Goal: Task Accomplishment & Management: Use online tool/utility

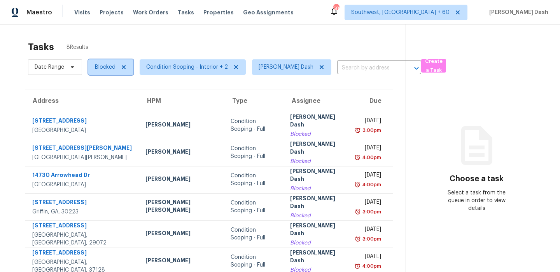
click at [108, 70] on span "Blocked" at bounding box center [105, 67] width 21 height 8
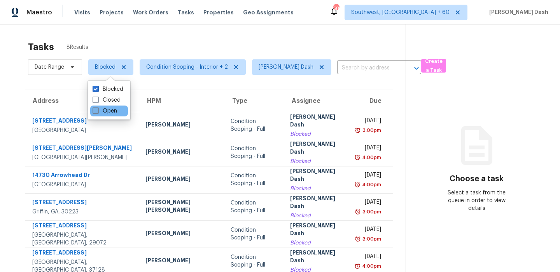
click at [106, 112] on label "Open" at bounding box center [104, 111] width 24 height 8
click at [98, 112] on input "Open" at bounding box center [94, 109] width 5 height 5
checkbox input "true"
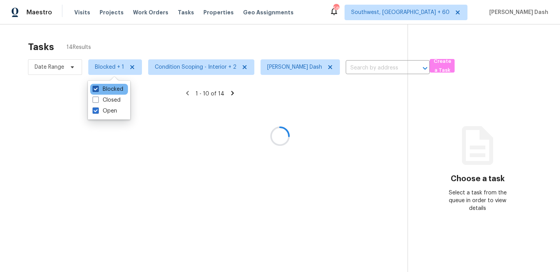
click at [108, 89] on label "Blocked" at bounding box center [107, 89] width 31 height 8
click at [98, 89] on input "Blocked" at bounding box center [94, 87] width 5 height 5
checkbox input "false"
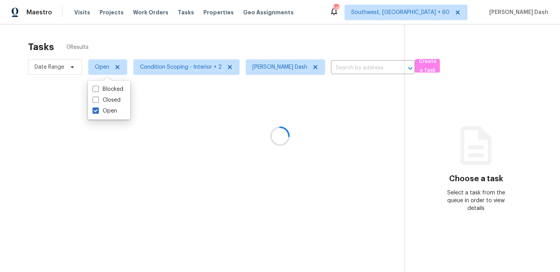
click at [145, 26] on div at bounding box center [280, 136] width 560 height 272
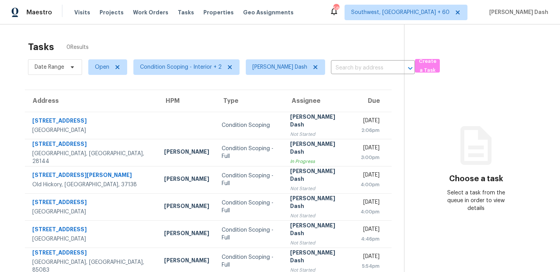
scroll to position [24, 0]
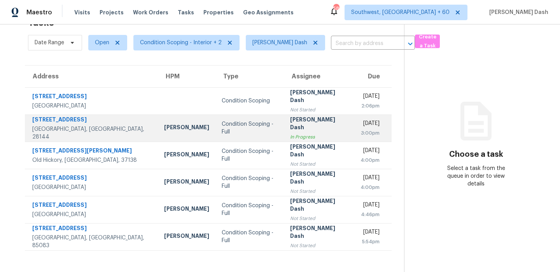
click at [226, 128] on div "Condition Scoping - Full" at bounding box center [250, 128] width 56 height 16
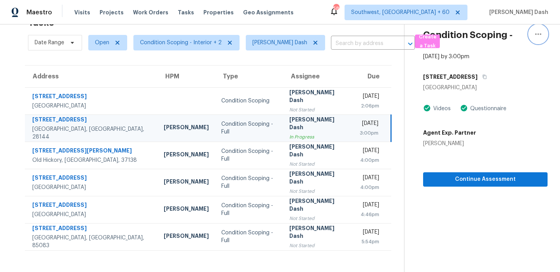
click at [538, 36] on icon "button" at bounding box center [537, 34] width 9 height 9
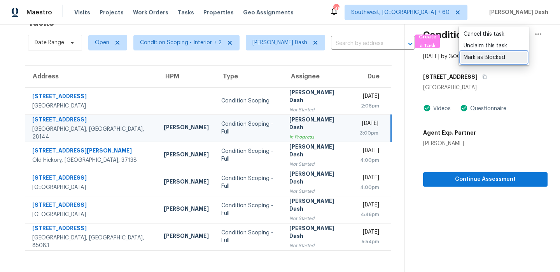
click at [476, 58] on div "Mark as Blocked" at bounding box center [493, 58] width 61 height 8
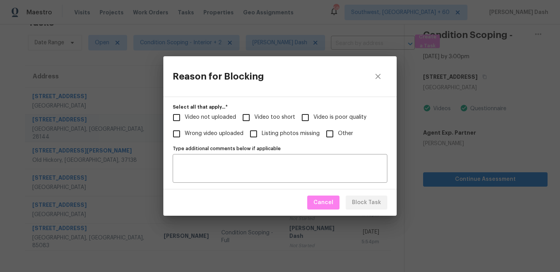
click at [217, 118] on span "Video not uploaded" at bounding box center [210, 117] width 51 height 8
click at [185, 118] on input "Video not uploaded" at bounding box center [176, 118] width 16 height 16
checkbox input "true"
click at [239, 169] on textarea "Type additional comments below if applicable" at bounding box center [279, 168] width 205 height 16
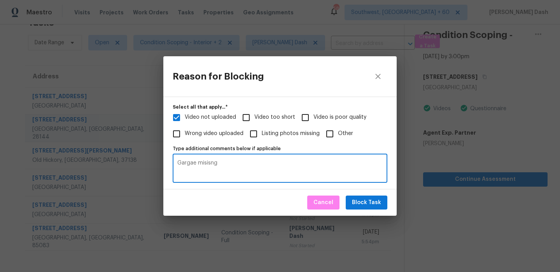
click at [195, 163] on textarea "Gargae misisng" at bounding box center [279, 168] width 205 height 16
click at [218, 165] on textarea "Garage misisng" at bounding box center [279, 168] width 205 height 16
type textarea "Garage missing"
click at [373, 206] on span "Block Task" at bounding box center [366, 203] width 29 height 10
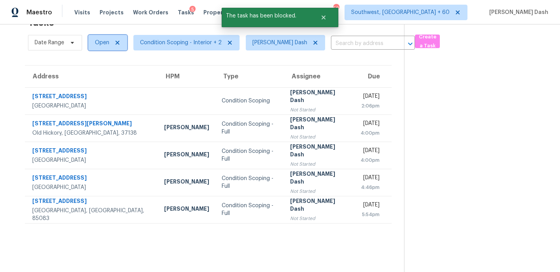
click at [101, 42] on span "Open" at bounding box center [102, 43] width 14 height 8
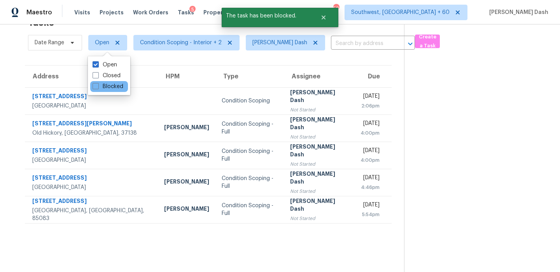
click at [113, 91] on div "Blocked" at bounding box center [109, 86] width 38 height 11
click at [114, 89] on label "Blocked" at bounding box center [107, 87] width 31 height 8
click at [98, 88] on input "Blocked" at bounding box center [94, 85] width 5 height 5
checkbox input "true"
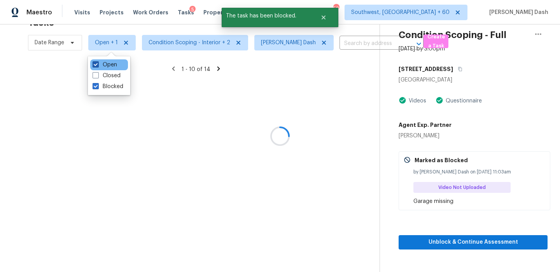
click at [111, 66] on label "Open" at bounding box center [104, 65] width 24 height 8
click at [98, 66] on input "Open" at bounding box center [94, 63] width 5 height 5
checkbox input "false"
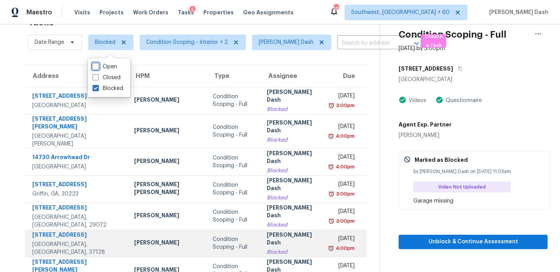
scroll to position [5, 0]
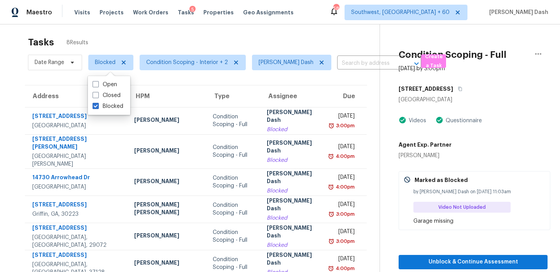
click at [78, 78] on section "Tasks 8 Results Date Range Blocked Condition Scoping - Interior + 2 Soumya Ranj…" at bounding box center [195, 198] width 367 height 333
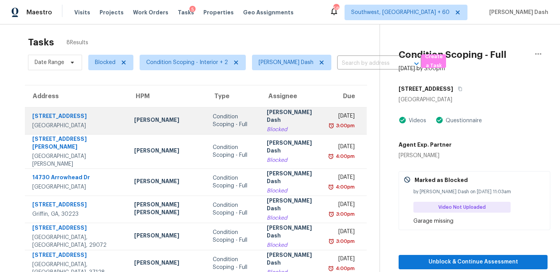
click at [168, 118] on td "Tim Godfrey" at bounding box center [167, 120] width 78 height 27
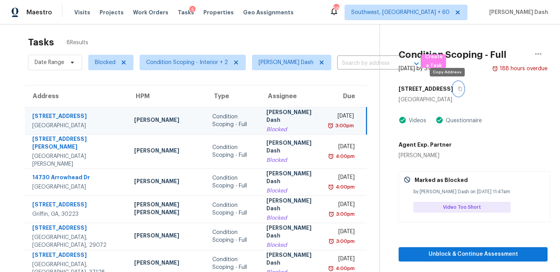
click at [458, 90] on icon "button" at bounding box center [460, 89] width 4 height 4
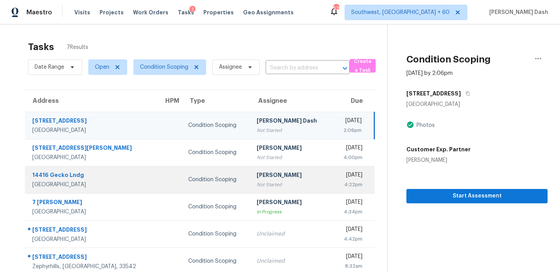
scroll to position [36, 0]
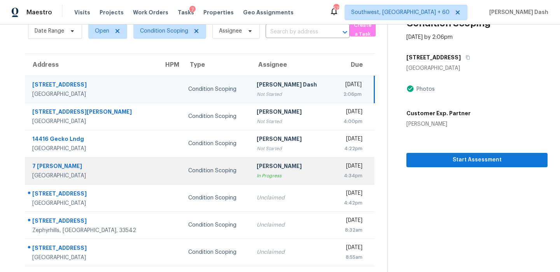
click at [105, 169] on div "7 Boone" at bounding box center [91, 167] width 119 height 10
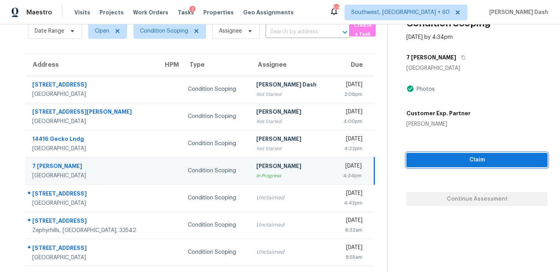
click at [474, 157] on span "Claim" at bounding box center [476, 160] width 129 height 10
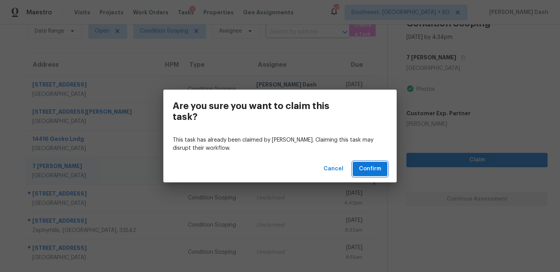
click at [368, 170] on span "Confirm" at bounding box center [370, 169] width 22 height 10
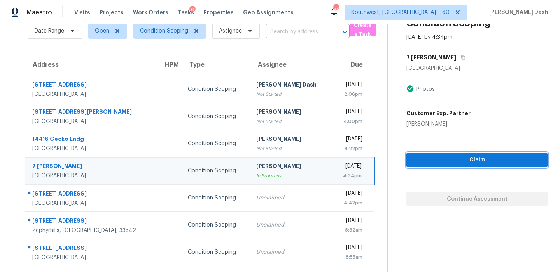
click at [445, 157] on span "Claim" at bounding box center [476, 160] width 129 height 10
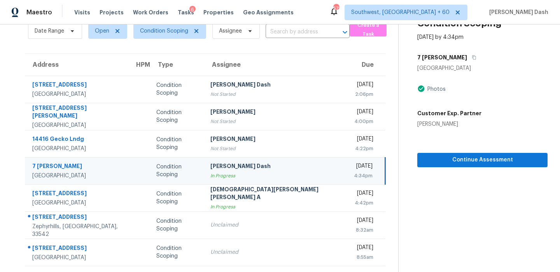
click at [171, 178] on td "Condition Scoping" at bounding box center [177, 170] width 54 height 27
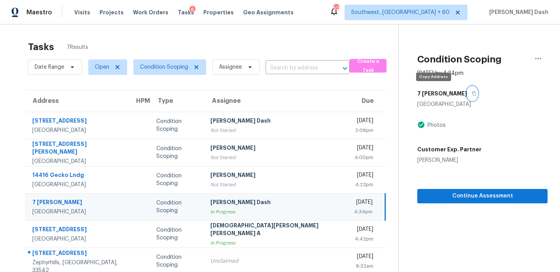
click at [471, 95] on icon "button" at bounding box center [473, 93] width 5 height 5
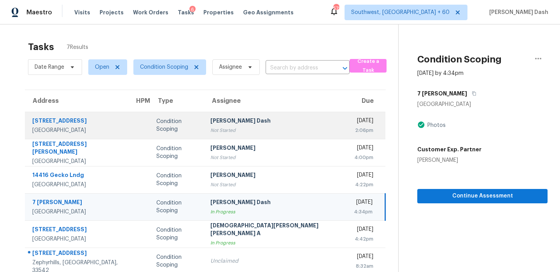
click at [286, 123] on div "[PERSON_NAME] Dash" at bounding box center [275, 122] width 131 height 10
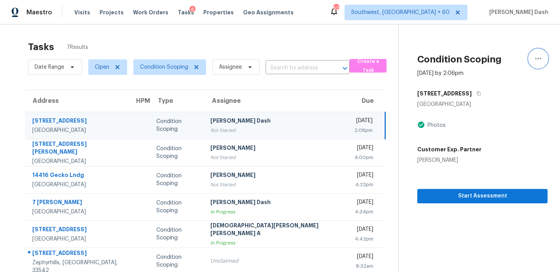
click at [537, 59] on icon "button" at bounding box center [537, 58] width 9 height 9
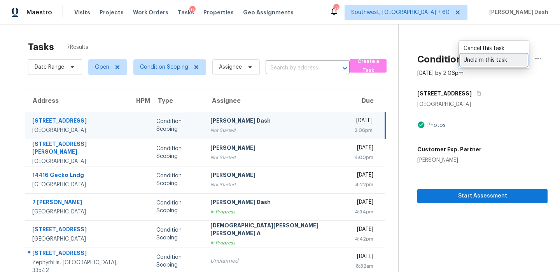
click at [504, 63] on div "Unclaim this task" at bounding box center [493, 60] width 61 height 8
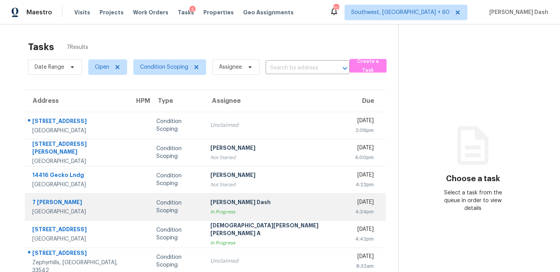
click at [229, 215] on div "In Progress" at bounding box center [276, 212] width 132 height 8
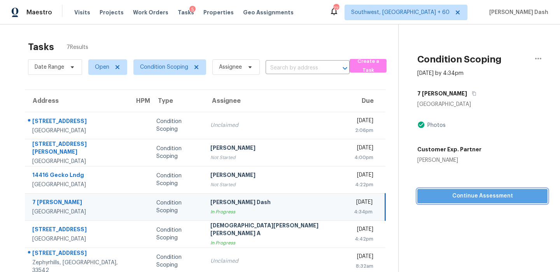
click at [464, 192] on span "Continue Assessment" at bounding box center [482, 197] width 118 height 10
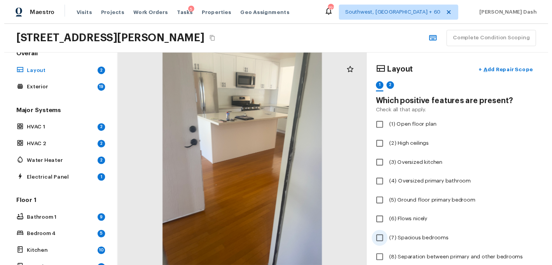
scroll to position [79, 0]
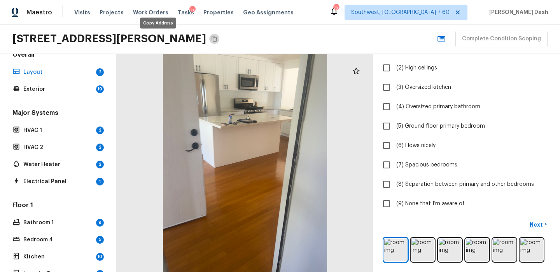
click at [209, 40] on button "Copy Address" at bounding box center [214, 39] width 10 height 10
click at [209, 39] on button "Copy Address" at bounding box center [214, 39] width 10 height 10
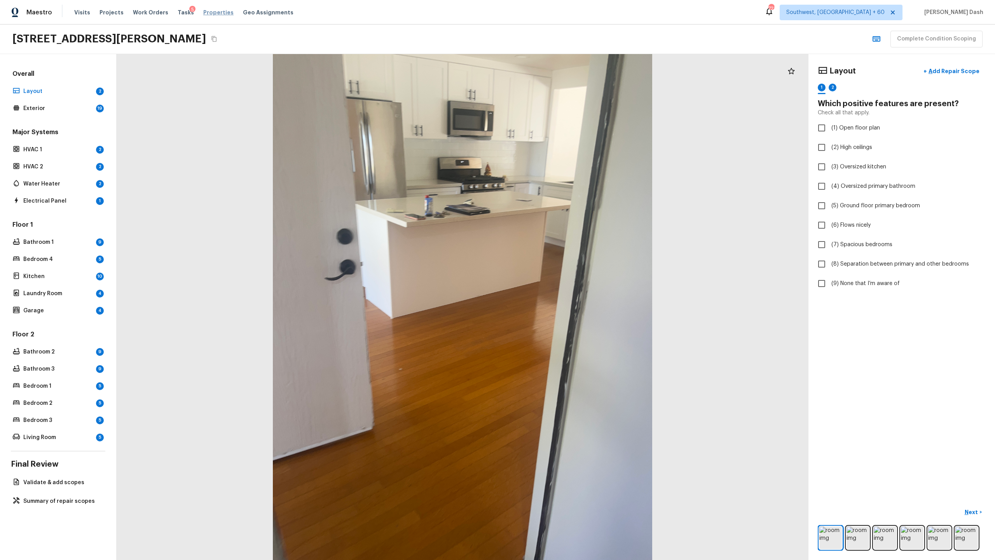
scroll to position [0, 0]
click at [559, 130] on span "(1) Open floor plan" at bounding box center [855, 128] width 49 height 8
click at [559, 130] on input "(1) Open floor plan" at bounding box center [821, 128] width 16 height 16
checkbox input "true"
click at [559, 225] on span "(6) Flows nicely" at bounding box center [850, 225] width 39 height 8
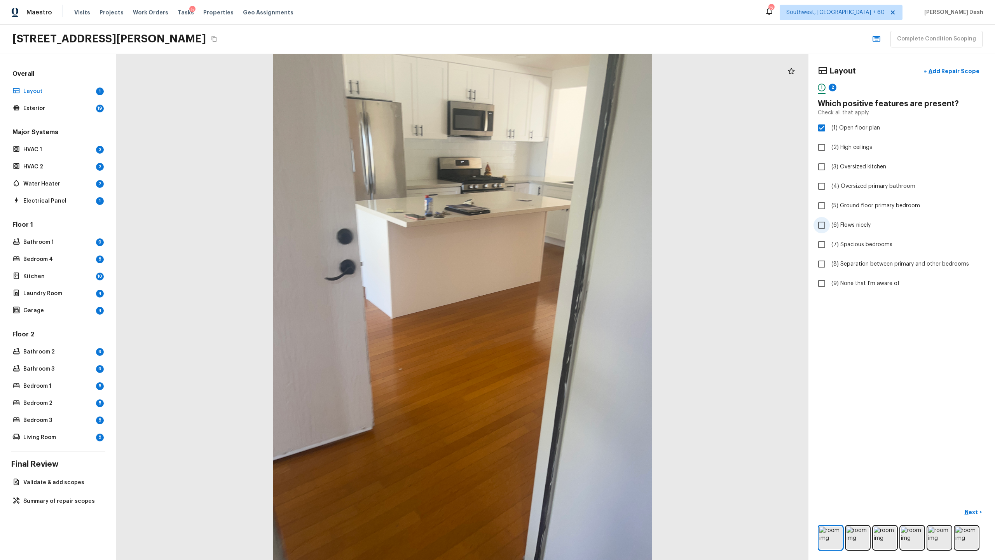
click at [559, 225] on input "(6) Flows nicely" at bounding box center [821, 225] width 16 height 16
checkbox input "true"
click at [559, 272] on div "Next >" at bounding box center [902, 528] width 168 height 45
click at [559, 272] on p "Next" at bounding box center [972, 512] width 15 height 8
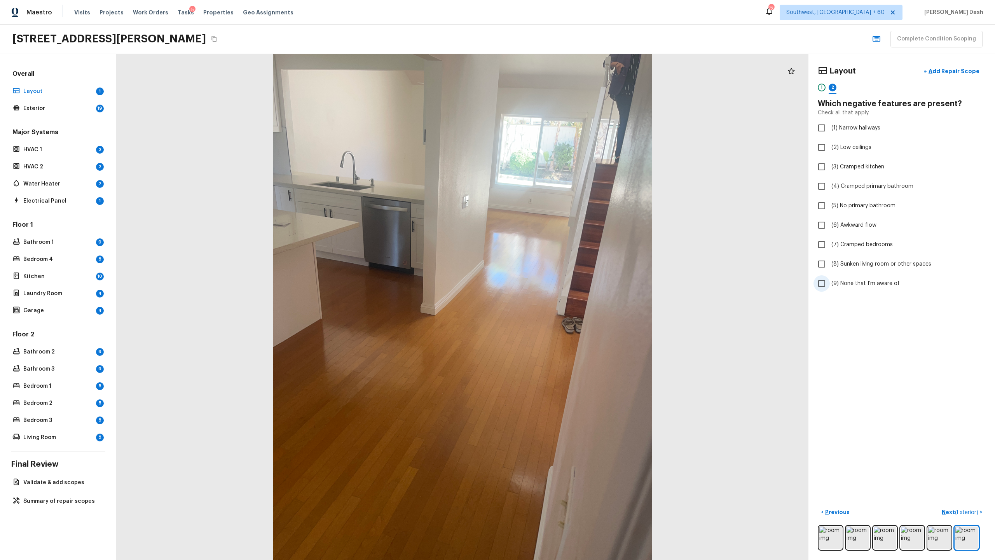
click at [559, 272] on span "(9) None that I’m aware of" at bounding box center [865, 283] width 68 height 8
click at [559, 272] on input "(9) None that I’m aware of" at bounding box center [821, 283] width 16 height 16
checkbox input "true"
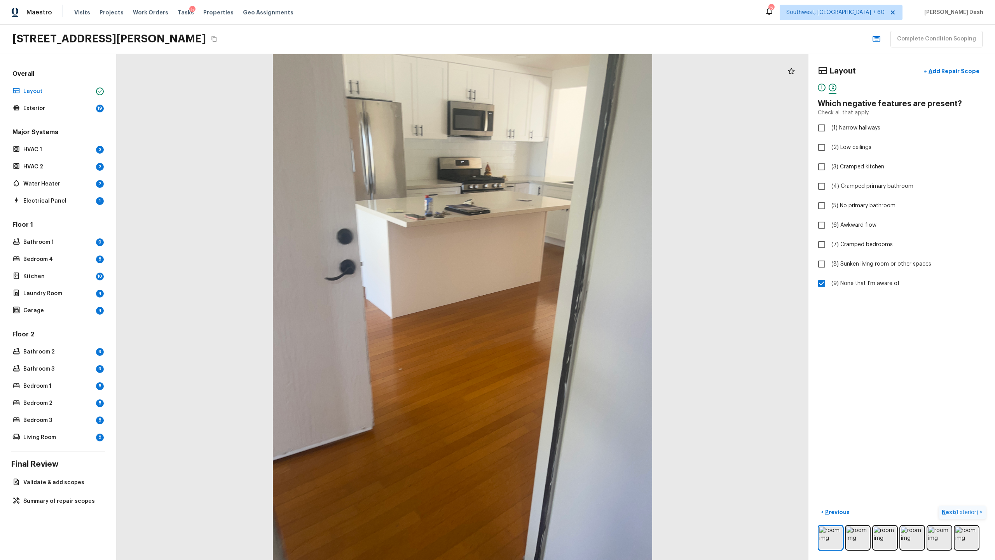
click at [559, 272] on span "( Exterior )" at bounding box center [966, 511] width 23 height 5
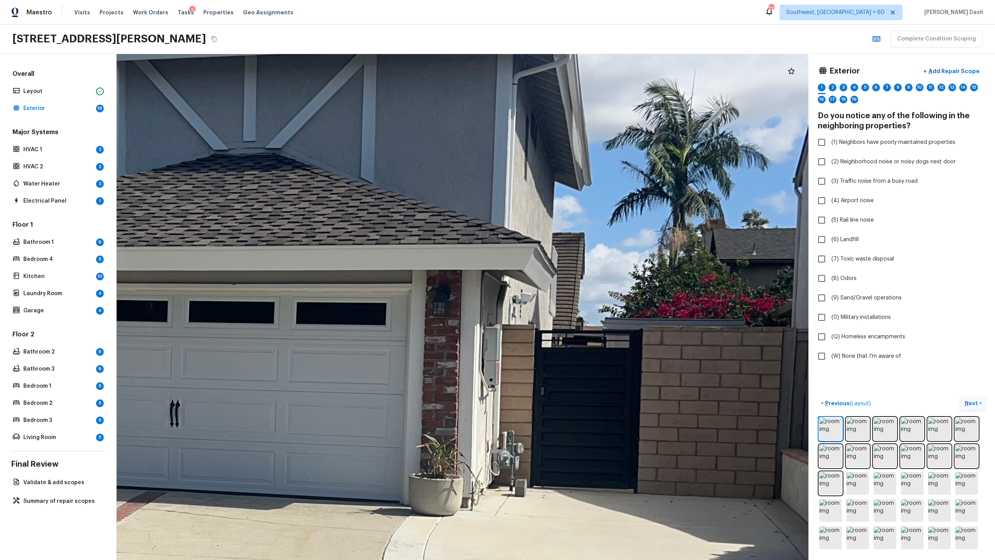
drag, startPoint x: 649, startPoint y: 384, endPoint x: 480, endPoint y: 446, distance: 179.9
click at [479, 272] on div at bounding box center [206, 440] width 2450 height 1791
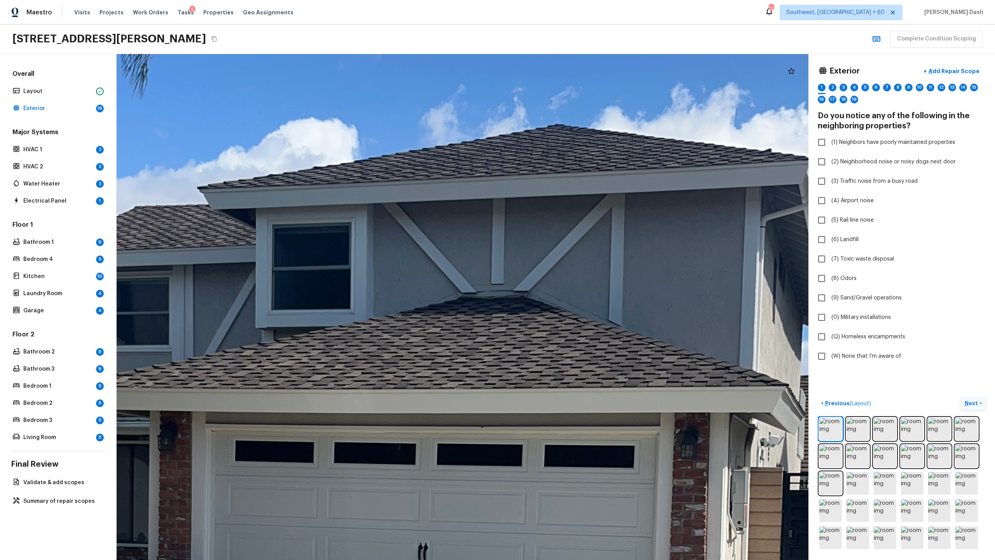
drag, startPoint x: 485, startPoint y: 325, endPoint x: 636, endPoint y: 398, distance: 167.0
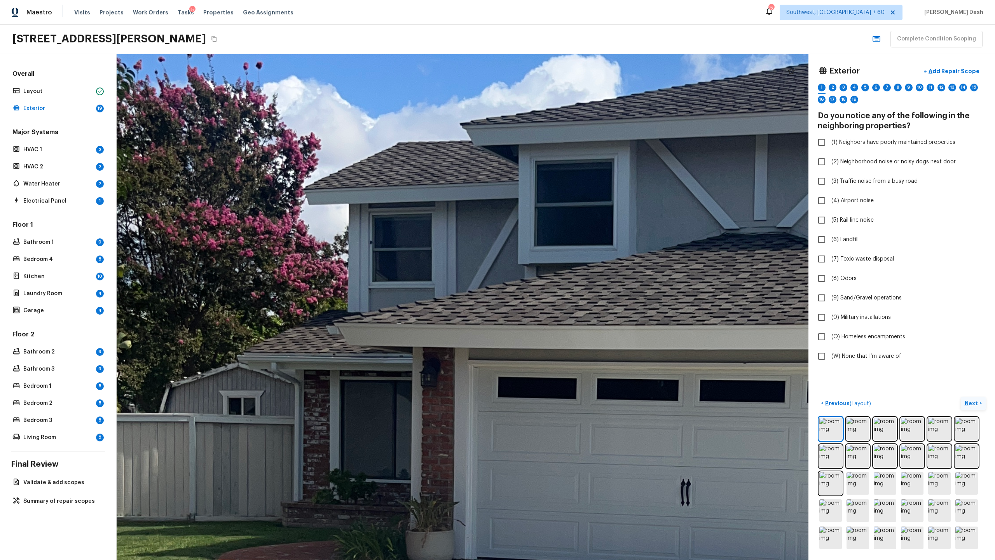
drag, startPoint x: 501, startPoint y: 373, endPoint x: 764, endPoint y: 309, distance: 271.0
click at [559, 272] on div at bounding box center [717, 519] width 2450 height 1791
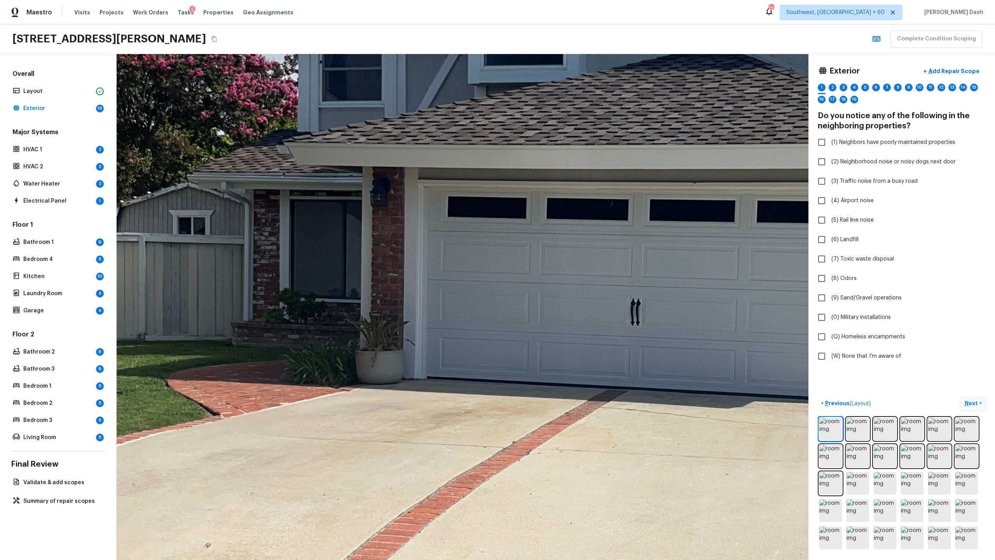
drag, startPoint x: 604, startPoint y: 385, endPoint x: 552, endPoint y: 204, distance: 187.5
click at [552, 204] on div at bounding box center [667, 339] width 2450 height 1791
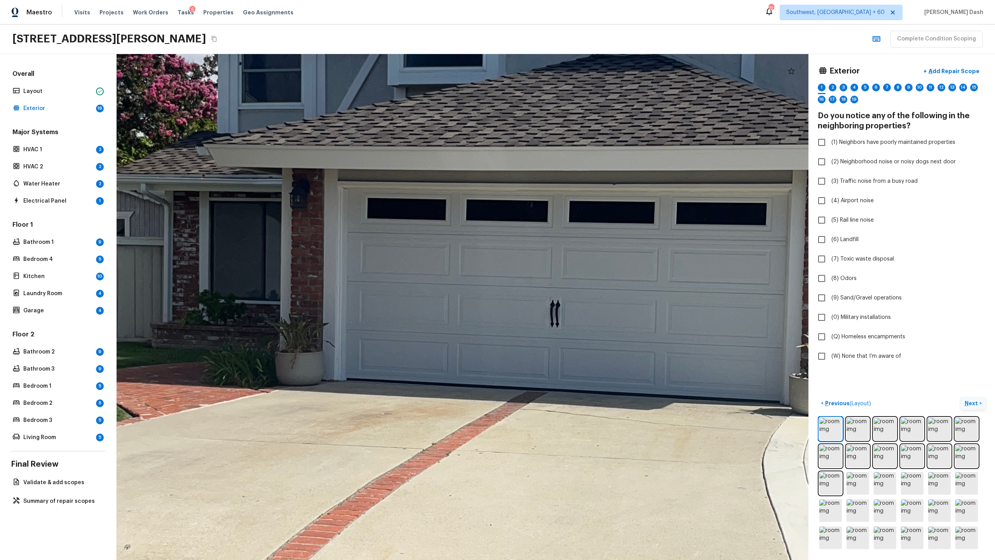
drag, startPoint x: 481, startPoint y: 254, endPoint x: 401, endPoint y: 255, distance: 80.1
click at [401, 255] on div at bounding box center [587, 340] width 2450 height 1791
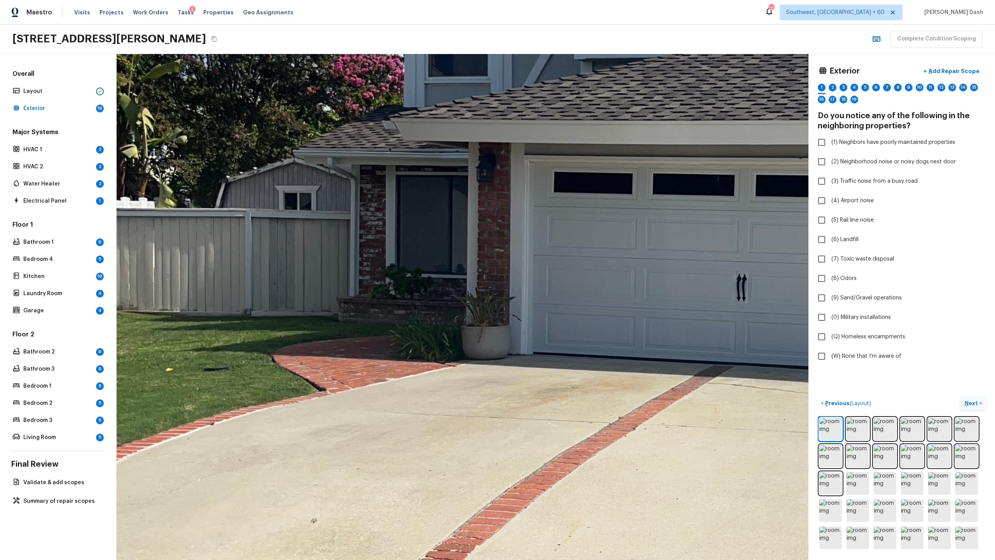
drag, startPoint x: 467, startPoint y: 307, endPoint x: 653, endPoint y: 281, distance: 188.3
click at [559, 272] on div at bounding box center [773, 314] width 2450 height 1791
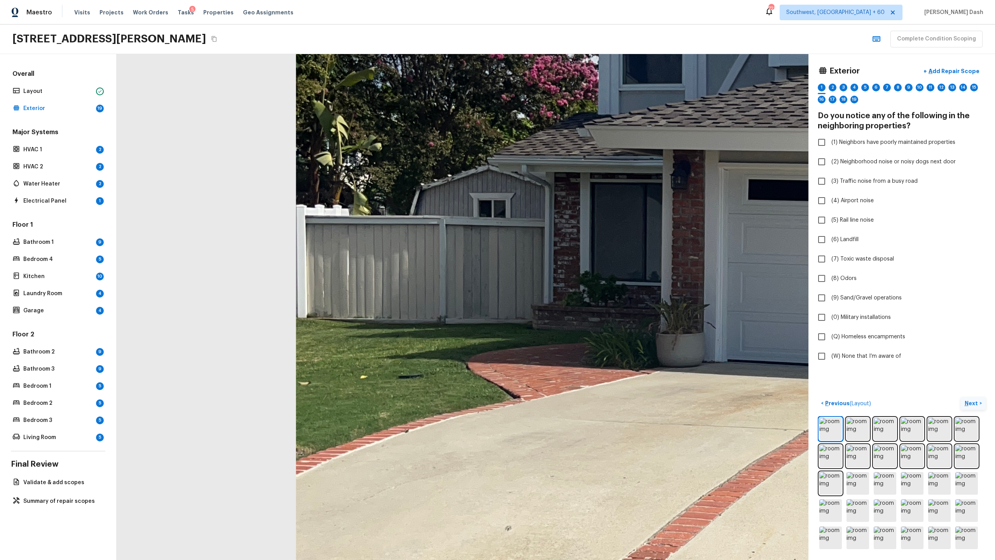
drag, startPoint x: 478, startPoint y: 285, endPoint x: 670, endPoint y: 293, distance: 192.9
click at [559, 272] on div at bounding box center [968, 322] width 2450 height 1791
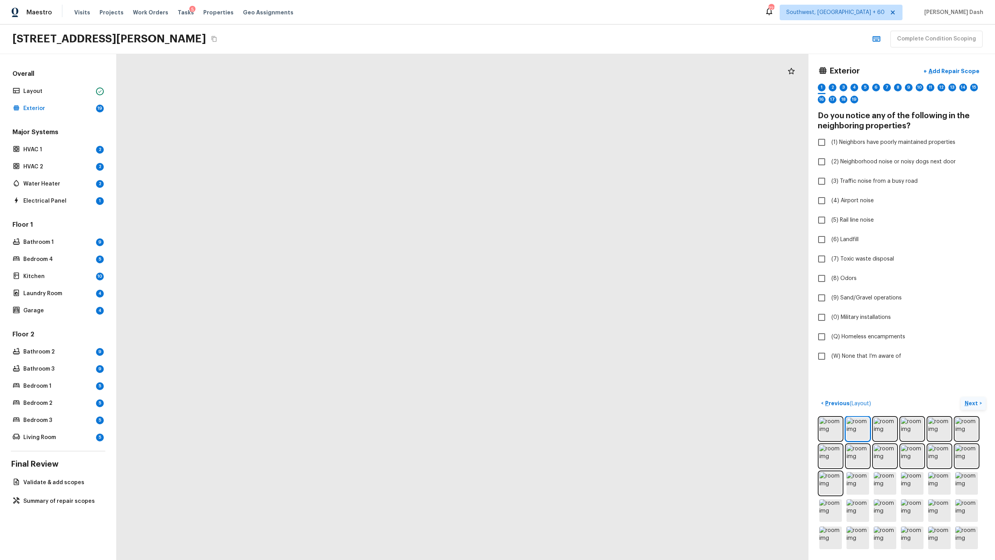
drag, startPoint x: 335, startPoint y: 312, endPoint x: 470, endPoint y: 367, distance: 146.4
click at [470, 272] on div at bounding box center [718, 300] width 2570 height 1878
drag, startPoint x: 410, startPoint y: 279, endPoint x: 488, endPoint y: 398, distance: 142.4
click at [488, 272] on div at bounding box center [816, 431] width 2570 height 1878
drag, startPoint x: 450, startPoint y: 373, endPoint x: 296, endPoint y: 447, distance: 170.3
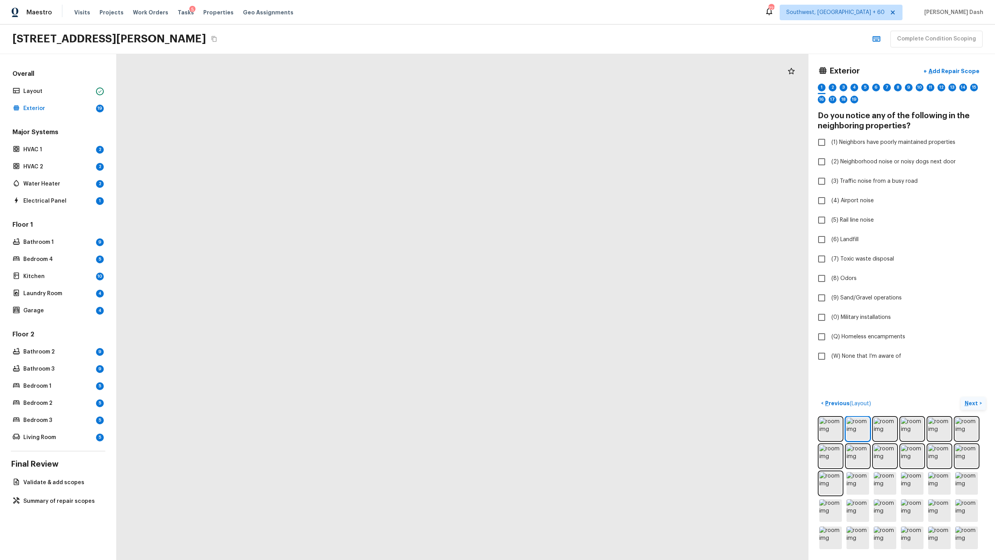
click at [295, 272] on div at bounding box center [662, 505] width 2570 height 1878
drag, startPoint x: 467, startPoint y: 462, endPoint x: 324, endPoint y: 439, distance: 144.8
click at [324, 272] on div at bounding box center [506, 481] width 2570 height 1878
drag, startPoint x: 480, startPoint y: 247, endPoint x: 655, endPoint y: 275, distance: 177.5
click at [559, 272] on div at bounding box center [645, 368] width 1730 height 1265
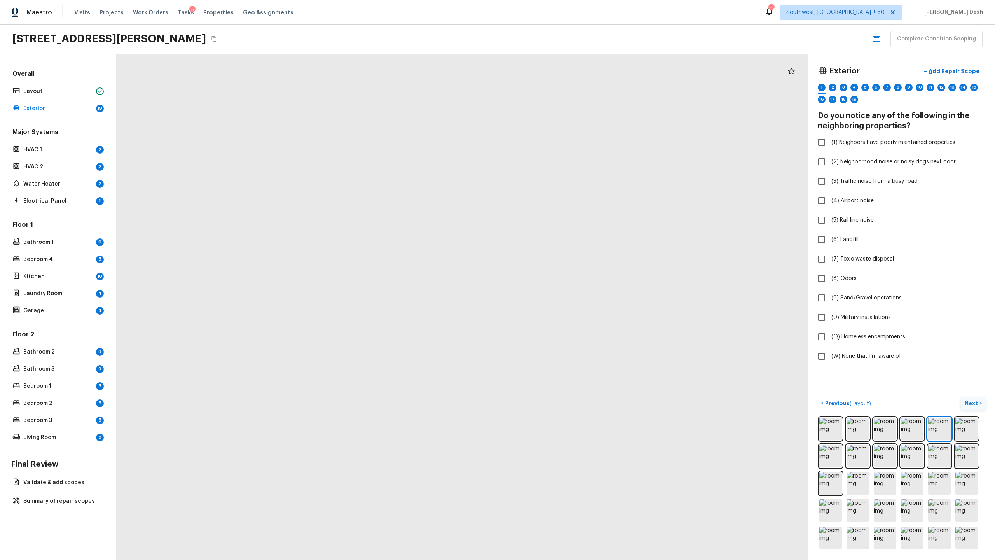
drag, startPoint x: 509, startPoint y: 263, endPoint x: 742, endPoint y: 316, distance: 238.6
click at [559, 272] on div at bounding box center [310, 473] width 2496 height 1824
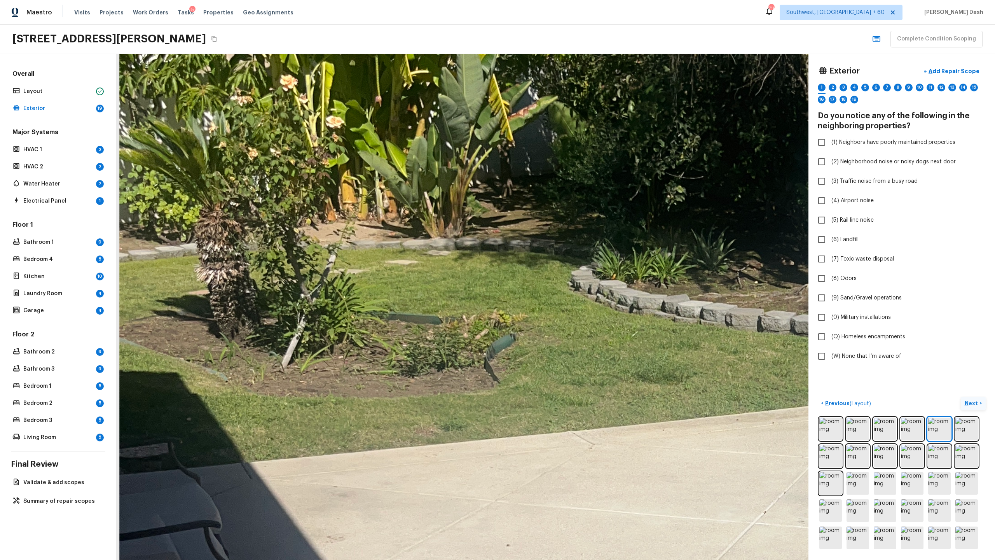
drag, startPoint x: 556, startPoint y: 303, endPoint x: 695, endPoint y: 140, distance: 214.2
click at [559, 140] on div at bounding box center [804, 462] width 2496 height 1824
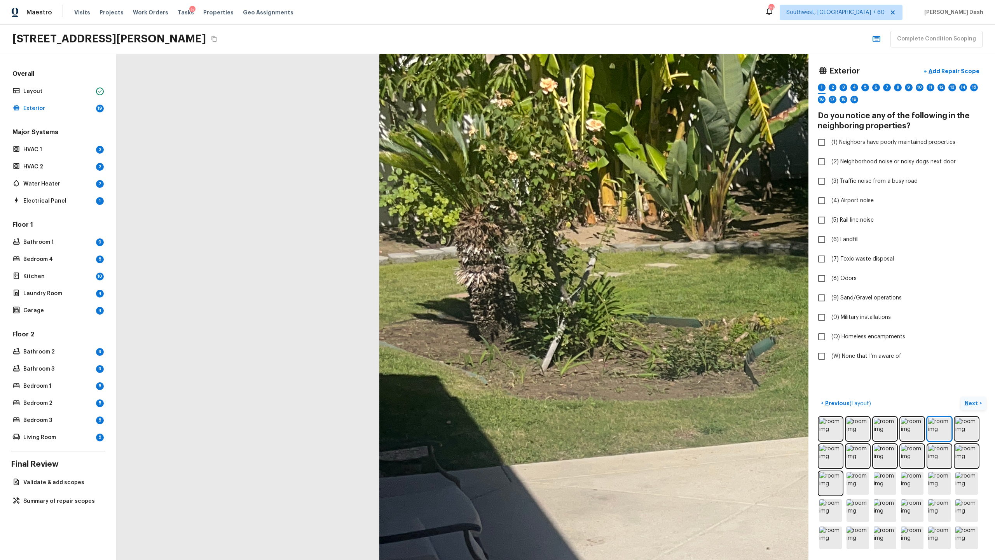
drag, startPoint x: 489, startPoint y: 233, endPoint x: 435, endPoint y: 276, distance: 68.9
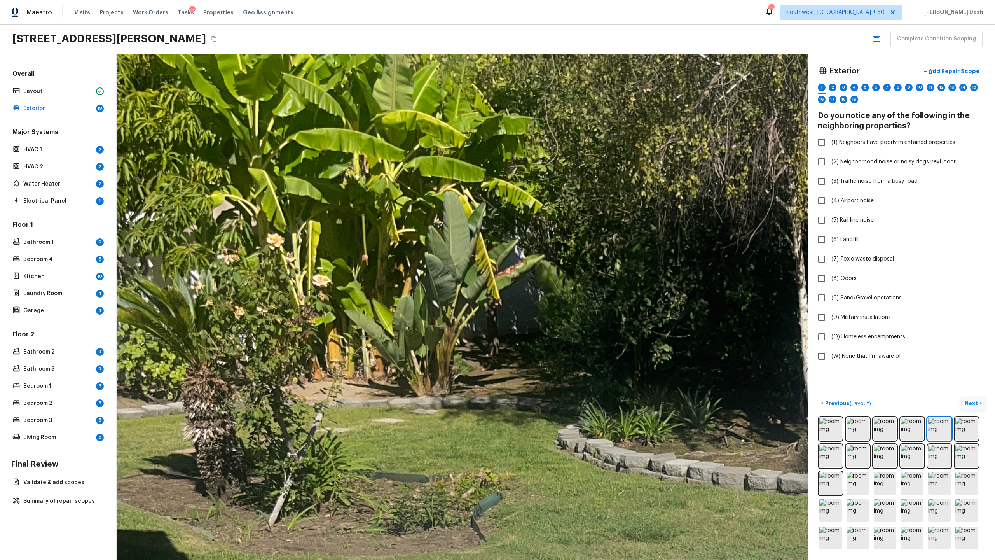
drag, startPoint x: 579, startPoint y: 244, endPoint x: 339, endPoint y: 256, distance: 240.1
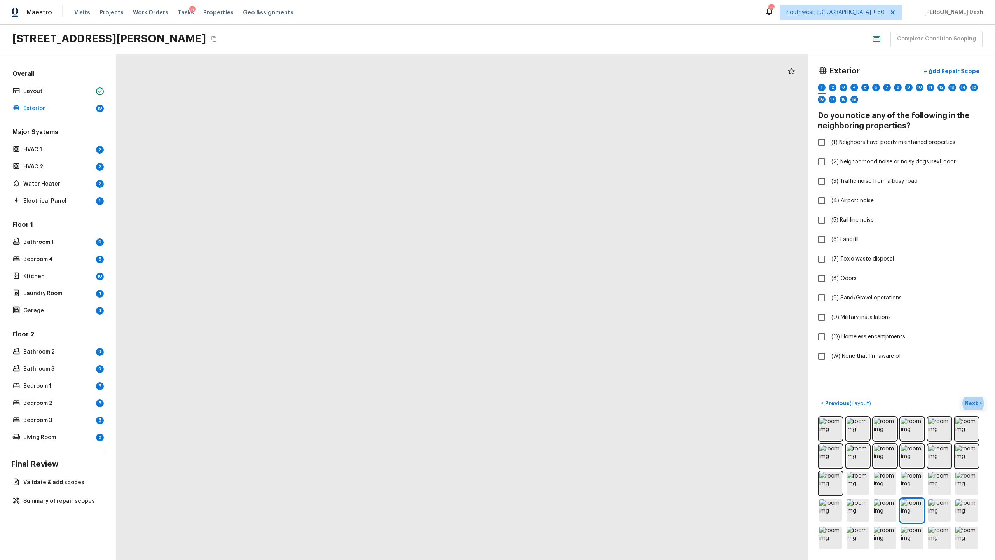
drag, startPoint x: 467, startPoint y: 296, endPoint x: 467, endPoint y: 354, distance: 57.9
click at [467, 272] on div at bounding box center [386, 338] width 1863 height 1362
drag, startPoint x: 454, startPoint y: 291, endPoint x: 555, endPoint y: 532, distance: 261.3
drag, startPoint x: 453, startPoint y: 408, endPoint x: 583, endPoint y: 396, distance: 130.4
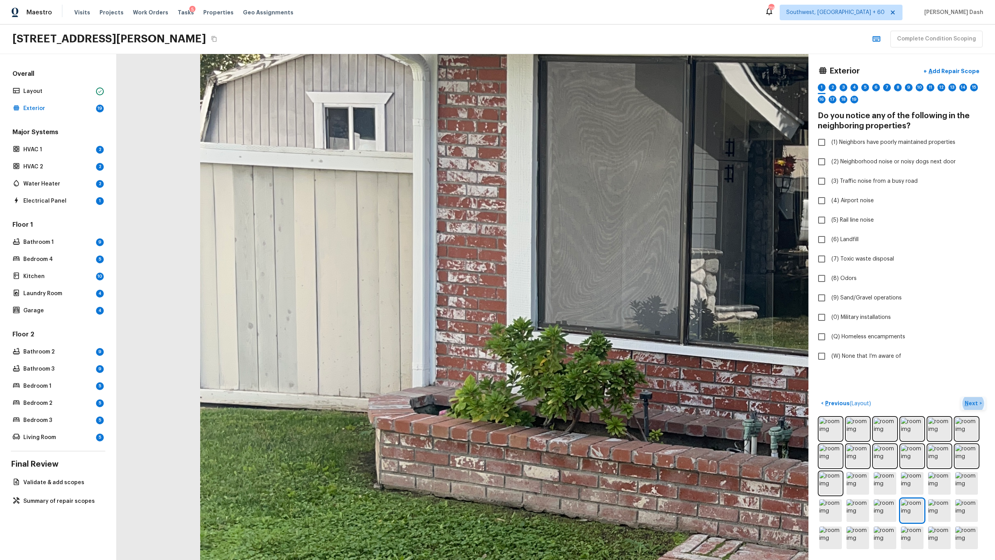
drag, startPoint x: 515, startPoint y: 346, endPoint x: 531, endPoint y: 96, distance: 250.4
click at [531, 96] on div at bounding box center [816, 365] width 2247 height 1642
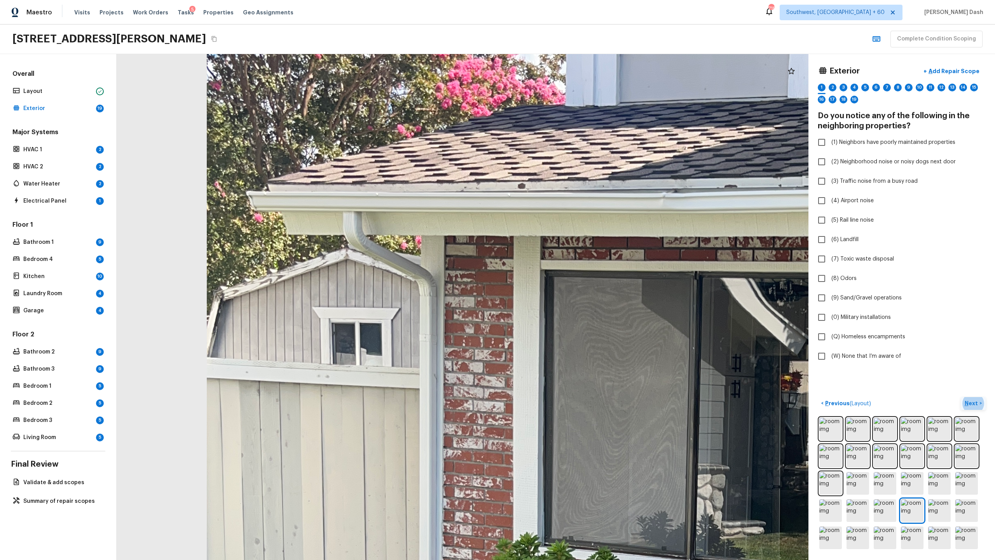
drag, startPoint x: 502, startPoint y: 146, endPoint x: 509, endPoint y: 361, distance: 215.4
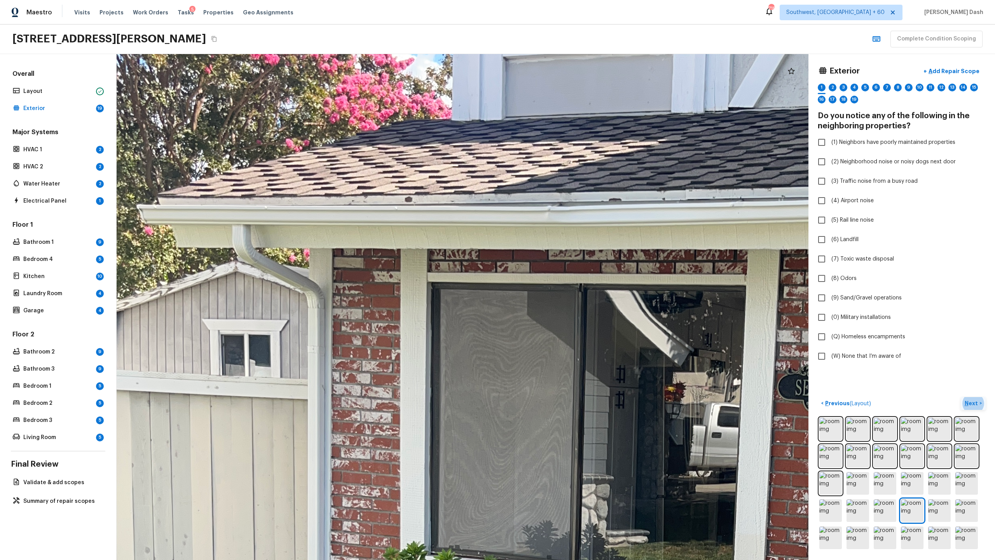
drag, startPoint x: 518, startPoint y: 330, endPoint x: 405, endPoint y: 328, distance: 112.7
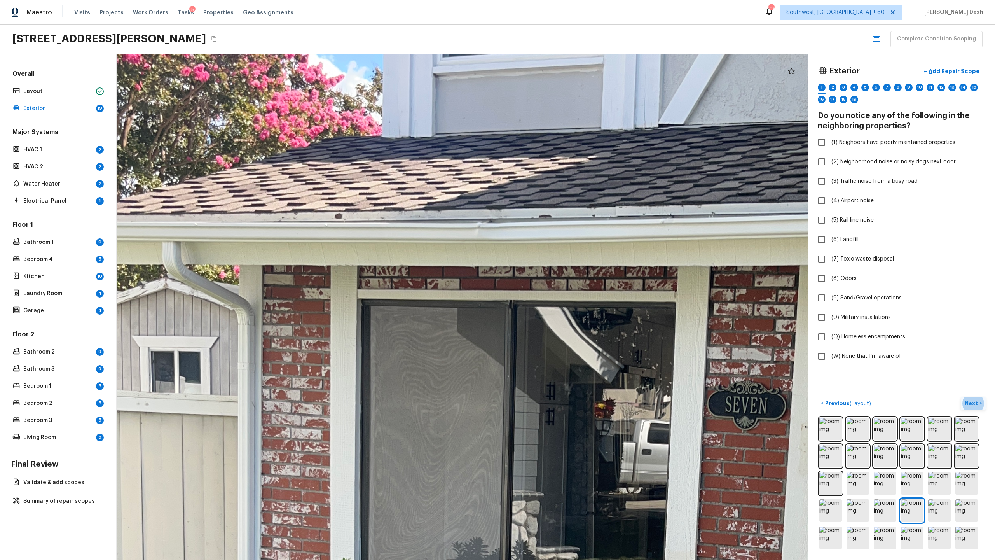
drag, startPoint x: 394, startPoint y: 270, endPoint x: 324, endPoint y: 286, distance: 71.9
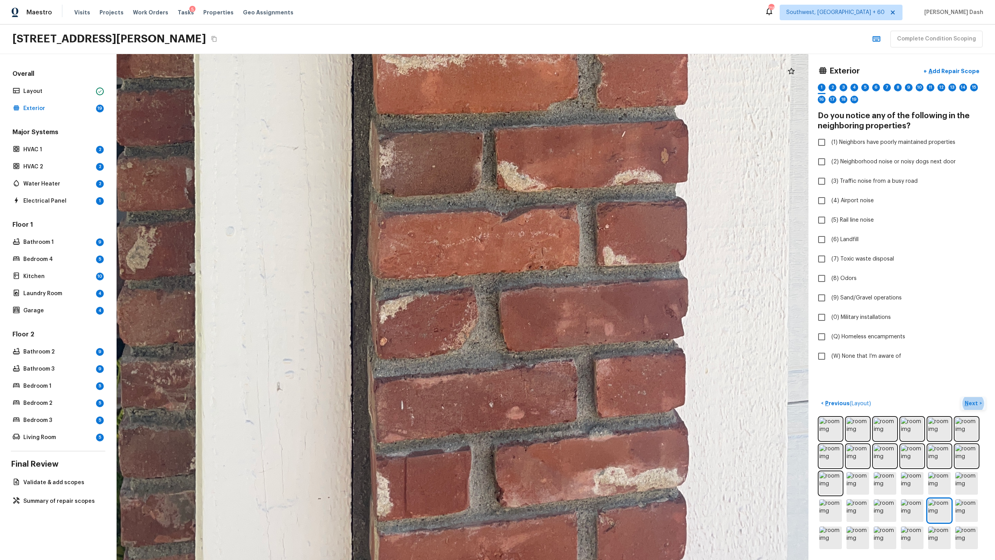
drag, startPoint x: 407, startPoint y: 349, endPoint x: 410, endPoint y: 102, distance: 247.2
click at [410, 102] on div at bounding box center [494, 12] width 1900 height 1389
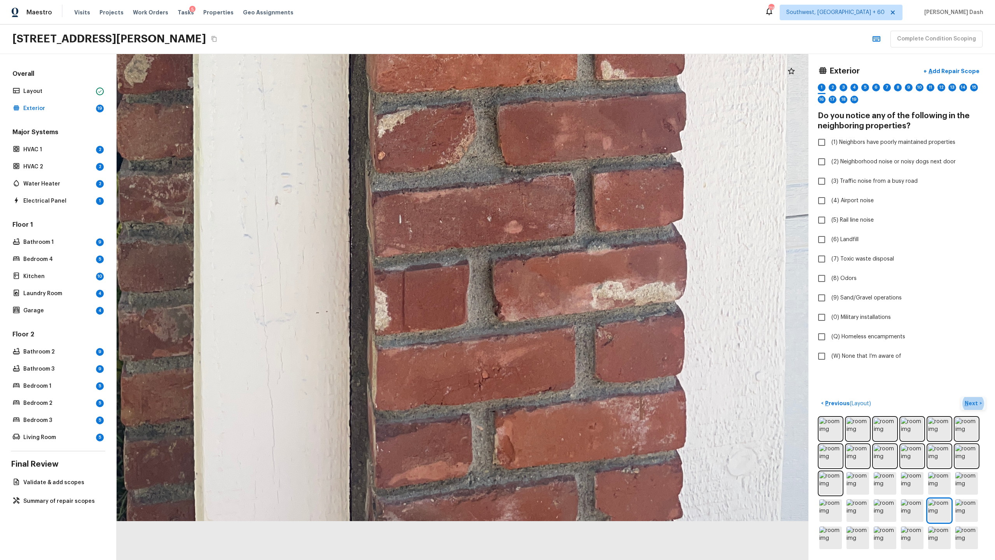
drag, startPoint x: 462, startPoint y: 311, endPoint x: 461, endPoint y: 118, distance: 193.1
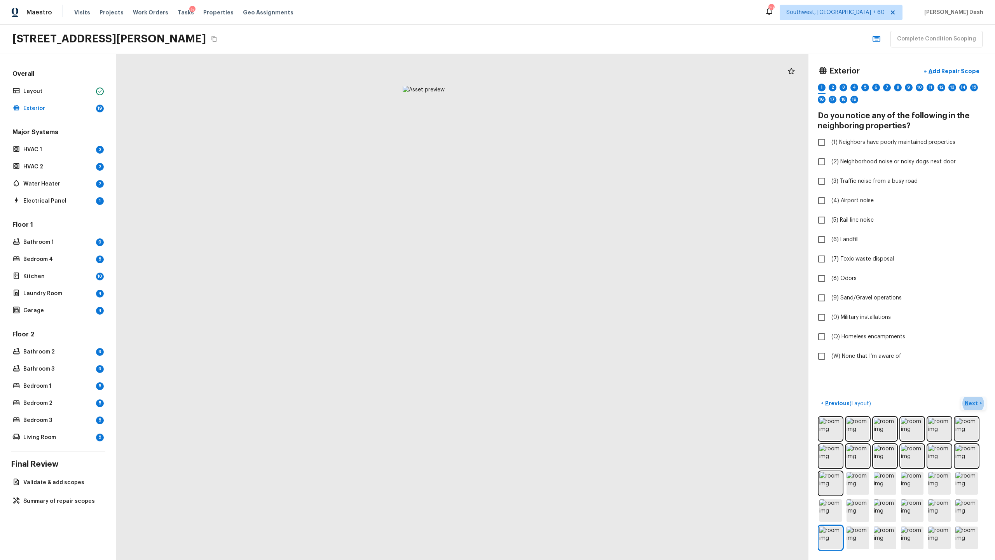
drag, startPoint x: 459, startPoint y: 180, endPoint x: 339, endPoint y: 212, distance: 123.9
click at [339, 212] on div at bounding box center [424, 339] width 692 height 506
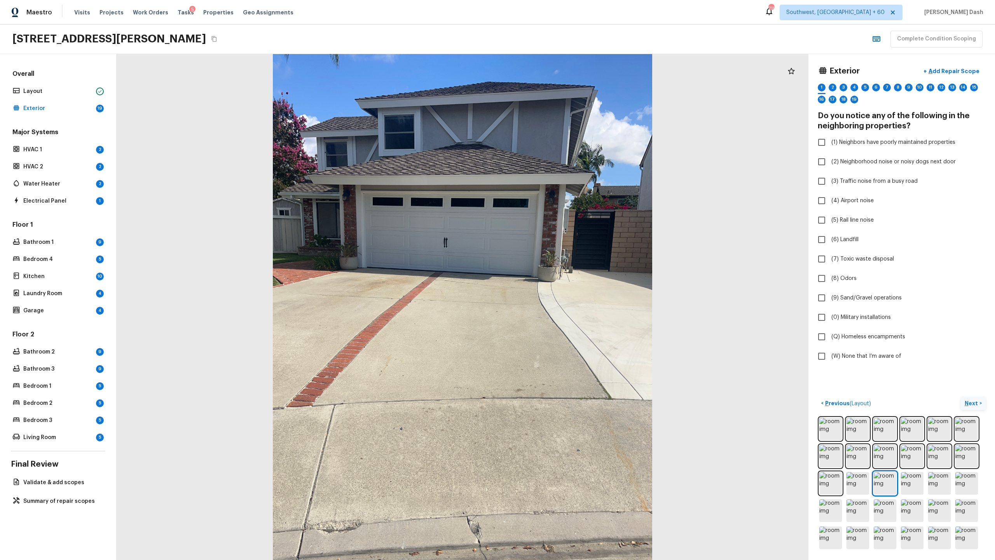
click at [559, 272] on p "Next" at bounding box center [972, 403] width 15 height 8
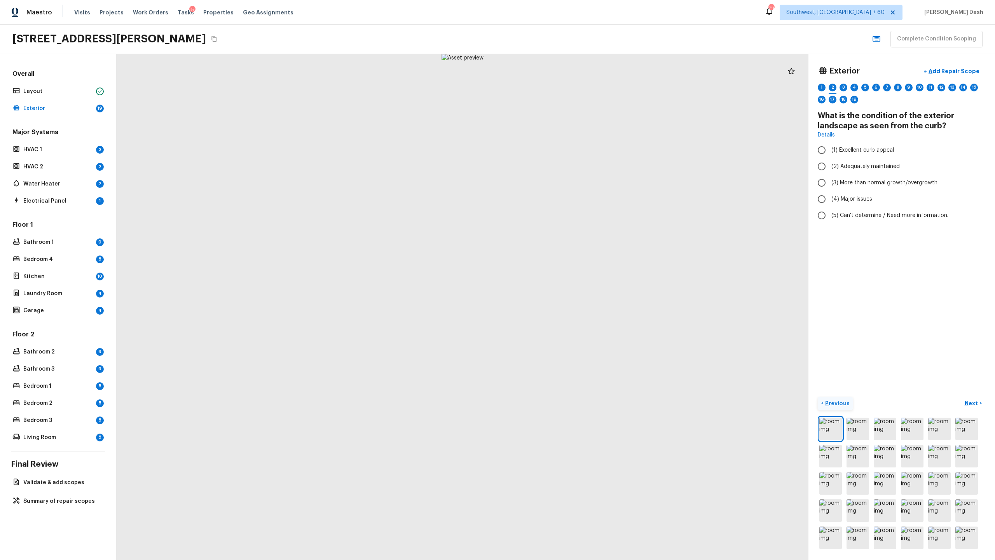
click at [559, 272] on p "Previous" at bounding box center [836, 403] width 26 height 8
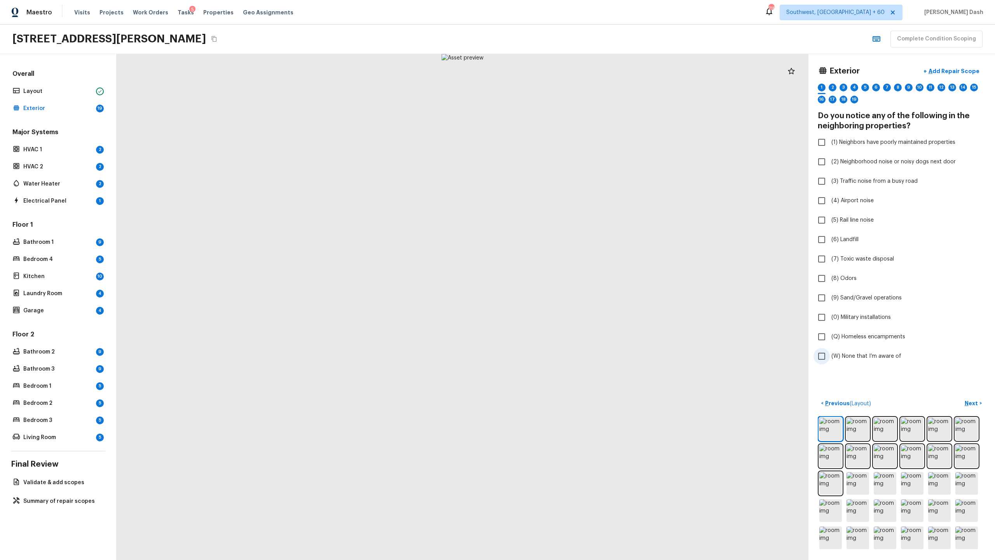
click at [559, 272] on span "(W) None that I’m aware of" at bounding box center [866, 356] width 70 height 8
click at [559, 272] on input "(W) None that I’m aware of" at bounding box center [821, 356] width 16 height 16
checkbox input "true"
click at [559, 272] on button "Next >" at bounding box center [973, 403] width 25 height 13
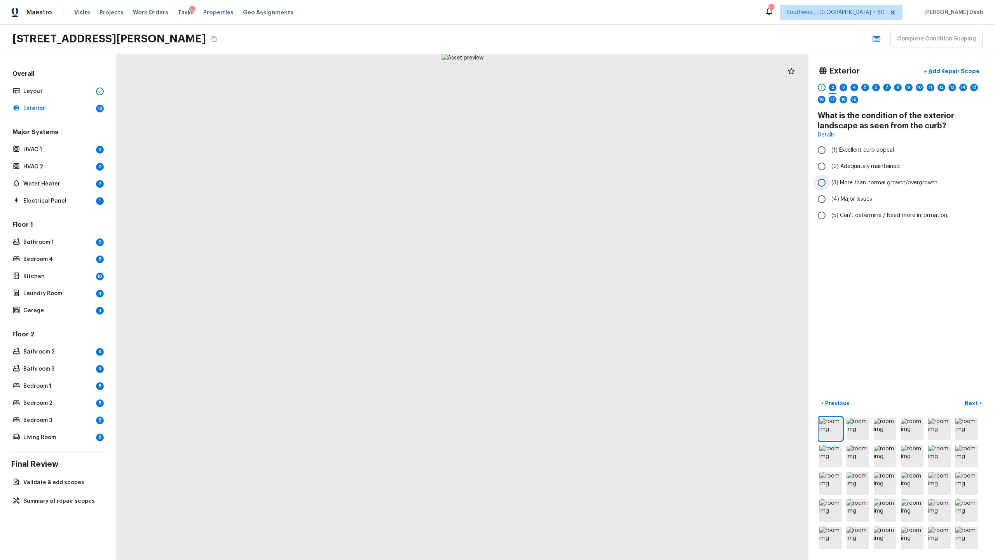
click at [559, 181] on span "(3) More than normal growth/overgrowth" at bounding box center [884, 183] width 106 height 8
click at [559, 181] on input "(3) More than normal growth/overgrowth" at bounding box center [821, 182] width 16 height 16
radio input "true"
click at [559, 70] on p "Add Repair Scope" at bounding box center [953, 71] width 52 height 8
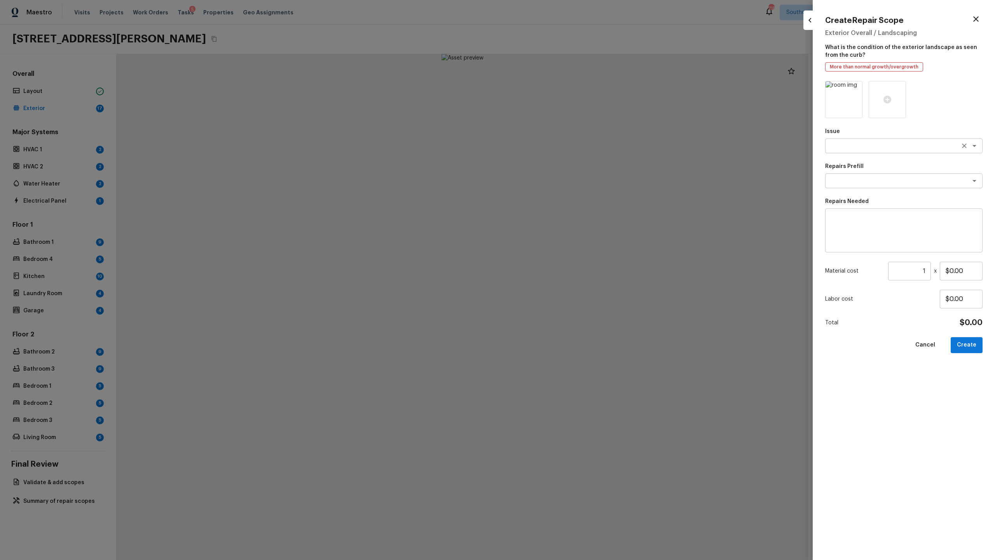
click at [559, 141] on div "x ​" at bounding box center [903, 145] width 157 height 15
click at [559, 161] on li "Landscape Package" at bounding box center [903, 162] width 157 height 12
type textarea "Landscape Package"
click at [559, 178] on textarea at bounding box center [893, 181] width 129 height 8
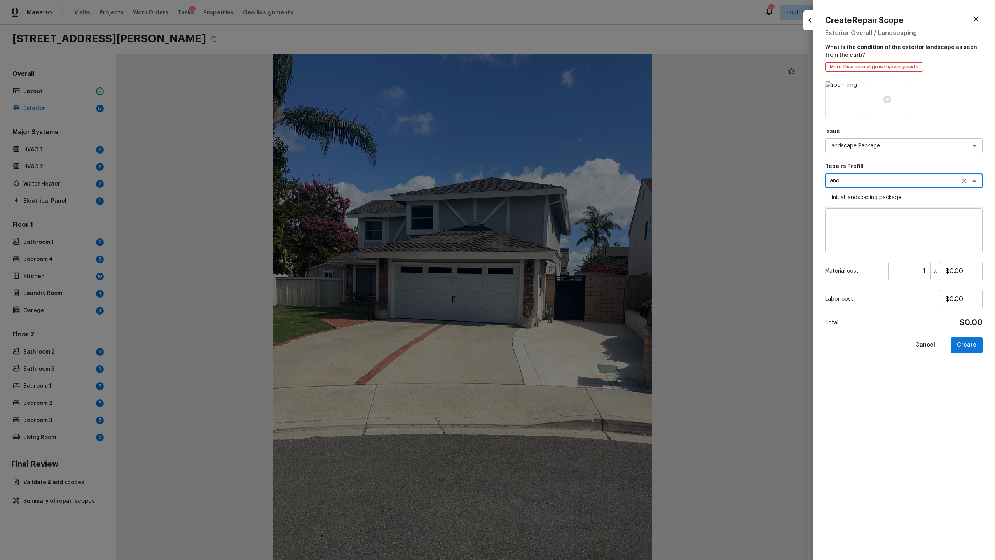
click at [559, 196] on li "Initial landscaping package" at bounding box center [903, 197] width 157 height 12
type textarea "Initial landscaping package"
type textarea "Mowing of grass up to 6" in height. Mow, edge along driveways & sidewalks, trim…"
type input "$90.00"
type textarea "Initial landscaping package"
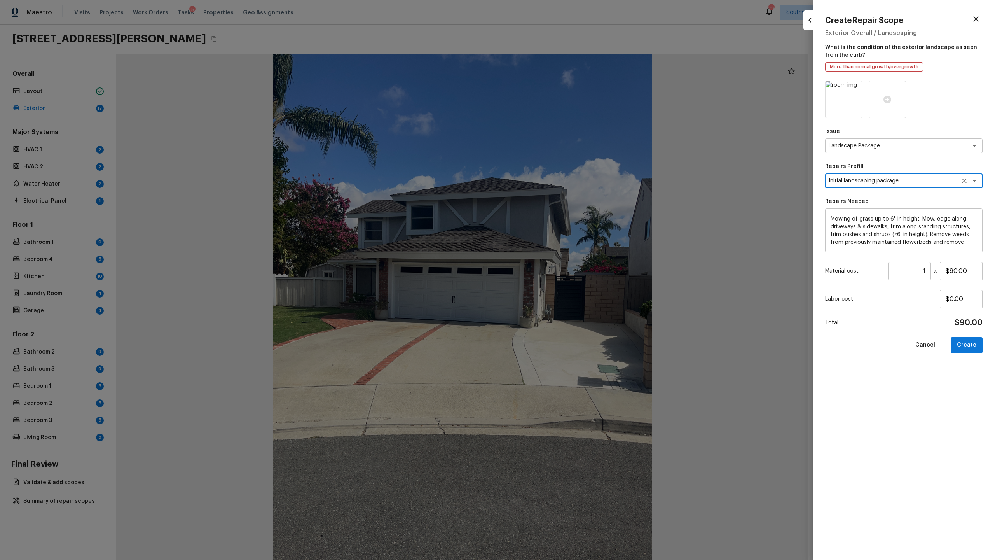
click at [559, 239] on textarea "Mowing of grass up to 6" in height. Mow, edge along driveways & sidewalks, trim…" at bounding box center [903, 230] width 147 height 31
click at [559, 270] on input "$90.00" at bounding box center [961, 271] width 43 height 19
type input "$300.00"
click at [559, 272] on button "Create" at bounding box center [967, 345] width 32 height 16
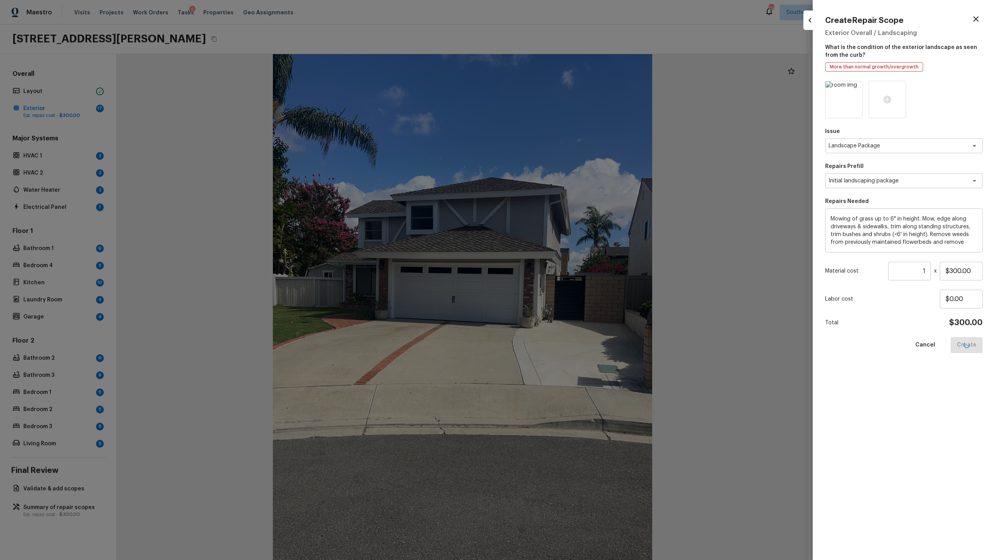
type input "$0.00"
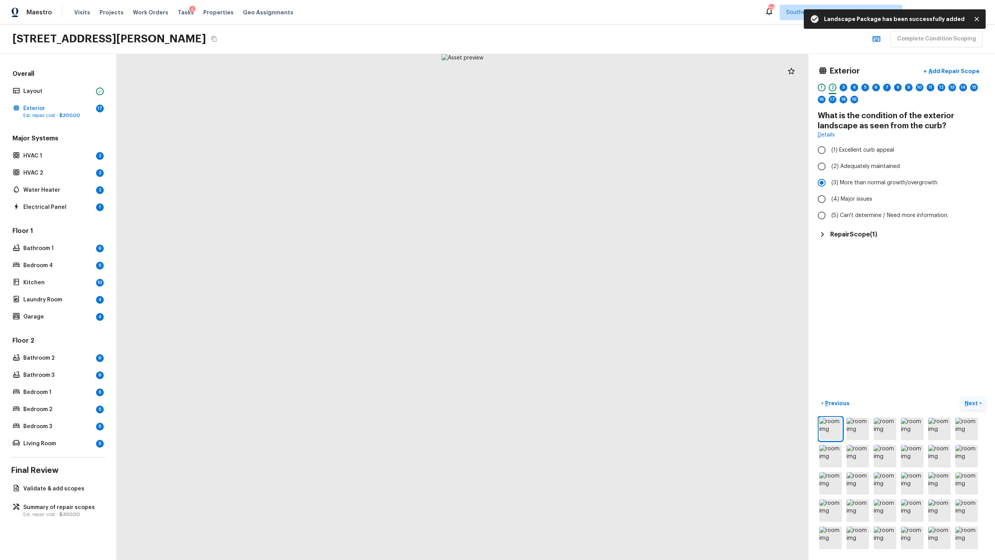
click at [559, 272] on p "Next" at bounding box center [972, 403] width 15 height 8
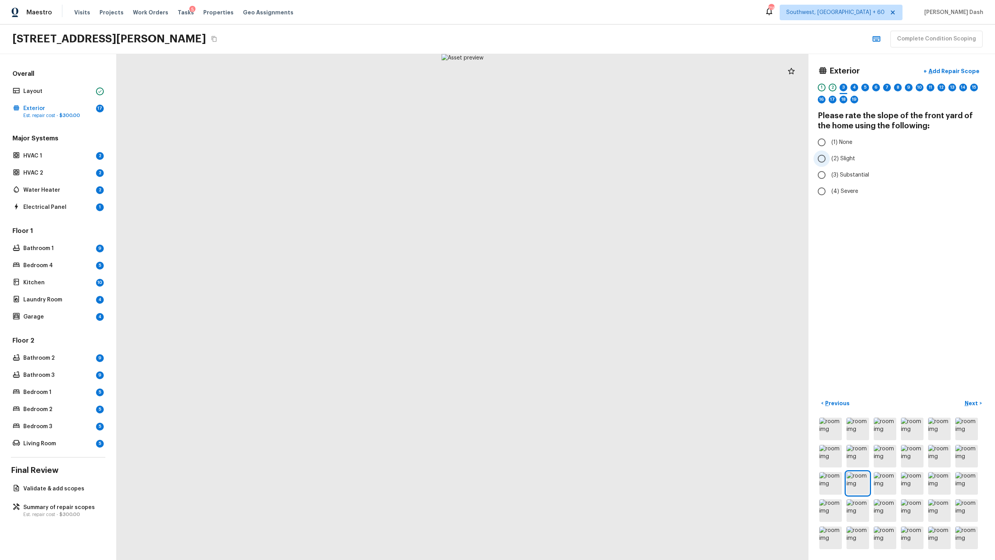
click at [559, 156] on span "(2) Slight" at bounding box center [843, 159] width 24 height 8
click at [559, 156] on input "(2) Slight" at bounding box center [821, 158] width 16 height 16
radio input "true"
click at [559, 272] on p "Next" at bounding box center [972, 403] width 15 height 8
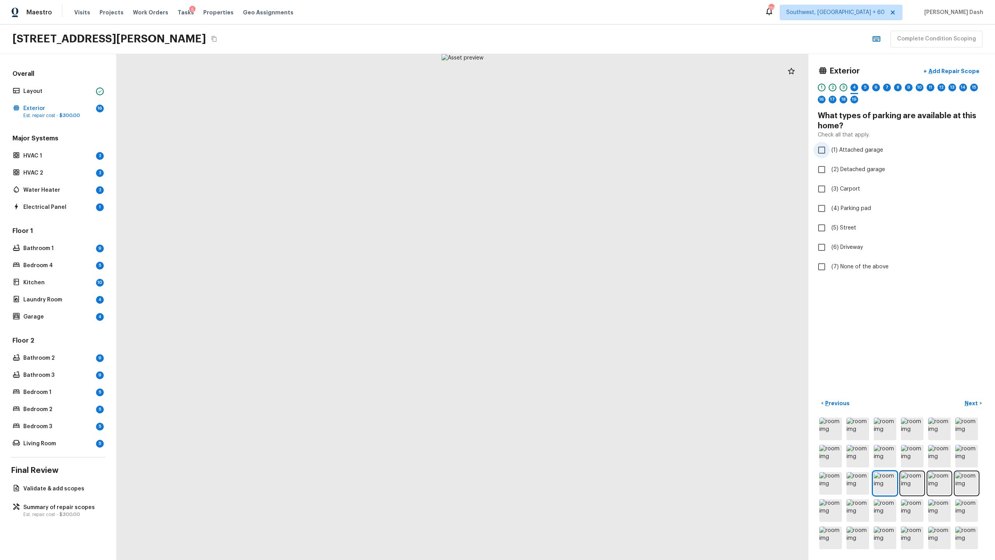
click at [559, 147] on span "(1) Attached garage" at bounding box center [857, 150] width 52 height 8
click at [559, 147] on input "(1) Attached garage" at bounding box center [821, 150] width 16 height 16
checkbox input "true"
click at [559, 244] on span "(6) Driveway" at bounding box center [846, 247] width 31 height 8
click at [559, 244] on input "(6) Driveway" at bounding box center [821, 247] width 16 height 16
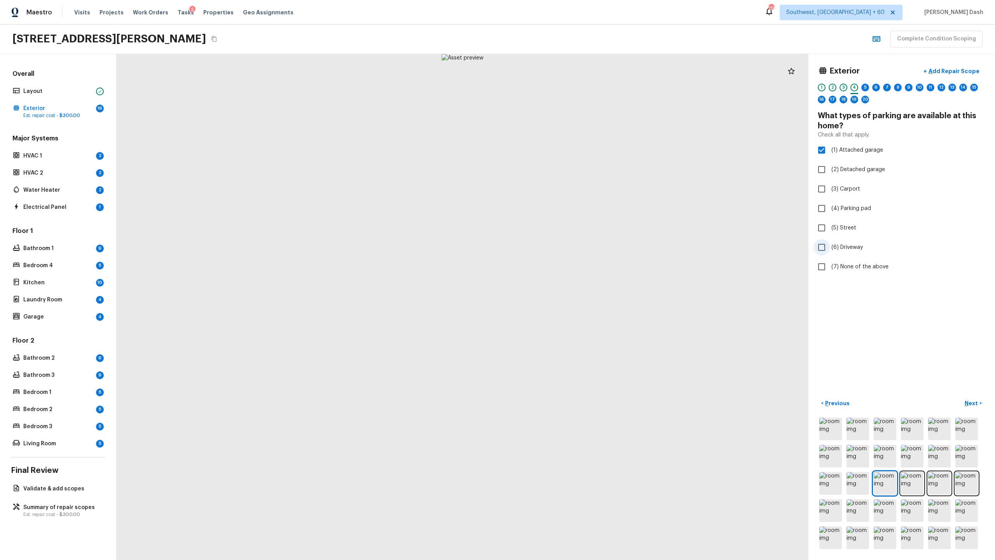
checkbox input "true"
click at [559, 272] on p "Next" at bounding box center [972, 403] width 15 height 8
drag, startPoint x: 858, startPoint y: 116, endPoint x: 883, endPoint y: 116, distance: 25.6
click at [559, 116] on h4 "How many non-garage (additional) parking spots are present?" at bounding box center [902, 121] width 168 height 20
click at [559, 157] on input "(2) 2" at bounding box center [821, 158] width 16 height 16
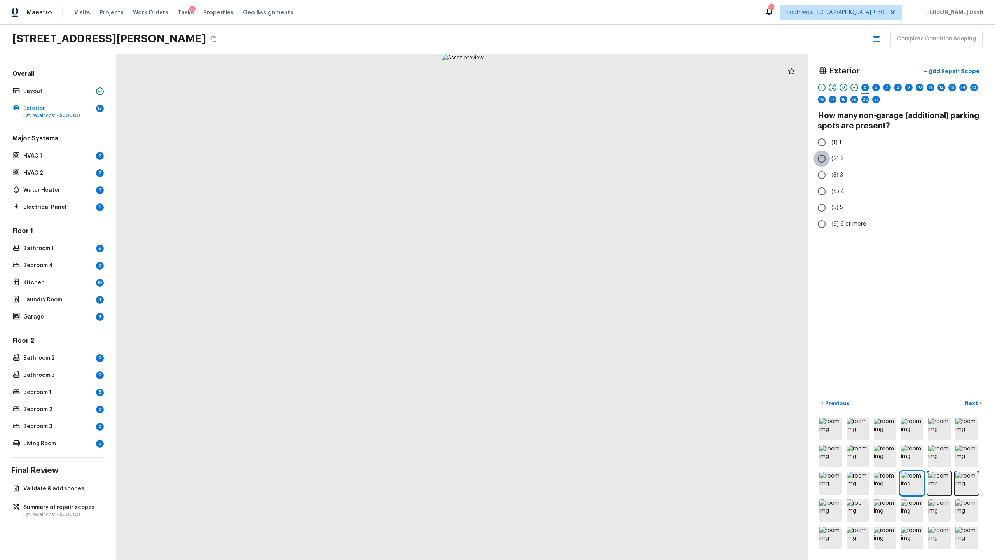
radio input "true"
click at [559, 272] on p "Next" at bounding box center [972, 403] width 15 height 8
click at [559, 160] on input "(2) 2" at bounding box center [821, 158] width 16 height 16
radio input "true"
click at [559, 272] on p "Next" at bounding box center [972, 403] width 15 height 8
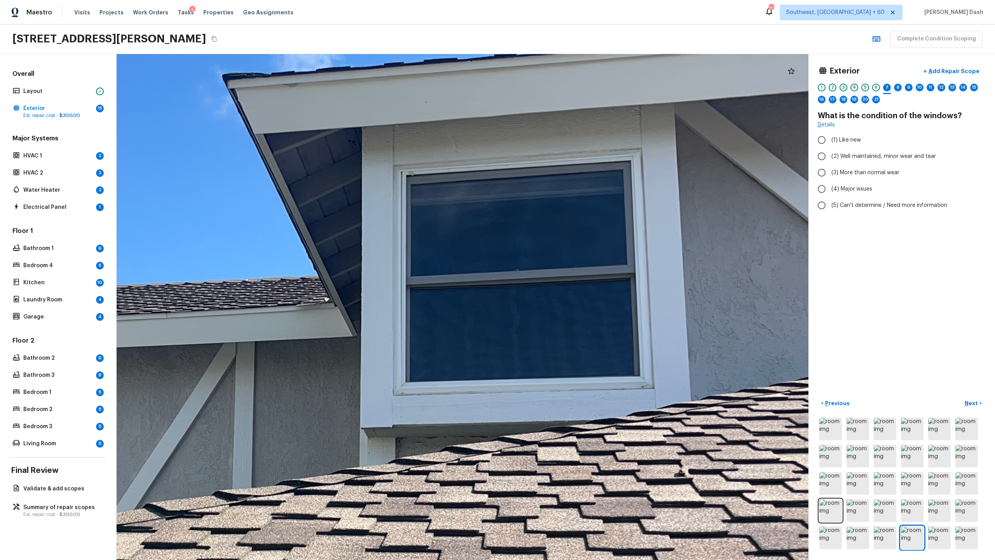
drag, startPoint x: 592, startPoint y: 219, endPoint x: 465, endPoint y: 340, distance: 175.6
click at [465, 272] on div at bounding box center [257, 422] width 2171 height 1587
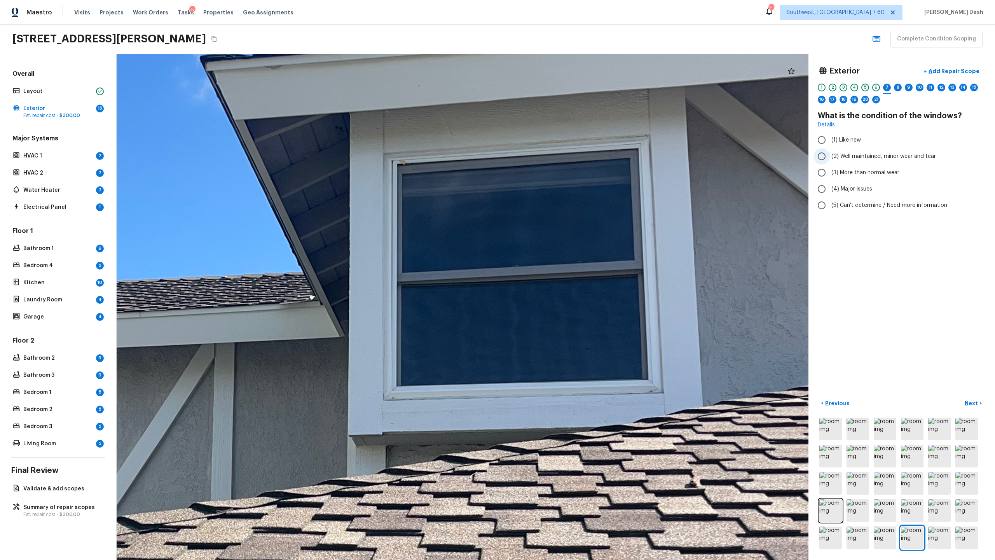
click at [559, 161] on input "(2) Well maintained, minor wear and tear" at bounding box center [821, 156] width 16 height 16
radio input "true"
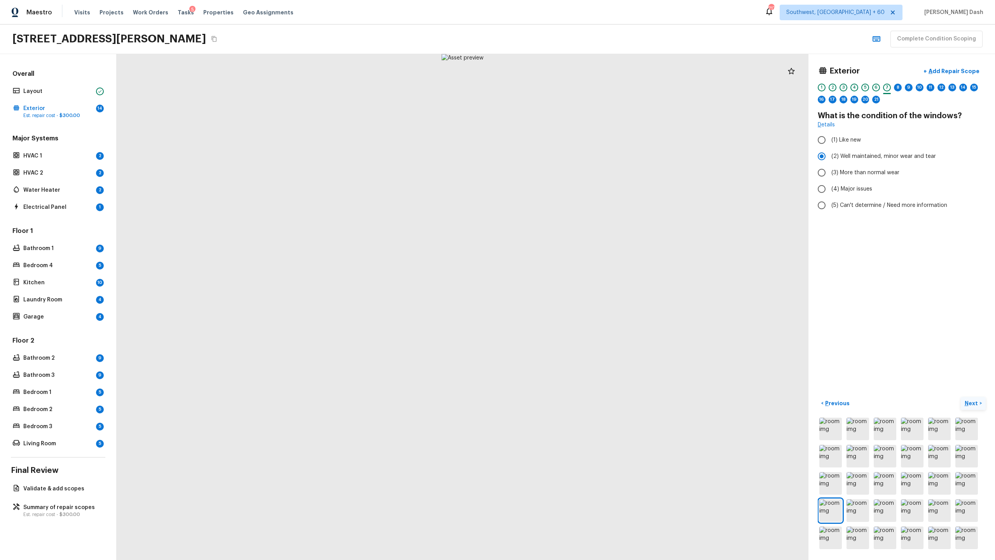
click at [559, 272] on p "Next" at bounding box center [972, 403] width 15 height 8
click at [559, 157] on span "(2) Well maintained, minor wear and tear" at bounding box center [883, 156] width 105 height 8
click at [559, 157] on input "(2) Well maintained, minor wear and tear" at bounding box center [821, 156] width 16 height 16
radio input "true"
click at [559, 272] on p "Next" at bounding box center [972, 403] width 15 height 8
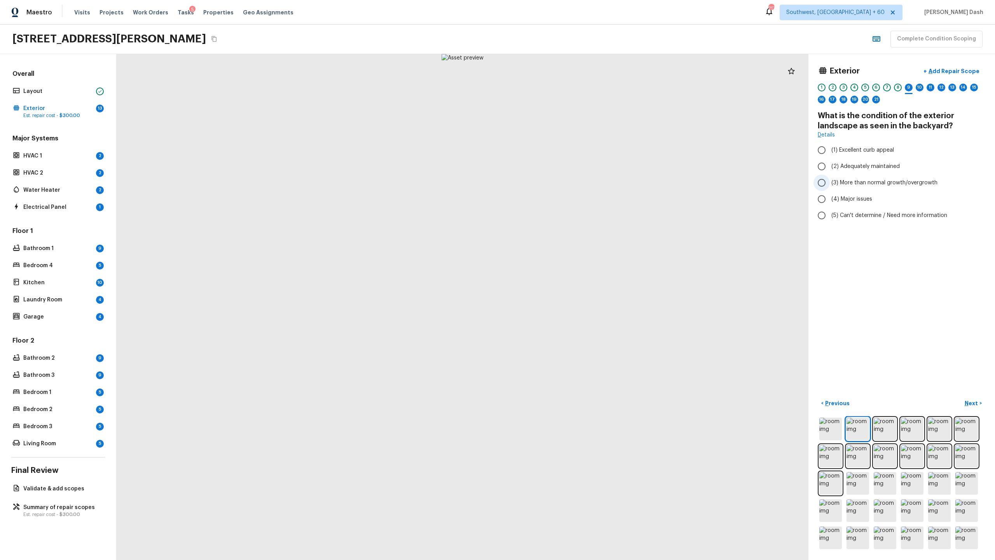
click at [559, 182] on span "(3) More than normal growth/overgrowth" at bounding box center [884, 183] width 106 height 8
click at [559, 182] on input "(3) More than normal growth/overgrowth" at bounding box center [821, 182] width 16 height 16
radio input "true"
click at [559, 272] on button "Next >" at bounding box center [973, 403] width 25 height 13
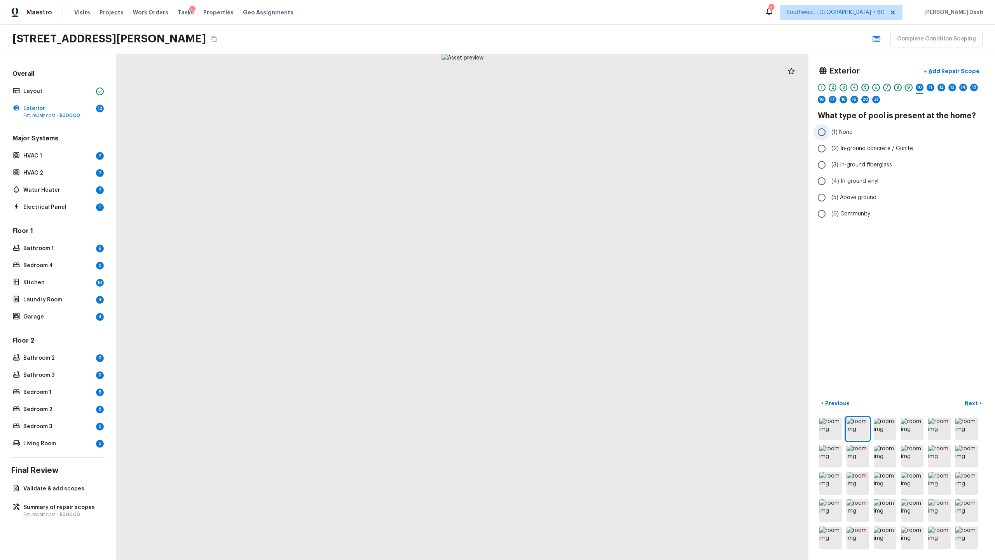
click at [559, 135] on span "(1) None" at bounding box center [841, 132] width 21 height 8
click at [559, 135] on input "(1) None" at bounding box center [821, 132] width 16 height 16
radio input "true"
click at [559, 272] on p "Next" at bounding box center [972, 403] width 15 height 8
click at [559, 135] on label "(1) None" at bounding box center [896, 142] width 166 height 16
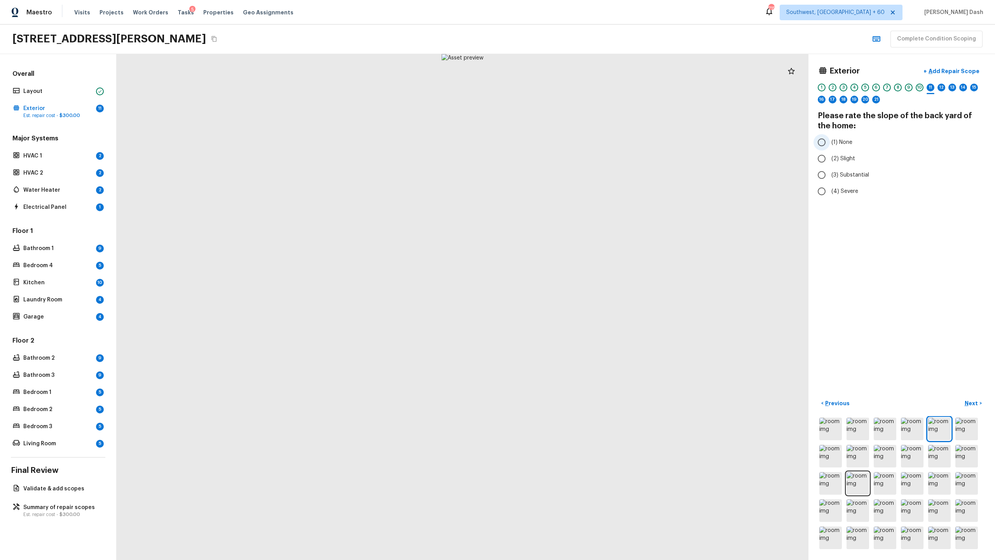
click at [559, 135] on input "(1) None" at bounding box center [821, 142] width 16 height 16
radio input "true"
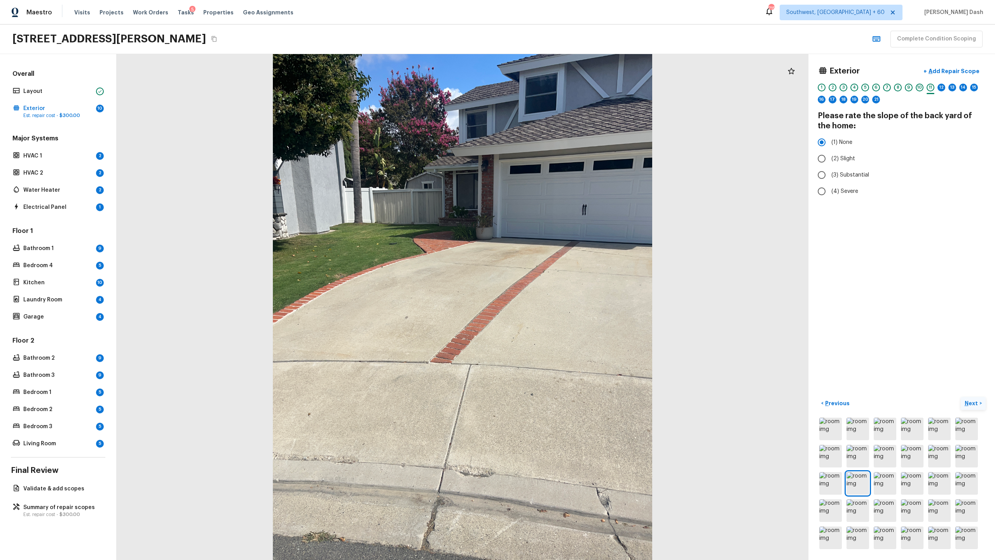
click at [559, 272] on button "Next >" at bounding box center [973, 403] width 25 height 13
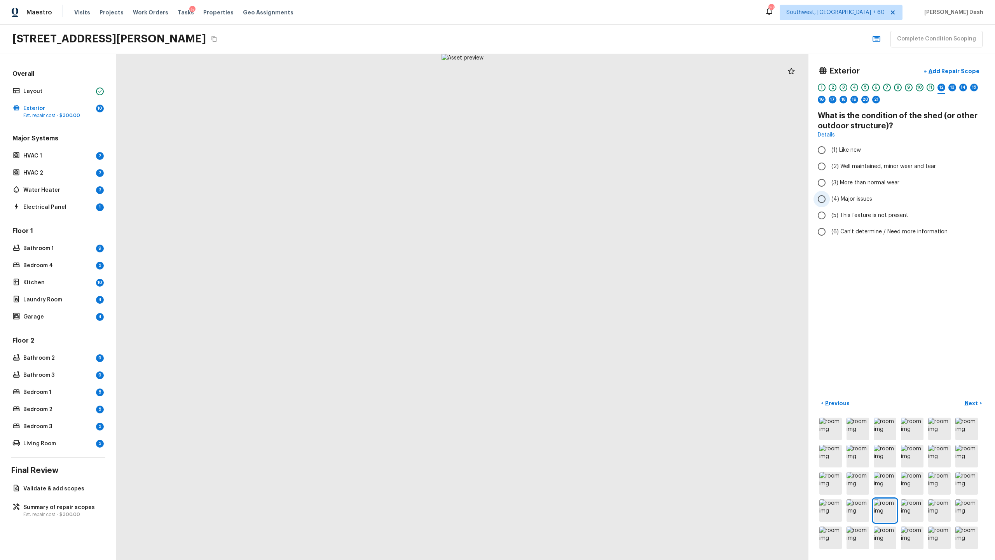
click at [559, 201] on input "(4) Major issues" at bounding box center [821, 199] width 16 height 16
radio input "true"
click at [559, 72] on p "Add Repair Scope" at bounding box center [953, 71] width 52 height 8
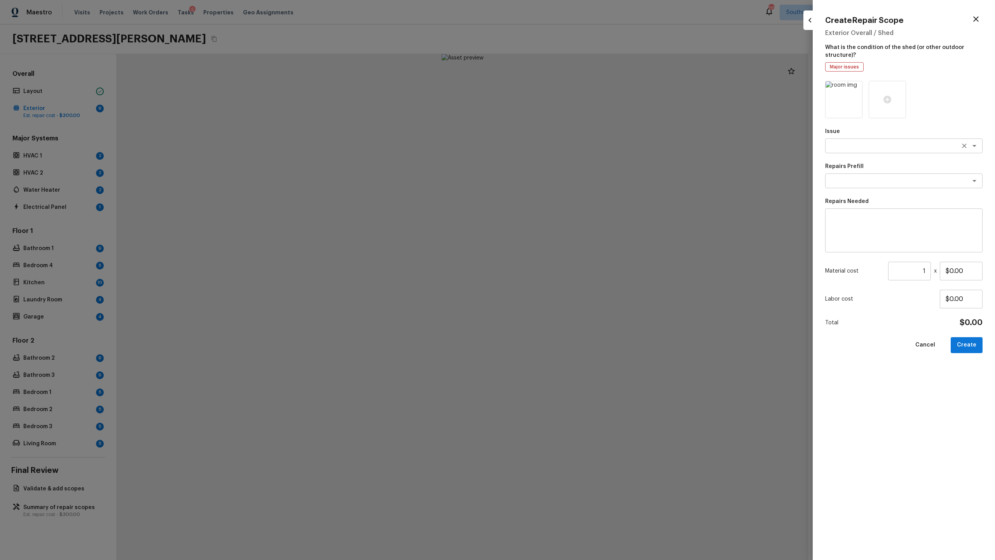
click at [559, 146] on textarea at bounding box center [893, 146] width 129 height 8
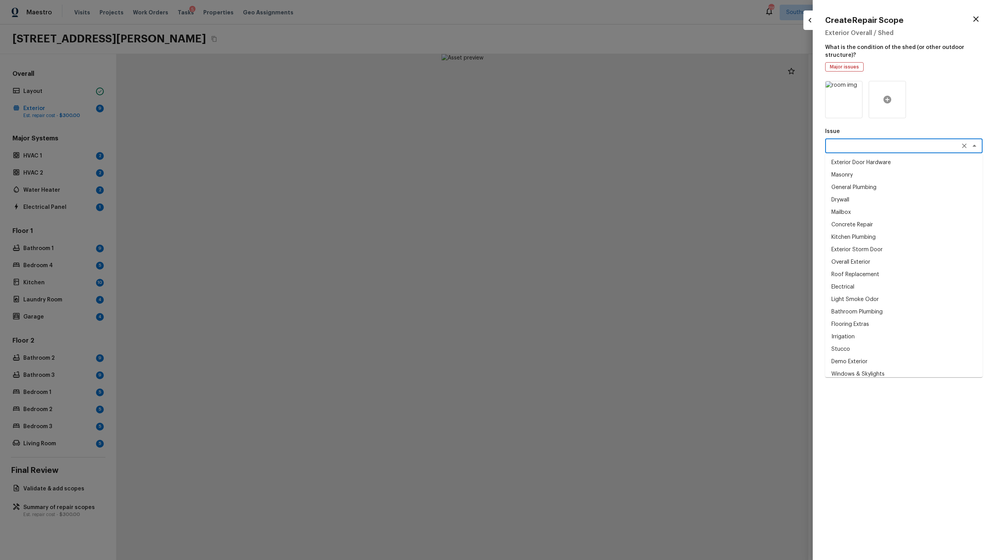
click at [559, 92] on div at bounding box center [887, 99] width 37 height 37
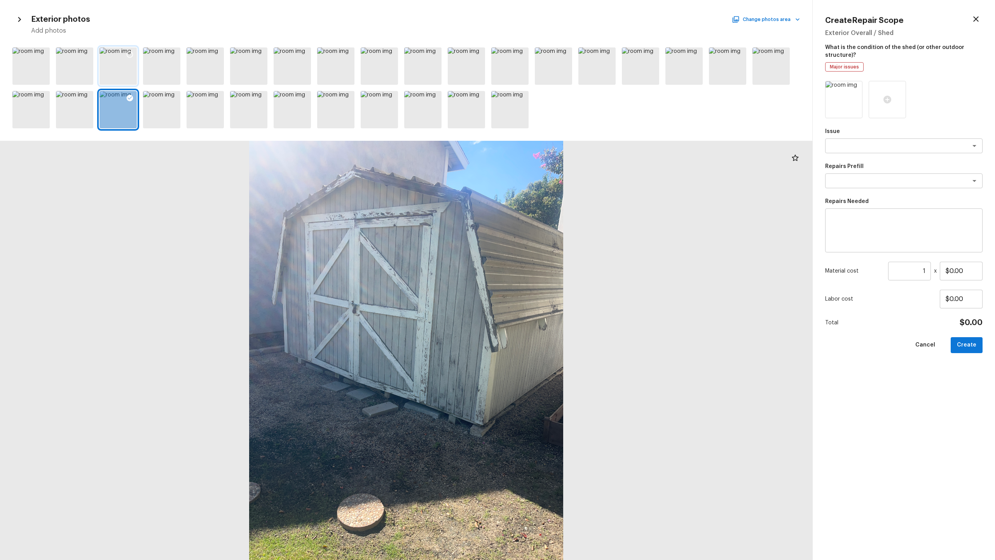
click at [127, 53] on icon at bounding box center [130, 55] width 8 height 8
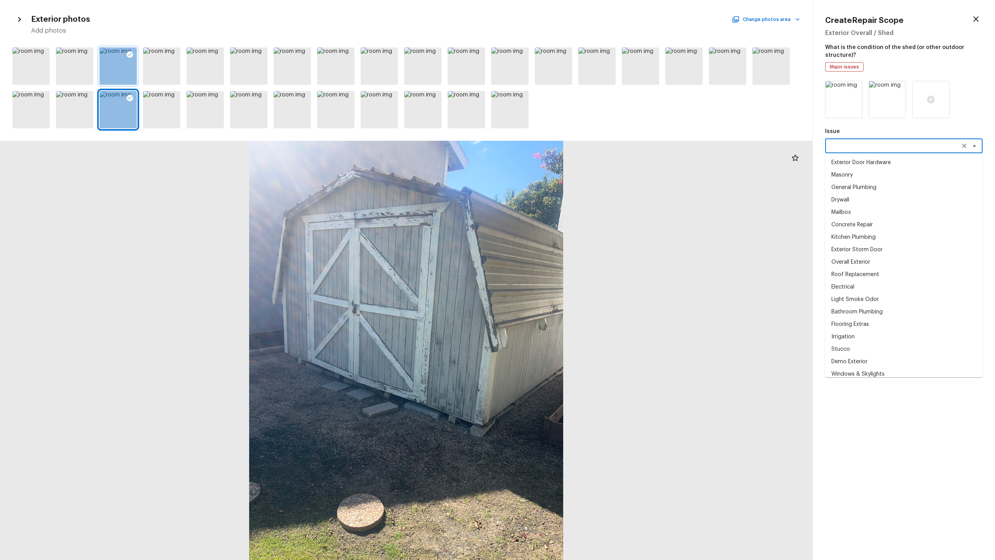
click at [559, 142] on textarea at bounding box center [893, 146] width 129 height 8
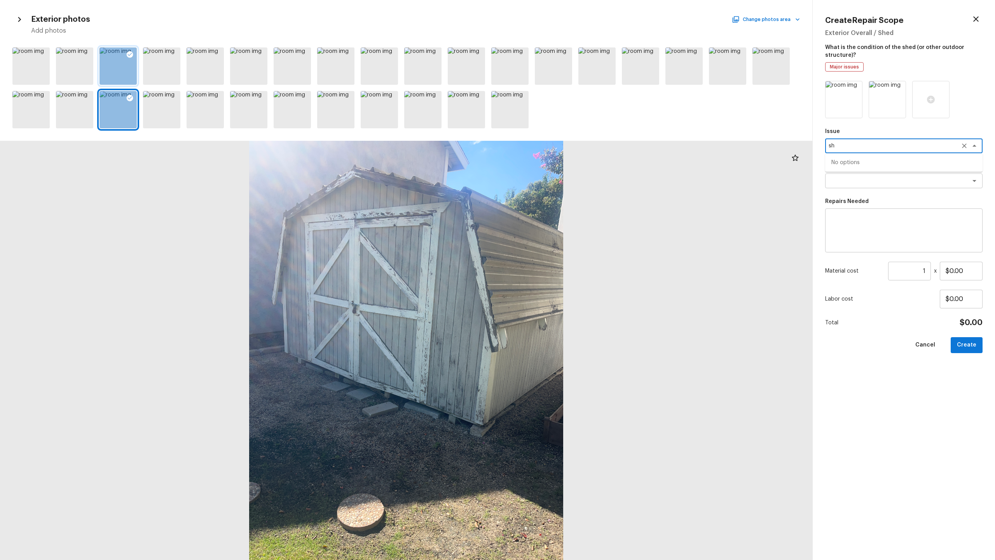
type textarea "s"
click at [559, 170] on li "Demo Interior" at bounding box center [903, 175] width 157 height 12
click at [559, 145] on textarea "Demo Interior" at bounding box center [893, 146] width 129 height 8
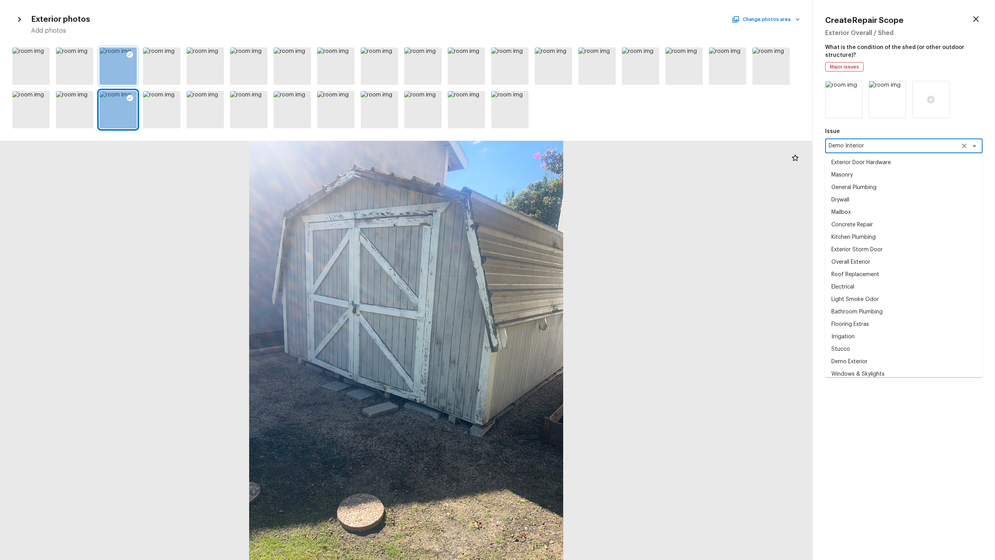
click at [559, 145] on textarea "Demo Interior" at bounding box center [893, 146] width 129 height 8
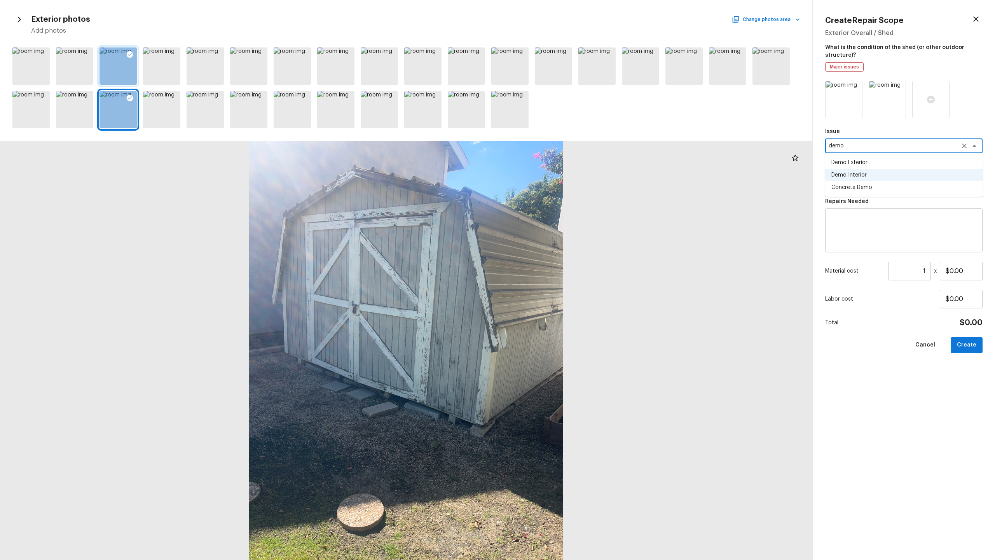
click at [559, 155] on ul "Demo Exterior Demo Interior Concrete Demo" at bounding box center [903, 175] width 157 height 44
click at [559, 159] on li "Demo Exterior" at bounding box center [903, 162] width 157 height 12
type textarea "Demo Exterior"
click at [559, 181] on textarea at bounding box center [893, 181] width 129 height 8
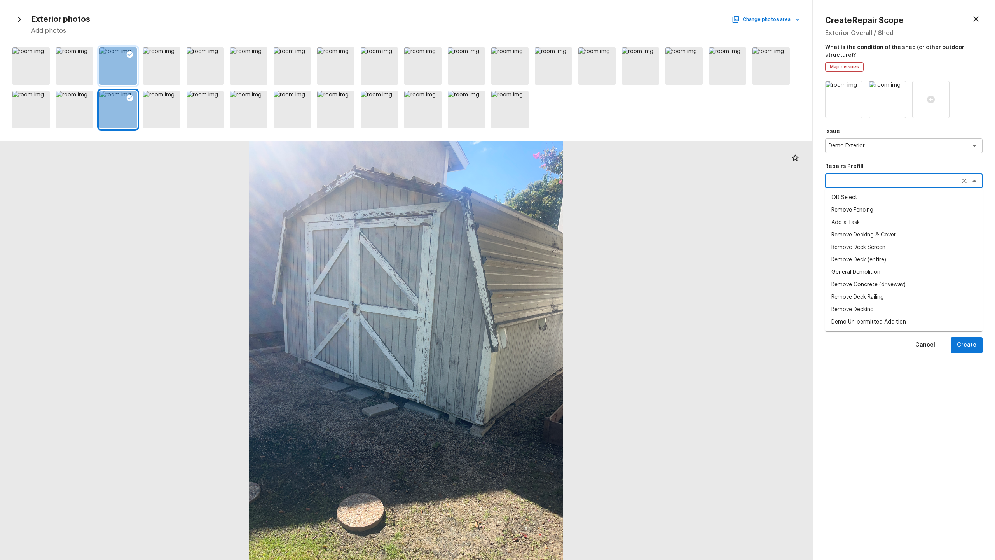
click at [559, 272] on li "General Demolition" at bounding box center [903, 272] width 157 height 12
type textarea "General Demolition"
type textarea "Decks, sheds, above ground pools,"
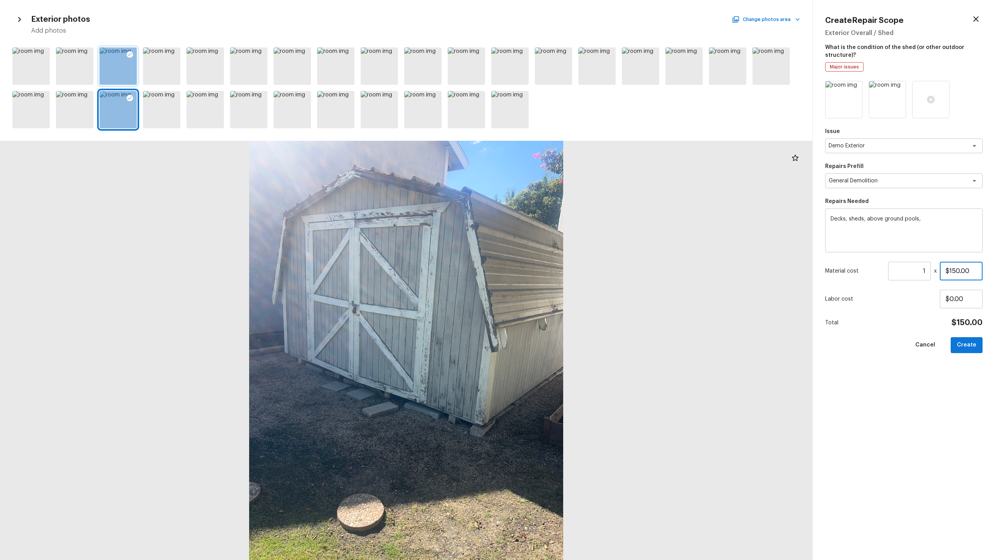
click at [559, 270] on input "$150.00" at bounding box center [961, 271] width 43 height 19
type input "$750.00"
click at [559, 272] on input "1" at bounding box center [909, 271] width 43 height 19
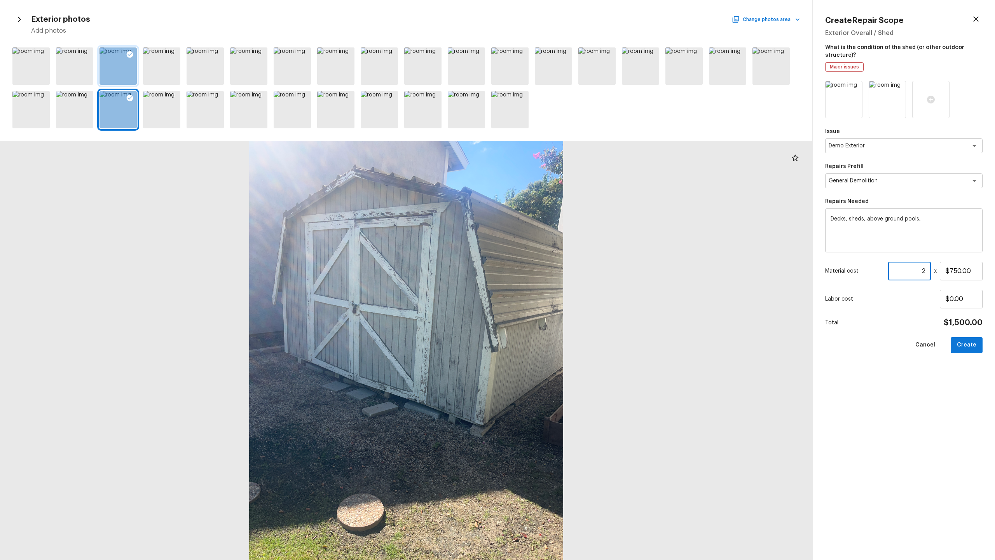
type input "2"
click at [559, 216] on textarea "Decks, sheds, above ground pools," at bounding box center [903, 230] width 147 height 31
type textarea "Shed removal."
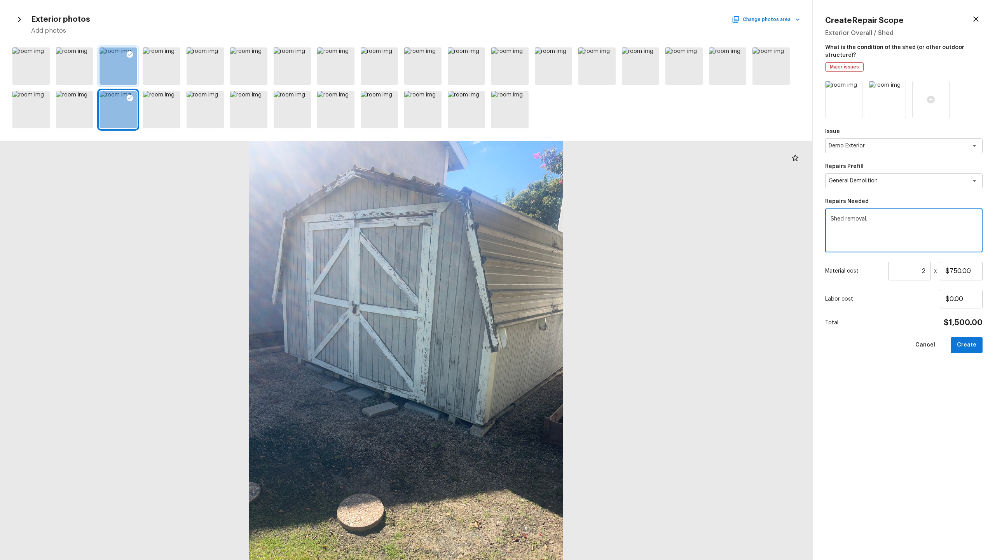
click at [559, 272] on div "Issue Demo Exterior x ​ Repairs Prefill General Demolition x ​ Repairs Needed S…" at bounding box center [903, 314] width 157 height 466
click at [559, 272] on button "Create" at bounding box center [967, 345] width 32 height 16
type input "1"
type input "$0.00"
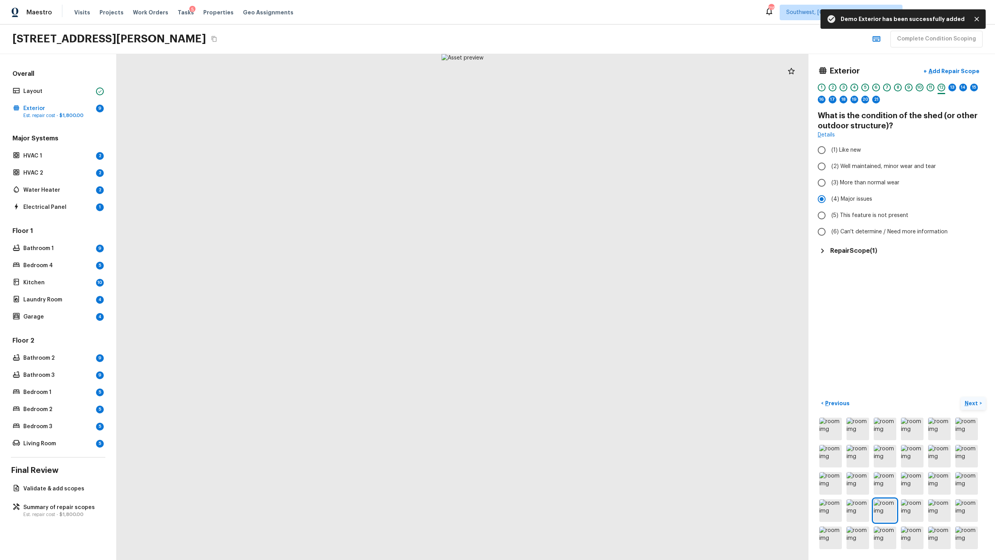
click at [559, 272] on p "Next" at bounding box center [972, 403] width 15 height 8
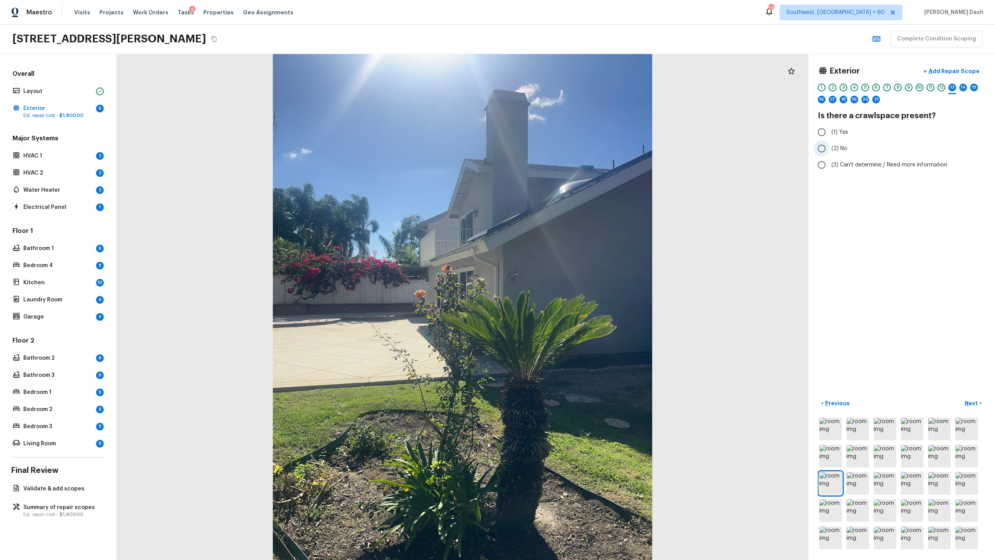
click at [559, 147] on label "(2) No" at bounding box center [896, 148] width 166 height 16
click at [559, 147] on input "(2) No" at bounding box center [821, 148] width 16 height 16
radio input "true"
click at [559, 272] on img at bounding box center [885, 428] width 23 height 23
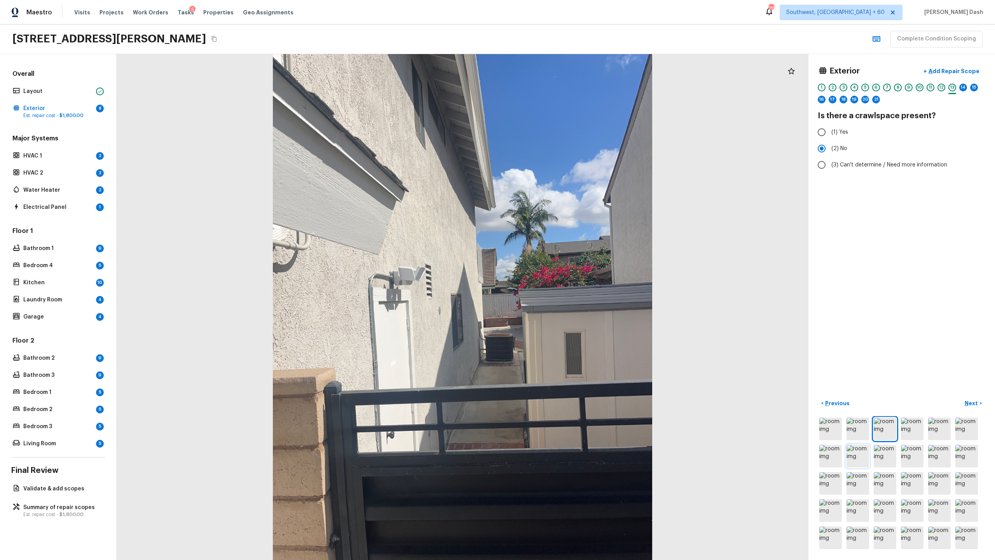
click at [559, 272] on img at bounding box center [857, 456] width 23 height 23
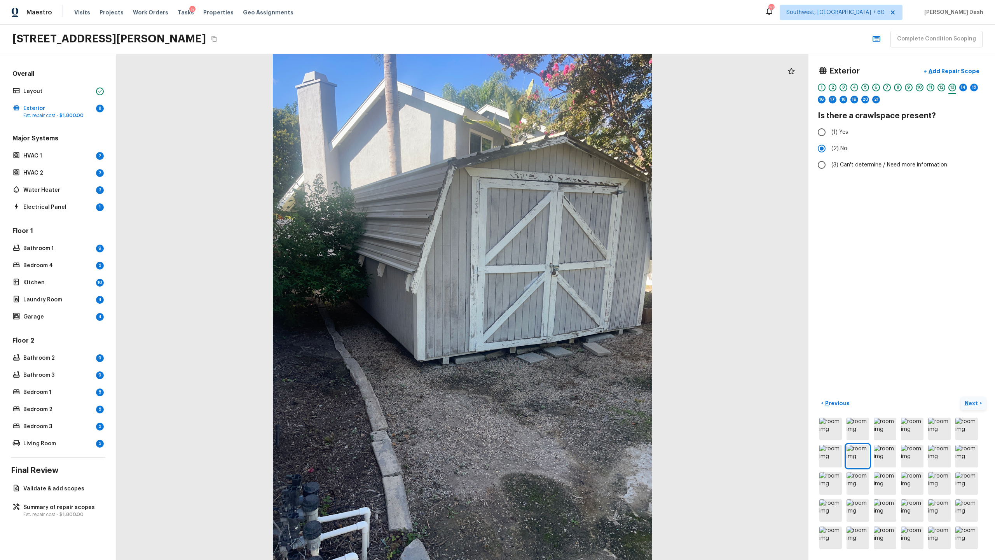
click at [559, 272] on p "Next" at bounding box center [972, 403] width 15 height 8
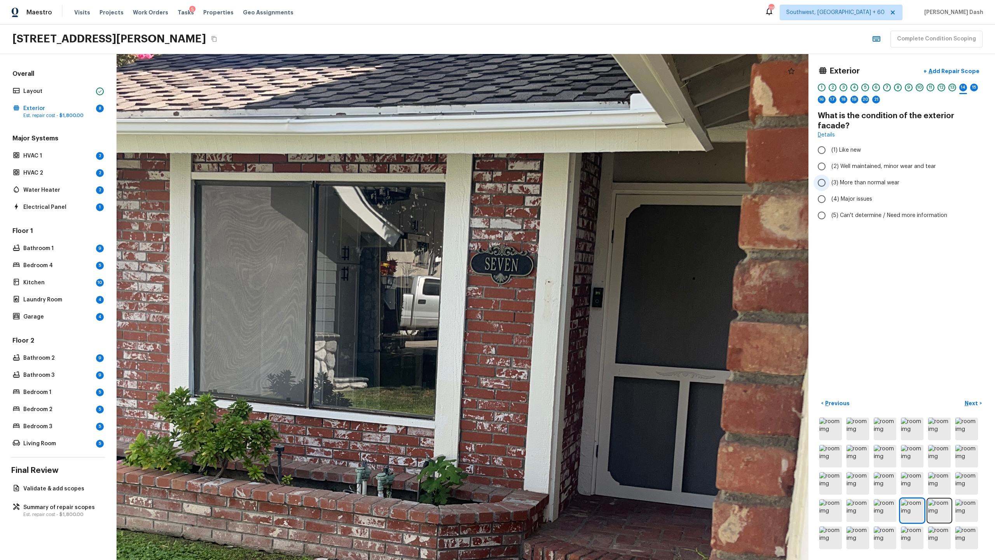
click at [559, 174] on label "(3) More than normal wear" at bounding box center [896, 182] width 166 height 16
click at [559, 174] on input "(3) More than normal wear" at bounding box center [821, 182] width 16 height 16
radio input "true"
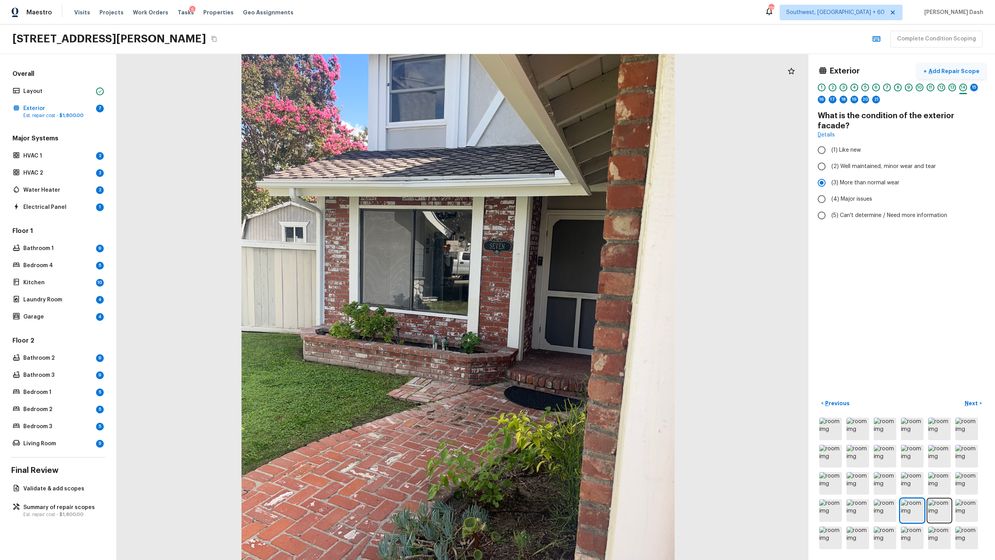
click at [559, 70] on p "Add Repair Scope" at bounding box center [953, 71] width 52 height 8
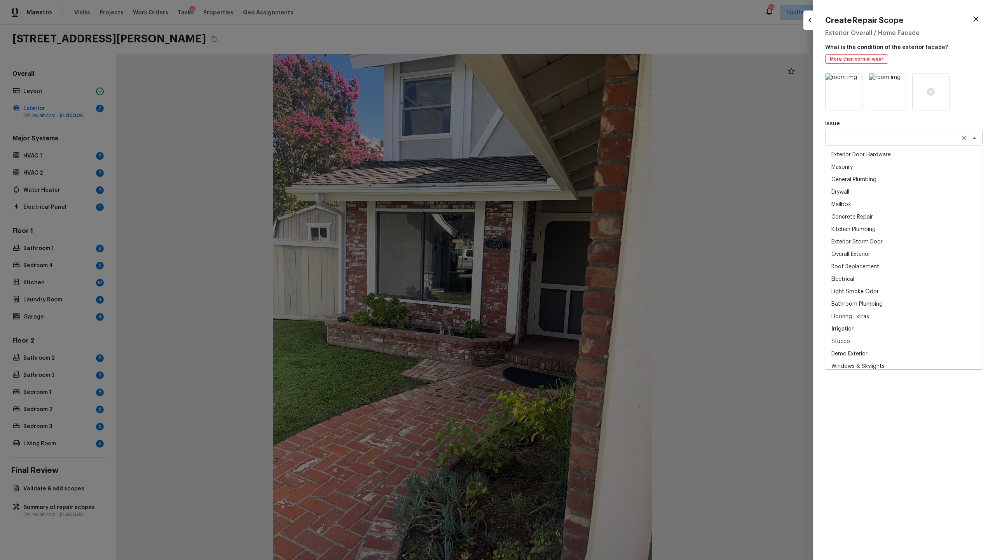
click at [559, 132] on div "x ​" at bounding box center [903, 138] width 157 height 15
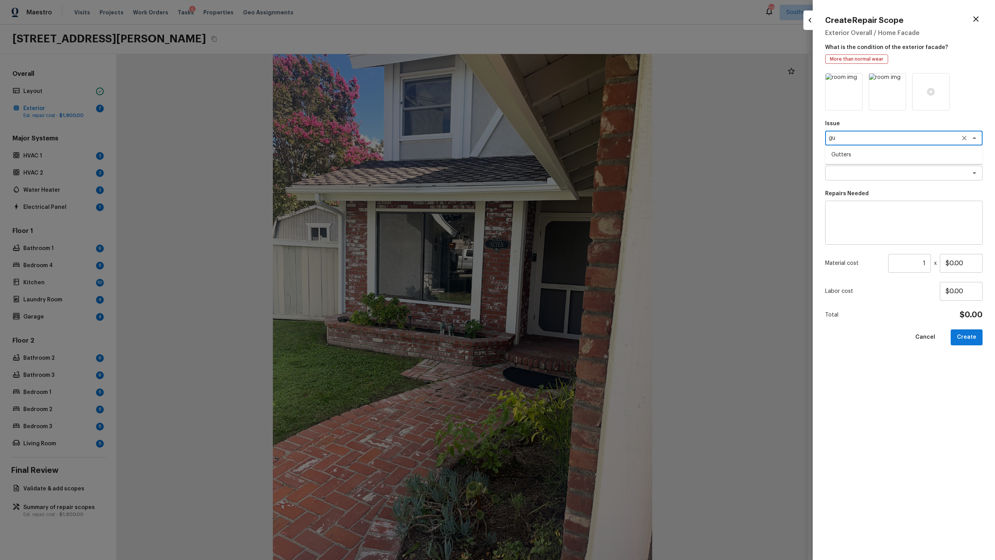
click at [559, 152] on li "Gutters" at bounding box center [903, 154] width 157 height 12
type textarea "Gutters"
click at [559, 173] on textarea at bounding box center [893, 173] width 129 height 8
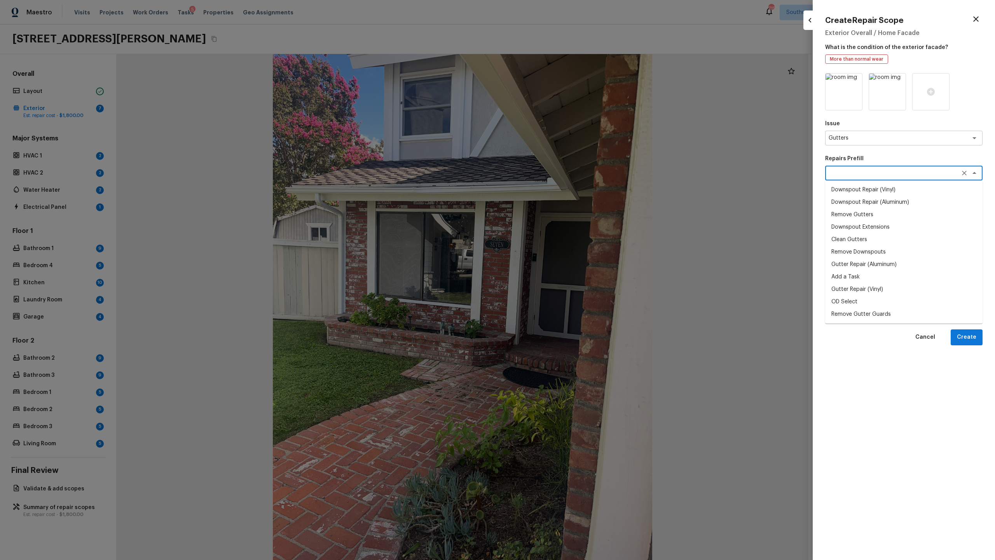
click at [559, 272] on li "Gutter Repair (Vinyl)" at bounding box center [903, 289] width 157 height 12
type textarea "Gutter Repair (Vinyl)"
type textarea "Remove the existing gutter (if present) and replace with a new vinyl gutter to …"
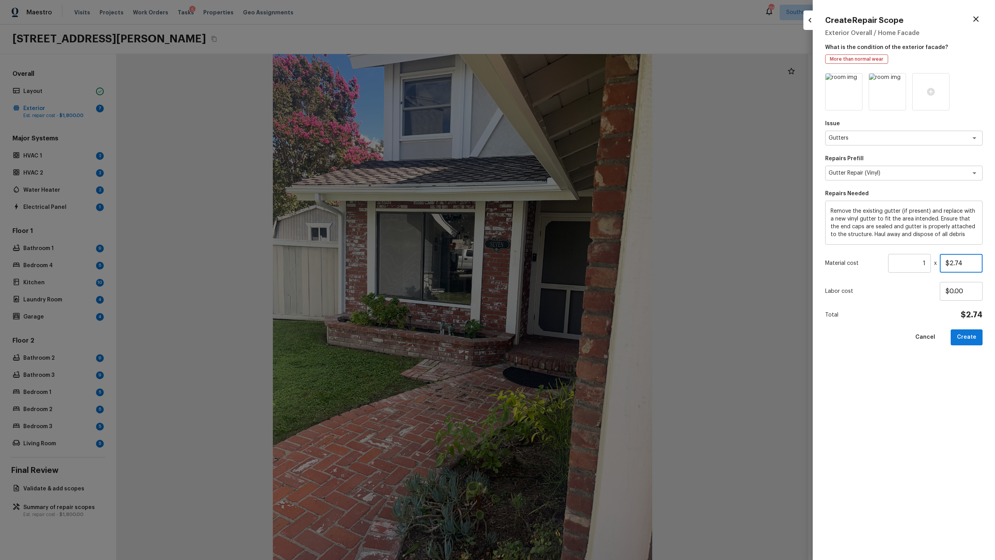
click at [559, 258] on input "$2.74" at bounding box center [961, 263] width 43 height 19
click at [559, 262] on input "$2,002.74" at bounding box center [961, 263] width 43 height 19
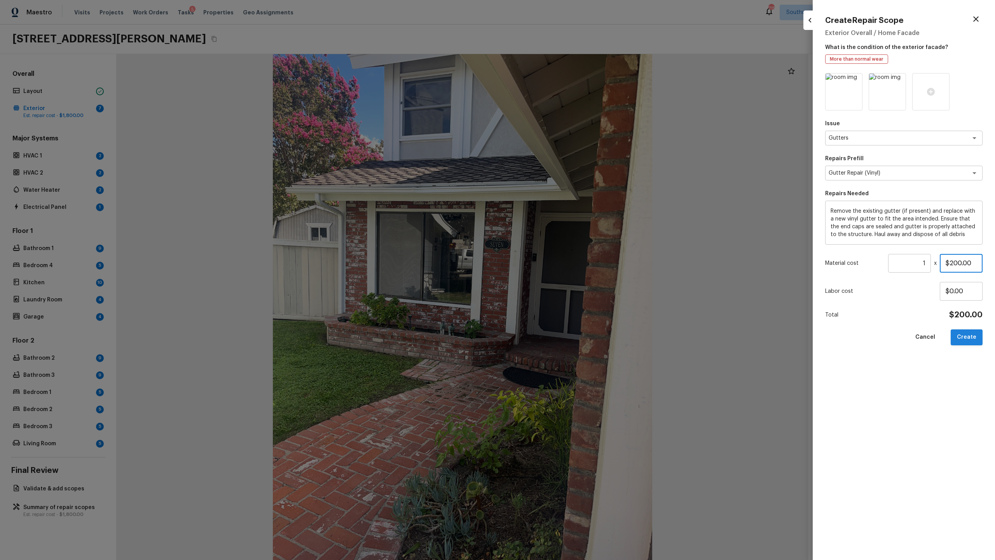
type input "$200.00"
click at [559, 272] on button "Create" at bounding box center [967, 337] width 32 height 16
type input "$0.00"
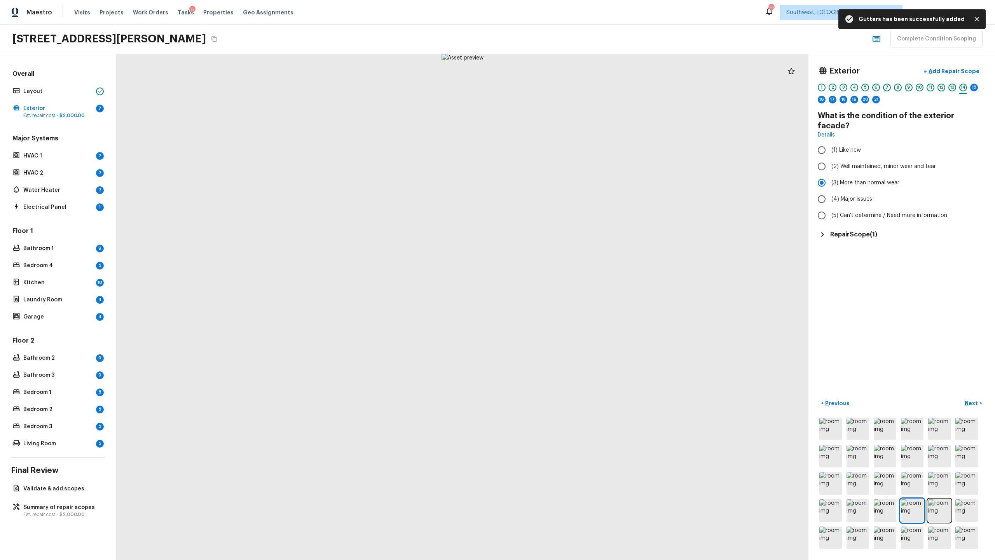
click at [559, 230] on h5 "Repair Scope ( 1 )" at bounding box center [853, 234] width 47 height 9
click at [559, 252] on icon "button" at bounding box center [970, 256] width 9 height 9
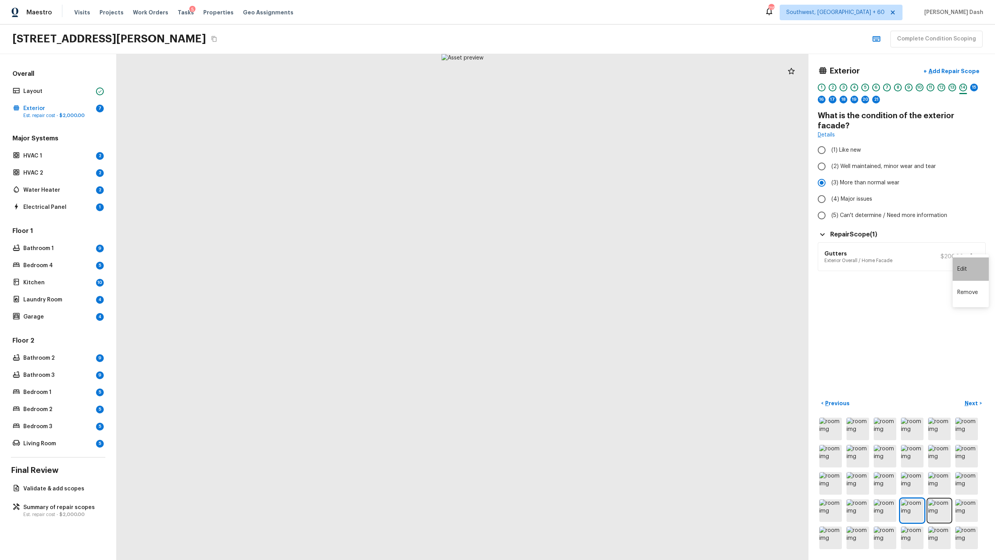
click at [559, 271] on li "Edit" at bounding box center [970, 268] width 36 height 23
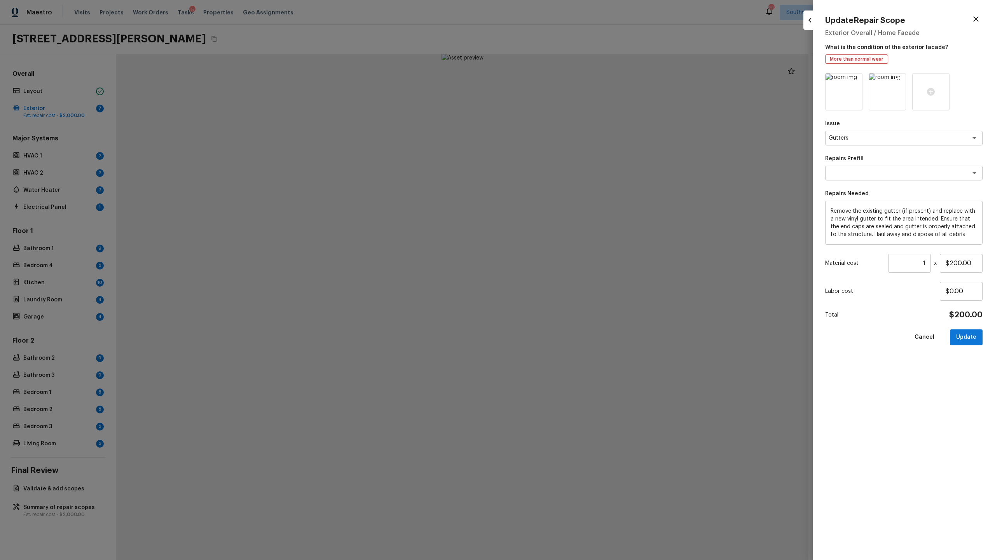
click at [559, 78] on icon at bounding box center [898, 80] width 7 height 7
click at [559, 272] on button "Update" at bounding box center [966, 337] width 33 height 16
type input "$0.00"
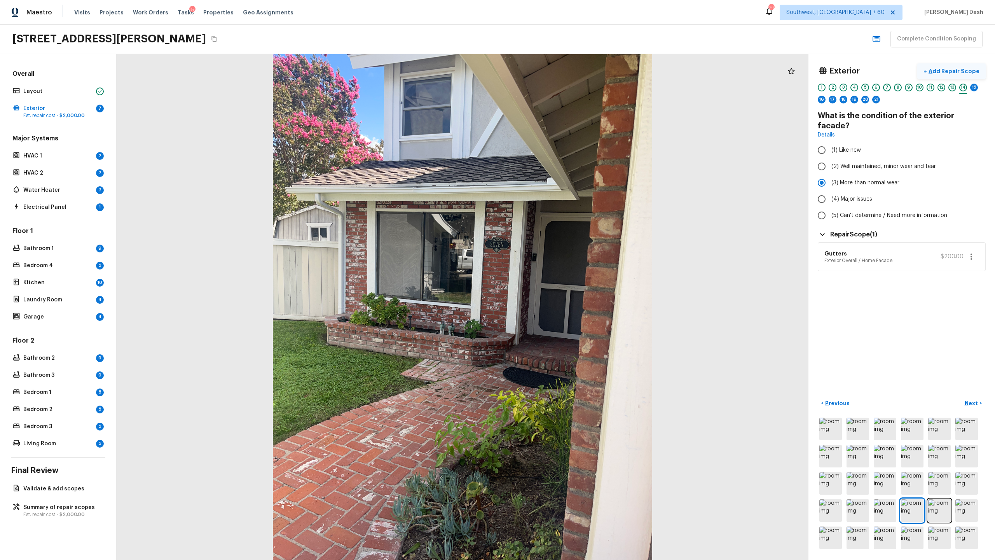
click at [559, 74] on p "Add Repair Scope" at bounding box center [953, 71] width 52 height 8
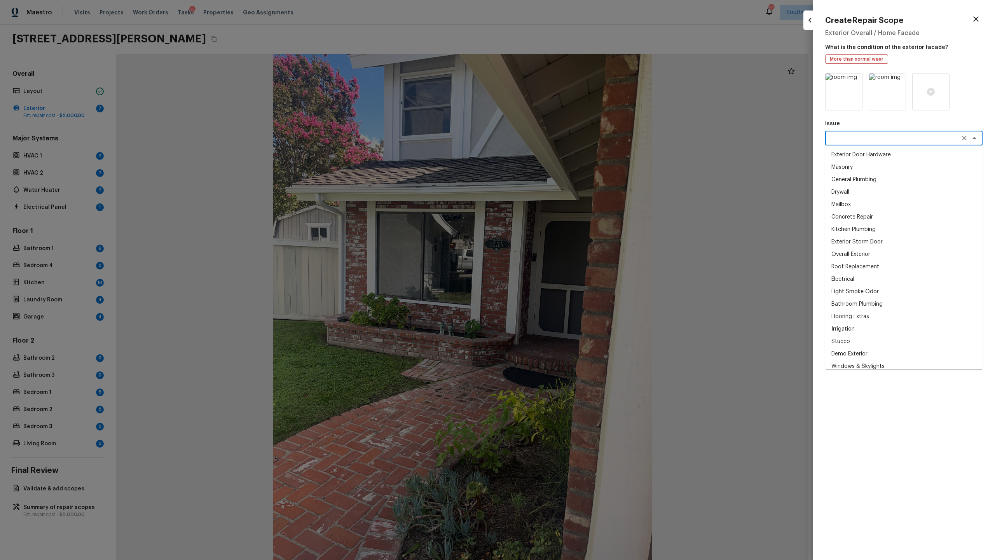
click at [559, 139] on textarea at bounding box center [893, 138] width 129 height 8
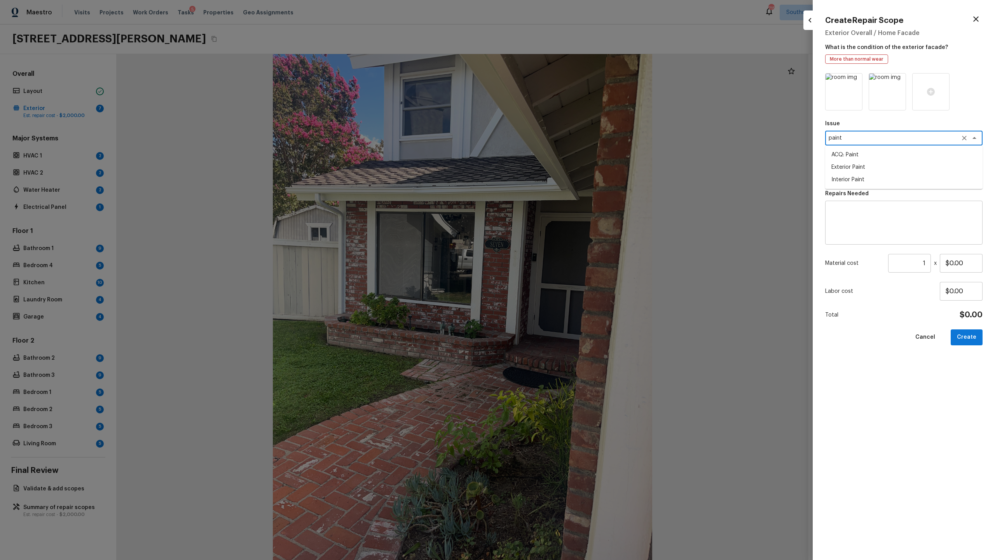
click at [559, 162] on li "Exterior Paint" at bounding box center [903, 167] width 157 height 12
type textarea "Exterior Paint"
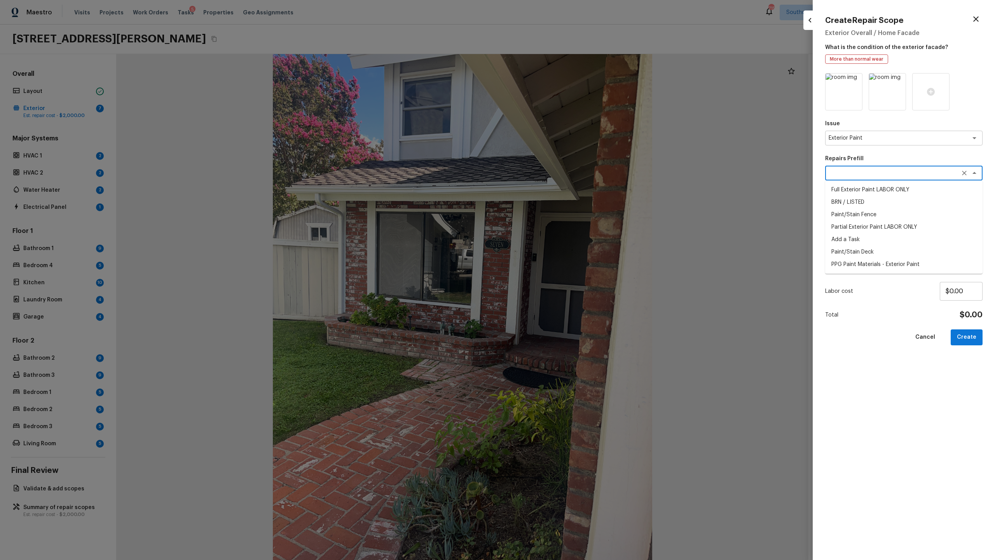
click at [559, 174] on textarea at bounding box center [893, 173] width 129 height 8
click at [559, 215] on li "Partial Exterior Paint LABOR ONLY" at bounding box center [903, 214] width 157 height 12
type textarea "Partial Exterior Paint LABOR ONLY"
type textarea "Partial Exterior Paint - Prep, mask and paint the exterior of the home in the a…"
type input "$1.54"
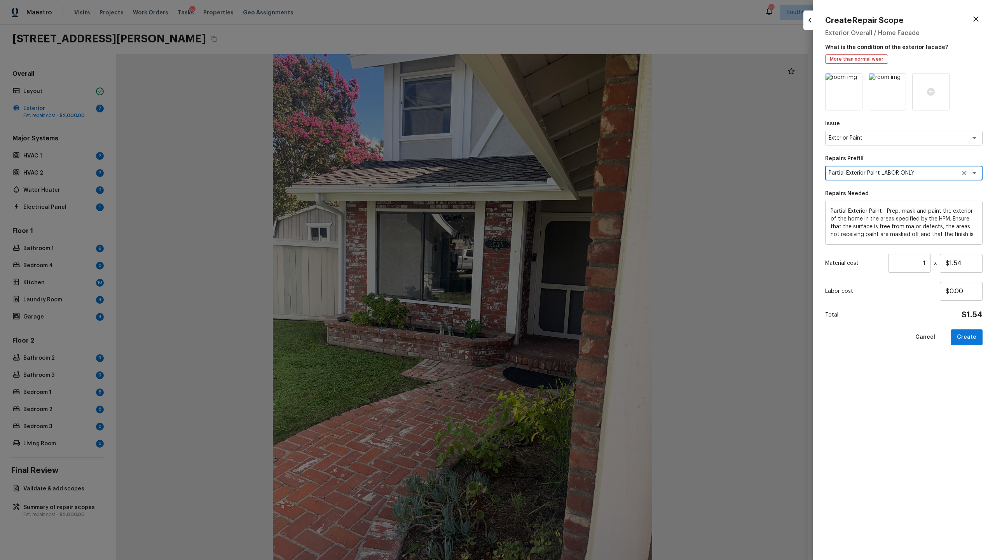
type textarea "Partial Exterior Paint LABOR ONLY"
click at [559, 263] on input "1" at bounding box center [909, 263] width 43 height 19
type input "2109"
click at [559, 272] on button "Create" at bounding box center [967, 337] width 32 height 16
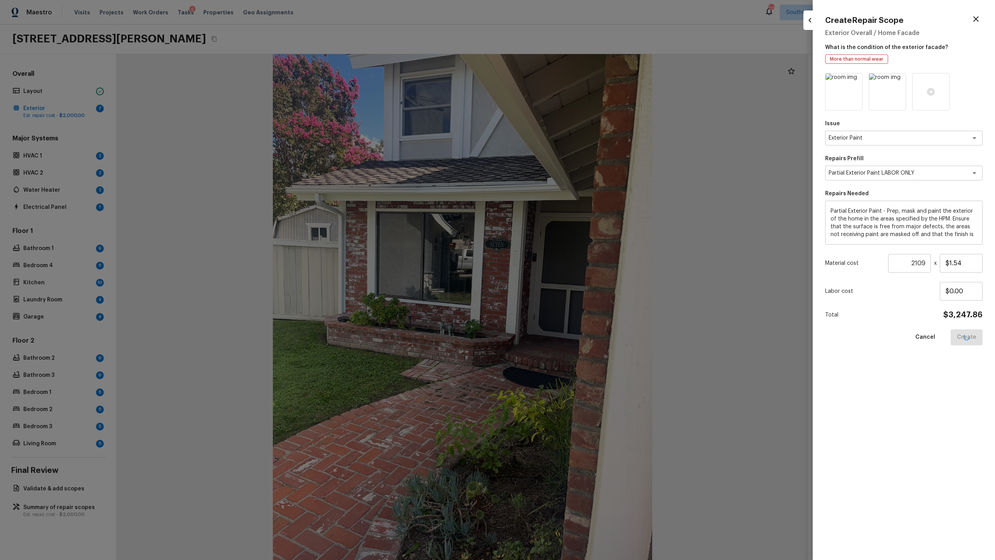
type input "1"
type input "$0.00"
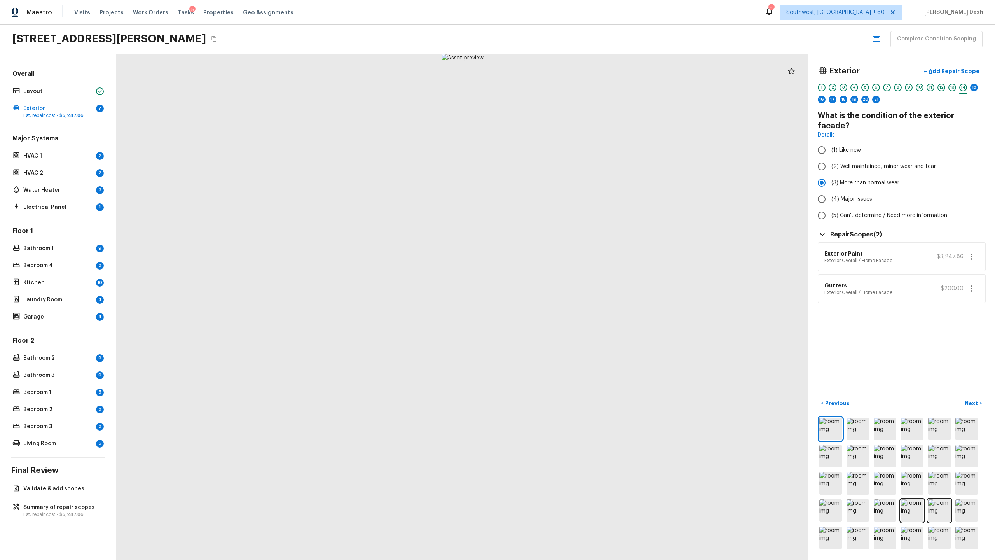
click at [559, 272] on div "Exterior + Add Repair Scope 1 2 3 4 5 6 7 8 9 10 11 12 13 14 15 16 17 18 19 20 …" at bounding box center [901, 307] width 187 height 506
click at [559, 272] on p "Next" at bounding box center [972, 403] width 15 height 8
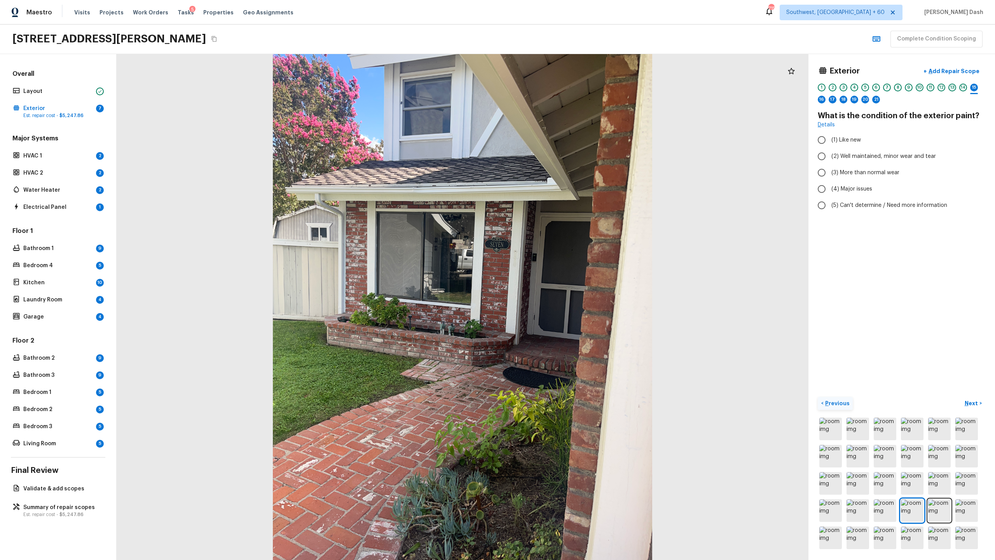
click at [559, 272] on p "Previous" at bounding box center [836, 403] width 26 height 8
click at [559, 230] on h5 "Repair Scopes ( 2 )" at bounding box center [856, 234] width 52 height 9
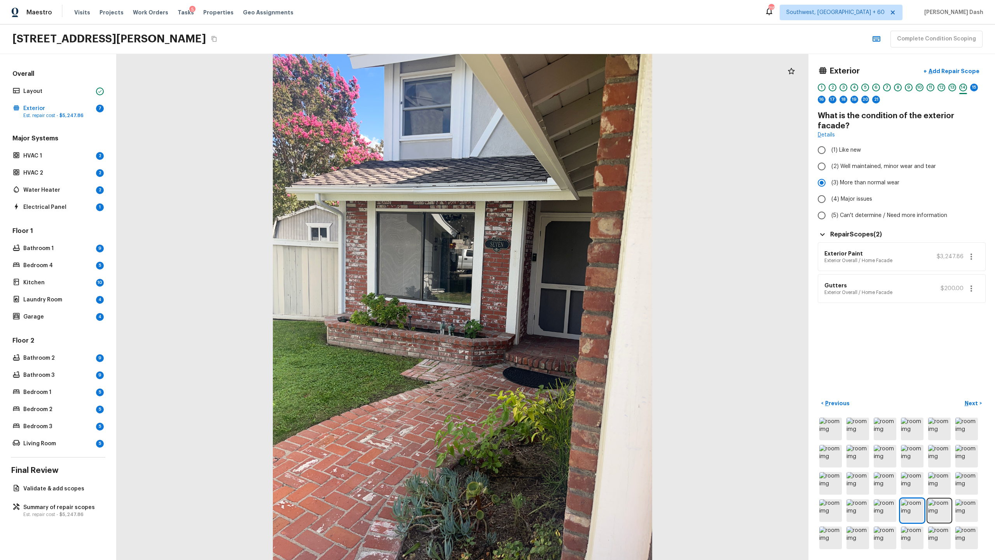
click at [559, 252] on icon "button" at bounding box center [970, 256] width 9 height 9
click at [559, 272] on li "Remove" at bounding box center [970, 292] width 36 height 23
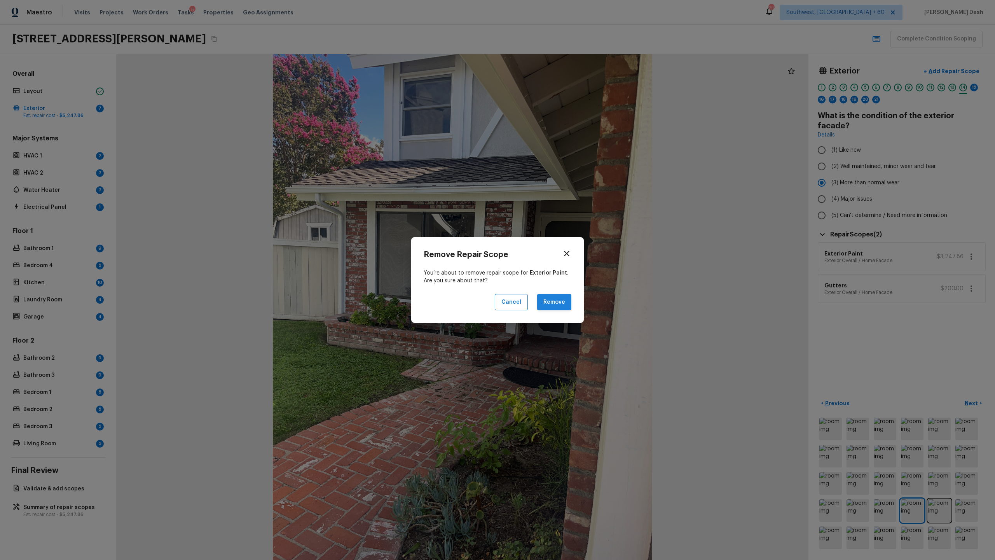
click at [559, 272] on button "Remove" at bounding box center [554, 302] width 34 height 17
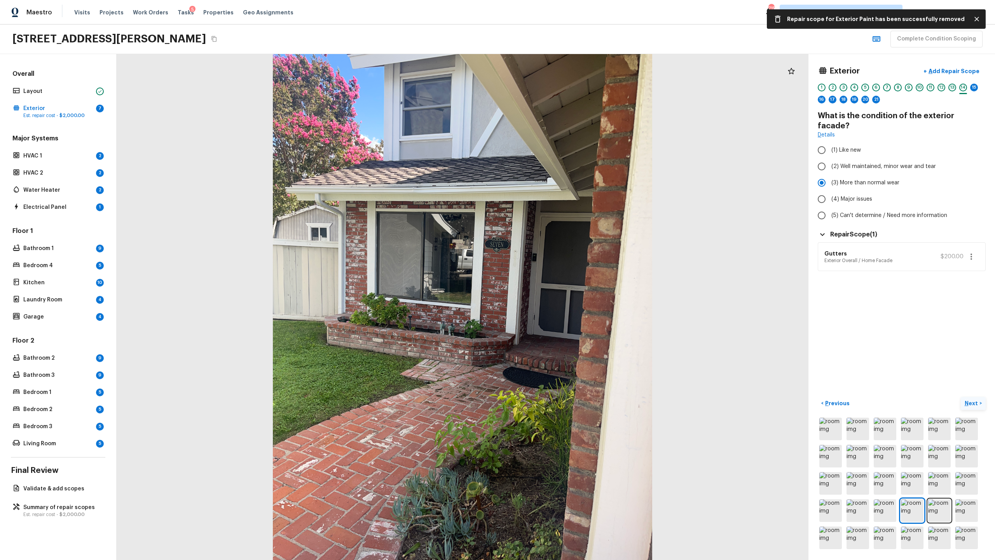
click at [559, 272] on p "Next" at bounding box center [972, 403] width 15 height 8
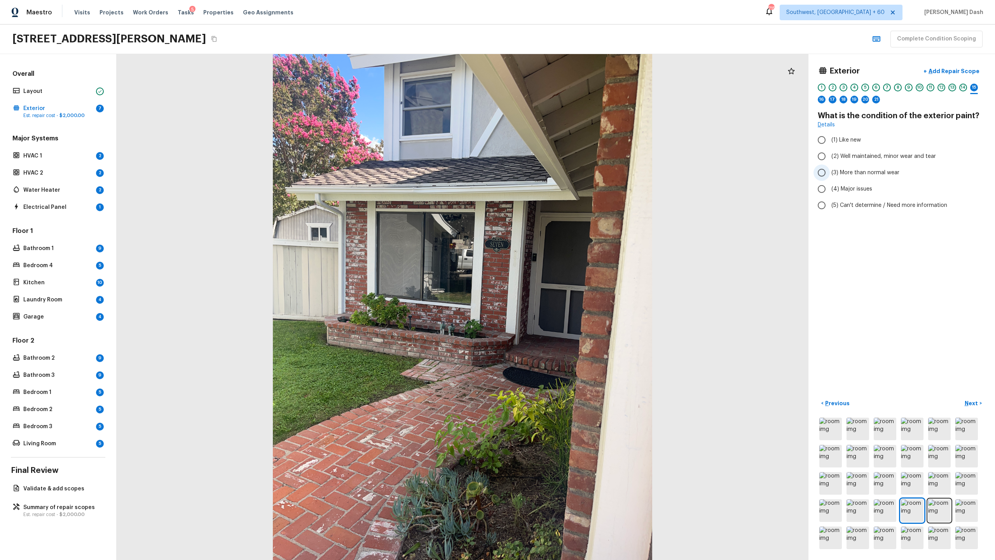
click at [559, 170] on span "(3) More than normal wear" at bounding box center [865, 173] width 68 height 8
click at [559, 170] on input "(3) More than normal wear" at bounding box center [821, 172] width 16 height 16
radio input "true"
click at [559, 65] on button "+ Add Repair Scope" at bounding box center [951, 71] width 68 height 16
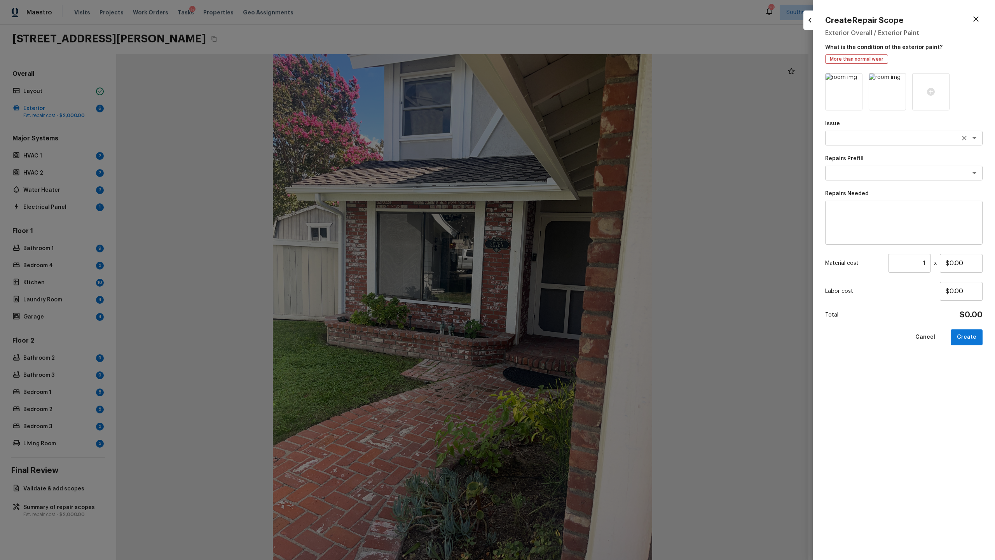
click at [559, 138] on textarea at bounding box center [893, 138] width 129 height 8
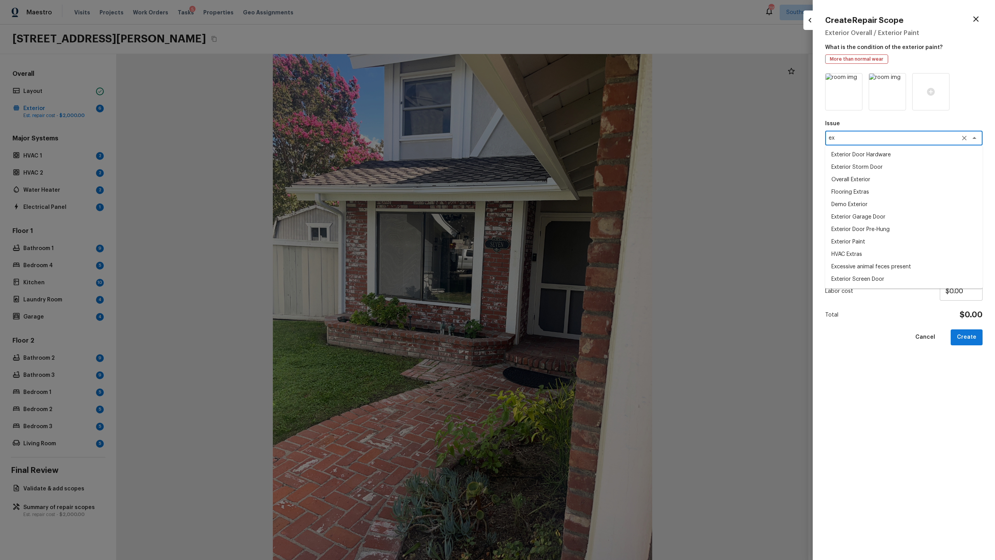
type textarea "e"
click at [559, 163] on li "Exterior Paint" at bounding box center [903, 167] width 157 height 12
type textarea "Exterior Paint"
click at [559, 181] on div "Issue Exterior Paint x ​ Repairs Prefill x ​ Repairs Needed x ​ Material cost 1…" at bounding box center [903, 310] width 157 height 474
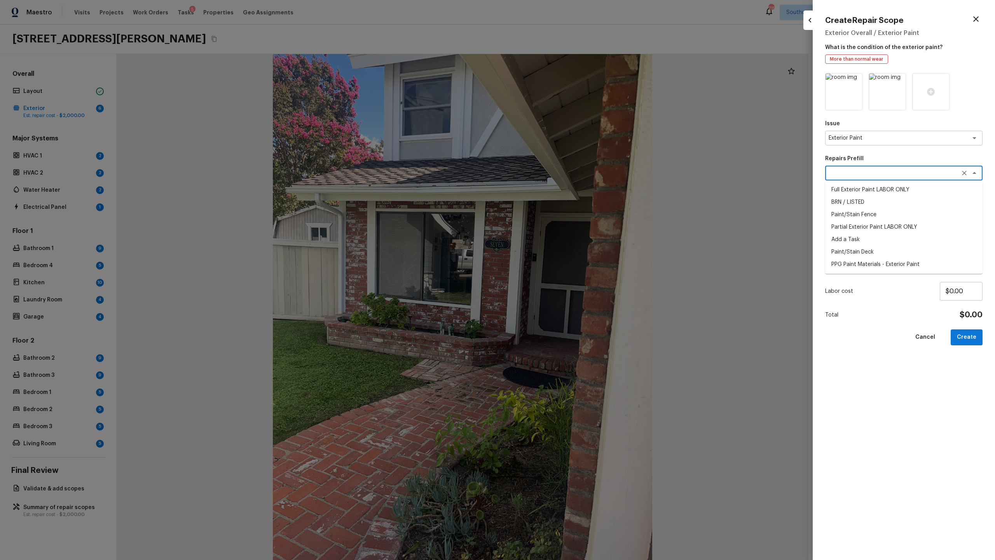
click at [559, 174] on textarea at bounding box center [893, 173] width 129 height 8
click at [559, 212] on li "Partial Exterior Paint LABOR ONLY" at bounding box center [903, 214] width 157 height 12
type textarea "Partial Exterior Paint LABOR ONLY"
type textarea "Partial Exterior Paint - Prep, mask and paint the exterior of the home in the a…"
type input "$1.54"
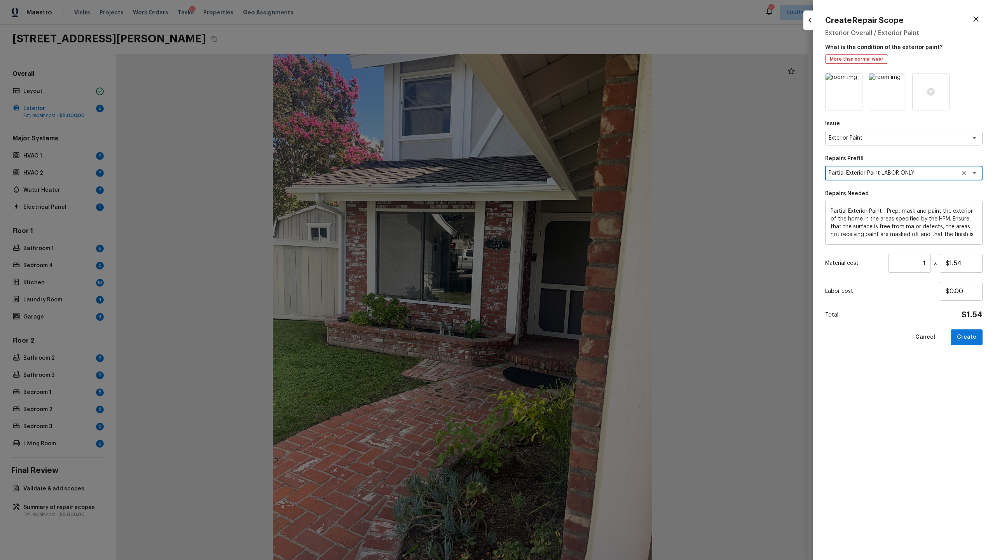
type textarea "Partial Exterior Paint LABOR ONLY"
click at [559, 259] on input "1" at bounding box center [909, 263] width 43 height 19
type input "2109"
click at [559, 272] on button "Create" at bounding box center [967, 337] width 32 height 16
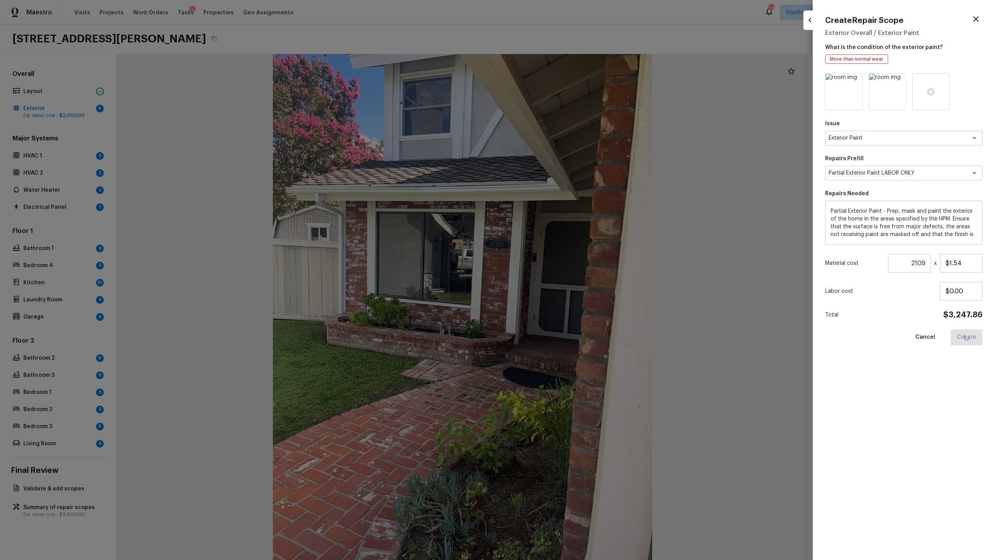
type input "1"
type input "$0.00"
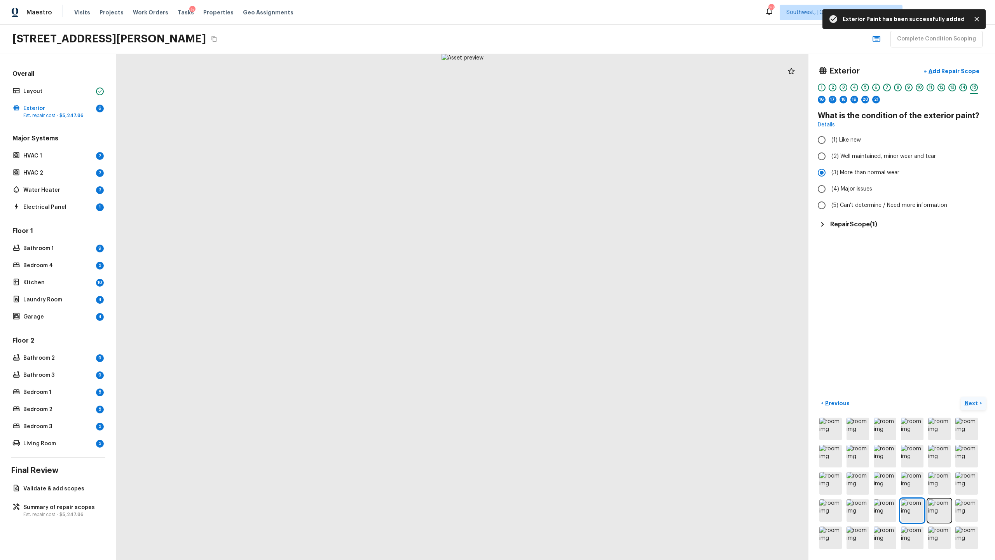
click at [559, 272] on button "Next >" at bounding box center [973, 403] width 25 height 13
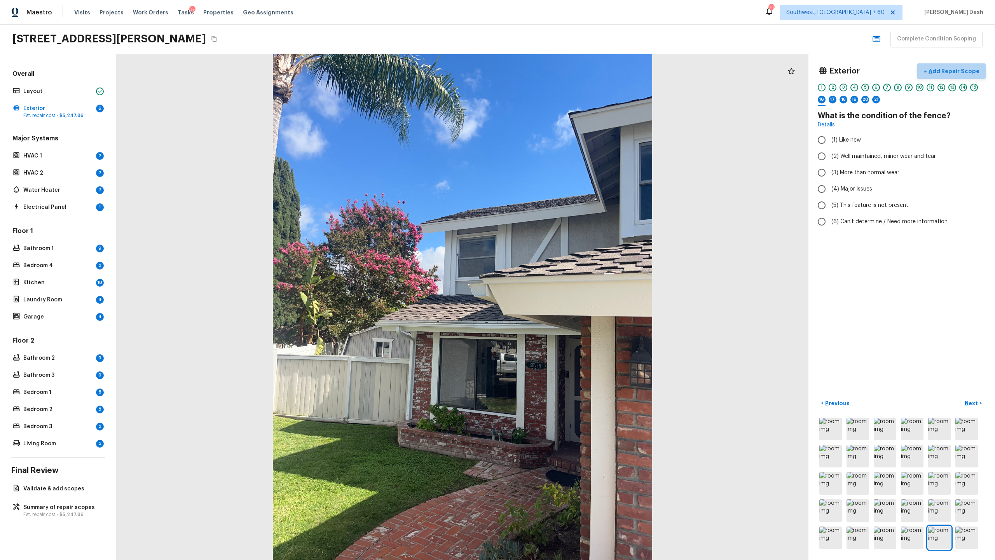
click at [559, 70] on p "Add Repair Scope" at bounding box center [953, 71] width 52 height 8
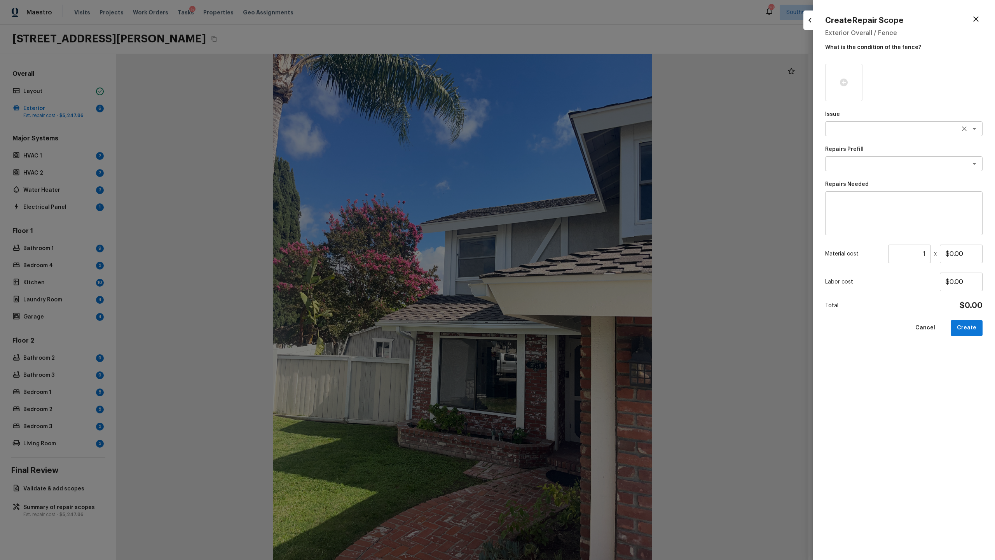
click at [559, 132] on textarea at bounding box center [893, 129] width 129 height 8
click at [559, 75] on div at bounding box center [843, 82] width 37 height 37
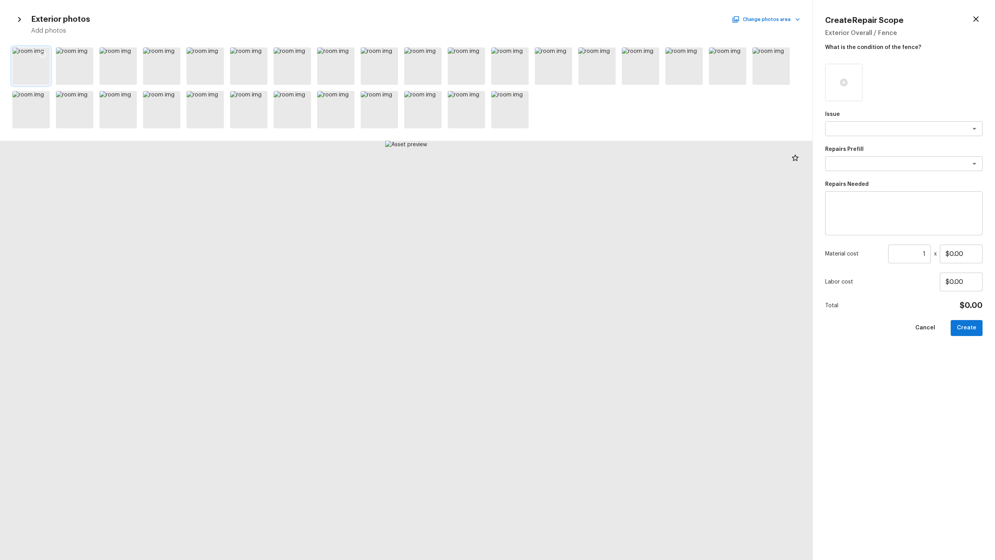
click at [35, 65] on div at bounding box center [30, 65] width 37 height 37
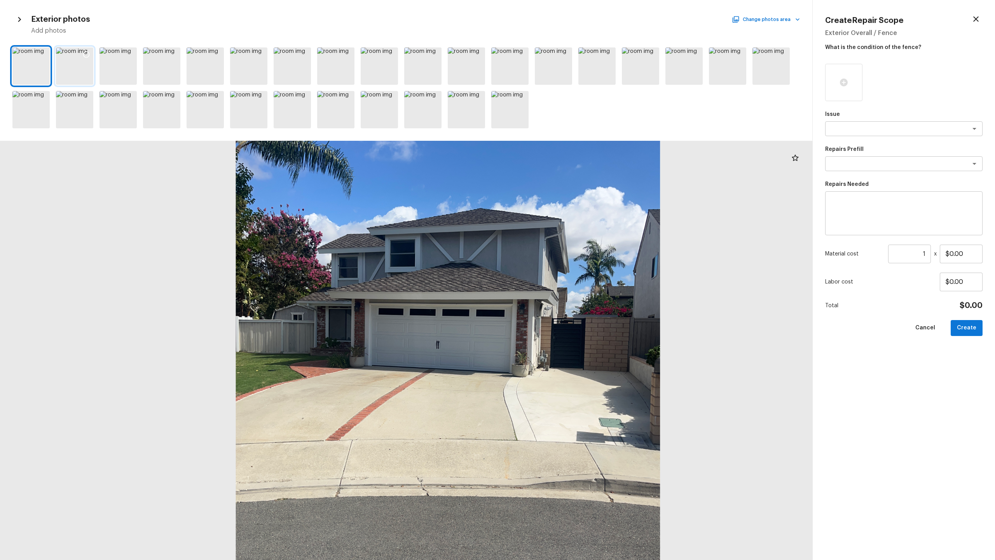
click at [84, 55] on icon at bounding box center [86, 54] width 7 height 7
click at [76, 73] on div at bounding box center [74, 65] width 37 height 37
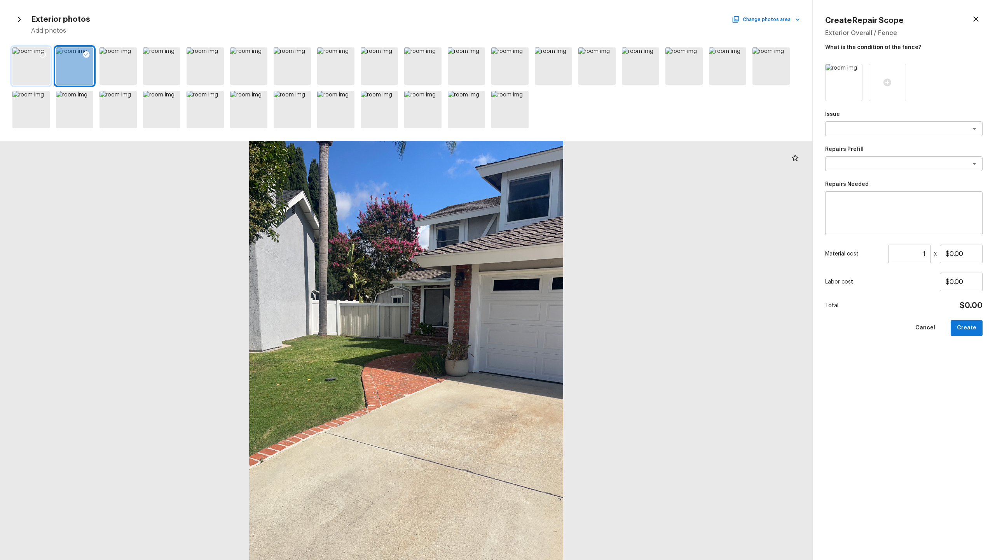
click at [46, 58] on icon at bounding box center [43, 55] width 8 height 8
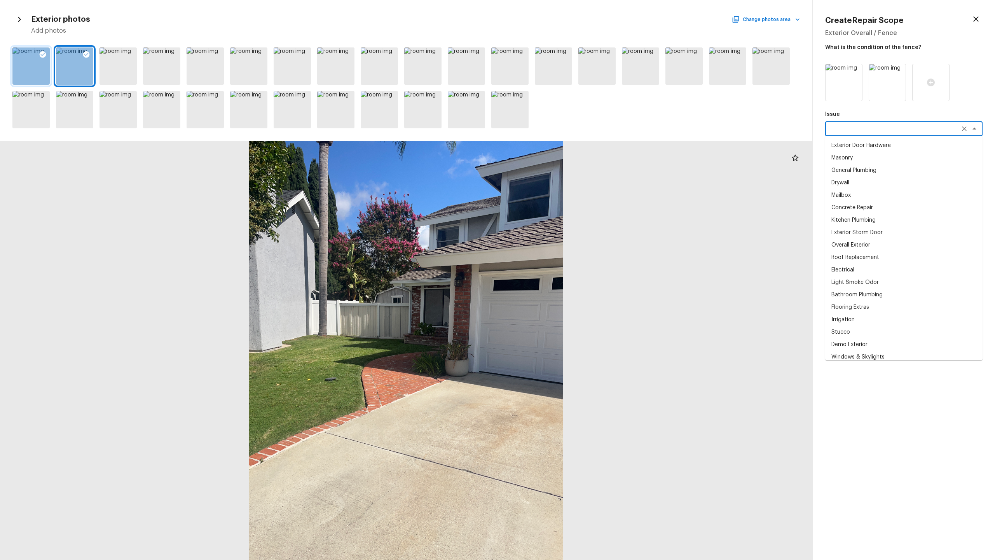
click at [559, 127] on textarea at bounding box center [893, 129] width 129 height 8
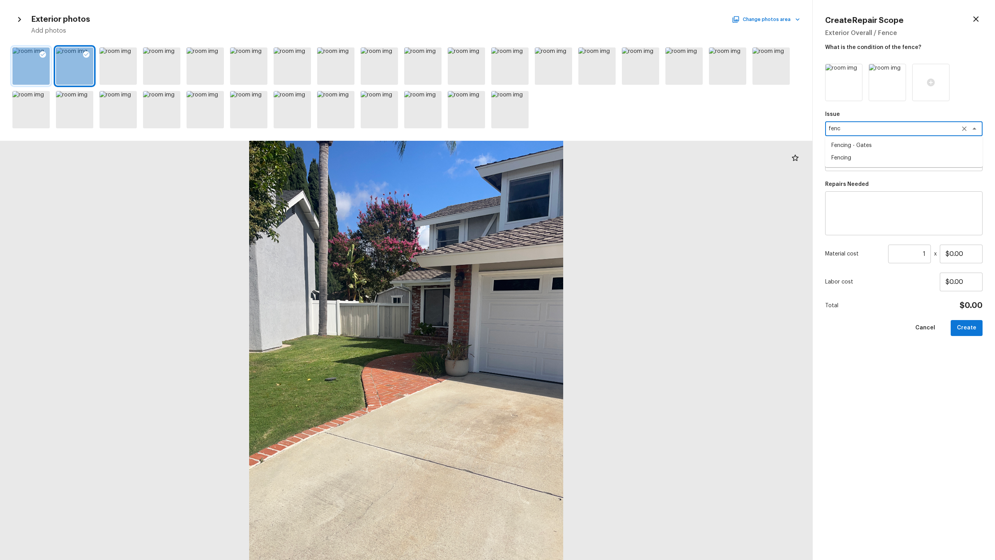
click at [559, 155] on li "Fencing" at bounding box center [903, 158] width 157 height 12
click at [559, 169] on div "x ​" at bounding box center [903, 163] width 157 height 15
type textarea "Fencing"
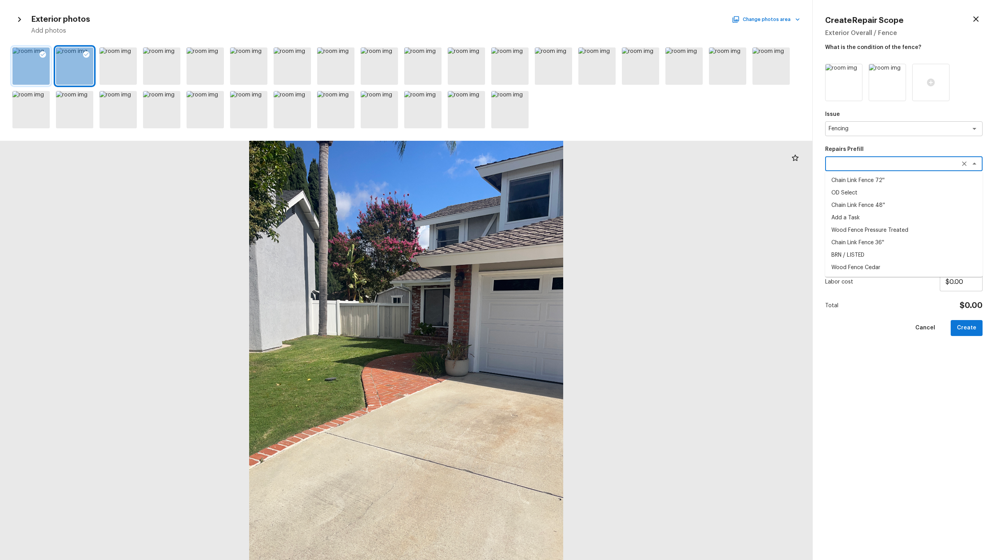
click at [559, 206] on div "Create Repair Scope Exterior Overall / Fence What is the condition of the fence…" at bounding box center [904, 280] width 182 height 560
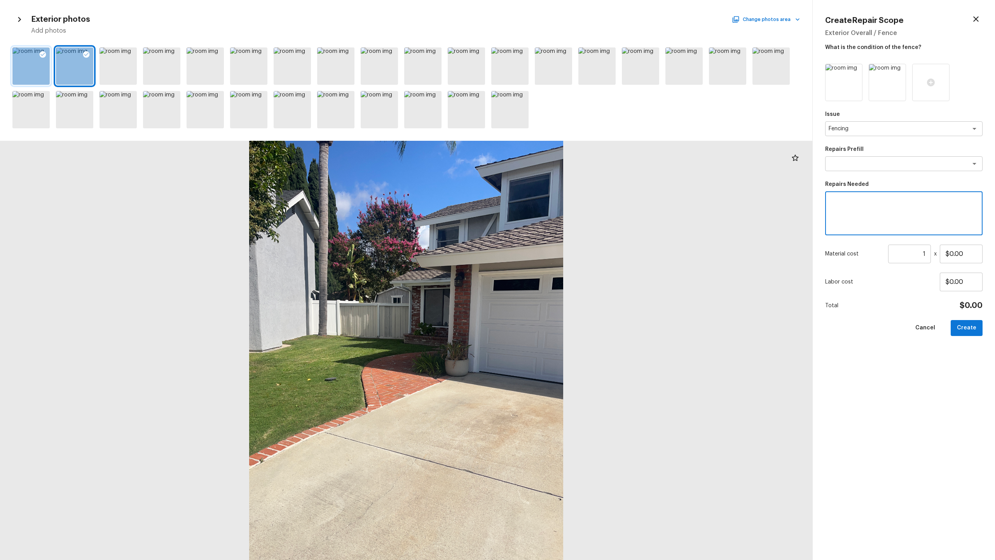
click at [559, 209] on textarea at bounding box center [903, 213] width 147 height 31
type textarea "R"
type textarea "Clean and repaint fence."
click at [559, 259] on input "$0.00" at bounding box center [961, 253] width 43 height 19
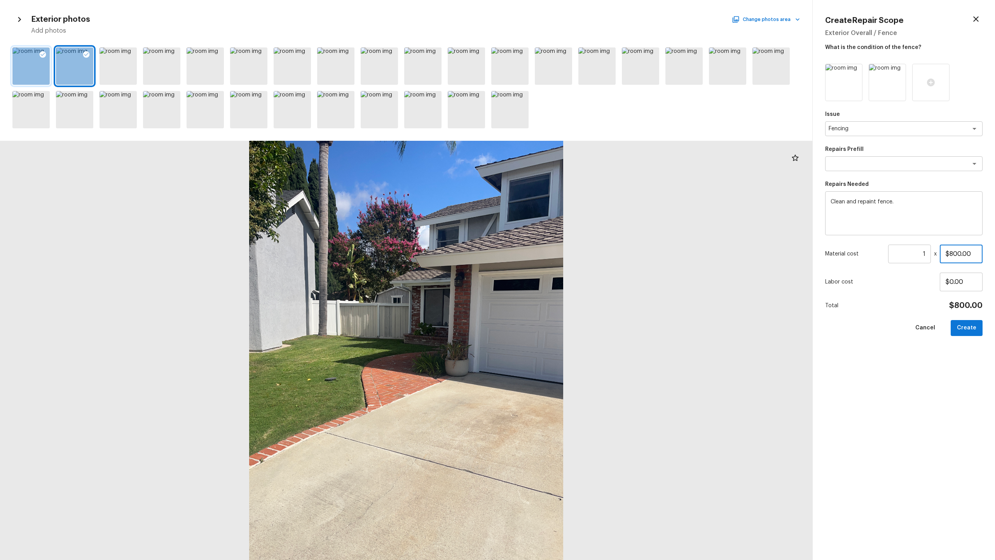
type input "$800.00"
click at [559, 272] on div "Issue Fencing x ​ Repairs Prefill x ​ Repairs Needed Clean and repaint fence. x…" at bounding box center [903, 305] width 157 height 483
click at [559, 272] on button "Create" at bounding box center [967, 328] width 32 height 16
type input "$0.00"
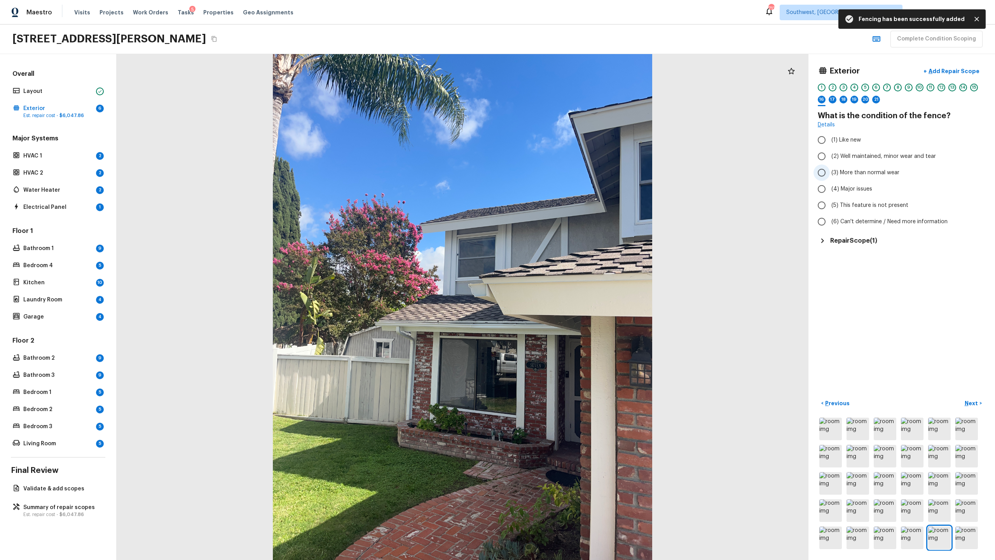
click at [559, 173] on input "(3) More than normal wear" at bounding box center [821, 172] width 16 height 16
radio input "true"
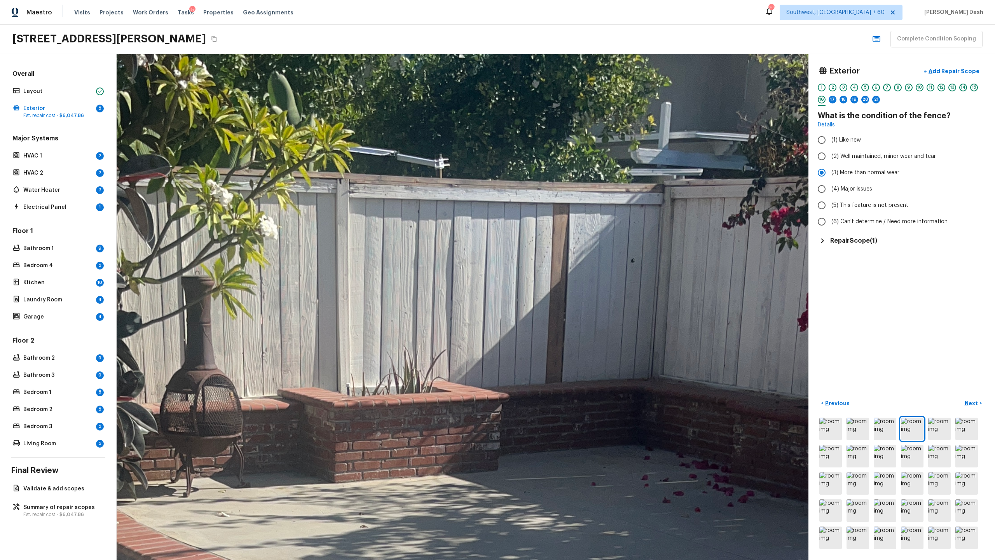
drag, startPoint x: 507, startPoint y: 162, endPoint x: 405, endPoint y: 247, distance: 132.8
click at [559, 241] on h5 "Repair Scope ( 1 )" at bounding box center [853, 240] width 47 height 9
click at [559, 263] on button "button" at bounding box center [971, 263] width 16 height 16
click at [559, 272] on li "Edit" at bounding box center [970, 285] width 36 height 23
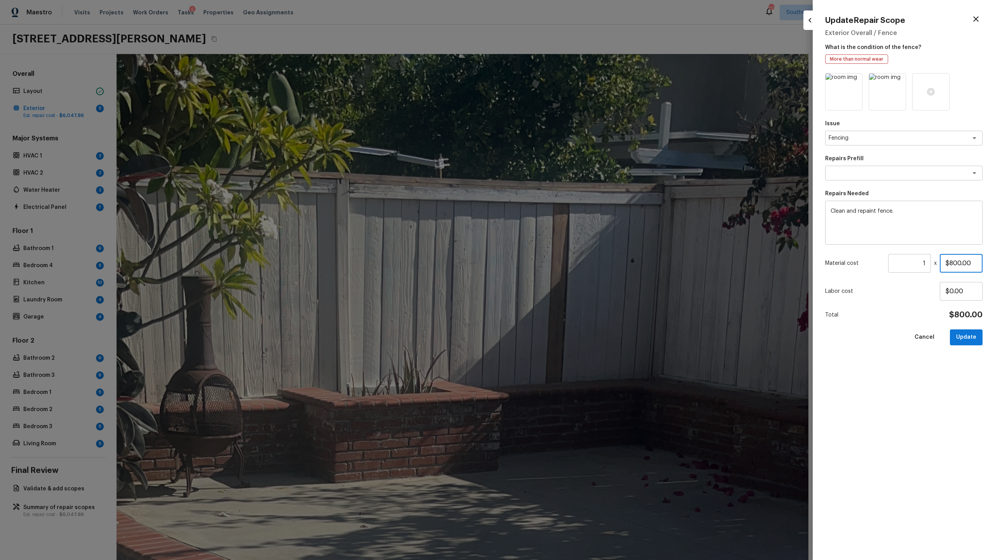
click at [559, 270] on input "$800.00" at bounding box center [961, 263] width 43 height 19
type input "$1,200.00"
click at [559, 272] on button "Update" at bounding box center [966, 337] width 33 height 16
type input "$0.00"
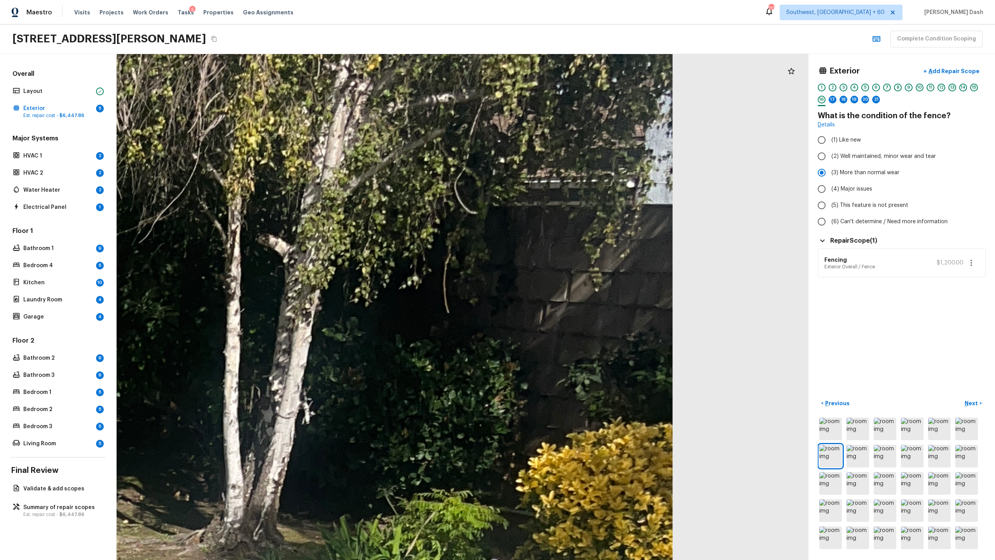
drag, startPoint x: 677, startPoint y: 269, endPoint x: 556, endPoint y: 269, distance: 121.6
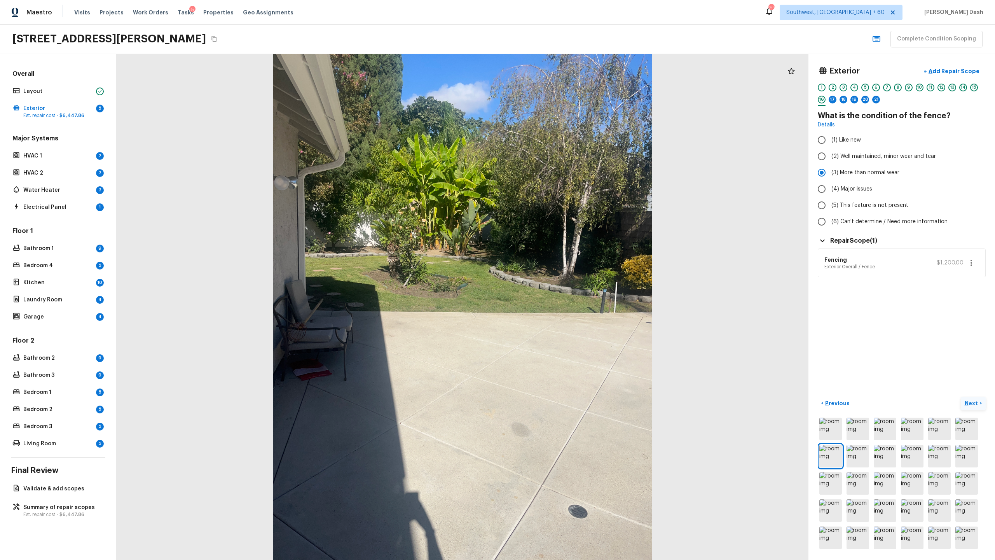
click at [559, 272] on p "Next" at bounding box center [972, 403] width 15 height 8
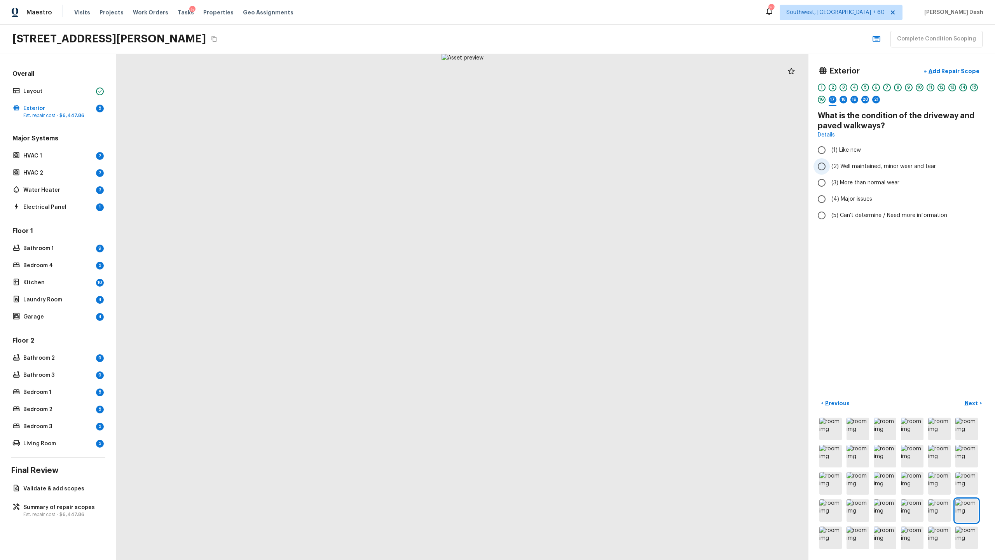
click at [559, 168] on span "(2) Well maintained, minor wear and tear" at bounding box center [883, 166] width 105 height 8
click at [559, 168] on input "(2) Well maintained, minor wear and tear" at bounding box center [821, 166] width 16 height 16
radio input "true"
click at [559, 272] on img at bounding box center [939, 428] width 23 height 23
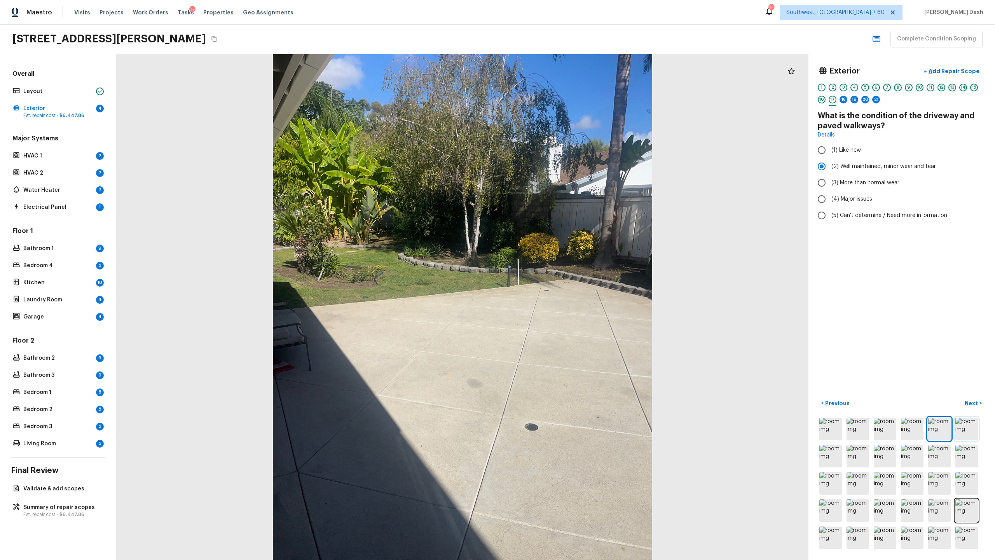
click at [559, 272] on img at bounding box center [966, 428] width 23 height 23
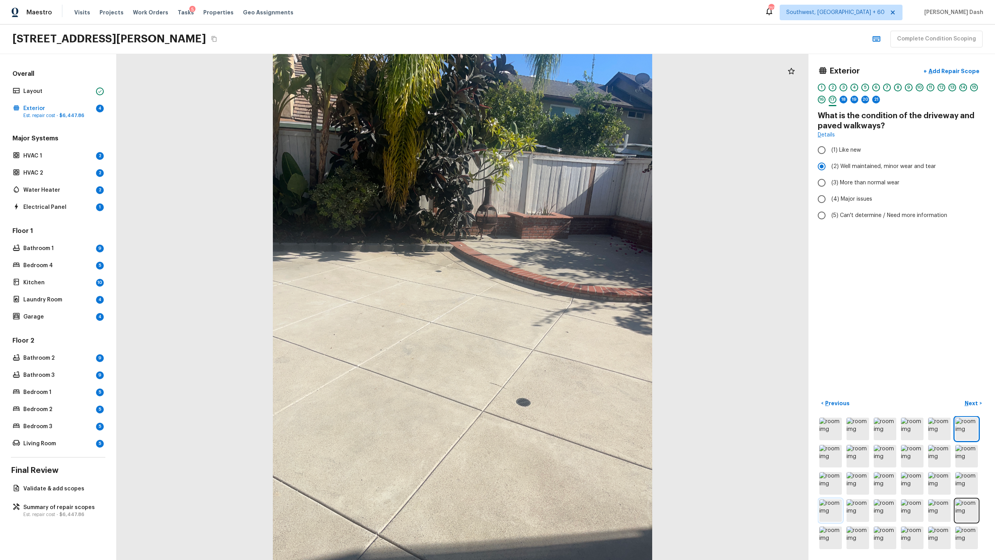
click at [559, 272] on img at bounding box center [830, 510] width 23 height 23
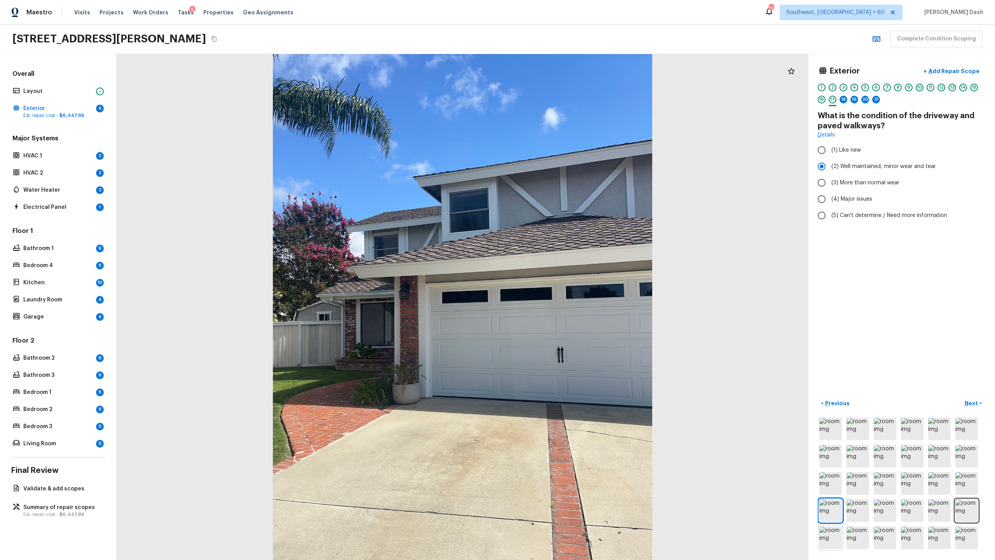
click at [559, 272] on img at bounding box center [830, 537] width 23 height 23
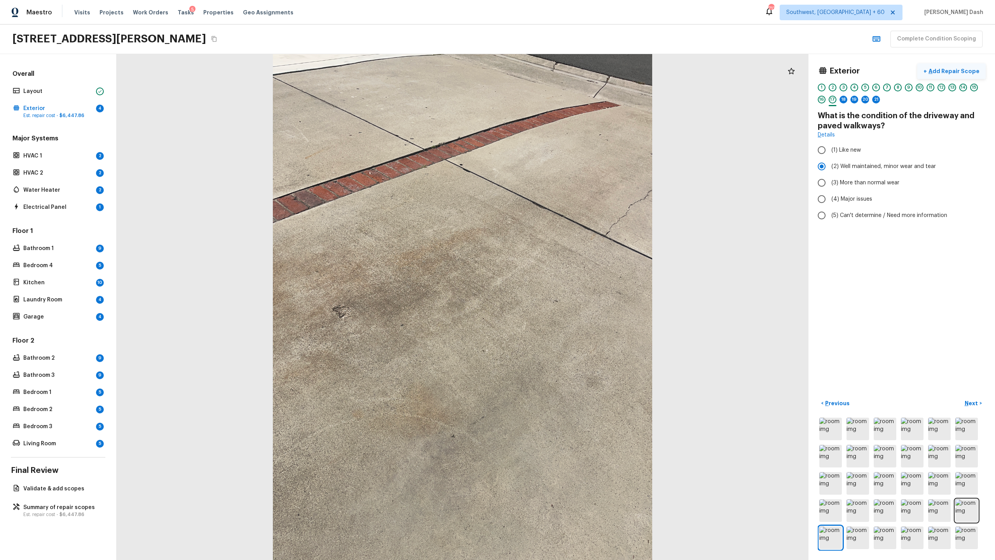
click at [559, 70] on p "Add Repair Scope" at bounding box center [953, 71] width 52 height 8
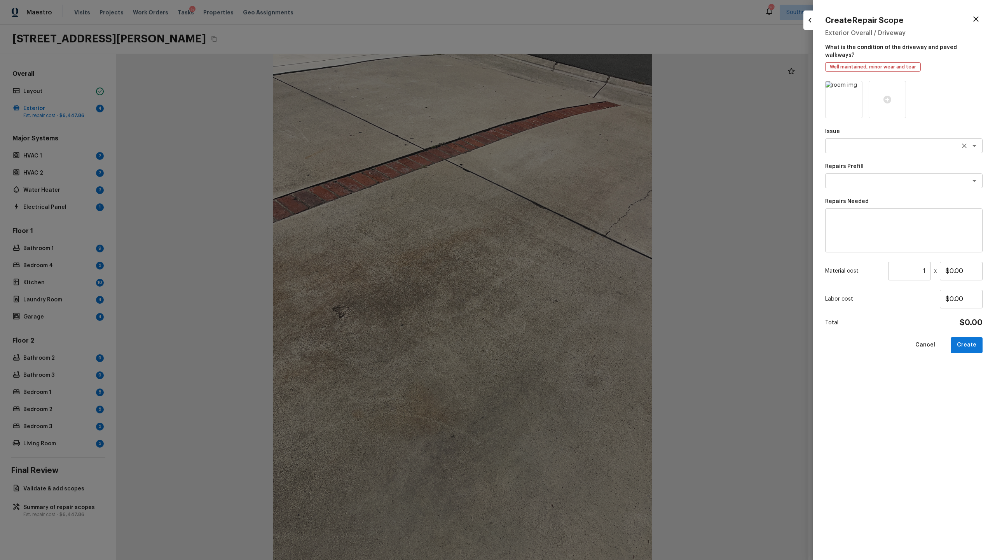
click at [559, 142] on div "x ​" at bounding box center [903, 145] width 157 height 15
type textarea "d"
click at [559, 155] on li "Concrete Repair" at bounding box center [903, 154] width 157 height 12
type textarea "Concrete Repair"
click at [559, 177] on textarea at bounding box center [893, 181] width 129 height 8
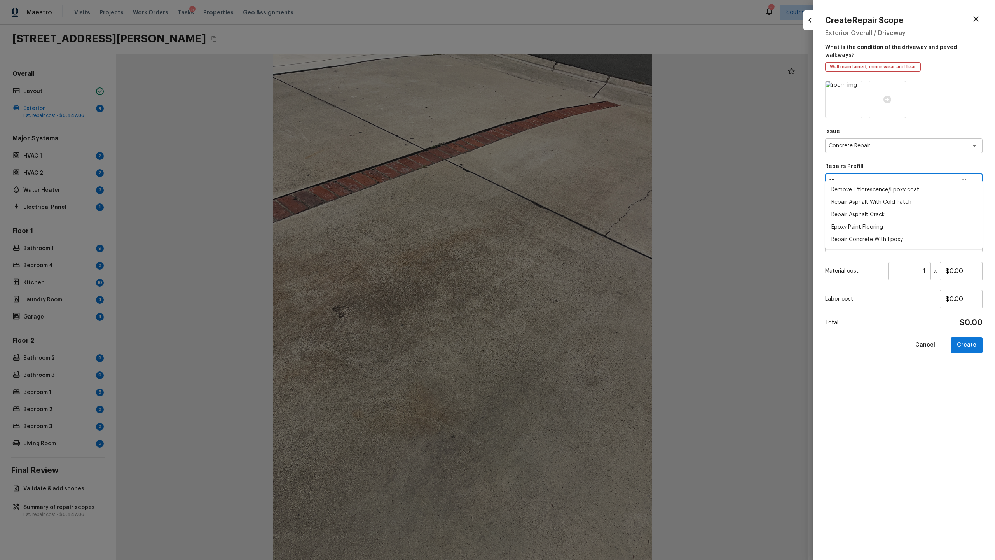
click at [559, 241] on li "Repair Concrete With Epoxy" at bounding box center [903, 239] width 157 height 12
type textarea "Repair Concrete With Epoxy"
type textarea "Prep and clean the crack in the concrete thoroughly. Apply/inject a concrete ad…"
type input "$8.59"
type textarea "Repair Concrete With Epoxy"
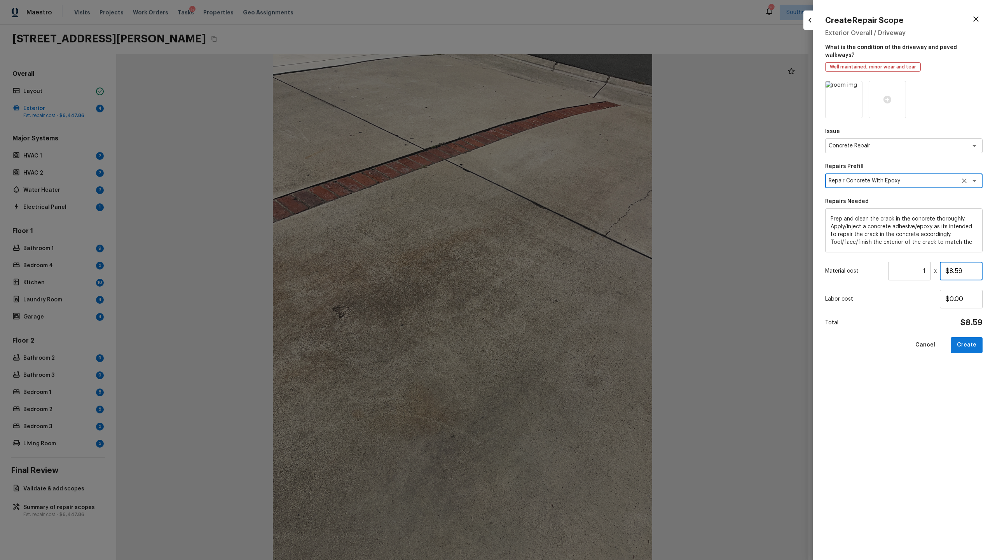
click at [559, 263] on input "$8.59" at bounding box center [961, 271] width 43 height 19
type input "$300.00"
click at [559, 272] on button "Create" at bounding box center [967, 345] width 32 height 16
type input "$0.00"
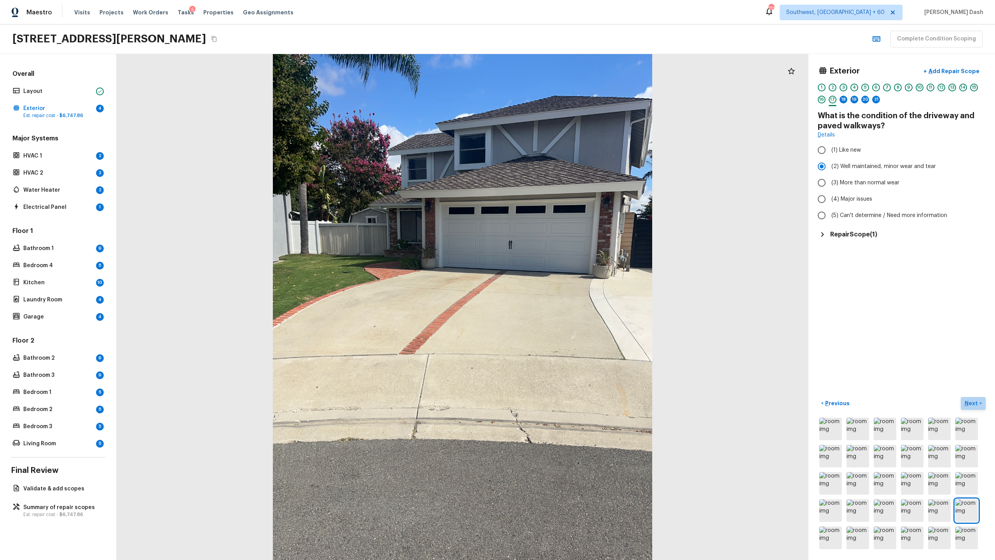
click at [559, 272] on p "Next" at bounding box center [972, 403] width 15 height 8
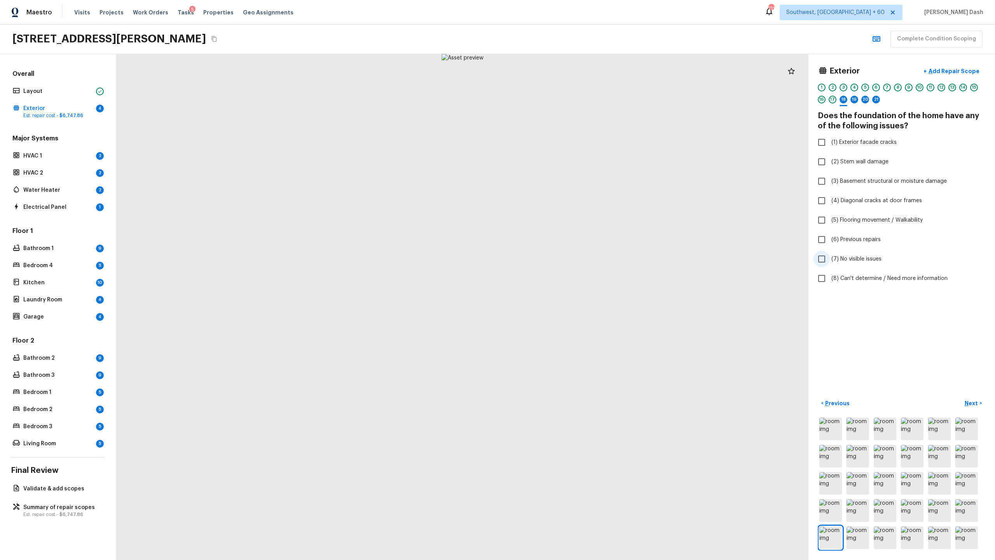
click at [559, 253] on input "(7) No visible issues" at bounding box center [821, 259] width 16 height 16
checkbox input "true"
click at [559, 272] on button "Next >" at bounding box center [973, 403] width 25 height 13
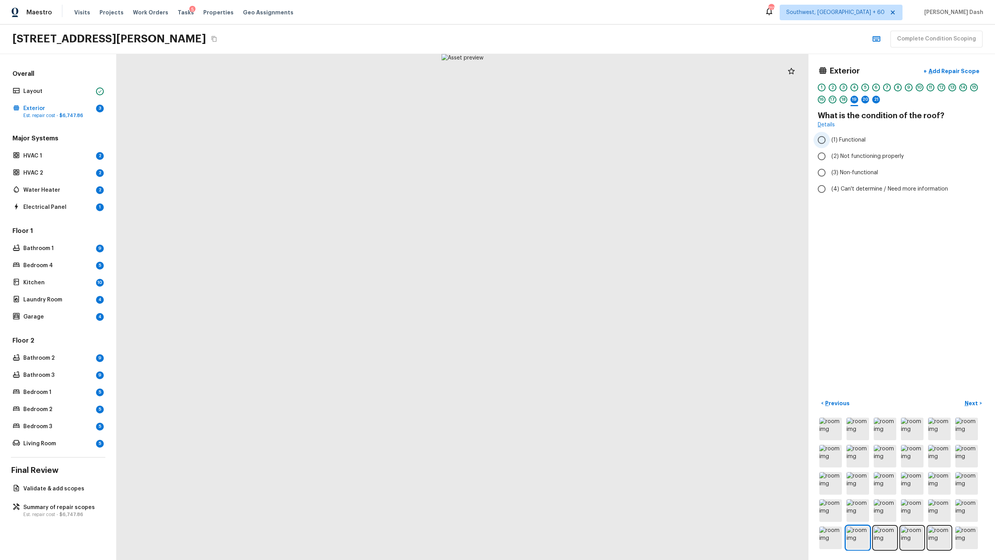
click at [559, 136] on span "(1) Functional" at bounding box center [848, 140] width 34 height 8
click at [559, 136] on input "(1) Functional" at bounding box center [821, 140] width 16 height 16
radio input "true"
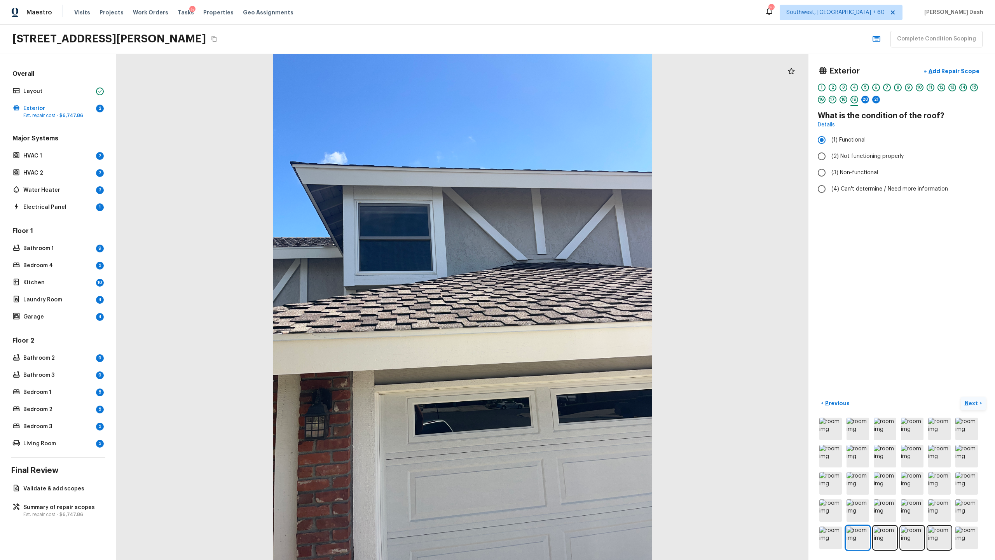
click at [559, 272] on p "Next" at bounding box center [972, 403] width 15 height 8
click at [559, 150] on input "(2) No" at bounding box center [821, 148] width 16 height 16
radio input "true"
click at [559, 272] on p "Next" at bounding box center [972, 403] width 15 height 8
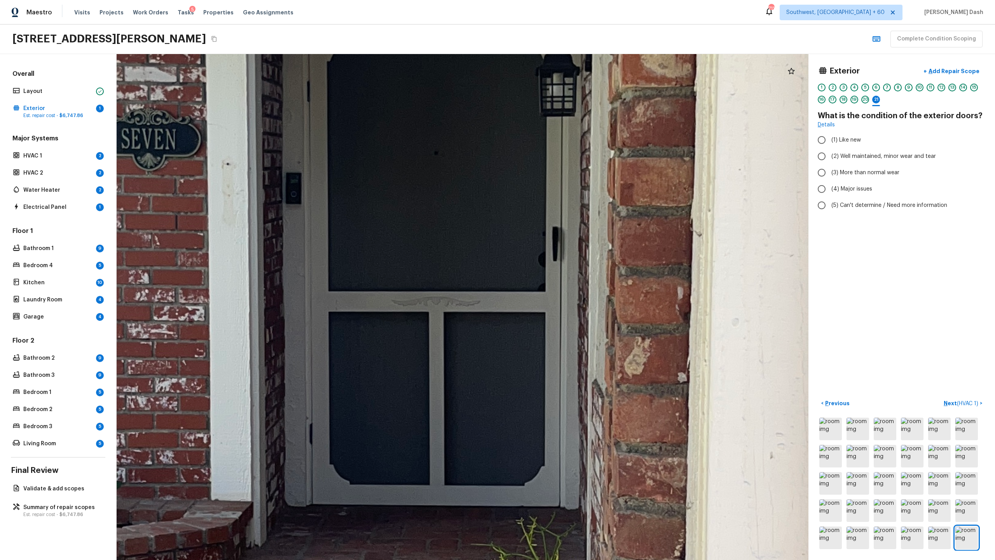
drag, startPoint x: 468, startPoint y: 323, endPoint x: 505, endPoint y: 252, distance: 79.6
click at [505, 252] on div at bounding box center [436, 351] width 3365 height 2460
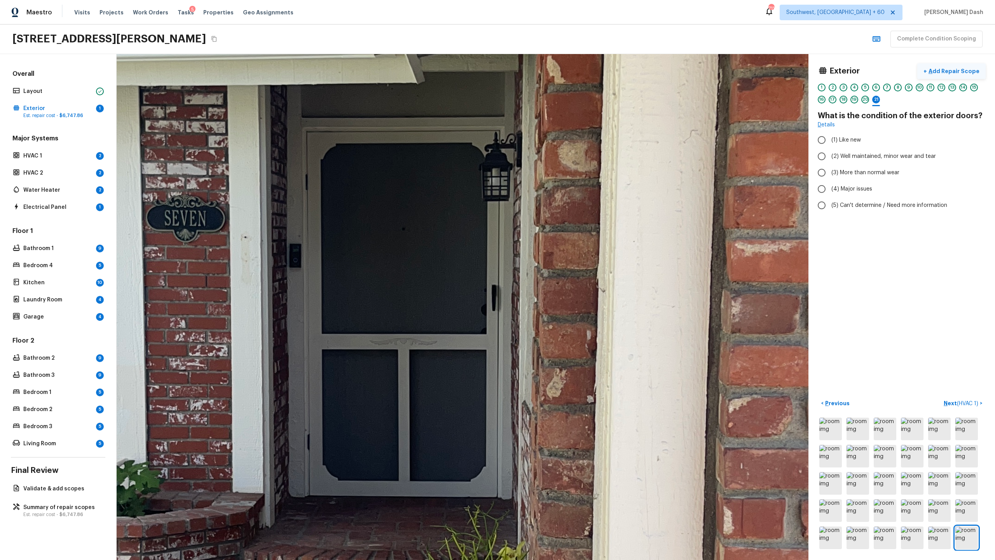
click at [559, 71] on p "Add Repair Scope" at bounding box center [953, 71] width 52 height 8
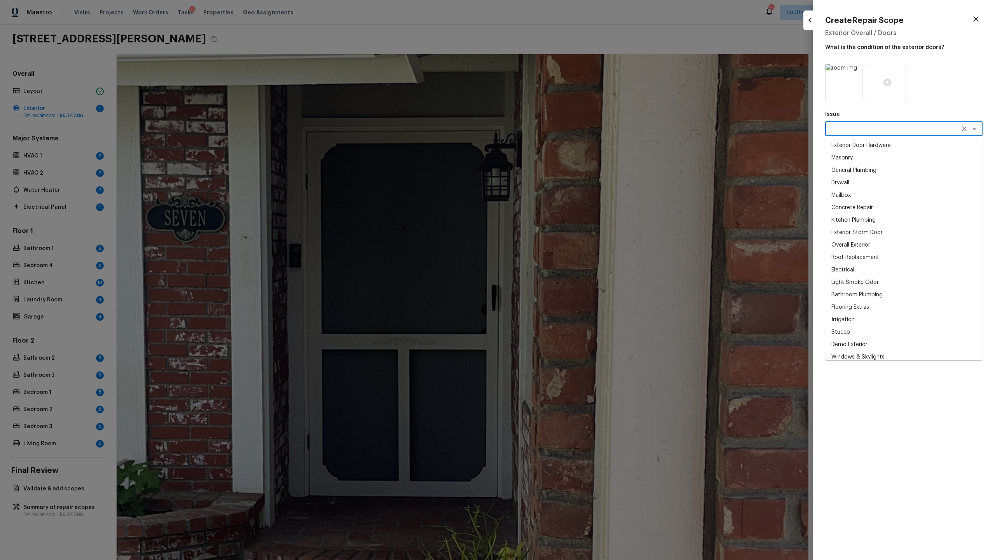
click at [559, 126] on textarea at bounding box center [893, 129] width 129 height 8
type textarea "e"
click at [559, 255] on li "Exterior Screen Door" at bounding box center [903, 257] width 157 height 12
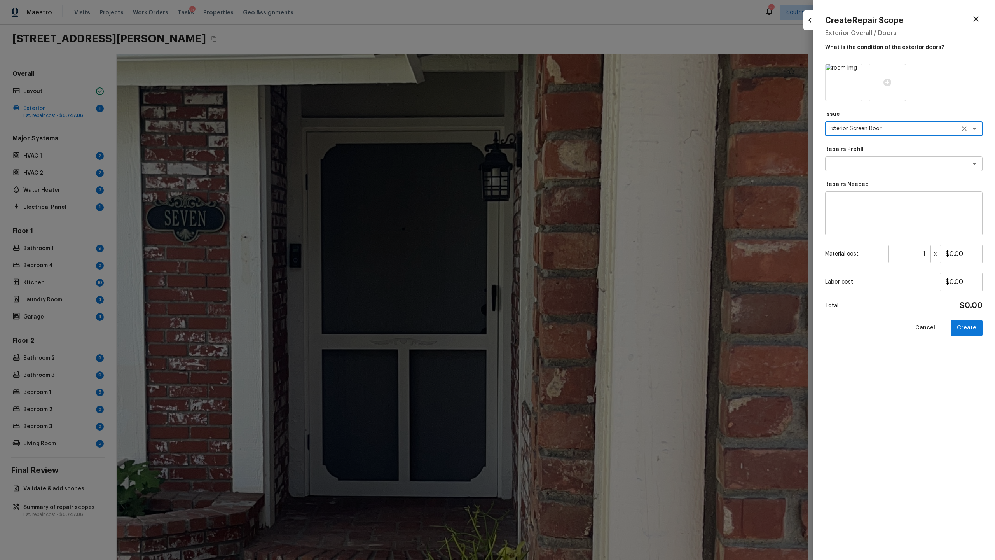
type textarea "Exterior Screen Door"
click at [559, 208] on textarea at bounding box center [903, 213] width 147 height 31
click at [559, 202] on textarea "Repainr exterior door." at bounding box center [903, 213] width 147 height 31
type textarea "Repaint exterior door."
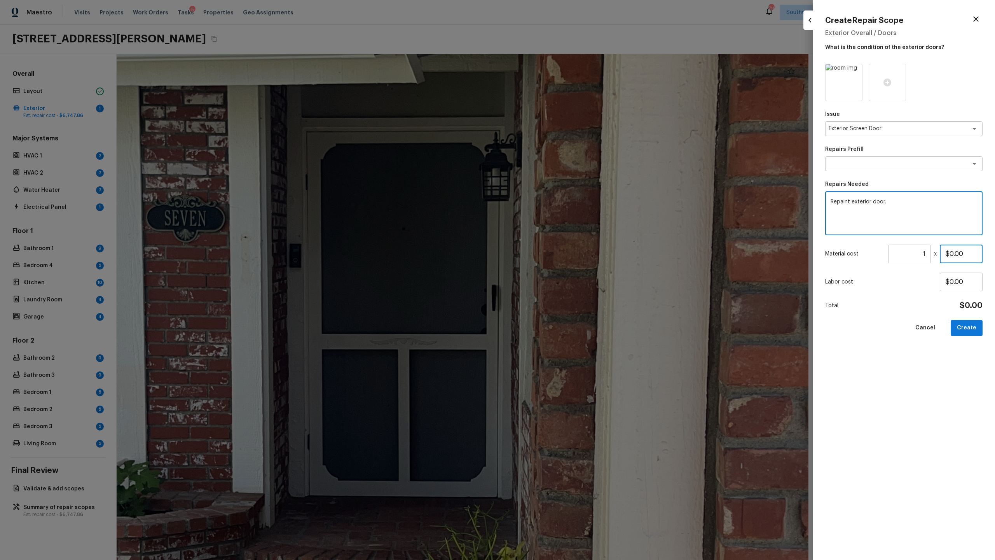
click at [559, 253] on input "$0.00" at bounding box center [961, 253] width 43 height 19
type input "$100.00"
click at [559, 272] on button "Create" at bounding box center [967, 328] width 32 height 16
type input "$0.00"
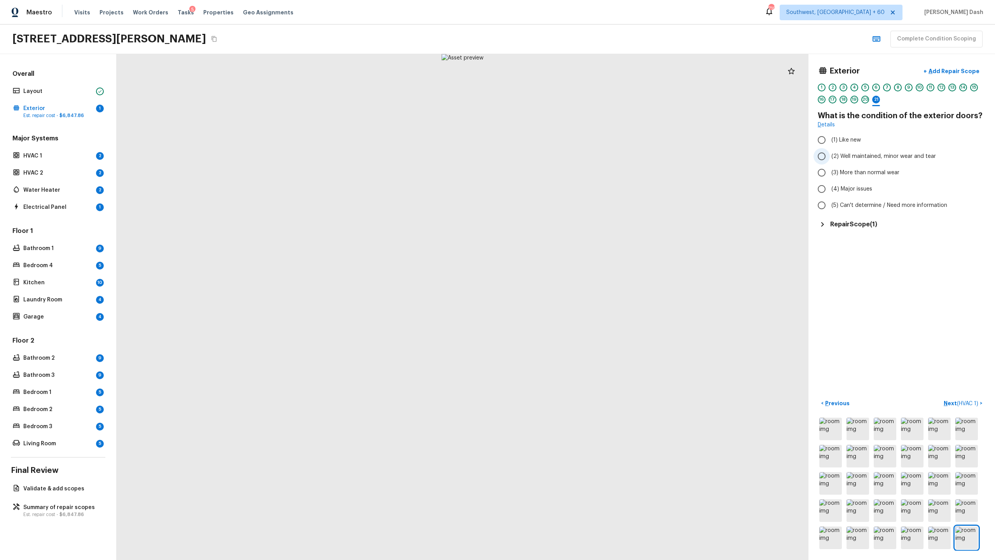
click at [559, 158] on span "(2) Well maintained, minor wear and tear" at bounding box center [883, 156] width 105 height 8
click at [559, 158] on input "(2) Well maintained, minor wear and tear" at bounding box center [821, 156] width 16 height 16
radio input "true"
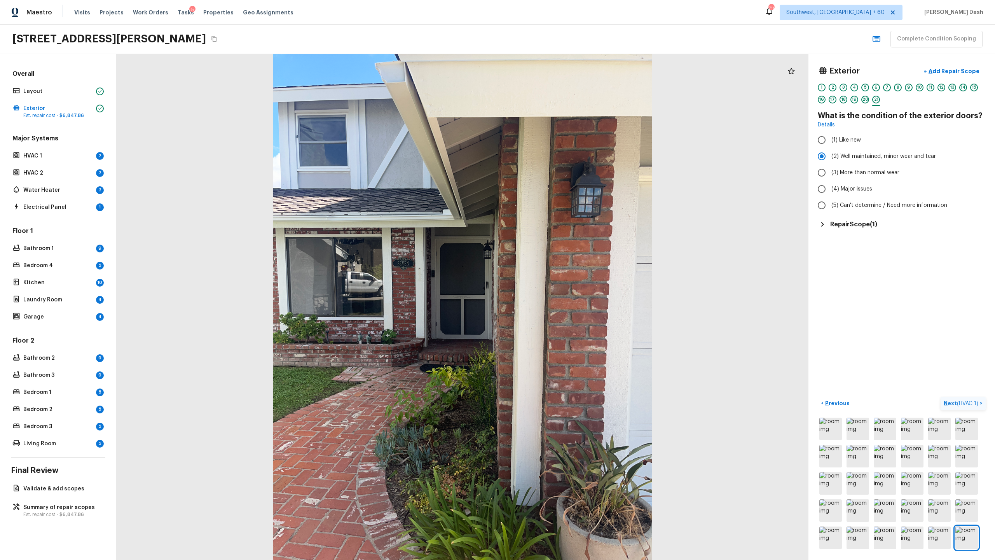
click at [559, 272] on span "( HVAC 1 )" at bounding box center [967, 403] width 21 height 5
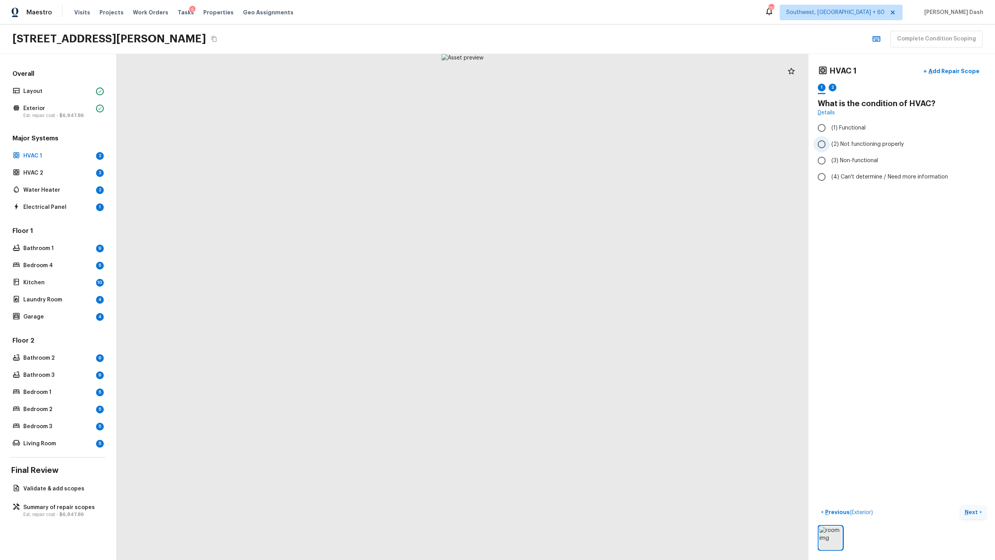
click at [559, 148] on span "(2) Not functioning properly" at bounding box center [867, 144] width 72 height 8
click at [559, 148] on input "(2) Not functioning properly" at bounding box center [821, 144] width 16 height 16
radio input "true"
click at [559, 73] on p "Add Repair Scope" at bounding box center [953, 71] width 52 height 8
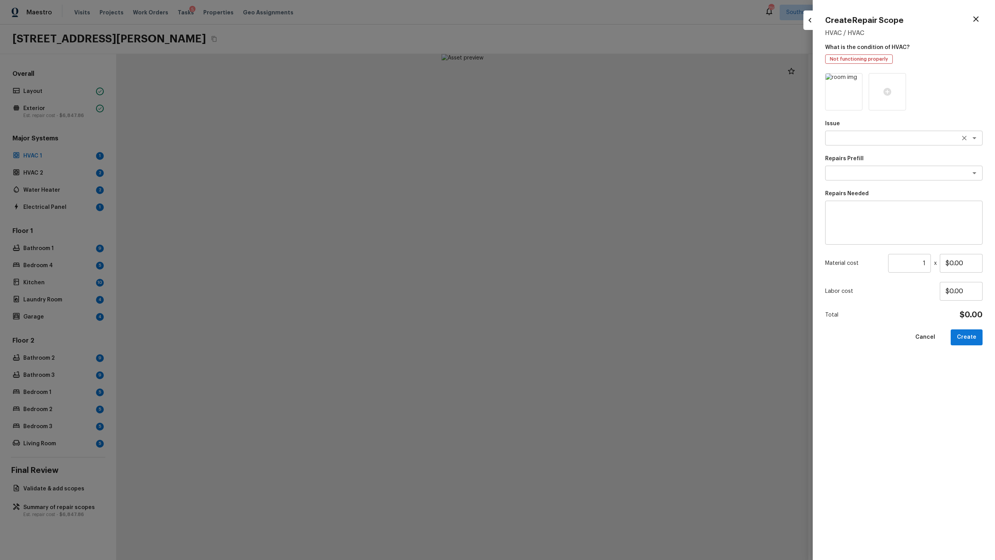
click at [559, 138] on textarea at bounding box center [893, 138] width 129 height 8
click at [559, 154] on li "ACQ: HVAC" at bounding box center [903, 154] width 157 height 12
type textarea "ACQ: HVAC"
click at [559, 187] on div "Issue ACQ: HVAC x ​ Repairs Prefill x ​ Repairs Needed x ​ Material cost 1 ​ x …" at bounding box center [903, 310] width 157 height 474
click at [559, 180] on div "Issue ACQ: HVAC x ​ Repairs Prefill x ​ Repairs Needed x ​ Material cost 1 ​ x …" at bounding box center [903, 310] width 157 height 474
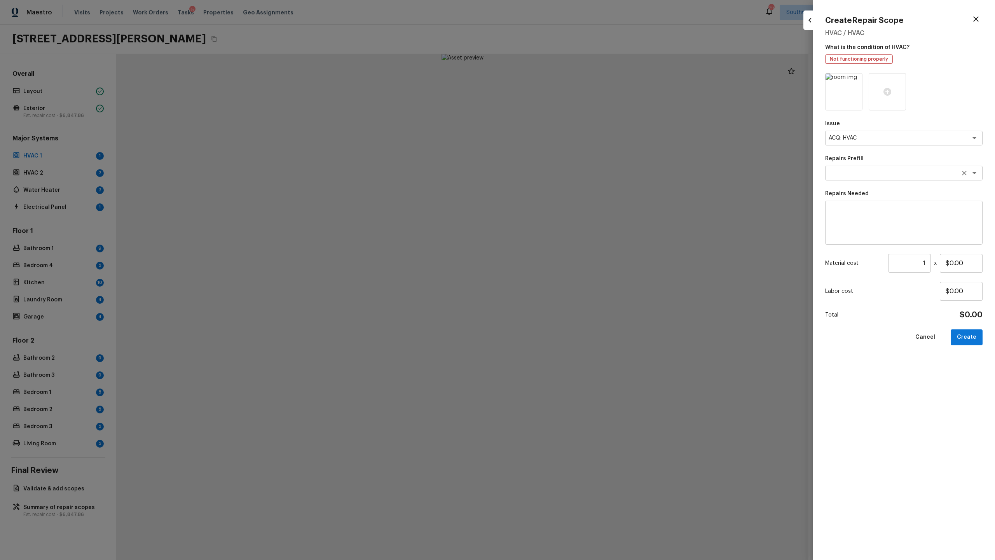
click at [559, 180] on div "x ​" at bounding box center [903, 173] width 157 height 15
click at [559, 185] on li "Non-Functional HVAC. Full System Replacement" at bounding box center [903, 189] width 157 height 12
type textarea "Non-Functional HVAC. Full System Replacement"
type textarea "Acquisition Scope: Full System Replacement"
type input "$7,500.00"
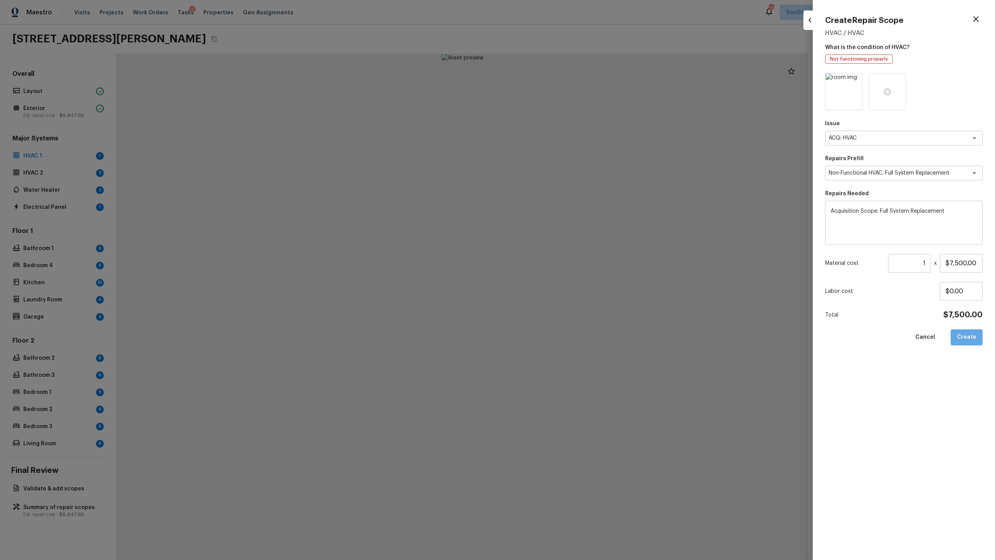
click at [559, 272] on button "Create" at bounding box center [967, 337] width 32 height 16
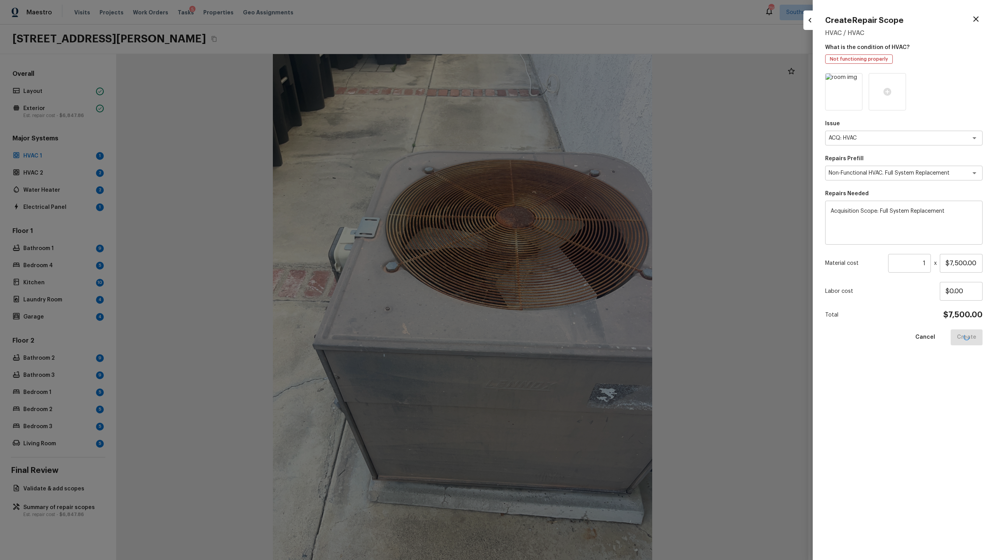
type input "$0.00"
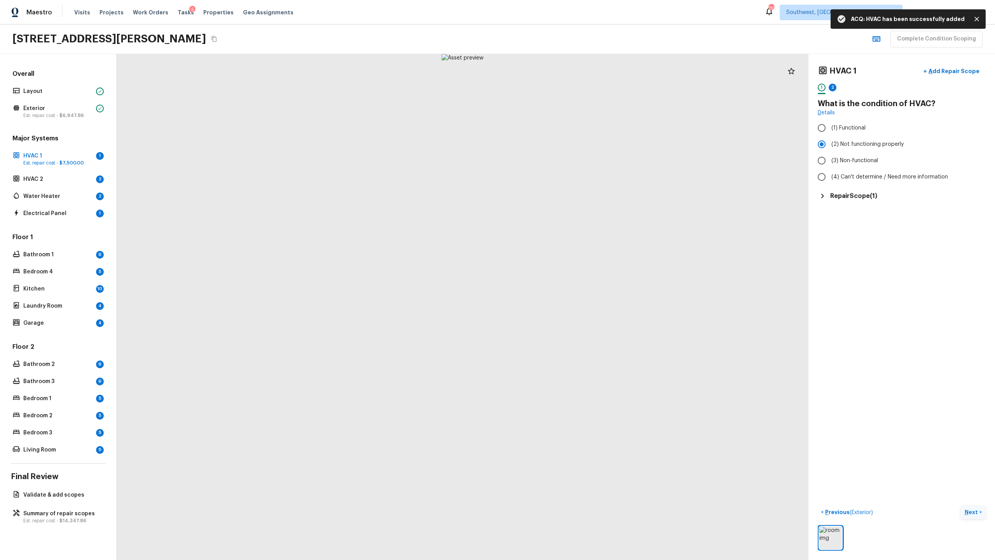
click at [559, 272] on p "Next" at bounding box center [972, 512] width 15 height 8
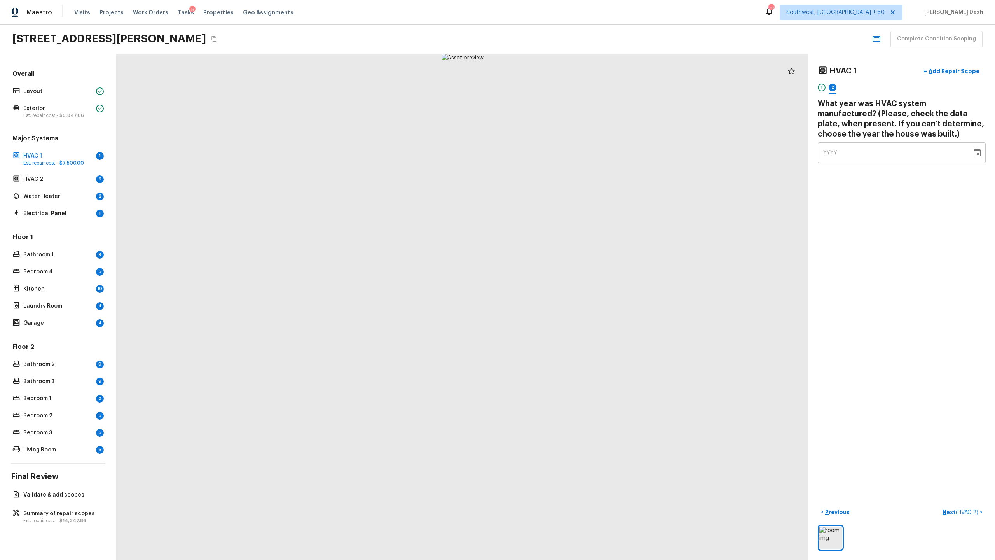
click at [559, 152] on span "YYYY" at bounding box center [830, 152] width 14 height 5
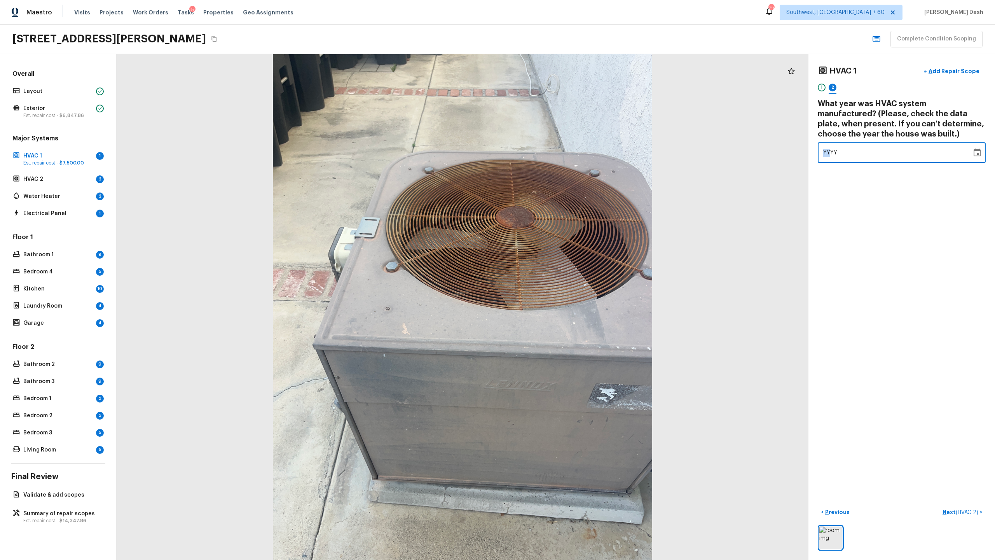
click at [559, 152] on span "YYYY" at bounding box center [830, 152] width 14 height 5
click at [559, 154] on span "YYYY" at bounding box center [830, 152] width 14 height 5
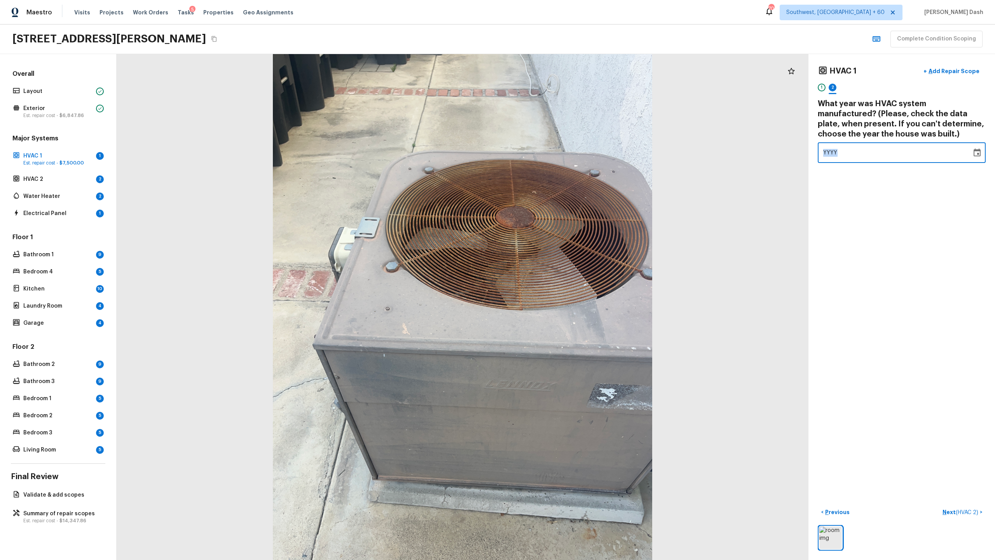
click at [559, 154] on span "YYYY" at bounding box center [830, 152] width 14 height 5
type input "0199"
type input "0077"
type input "1977"
click at [559, 272] on div "HVAC 1 + Add Repair Scope 1 2 What year was HVAC system manufactured? (Please, …" at bounding box center [901, 307] width 187 height 506
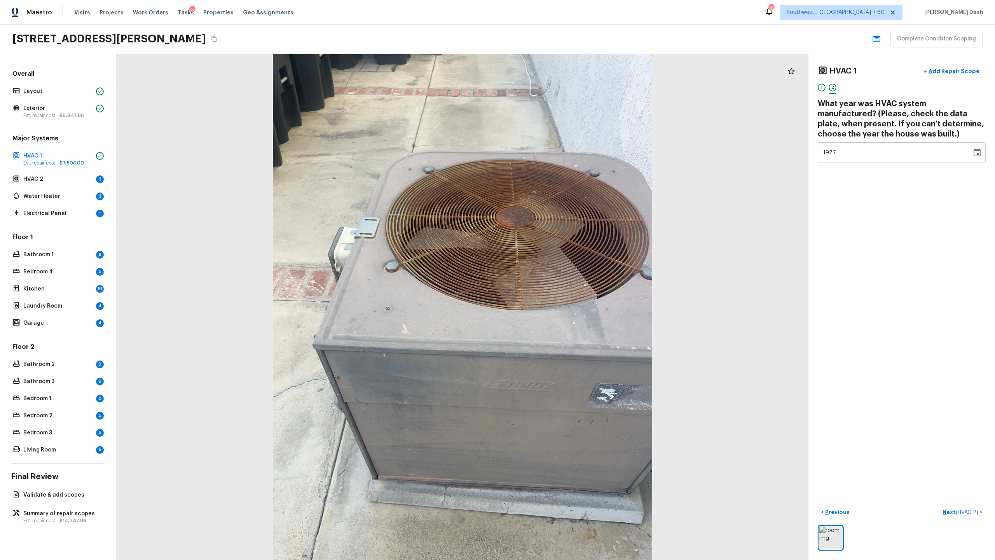
click at [559, 272] on div "HVAC 1 + Add Repair Scope 1 2 What year was HVAC system manufactured? (Please, …" at bounding box center [901, 307] width 187 height 506
click at [559, 272] on span "( HVAC 2 )" at bounding box center [967, 511] width 23 height 5
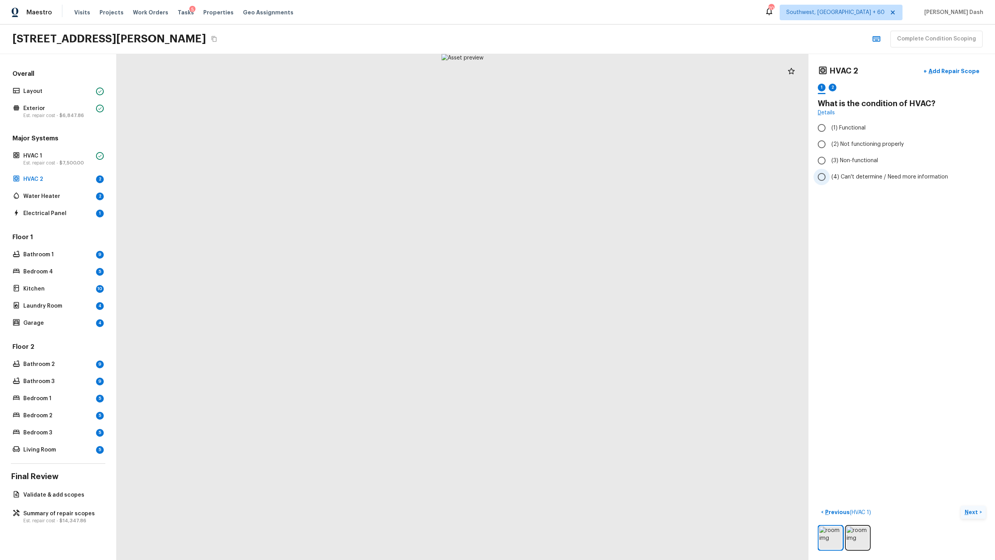
click at [559, 176] on span "(4) Can't determine / Need more information" at bounding box center [889, 177] width 117 height 8
click at [559, 176] on input "(4) Can't determine / Need more information" at bounding box center [821, 177] width 16 height 16
radio input "true"
click at [559, 272] on button "< Previous ( HVAC 1 )" at bounding box center [846, 512] width 56 height 13
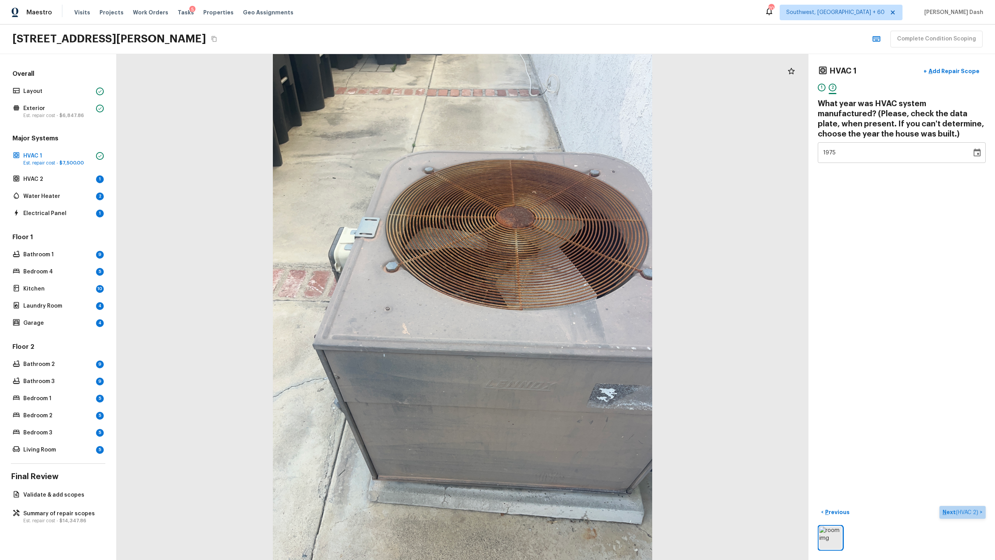
click at [559, 272] on p "Next ( HVAC 2 )" at bounding box center [960, 512] width 37 height 8
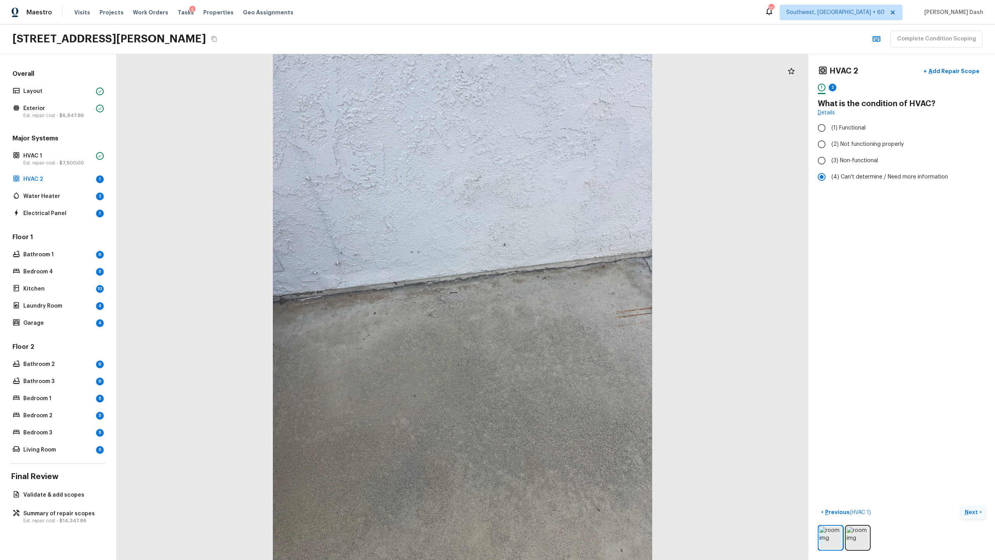
click at [559, 272] on p "Next" at bounding box center [972, 512] width 15 height 8
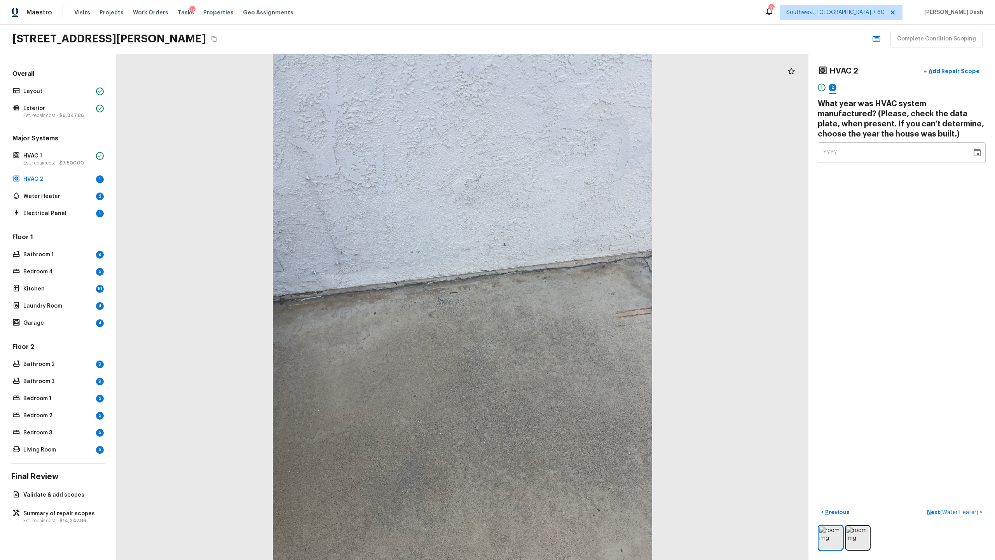
click at [559, 155] on span "YYYY" at bounding box center [830, 153] width 14 height 8
type input "1977"
click at [559, 272] on p "Next ( Water Heater )" at bounding box center [953, 512] width 53 height 8
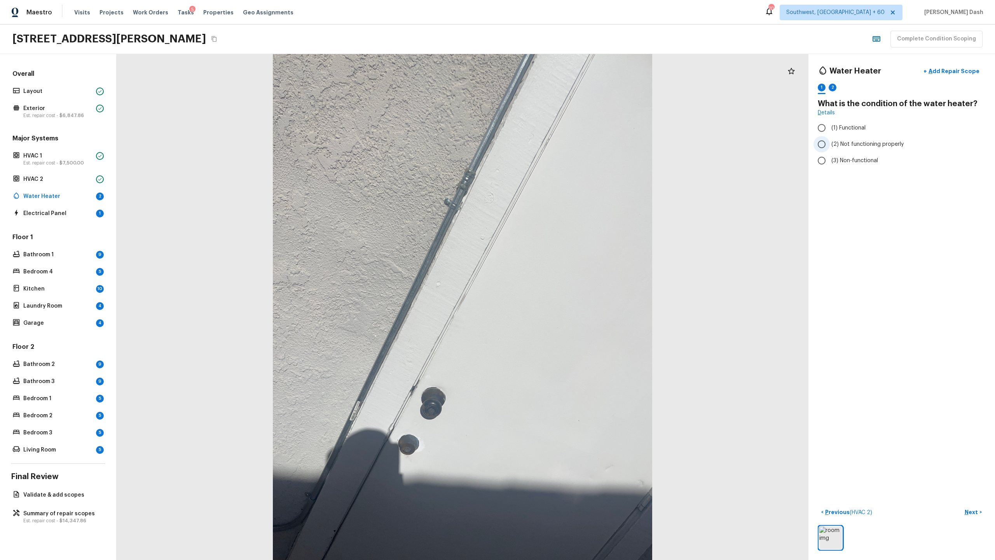
click at [559, 142] on span "(2) Not functioning properly" at bounding box center [867, 144] width 72 height 8
click at [559, 142] on input "(2) Not functioning properly" at bounding box center [821, 144] width 16 height 16
radio input "true"
click at [559, 161] on span "(3) Non-functional" at bounding box center [854, 161] width 47 height 8
click at [559, 161] on input "(3) Non-functional" at bounding box center [821, 160] width 16 height 16
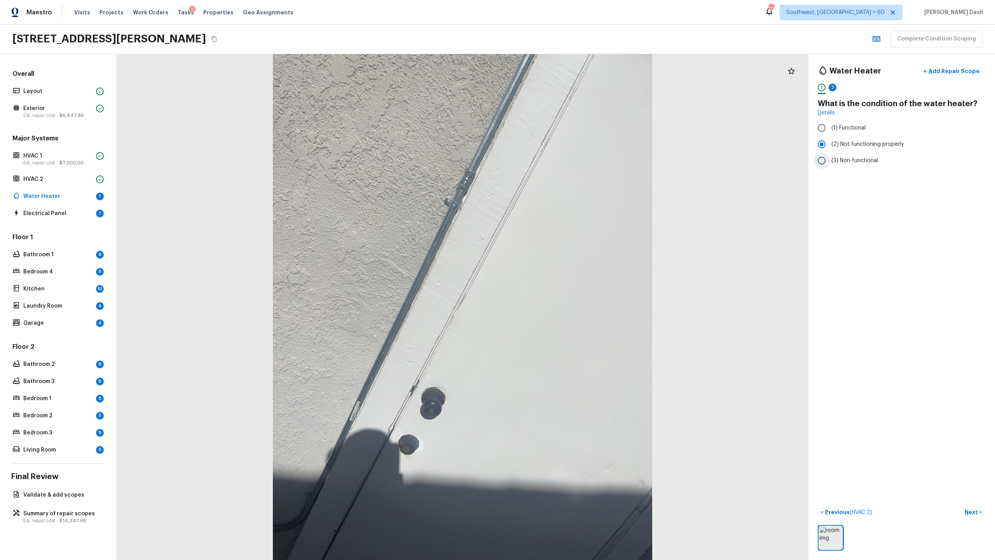
radio input "true"
click at [559, 61] on div "Water Heater + Add Repair Scope 1 2 What is the condition of the water heater? …" at bounding box center [901, 307] width 187 height 506
click at [559, 75] on p "Add Repair Scope" at bounding box center [953, 71] width 52 height 8
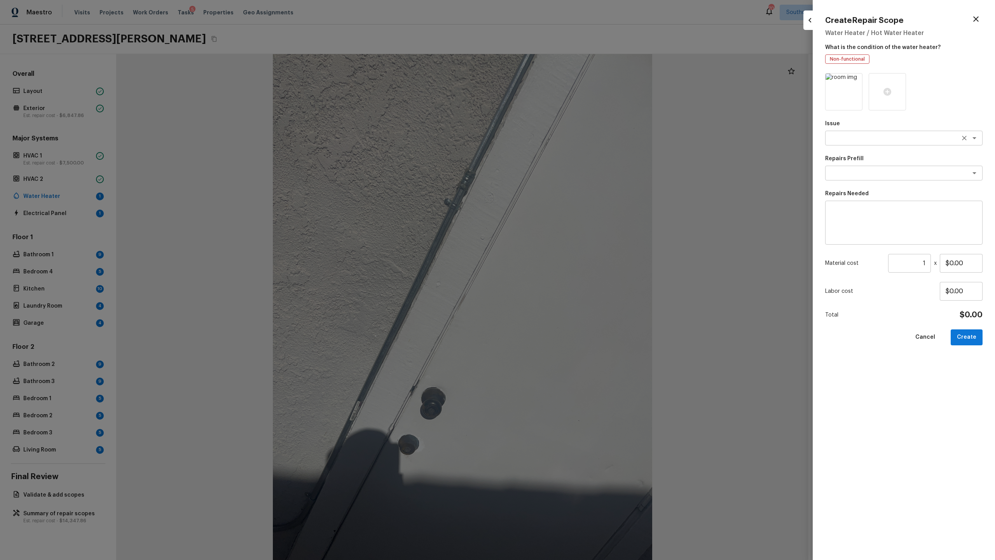
click at [559, 139] on textarea at bounding box center [893, 138] width 129 height 8
type textarea "h"
click at [559, 158] on li "Non-functioning/leaking water heater" at bounding box center [903, 154] width 157 height 12
type textarea "Non-functioning/leaking water heater"
click at [559, 172] on textarea at bounding box center [893, 173] width 129 height 8
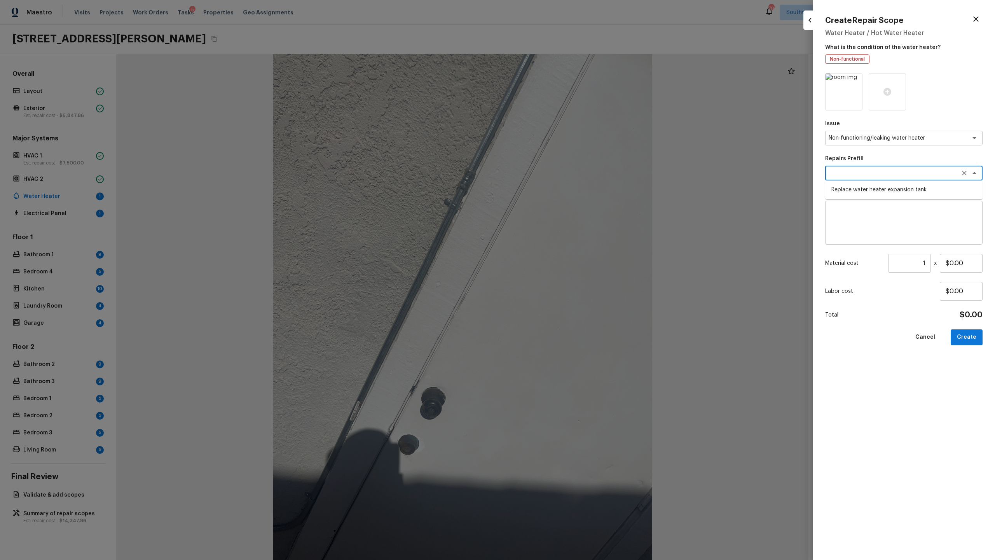
click at [559, 191] on li "Replace water heater expansion tank" at bounding box center [903, 189] width 157 height 12
type textarea "Replace water heater expansion tank"
type textarea "Replace Thermal Expansion Tank at water heater"
type input "$105.00"
click at [559, 169] on icon "Clear" at bounding box center [964, 173] width 8 height 8
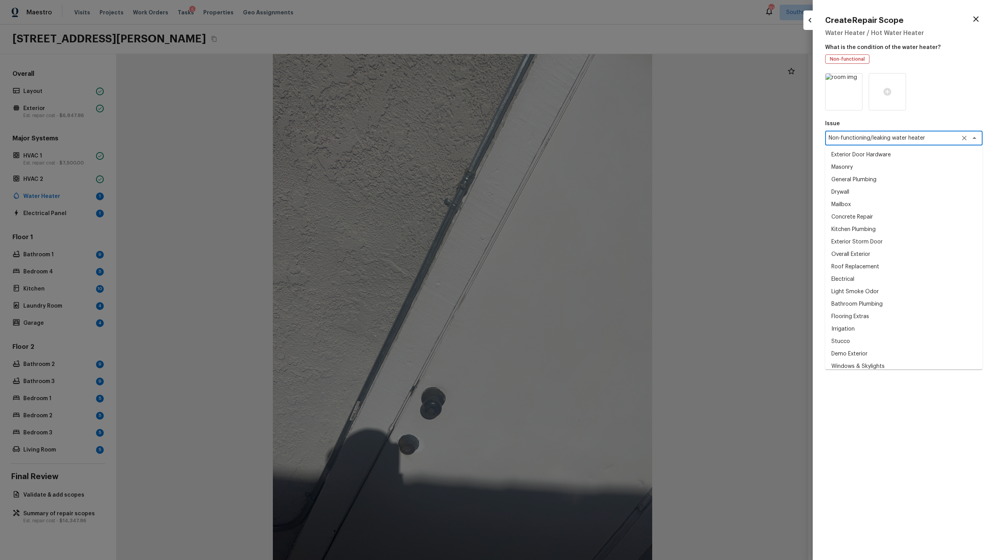
click at [559, 136] on textarea "Non-functioning/leaking water heater" at bounding box center [893, 138] width 129 height 8
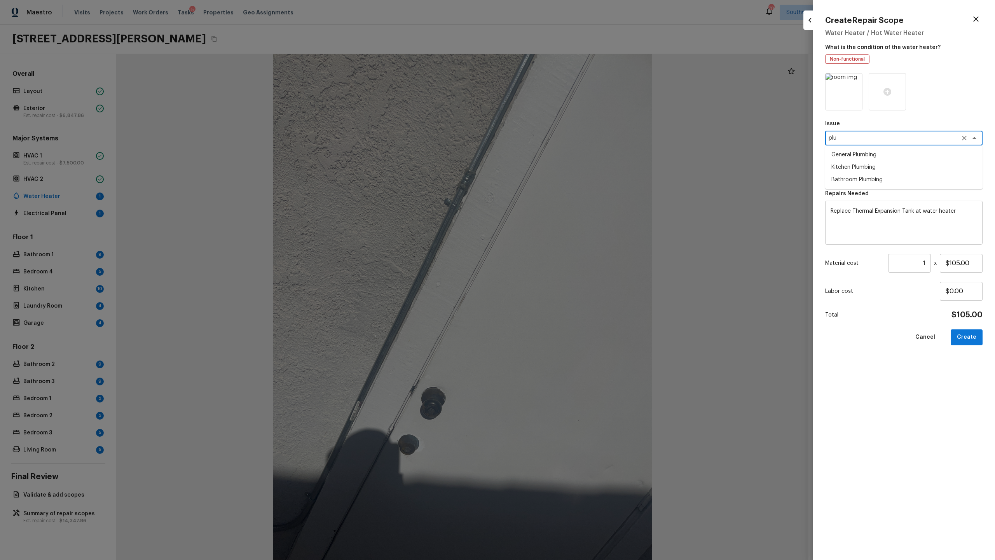
click at [559, 158] on li "General Plumbing" at bounding box center [903, 154] width 157 height 12
type textarea "General Plumbing"
click at [559, 171] on textarea at bounding box center [893, 173] width 129 height 8
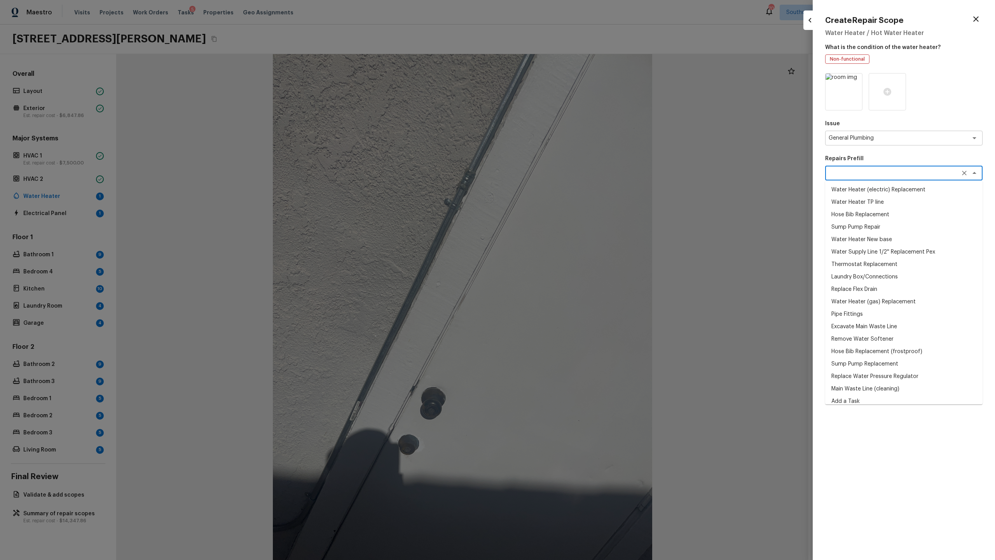
click at [559, 193] on li "Water Heater (electric) Replacement" at bounding box center [903, 189] width 157 height 12
type textarea "Water Heater (electric) Replacement"
type textarea "Remove the existing electric water heater and install a new 40 gallon electric …"
type input "$1,583.98"
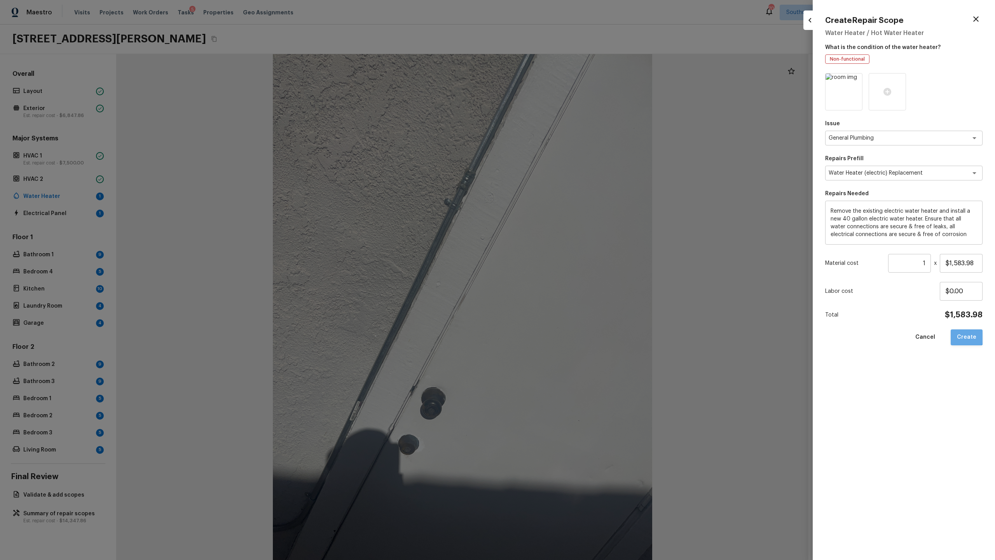
click at [559, 272] on button "Create" at bounding box center [967, 337] width 32 height 16
type input "$0.00"
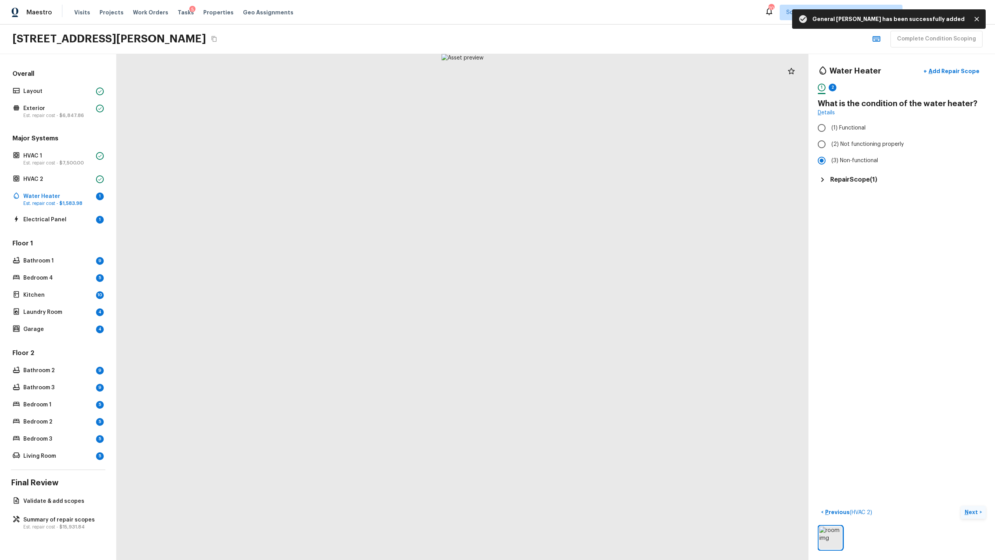
click at [559, 272] on p "Next" at bounding box center [972, 512] width 15 height 8
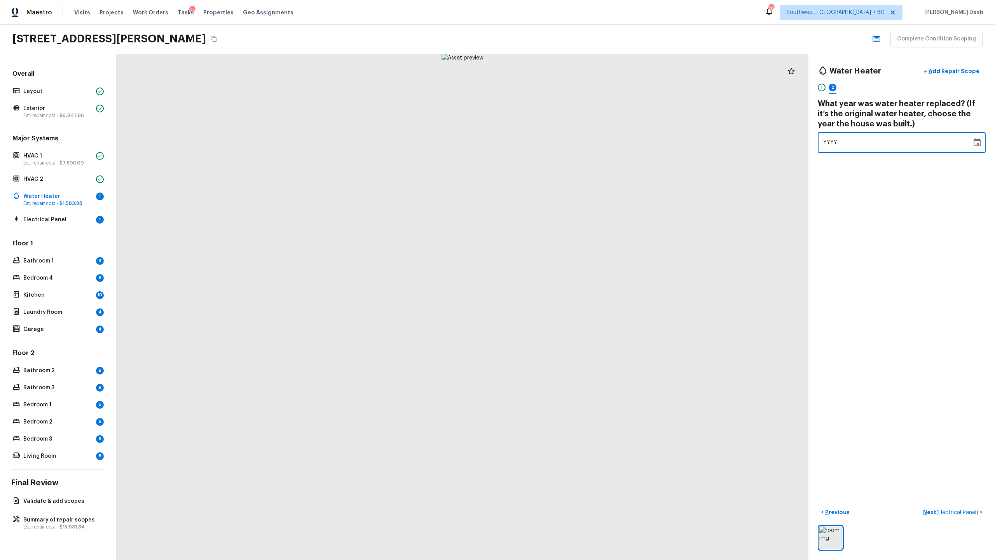
click at [559, 148] on div "YYYY" at bounding box center [894, 142] width 143 height 21
type input "1977"
click at [559, 272] on button "Next ( Electrical Panel ) >" at bounding box center [953, 512] width 66 height 13
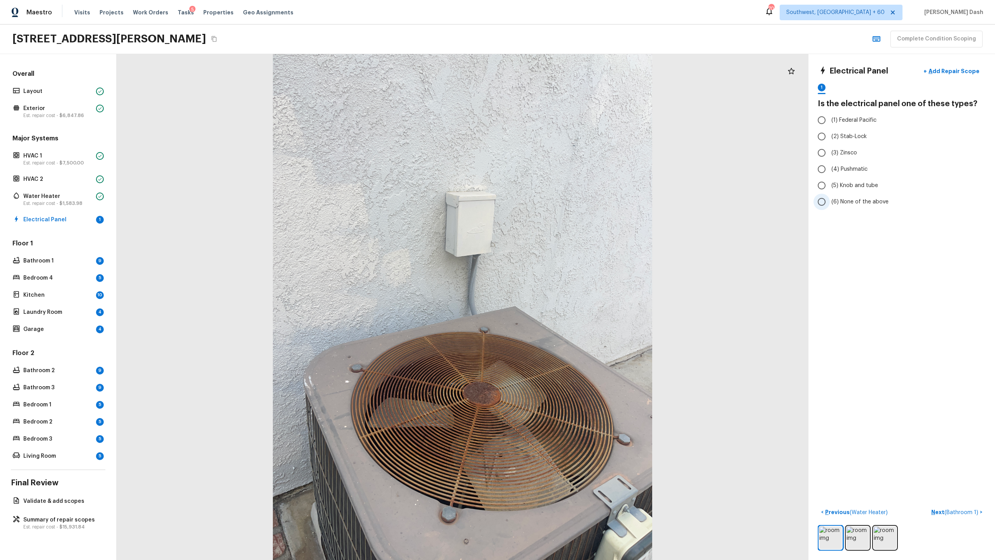
click at [559, 199] on span "(6) None of the above" at bounding box center [859, 202] width 57 height 8
click at [559, 199] on input "(6) None of the above" at bounding box center [821, 202] width 16 height 16
radio input "true"
click at [559, 71] on p "Add Repair Scope" at bounding box center [953, 71] width 52 height 8
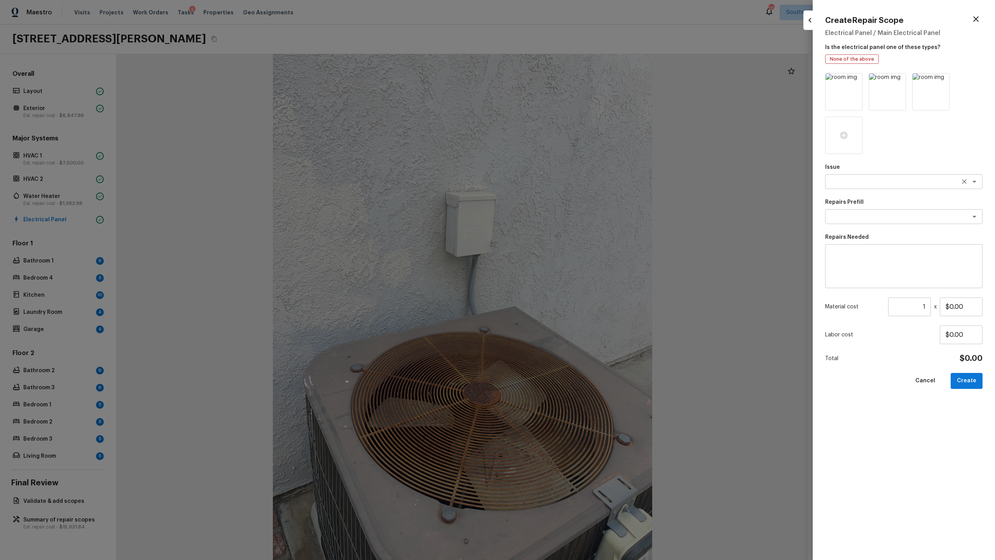
click at [559, 178] on textarea at bounding box center [893, 182] width 129 height 8
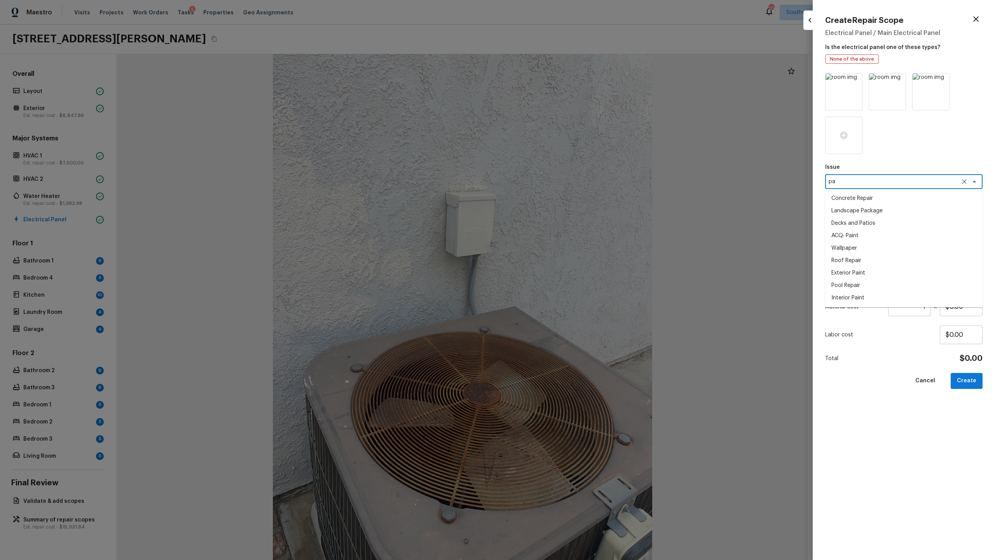
type textarea "p"
type textarea "e"
click at [559, 202] on li "Electrical" at bounding box center [903, 198] width 157 height 12
click at [559, 220] on div "x ​" at bounding box center [903, 216] width 157 height 15
type textarea "Electrical"
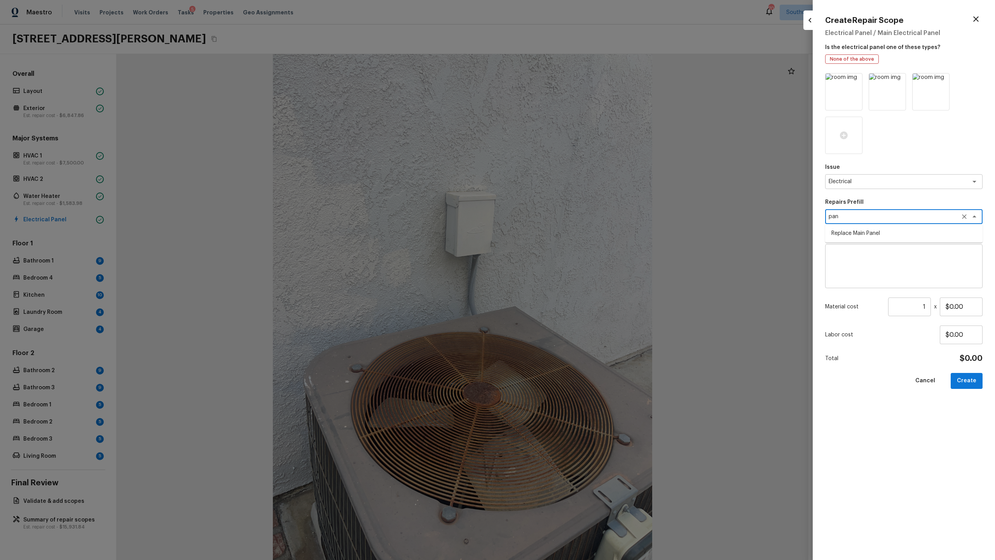
click at [559, 233] on li "Replace Main Panel" at bounding box center [903, 233] width 157 height 12
type textarea "Replace Main Panel"
type textarea "Remove and replace outdated main panel with approved panel. Includes obtaining …"
type input "$2,500.00"
type textarea "Replace Main Panel"
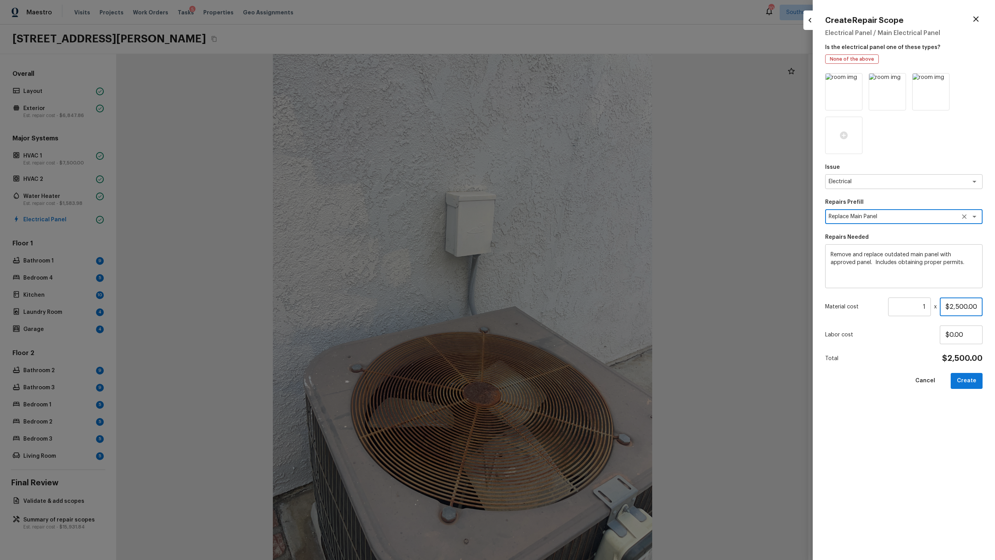
click at [559, 272] on input "$2,500.00" at bounding box center [961, 306] width 43 height 19
type input "$4,500.00"
click at [559, 272] on button "Create" at bounding box center [967, 381] width 32 height 16
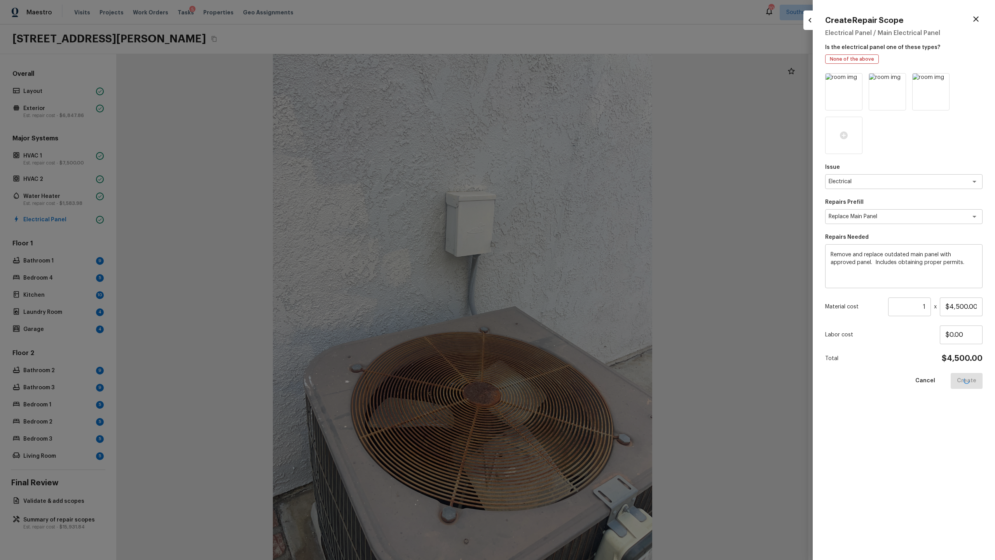
type input "$0.00"
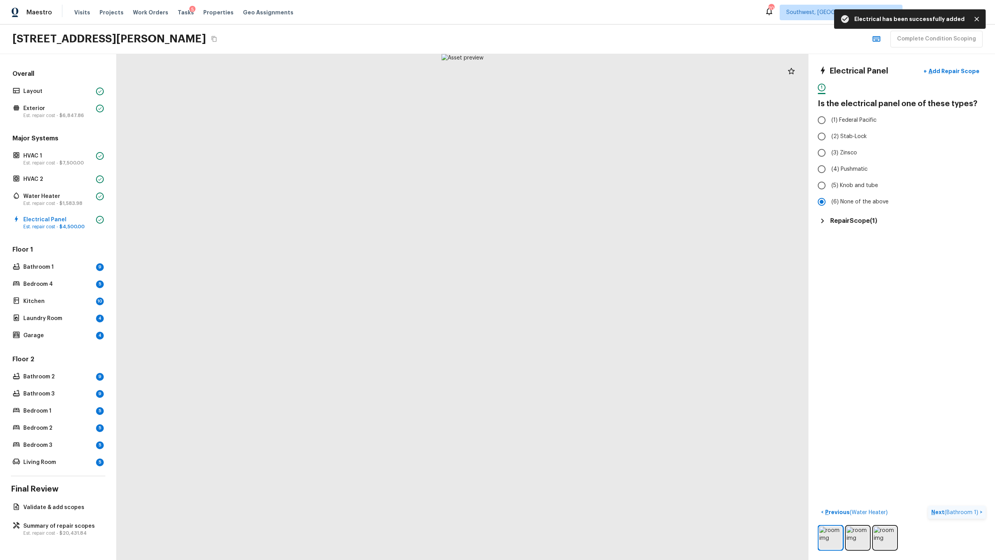
click at [559, 272] on span "( Bathroom 1 )" at bounding box center [961, 511] width 34 height 5
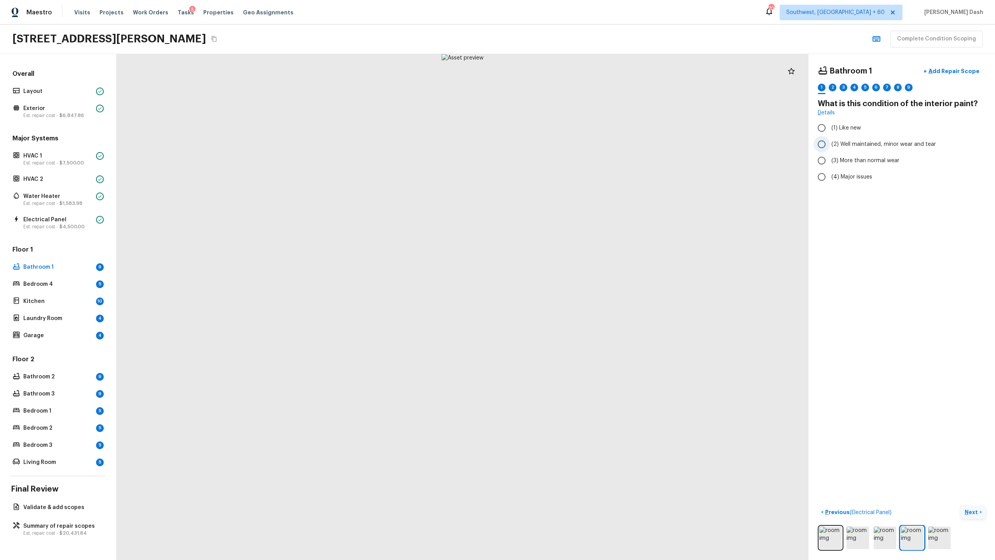
click at [559, 141] on span "(2) Well maintained, minor wear and tear" at bounding box center [883, 144] width 105 height 8
click at [559, 141] on input "(2) Well maintained, minor wear and tear" at bounding box center [821, 144] width 16 height 16
radio input "true"
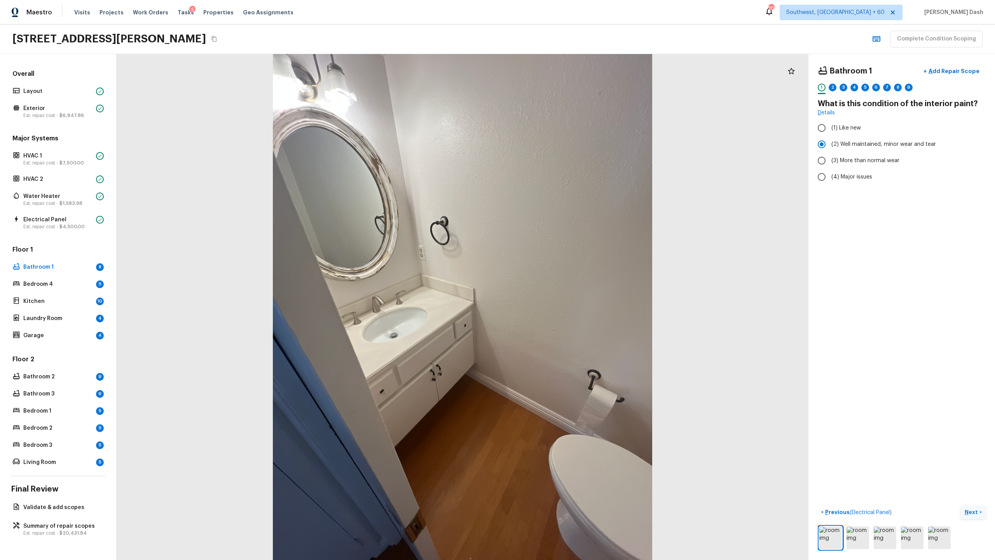
click at [559, 272] on button "Next >" at bounding box center [973, 512] width 25 height 13
click at [559, 164] on input "(2) No" at bounding box center [821, 163] width 16 height 16
radio input "true"
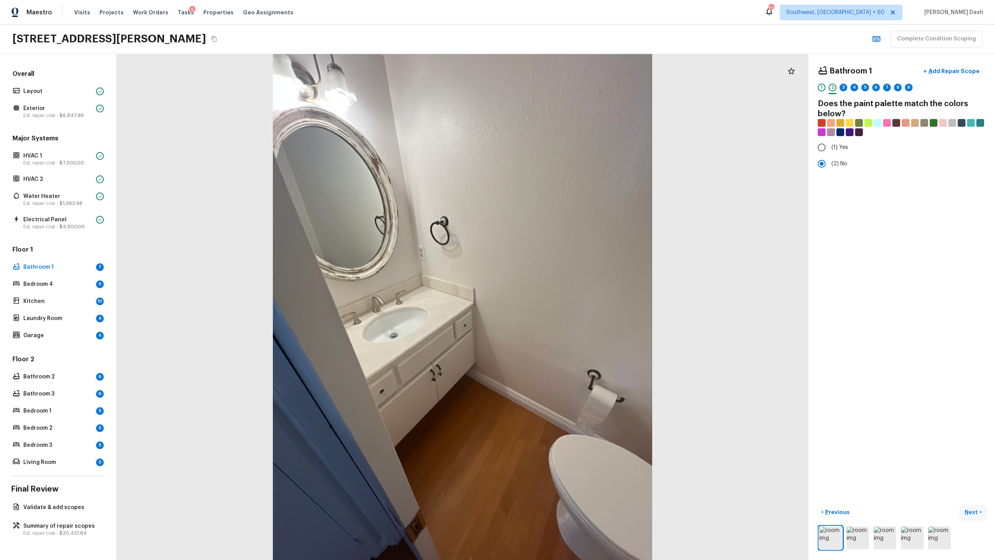
click at [559, 272] on button "Next >" at bounding box center [973, 512] width 25 height 13
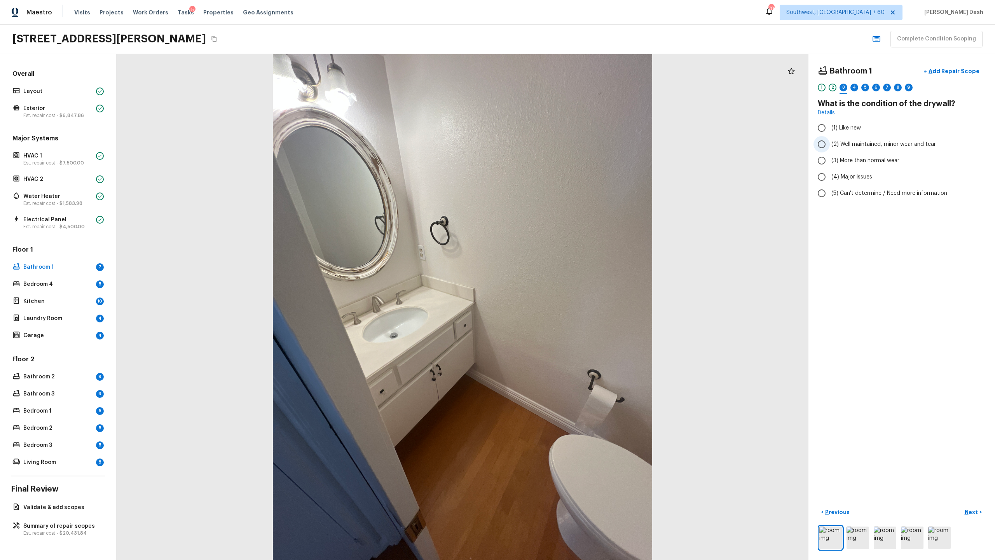
click at [559, 145] on span "(2) Well maintained, minor wear and tear" at bounding box center [883, 144] width 105 height 8
click at [559, 145] on input "(2) Well maintained, minor wear and tear" at bounding box center [821, 144] width 16 height 16
radio input "true"
click at [559, 272] on p "Next" at bounding box center [972, 512] width 15 height 8
click at [559, 129] on span "(1) Hardwood" at bounding box center [848, 128] width 35 height 8
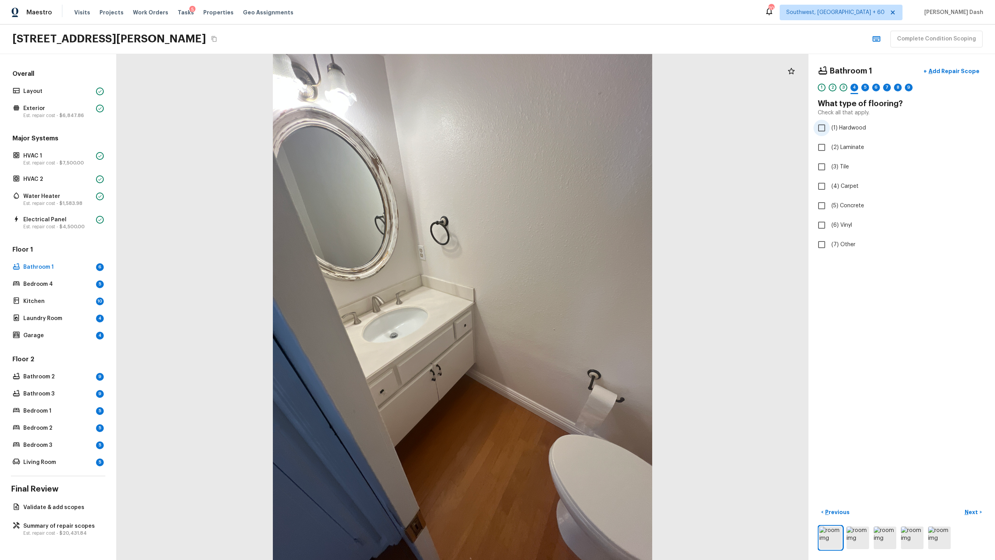
click at [559, 129] on input "(1) Hardwood" at bounding box center [821, 128] width 16 height 16
checkbox input "true"
click at [559, 272] on div "Bathroom 1 + Add Repair Scope 1 2 3 4 5 6 7 8 9 10 What type of flooring? Check…" at bounding box center [901, 307] width 187 height 506
click at [559, 272] on button "Next >" at bounding box center [973, 512] width 25 height 13
click at [559, 144] on span "(2) Well maintained, minor wear and tear" at bounding box center [883, 144] width 105 height 8
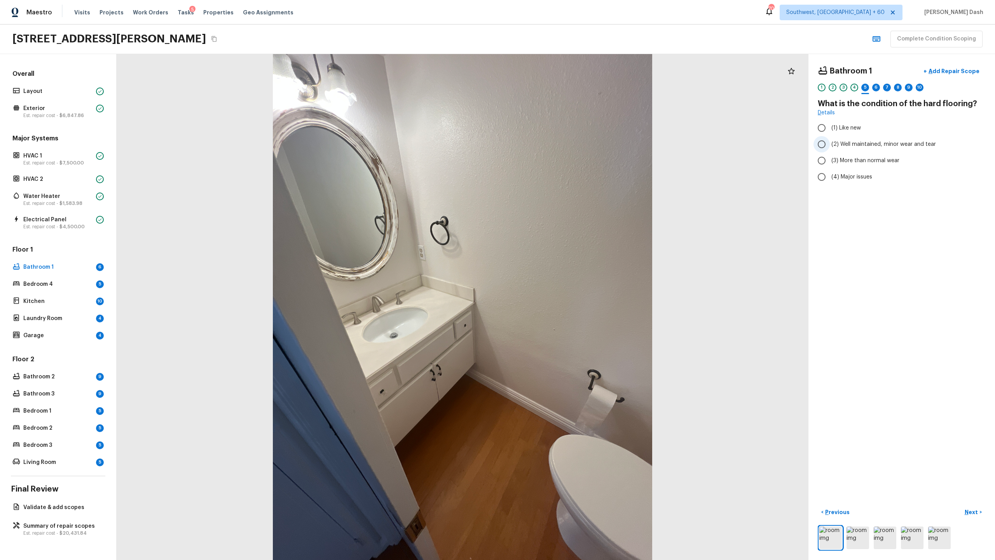
click at [559, 144] on input "(2) Well maintained, minor wear and tear" at bounding box center [821, 144] width 16 height 16
radio input "true"
click at [559, 272] on p "Next" at bounding box center [972, 512] width 15 height 8
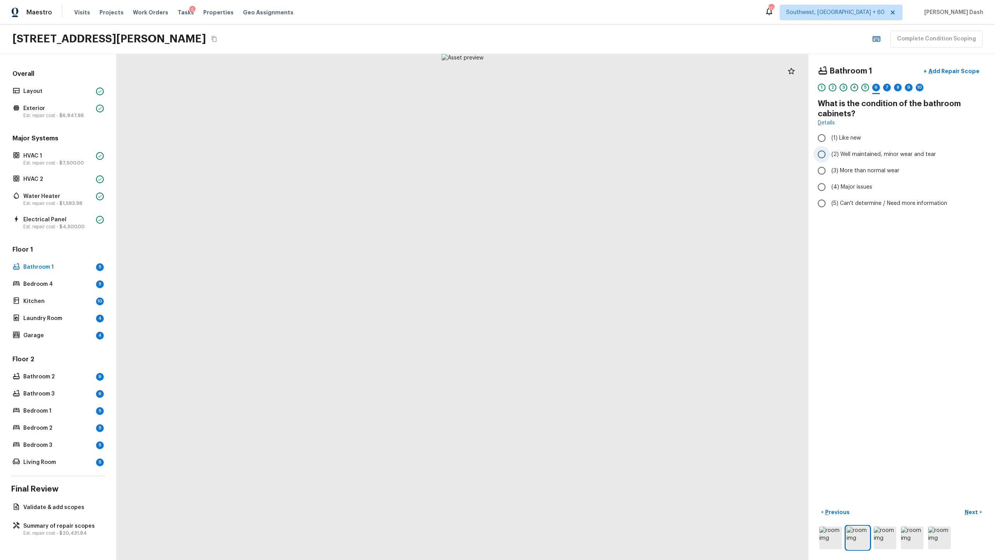
click at [559, 153] on span "(2) Well maintained, minor wear and tear" at bounding box center [883, 154] width 105 height 8
click at [559, 153] on input "(2) Well maintained, minor wear and tear" at bounding box center [821, 154] width 16 height 16
radio input "true"
click at [559, 67] on p "Add Repair Scope" at bounding box center [953, 71] width 52 height 8
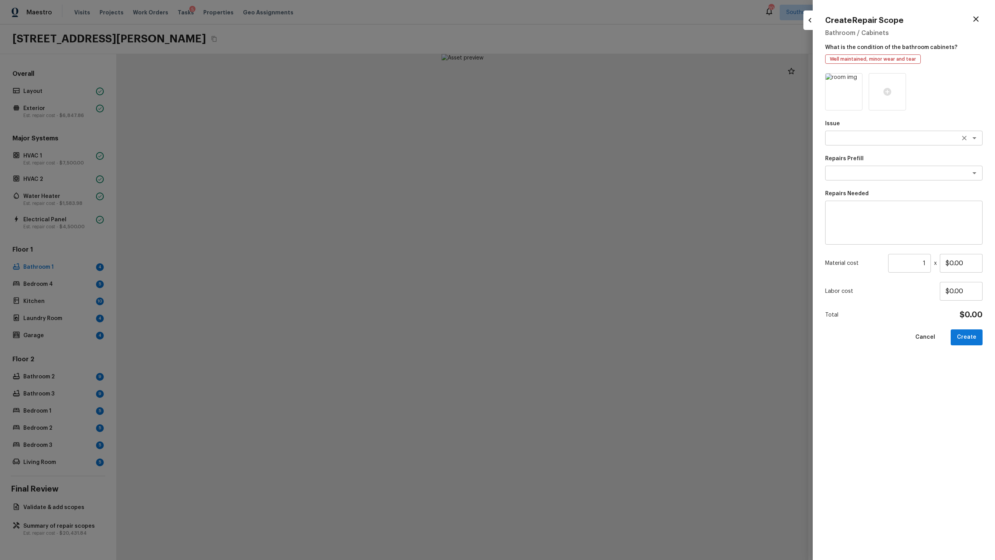
click at [559, 134] on textarea at bounding box center [893, 138] width 129 height 8
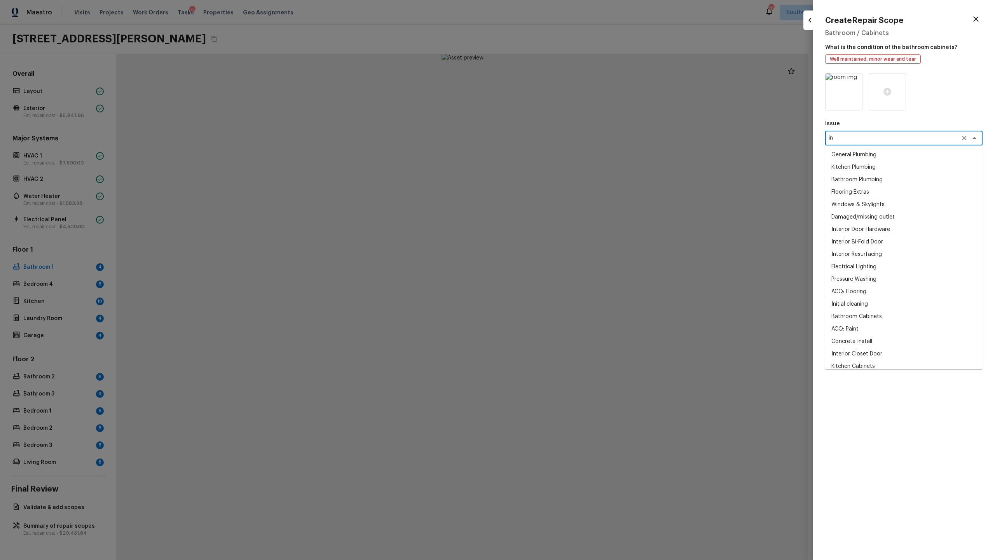
type textarea "i"
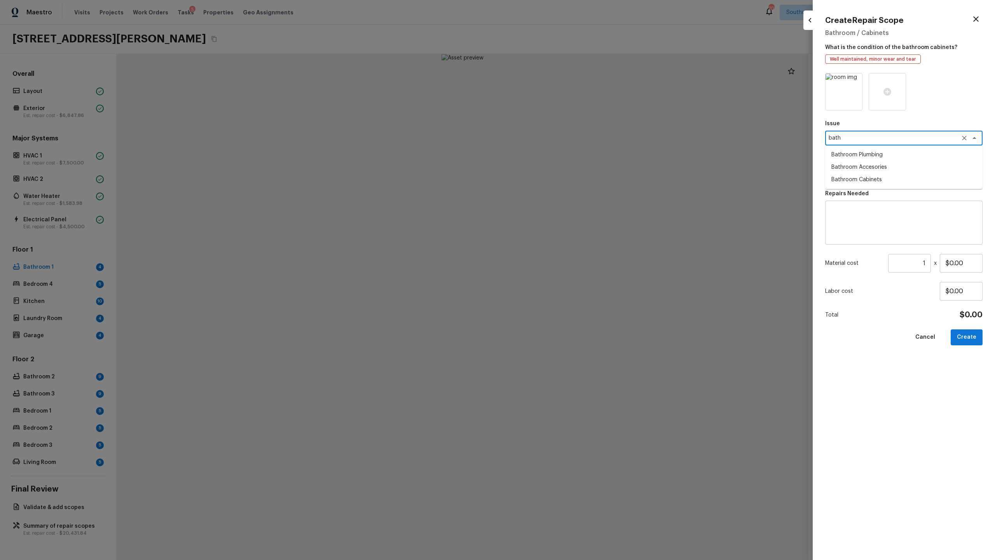
click at [559, 155] on li "Bathroom Plumbing" at bounding box center [903, 154] width 157 height 12
type textarea "Bathroom Plumbing"
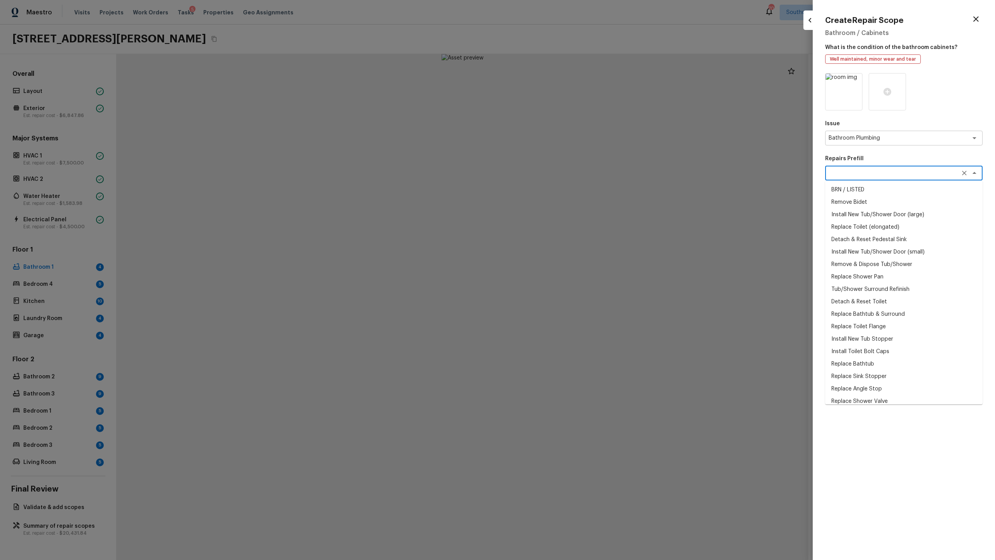
click at [559, 170] on textarea at bounding box center [893, 173] width 129 height 8
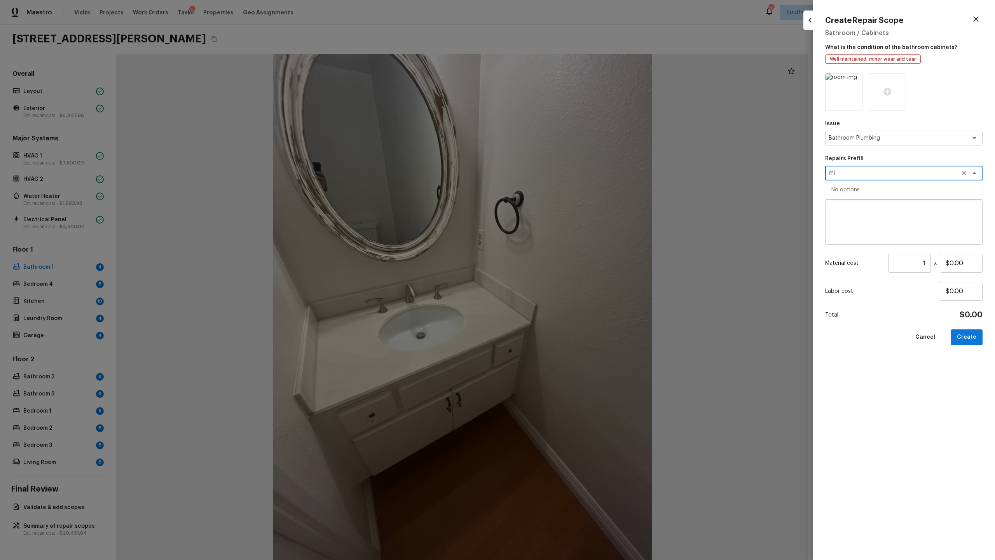
type textarea "m"
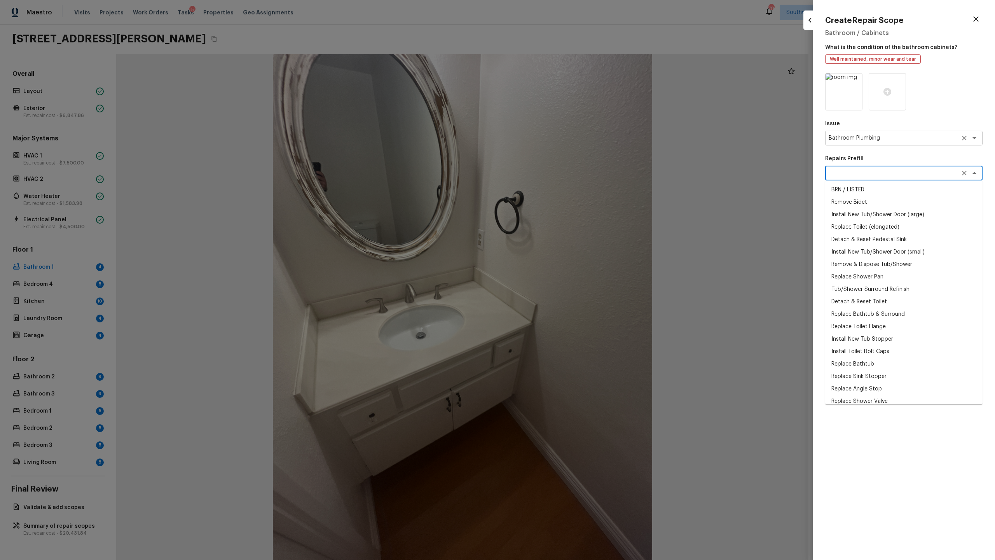
click at [559, 138] on textarea "Bathroom Plumbing" at bounding box center [893, 138] width 129 height 8
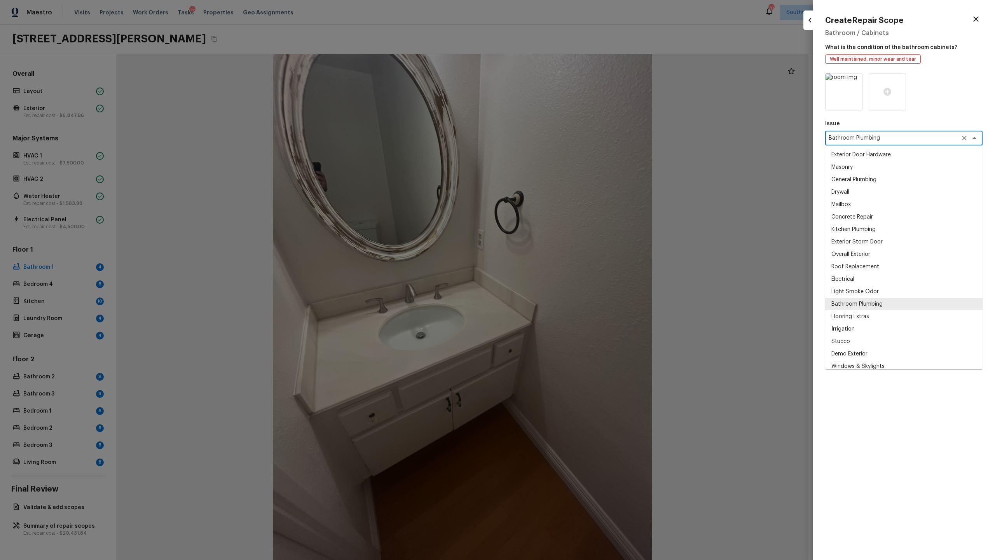
click at [559, 138] on textarea "Bathroom Plumbing" at bounding box center [893, 138] width 129 height 8
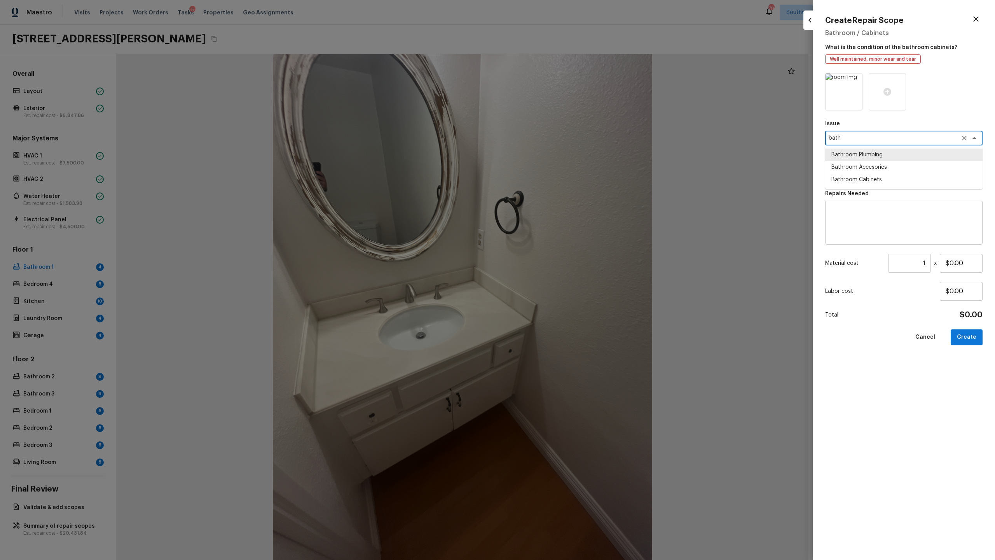
click at [559, 158] on li "Bathroom Plumbing" at bounding box center [903, 154] width 157 height 12
type textarea "Bathroom Plumbing"
click at [559, 166] on div "x ​" at bounding box center [903, 173] width 157 height 15
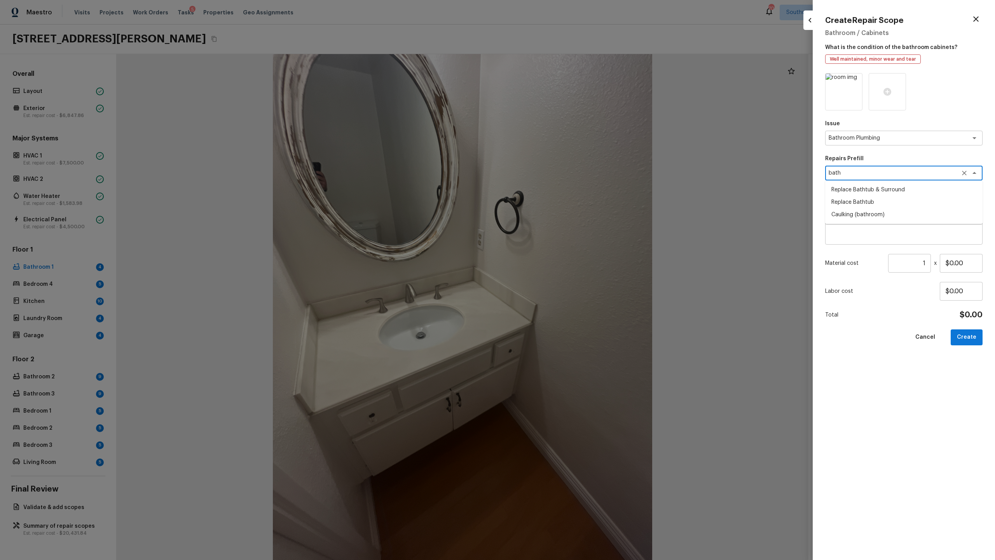
type textarea "bath"
click at [559, 191] on div "Create Repair Scope Bathroom / Cabinets What is the condition of the bathroom c…" at bounding box center [904, 280] width 182 height 560
click at [559, 178] on div "x ​" at bounding box center [903, 173] width 157 height 15
type textarea "mi"
click at [559, 136] on textarea "Bathroom Plumbing" at bounding box center [893, 138] width 129 height 8
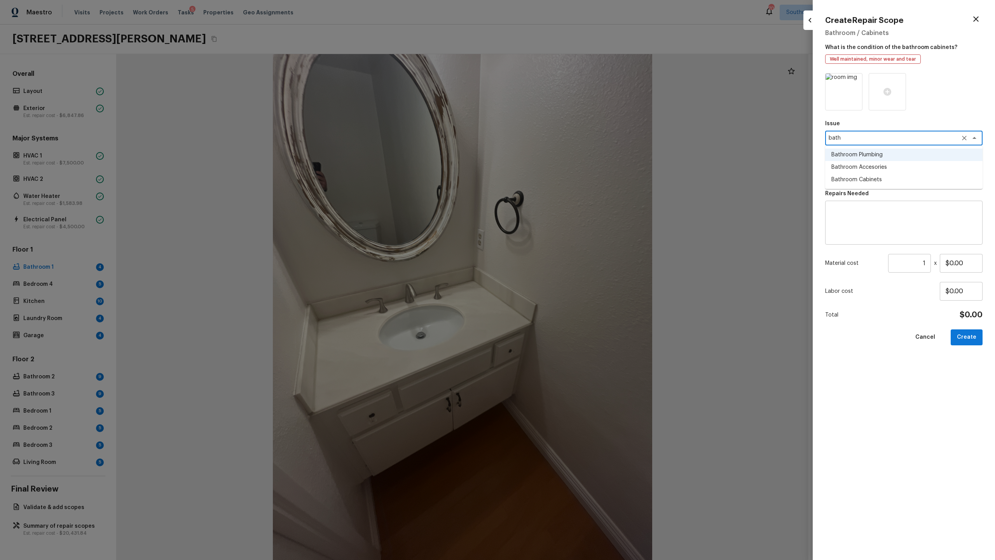
click at [559, 165] on li "Bathroom Accesories" at bounding box center [903, 167] width 157 height 12
type textarea "Bathroom Accesories"
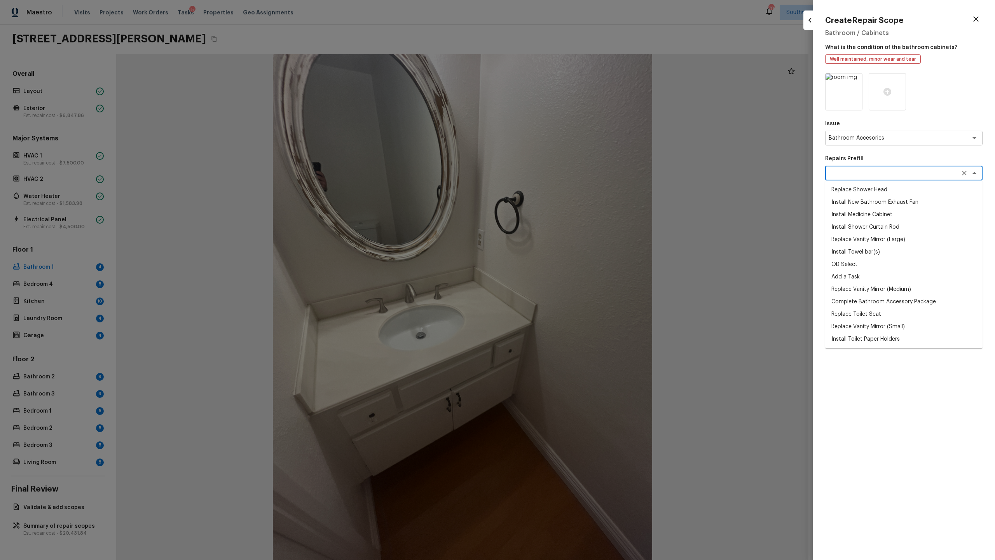
click at [559, 174] on textarea at bounding box center [893, 173] width 129 height 8
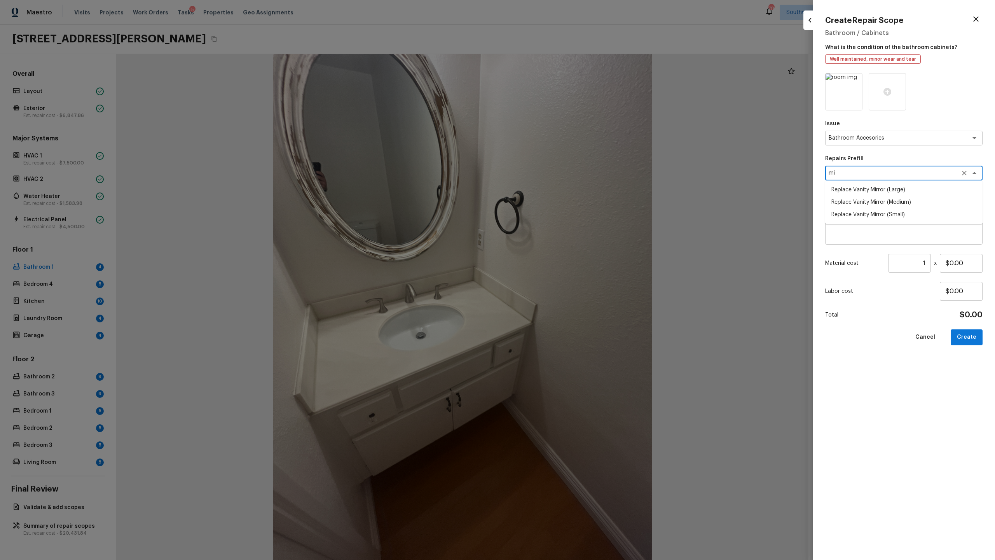
click at [559, 204] on li "Replace Vanity Mirror (Medium)" at bounding box center [903, 202] width 157 height 12
type textarea "Replace Vanity Mirror (Medium)"
type textarea "Remove the existing vanity mirror and install a new vanity mirror. Ensure that …"
type input "$100.00"
type textarea "Replace Vanity Mirror (Medium)"
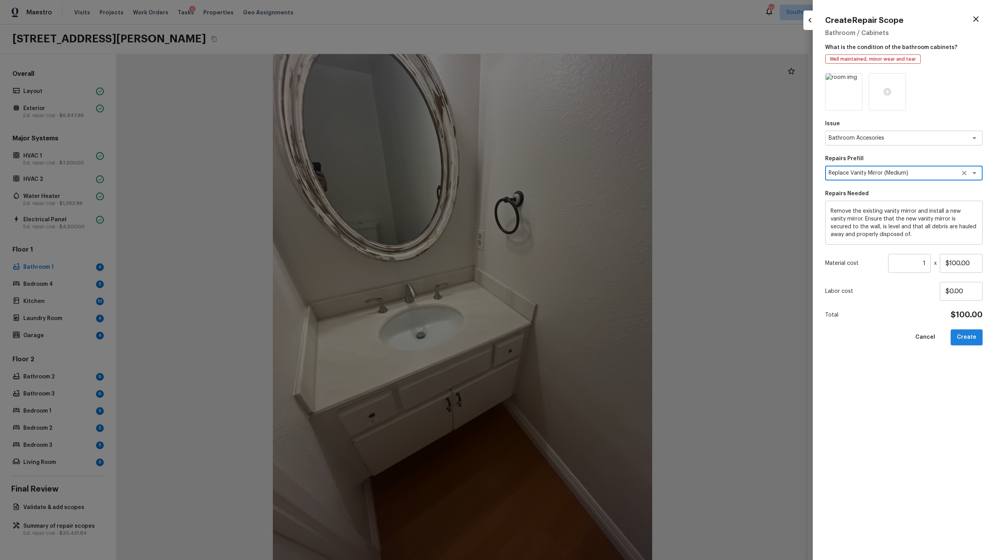
click at [559, 272] on button "Create" at bounding box center [967, 337] width 32 height 16
type input "$0.00"
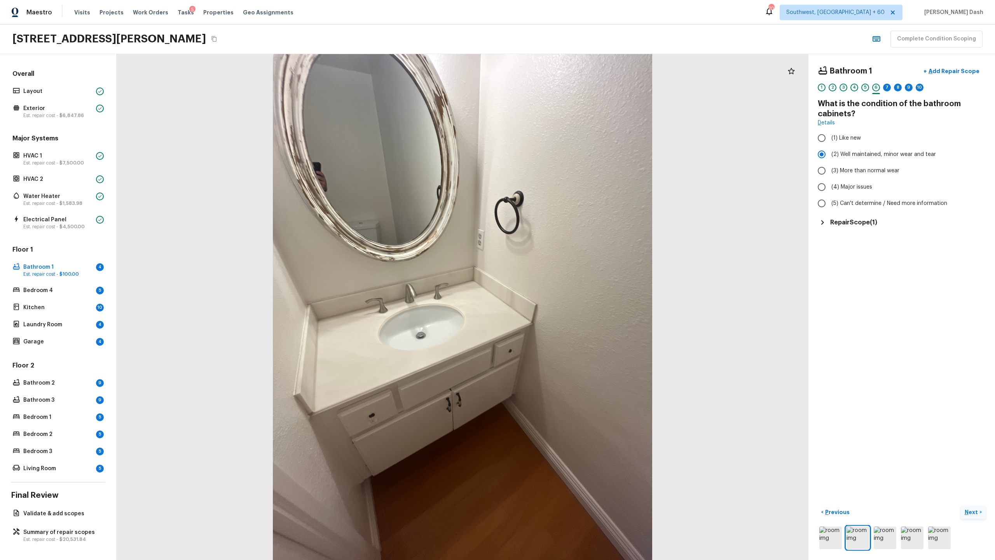
click at [559, 272] on p "Next" at bounding box center [972, 512] width 15 height 8
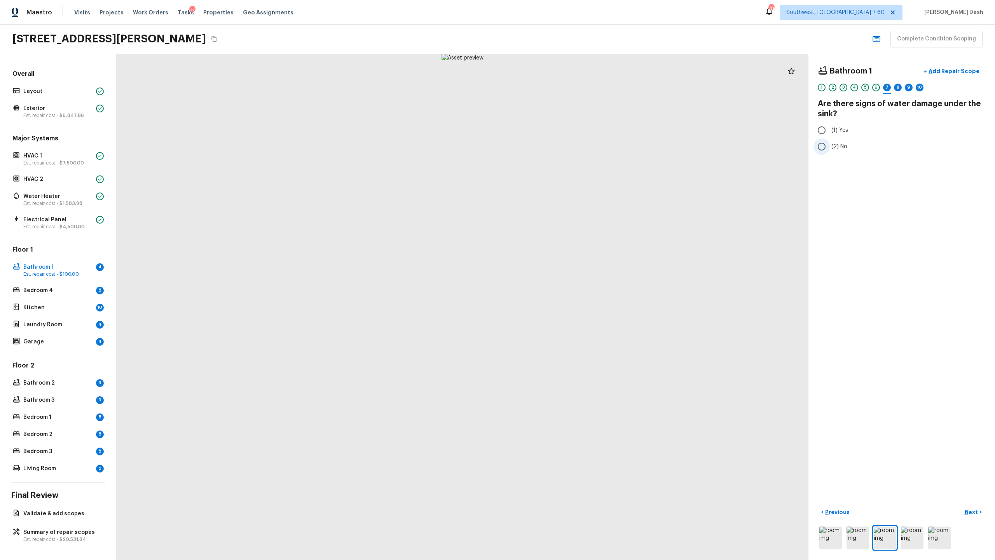
click at [559, 148] on span "(2) No" at bounding box center [839, 147] width 16 height 8
click at [559, 148] on input "(2) No" at bounding box center [821, 146] width 16 height 16
radio input "true"
click at [559, 148] on span "(2) No" at bounding box center [839, 147] width 16 height 8
click at [559, 148] on input "(2) No" at bounding box center [821, 146] width 16 height 16
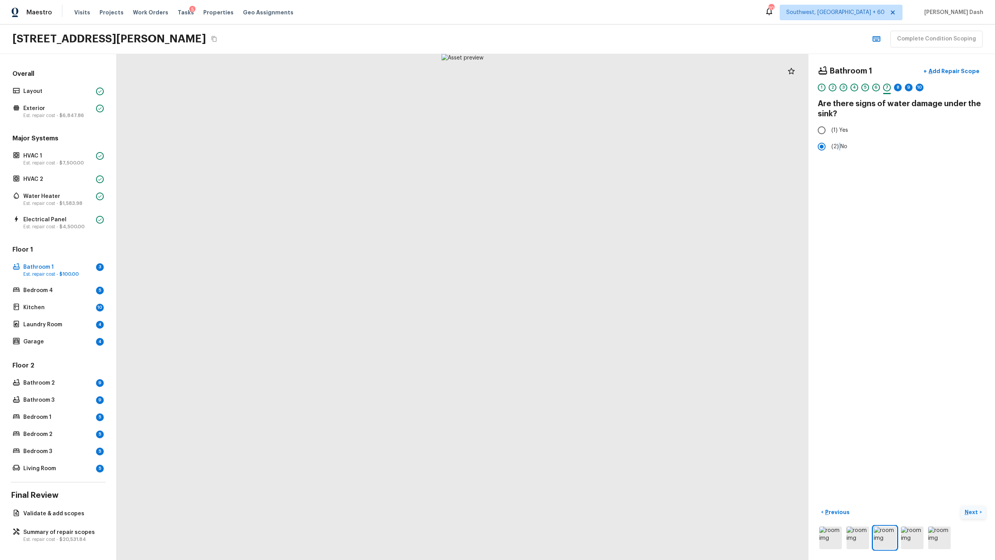
click at [559, 272] on p "Next" at bounding box center [972, 512] width 15 height 8
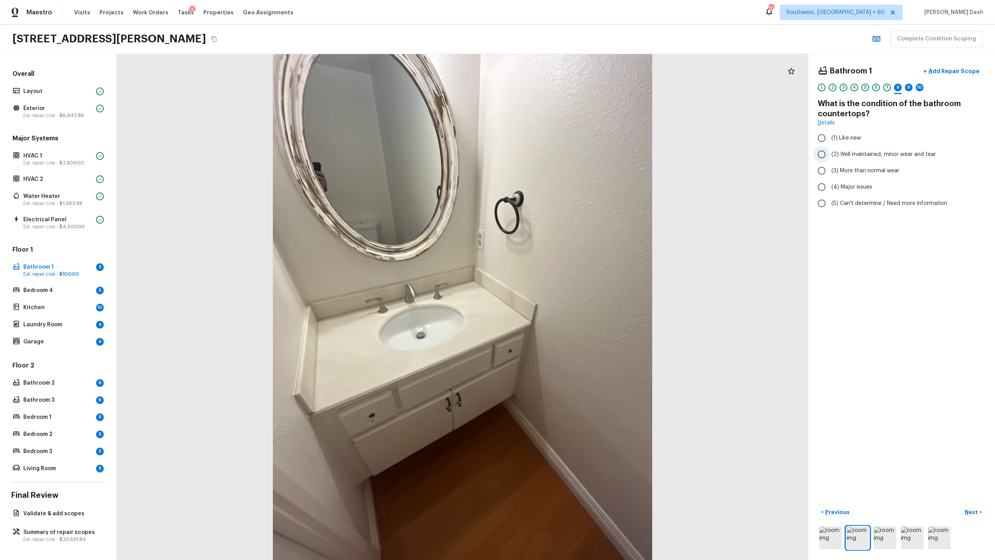
drag, startPoint x: 832, startPoint y: 155, endPoint x: 835, endPoint y: 160, distance: 6.1
click at [559, 155] on span "(2) Well maintained, minor wear and tear" at bounding box center [883, 154] width 105 height 8
click at [559, 155] on input "(2) Well maintained, minor wear and tear" at bounding box center [821, 154] width 16 height 16
radio input "true"
click at [559, 272] on p "Next" at bounding box center [972, 512] width 15 height 8
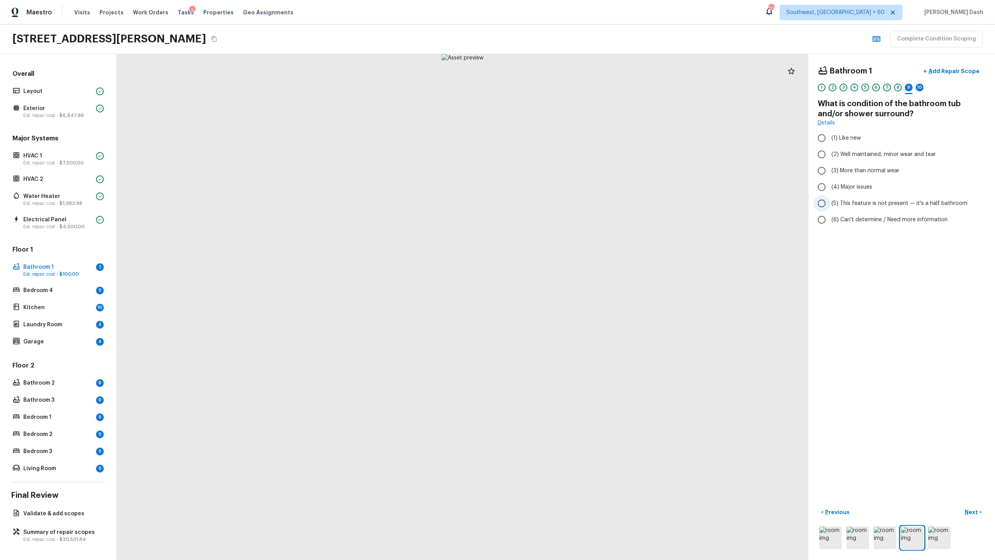
click at [559, 201] on span "(5) This feature is not present — it's a half bathroom" at bounding box center [899, 203] width 136 height 8
click at [559, 201] on input "(5) This feature is not present — it's a half bathroom" at bounding box center [821, 203] width 16 height 16
radio input "true"
click at [559, 272] on p "Next" at bounding box center [972, 512] width 15 height 8
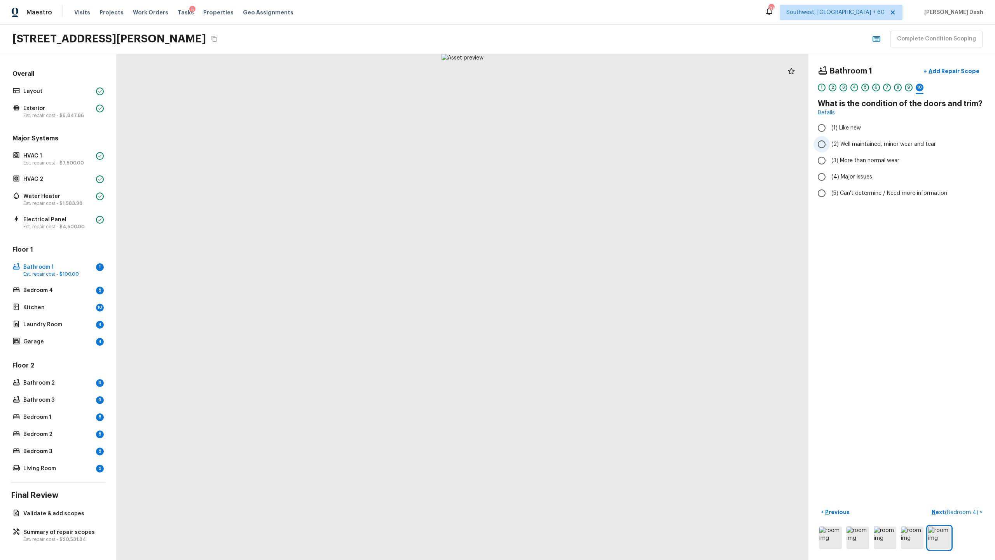
click at [559, 147] on span "(2) Well maintained, minor wear and tear" at bounding box center [883, 144] width 105 height 8
click at [559, 147] on input "(2) Well maintained, minor wear and tear" at bounding box center [821, 144] width 16 height 16
radio input "true"
click at [559, 272] on button "Next ( Bedroom 4 ) >" at bounding box center [956, 512] width 57 height 13
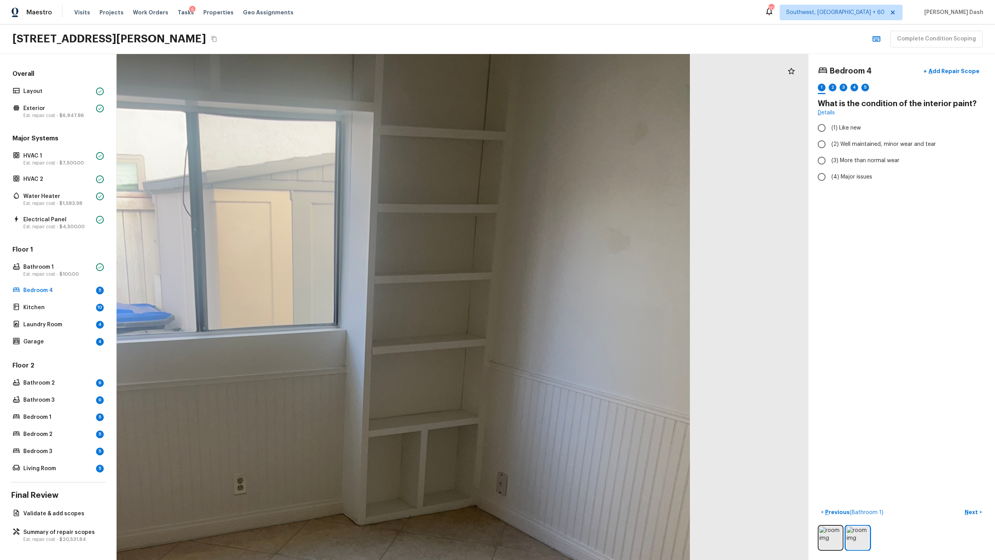
drag, startPoint x: 650, startPoint y: 107, endPoint x: 631, endPoint y: 229, distance: 123.1
click at [559, 229] on div at bounding box center [313, 504] width 1374 height 1004
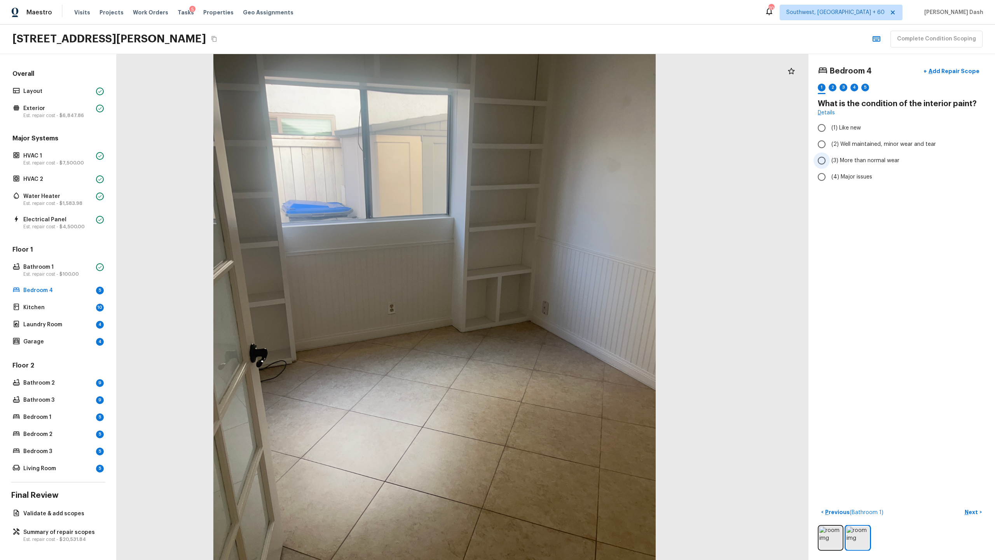
click at [559, 164] on span "(3) More than normal wear" at bounding box center [865, 161] width 68 height 8
click at [559, 164] on input "(3) More than normal wear" at bounding box center [821, 160] width 16 height 16
radio input "true"
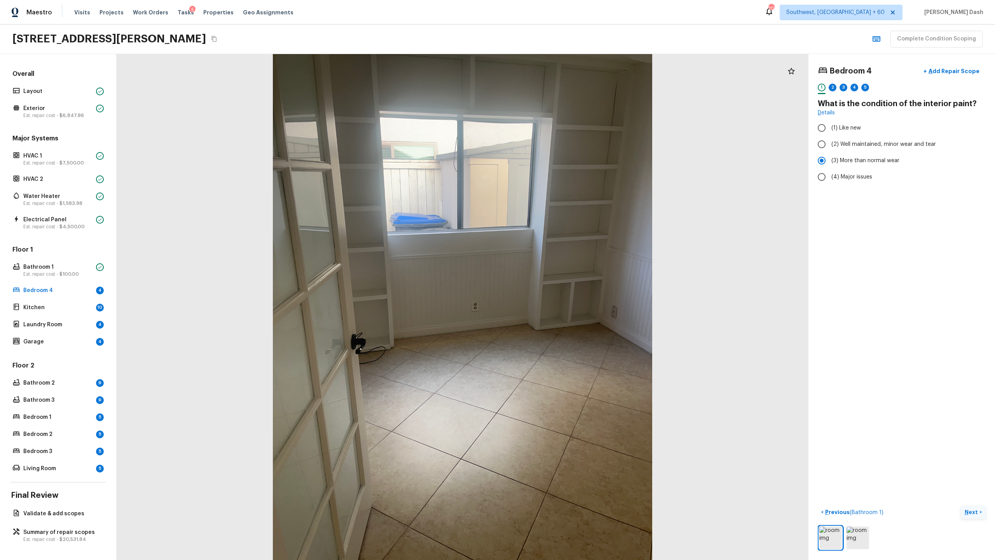
click at [559, 272] on p "Next" at bounding box center [972, 512] width 15 height 8
click at [559, 166] on span "(2) No" at bounding box center [839, 164] width 16 height 8
click at [559, 166] on input "(2) No" at bounding box center [821, 163] width 16 height 16
radio input "true"
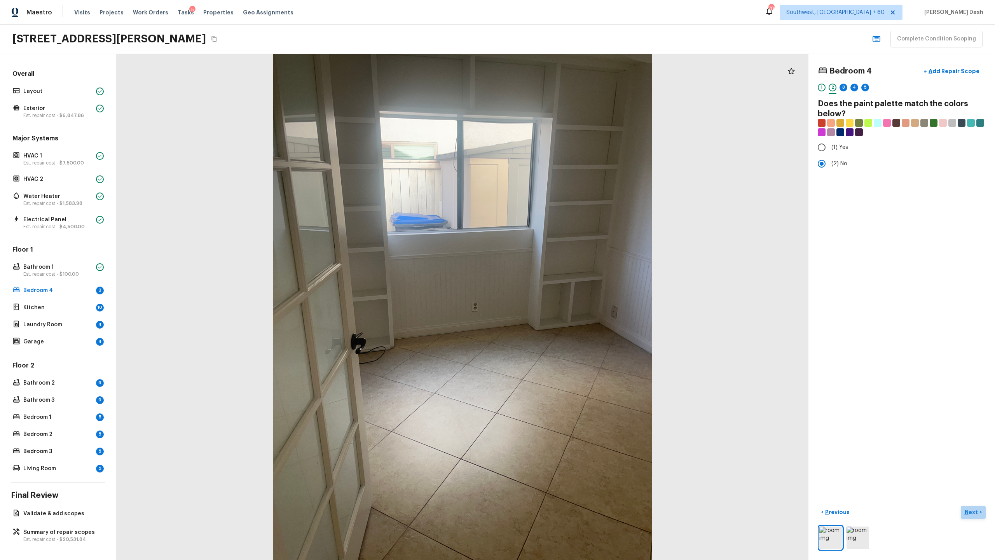
click at [559, 272] on p "Next" at bounding box center [972, 512] width 15 height 8
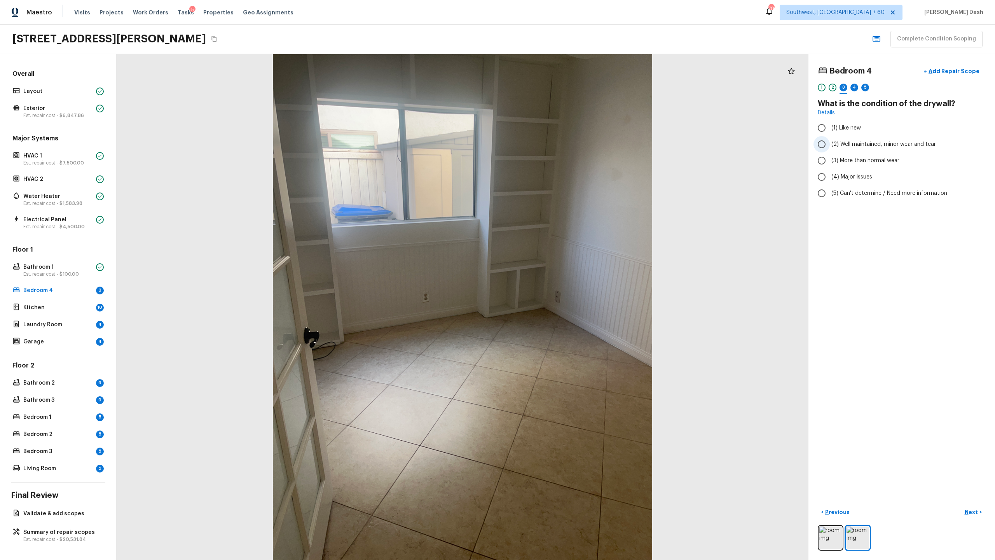
click at [559, 144] on span "(2) Well maintained, minor wear and tear" at bounding box center [883, 144] width 105 height 8
click at [559, 144] on input "(2) Well maintained, minor wear and tear" at bounding box center [821, 144] width 16 height 16
radio input "true"
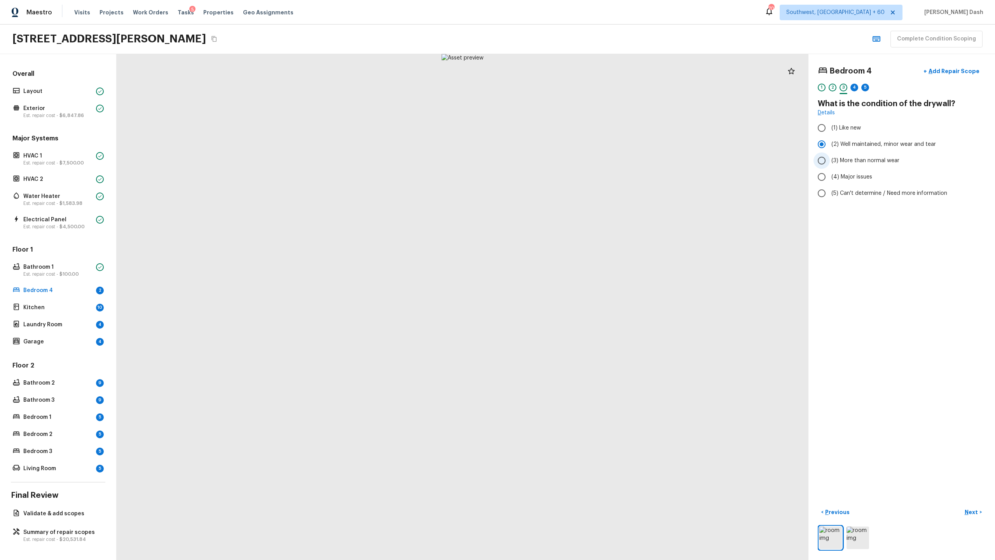
click at [559, 160] on span "(3) More than normal wear" at bounding box center [865, 161] width 68 height 8
click at [559, 160] on input "(3) More than normal wear" at bounding box center [821, 160] width 16 height 16
radio input "true"
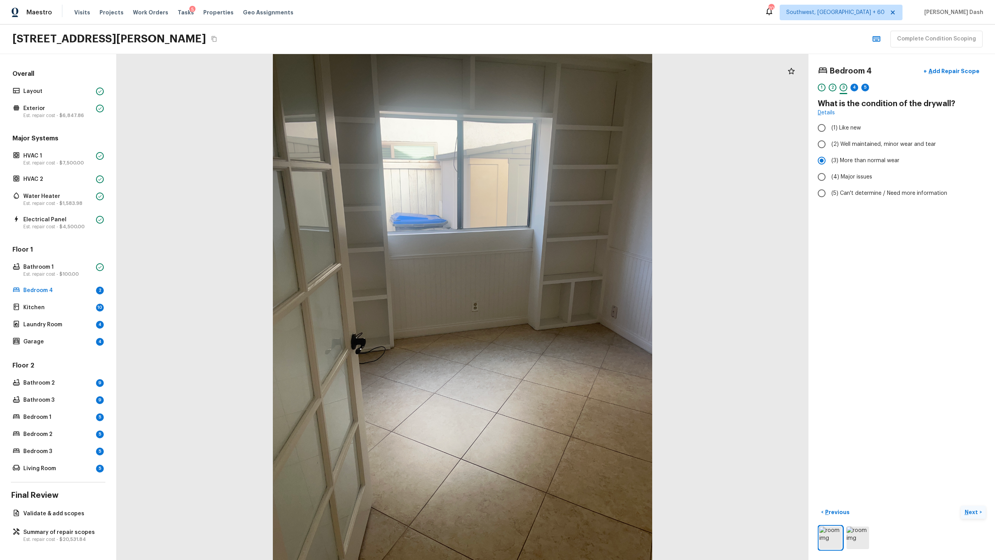
click at [559, 272] on p "Next" at bounding box center [972, 512] width 15 height 8
click at [559, 272] on p "Previous" at bounding box center [836, 512] width 26 height 8
click at [559, 272] on p "Next" at bounding box center [972, 512] width 15 height 8
click at [559, 171] on label "(3) Tile" at bounding box center [896, 167] width 166 height 16
click at [559, 171] on input "(3) Tile" at bounding box center [821, 167] width 16 height 16
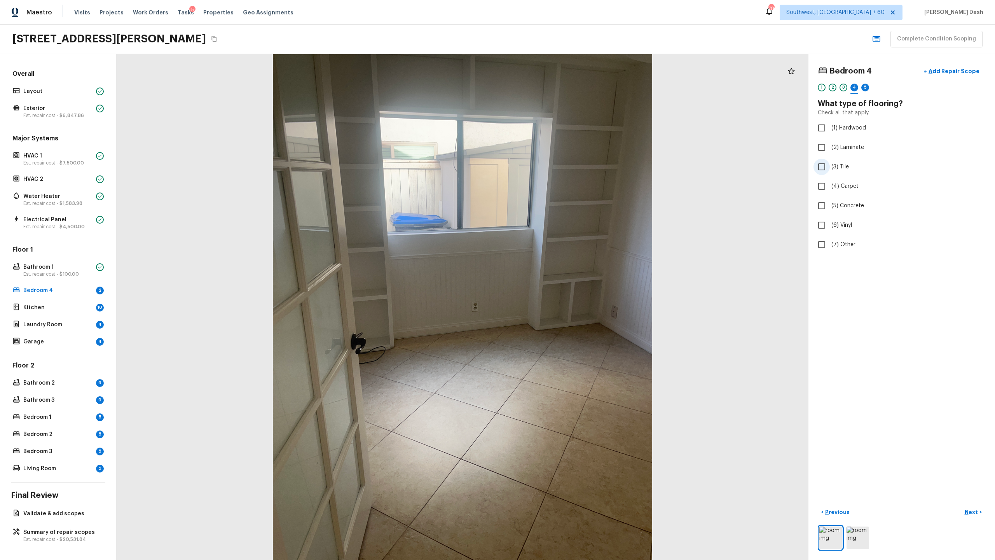
checkbox input "true"
click at [559, 272] on p "Next" at bounding box center [972, 512] width 15 height 8
click at [559, 144] on span "(2) Well maintained, minor wear and tear" at bounding box center [883, 144] width 105 height 8
click at [559, 144] on input "(2) Well maintained, minor wear and tear" at bounding box center [821, 144] width 16 height 16
radio input "true"
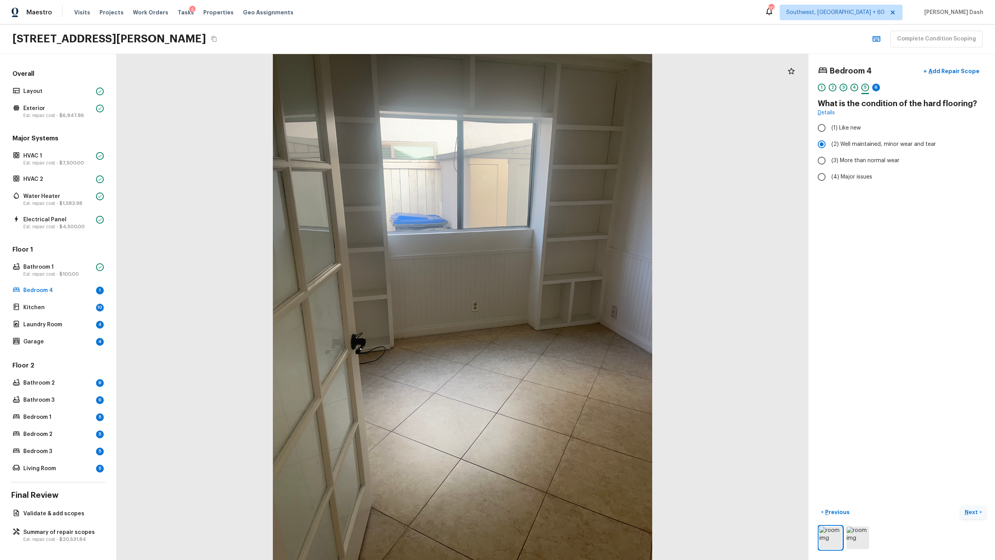
click at [559, 272] on p "Next" at bounding box center [972, 512] width 15 height 8
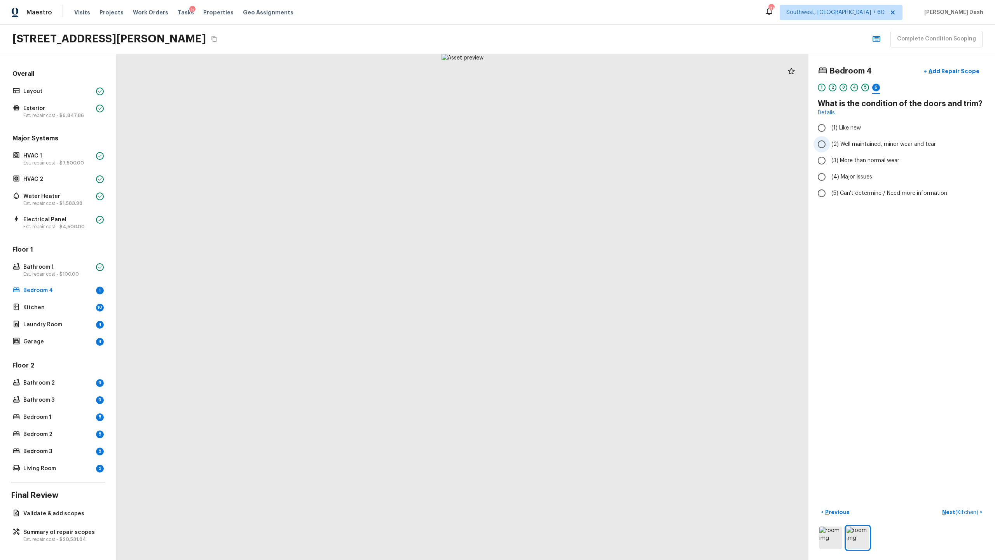
click at [559, 145] on input "(2) Well maintained, minor wear and tear" at bounding box center [821, 144] width 16 height 16
radio input "true"
click at [559, 272] on p "Next ( Kitchen )" at bounding box center [961, 512] width 38 height 8
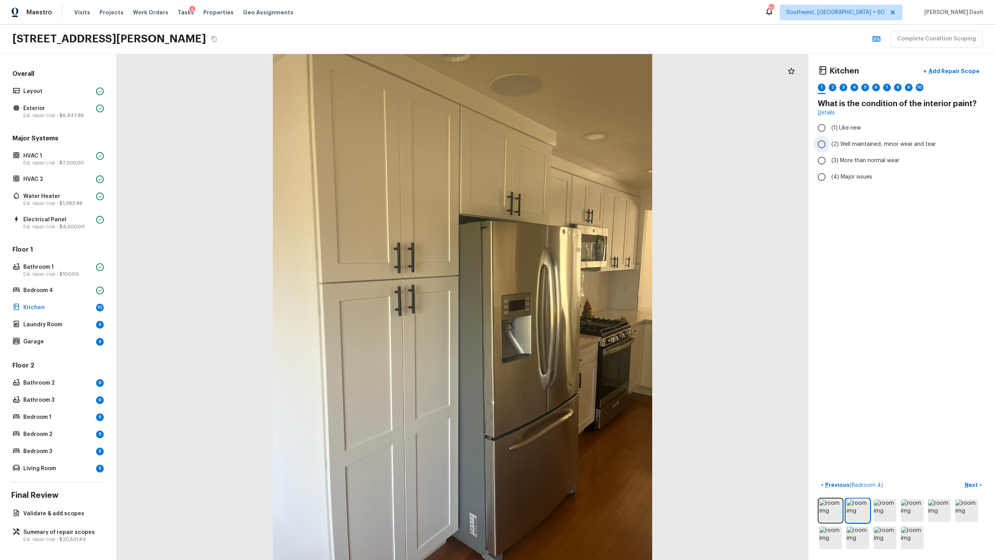
click at [559, 142] on span "(2) Well maintained, minor wear and tear" at bounding box center [883, 144] width 105 height 8
click at [559, 142] on input "(2) Well maintained, minor wear and tear" at bounding box center [821, 144] width 16 height 16
radio input "true"
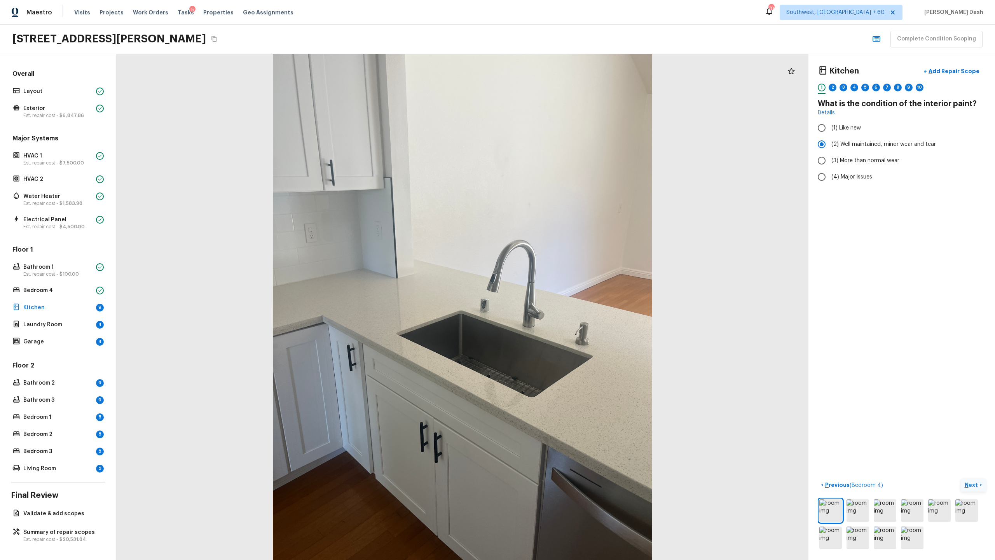
click at [559, 272] on p "Next" at bounding box center [972, 485] width 15 height 8
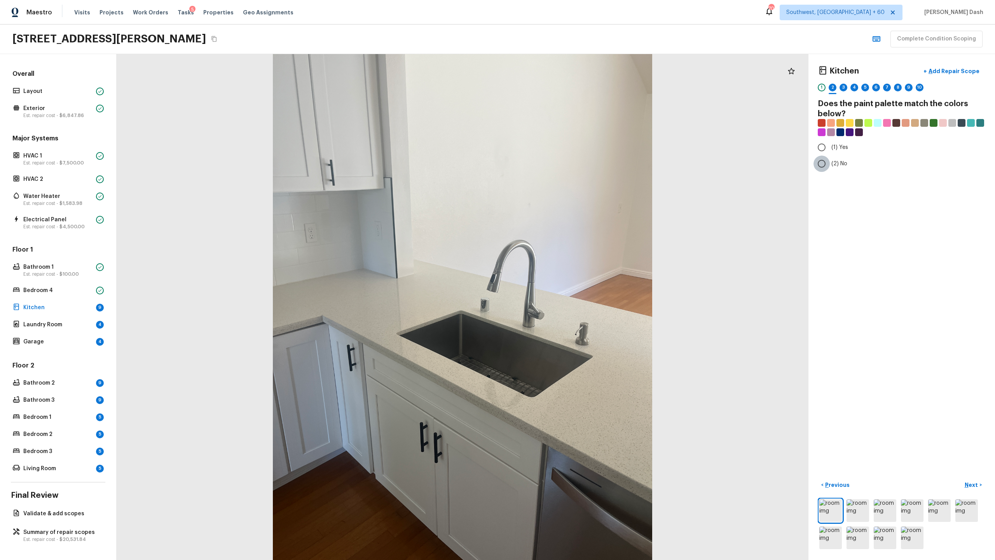
click at [559, 157] on input "(2) No" at bounding box center [821, 163] width 16 height 16
radio input "true"
click at [559, 272] on p "Next" at bounding box center [972, 485] width 15 height 8
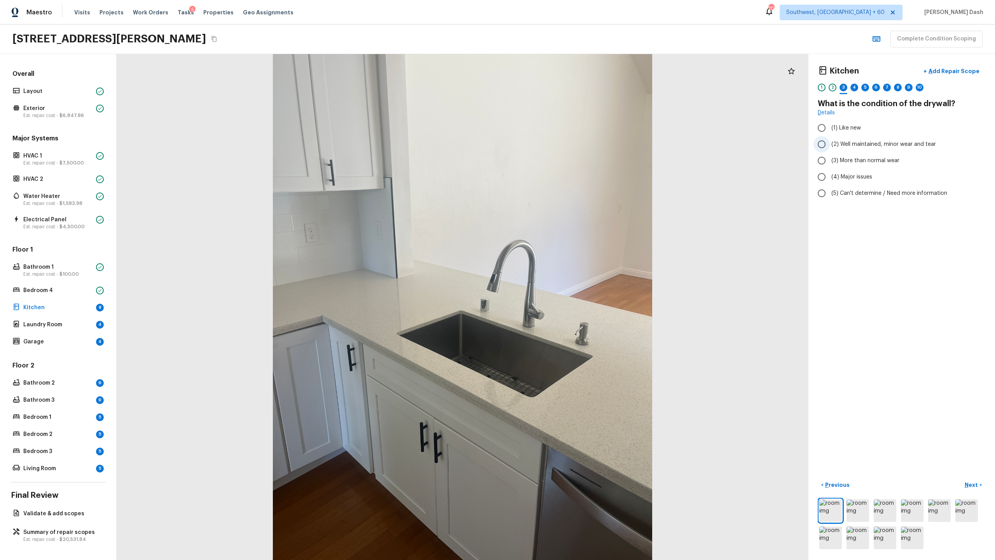
click at [559, 146] on span "(2) Well maintained, minor wear and tear" at bounding box center [883, 144] width 105 height 8
click at [559, 146] on input "(2) Well maintained, minor wear and tear" at bounding box center [821, 144] width 16 height 16
radio input "true"
click at [559, 272] on p "Next" at bounding box center [972, 485] width 15 height 8
click at [559, 128] on span "(1) Hardwood" at bounding box center [848, 128] width 35 height 8
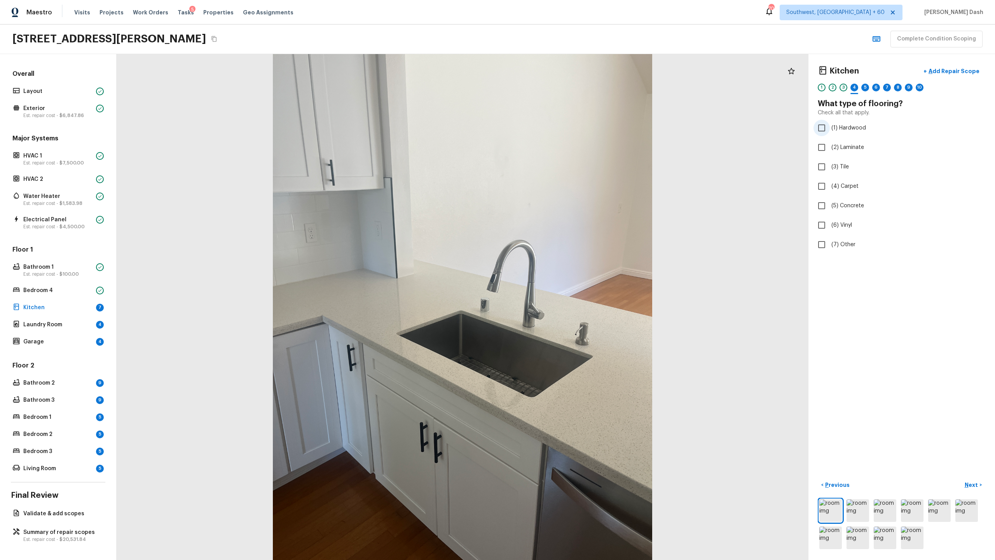
click at [559, 128] on input "(1) Hardwood" at bounding box center [821, 128] width 16 height 16
checkbox input "true"
click at [559, 272] on button "Next >" at bounding box center [973, 484] width 25 height 13
click at [559, 141] on span "(2) Well maintained, minor wear and tear" at bounding box center [883, 144] width 105 height 8
click at [559, 141] on input "(2) Well maintained, minor wear and tear" at bounding box center [821, 144] width 16 height 16
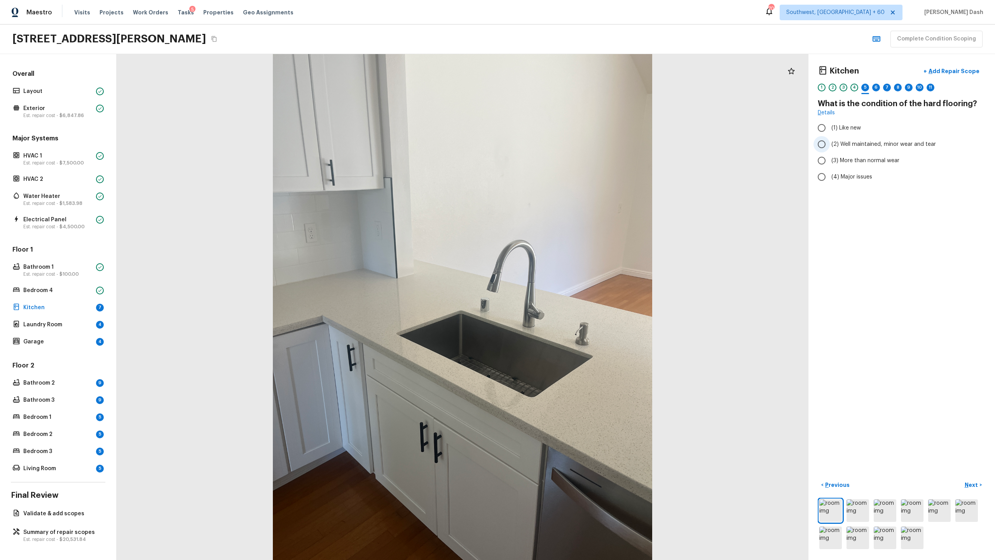
radio input "true"
click at [559, 272] on p "Next" at bounding box center [972, 485] width 15 height 8
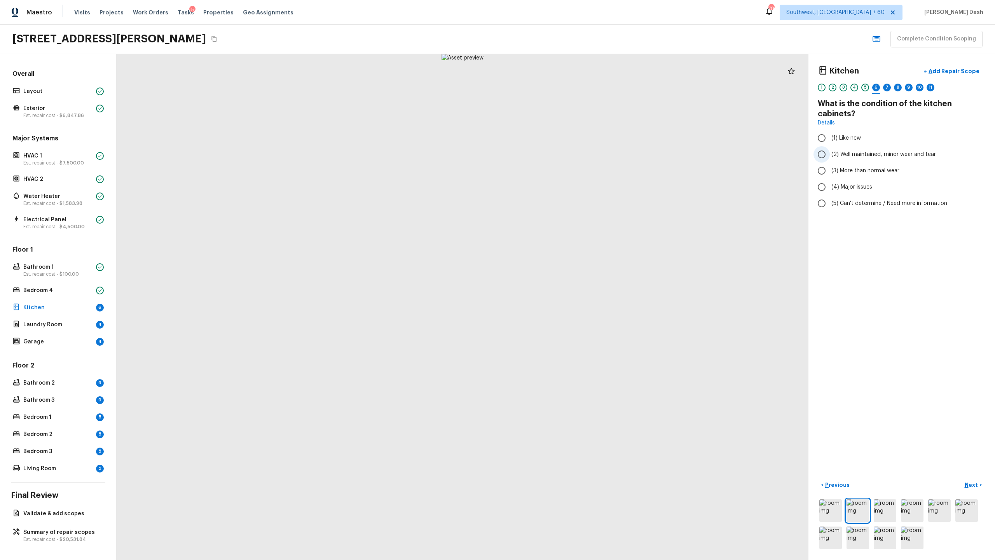
click at [559, 154] on span "(2) Well maintained, minor wear and tear" at bounding box center [883, 154] width 105 height 8
click at [559, 154] on input "(2) Well maintained, minor wear and tear" at bounding box center [821, 154] width 16 height 16
click at [559, 272] on button "Next >" at bounding box center [973, 484] width 25 height 13
click at [559, 154] on span "(2) Well maintained, minor wear and tear" at bounding box center [883, 154] width 105 height 8
click at [559, 154] on input "(2) Well maintained, minor wear and tear" at bounding box center [821, 154] width 16 height 16
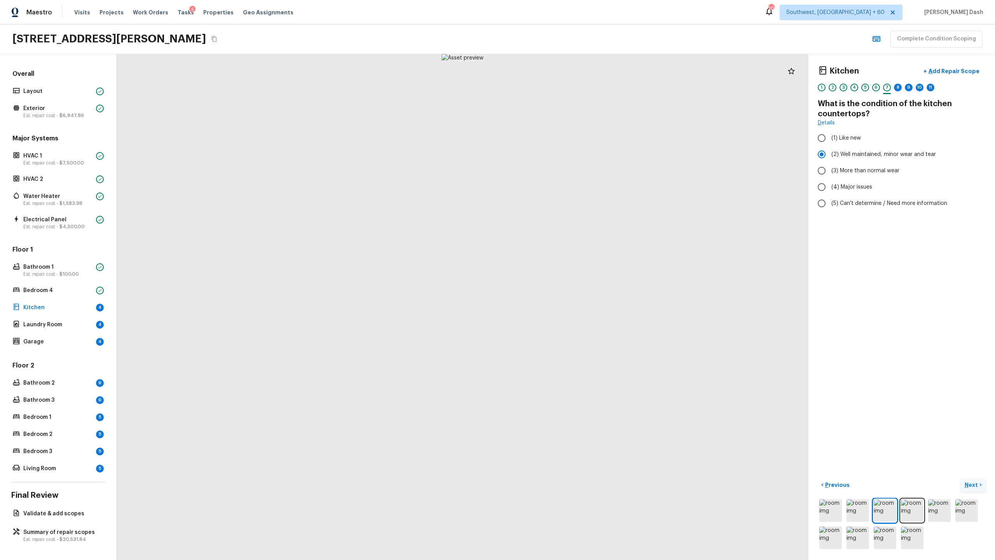
click at [559, 272] on button "Next >" at bounding box center [973, 484] width 25 height 13
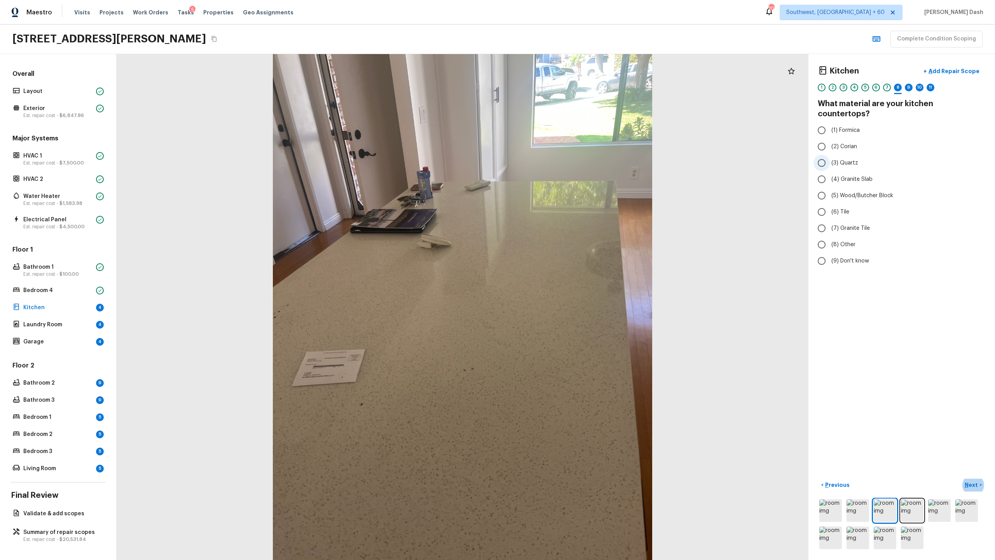
click at [559, 155] on input "(3) Quartz" at bounding box center [821, 163] width 16 height 16
click at [559, 272] on button "Next >" at bounding box center [973, 484] width 25 height 13
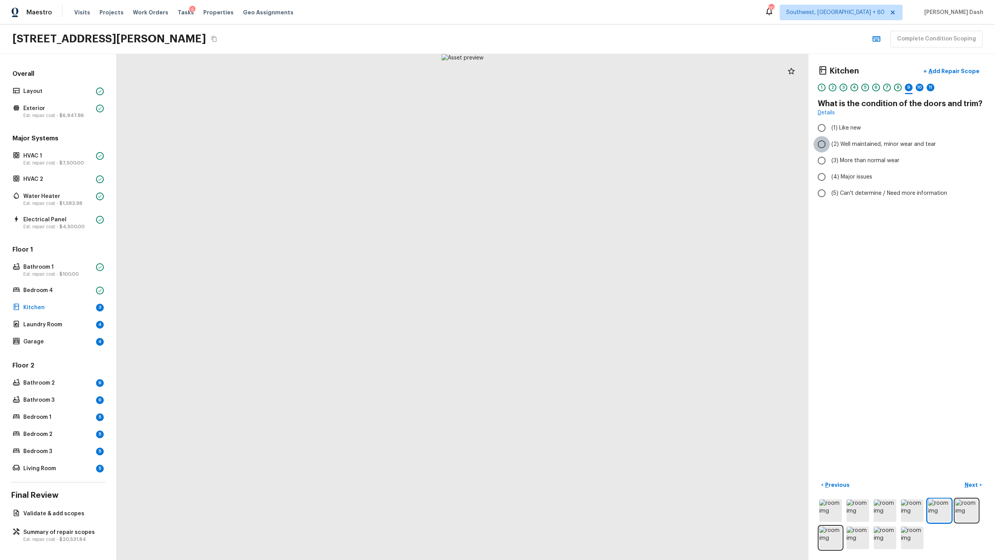
click at [559, 142] on input "(2) Well maintained, minor wear and tear" at bounding box center [821, 144] width 16 height 16
click at [559, 272] on p "Next" at bounding box center [972, 485] width 15 height 8
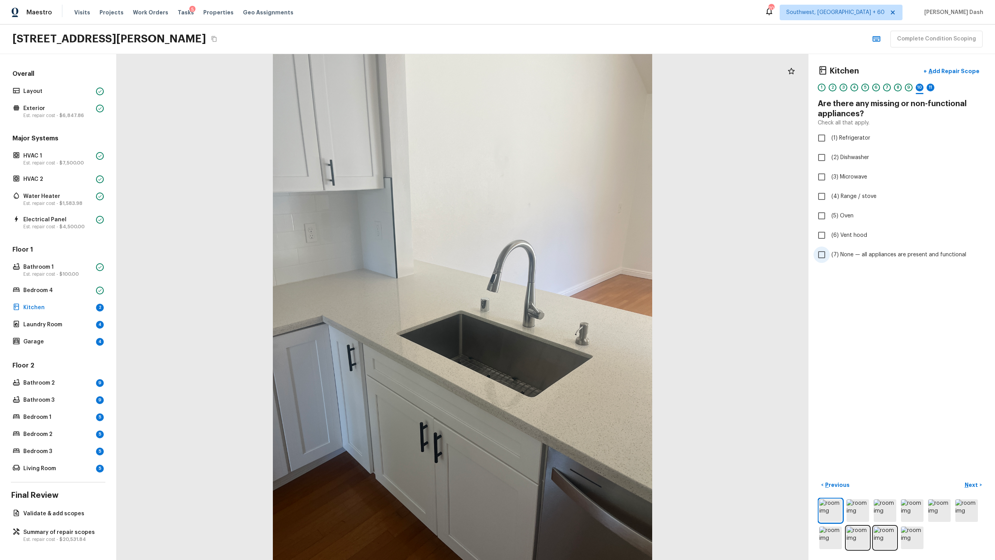
click at [559, 256] on span "(7) None — all appliances are present and functional" at bounding box center [898, 255] width 135 height 8
click at [559, 256] on input "(7) None — all appliances are present and functional" at bounding box center [821, 254] width 16 height 16
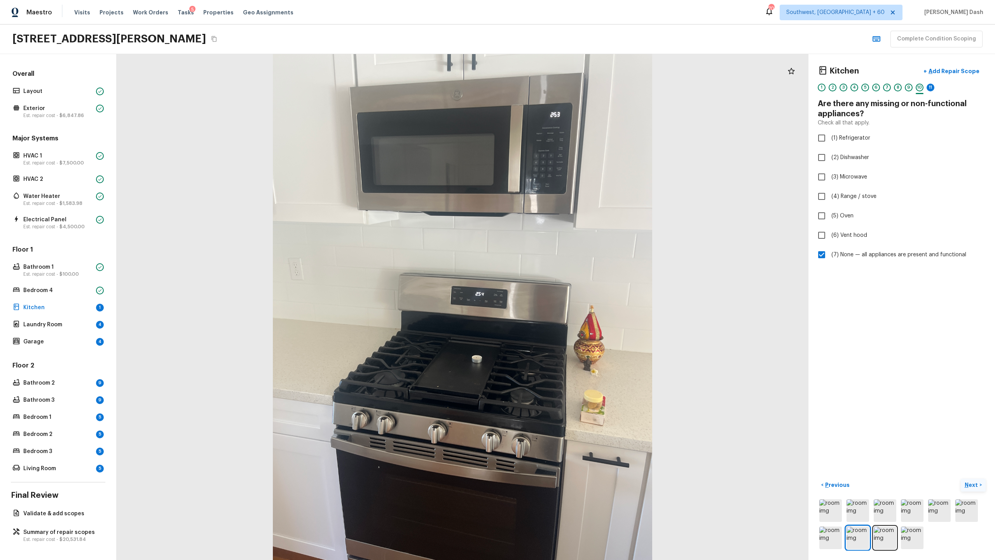
click at [559, 272] on p "Next" at bounding box center [972, 485] width 15 height 8
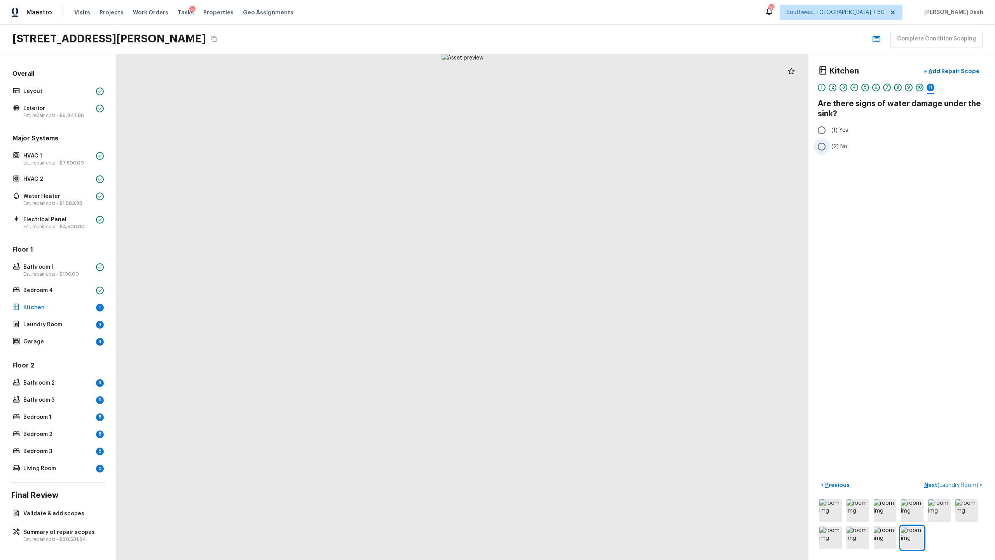
click at [559, 149] on input "(2) No" at bounding box center [821, 146] width 16 height 16
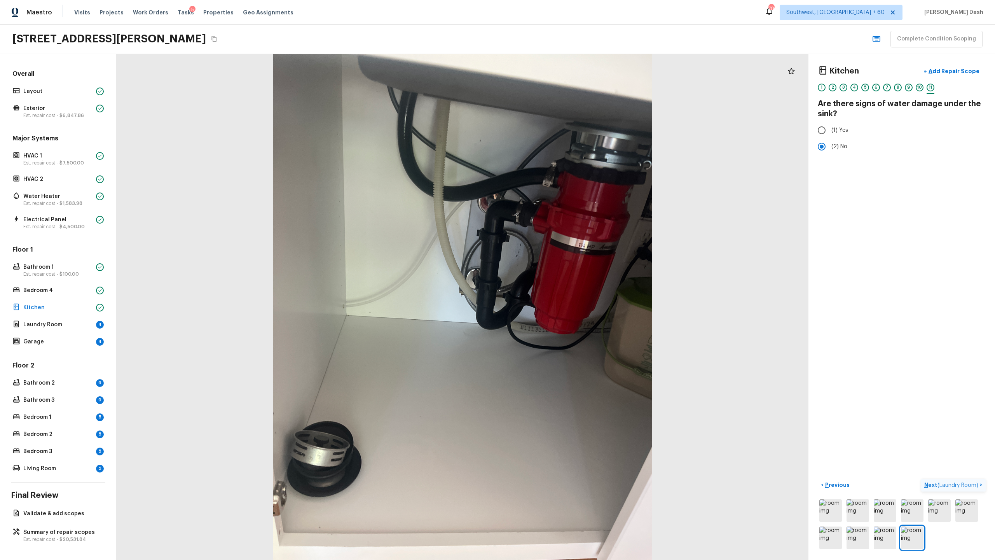
click at [559, 272] on span "( Laundry Room )" at bounding box center [957, 484] width 41 height 5
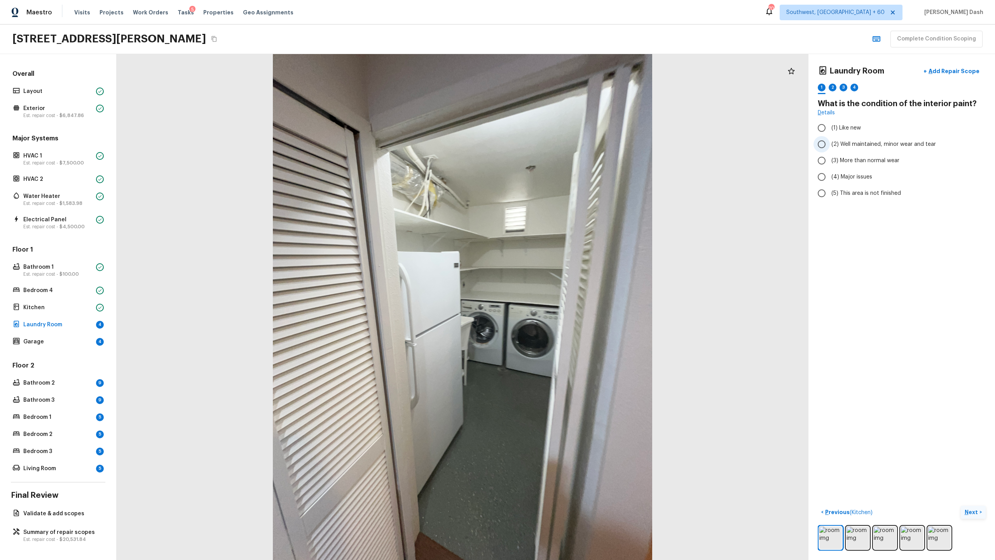
click at [559, 144] on span "(2) Well maintained, minor wear and tear" at bounding box center [883, 144] width 105 height 8
click at [559, 144] on input "(2) Well maintained, minor wear and tear" at bounding box center [821, 144] width 16 height 16
click at [559, 272] on p "Next" at bounding box center [972, 512] width 15 height 8
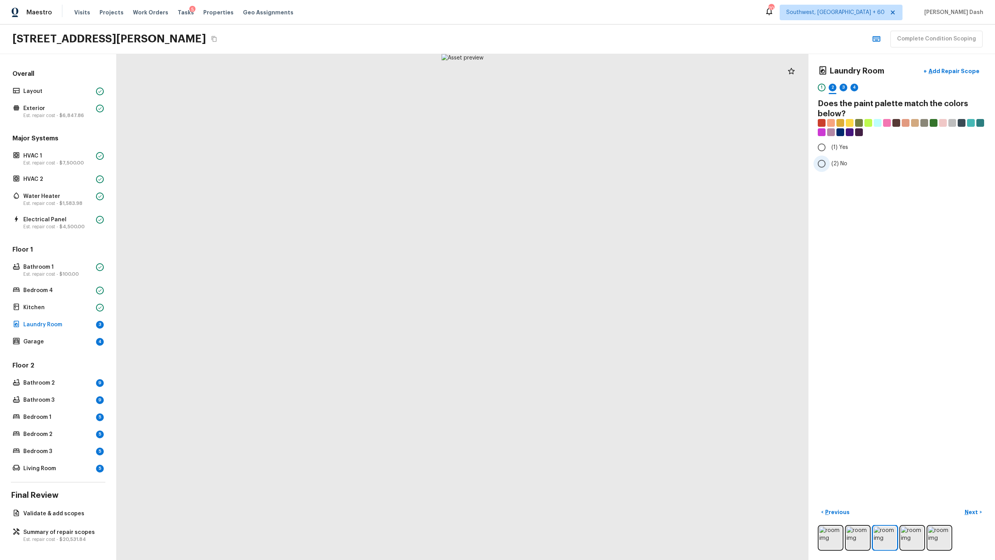
click at [559, 155] on input "(2) No" at bounding box center [821, 163] width 16 height 16
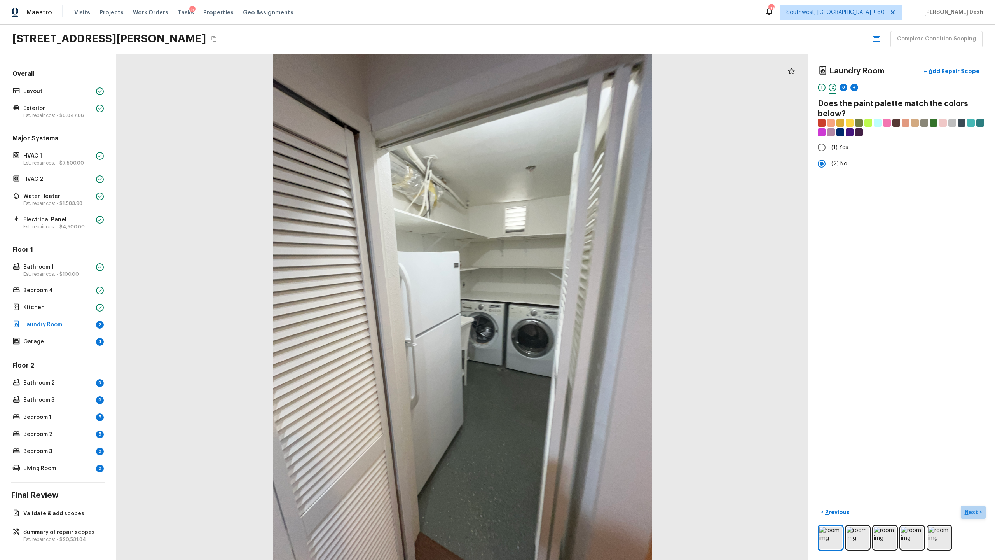
click at [559, 272] on p "Next" at bounding box center [972, 512] width 15 height 8
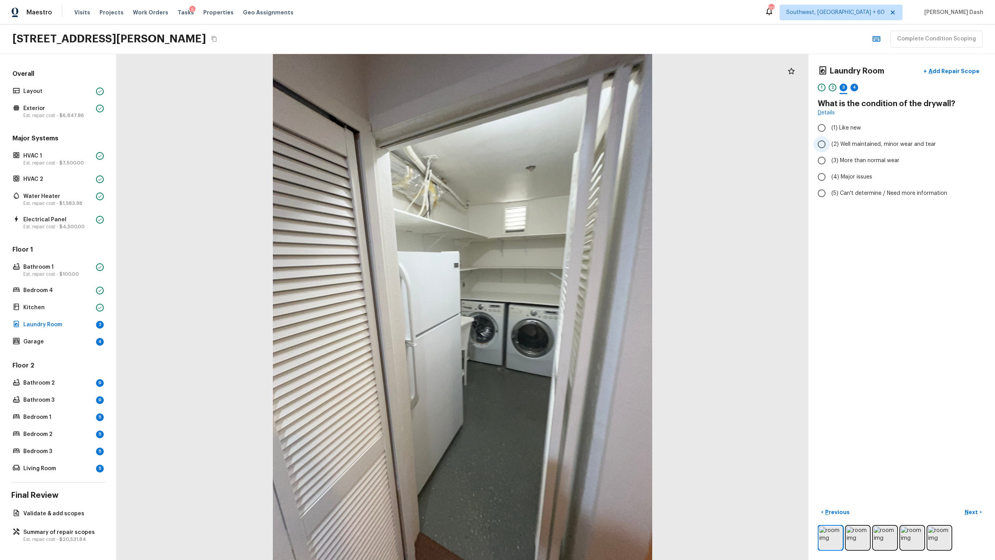
click at [559, 146] on span "(2) Well maintained, minor wear and tear" at bounding box center [883, 144] width 105 height 8
click at [559, 146] on input "(2) Well maintained, minor wear and tear" at bounding box center [821, 144] width 16 height 16
click at [559, 272] on p "Next" at bounding box center [972, 512] width 15 height 8
click at [559, 207] on span "(5) Concrete" at bounding box center [847, 206] width 33 height 8
click at [559, 207] on input "(5) Concrete" at bounding box center [821, 205] width 16 height 16
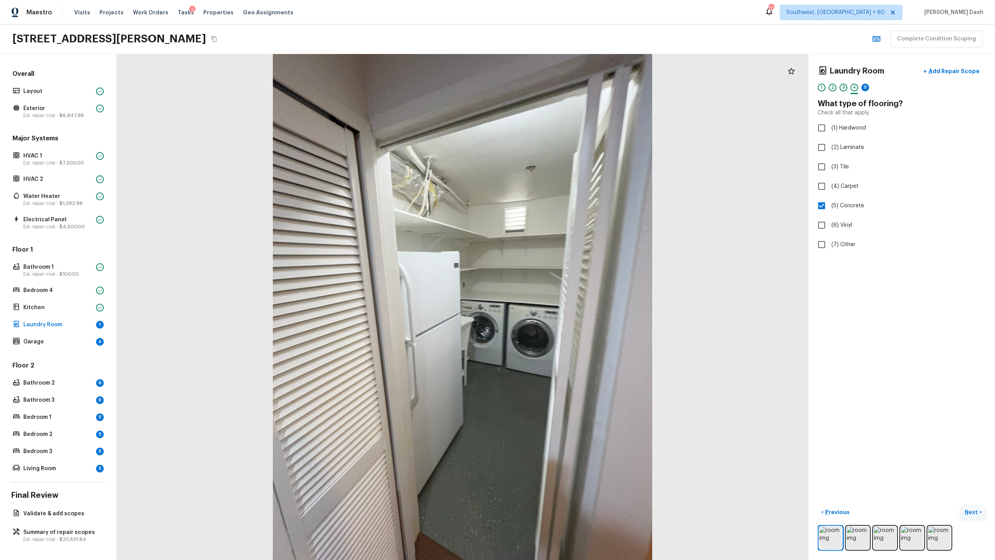
click at [559, 272] on p "Next" at bounding box center [972, 512] width 15 height 8
drag, startPoint x: 839, startPoint y: 141, endPoint x: 855, endPoint y: 174, distance: 36.7
click at [559, 141] on span "(2) Well maintained, minor wear and tear" at bounding box center [883, 144] width 105 height 8
click at [559, 141] on input "(2) Well maintained, minor wear and tear" at bounding box center [821, 144] width 16 height 16
click at [559, 272] on span "( Garage )" at bounding box center [966, 511] width 23 height 5
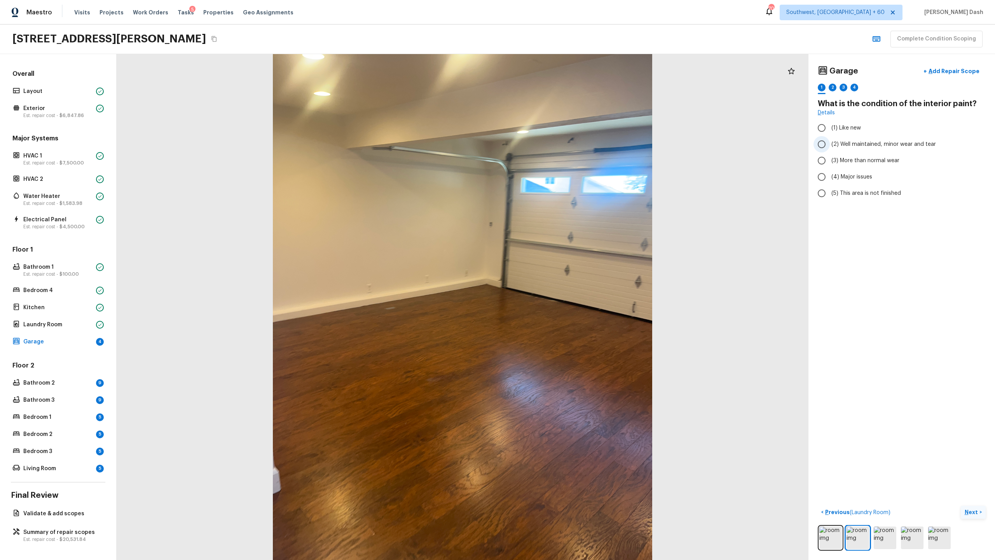
click at [559, 148] on span "(2) Well maintained, minor wear and tear" at bounding box center [883, 144] width 105 height 8
click at [559, 148] on input "(2) Well maintained, minor wear and tear" at bounding box center [821, 144] width 16 height 16
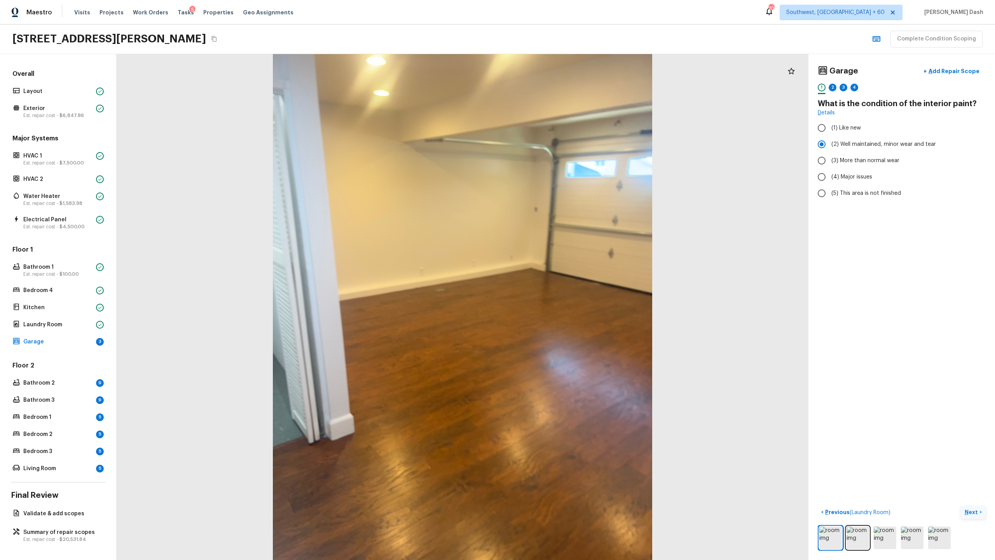
click at [559, 272] on button "Next >" at bounding box center [973, 512] width 25 height 13
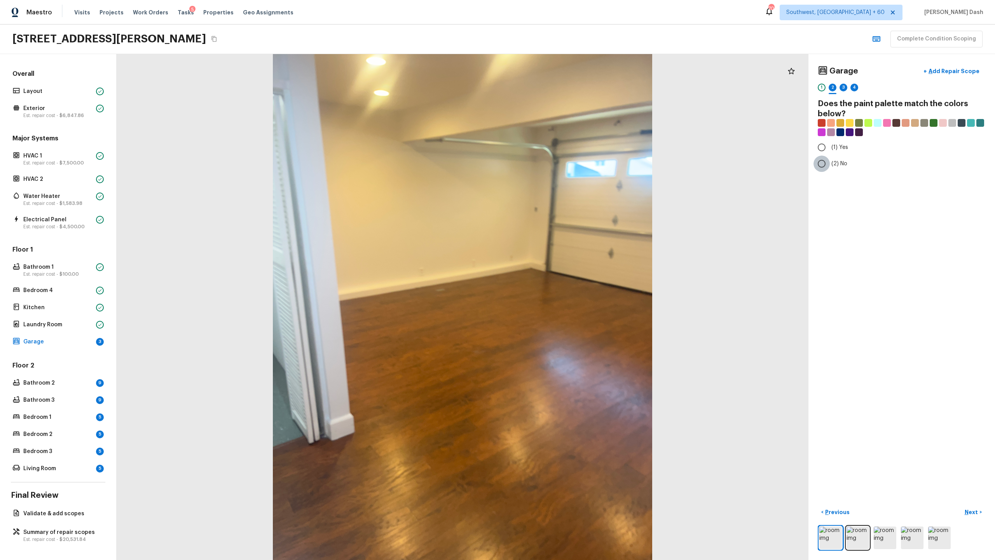
click at [559, 159] on input "(2) No" at bounding box center [821, 163] width 16 height 16
click at [559, 272] on p "Next" at bounding box center [972, 512] width 15 height 8
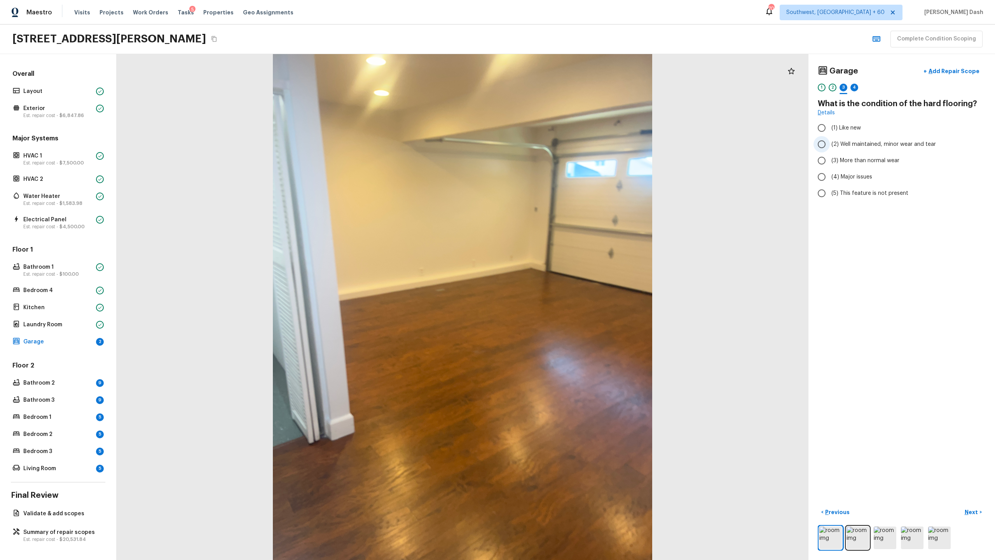
click at [559, 140] on span "(2) Well maintained, minor wear and tear" at bounding box center [883, 144] width 105 height 8
click at [559, 140] on input "(2) Well maintained, minor wear and tear" at bounding box center [821, 144] width 16 height 16
click at [559, 272] on p "Next" at bounding box center [972, 512] width 15 height 8
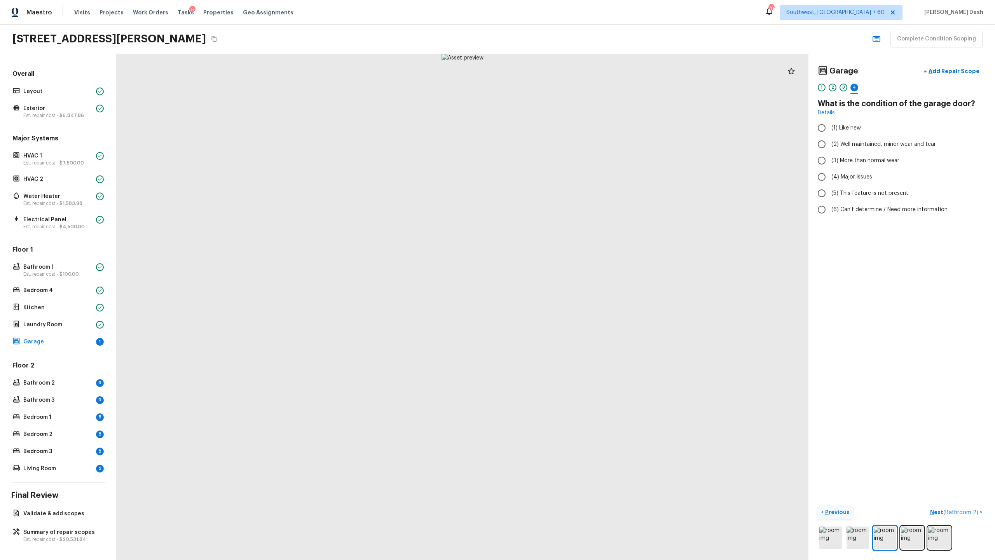
click at [559, 272] on button "< Previous" at bounding box center [835, 512] width 35 height 13
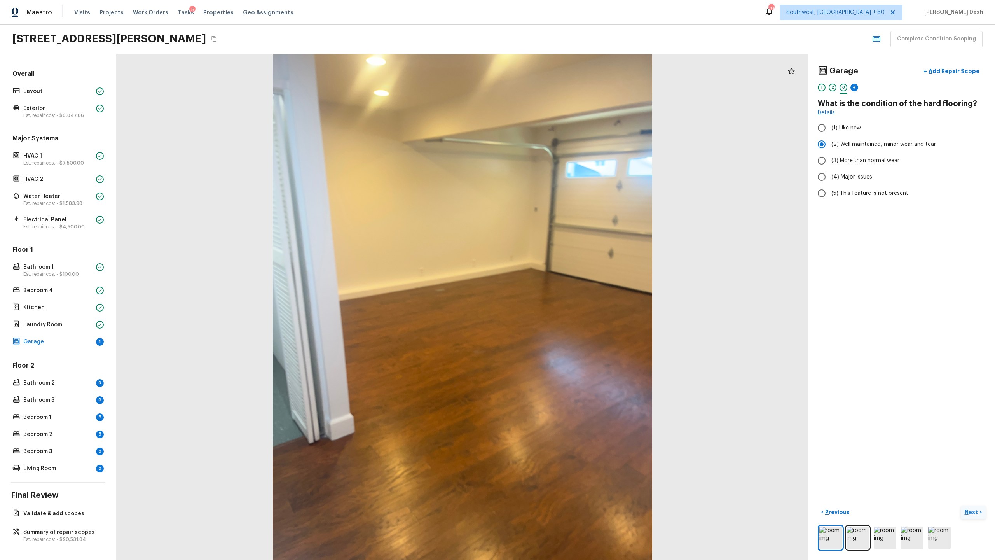
click at [559, 272] on p "Next" at bounding box center [972, 512] width 15 height 8
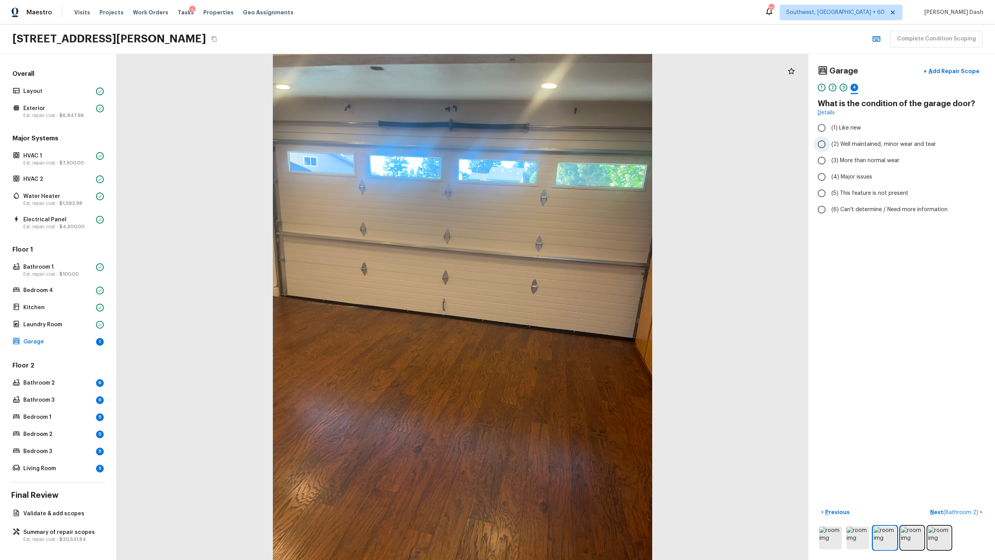
click at [559, 145] on span "(2) Well maintained, minor wear and tear" at bounding box center [883, 144] width 105 height 8
click at [559, 145] on input "(2) Well maintained, minor wear and tear" at bounding box center [821, 144] width 16 height 16
click at [559, 73] on p "Add Repair Scope" at bounding box center [953, 71] width 52 height 8
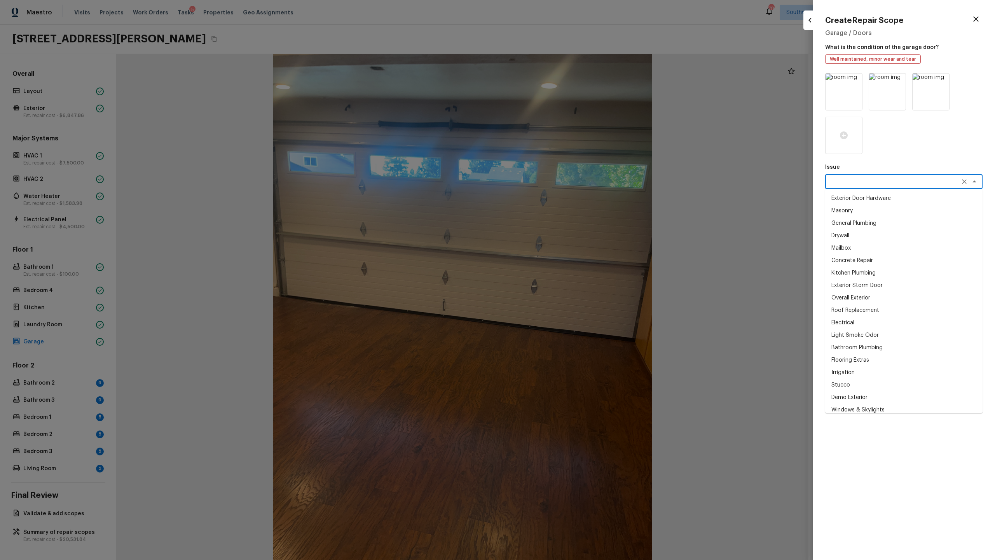
click at [559, 180] on textarea at bounding box center [893, 182] width 129 height 8
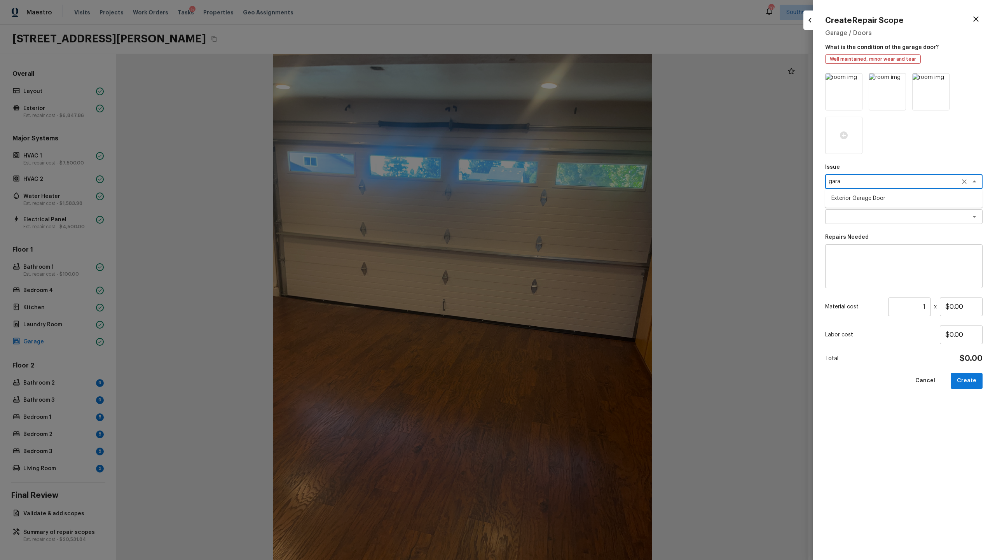
click at [559, 178] on textarea "gara" at bounding box center [893, 182] width 129 height 8
click at [559, 150] on div at bounding box center [903, 113] width 157 height 81
click at [559, 17] on icon "button" at bounding box center [975, 18] width 9 height 9
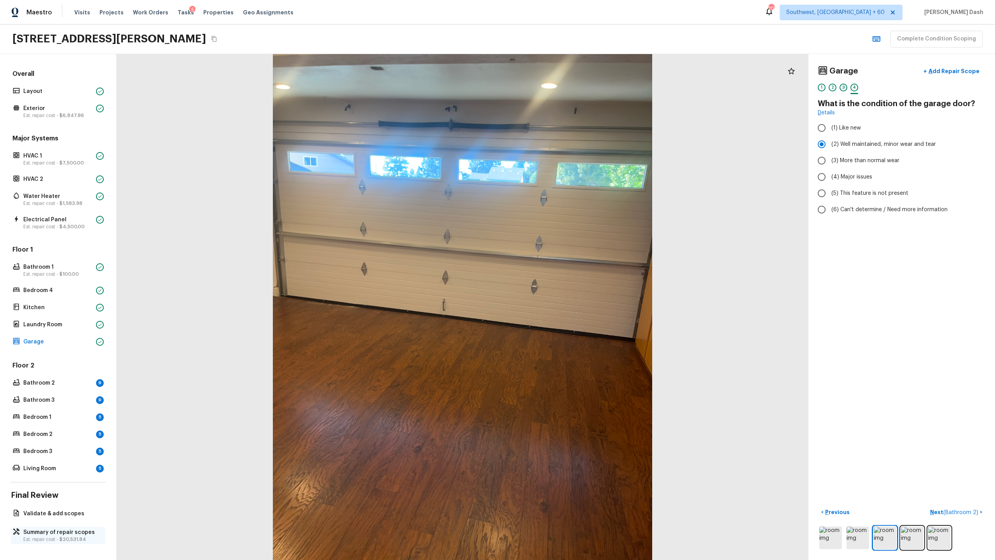
click at [63, 272] on p "Summary of repair scopes" at bounding box center [61, 532] width 77 height 8
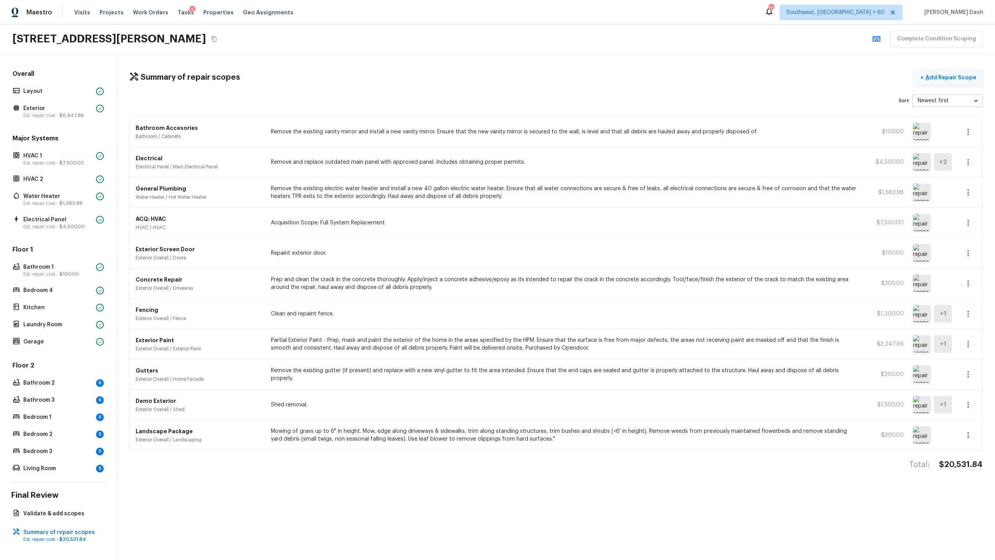
click at [559, 75] on p "Add Repair Scope" at bounding box center [950, 77] width 52 height 8
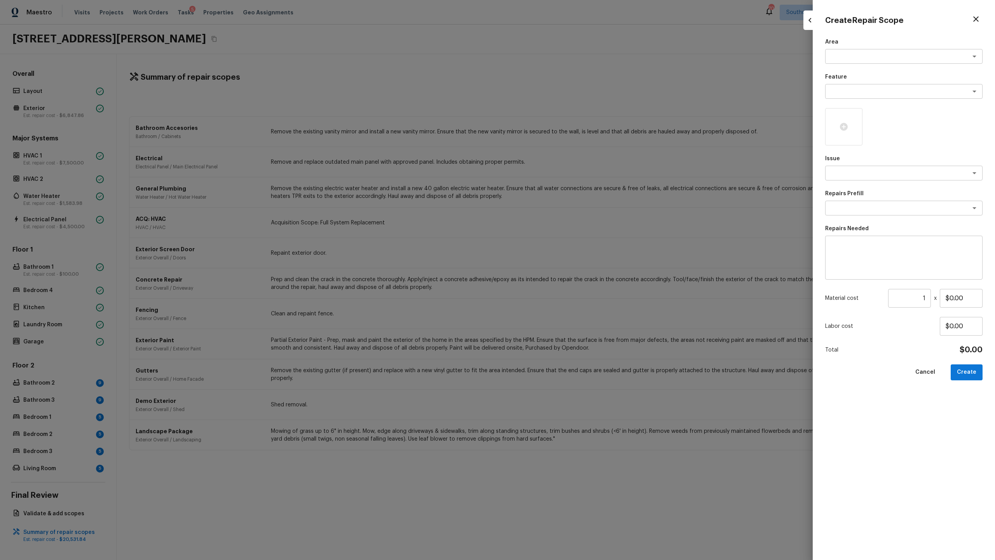
click at [559, 48] on div "Area x ​" at bounding box center [903, 51] width 157 height 26
click at [559, 52] on textarea at bounding box center [893, 56] width 129 height 8
click at [559, 73] on li "Garage" at bounding box center [903, 73] width 157 height 12
click at [559, 98] on div "x ​" at bounding box center [903, 91] width 157 height 15
click at [559, 165] on div "Create Repair Scope Area Garage x ​ Feature gara x ​ Garage Door Garage Door Op…" at bounding box center [904, 280] width 182 height 560
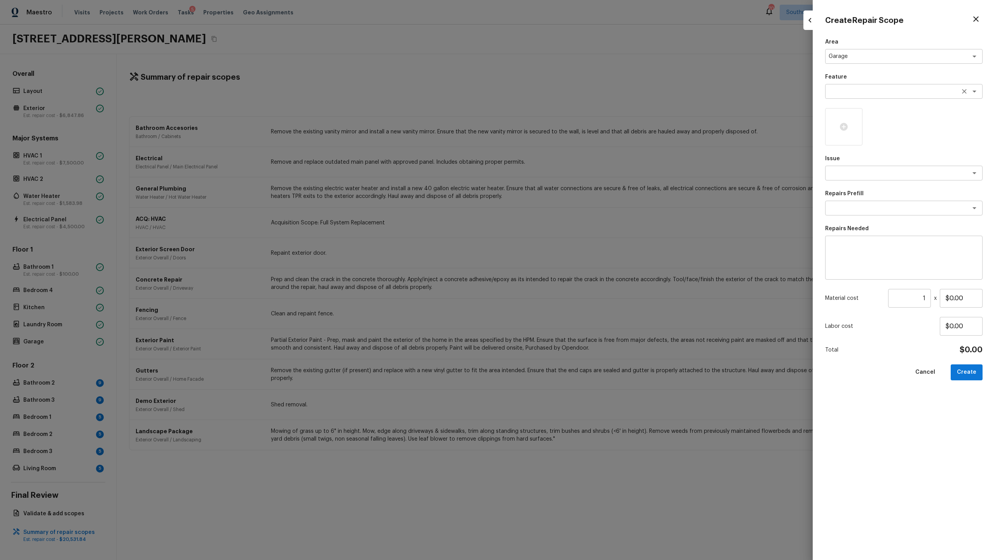
click at [559, 89] on textarea at bounding box center [893, 91] width 129 height 8
click at [559, 141] on li "Overall" at bounding box center [903, 145] width 157 height 12
click at [559, 248] on textarea at bounding box center [903, 257] width 147 height 31
click at [559, 272] on input "1" at bounding box center [909, 298] width 43 height 19
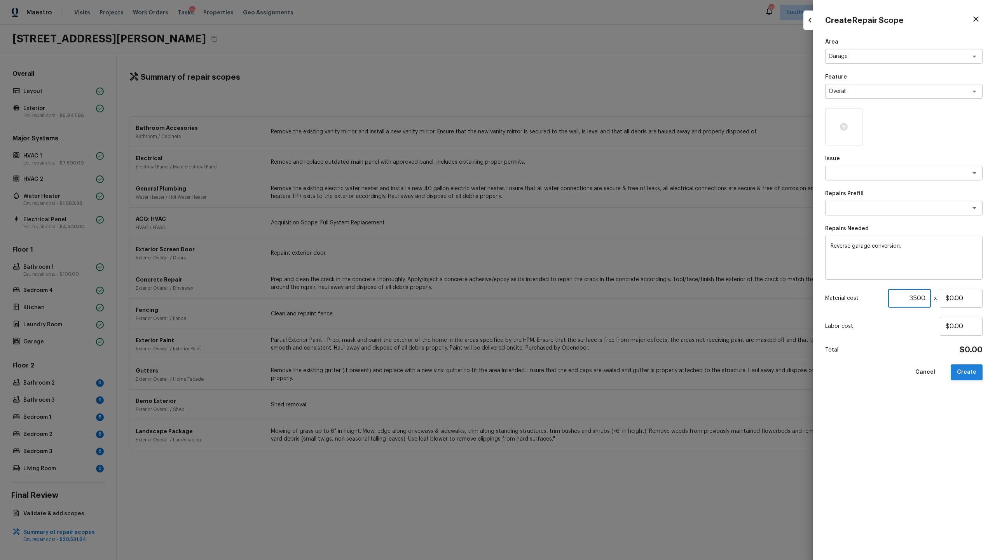
click at [559, 272] on button "Create" at bounding box center [967, 372] width 32 height 16
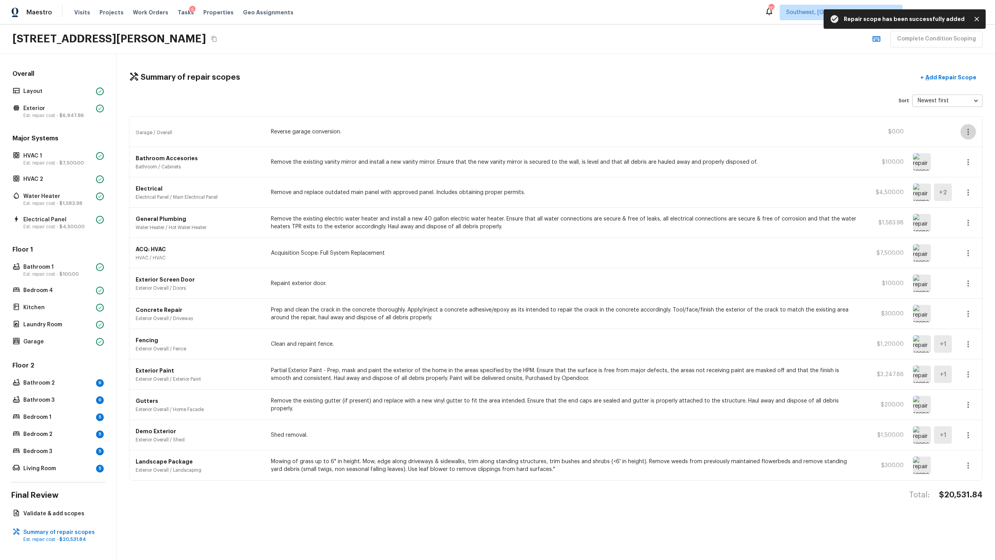
click at [559, 130] on icon "button" at bounding box center [967, 131] width 9 height 9
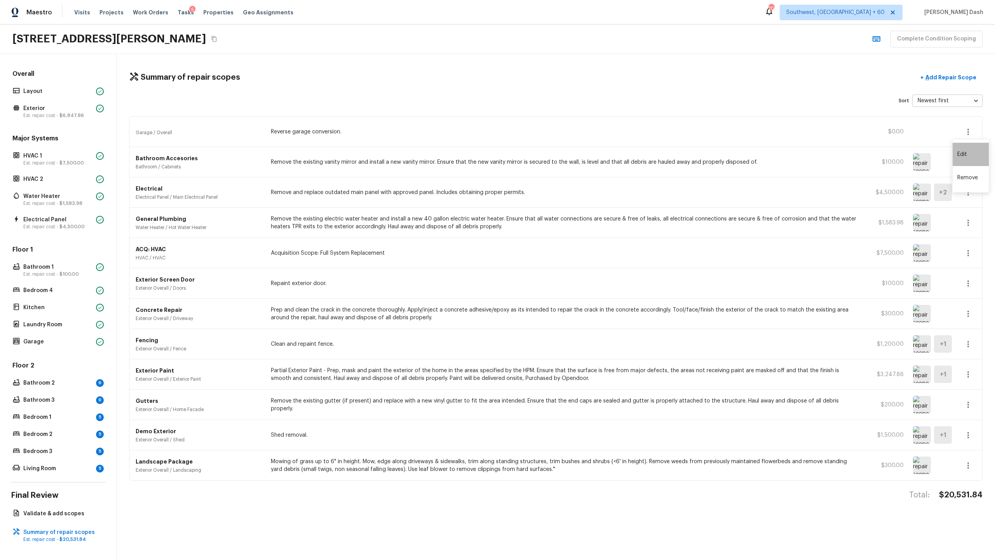
click at [559, 155] on li "Edit" at bounding box center [970, 154] width 36 height 23
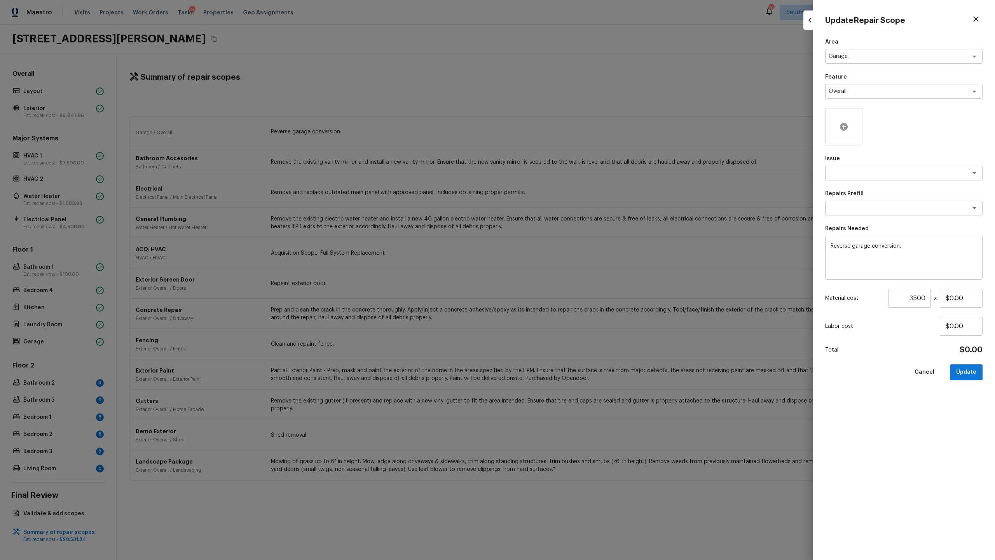
click at [559, 123] on div at bounding box center [843, 126] width 37 height 37
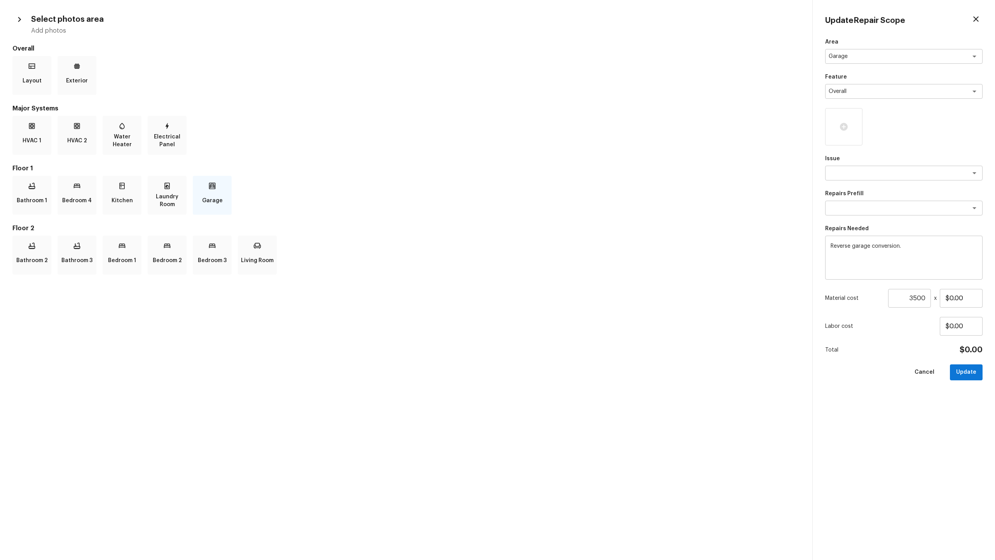
click at [208, 205] on p "Garage" at bounding box center [212, 201] width 21 height 16
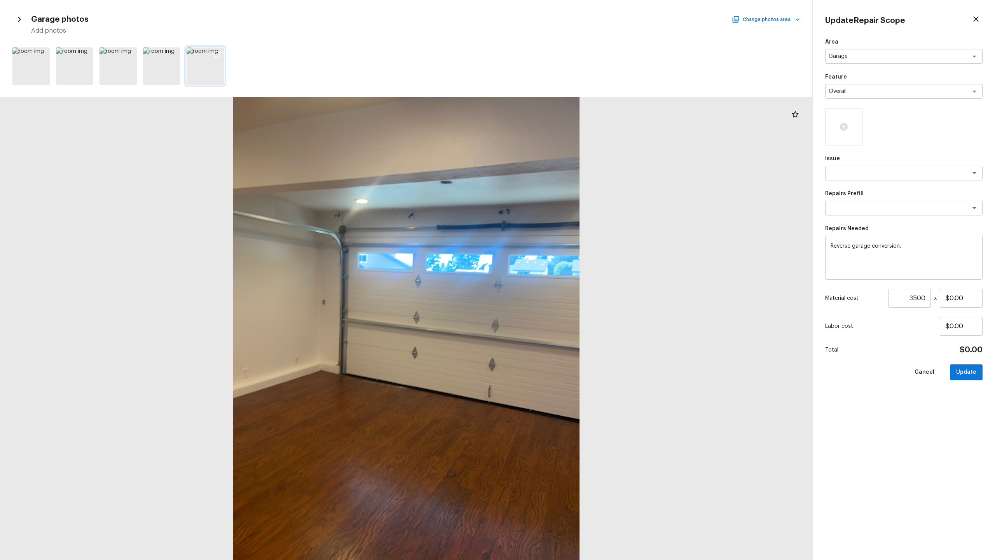
click at [216, 57] on icon at bounding box center [217, 55] width 8 height 8
click at [175, 54] on icon at bounding box center [173, 55] width 8 height 8
click at [127, 51] on icon at bounding box center [130, 55] width 8 height 8
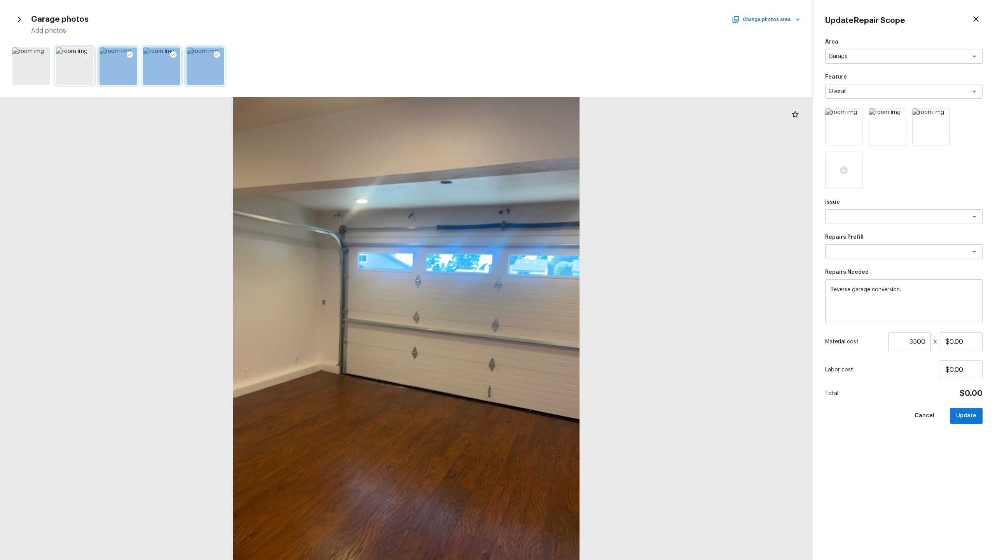
click at [91, 54] on div at bounding box center [86, 55] width 14 height 16
click at [45, 54] on icon at bounding box center [43, 54] width 7 height 7
click at [559, 272] on button "Update" at bounding box center [966, 416] width 33 height 16
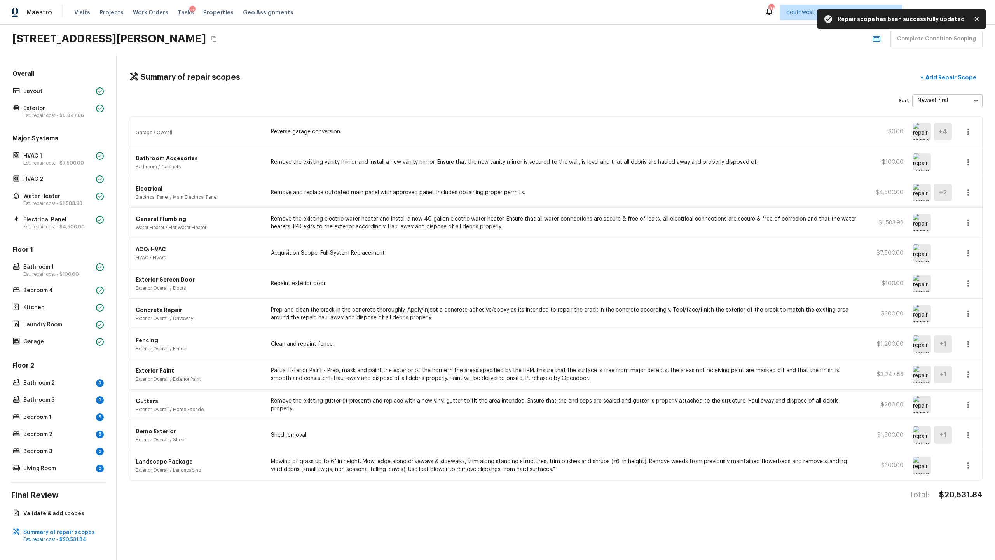
click at [559, 125] on button "button" at bounding box center [968, 132] width 16 height 16
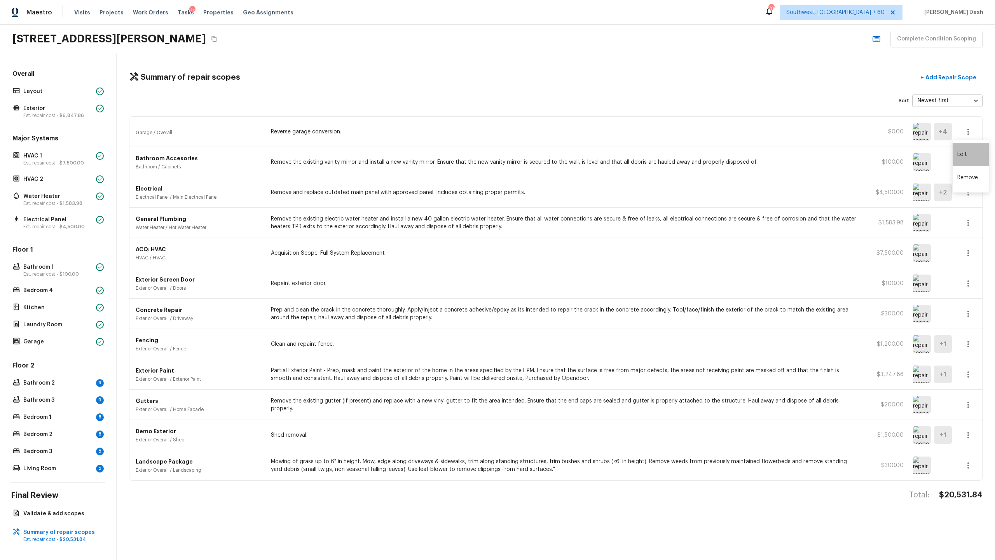
click at [559, 154] on li "Edit" at bounding box center [970, 154] width 36 height 23
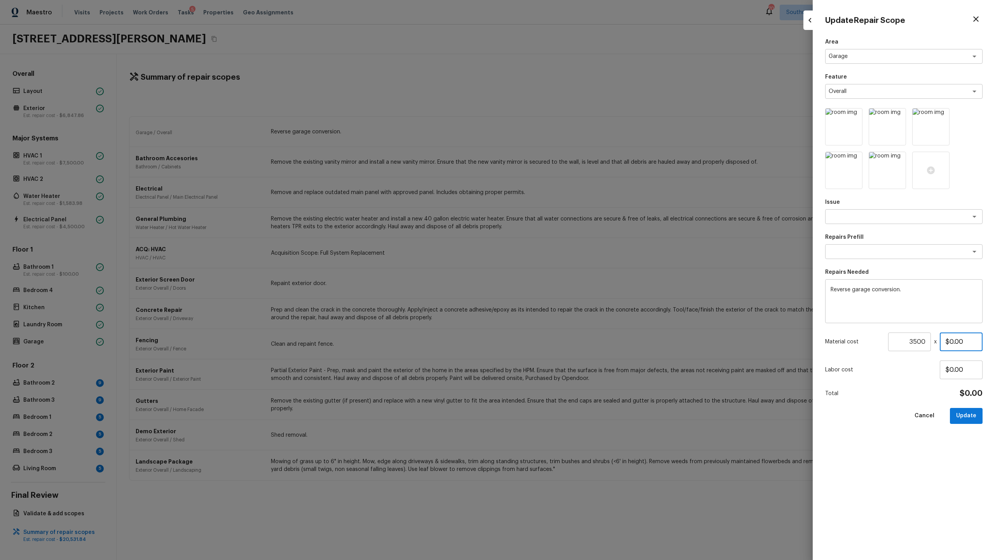
click at [559, 272] on input "$0.00" at bounding box center [961, 341] width 43 height 19
click at [559, 272] on input "3500" at bounding box center [909, 341] width 43 height 19
click at [559, 272] on input "$0.00" at bounding box center [961, 341] width 43 height 19
click at [559, 272] on button "Update" at bounding box center [966, 416] width 33 height 16
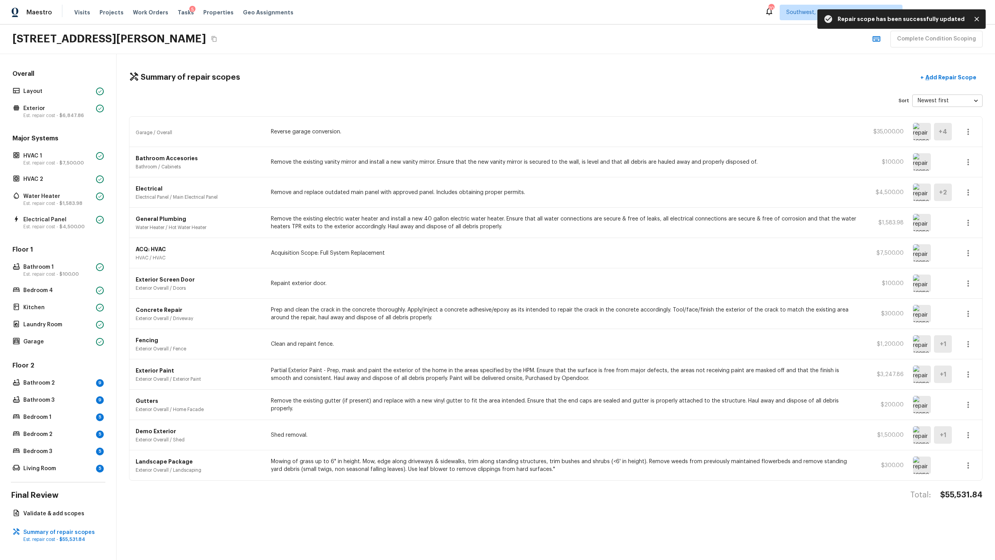
click at [559, 132] on icon "button" at bounding box center [968, 132] width 2 height 6
click at [559, 156] on li "Edit" at bounding box center [970, 154] width 36 height 23
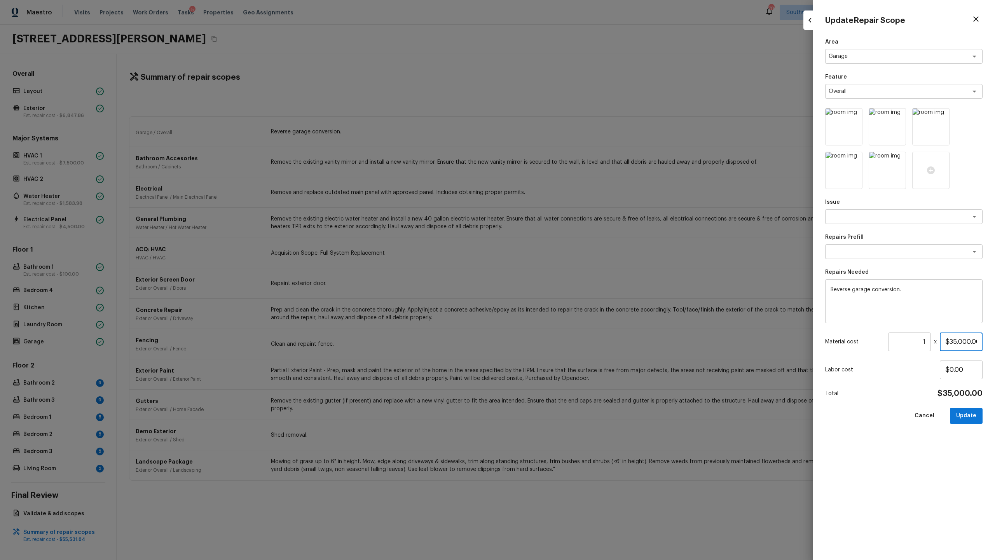
click at [559, 272] on input "$35,000.00" at bounding box center [961, 341] width 43 height 19
click at [559, 272] on div "Area Garage x ​ Feature Overall x ​ Issue x ​ Repairs Prefill x ​ Repairs Neede…" at bounding box center [903, 292] width 157 height 509
click at [559, 272] on button "Update" at bounding box center [966, 416] width 33 height 16
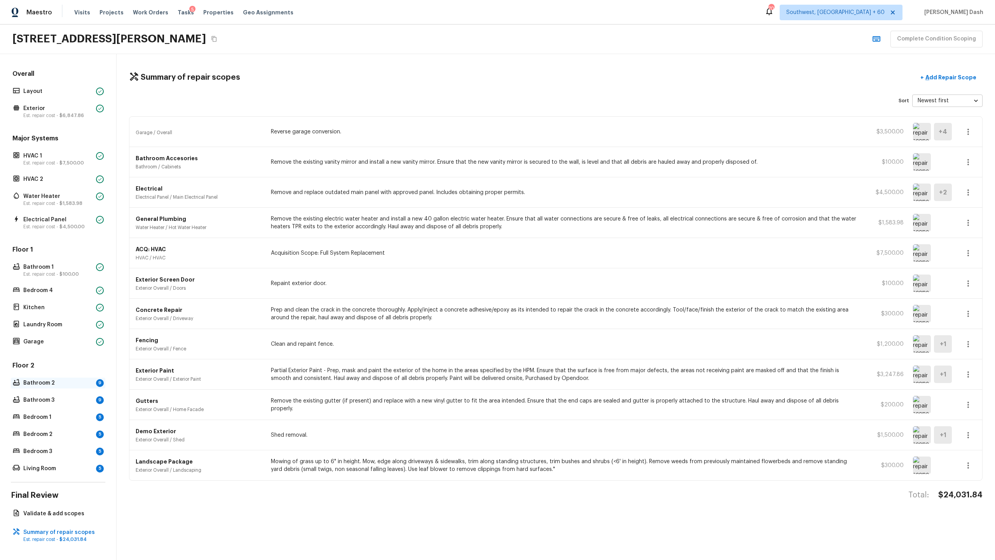
click at [66, 272] on p "Bathroom 2" at bounding box center [58, 383] width 70 height 8
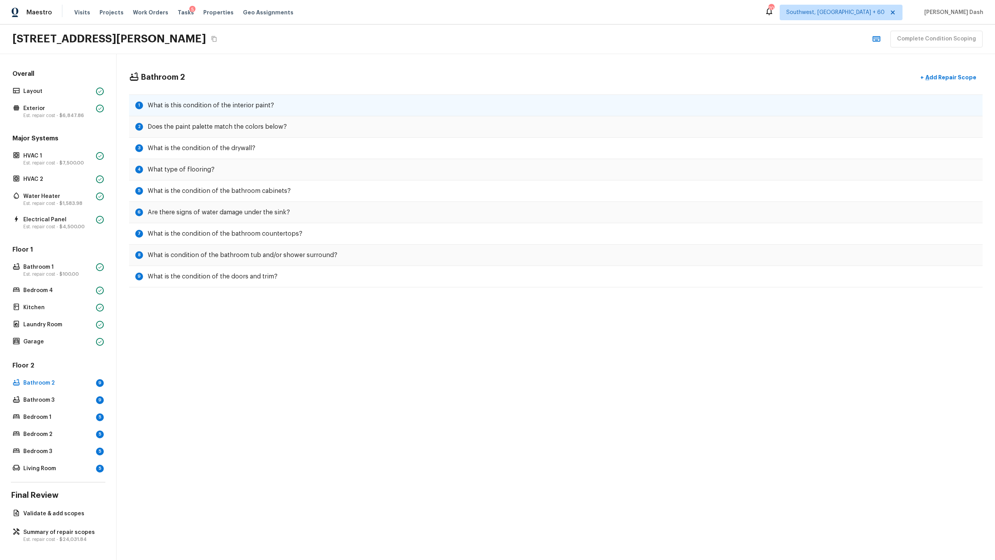
click at [181, 101] on h5 "What is this condition of the interior paint?" at bounding box center [211, 105] width 126 height 9
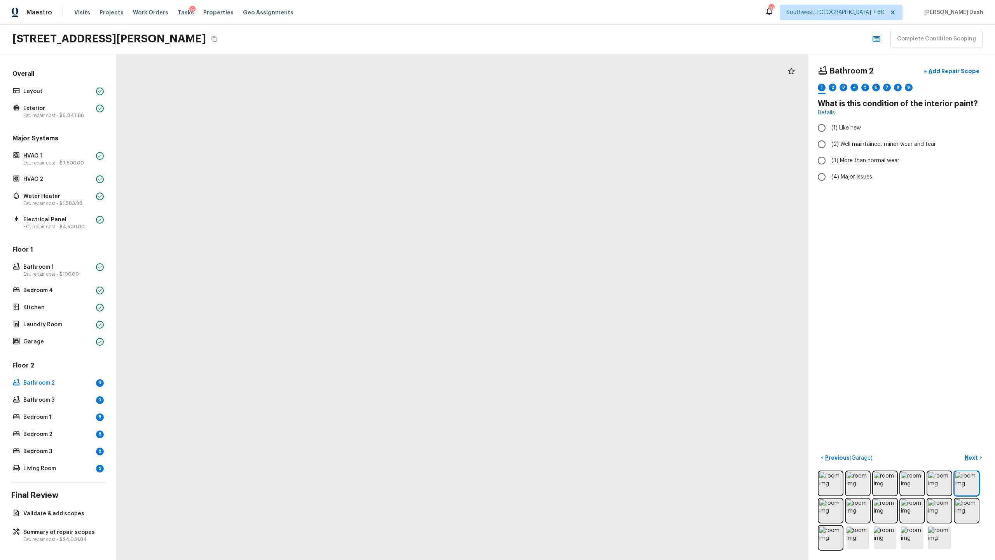
drag, startPoint x: 513, startPoint y: 383, endPoint x: 523, endPoint y: 247, distance: 136.4
click at [523, 247] on div at bounding box center [264, 115] width 2315 height 1692
drag, startPoint x: 511, startPoint y: 276, endPoint x: 639, endPoint y: 347, distance: 146.3
click at [559, 272] on div at bounding box center [392, 186] width 2315 height 1692
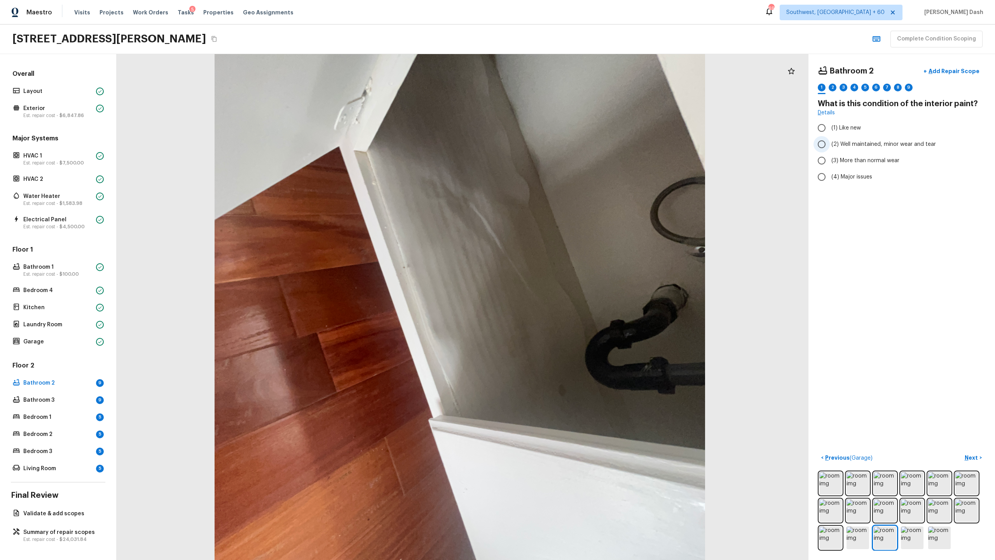
click at [559, 144] on span "(2) Well maintained, minor wear and tear" at bounding box center [883, 144] width 105 height 8
click at [559, 144] on input "(2) Well maintained, minor wear and tear" at bounding box center [821, 144] width 16 height 16
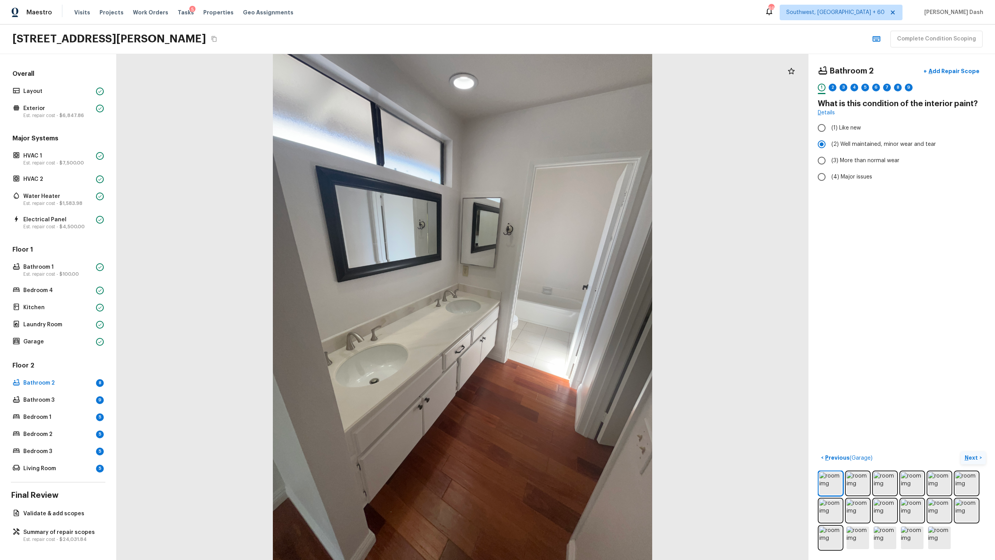
click at [559, 272] on p "Next" at bounding box center [972, 458] width 15 height 8
click at [559, 160] on input "(2) No" at bounding box center [821, 163] width 16 height 16
click at [559, 272] on p "Next" at bounding box center [972, 458] width 15 height 8
click at [559, 145] on span "(2) Well maintained, minor wear and tear" at bounding box center [883, 144] width 105 height 8
click at [559, 145] on input "(2) Well maintained, minor wear and tear" at bounding box center [821, 144] width 16 height 16
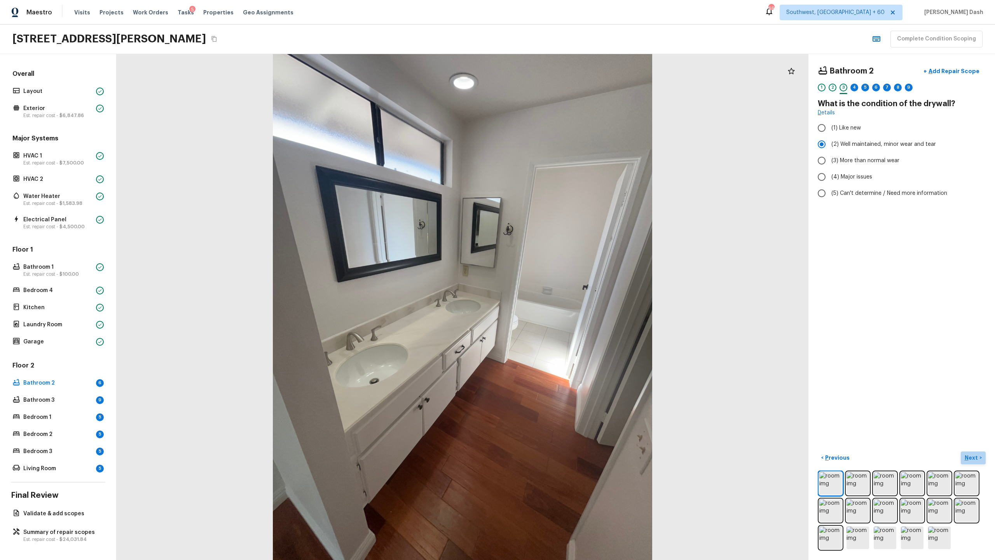
click at [559, 272] on p "Next" at bounding box center [972, 458] width 15 height 8
click at [42, 272] on p "Kitchen" at bounding box center [58, 308] width 70 height 8
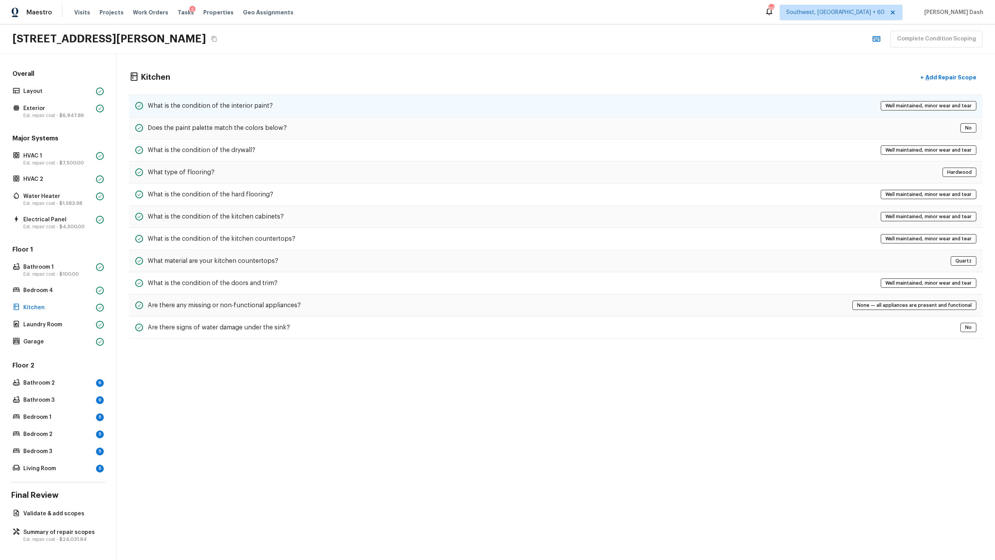
click at [202, 108] on h5 "What is the condition of the interior paint?" at bounding box center [210, 105] width 125 height 9
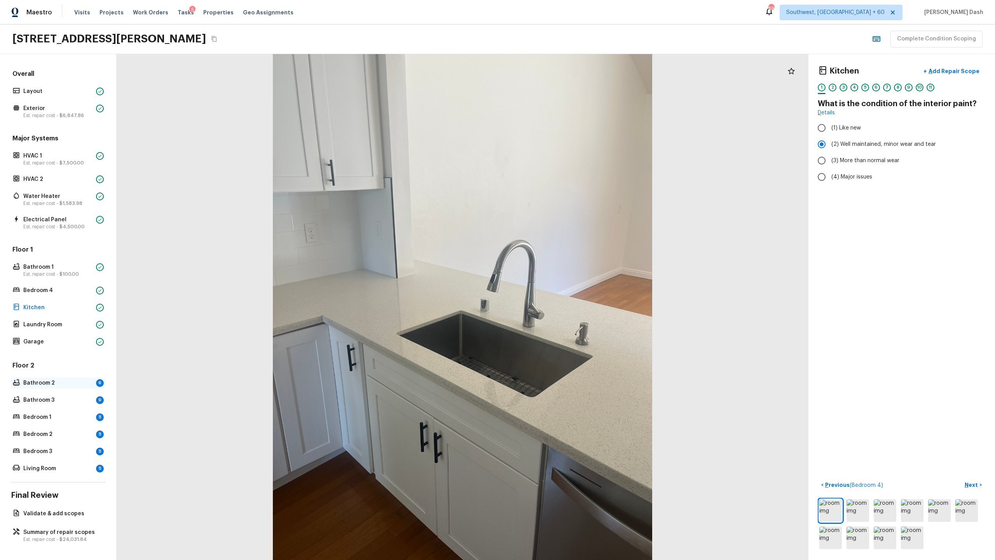
click at [64, 272] on div "Bathroom 2 6" at bounding box center [58, 382] width 94 height 11
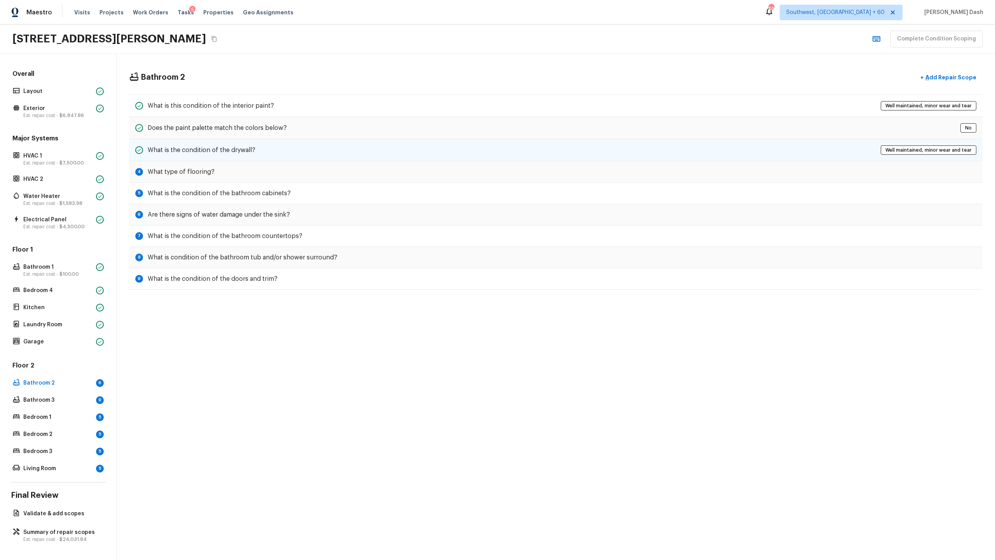
click at [260, 140] on div "What is the condition of the drywall? Well maintained, minor wear and tear" at bounding box center [555, 150] width 853 height 22
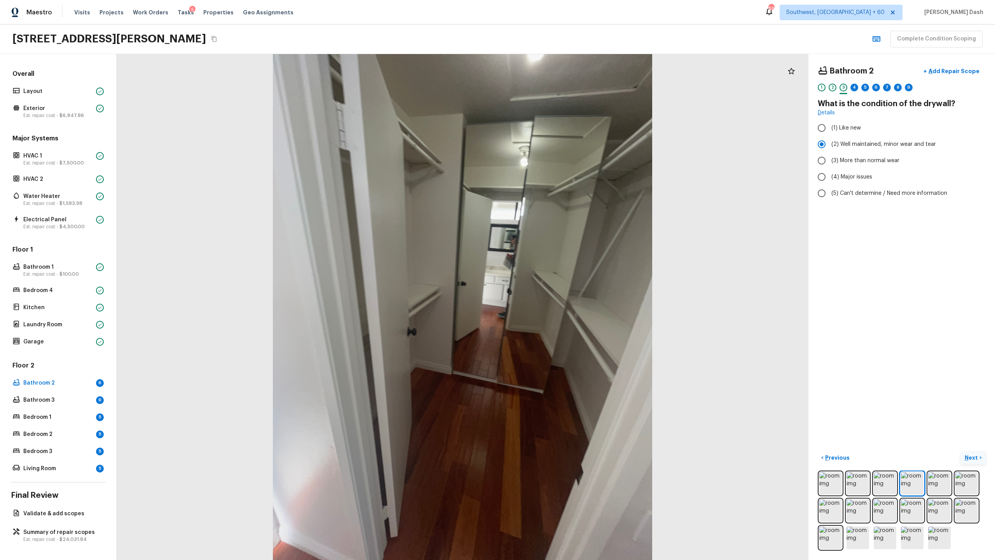
click at [559, 272] on button "Next >" at bounding box center [973, 457] width 25 height 13
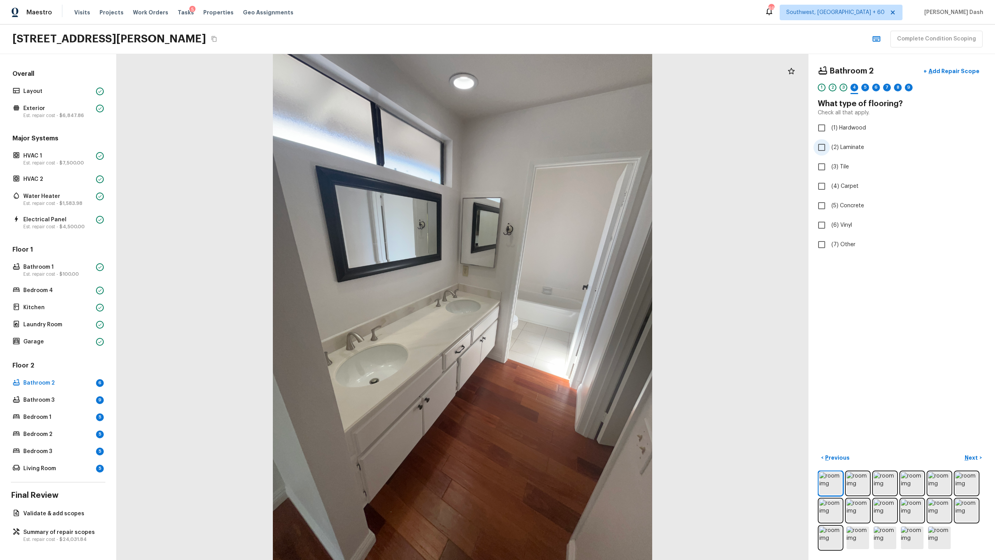
click at [559, 148] on span "(2) Laminate" at bounding box center [847, 147] width 33 height 8
click at [559, 148] on input "(2) Laminate" at bounding box center [821, 147] width 16 height 16
click at [559, 272] on p "Next" at bounding box center [972, 458] width 15 height 8
click at [559, 145] on span "(2) Well maintained, minor wear and tear" at bounding box center [883, 144] width 105 height 8
click at [559, 145] on input "(2) Well maintained, minor wear and tear" at bounding box center [821, 144] width 16 height 16
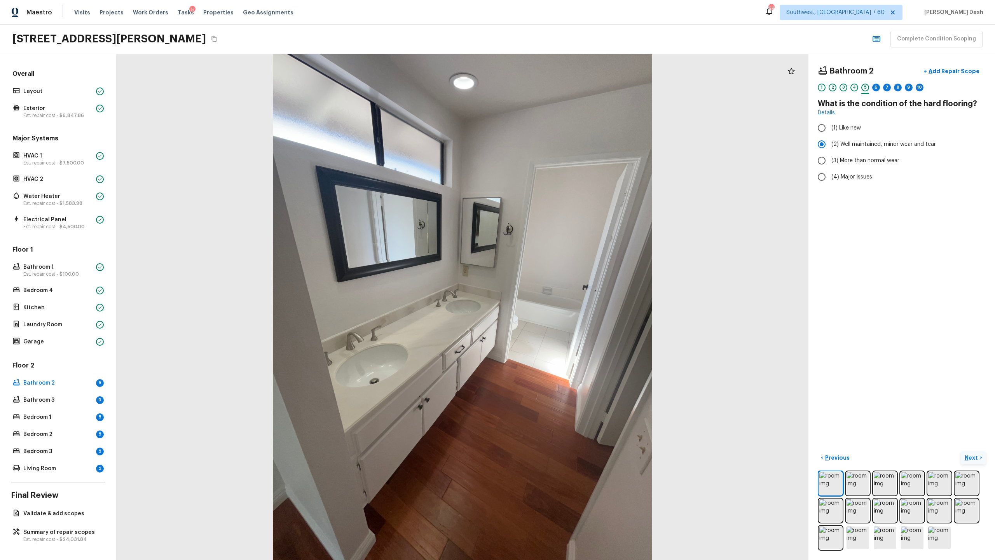
click at [559, 272] on p "Next" at bounding box center [972, 458] width 15 height 8
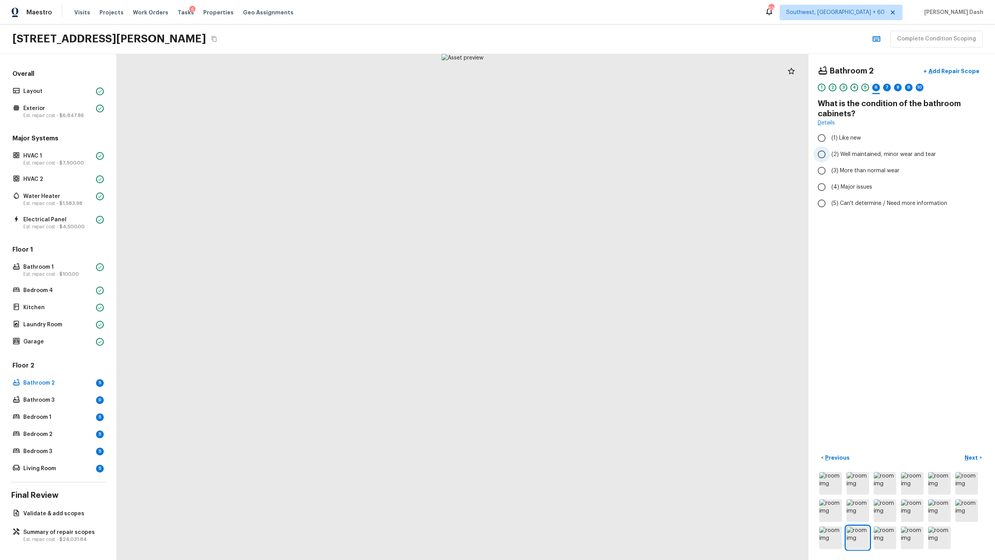
click at [559, 154] on span "(2) Well maintained, minor wear and tear" at bounding box center [883, 154] width 105 height 8
click at [559, 154] on input "(2) Well maintained, minor wear and tear" at bounding box center [821, 154] width 16 height 16
click at [559, 272] on p "Next" at bounding box center [972, 458] width 15 height 8
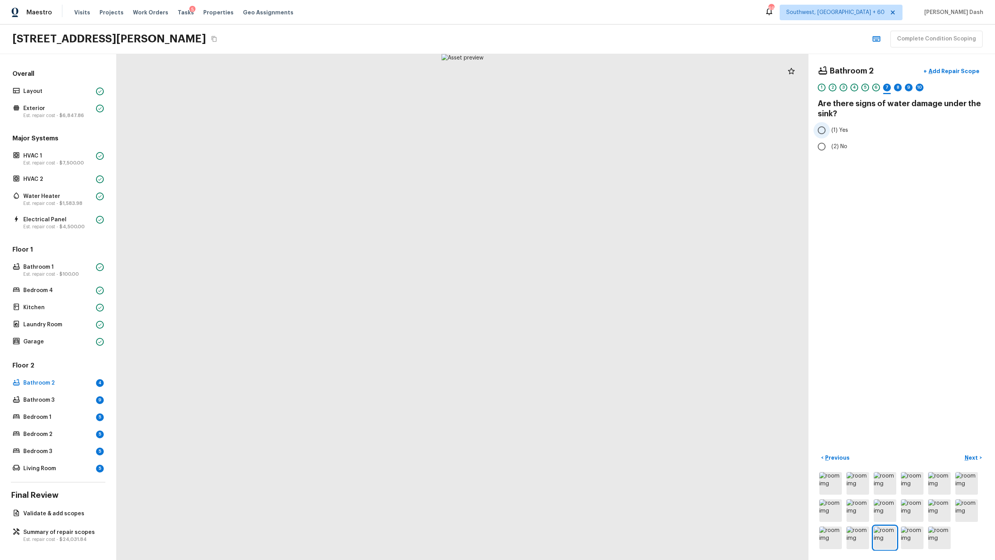
click at [559, 131] on input "(1) Yes" at bounding box center [821, 130] width 16 height 16
click at [559, 57] on div "Bathroom 2 + Add Repair Scope 1 2 3 4 5 6 7 8 9 10 Are there signs of water dam…" at bounding box center [901, 307] width 187 height 506
click at [559, 67] on p "Add Repair Scope" at bounding box center [953, 71] width 52 height 8
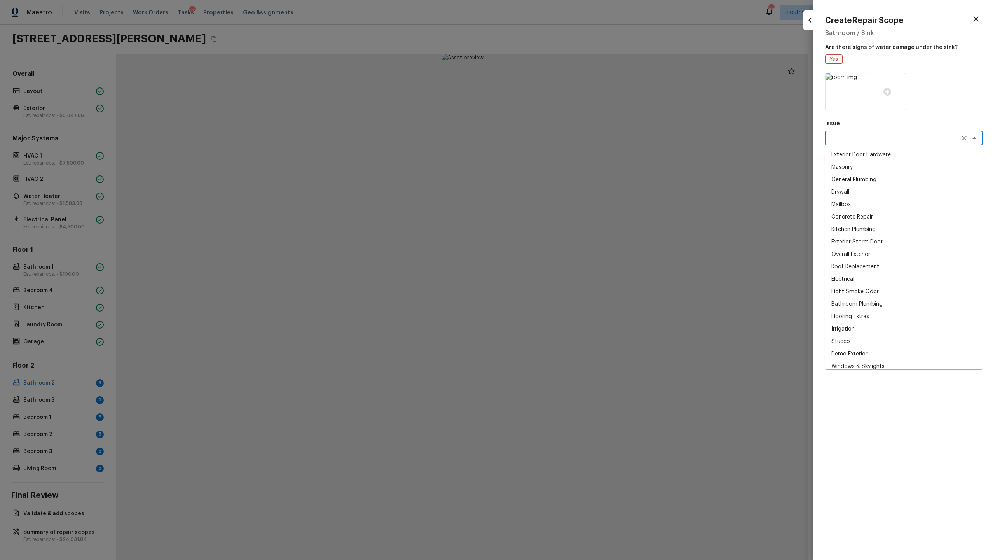
click at [559, 137] on textarea at bounding box center [893, 138] width 129 height 8
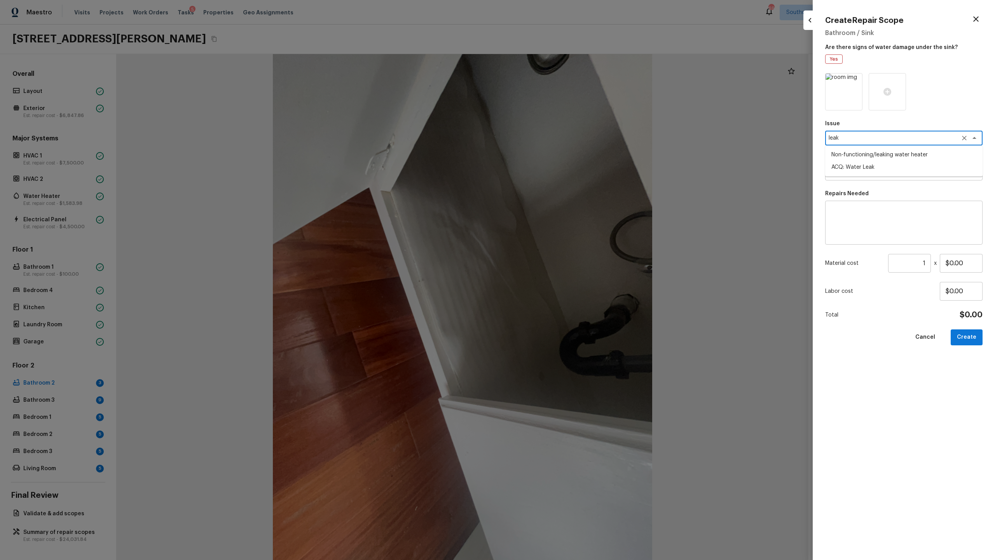
click at [559, 161] on li "ACQ: Water Leak" at bounding box center [903, 167] width 157 height 12
click at [559, 174] on textarea at bounding box center [893, 173] width 129 height 8
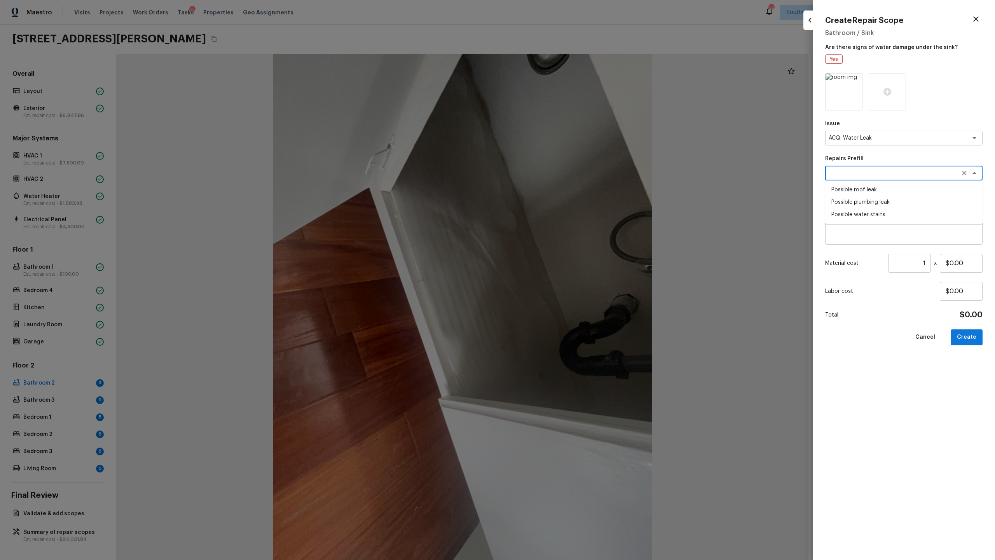
click at [559, 204] on li "Possible plumbing leak" at bounding box center [903, 202] width 157 height 12
click at [559, 272] on button "Create" at bounding box center [967, 337] width 32 height 16
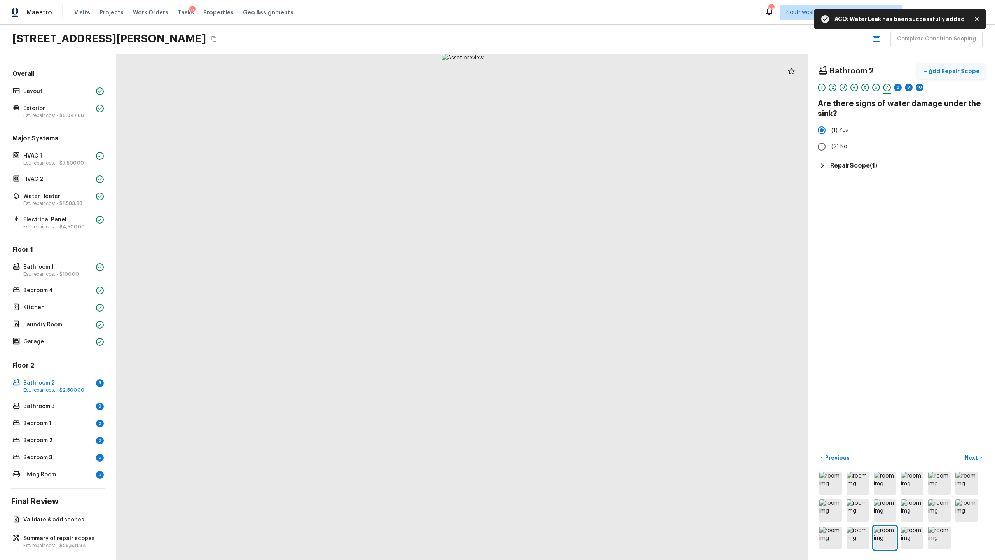
click at [559, 77] on button "+ Add Repair Scope" at bounding box center [951, 71] width 68 height 16
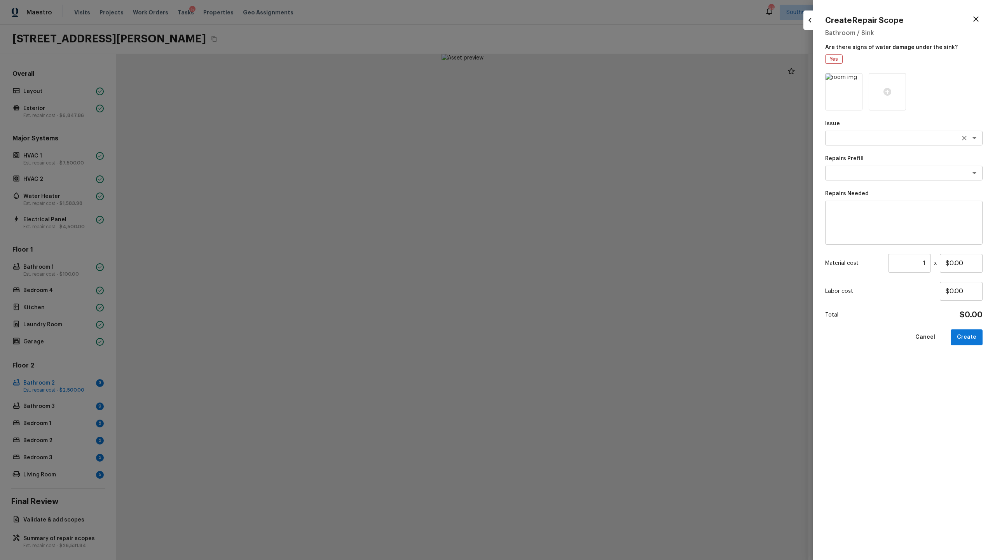
click at [559, 131] on div "x ​" at bounding box center [903, 138] width 157 height 15
click at [559, 157] on li "Bathroom Cabinets" at bounding box center [903, 154] width 157 height 12
click at [559, 182] on div "Issue Bathroom Cabinets x ​ Repairs Prefill x ​ Repairs Needed x ​ Material cos…" at bounding box center [903, 310] width 157 height 474
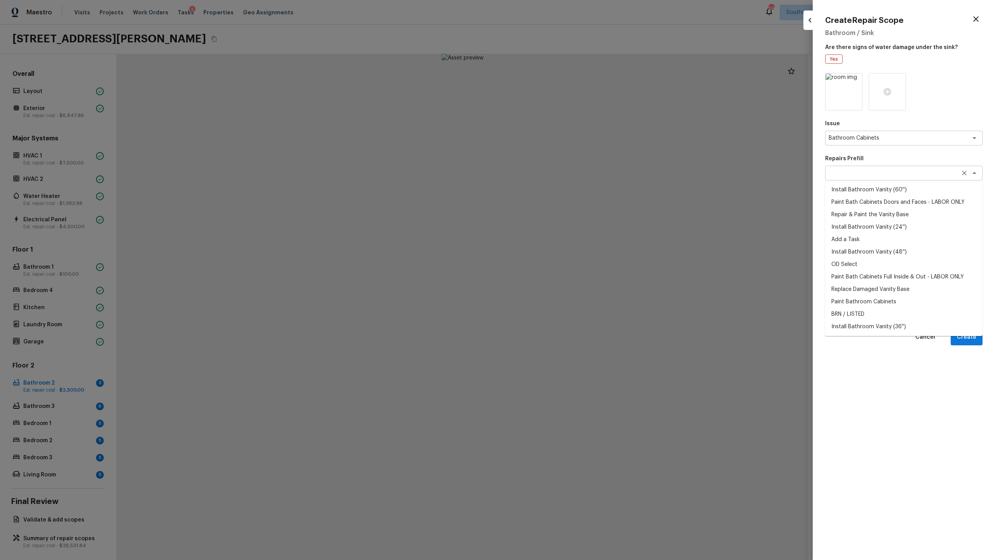
click at [559, 178] on div "x ​" at bounding box center [903, 173] width 157 height 15
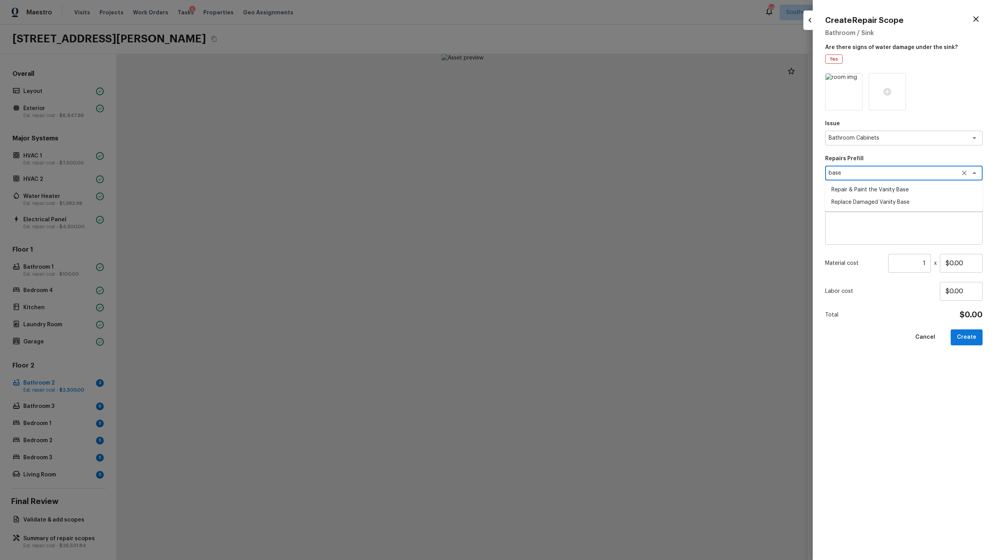
click at [559, 197] on li "Replace Damaged Vanity Base" at bounding box center [903, 202] width 157 height 12
click at [559, 269] on input "$50.00" at bounding box center [961, 263] width 43 height 19
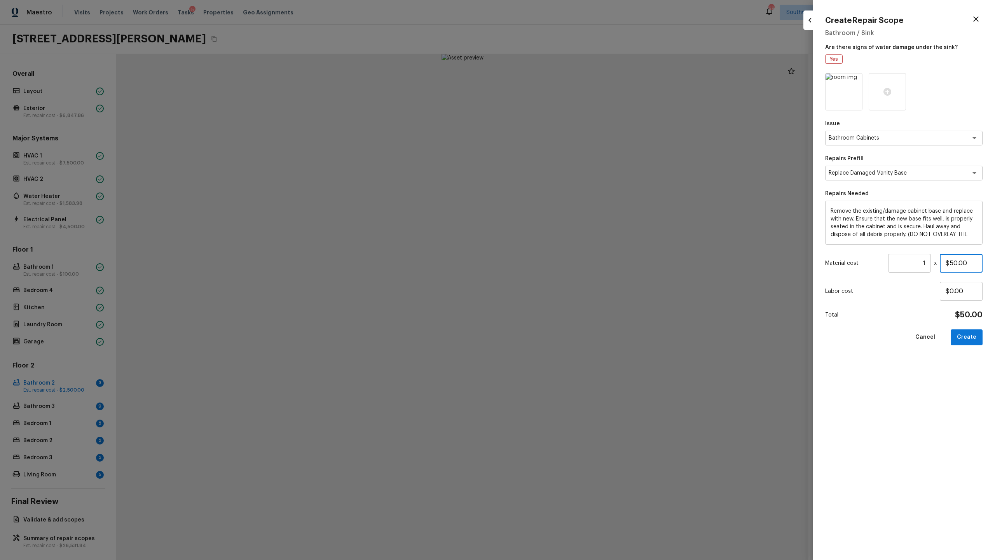
click at [559, 269] on input "$50.00" at bounding box center [961, 263] width 43 height 19
click at [559, 272] on button "Create" at bounding box center [967, 337] width 32 height 16
click at [559, 272] on div "Issue Bathroom Cabinets x ​ Repairs Prefill Replace Damaged Vanity Base x ​ Rep…" at bounding box center [903, 310] width 157 height 474
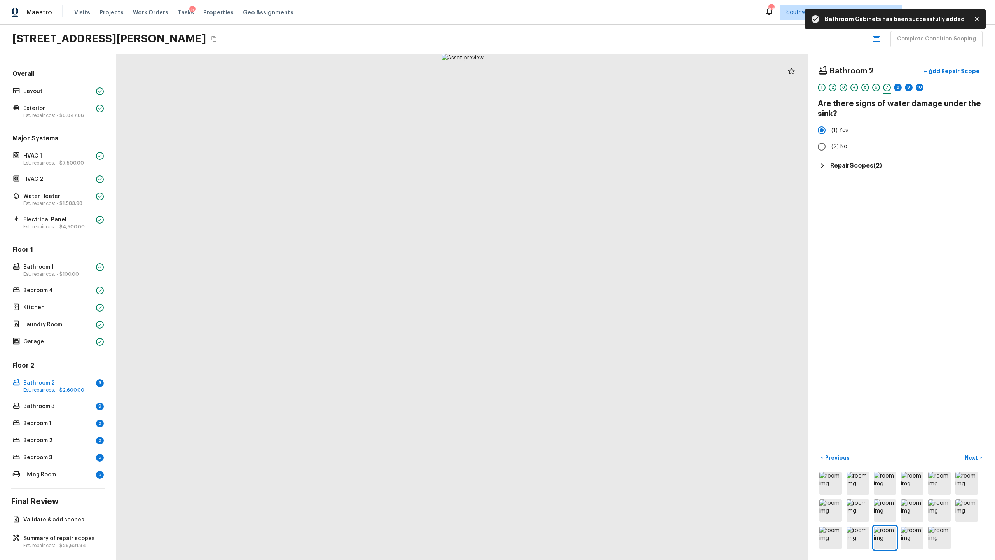
click at [559, 171] on div "Bathroom 2 + Add Repair Scope 1 2 3 4 5 6 7 8 9 10 Are there signs of water dam…" at bounding box center [901, 307] width 187 height 506
click at [559, 167] on h5 "Repair Scopes ( 2 )" at bounding box center [856, 165] width 52 height 9
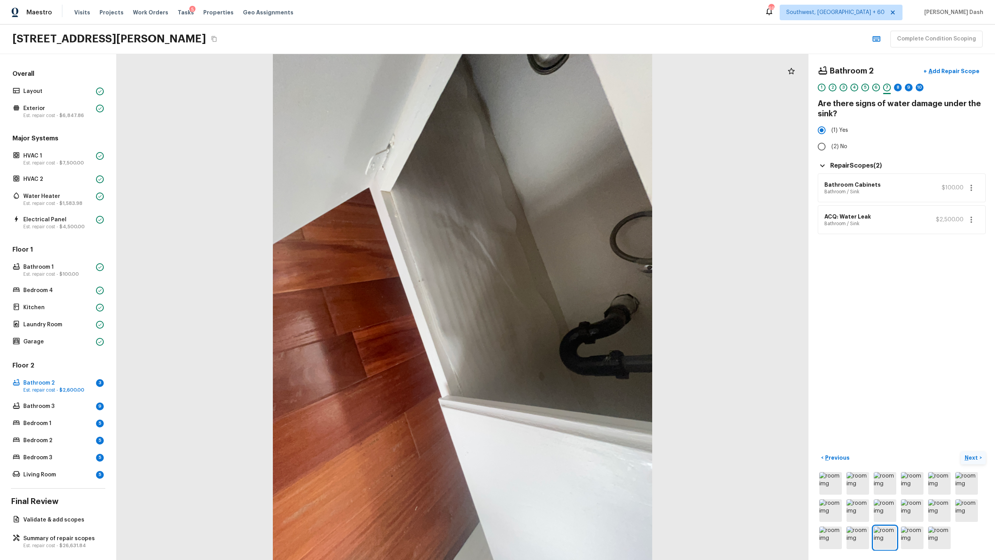
click at [559, 272] on p "Next" at bounding box center [972, 458] width 15 height 8
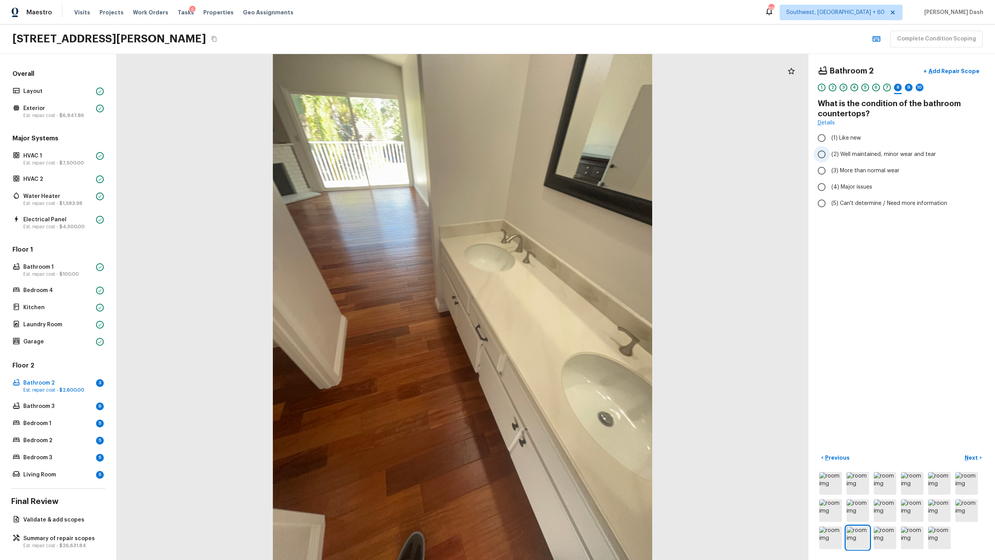
click at [559, 154] on span "(2) Well maintained, minor wear and tear" at bounding box center [883, 154] width 105 height 8
click at [559, 154] on input "(2) Well maintained, minor wear and tear" at bounding box center [821, 154] width 16 height 16
click at [559, 272] on button "Next >" at bounding box center [973, 457] width 25 height 13
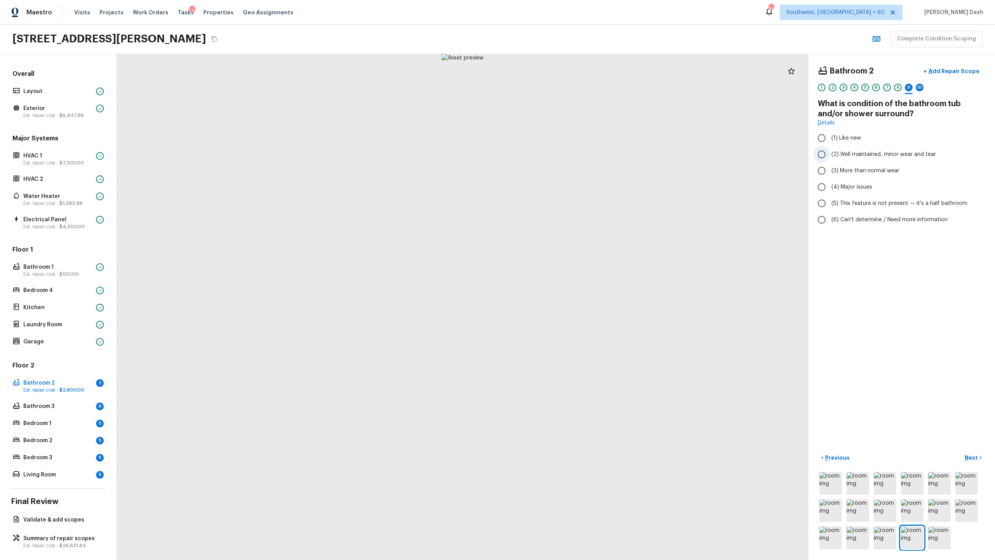
click at [559, 153] on span "(2) Well maintained, minor wear and tear" at bounding box center [883, 154] width 105 height 8
click at [559, 153] on input "(2) Well maintained, minor wear and tear" at bounding box center [821, 154] width 16 height 16
click at [559, 67] on p "Add Repair Scope" at bounding box center [953, 71] width 52 height 8
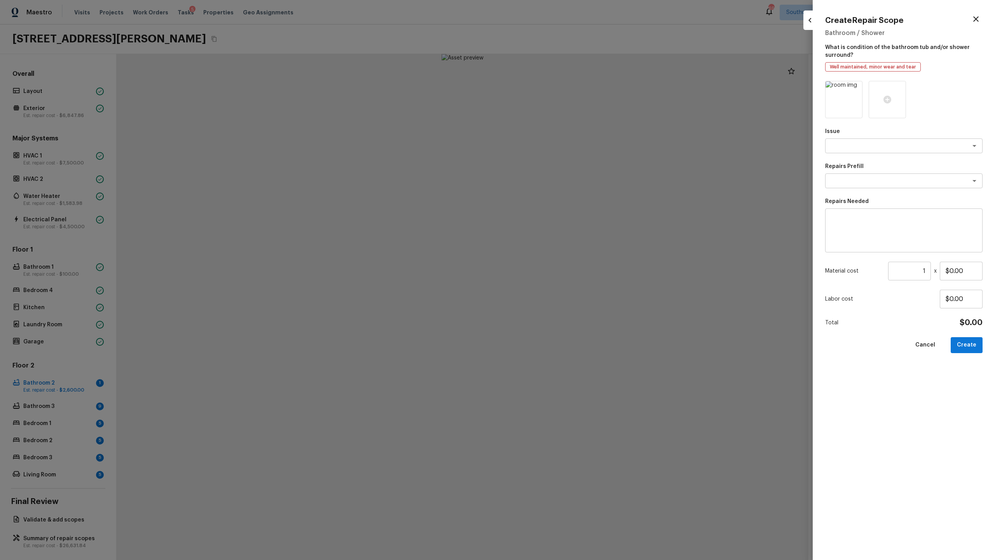
click at [559, 154] on div "Issue x ​ Repairs Prefill x ​ Repairs Needed x ​ Material cost 1 ​ x $0.00 Labo…" at bounding box center [903, 314] width 157 height 466
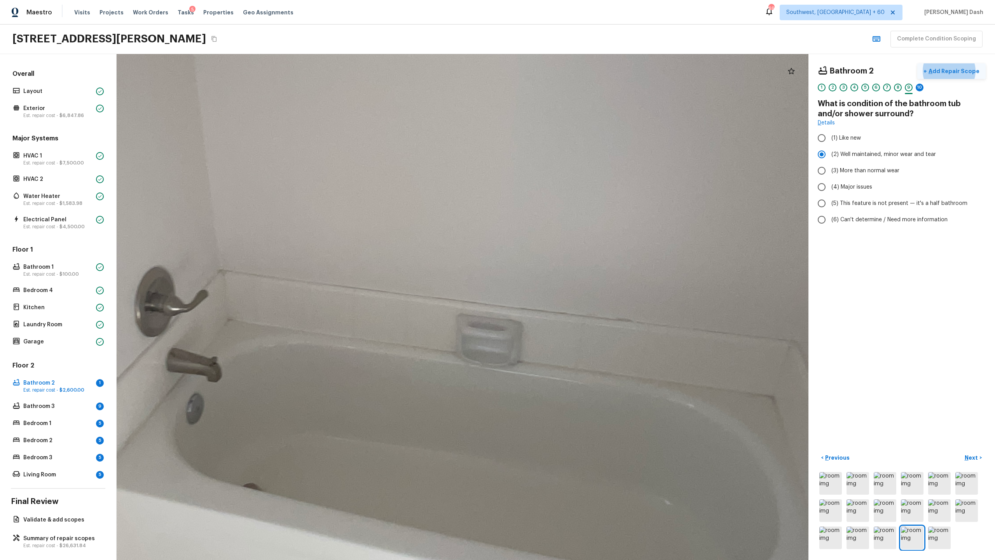
click at [559, 73] on p "Add Repair Scope" at bounding box center [953, 71] width 52 height 8
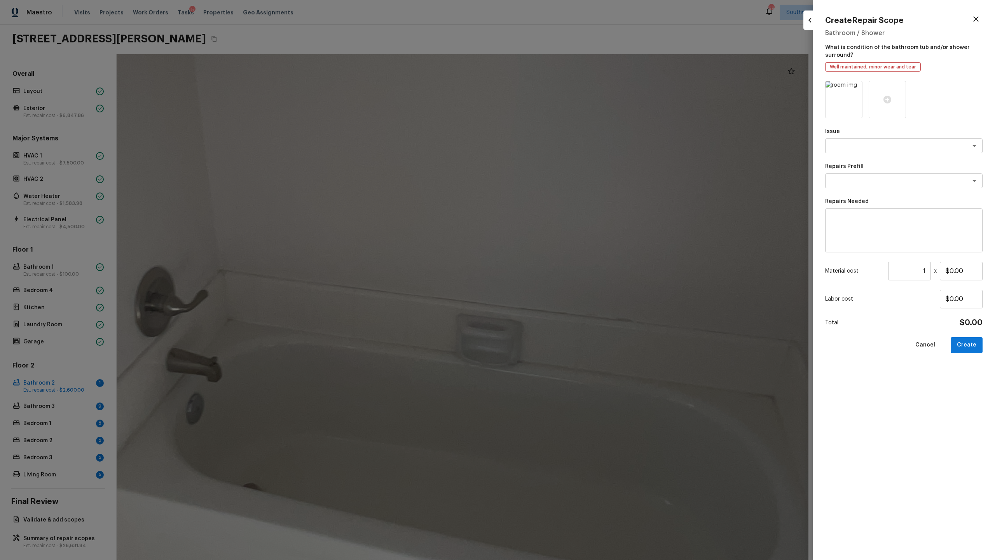
click at [559, 158] on div "Issue x ​ Repairs Prefill x ​ Repairs Needed x ​ Material cost 1 ​ x $0.00 Labo…" at bounding box center [903, 314] width 157 height 466
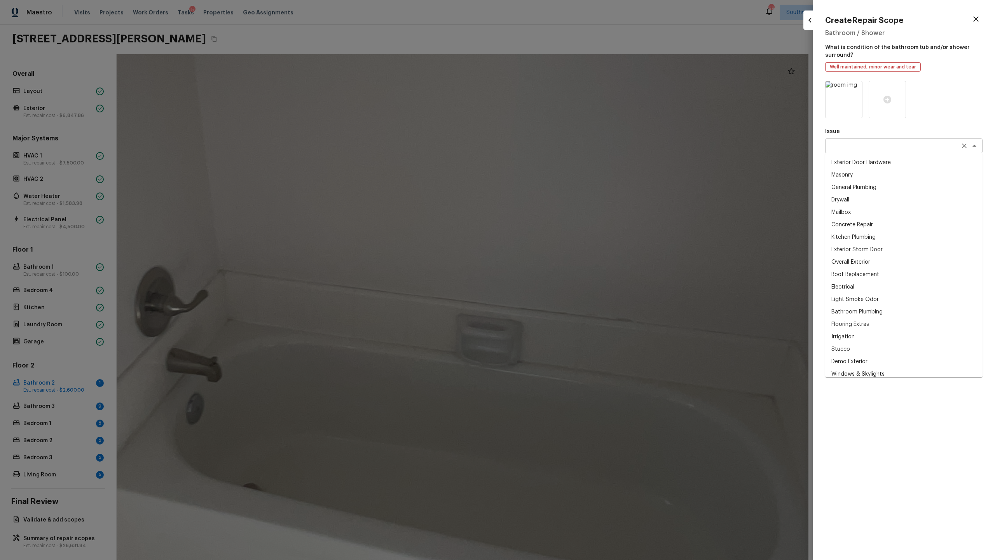
click at [559, 152] on div "x ​" at bounding box center [903, 145] width 157 height 15
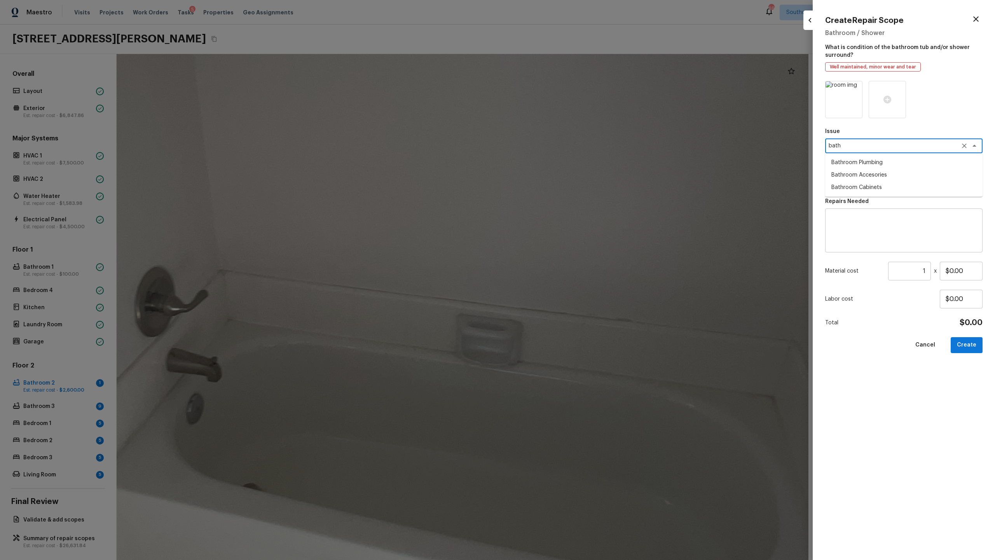
click at [559, 161] on li "Bathroom Plumbing" at bounding box center [903, 162] width 157 height 12
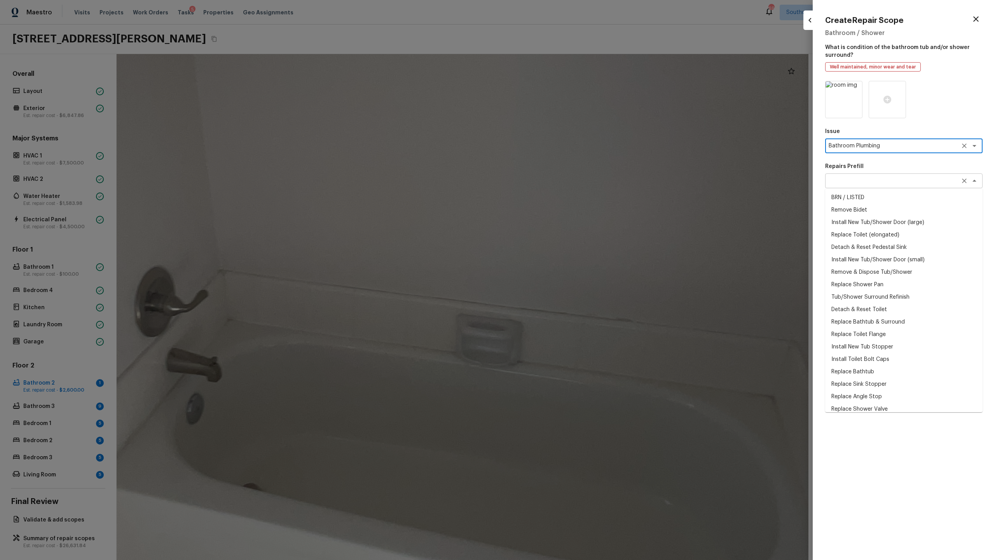
click at [559, 186] on div "x ​" at bounding box center [903, 180] width 157 height 15
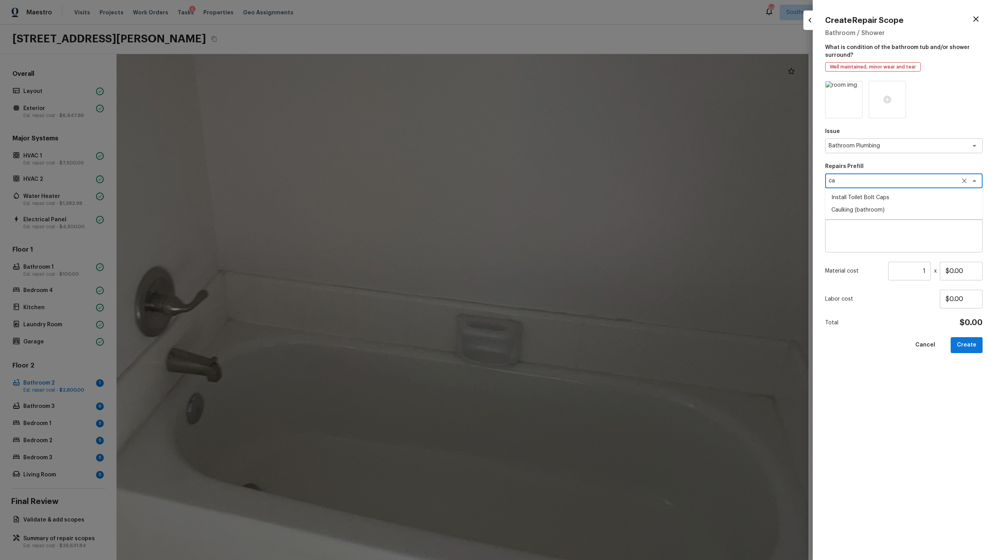
click at [559, 206] on li "Caulking (bathroom)" at bounding box center [903, 210] width 157 height 12
click at [559, 267] on input "$21.97" at bounding box center [961, 271] width 43 height 19
click at [559, 272] on div "Issue Bathroom Plumbing x ​ Repairs Prefill Caulking (bathroom) x ​ Repairs Nee…" at bounding box center [903, 314] width 157 height 466
click at [559, 272] on button "Create" at bounding box center [967, 345] width 32 height 16
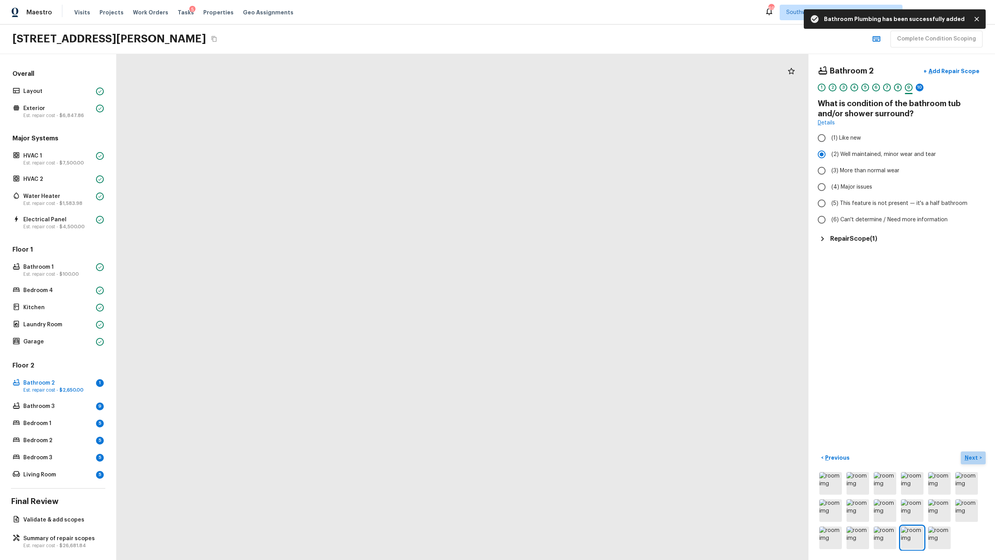
click at [559, 272] on button "Next >" at bounding box center [973, 457] width 25 height 13
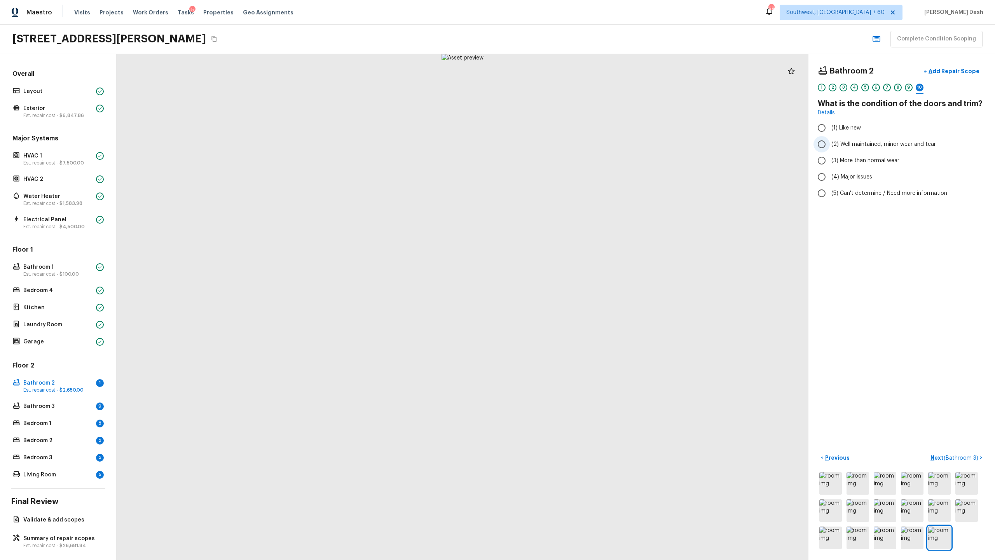
click at [559, 138] on label "(2) Well maintained, minor wear and tear" at bounding box center [896, 144] width 166 height 16
click at [559, 138] on input "(2) Well maintained, minor wear and tear" at bounding box center [821, 144] width 16 height 16
click at [559, 272] on span "( Bathroom 3 )" at bounding box center [961, 457] width 35 height 5
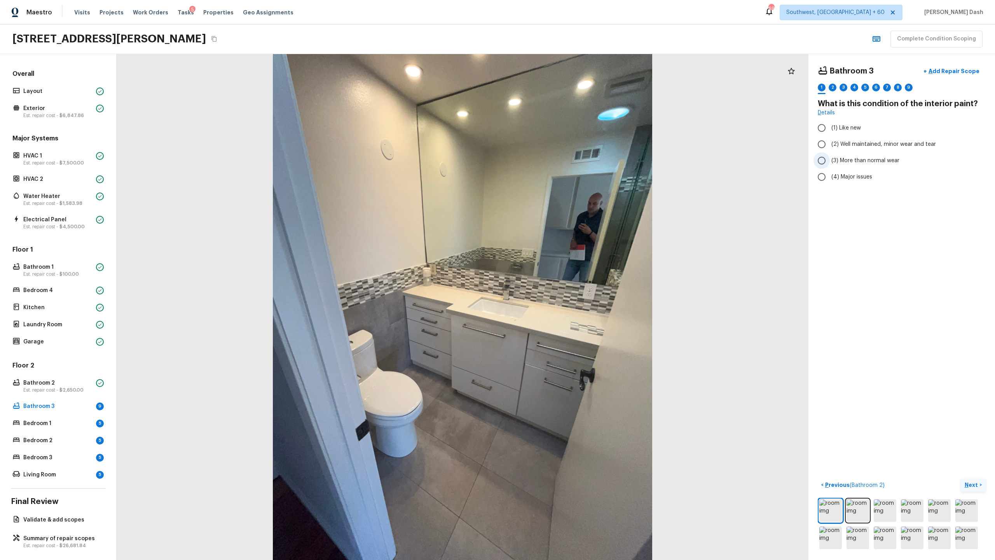
click at [559, 152] on input "(3) More than normal wear" at bounding box center [821, 160] width 16 height 16
click at [559, 148] on input "(2) Well maintained, minor wear and tear" at bounding box center [821, 144] width 16 height 16
click at [559, 272] on p "Next" at bounding box center [972, 485] width 15 height 8
click at [559, 163] on span "(2) No" at bounding box center [839, 164] width 16 height 8
click at [559, 163] on input "(2) No" at bounding box center [821, 163] width 16 height 16
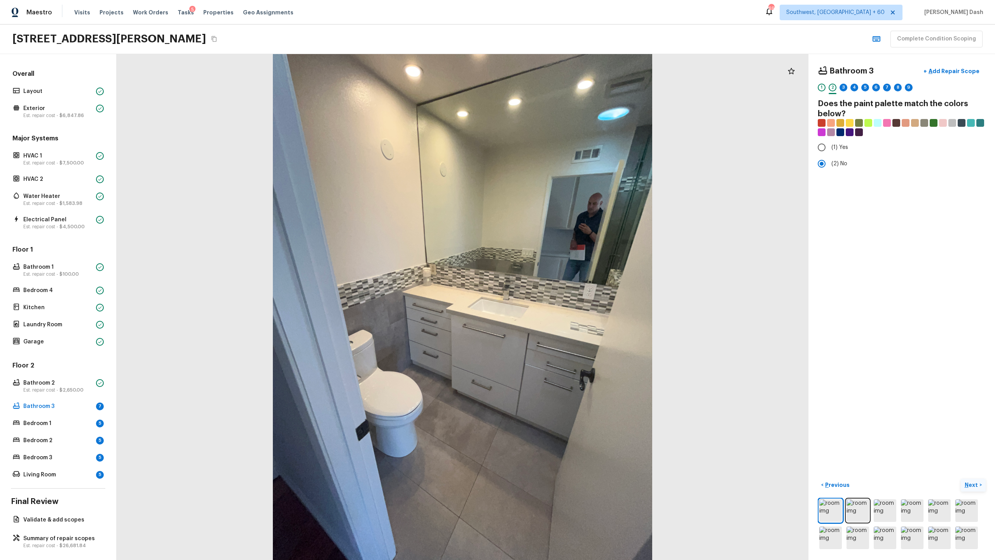
click at [559, 272] on p "Next" at bounding box center [972, 485] width 15 height 8
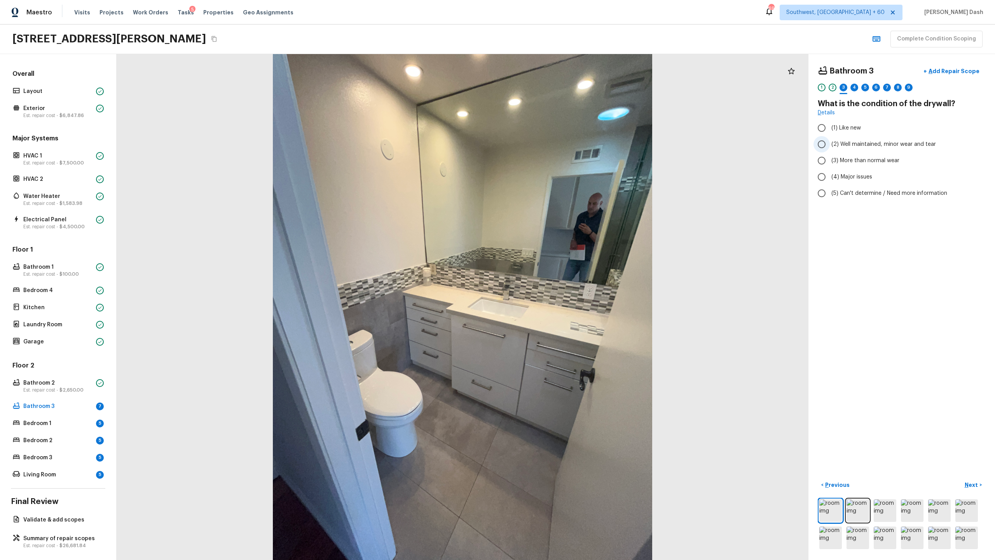
click at [559, 141] on input "(2) Well maintained, minor wear and tear" at bounding box center [821, 144] width 16 height 16
click at [559, 159] on input "(3) More than normal wear" at bounding box center [821, 160] width 16 height 16
click at [559, 138] on input "(2) Well maintained, minor wear and tear" at bounding box center [821, 144] width 16 height 16
click at [559, 272] on p "Next" at bounding box center [972, 485] width 15 height 8
click at [559, 165] on span "(3) Tile" at bounding box center [839, 167] width 17 height 8
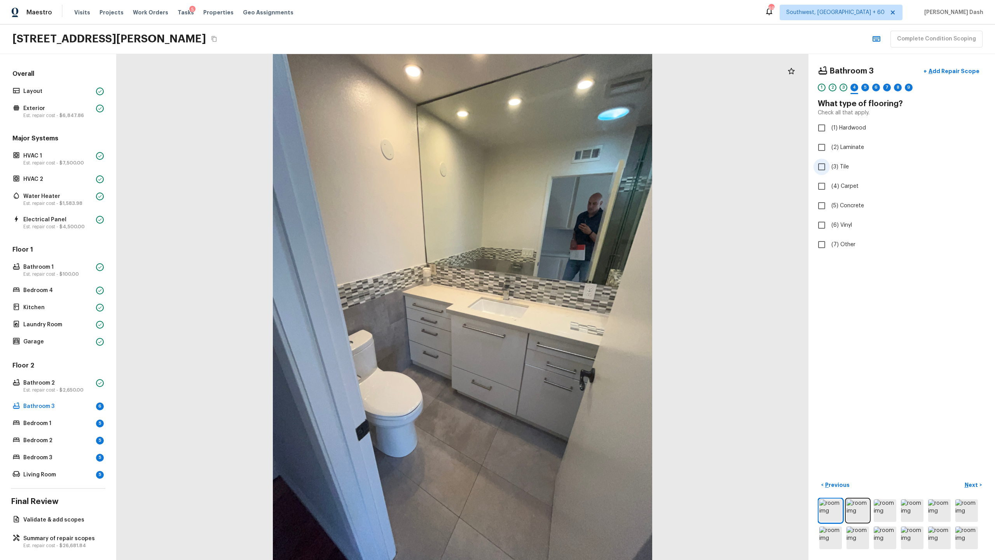
click at [559, 165] on input "(3) Tile" at bounding box center [821, 167] width 16 height 16
click at [559, 272] on button "Next >" at bounding box center [973, 484] width 25 height 13
click at [559, 141] on span "(2) Well maintained, minor wear and tear" at bounding box center [883, 144] width 105 height 8
click at [559, 141] on input "(2) Well maintained, minor wear and tear" at bounding box center [821, 144] width 16 height 16
click at [559, 272] on p "Next" at bounding box center [972, 485] width 15 height 8
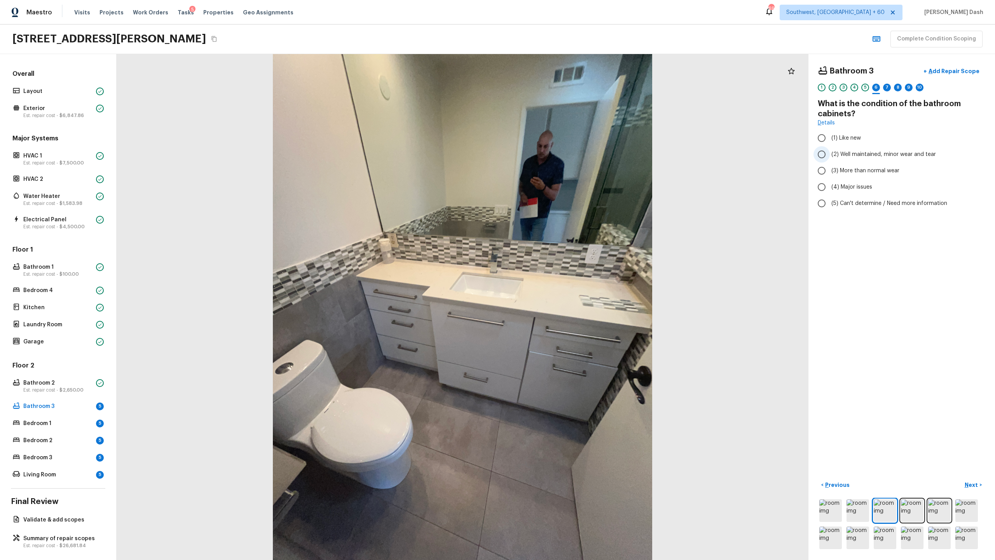
click at [559, 155] on span "(2) Well maintained, minor wear and tear" at bounding box center [883, 154] width 105 height 8
click at [559, 155] on input "(2) Well maintained, minor wear and tear" at bounding box center [821, 154] width 16 height 16
click at [559, 272] on p "Next" at bounding box center [972, 485] width 15 height 8
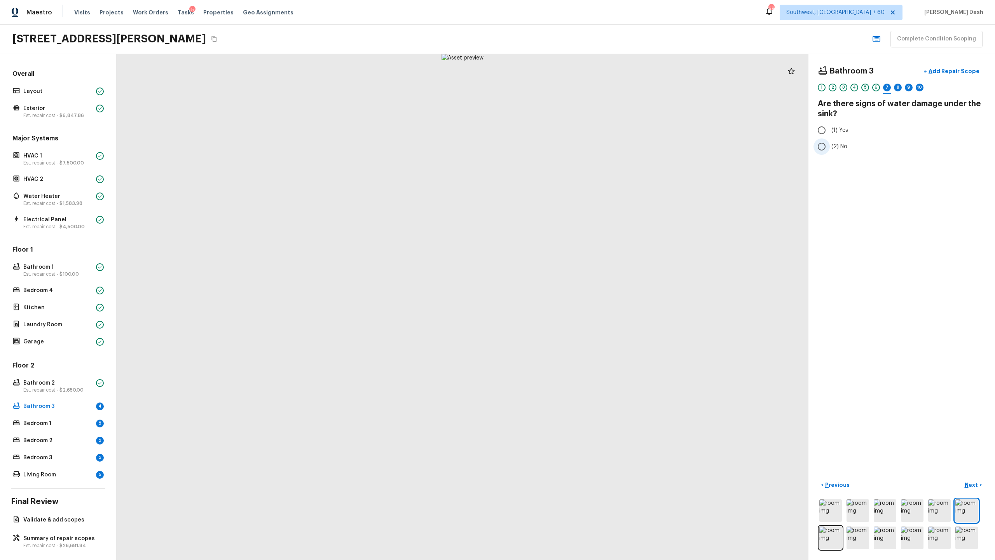
click at [559, 143] on span "(2) No" at bounding box center [839, 147] width 16 height 8
click at [559, 143] on input "(2) No" at bounding box center [821, 146] width 16 height 16
click at [559, 272] on div "< Previous Next >" at bounding box center [902, 514] width 168 height 72
click at [559, 272] on p "Next" at bounding box center [972, 485] width 15 height 8
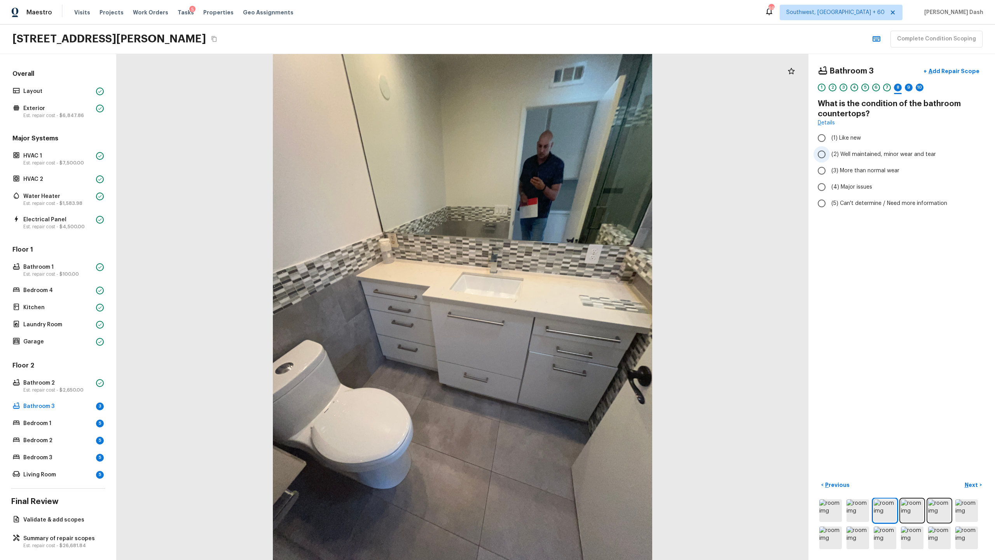
click at [559, 152] on span "(2) Well maintained, minor wear and tear" at bounding box center [883, 154] width 105 height 8
click at [559, 152] on input "(2) Well maintained, minor wear and tear" at bounding box center [821, 154] width 16 height 16
click at [559, 272] on p "Next" at bounding box center [972, 485] width 15 height 8
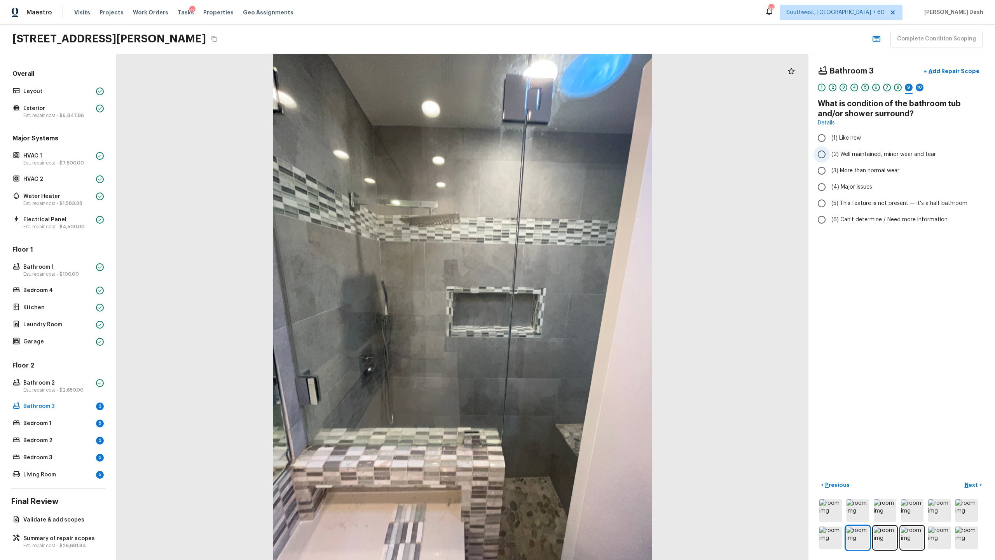
click at [559, 153] on span "(2) Well maintained, minor wear and tear" at bounding box center [883, 154] width 105 height 8
click at [559, 153] on input "(2) Well maintained, minor wear and tear" at bounding box center [821, 154] width 16 height 16
click at [559, 75] on p "Add Repair Scope" at bounding box center [953, 71] width 52 height 8
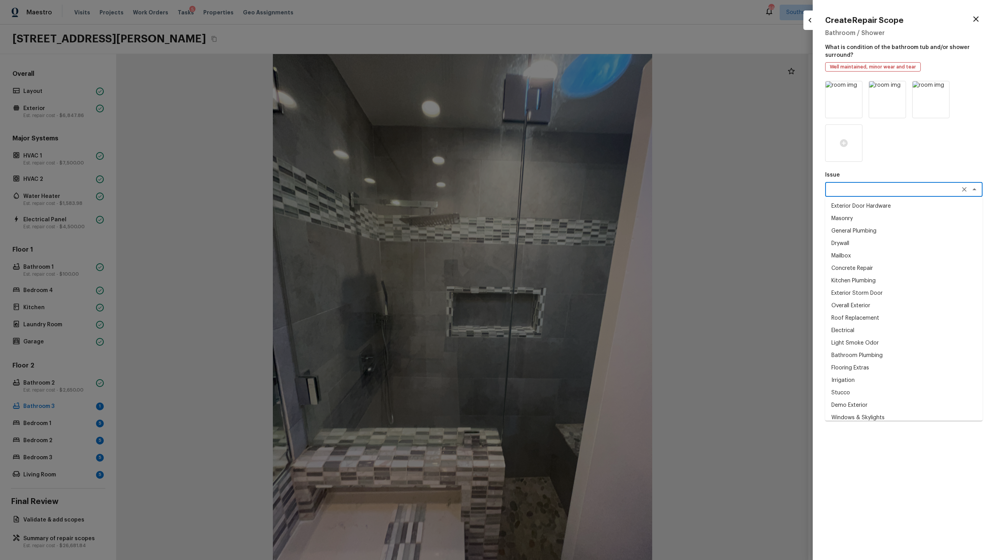
click at [559, 191] on textarea at bounding box center [893, 189] width 129 height 8
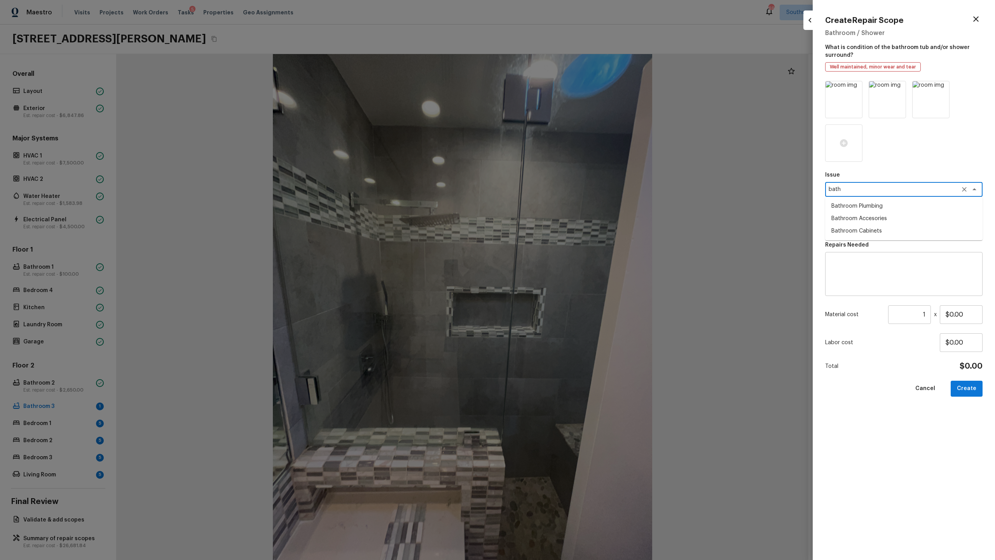
click at [559, 203] on li "Bathroom Plumbing" at bounding box center [903, 206] width 157 height 12
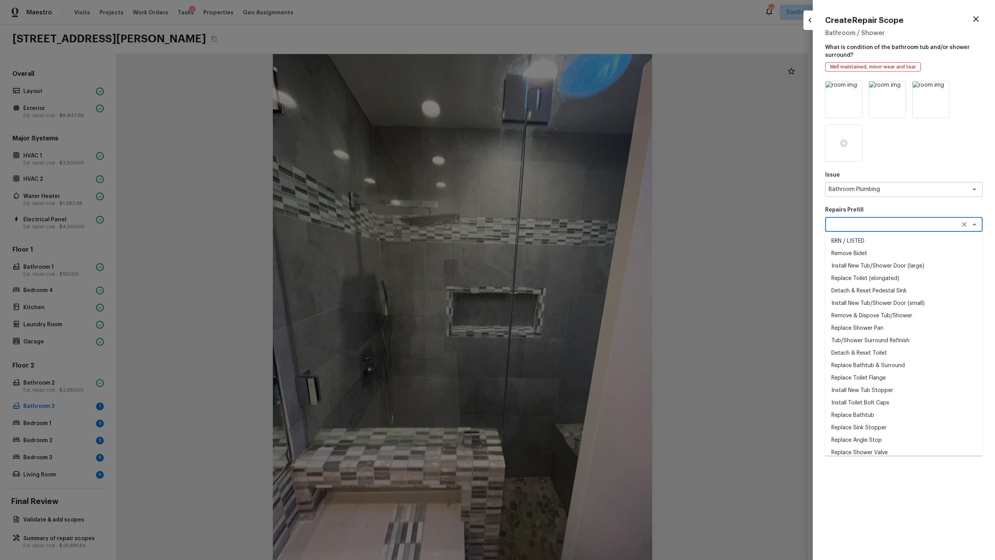
click at [559, 227] on textarea at bounding box center [893, 224] width 129 height 8
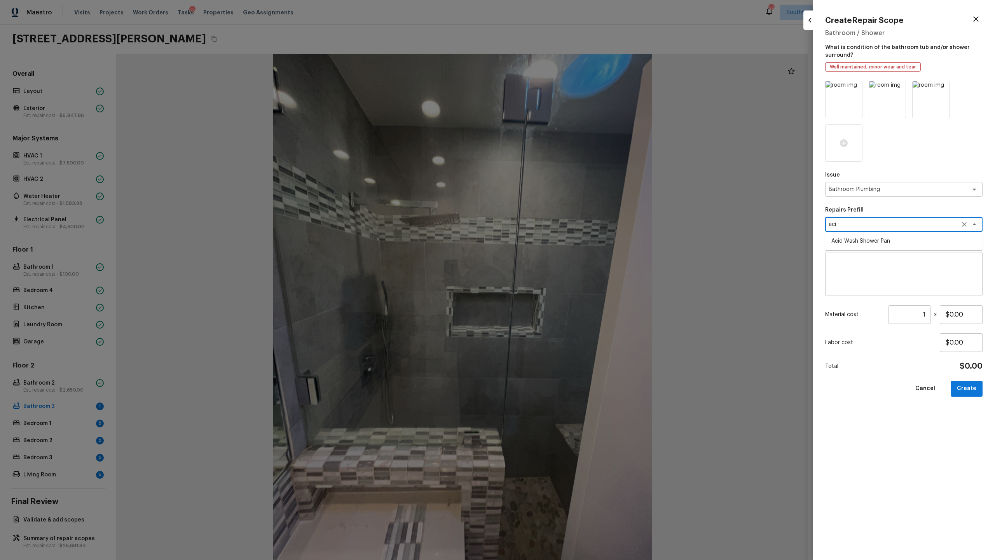
click at [559, 241] on li "Acid Wash Shower Pan" at bounding box center [903, 241] width 157 height 12
click at [559, 272] on button "Create" at bounding box center [967, 388] width 32 height 16
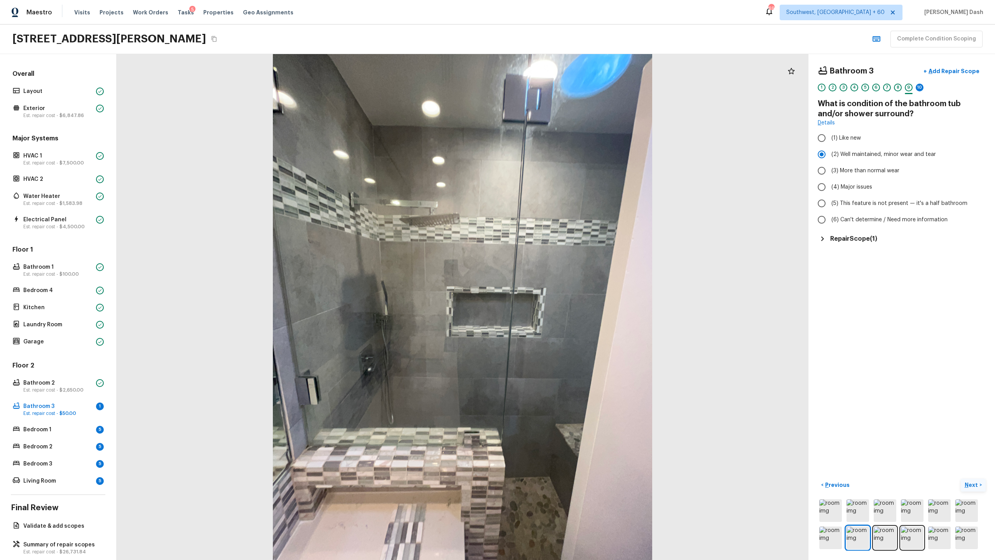
click at [559, 272] on p "Next" at bounding box center [972, 485] width 15 height 8
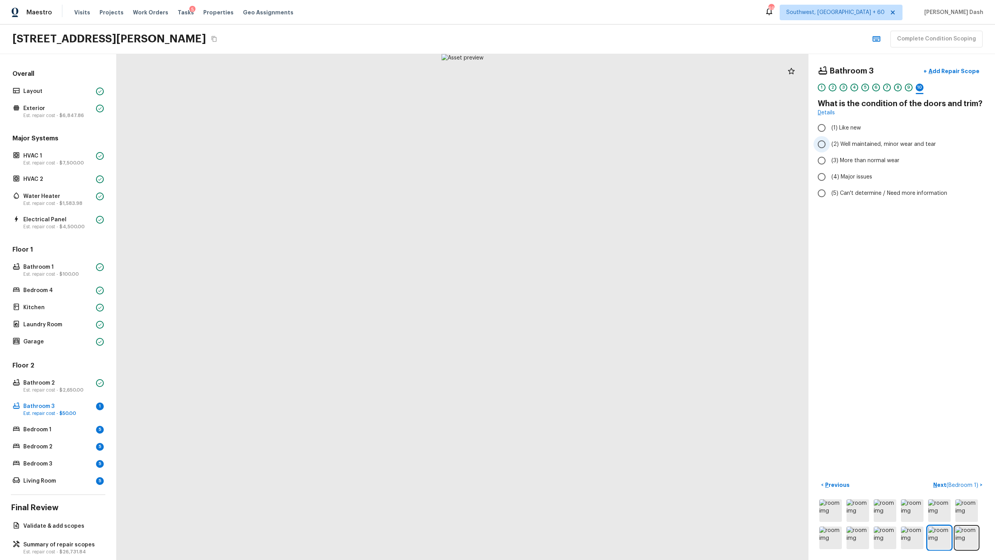
click at [559, 143] on span "(2) Well maintained, minor wear and tear" at bounding box center [883, 144] width 105 height 8
click at [559, 143] on input "(2) Well maintained, minor wear and tear" at bounding box center [821, 144] width 16 height 16
click at [559, 272] on div "< Previous Next ( Bedroom 1 ) >" at bounding box center [902, 514] width 168 height 72
click at [559, 272] on span "( Bedroom 1 )" at bounding box center [962, 484] width 32 height 5
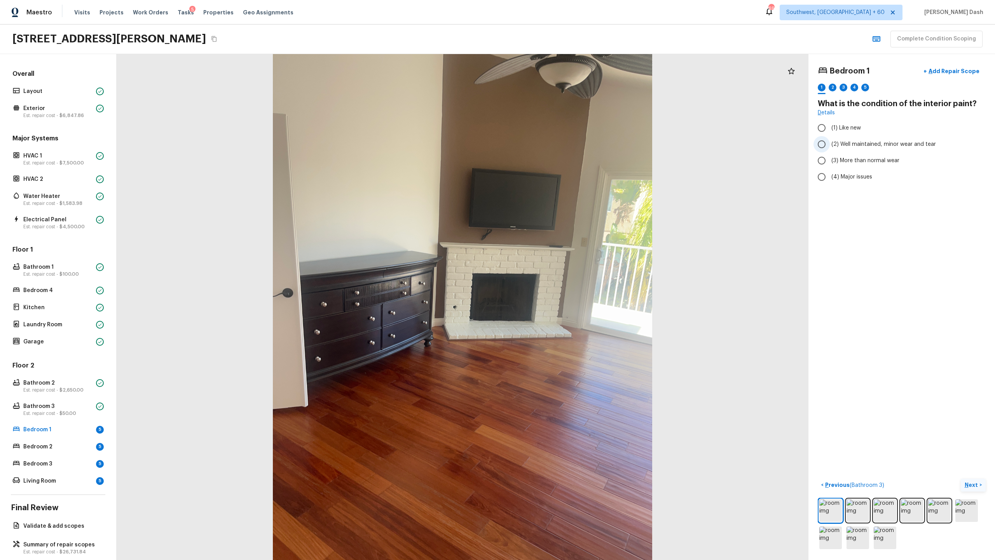
click at [559, 148] on label "(2) Well maintained, minor wear and tear" at bounding box center [896, 144] width 166 height 16
click at [559, 148] on input "(2) Well maintained, minor wear and tear" at bounding box center [821, 144] width 16 height 16
click at [559, 272] on p "Next" at bounding box center [972, 485] width 15 height 8
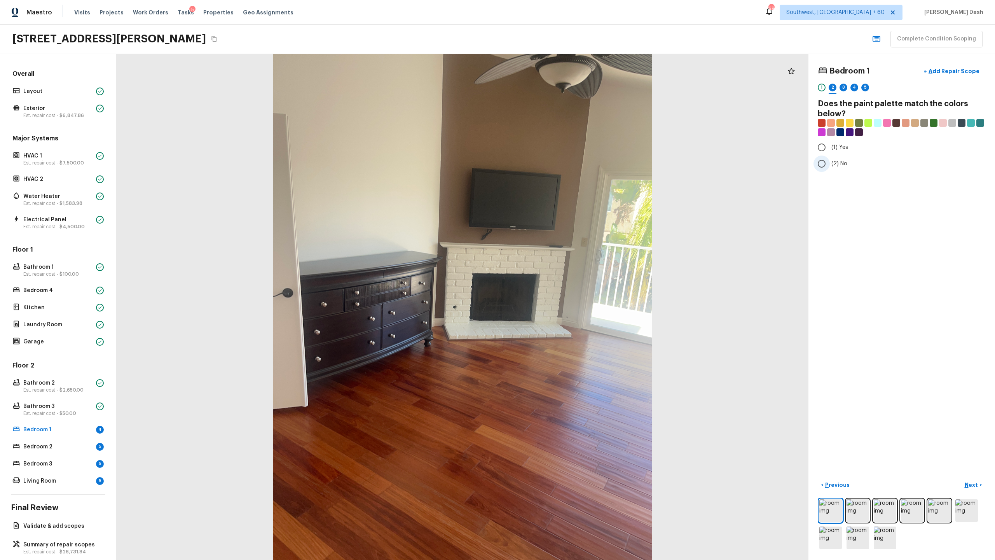
click at [559, 167] on span "(2) No" at bounding box center [839, 164] width 16 height 8
click at [559, 167] on input "(2) No" at bounding box center [821, 163] width 16 height 16
click at [559, 272] on p "Next" at bounding box center [972, 485] width 15 height 8
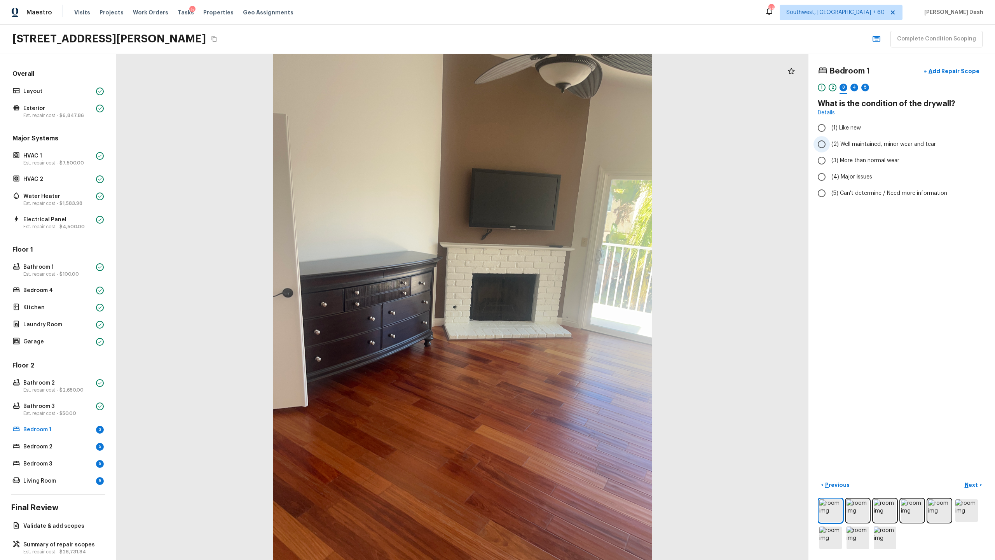
click at [559, 142] on span "(2) Well maintained, minor wear and tear" at bounding box center [883, 144] width 105 height 8
click at [559, 142] on input "(2) Well maintained, minor wear and tear" at bounding box center [821, 144] width 16 height 16
click at [559, 272] on button "Next >" at bounding box center [973, 484] width 25 height 13
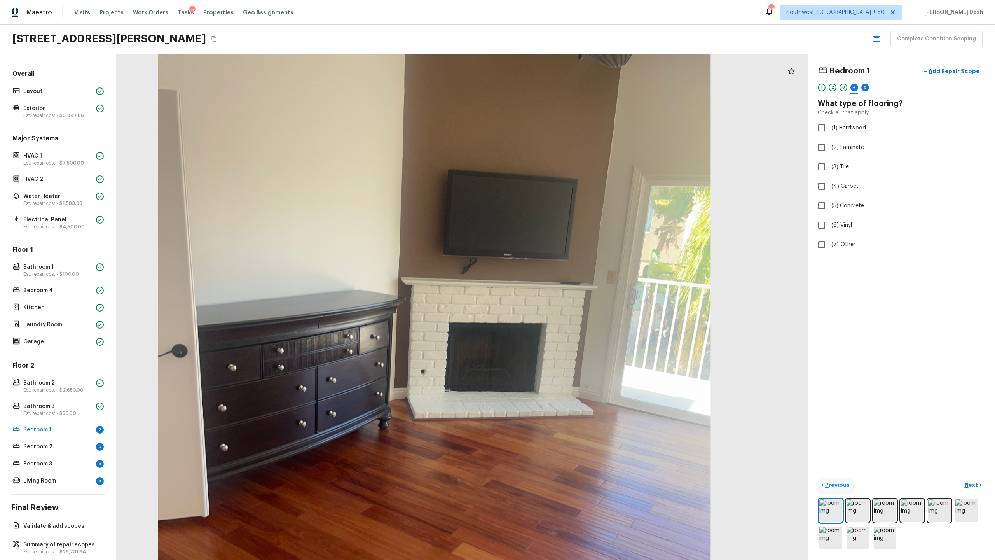
click at [559, 272] on p "Previous" at bounding box center [836, 485] width 26 height 8
click at [559, 272] on button "< Previous" at bounding box center [835, 484] width 35 height 13
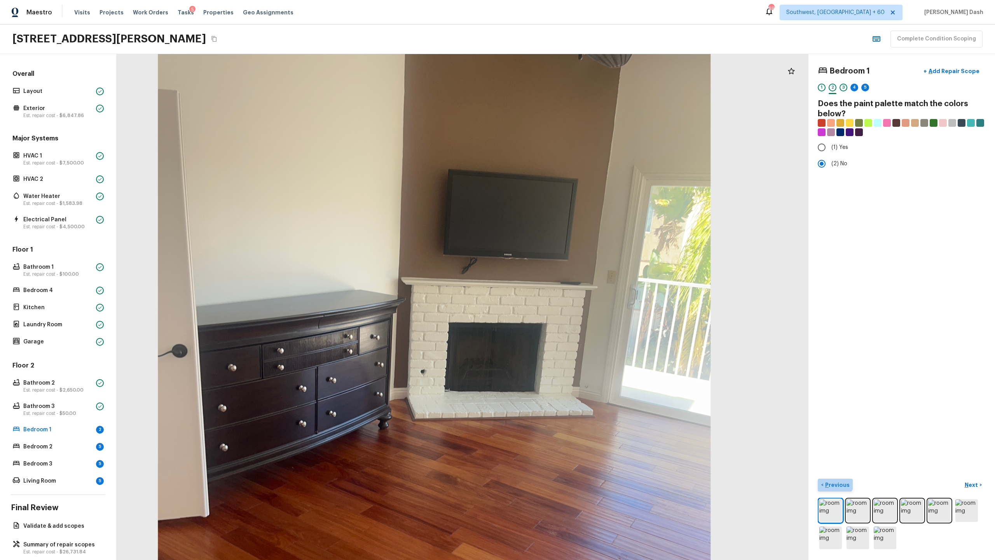
click at [559, 272] on button "< Previous" at bounding box center [835, 484] width 35 height 13
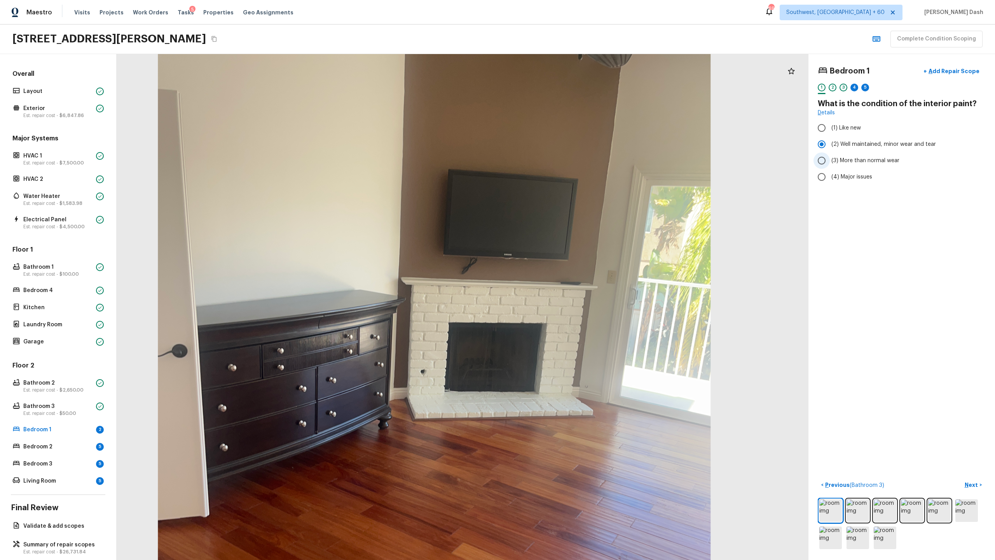
click at [559, 157] on span "(3) More than normal wear" at bounding box center [865, 161] width 68 height 8
click at [559, 157] on input "(3) More than normal wear" at bounding box center [821, 160] width 16 height 16
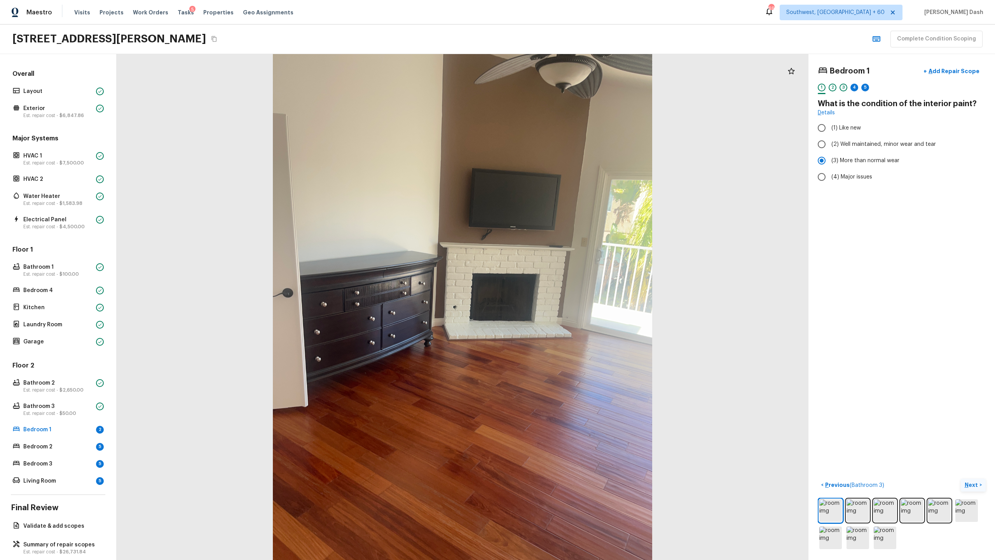
click at [559, 272] on button "Next >" at bounding box center [973, 484] width 25 height 13
click at [559, 150] on input "(1) Yes" at bounding box center [821, 147] width 16 height 16
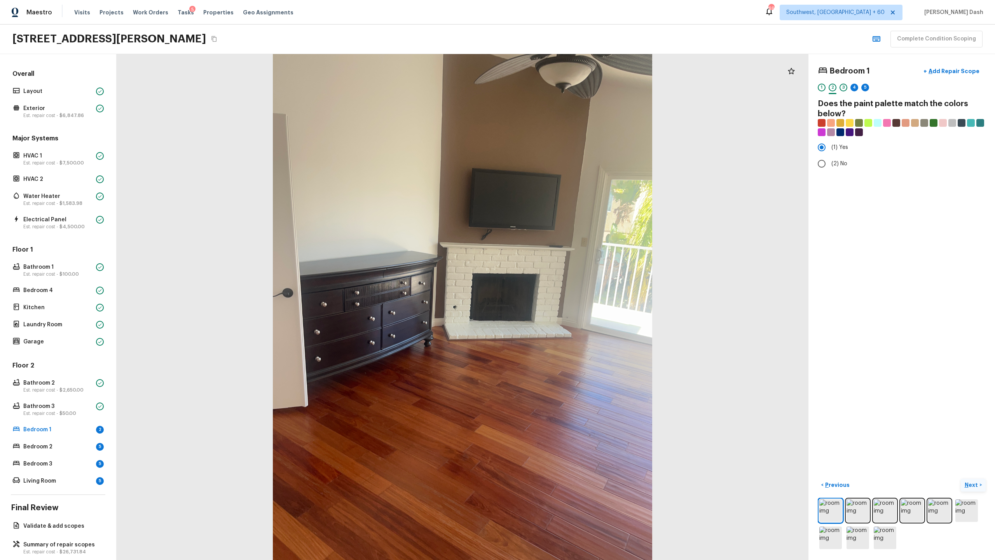
click at [559, 272] on p "Next" at bounding box center [972, 485] width 15 height 8
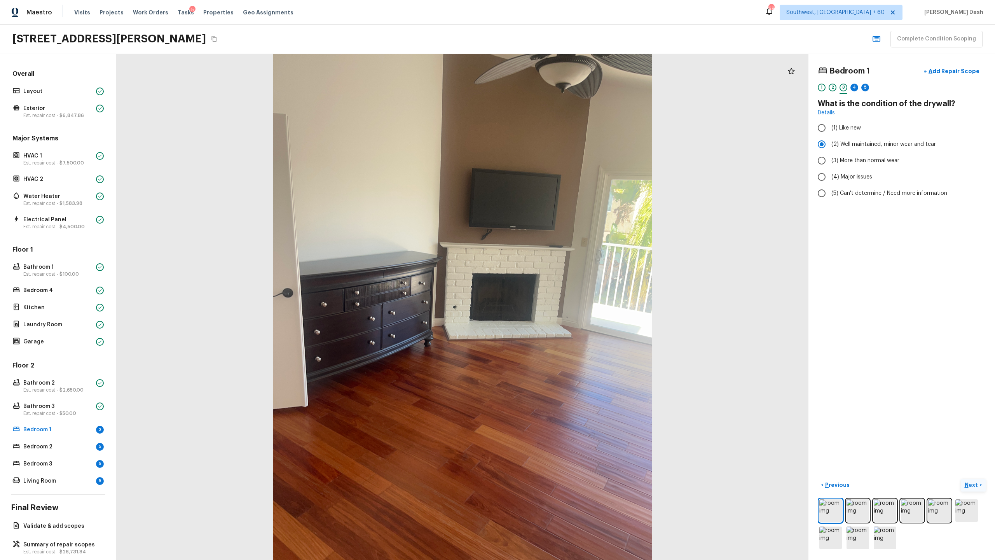
click at [559, 272] on p "Next" at bounding box center [972, 485] width 15 height 8
click at [559, 134] on label "(1) Hardwood" at bounding box center [896, 128] width 166 height 16
click at [559, 134] on input "(1) Hardwood" at bounding box center [821, 128] width 16 height 16
click at [559, 272] on p "Next" at bounding box center [972, 485] width 15 height 8
click at [559, 141] on span "(2) Well maintained, minor wear and tear" at bounding box center [883, 144] width 105 height 8
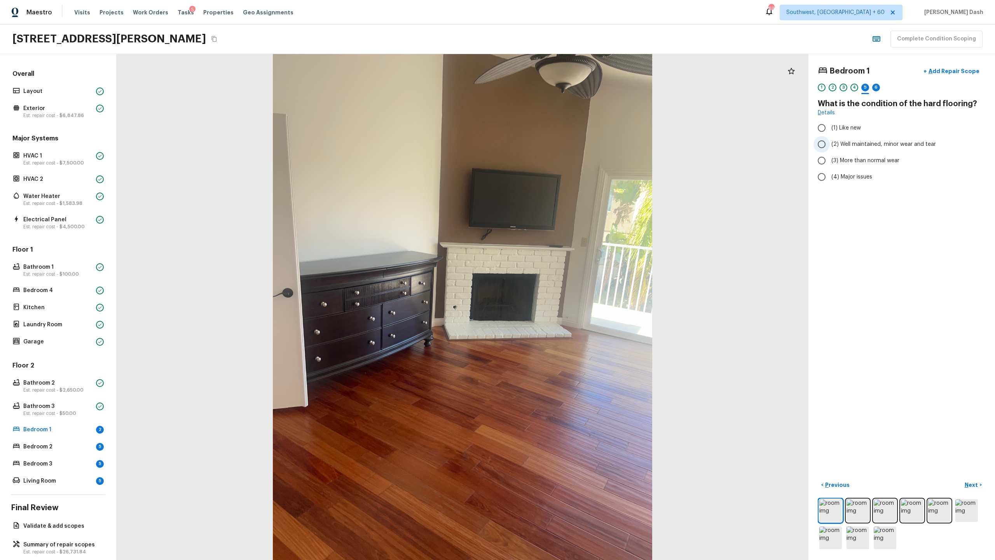
click at [559, 141] on input "(2) Well maintained, minor wear and tear" at bounding box center [821, 144] width 16 height 16
click at [559, 272] on p "Next" at bounding box center [972, 485] width 15 height 8
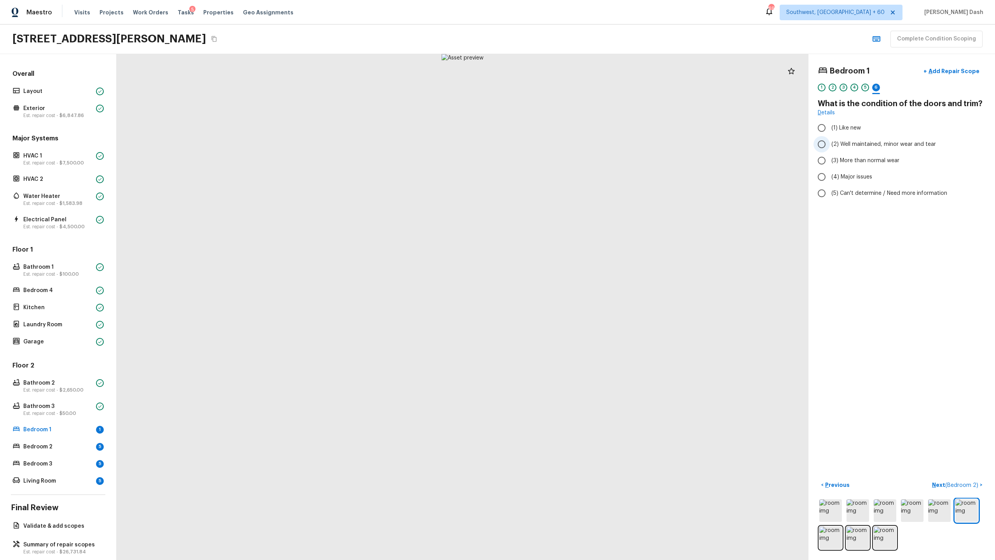
click at [559, 148] on span "(2) Well maintained, minor wear and tear" at bounding box center [883, 144] width 105 height 8
click at [559, 148] on input "(2) Well maintained, minor wear and tear" at bounding box center [821, 144] width 16 height 16
click at [559, 272] on span "( Bedroom 2 )" at bounding box center [961, 484] width 33 height 5
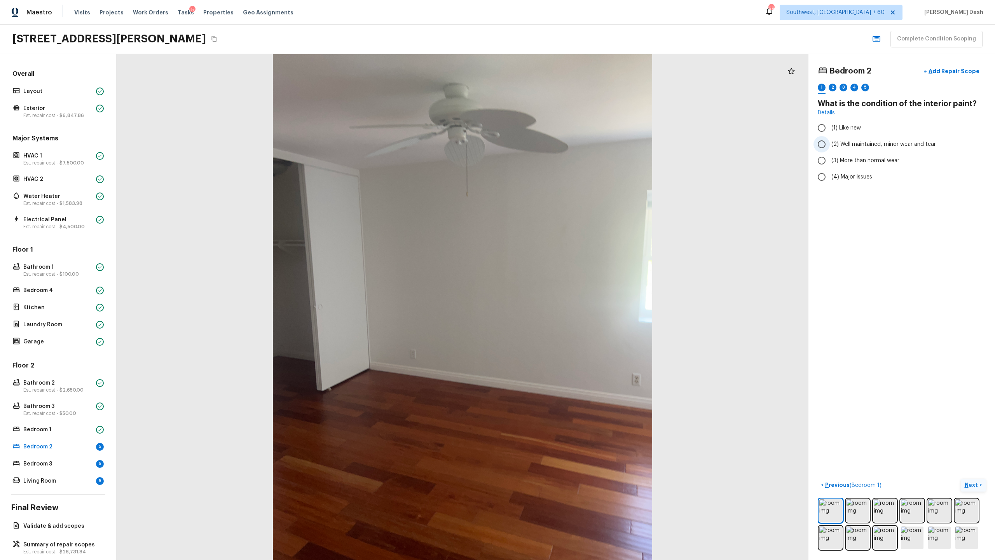
click at [559, 143] on input "(2) Well maintained, minor wear and tear" at bounding box center [821, 144] width 16 height 16
click at [559, 272] on p "Next" at bounding box center [972, 485] width 15 height 8
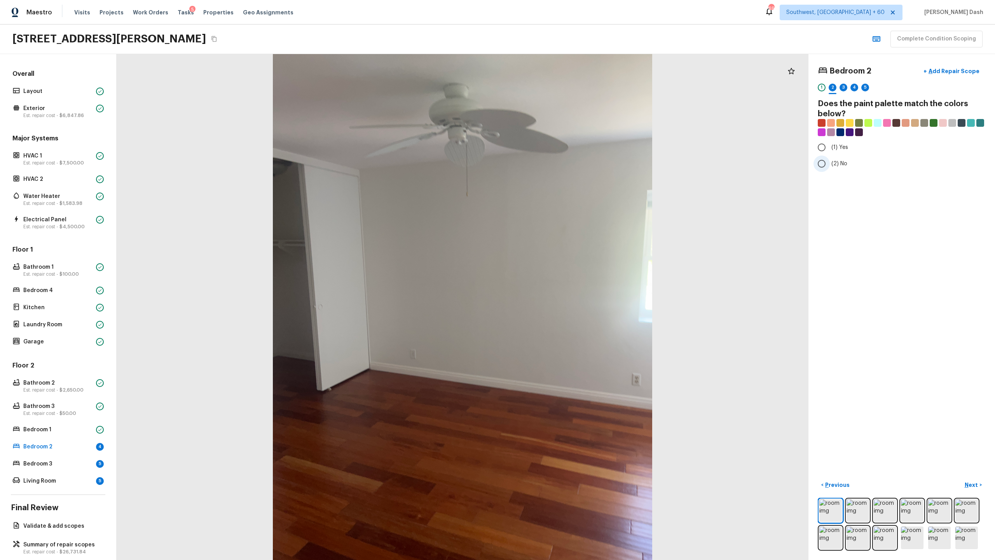
click at [559, 167] on input "(2) No" at bounding box center [821, 163] width 16 height 16
click at [559, 272] on p "Next" at bounding box center [972, 485] width 15 height 8
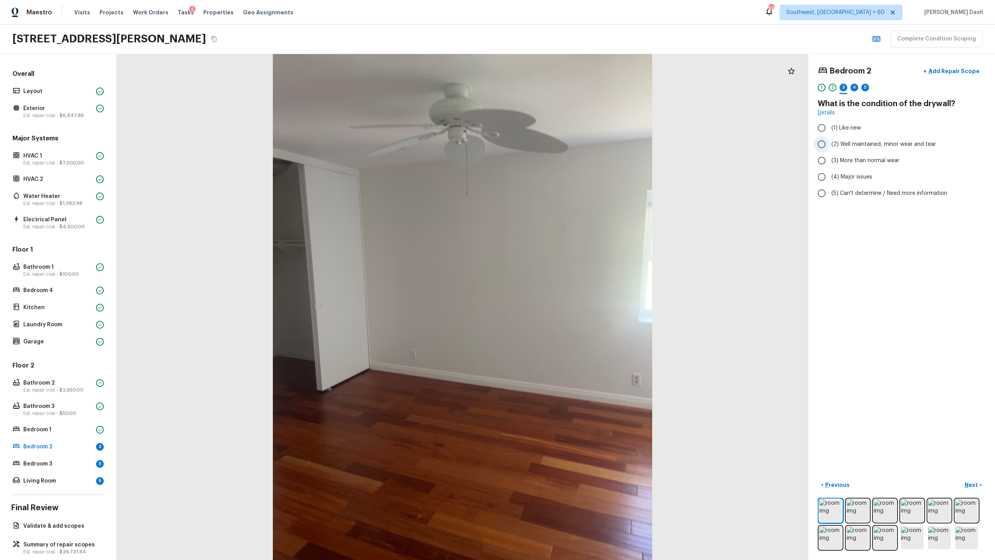
click at [559, 146] on span "(2) Well maintained, minor wear and tear" at bounding box center [883, 144] width 105 height 8
click at [559, 146] on input "(2) Well maintained, minor wear and tear" at bounding box center [821, 144] width 16 height 16
click at [559, 272] on button "Next >" at bounding box center [973, 484] width 25 height 13
click at [559, 150] on span "(2) Laminate" at bounding box center [847, 147] width 33 height 8
click at [559, 150] on input "(2) Laminate" at bounding box center [821, 147] width 16 height 16
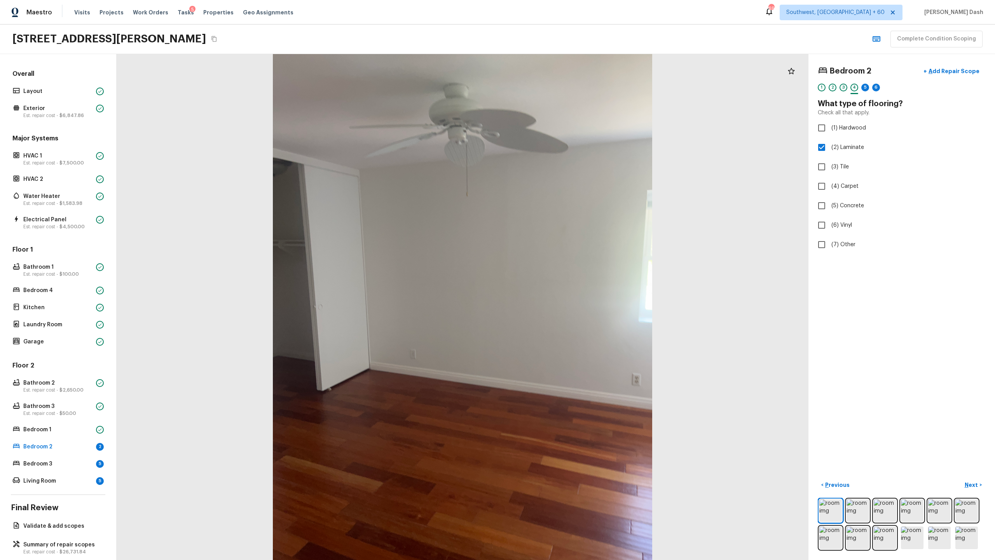
click at [559, 119] on div "Bedroom 2 + Add Repair Scope 1 2 3 4 5 6 What type of flooring? Check all that …" at bounding box center [902, 158] width 168 height 190
click at [559, 123] on label "(1) Hardwood" at bounding box center [896, 128] width 166 height 16
click at [559, 123] on input "(1) Hardwood" at bounding box center [821, 128] width 16 height 16
click at [559, 149] on input "(2) Laminate" at bounding box center [821, 147] width 16 height 16
click at [559, 272] on p "Next" at bounding box center [972, 485] width 15 height 8
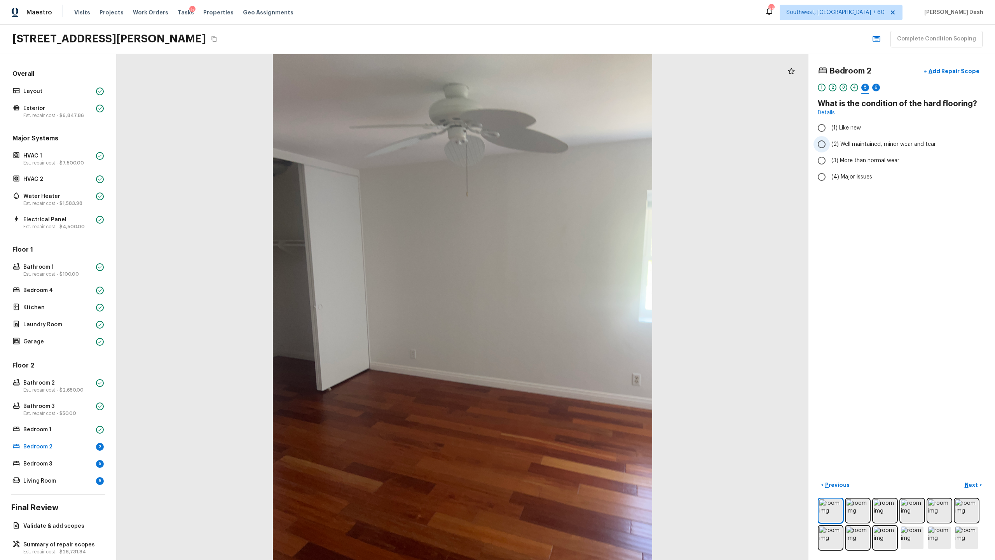
click at [559, 144] on span "(2) Well maintained, minor wear and tear" at bounding box center [883, 144] width 105 height 8
click at [559, 144] on input "(2) Well maintained, minor wear and tear" at bounding box center [821, 144] width 16 height 16
click at [559, 272] on p "Next" at bounding box center [972, 485] width 15 height 8
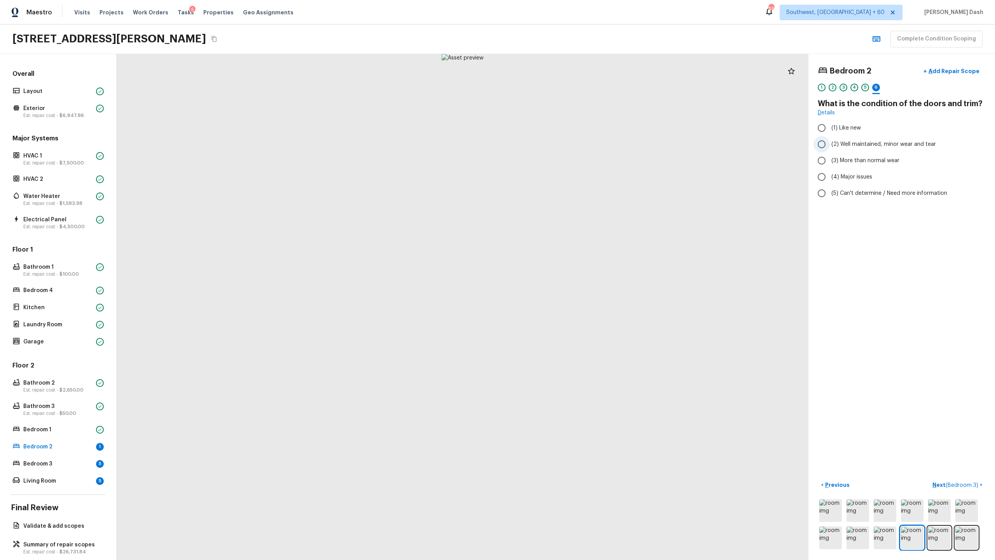
click at [559, 141] on span "(2) Well maintained, minor wear and tear" at bounding box center [883, 144] width 105 height 8
click at [559, 141] on input "(2) Well maintained, minor wear and tear" at bounding box center [821, 144] width 16 height 16
click at [559, 272] on div "Bedroom 2 + Add Repair Scope 1 2 3 4 5 6 What is the condition of the doors and…" at bounding box center [901, 307] width 187 height 506
click at [559, 272] on span "( Bedroom 3 )" at bounding box center [961, 484] width 33 height 5
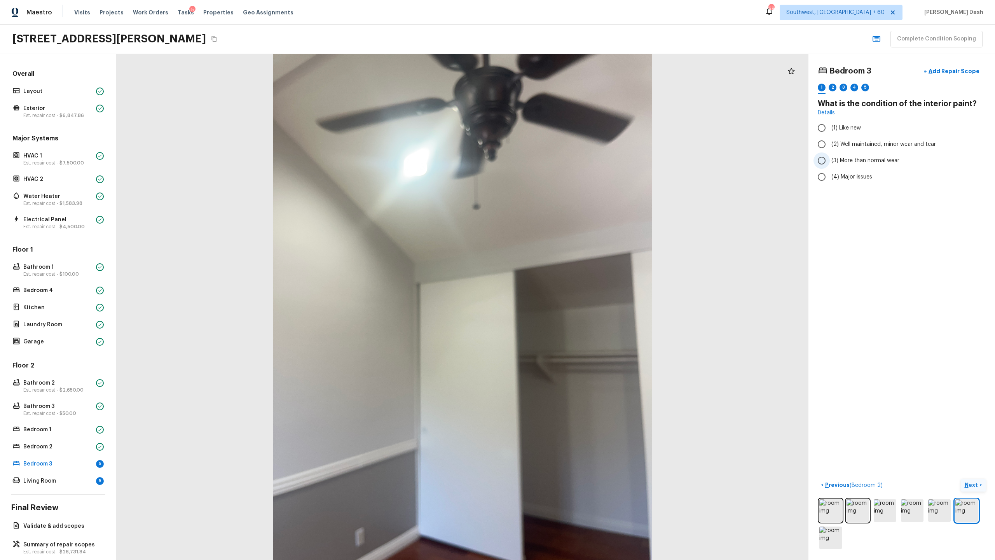
click at [559, 160] on span "(3) More than normal wear" at bounding box center [865, 161] width 68 height 8
click at [559, 160] on input "(3) More than normal wear" at bounding box center [821, 160] width 16 height 16
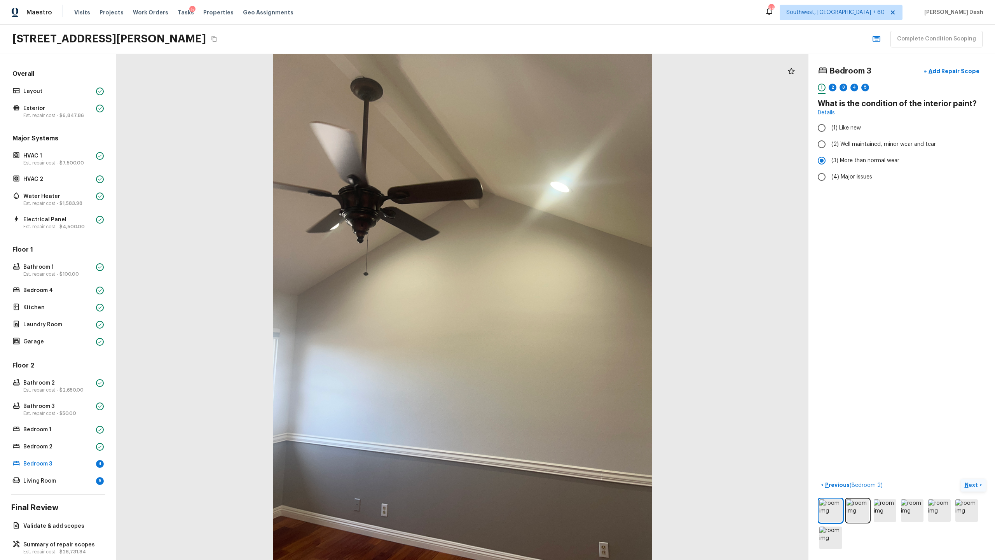
click at [559, 272] on button "Next >" at bounding box center [973, 484] width 25 height 13
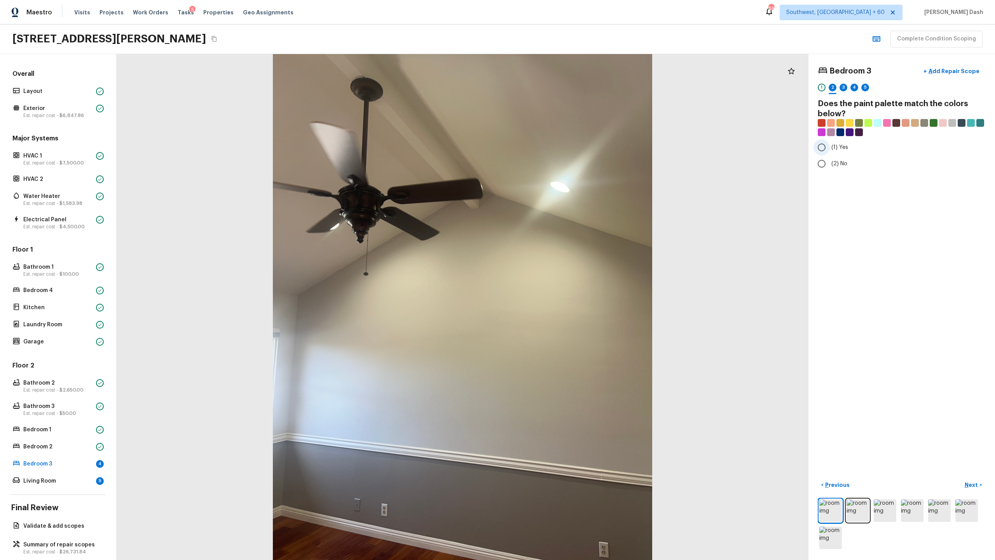
click at [559, 146] on span "(1) Yes" at bounding box center [839, 147] width 17 height 8
click at [559, 146] on input "(1) Yes" at bounding box center [821, 147] width 16 height 16
click at [559, 272] on p "Next" at bounding box center [972, 485] width 15 height 8
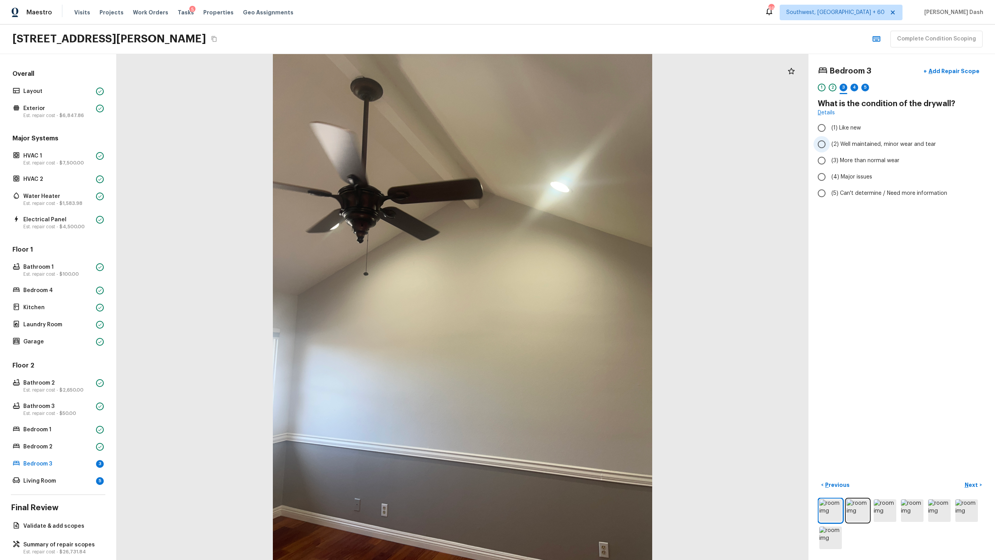
click at [559, 136] on label "(2) Well maintained, minor wear and tear" at bounding box center [896, 144] width 166 height 16
click at [559, 136] on input "(2) Well maintained, minor wear and tear" at bounding box center [821, 144] width 16 height 16
click at [559, 272] on button "Next >" at bounding box center [973, 484] width 25 height 13
click at [559, 128] on span "(1) Hardwood" at bounding box center [848, 128] width 35 height 8
click at [559, 128] on input "(1) Hardwood" at bounding box center [821, 128] width 16 height 16
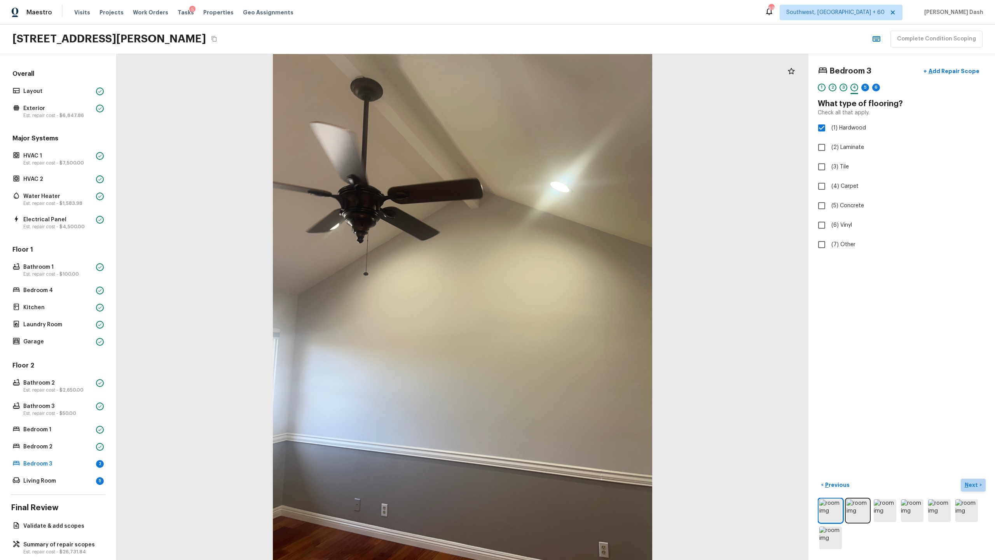
click at [559, 272] on p "Next" at bounding box center [972, 485] width 15 height 8
click at [559, 143] on span "(2) Well maintained, minor wear and tear" at bounding box center [883, 144] width 105 height 8
click at [559, 143] on input "(2) Well maintained, minor wear and tear" at bounding box center [821, 144] width 16 height 16
click at [559, 272] on p "Next" at bounding box center [972, 485] width 15 height 8
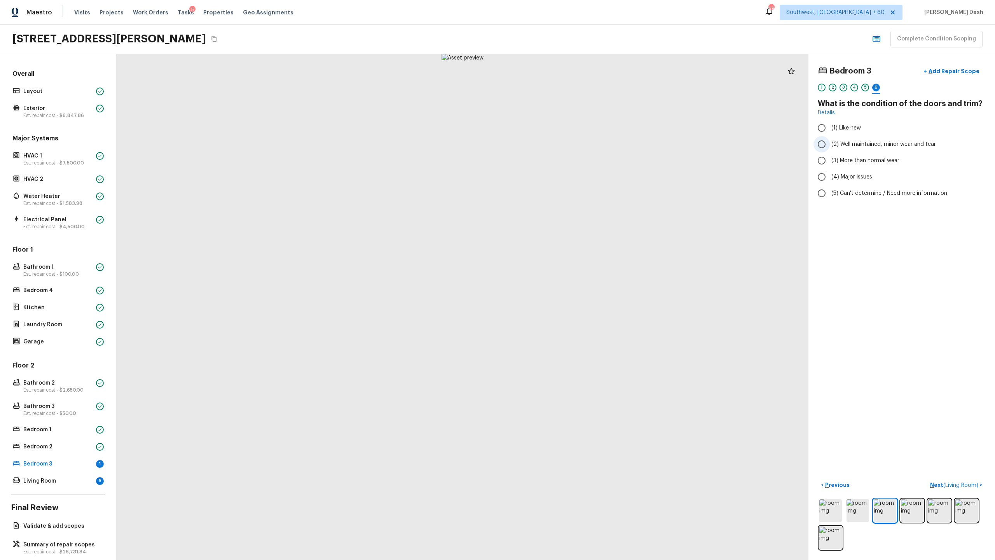
click at [559, 145] on span "(2) Well maintained, minor wear and tear" at bounding box center [883, 144] width 105 height 8
click at [559, 145] on input "(2) Well maintained, minor wear and tear" at bounding box center [821, 144] width 16 height 16
click at [559, 272] on span "( Living Room )" at bounding box center [960, 484] width 35 height 5
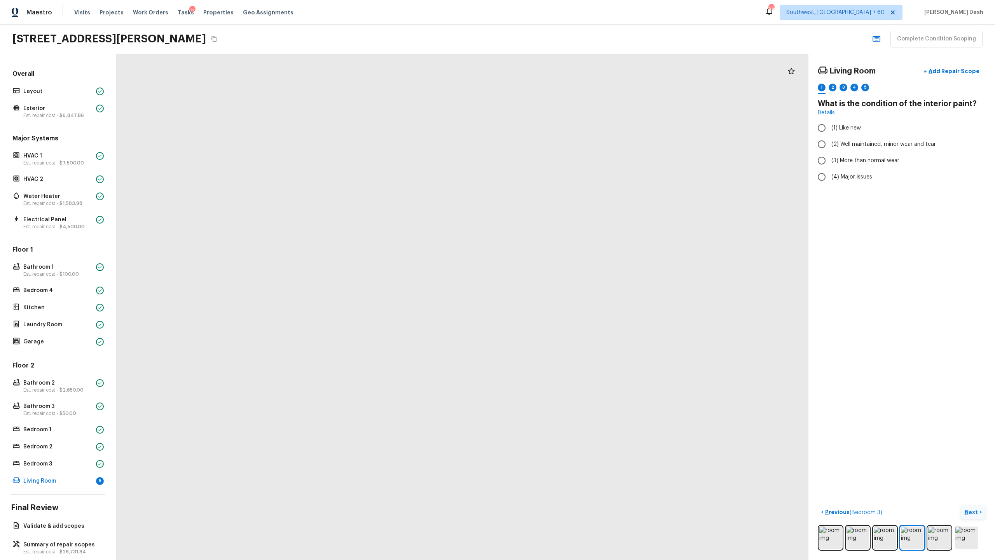
drag, startPoint x: 626, startPoint y: 466, endPoint x: 574, endPoint y: 203, distance: 267.9
drag, startPoint x: 473, startPoint y: 339, endPoint x: 506, endPoint y: 224, distance: 119.5
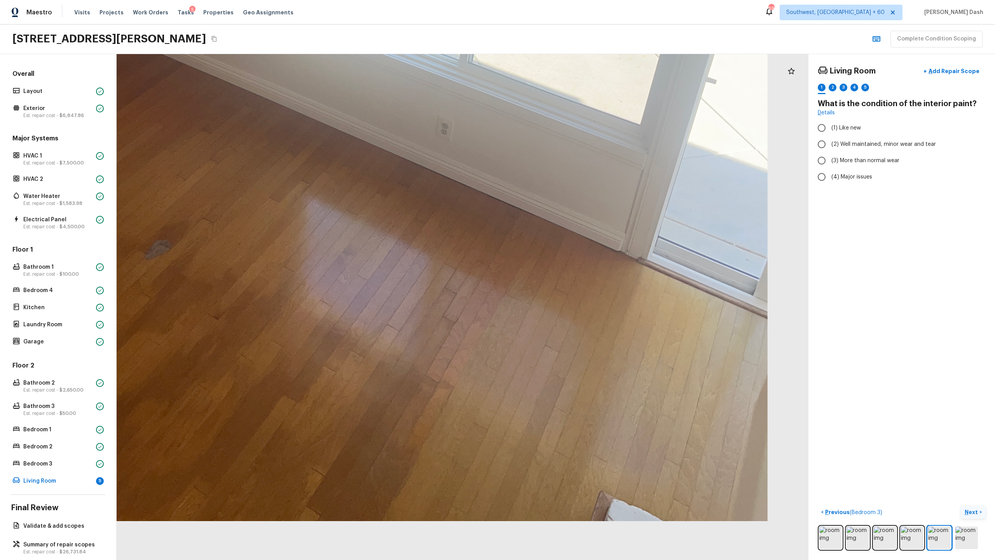
drag, startPoint x: 549, startPoint y: 492, endPoint x: 568, endPoint y: 335, distance: 157.7
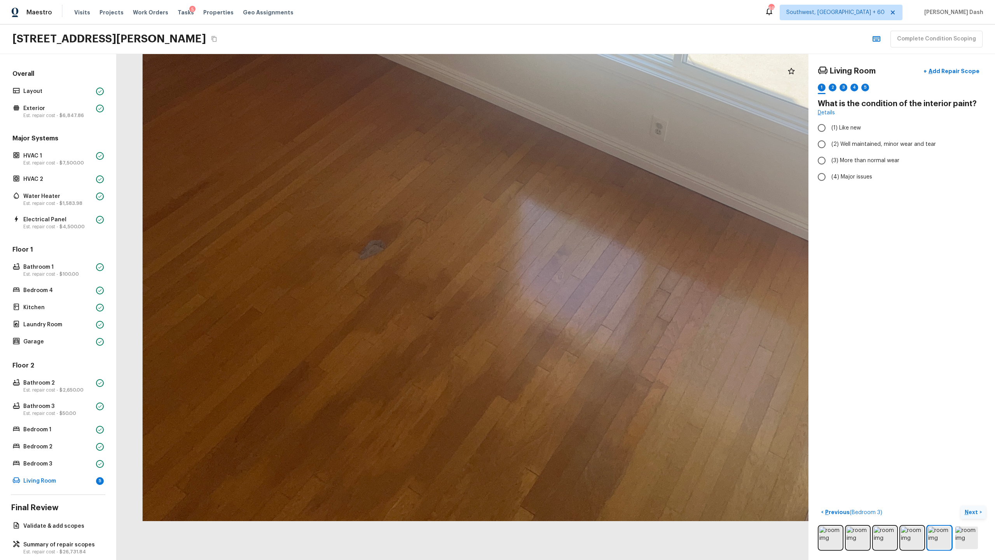
drag, startPoint x: 372, startPoint y: 328, endPoint x: 588, endPoint y: 247, distance: 230.6
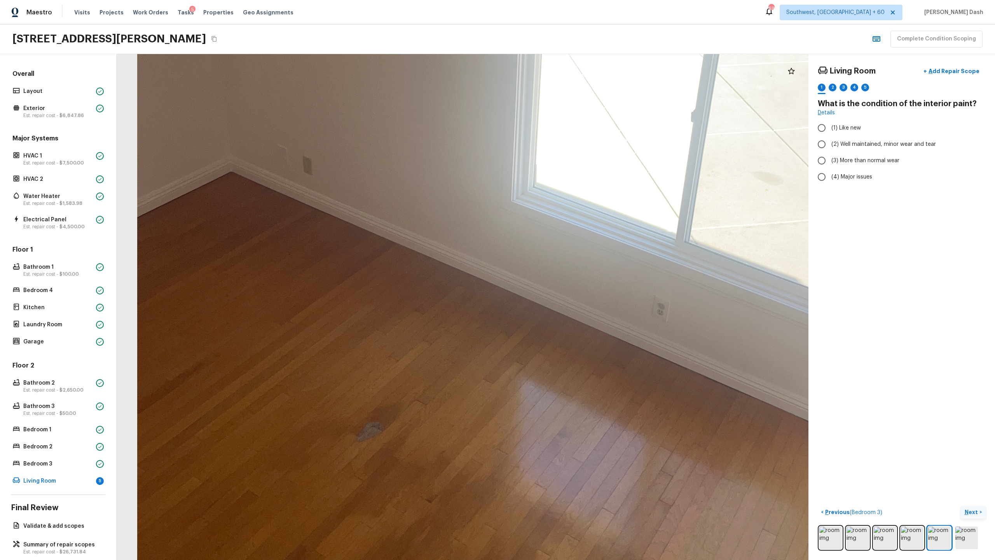
drag, startPoint x: 422, startPoint y: 431, endPoint x: 456, endPoint y: 319, distance: 117.5
click at [455, 272] on div at bounding box center [563, 139] width 1552 height 1134
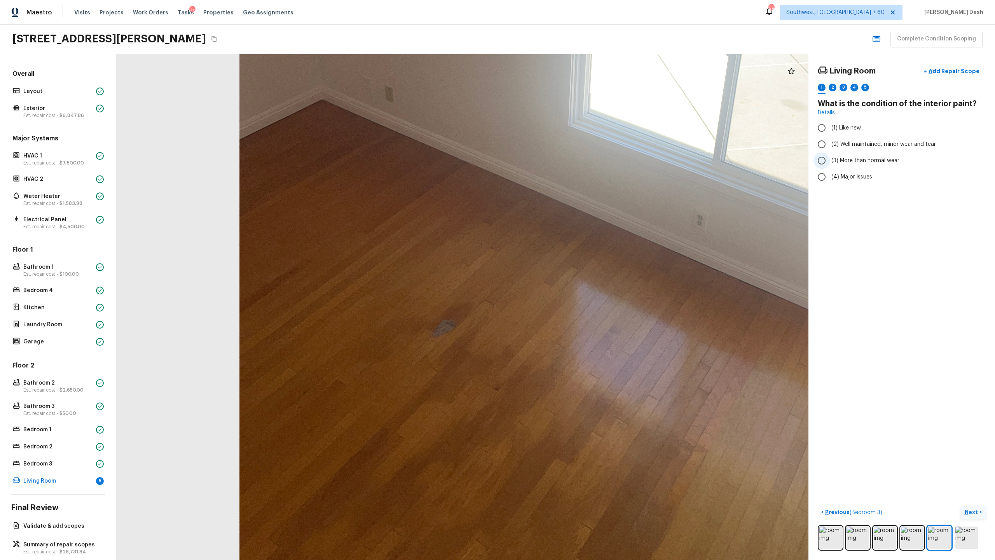
click at [559, 160] on span "(3) More than normal wear" at bounding box center [865, 161] width 68 height 8
click at [559, 160] on input "(3) More than normal wear" at bounding box center [821, 160] width 16 height 16
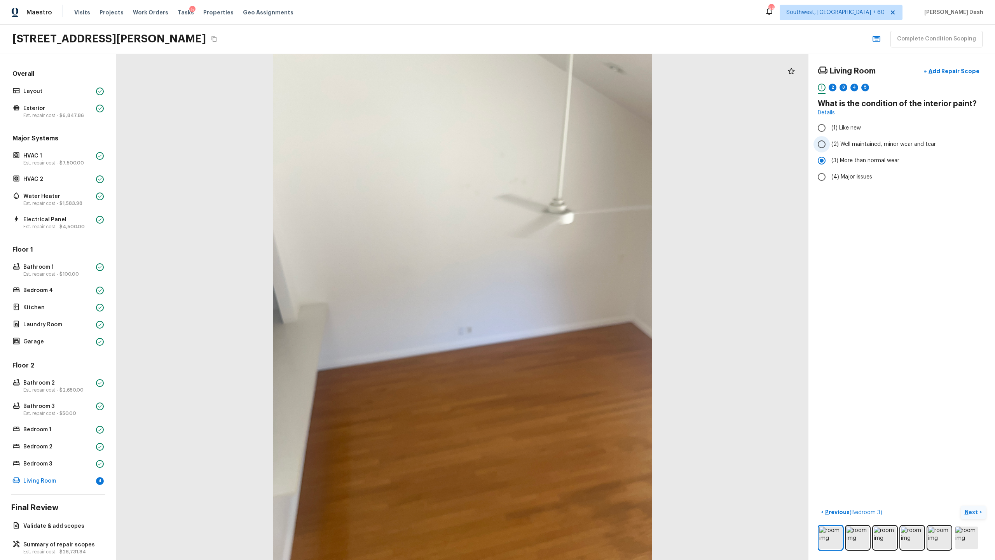
click at [559, 145] on span "(2) Well maintained, minor wear and tear" at bounding box center [883, 144] width 105 height 8
click at [559, 145] on input "(2) Well maintained, minor wear and tear" at bounding box center [821, 144] width 16 height 16
click at [559, 272] on p "Next" at bounding box center [972, 512] width 15 height 8
click at [559, 164] on input "(2) No" at bounding box center [821, 163] width 16 height 16
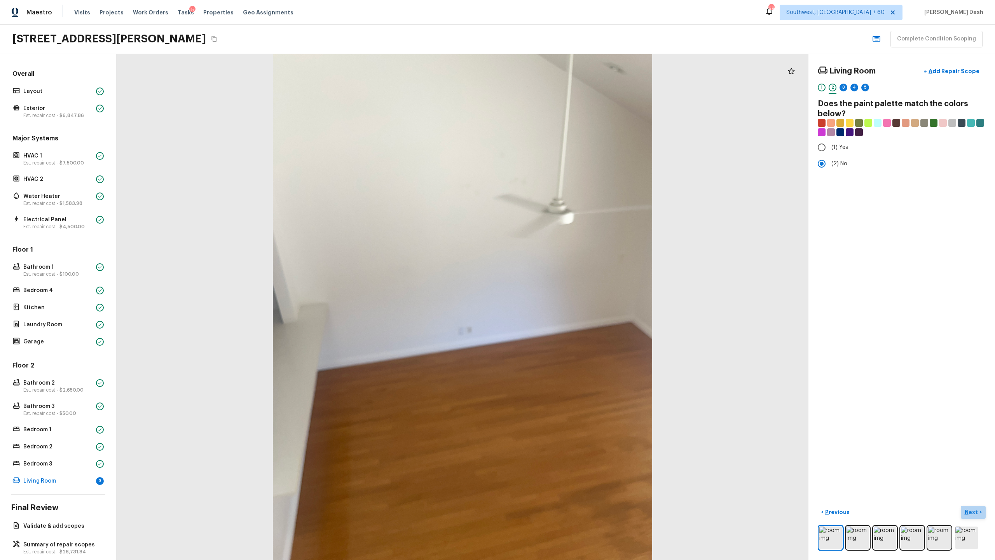
click at [559, 272] on button "Next >" at bounding box center [973, 512] width 25 height 13
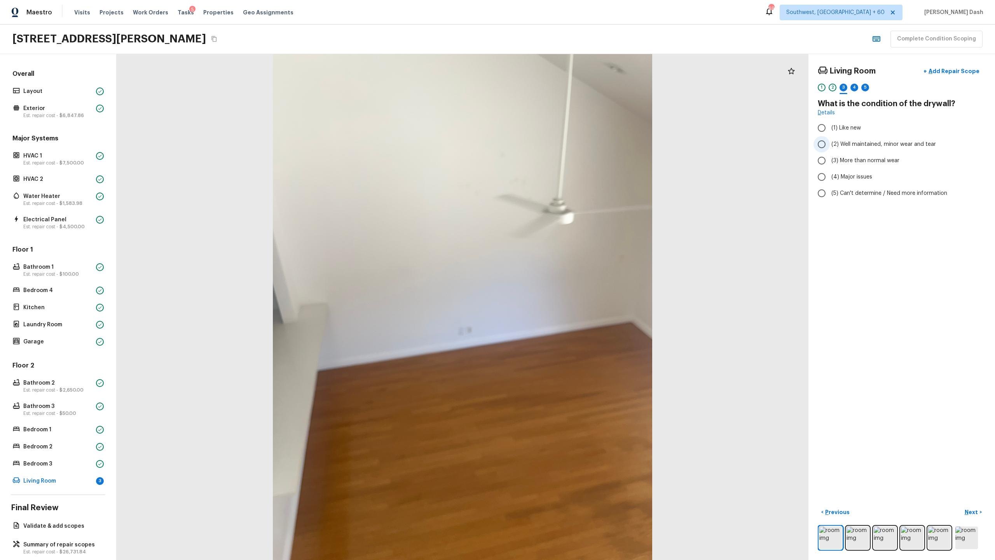
click at [559, 144] on span "(2) Well maintained, minor wear and tear" at bounding box center [883, 144] width 105 height 8
click at [559, 144] on input "(2) Well maintained, minor wear and tear" at bounding box center [821, 144] width 16 height 16
click at [559, 272] on p "Next" at bounding box center [972, 512] width 15 height 8
click at [559, 136] on label "(1) Hardwood" at bounding box center [896, 128] width 166 height 16
click at [559, 136] on input "(1) Hardwood" at bounding box center [821, 128] width 16 height 16
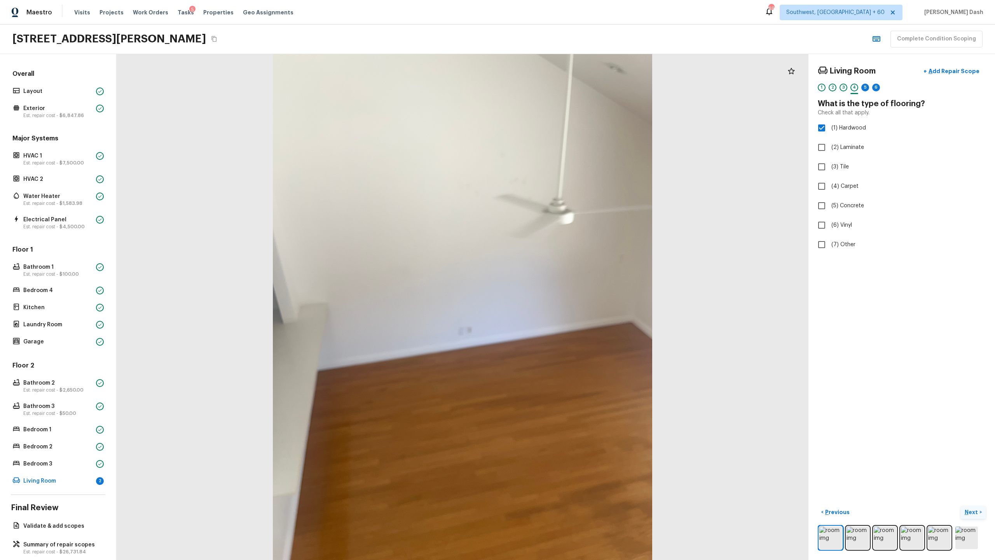
click at [559, 272] on p "Next" at bounding box center [972, 512] width 15 height 8
click at [559, 158] on input "(3) More than normal wear" at bounding box center [821, 160] width 16 height 16
click at [559, 272] on button "Next >" at bounding box center [973, 512] width 25 height 13
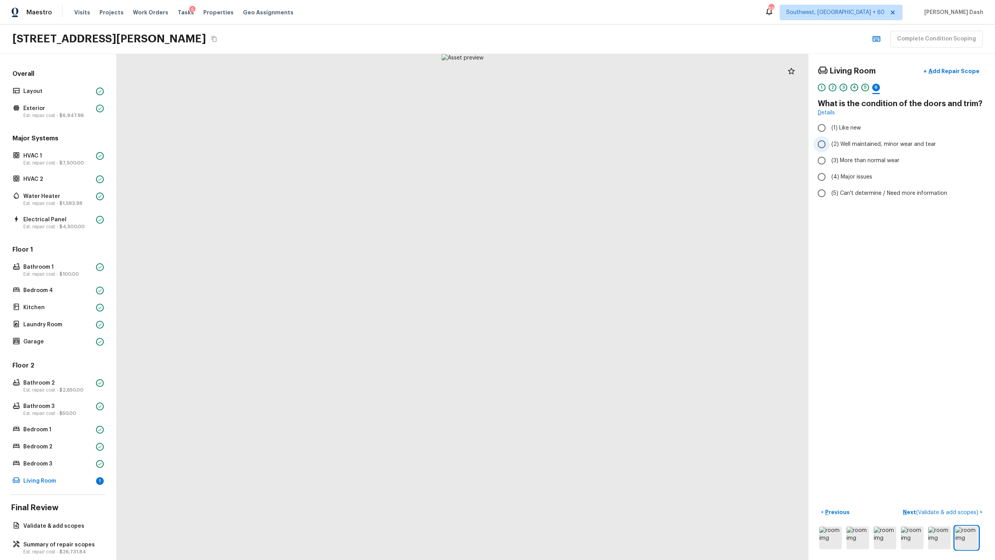
click at [559, 148] on label "(2) Well maintained, minor wear and tear" at bounding box center [896, 144] width 166 height 16
click at [559, 148] on input "(2) Well maintained, minor wear and tear" at bounding box center [821, 144] width 16 height 16
click at [559, 272] on span "( Validate & add scopes )" at bounding box center [947, 511] width 62 height 5
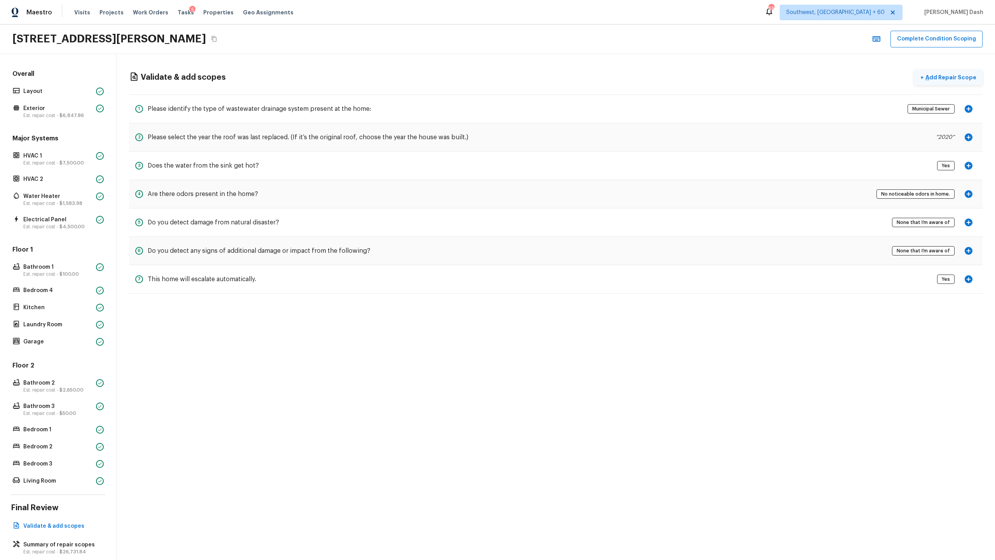
click at [559, 78] on p "Add Repair Scope" at bounding box center [950, 77] width 52 height 8
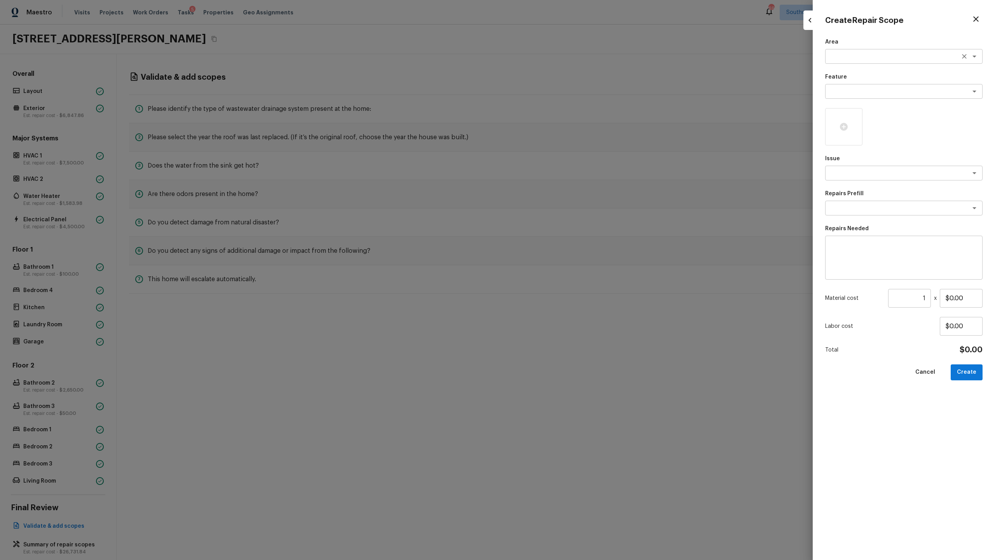
click at [559, 61] on div "x ​" at bounding box center [903, 56] width 157 height 15
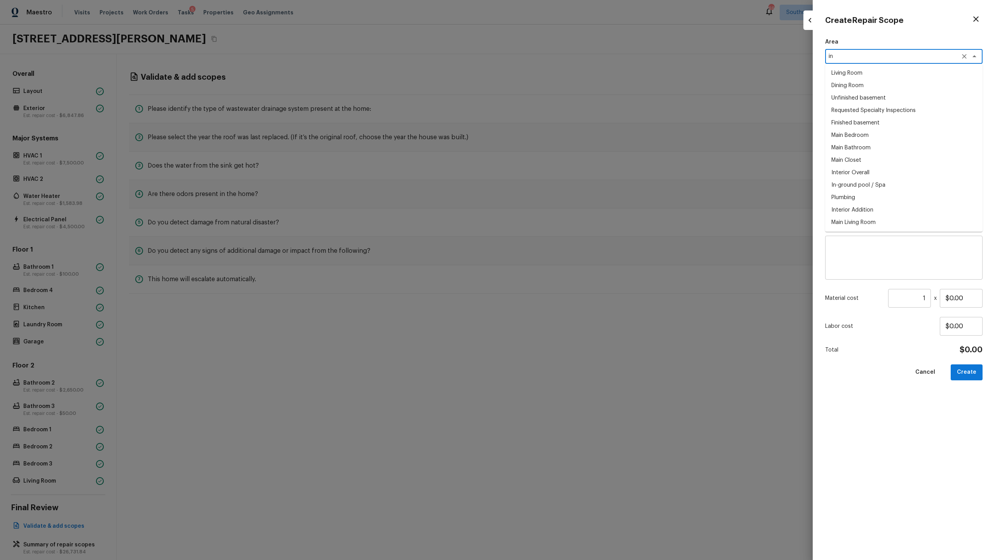
click at [559, 170] on li "Interior Overall" at bounding box center [903, 172] width 157 height 12
click at [559, 90] on textarea at bounding box center [893, 91] width 129 height 8
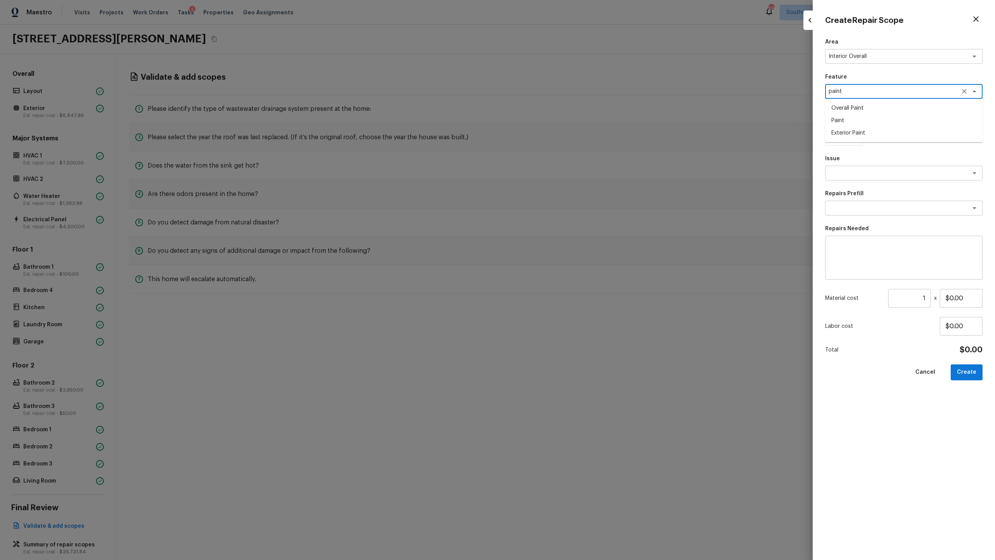
click at [559, 113] on li "Overall Paint" at bounding box center [903, 108] width 157 height 12
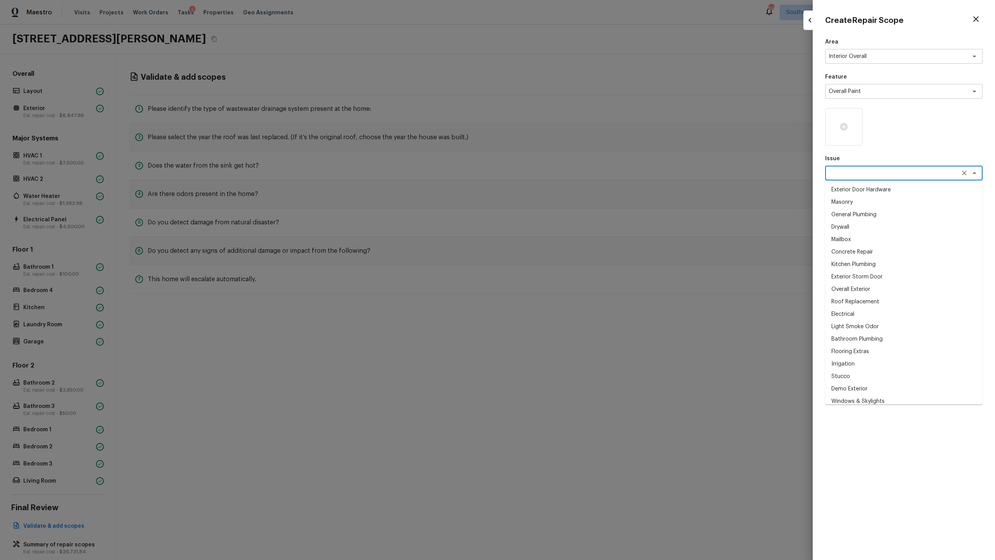
click at [559, 176] on textarea at bounding box center [893, 173] width 129 height 8
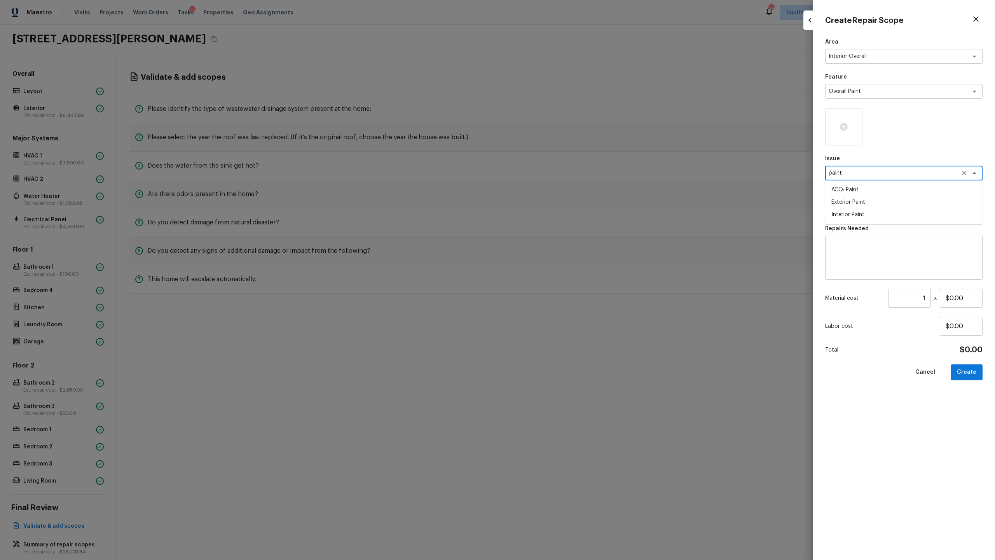
click at [559, 189] on li "ACQ: Paint" at bounding box center [903, 189] width 157 height 12
click at [559, 132] on div at bounding box center [843, 126] width 37 height 37
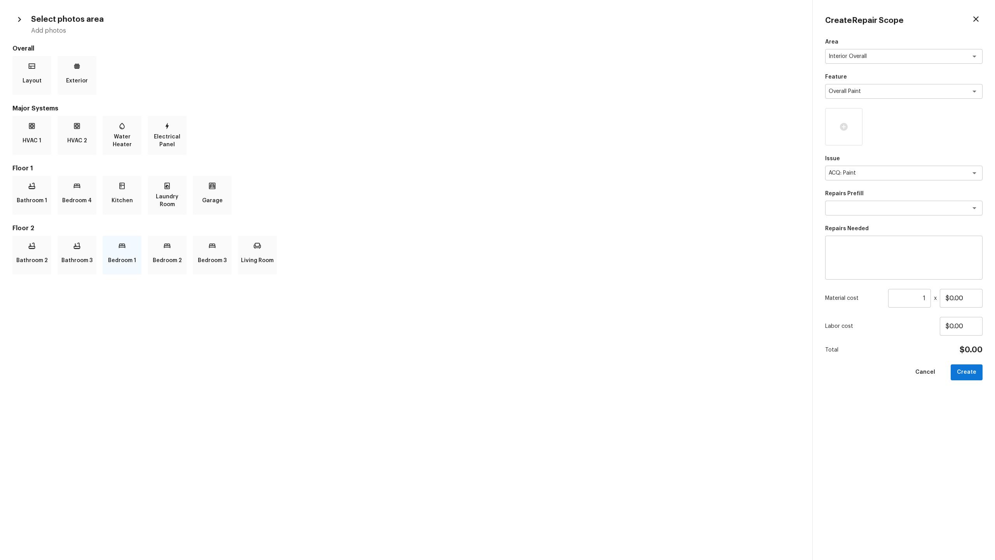
click at [129, 255] on p "Bedroom 1" at bounding box center [122, 261] width 28 height 16
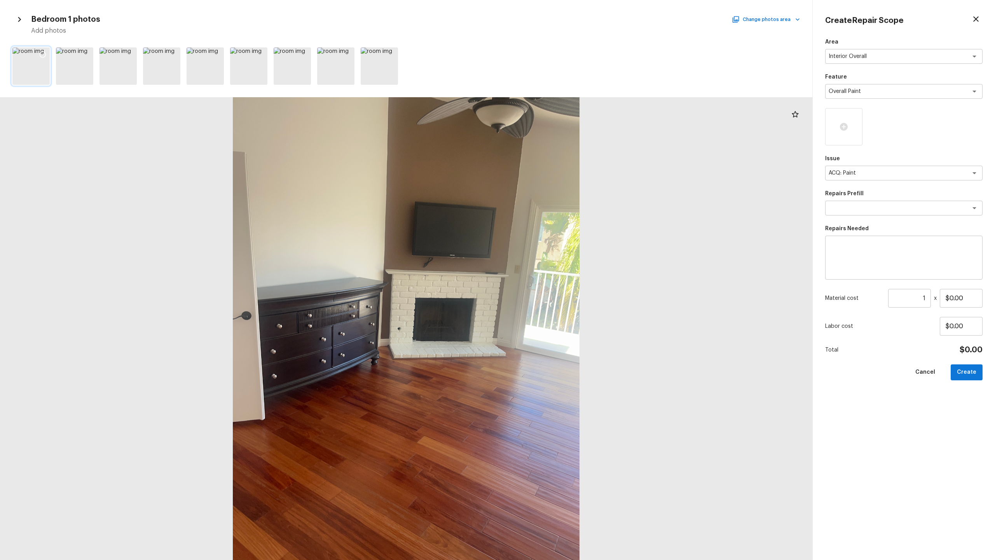
click at [46, 52] on icon at bounding box center [43, 55] width 8 height 8
click at [87, 52] on icon at bounding box center [86, 54] width 7 height 7
click at [559, 208] on textarea at bounding box center [893, 208] width 129 height 8
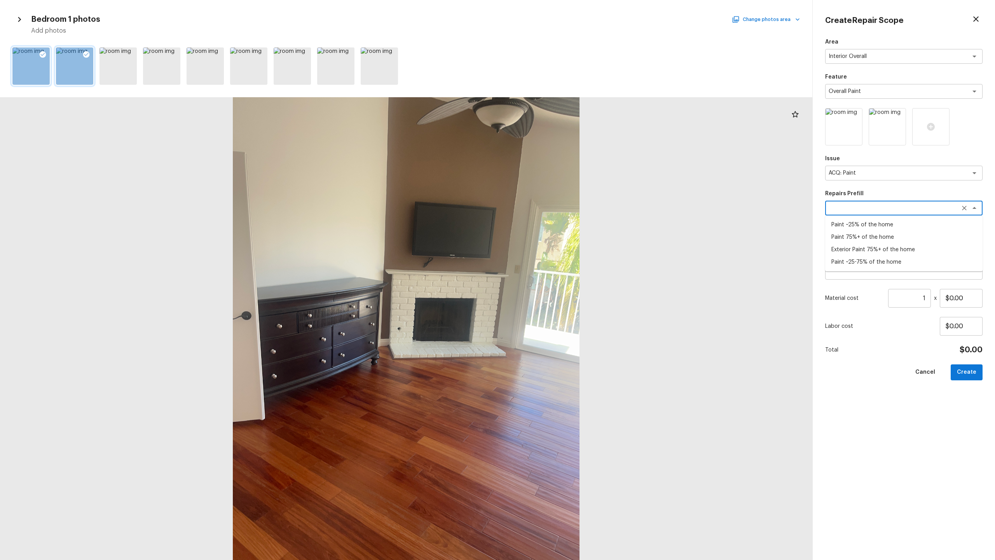
click at [559, 21] on button "Change photos area" at bounding box center [766, 19] width 66 height 10
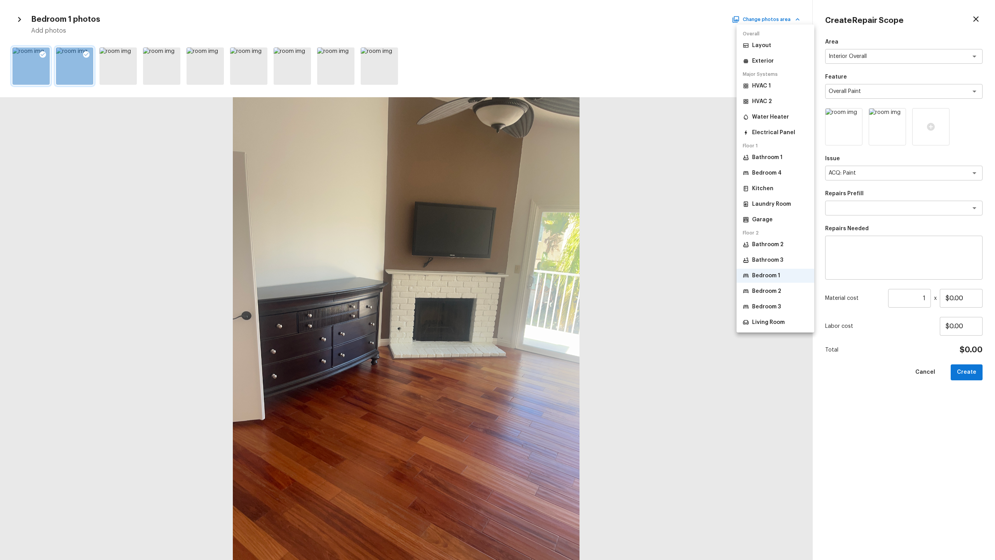
click at [559, 255] on li "Bathroom 3" at bounding box center [775, 260] width 78 height 14
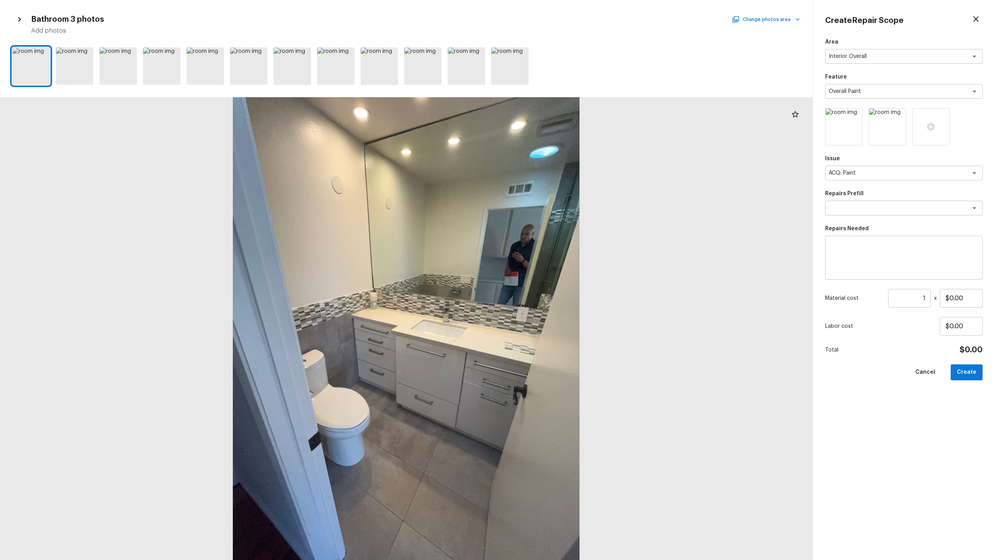
click at [559, 24] on button "Change photos area" at bounding box center [766, 19] width 66 height 10
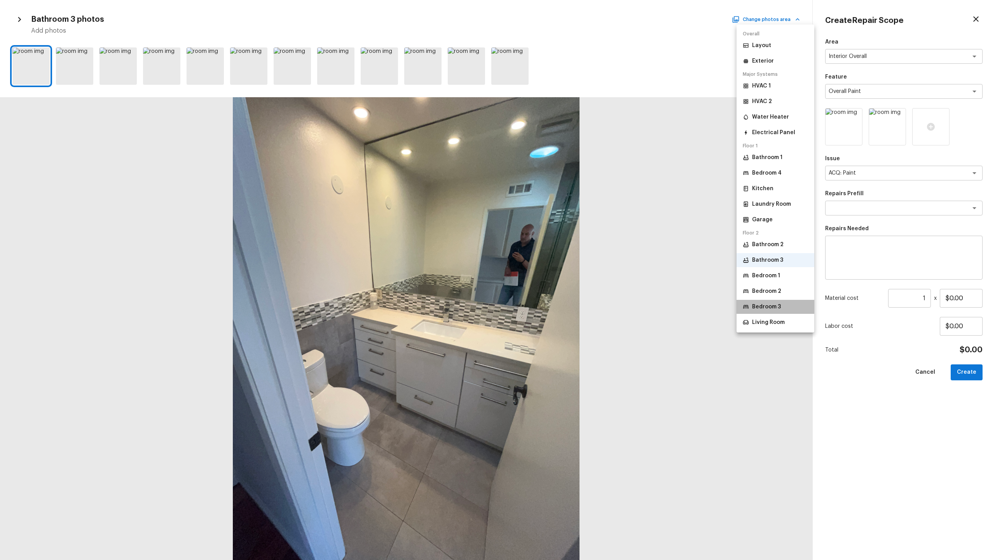
click at [559, 272] on p "Bedroom 3" at bounding box center [766, 307] width 29 height 8
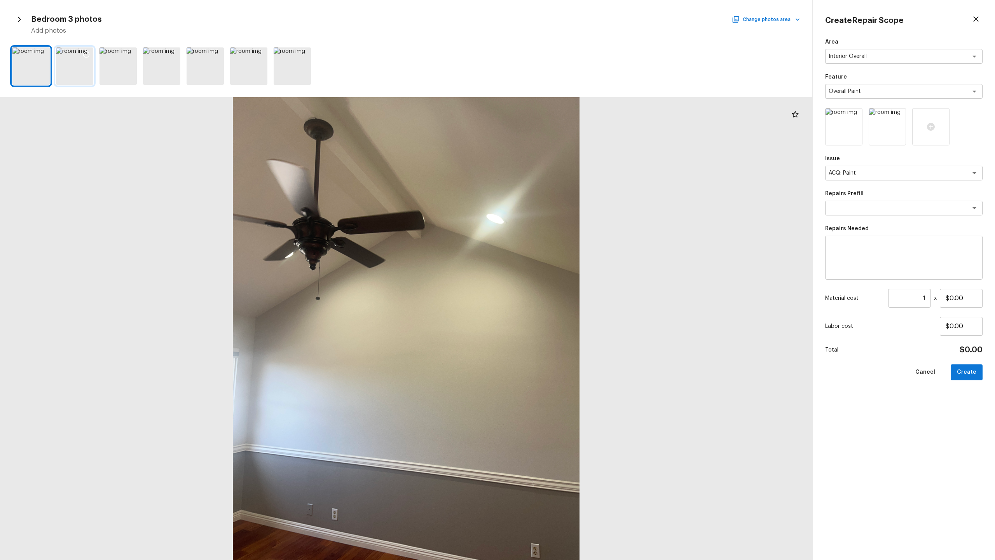
click at [88, 51] on icon at bounding box center [86, 55] width 8 height 8
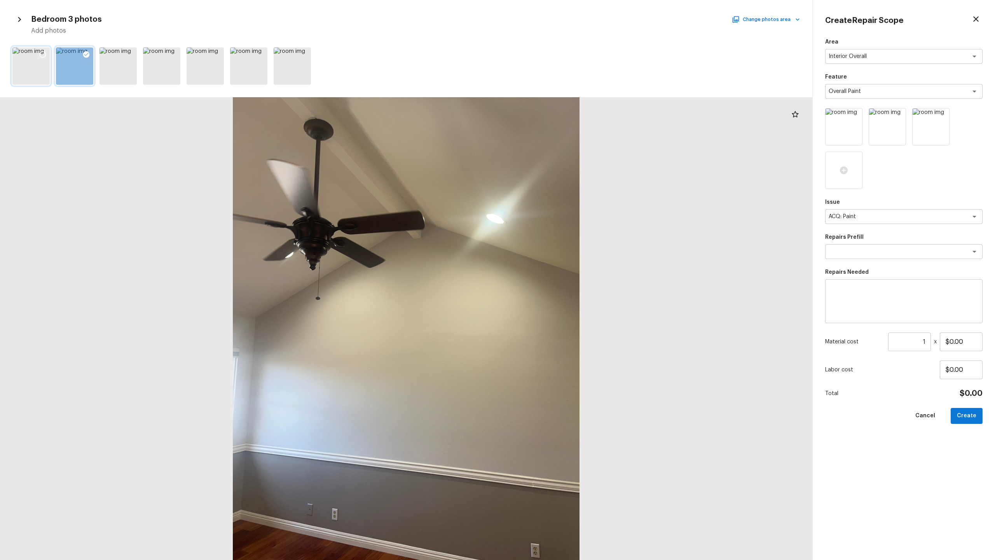
click at [40, 51] on icon at bounding box center [43, 55] width 8 height 8
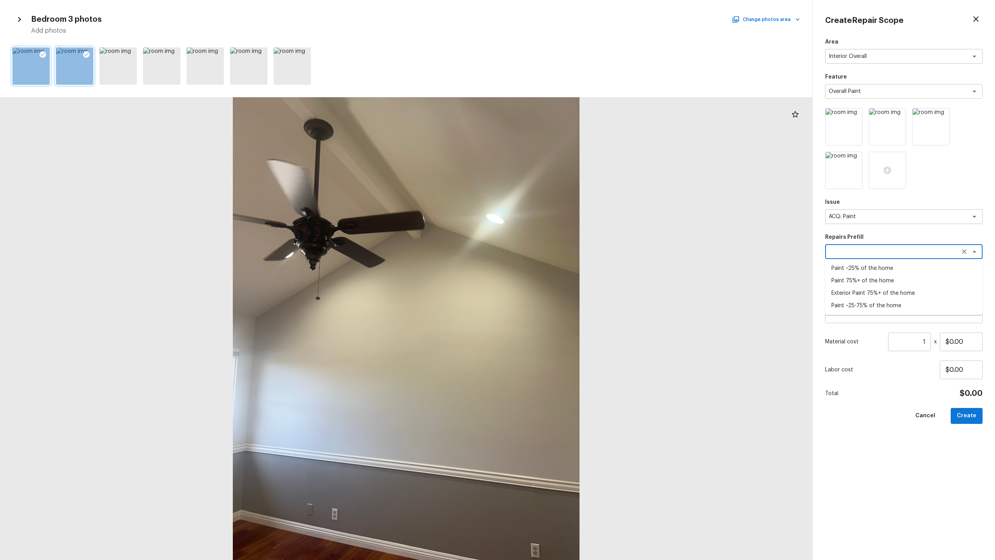
click at [559, 253] on textarea at bounding box center [893, 252] width 129 height 8
click at [559, 272] on li "Paint ~25-75% of the home" at bounding box center [903, 305] width 157 height 12
click at [559, 272] on div "Material cost 1 ​ x $0.93" at bounding box center [903, 341] width 157 height 19
click at [559, 272] on input "1" at bounding box center [909, 341] width 43 height 19
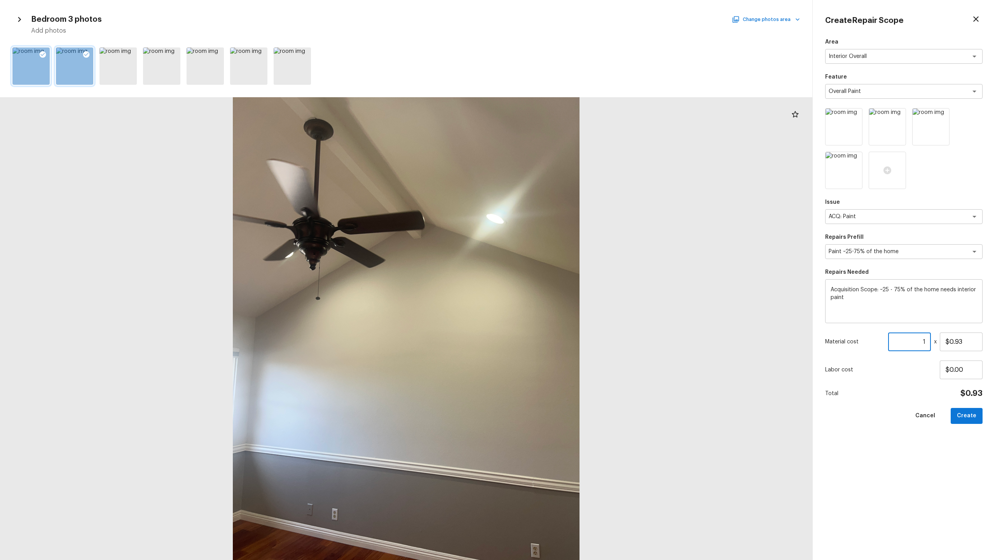
click at [559, 21] on button "Change photos area" at bounding box center [766, 19] width 66 height 10
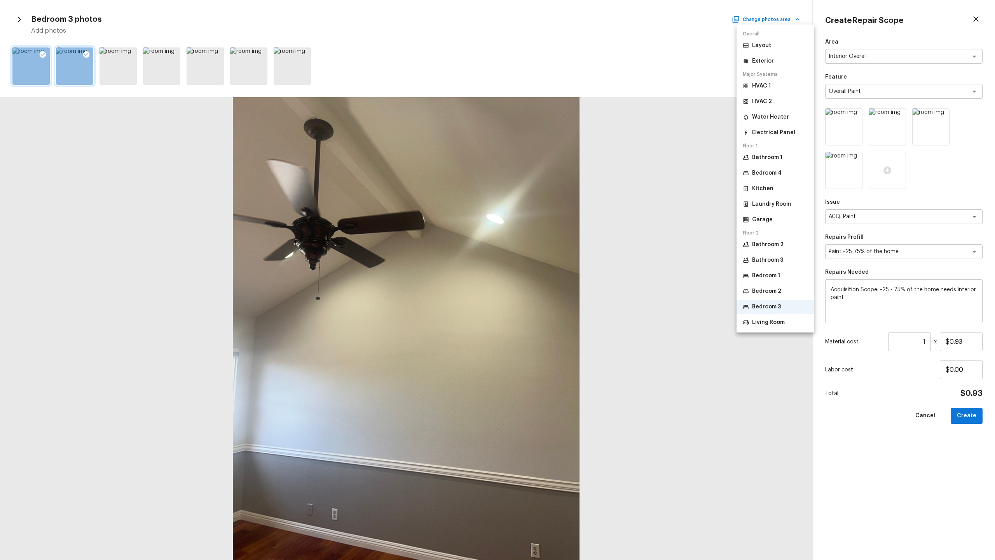
click at [559, 83] on div at bounding box center [497, 280] width 995 height 560
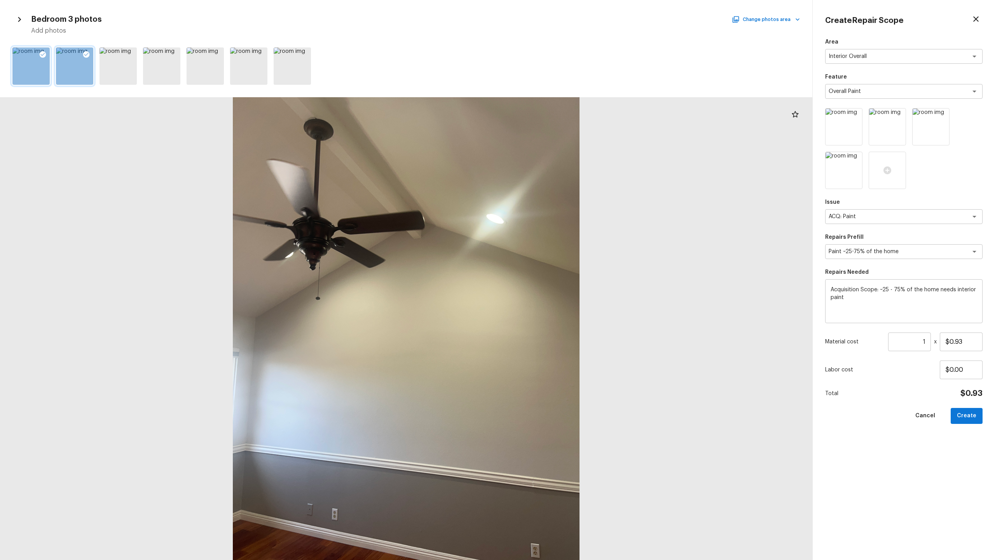
click at [16, 18] on icon "button" at bounding box center [19, 19] width 10 height 10
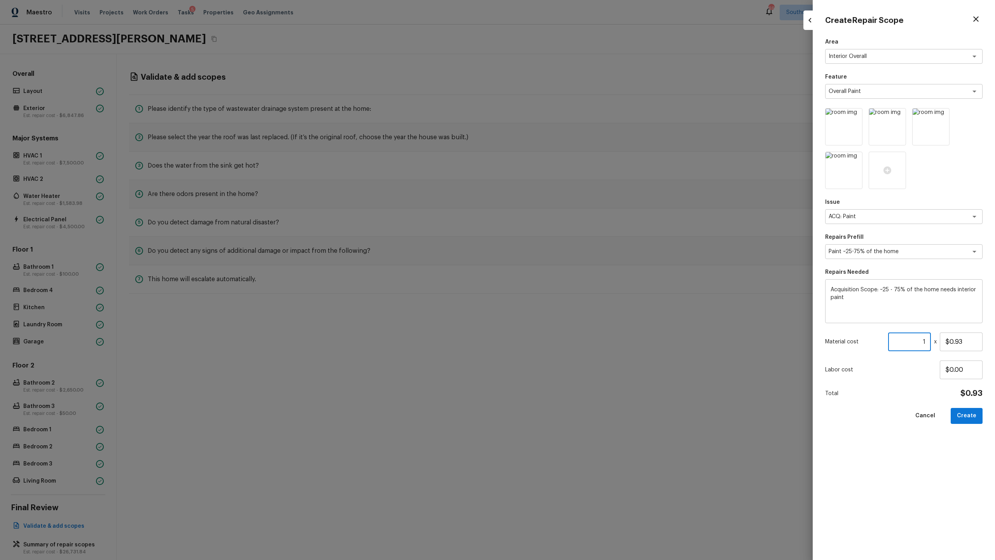
click at [559, 272] on input "1" at bounding box center [909, 341] width 43 height 19
click at [559, 272] on button "Create" at bounding box center [967, 416] width 32 height 16
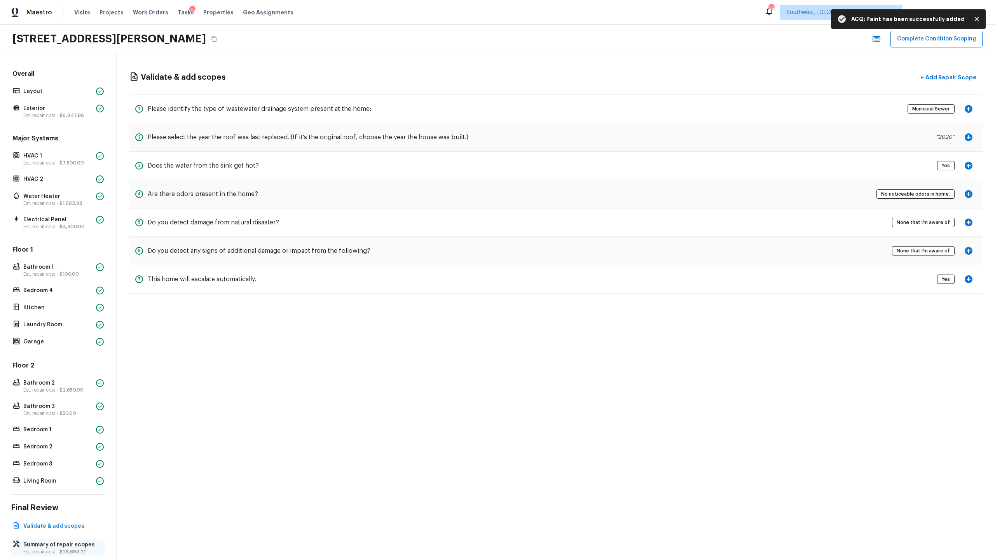
click at [37, 272] on p "Est. repair cost - $28,693.21" at bounding box center [61, 551] width 77 height 6
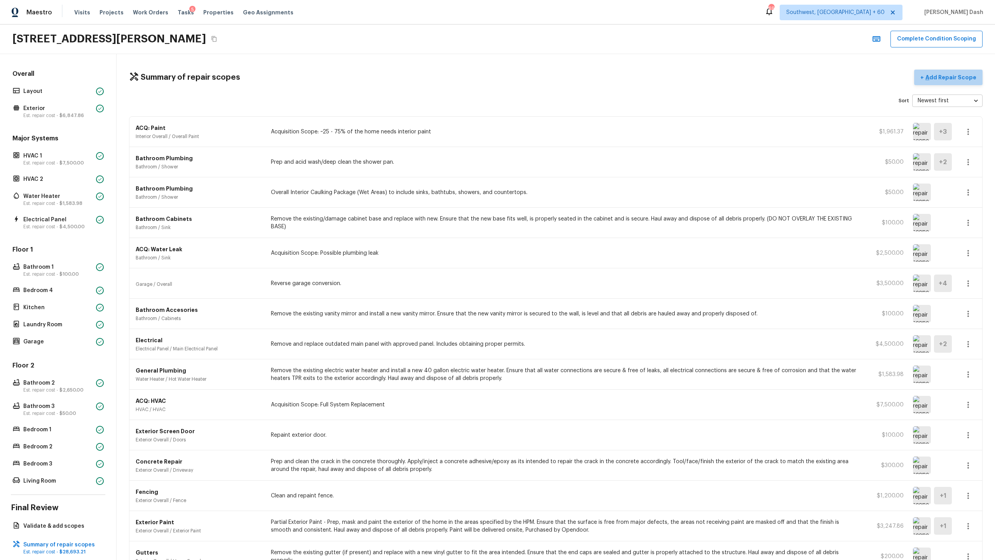
click at [559, 80] on p "Add Repair Scope" at bounding box center [950, 77] width 52 height 8
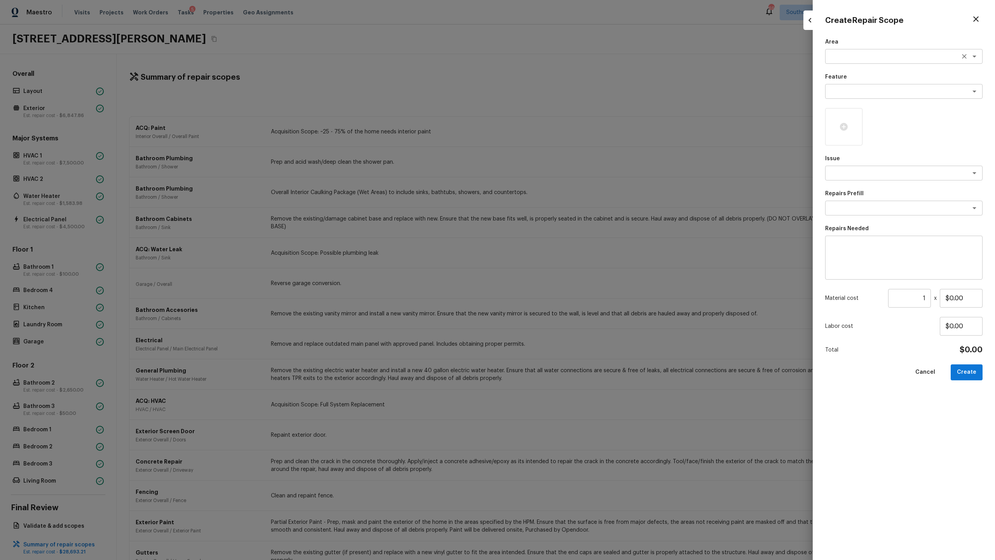
click at [559, 54] on textarea at bounding box center [893, 56] width 129 height 8
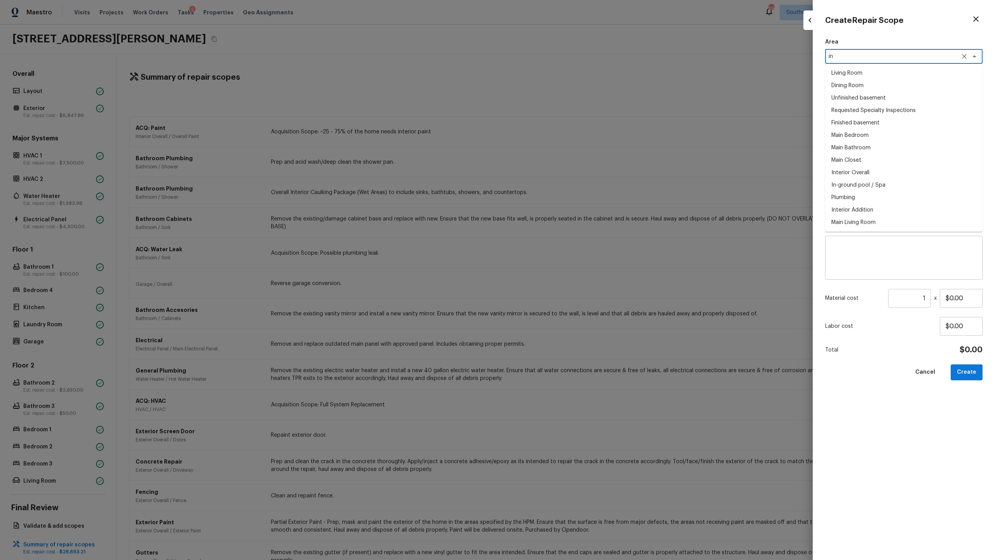
click at [559, 171] on li "Interior Overall" at bounding box center [903, 172] width 157 height 12
click at [559, 176] on textarea at bounding box center [893, 173] width 129 height 8
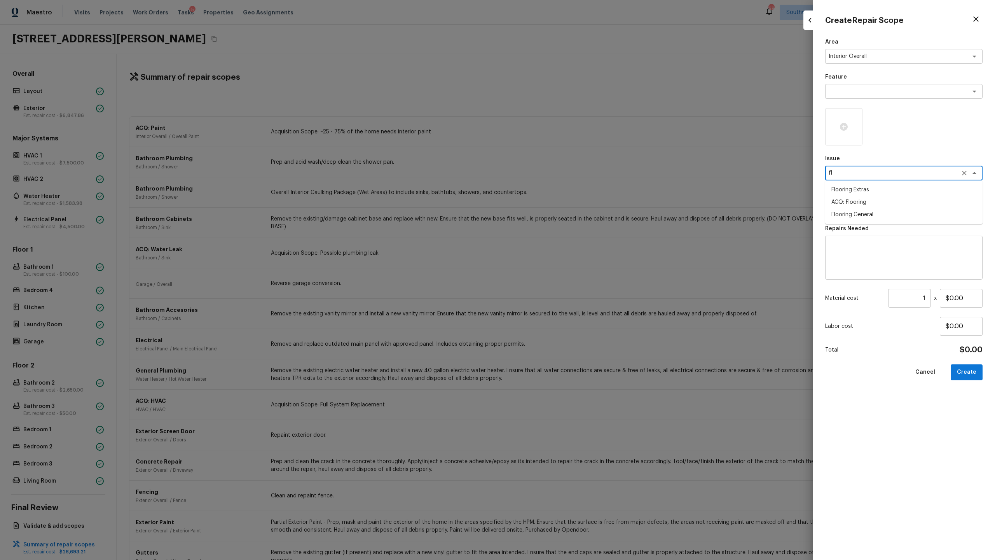
click at [559, 197] on li "ACQ: Flooring" at bounding box center [903, 202] width 157 height 12
click at [559, 202] on div "x ​" at bounding box center [903, 208] width 157 height 15
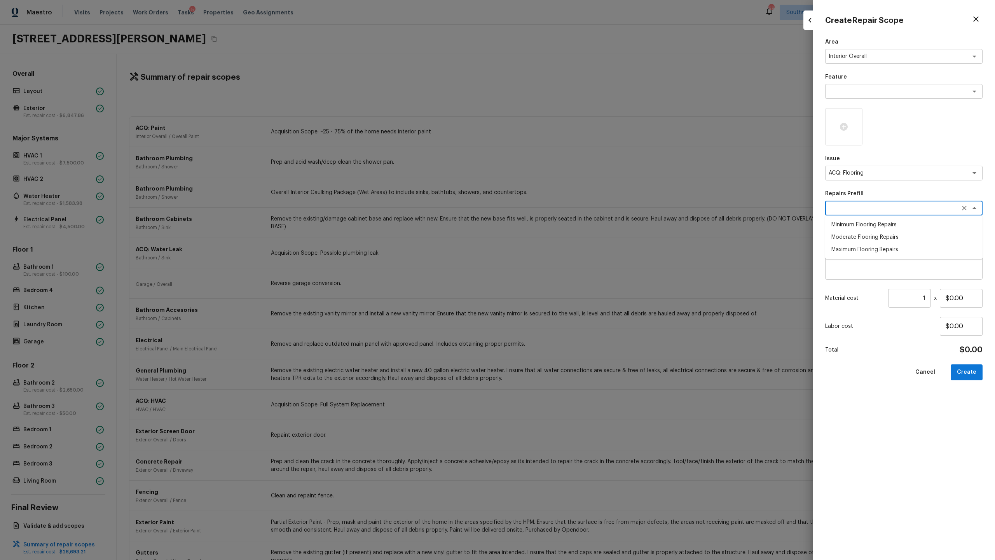
click at [559, 222] on li "Minimum Flooring Repairs" at bounding box center [903, 224] width 157 height 12
click at [559, 272] on input "1" at bounding box center [909, 298] width 43 height 19
click at [559, 125] on icon at bounding box center [844, 127] width 8 height 8
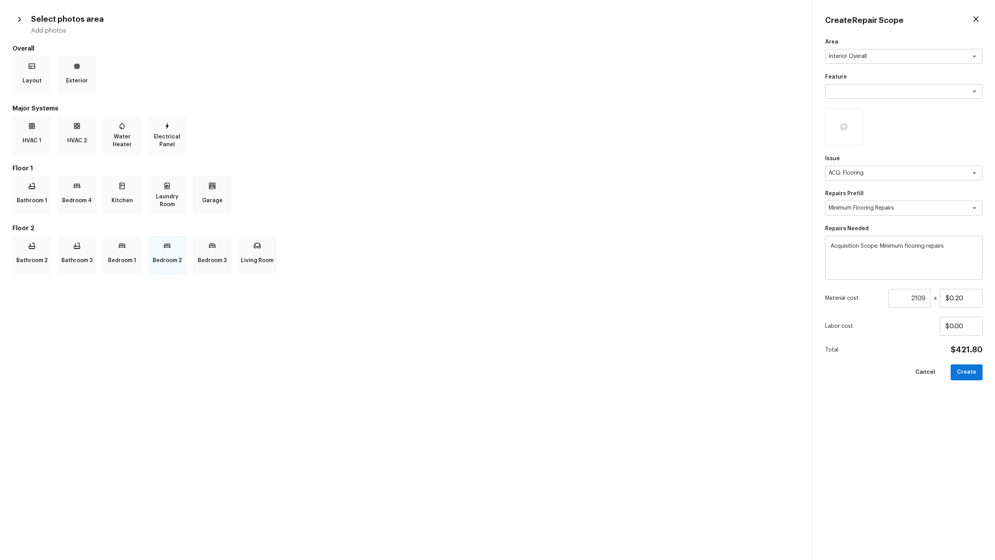
click at [169, 253] on p "Bedroom 2" at bounding box center [167, 261] width 29 height 16
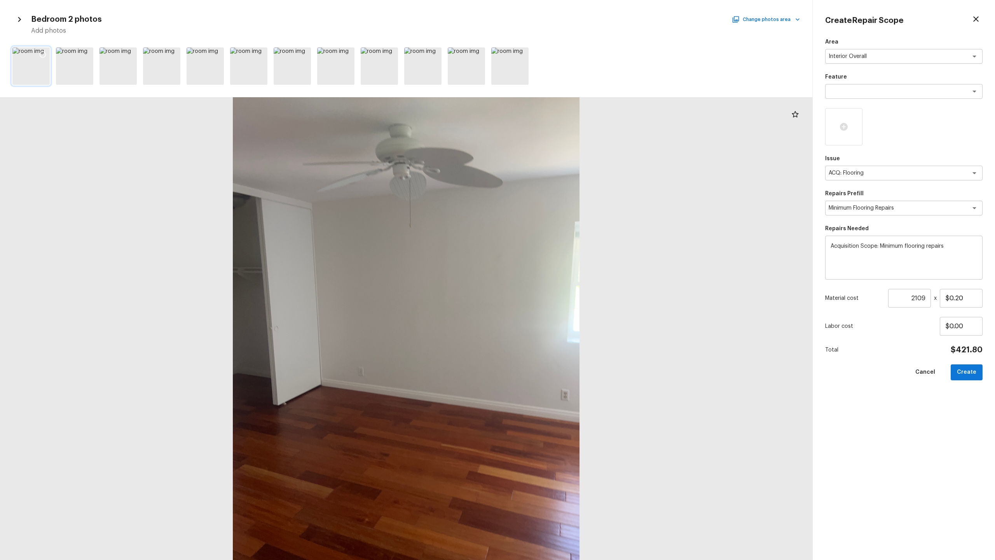
click at [44, 52] on icon at bounding box center [43, 54] width 7 height 7
click at [86, 53] on icon at bounding box center [86, 55] width 8 height 8
click at [129, 56] on icon at bounding box center [130, 55] width 8 height 8
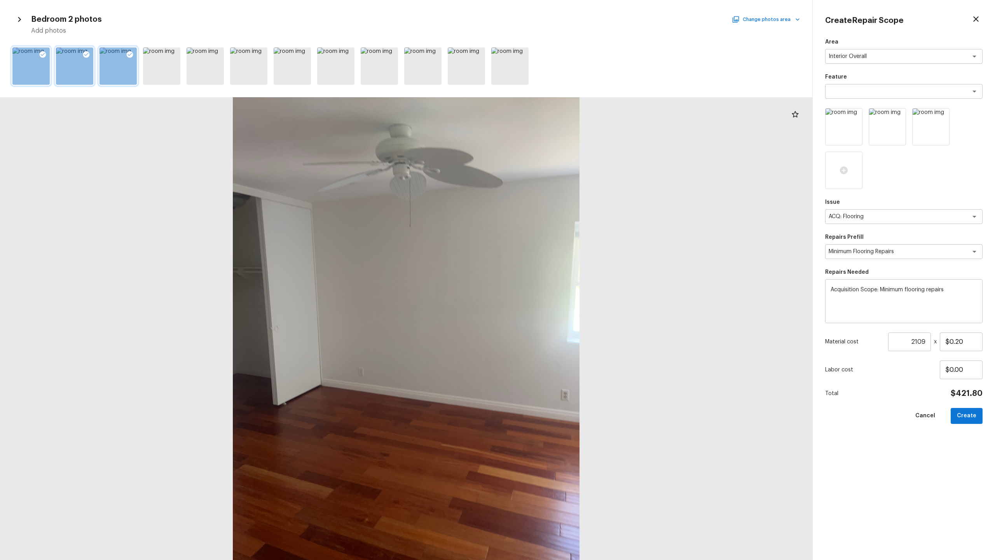
click at [559, 16] on button "Change photos area" at bounding box center [766, 19] width 66 height 10
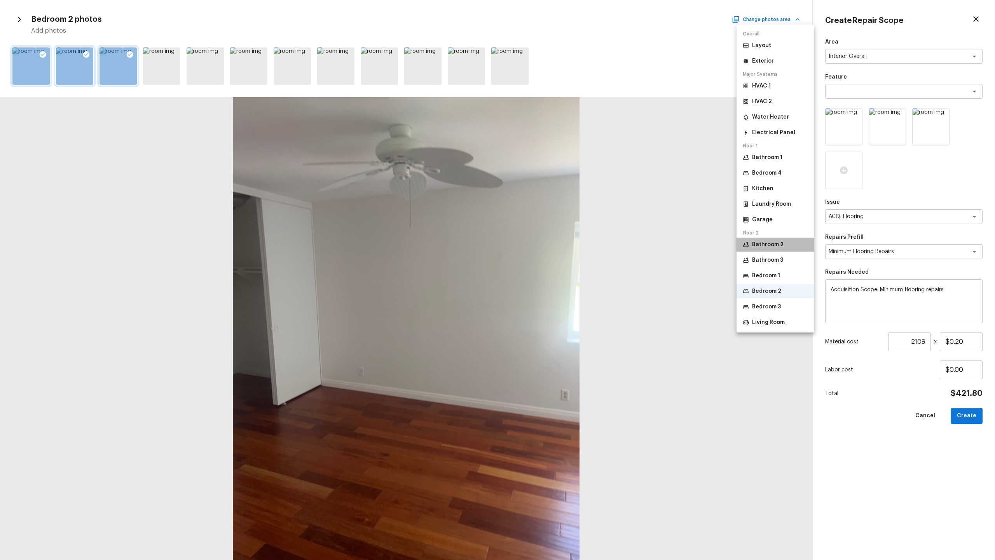
click at [559, 247] on p "Bathroom 2" at bounding box center [767, 245] width 31 height 8
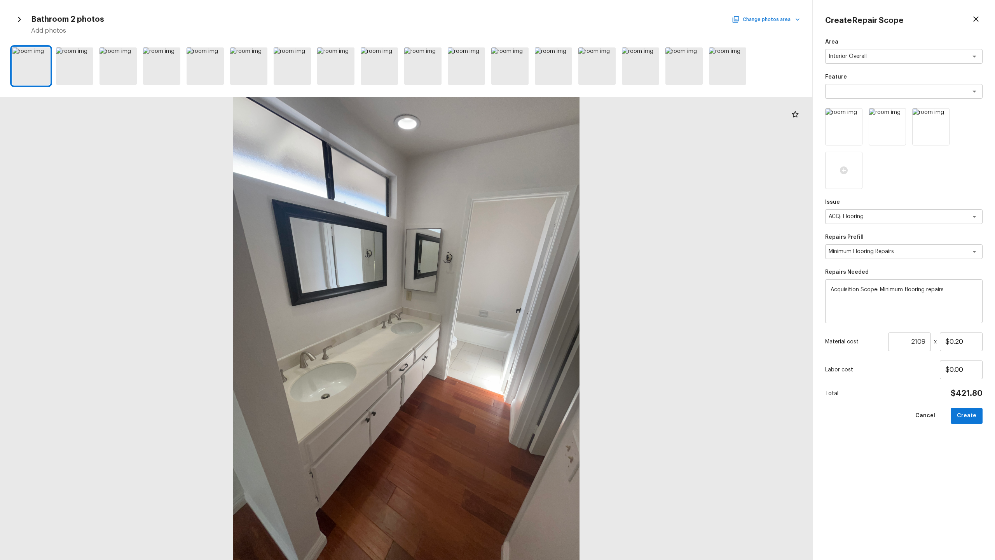
click at [559, 20] on button "Change photos area" at bounding box center [766, 19] width 66 height 10
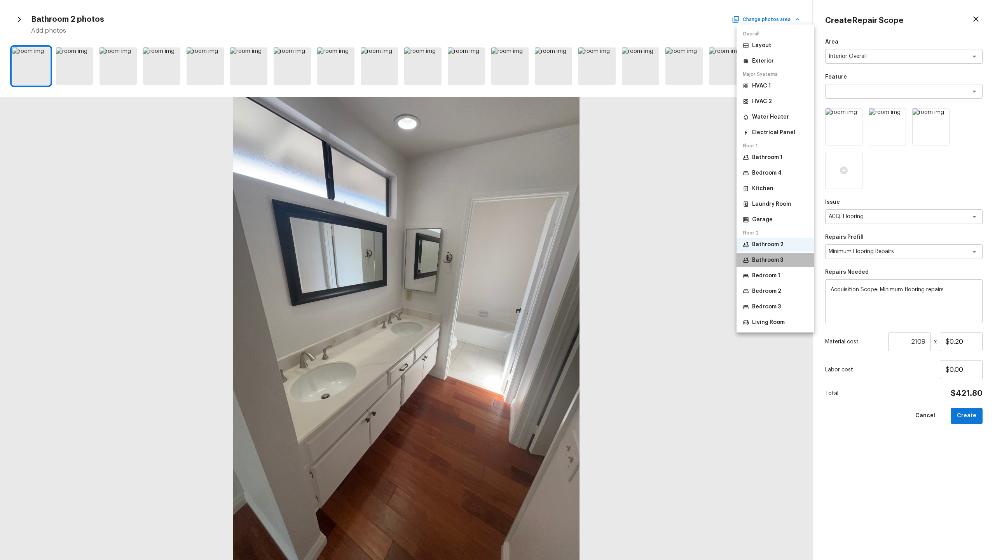
click at [559, 258] on p "Bathroom 3" at bounding box center [767, 260] width 31 height 8
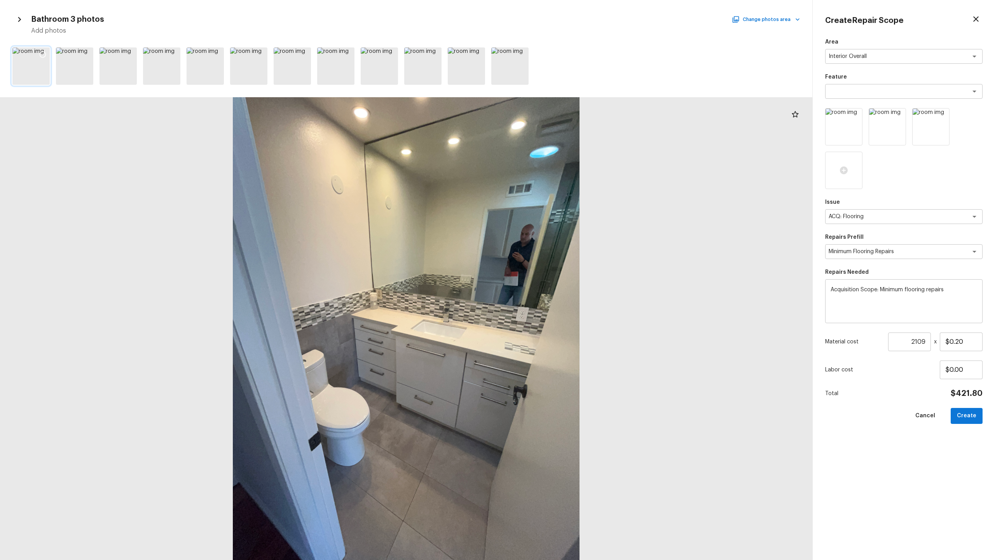
click at [44, 52] on icon at bounding box center [43, 54] width 7 height 7
click at [559, 16] on button "Change photos area" at bounding box center [766, 19] width 66 height 10
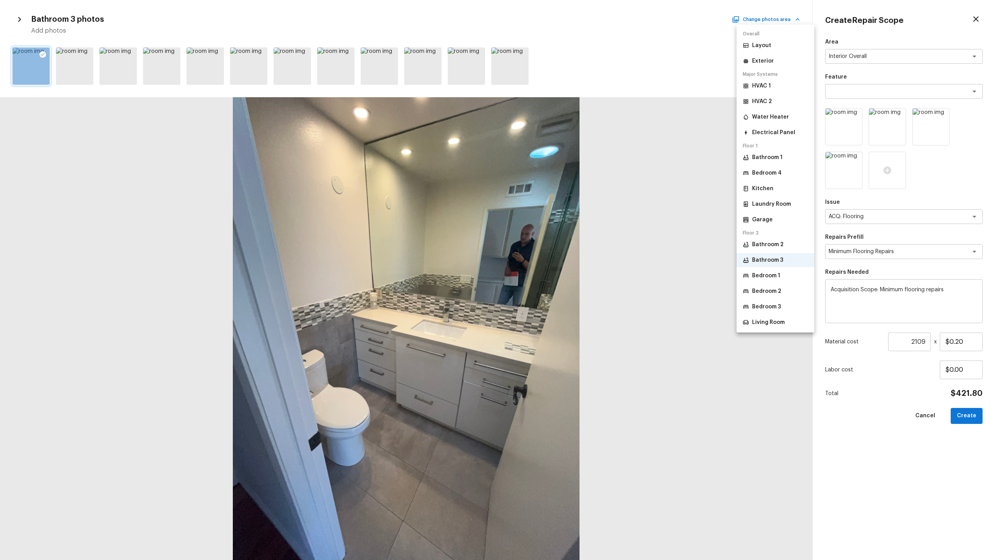
click at [559, 272] on li "Living Room" at bounding box center [775, 322] width 78 height 14
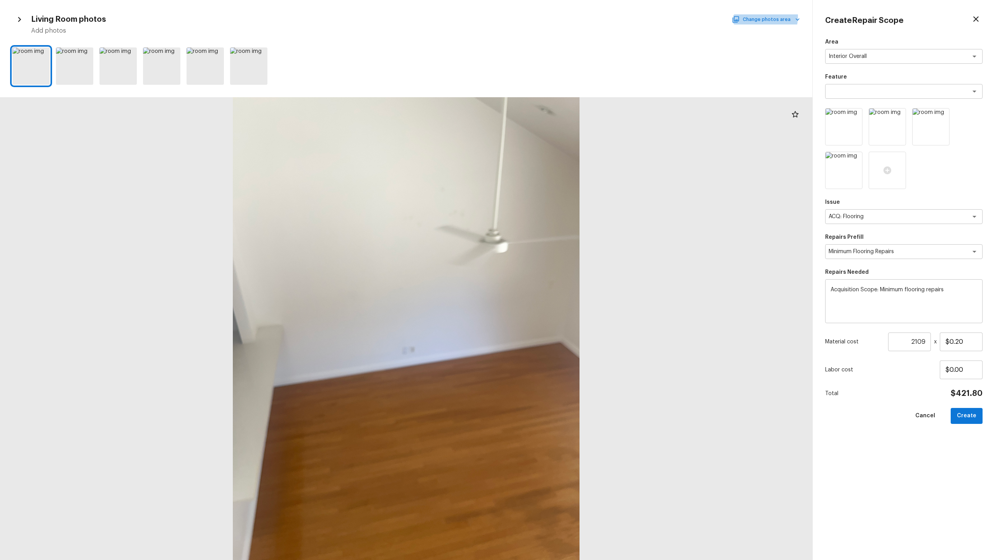
click at [559, 17] on button "Change photos area" at bounding box center [766, 19] width 66 height 10
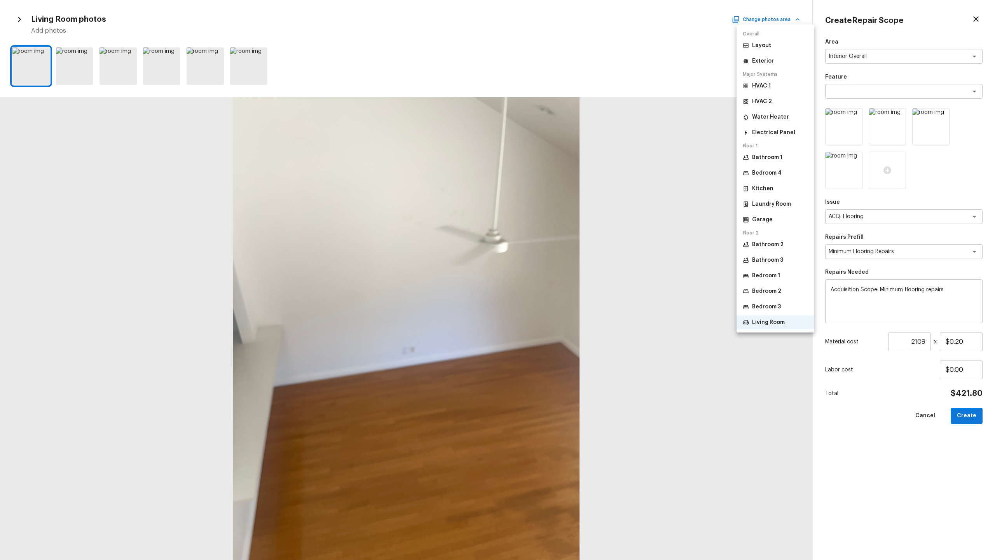
click at [559, 155] on p "Bathroom 1" at bounding box center [767, 158] width 30 height 8
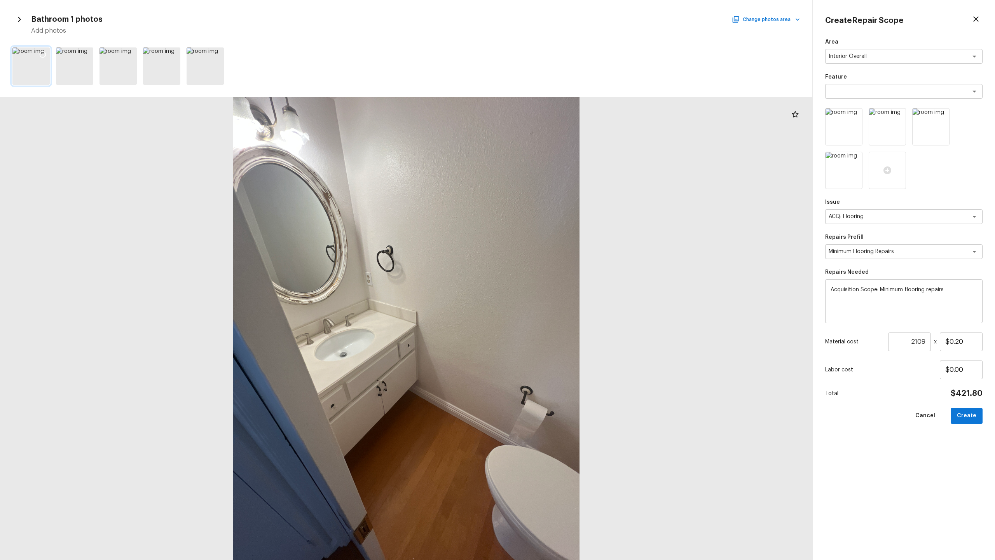
click at [43, 54] on icon at bounding box center [43, 55] width 8 height 8
click at [559, 272] on button "Create" at bounding box center [967, 416] width 32 height 16
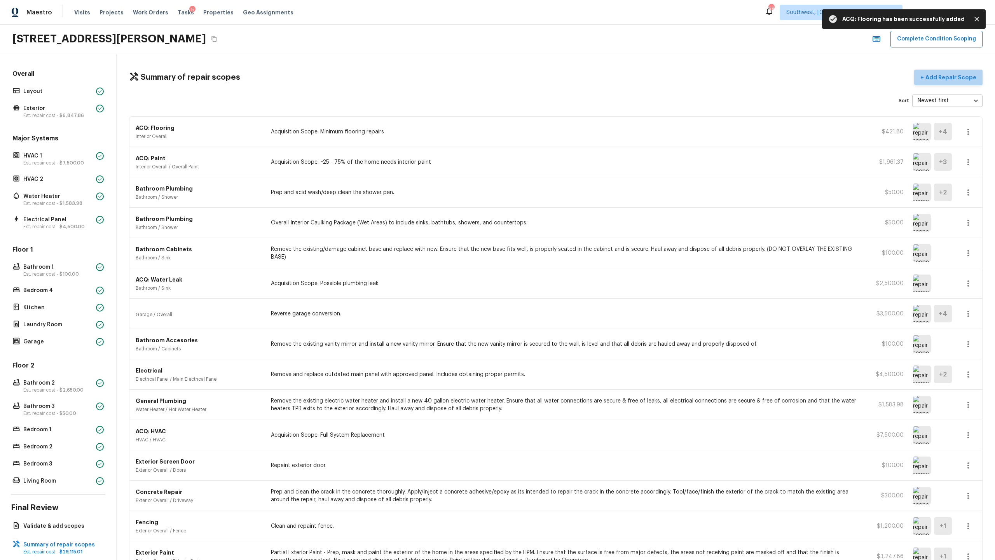
click at [559, 78] on p "Add Repair Scope" at bounding box center [950, 77] width 52 height 8
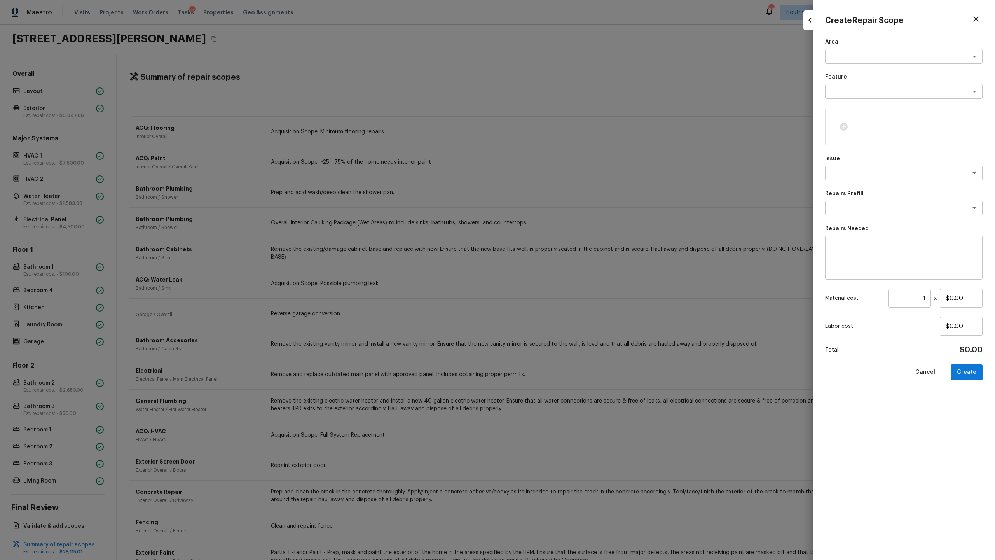
click at [559, 67] on div "Area x ​ Feature x ​ Issue x ​ Repairs Prefill x ​ Repairs Needed x ​ Material …" at bounding box center [903, 292] width 157 height 509
click at [559, 61] on div "x ​" at bounding box center [903, 56] width 157 height 15
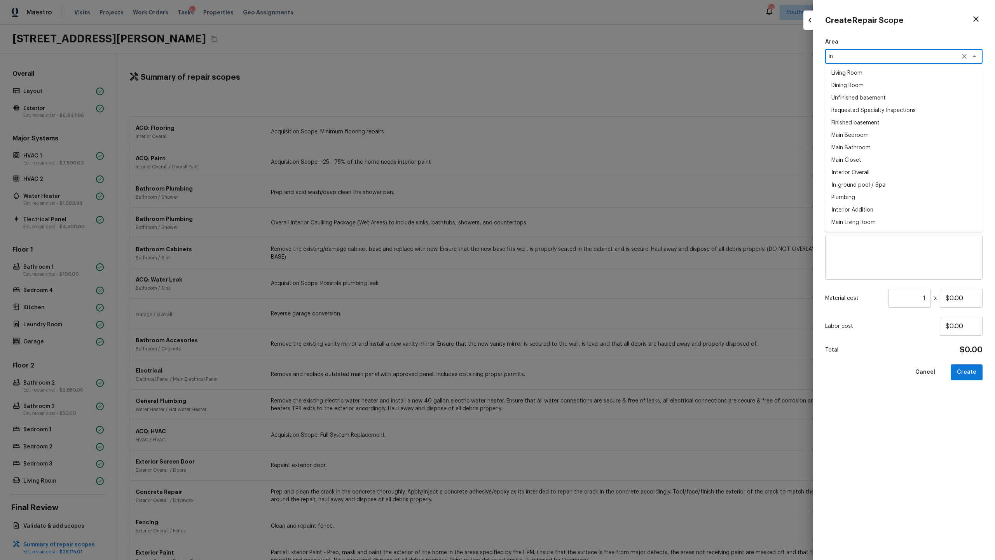
click at [559, 170] on li "Interior Overall" at bounding box center [903, 172] width 157 height 12
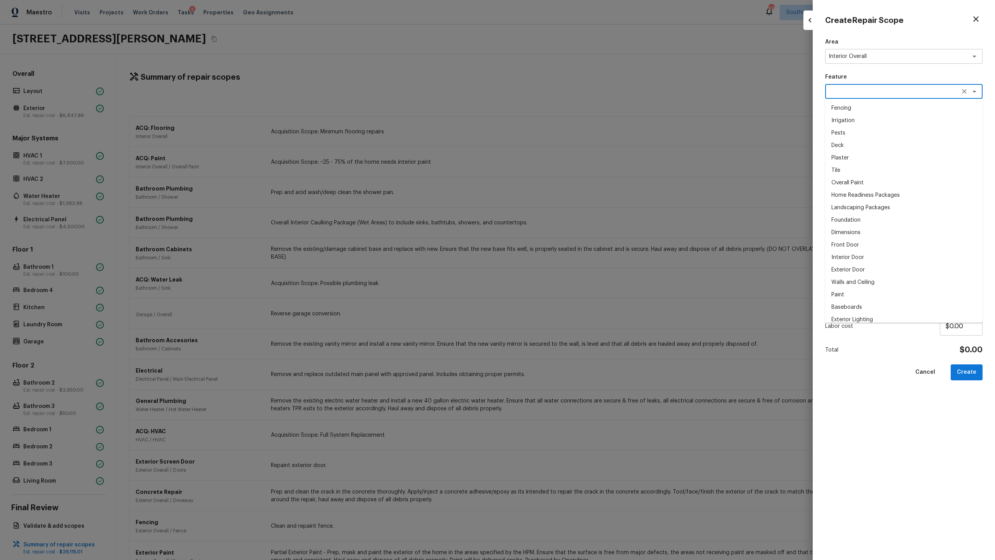
click at [559, 87] on textarea at bounding box center [893, 91] width 129 height 8
click at [559, 157] on li "Overall Flooring" at bounding box center [903, 158] width 157 height 12
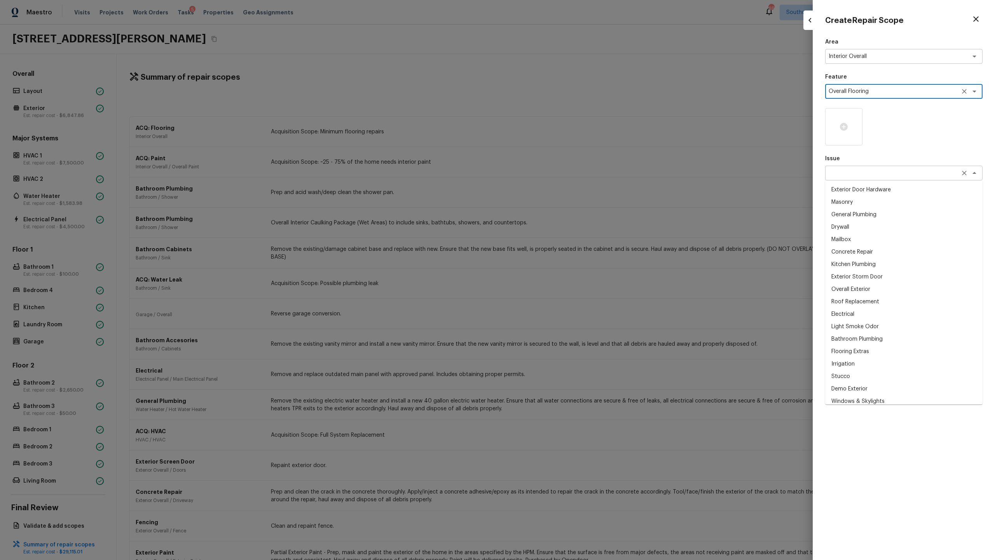
click at [559, 177] on div "x ​" at bounding box center [903, 173] width 157 height 15
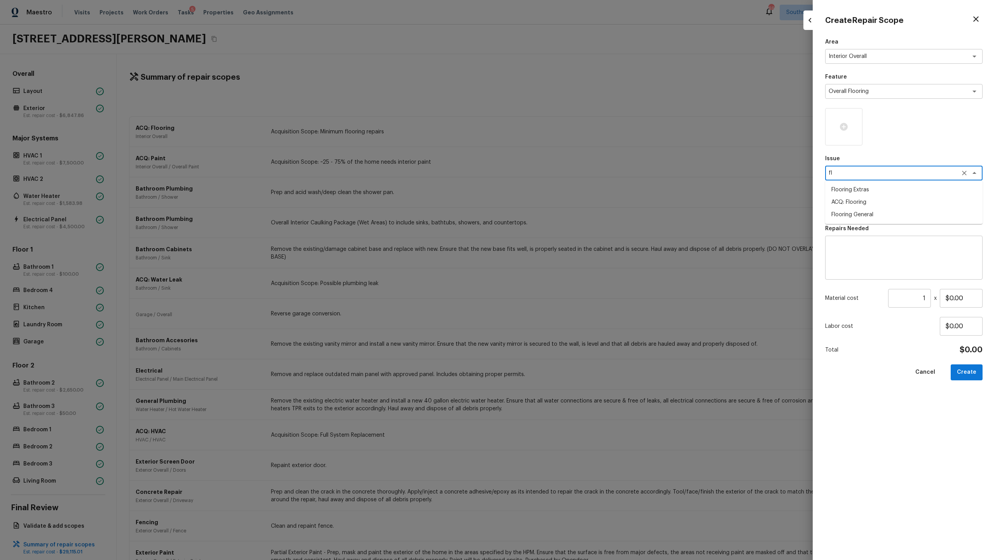
click at [559, 186] on li "Flooring Extras" at bounding box center [903, 189] width 157 height 12
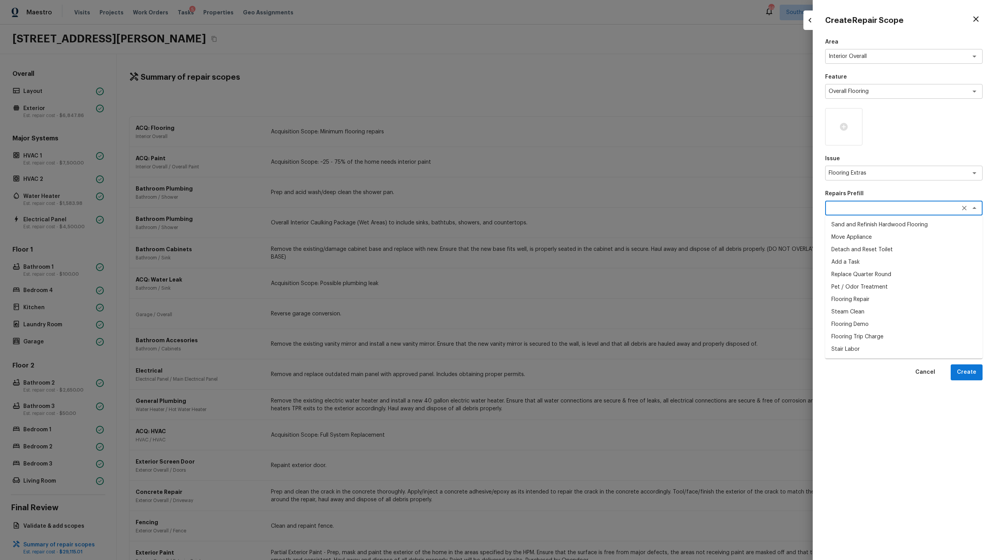
click at [559, 206] on textarea at bounding box center [893, 208] width 129 height 8
click at [559, 225] on li "Sand and Refinish Hardwood Flooring" at bounding box center [903, 224] width 157 height 12
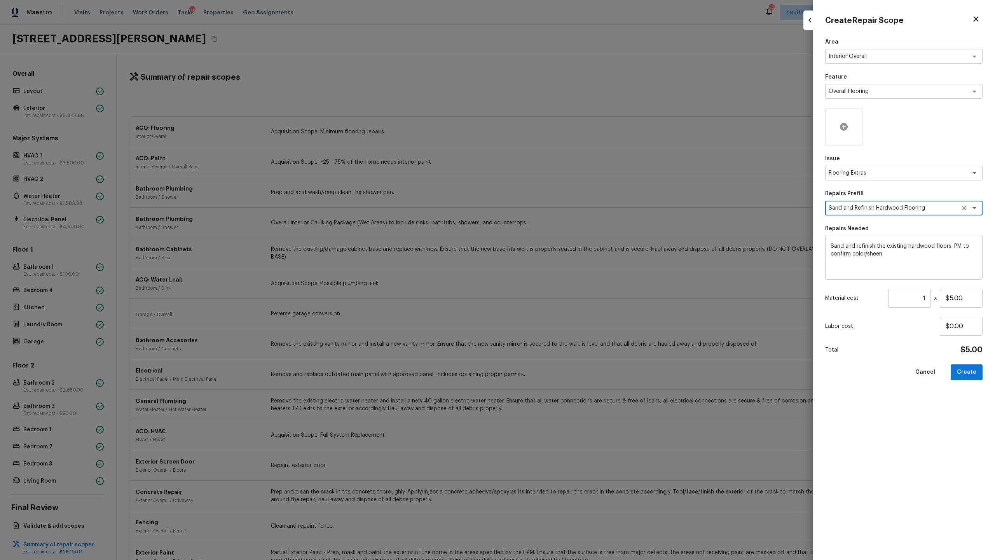
click at [559, 121] on div at bounding box center [843, 126] width 37 height 37
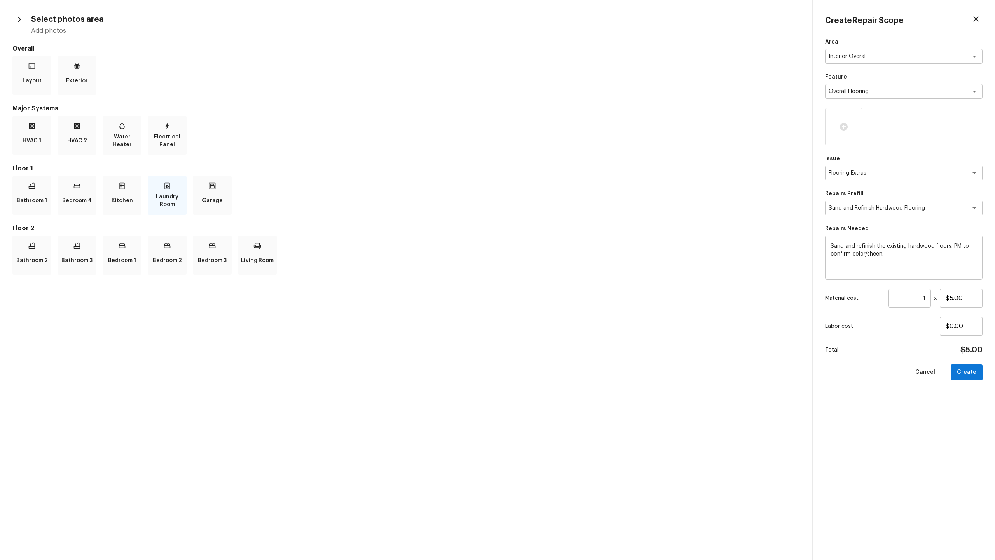
click at [179, 193] on p "Laundry Room" at bounding box center [167, 201] width 36 height 16
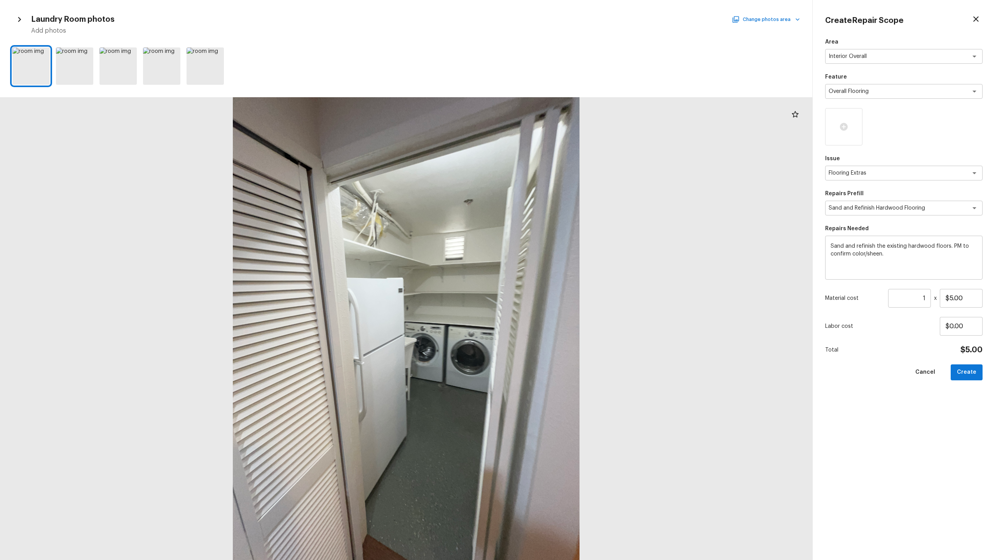
click at [559, 22] on button "Change photos area" at bounding box center [766, 19] width 66 height 10
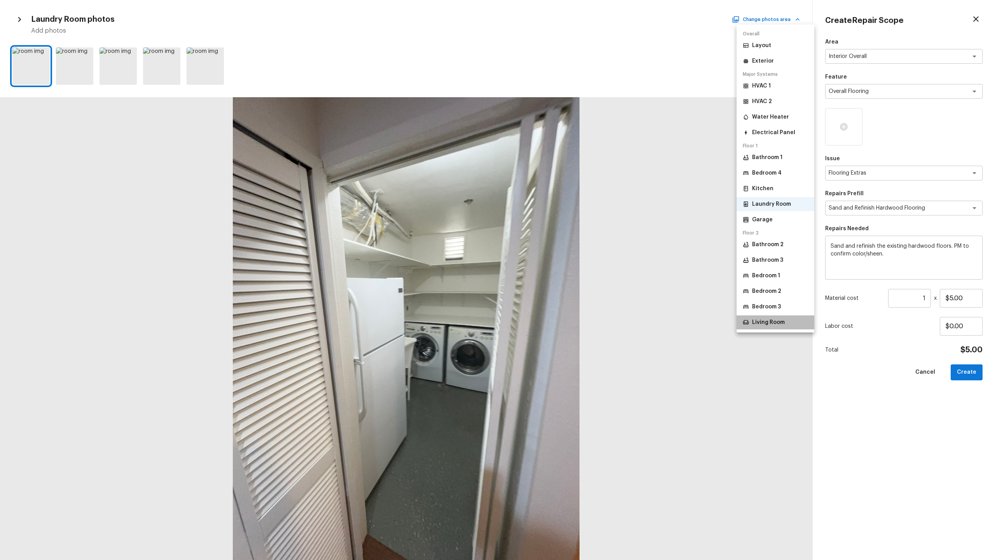
click at [559, 272] on li "Living Room" at bounding box center [775, 322] width 78 height 14
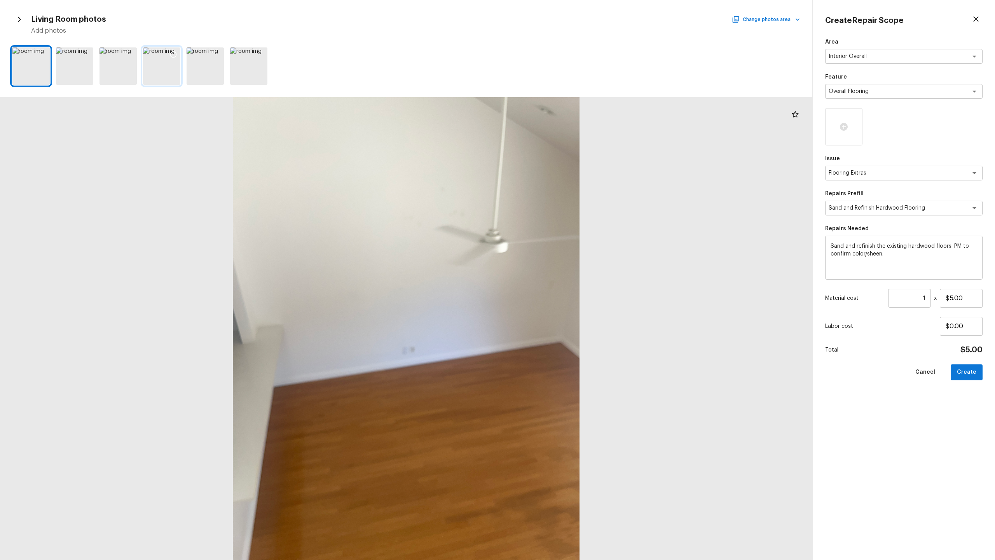
click at [154, 73] on div at bounding box center [161, 65] width 37 height 37
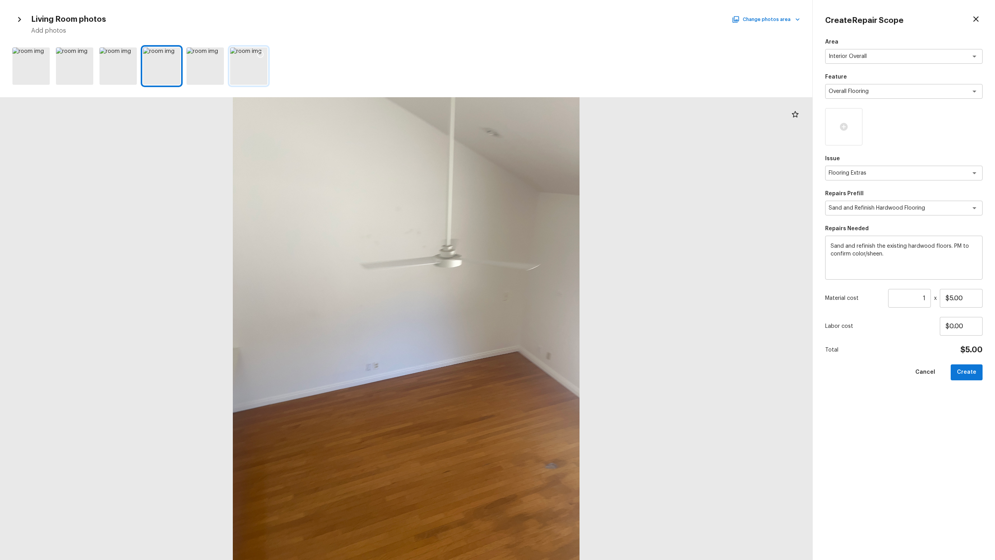
click at [250, 72] on div at bounding box center [248, 65] width 37 height 37
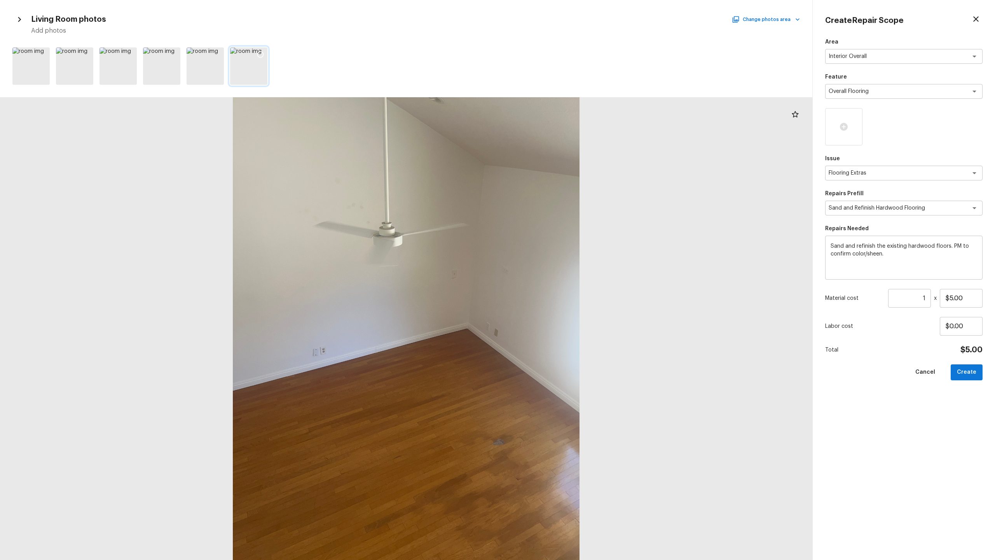
click at [256, 52] on div at bounding box center [260, 55] width 14 height 16
click at [559, 272] on input "1" at bounding box center [909, 298] width 43 height 19
click at [559, 272] on input "number" at bounding box center [909, 298] width 43 height 19
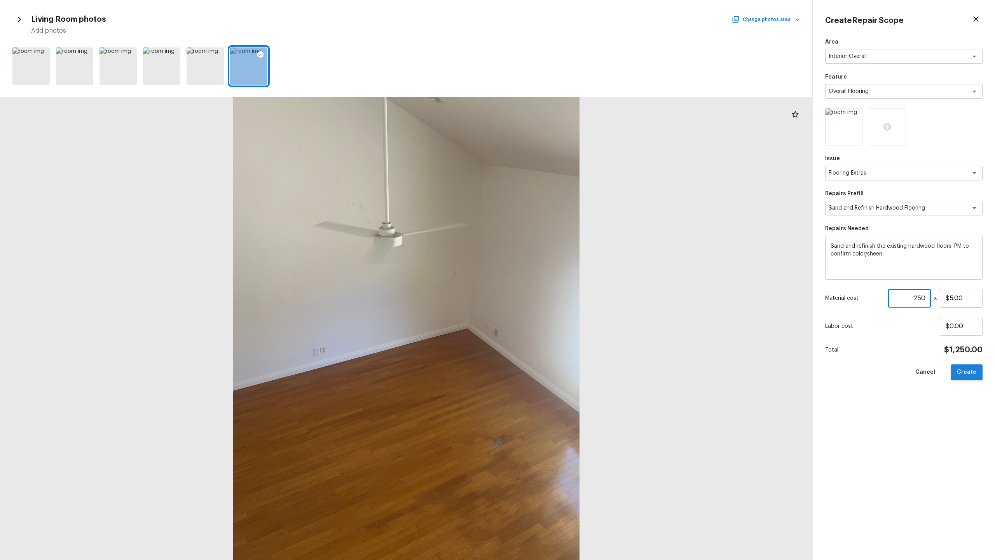
click at [559, 272] on button "Create" at bounding box center [967, 372] width 32 height 16
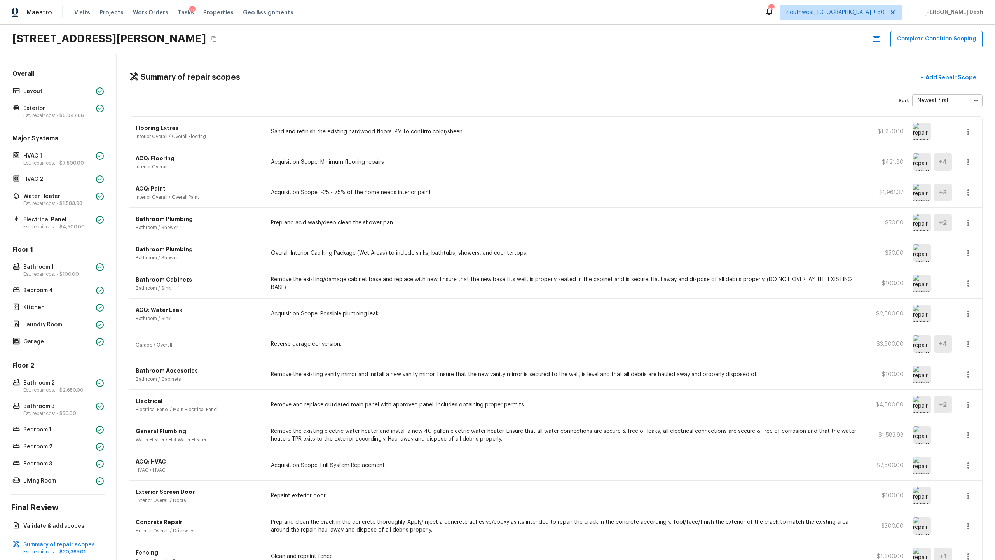
click at [559, 134] on icon "button" at bounding box center [968, 132] width 2 height 6
click at [559, 149] on li "Edit" at bounding box center [970, 154] width 36 height 23
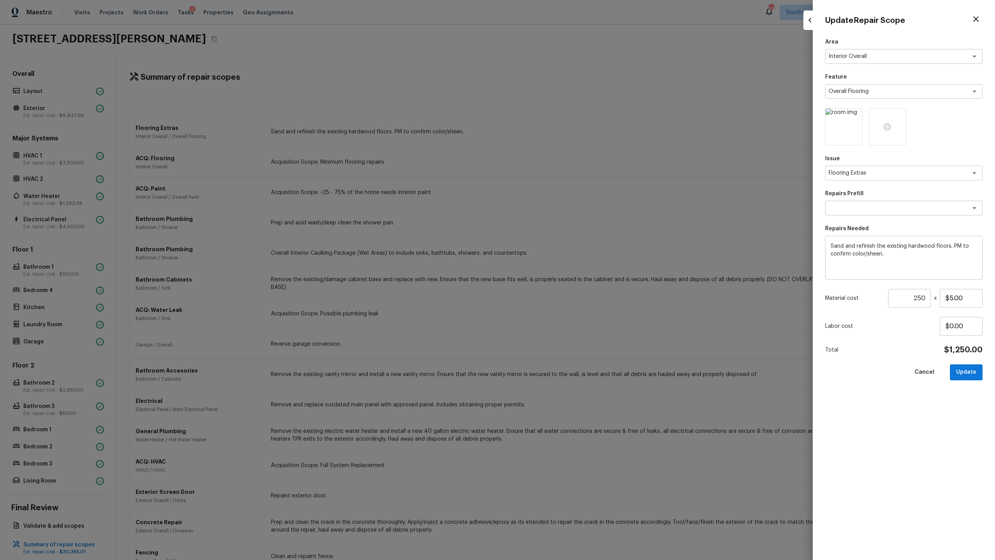
click at [559, 272] on input "250" at bounding box center [909, 298] width 43 height 19
click at [559, 272] on div "Area Interior Overall x ​ Feature Overall Flooring x ​ Issue Flooring Extras x …" at bounding box center [903, 292] width 157 height 509
click at [559, 272] on button "Update" at bounding box center [966, 372] width 33 height 16
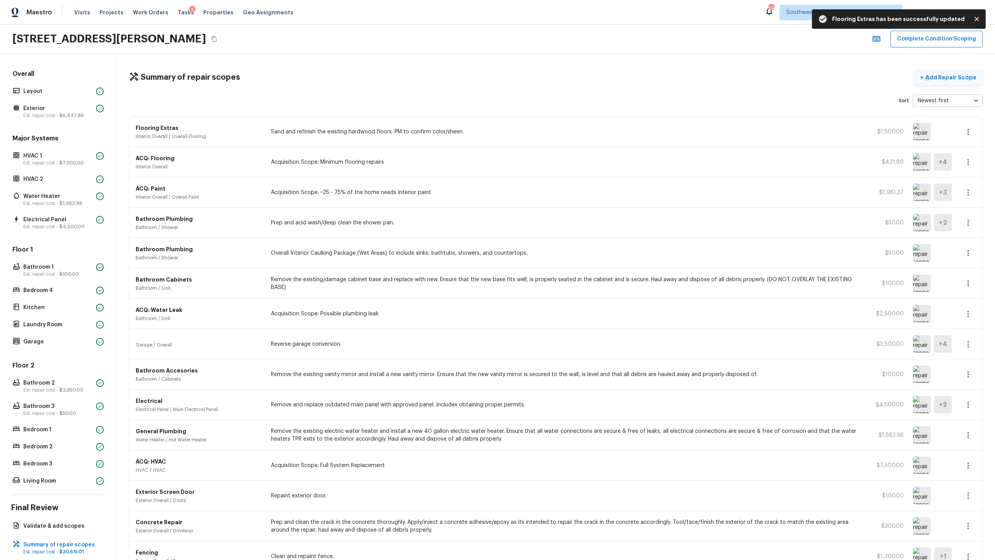
click at [559, 82] on button "+ Add Repair Scope" at bounding box center [948, 78] width 68 height 16
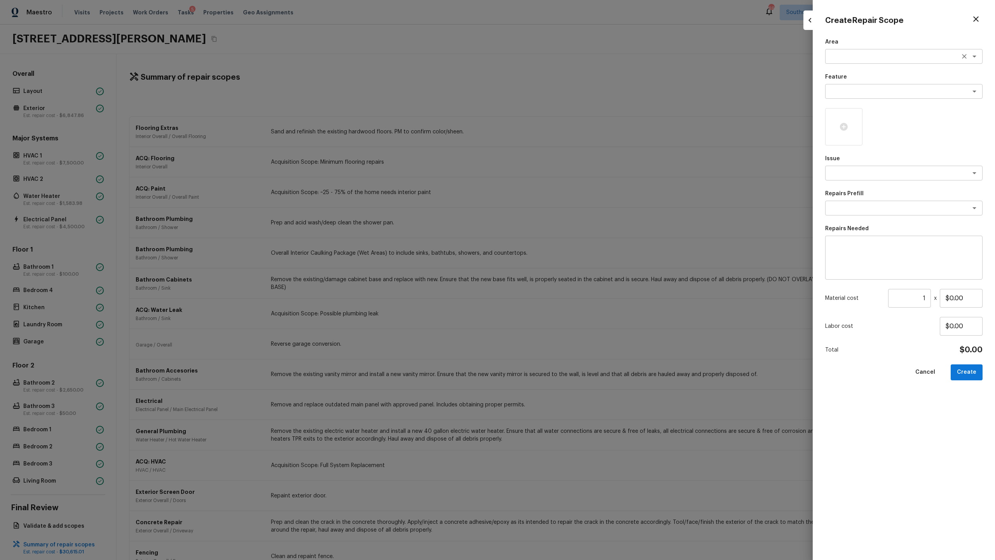
click at [559, 61] on div "x ​" at bounding box center [903, 56] width 157 height 15
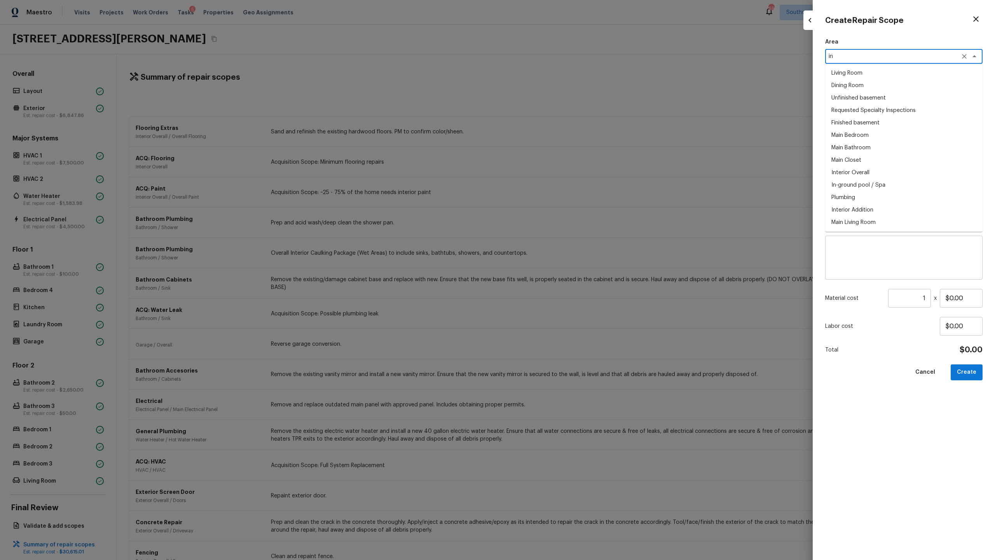
click at [559, 169] on li "Interior Overall" at bounding box center [903, 172] width 157 height 12
click at [559, 92] on textarea at bounding box center [893, 91] width 129 height 8
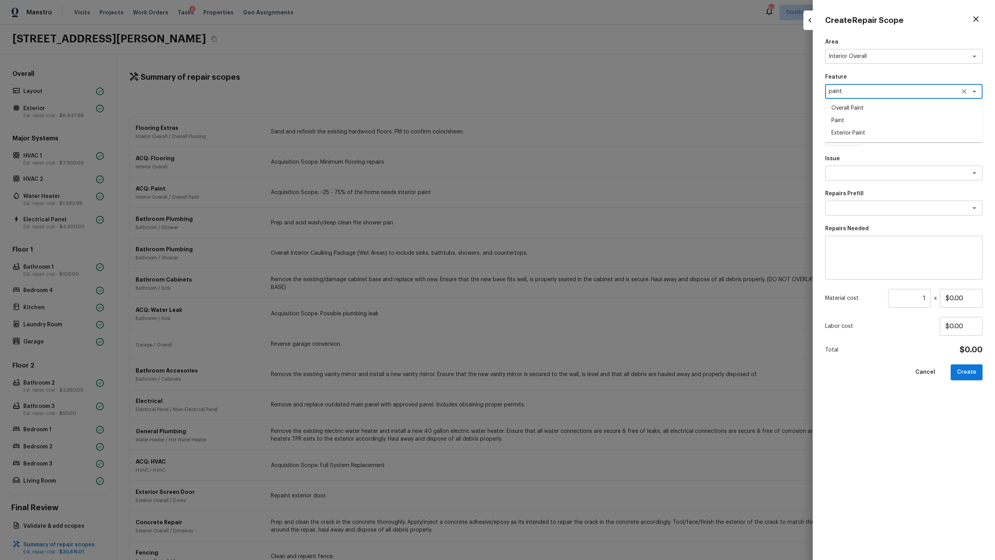
click at [559, 111] on li "Overall Paint" at bounding box center [903, 108] width 157 height 12
click at [559, 169] on textarea at bounding box center [893, 173] width 129 height 8
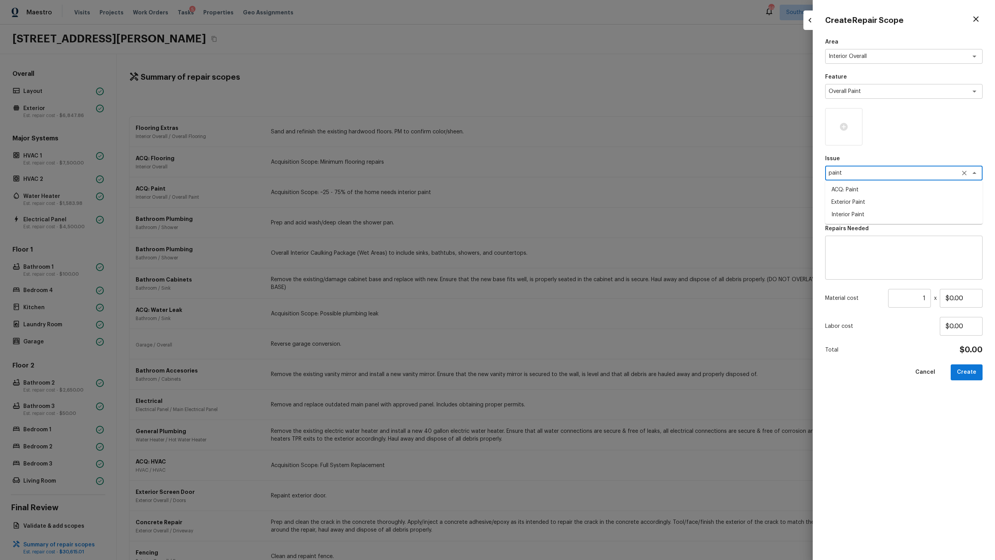
click at [559, 216] on li "Interior Paint" at bounding box center [903, 214] width 157 height 12
click at [559, 202] on div "x ​" at bounding box center [903, 208] width 157 height 15
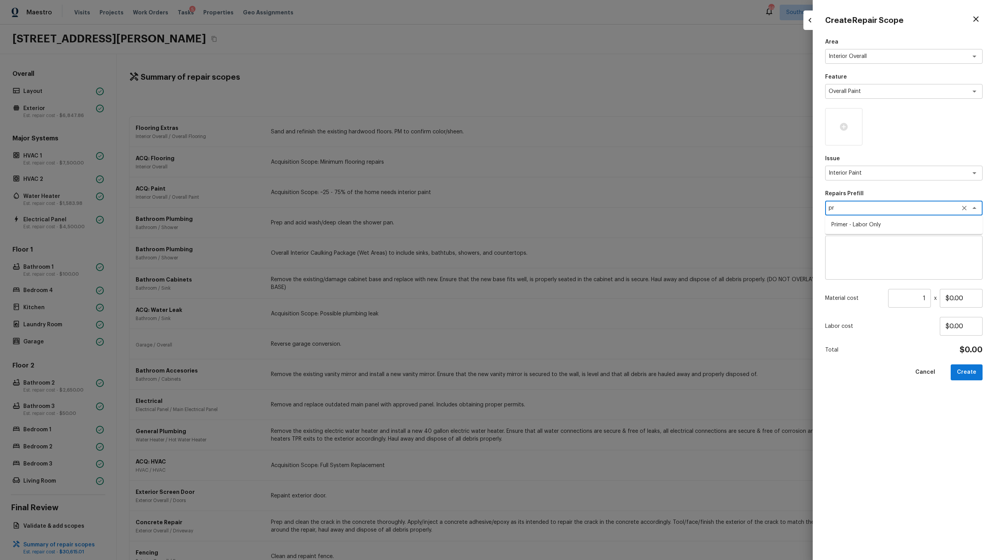
click at [559, 229] on li "Primer - Labor Only" at bounding box center [903, 224] width 157 height 12
click at [559, 120] on div at bounding box center [843, 126] width 37 height 37
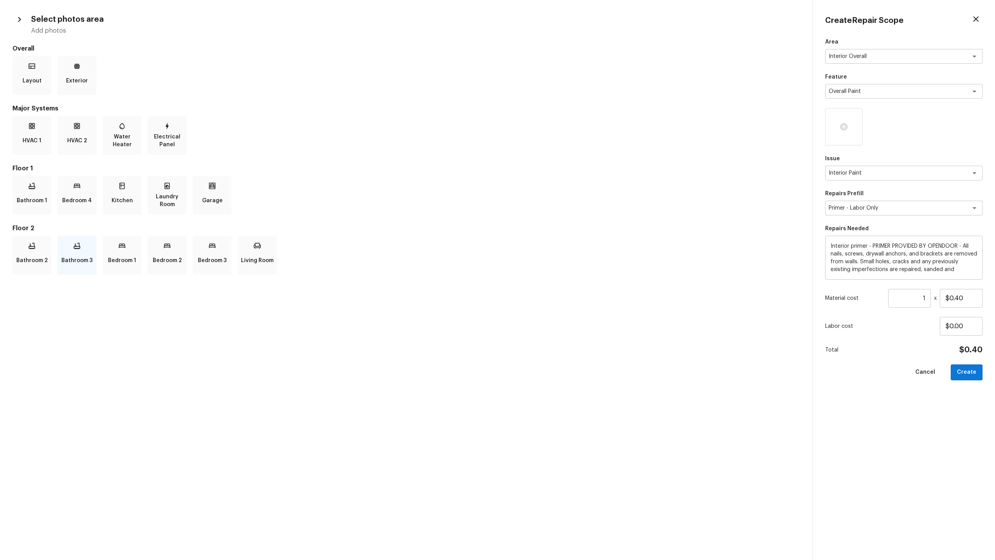
click at [82, 247] on div "Bathroom 3" at bounding box center [77, 254] width 39 height 39
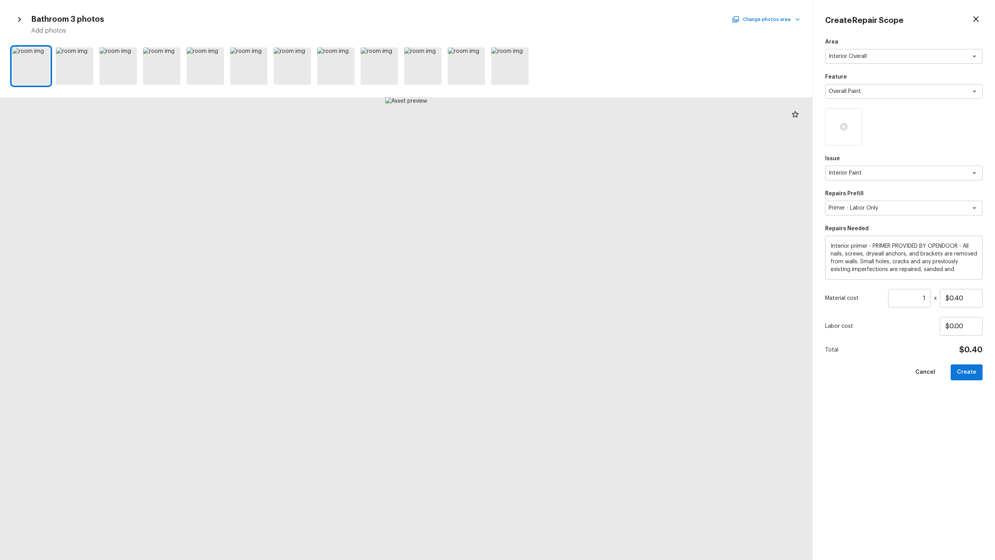
click at [559, 19] on button "Change photos area" at bounding box center [766, 19] width 66 height 10
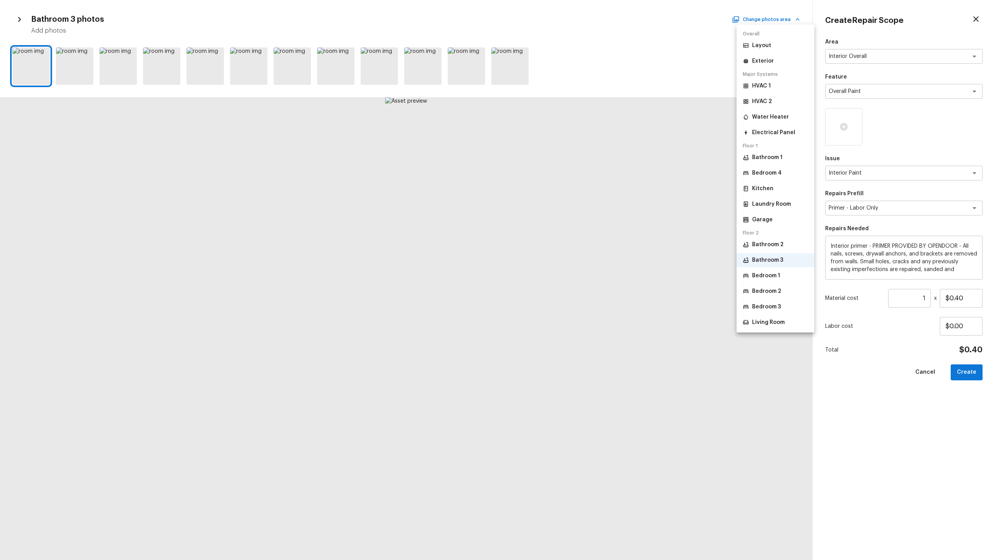
click at [559, 272] on p "Bedroom 1" at bounding box center [766, 276] width 28 height 8
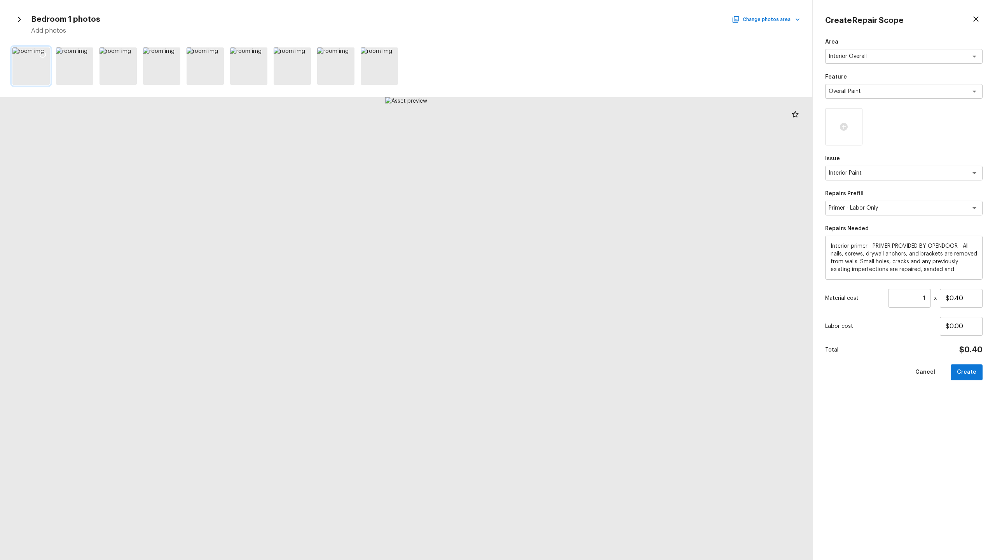
click at [46, 52] on icon at bounding box center [43, 55] width 8 height 8
click at [85, 53] on icon at bounding box center [86, 55] width 8 height 8
click at [559, 272] on input "1" at bounding box center [909, 298] width 43 height 19
click at [559, 272] on input "1400" at bounding box center [909, 298] width 43 height 19
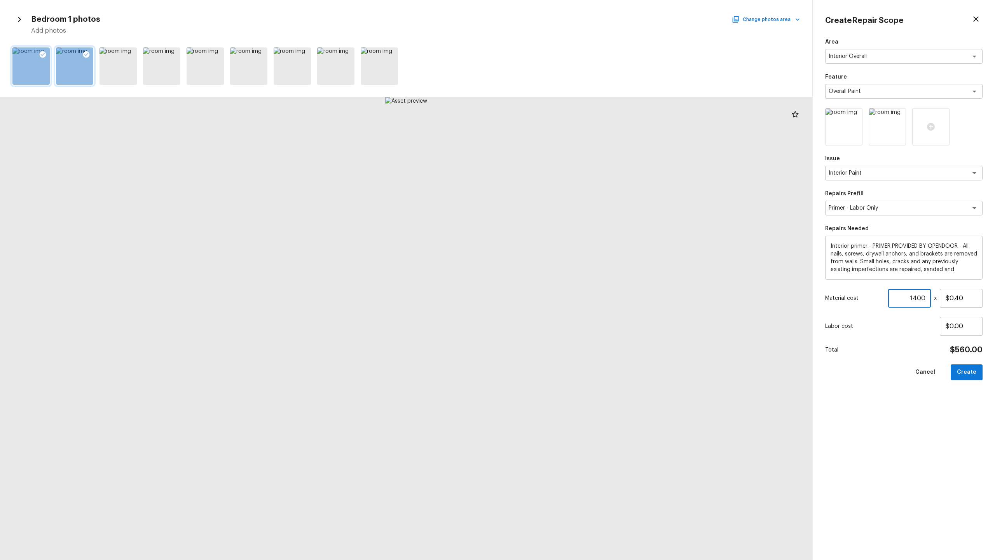
click at [559, 272] on input "1400" at bounding box center [909, 298] width 43 height 19
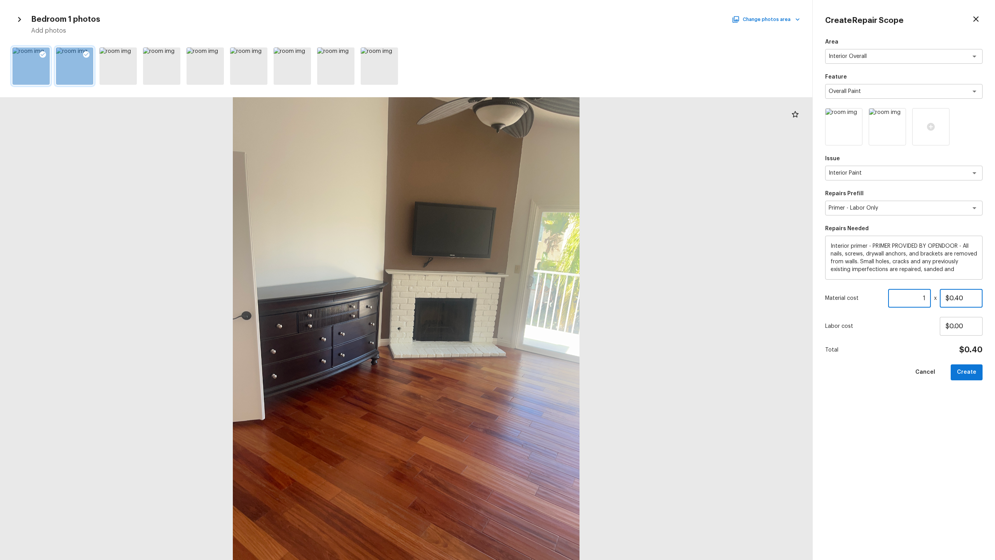
click at [559, 272] on input "$0.40" at bounding box center [961, 298] width 43 height 19
click at [559, 272] on button "Create" at bounding box center [967, 372] width 32 height 16
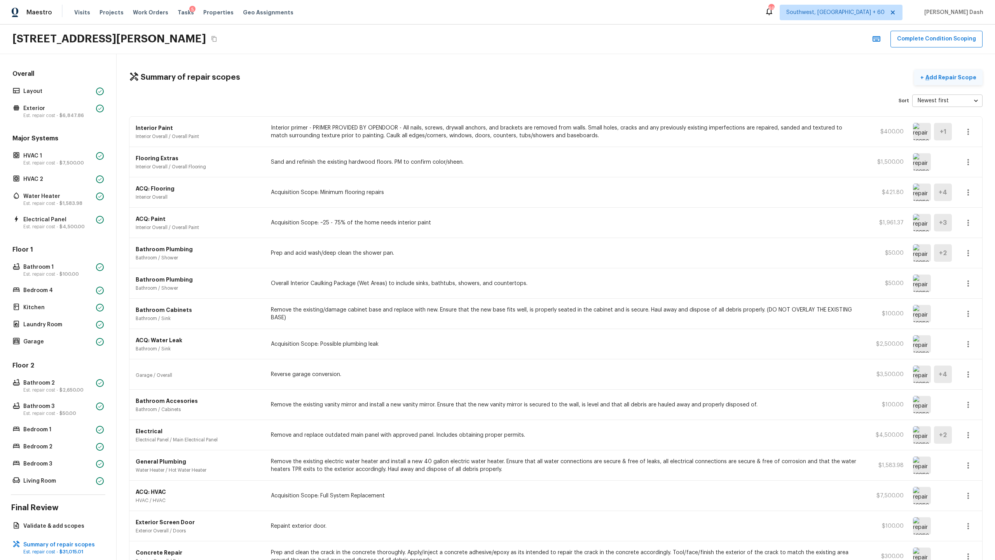
click at [559, 72] on button "+ Add Repair Scope" at bounding box center [948, 78] width 68 height 16
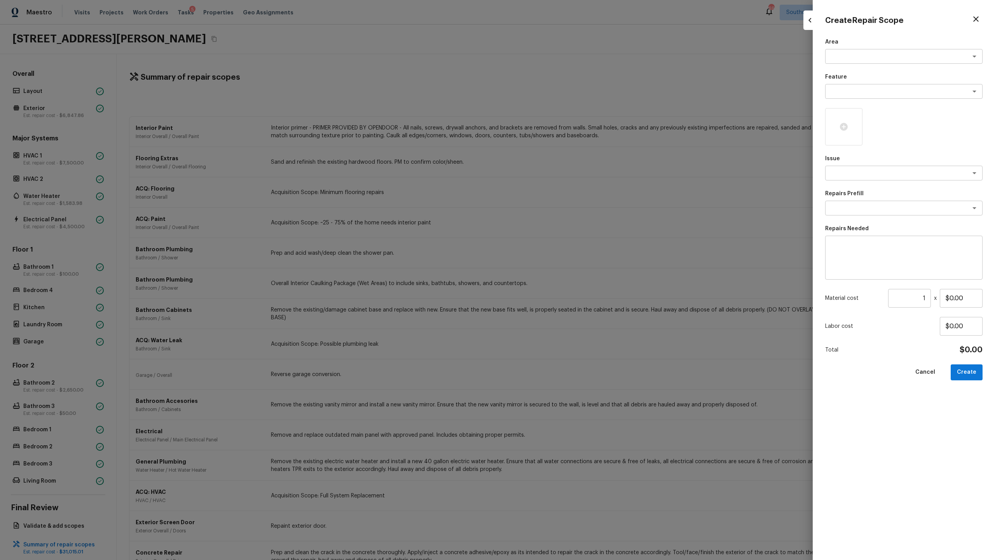
click at [559, 64] on div "Area x ​ Feature x ​ Issue x ​ Repairs Prefill x ​ Repairs Needed x ​ Material …" at bounding box center [903, 292] width 157 height 509
click at [559, 61] on div "x ​" at bounding box center [903, 56] width 157 height 15
click at [559, 73] on li "Exterior Overall" at bounding box center [903, 73] width 157 height 12
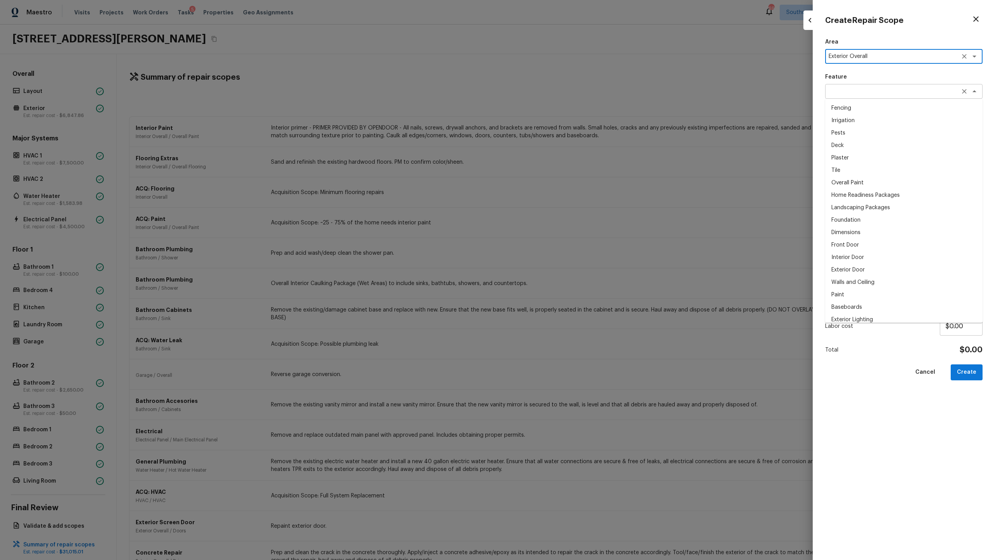
click at [559, 97] on div "x ​" at bounding box center [903, 91] width 157 height 15
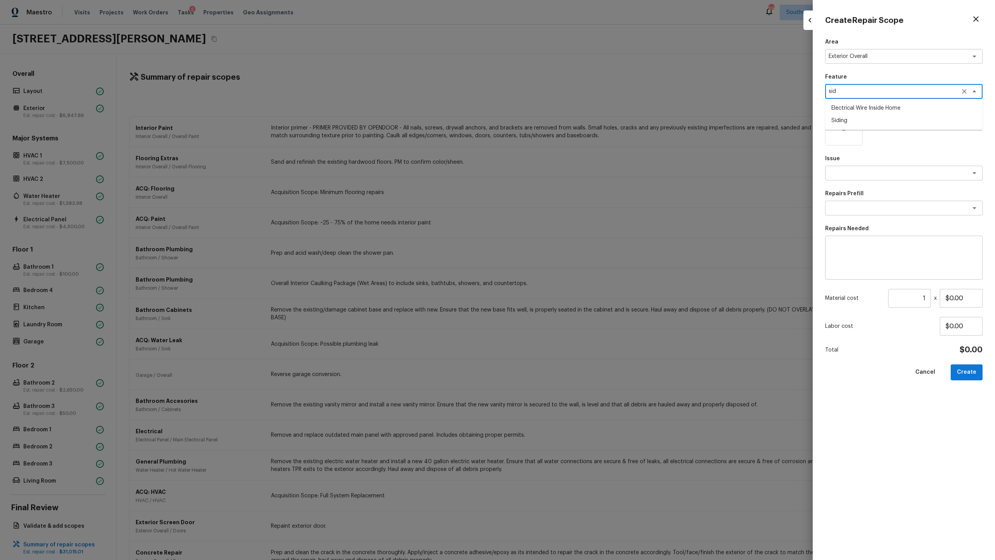
click at [559, 119] on li "Siding" at bounding box center [903, 120] width 157 height 12
click at [559, 173] on textarea at bounding box center [893, 173] width 129 height 8
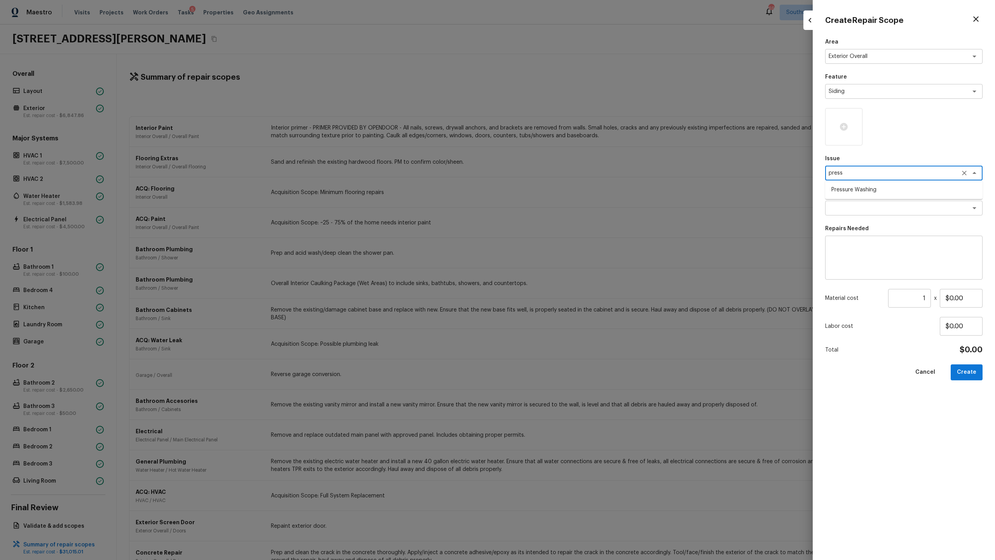
click at [559, 192] on li "Pressure Washing" at bounding box center [903, 189] width 157 height 12
click at [559, 215] on div "Area Exterior Overall x ​ Feature Siding x ​ Issue Pressure Washing x ​ Repairs…" at bounding box center [903, 292] width 157 height 509
click at [559, 209] on textarea at bounding box center [893, 208] width 129 height 8
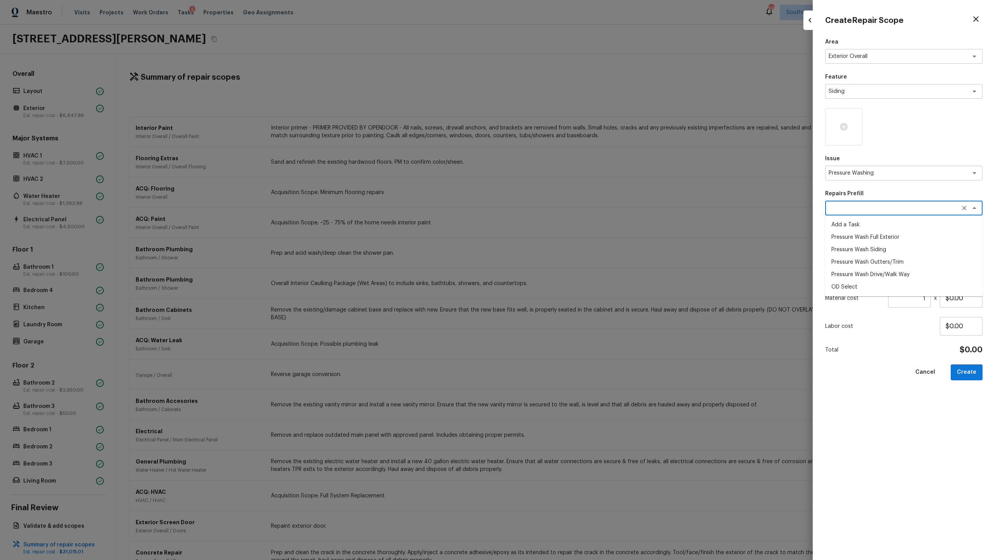
click at [559, 272] on li "Pressure Wash Drive/Walk Way" at bounding box center [903, 274] width 157 height 12
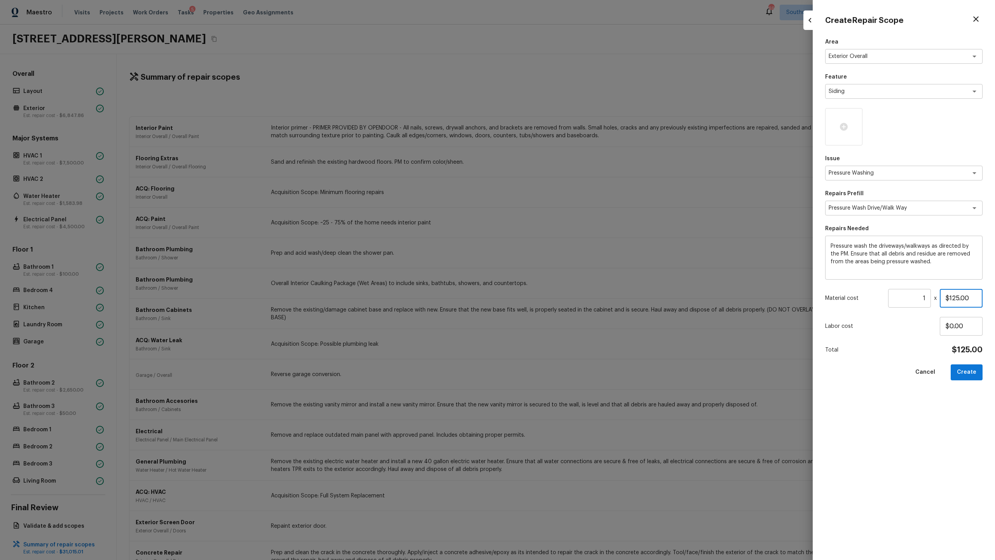
click at [559, 272] on input "$125.00" at bounding box center [961, 298] width 43 height 19
click at [559, 272] on div "Area Exterior Overall x ​ Feature Siding x ​ Issue Pressure Washing x ​ Repairs…" at bounding box center [903, 292] width 157 height 509
click at [559, 272] on button "Create" at bounding box center [967, 372] width 32 height 16
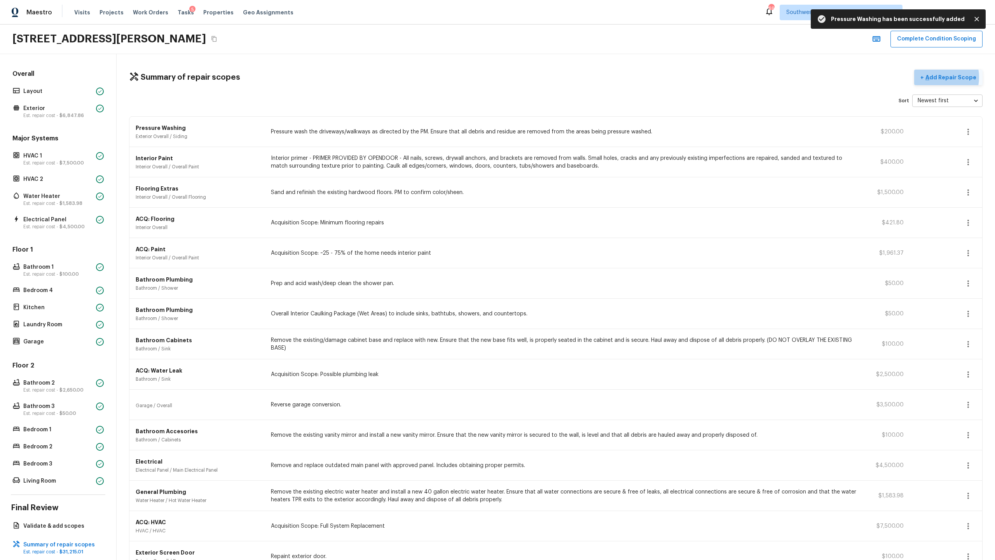
click at [559, 77] on p "Add Repair Scope" at bounding box center [950, 77] width 52 height 8
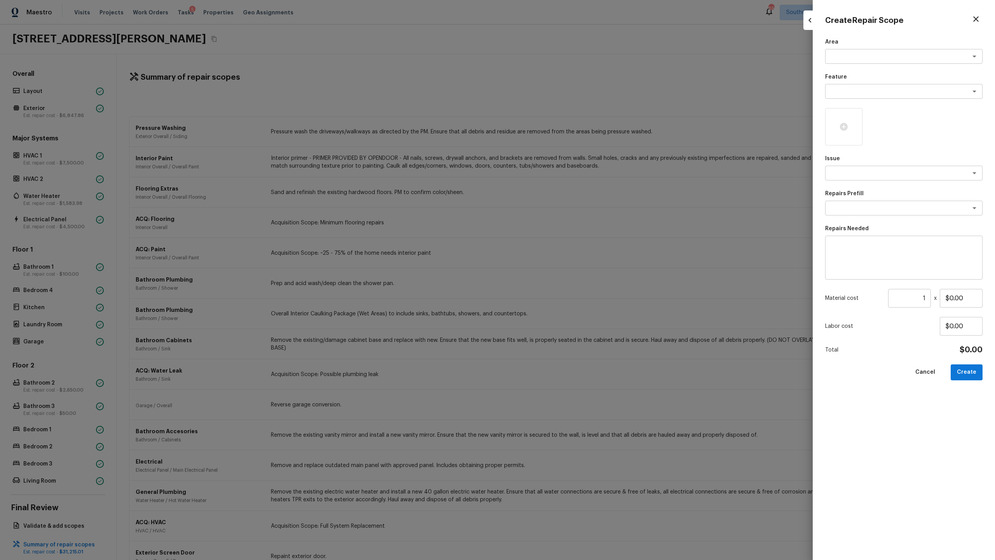
click at [559, 77] on p "Feature" at bounding box center [903, 77] width 157 height 8
click at [559, 58] on textarea at bounding box center [893, 56] width 129 height 8
click at [559, 78] on li "Exterior Overall" at bounding box center [903, 73] width 157 height 12
click at [559, 86] on div "x ​" at bounding box center [903, 91] width 157 height 15
click at [559, 124] on li "Siding" at bounding box center [903, 120] width 157 height 12
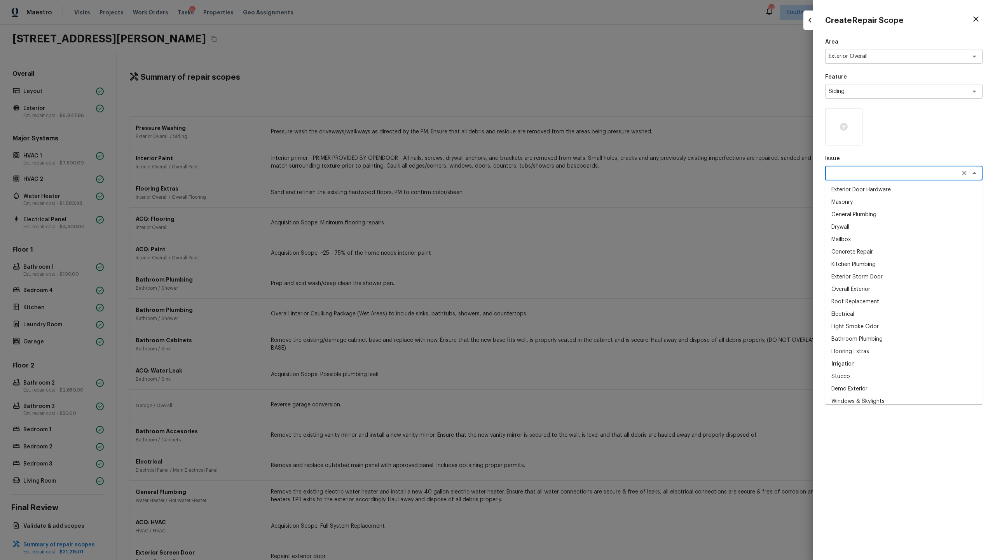
click at [559, 169] on textarea at bounding box center [893, 173] width 129 height 8
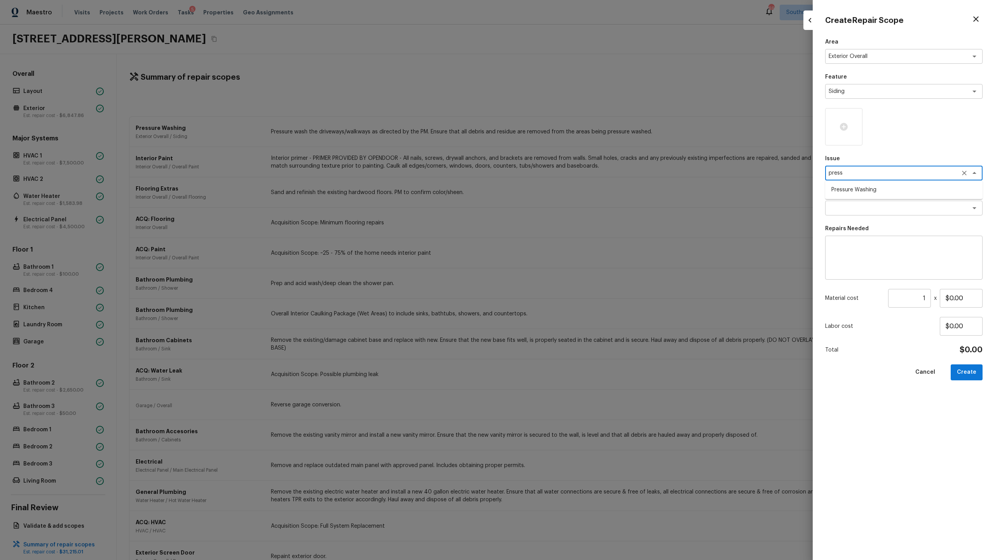
click at [559, 183] on ul "Pressure Washing" at bounding box center [903, 189] width 157 height 19
click at [559, 188] on li "Pressure Washing" at bounding box center [903, 189] width 157 height 12
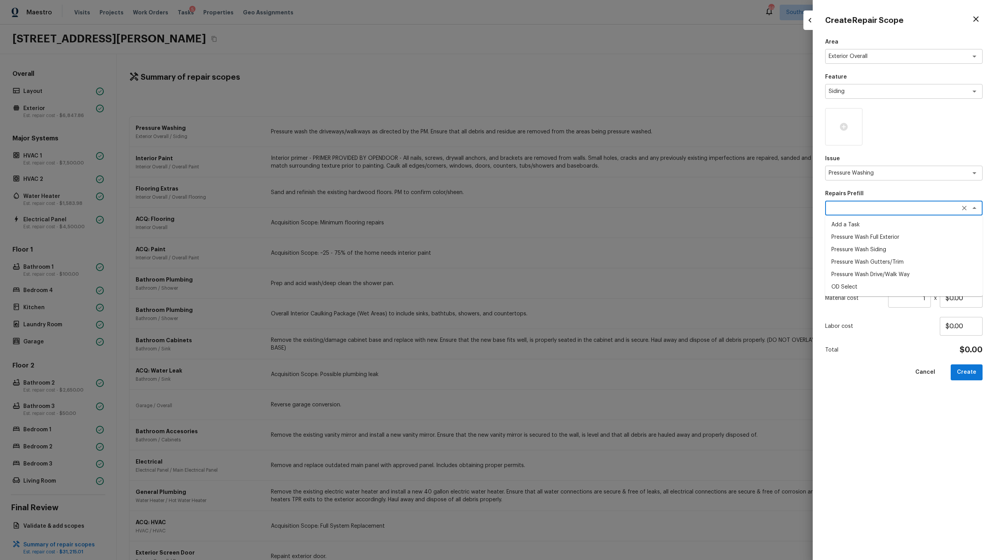
click at [559, 207] on textarea at bounding box center [893, 208] width 129 height 8
click at [559, 248] on li "Pressure Wash Siding" at bounding box center [903, 249] width 157 height 12
click at [559, 272] on input "$180.00" at bounding box center [961, 298] width 43 height 19
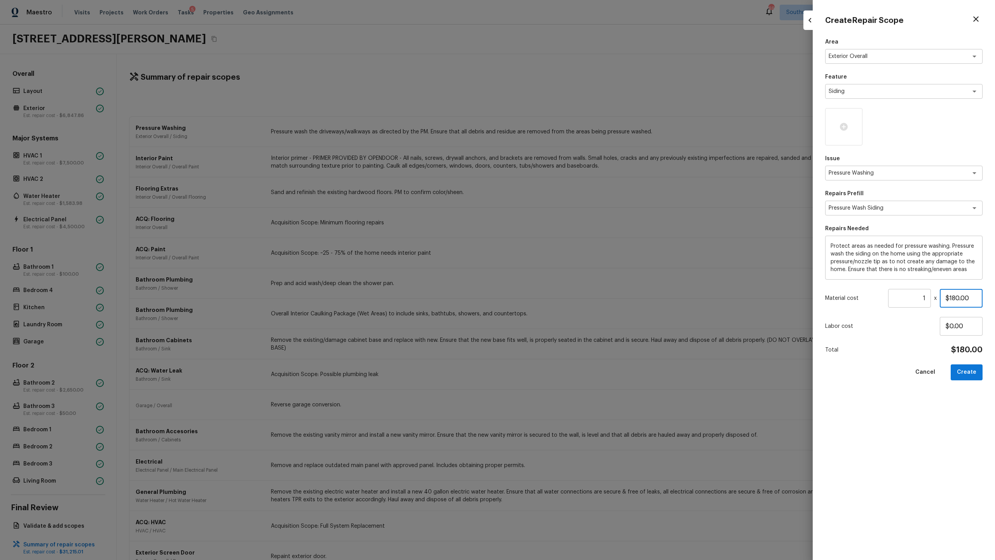
click at [559, 272] on input "$180.00" at bounding box center [961, 298] width 43 height 19
click at [559, 272] on button "Create" at bounding box center [967, 372] width 32 height 16
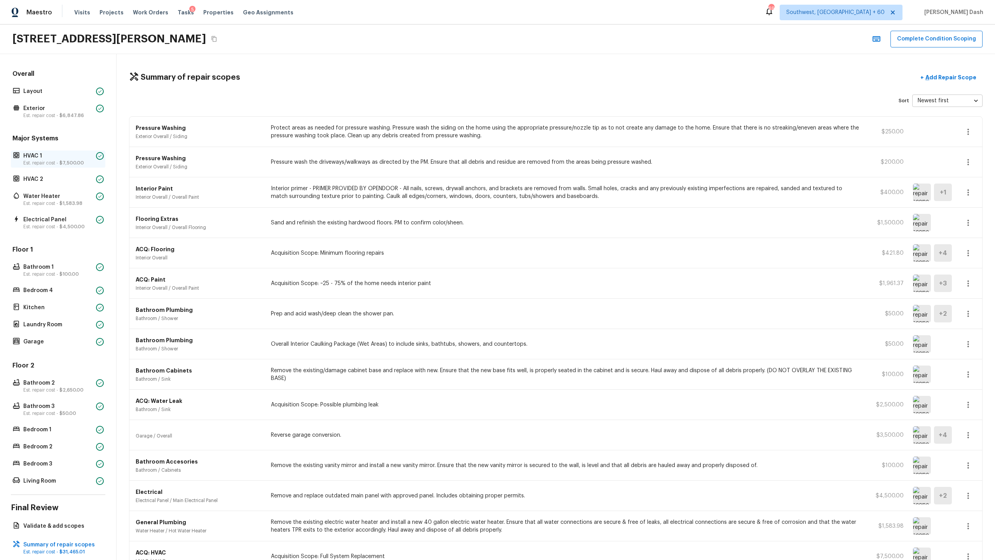
scroll to position [259, 0]
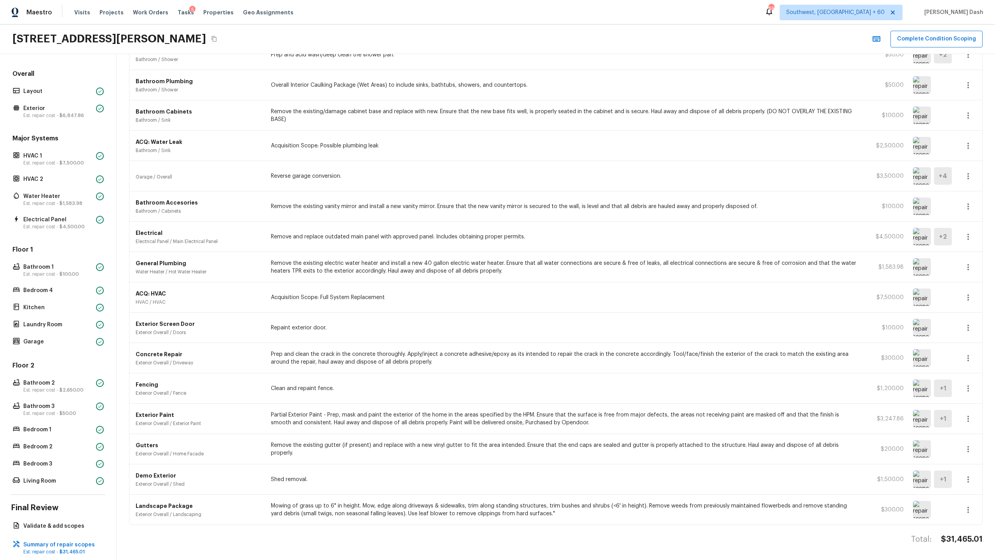
click at [559, 272] on h4 "$31,465.01" at bounding box center [962, 539] width 42 height 10
copy h4 "$31,465.01"
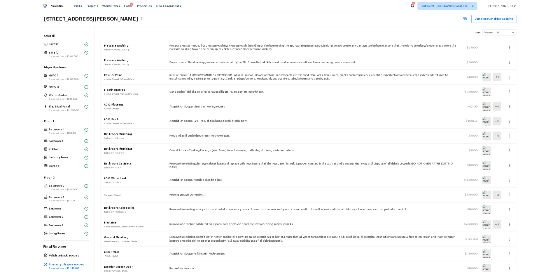
scroll to position [5, 0]
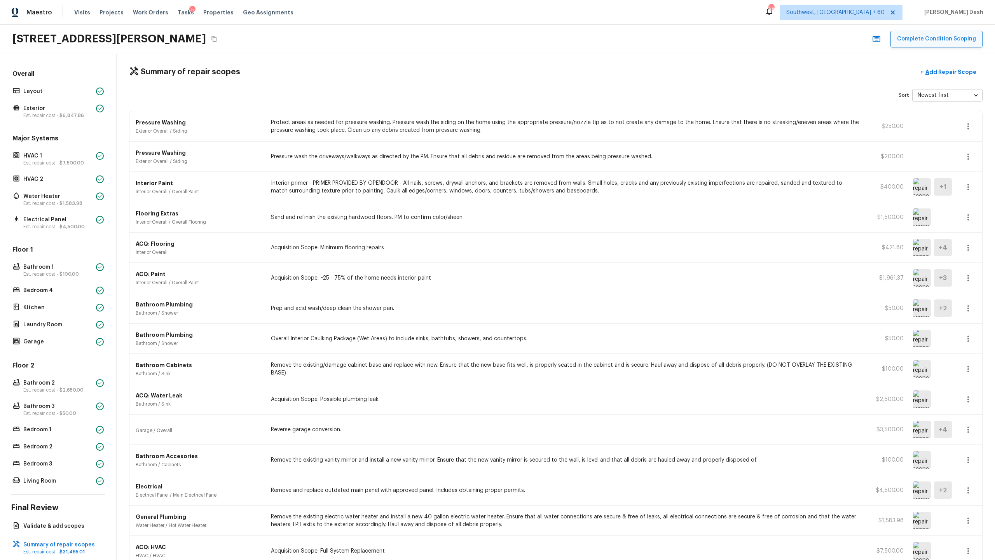
click at [559, 41] on button "Complete Condition Scoping" at bounding box center [936, 39] width 92 height 17
click at [559, 41] on div "Complete Condition Scoping" at bounding box center [926, 39] width 114 height 17
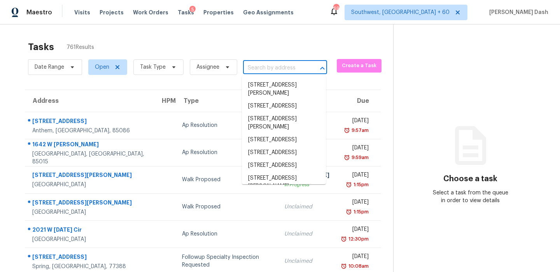
click at [260, 62] on input "text" at bounding box center [274, 68] width 62 height 12
paste input "1610 Bondurant St, Old Hickory, TN 37138"
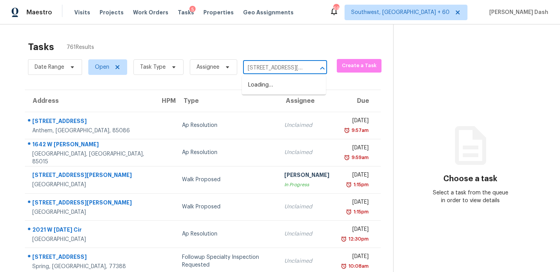
scroll to position [0, 47]
click at [263, 83] on li "1610 Bondurant St, Old Hickory, TN 37138" at bounding box center [284, 89] width 84 height 21
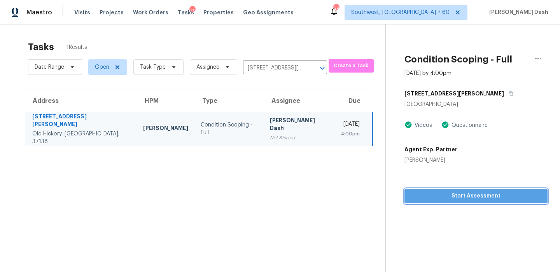
click at [476, 198] on span "Start Assessment" at bounding box center [475, 197] width 131 height 10
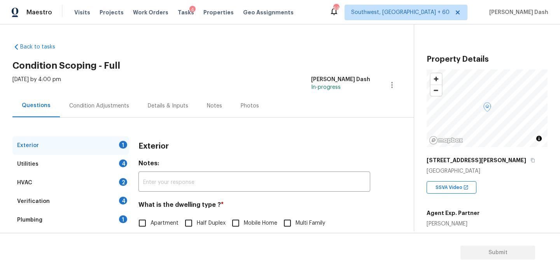
scroll to position [102, 0]
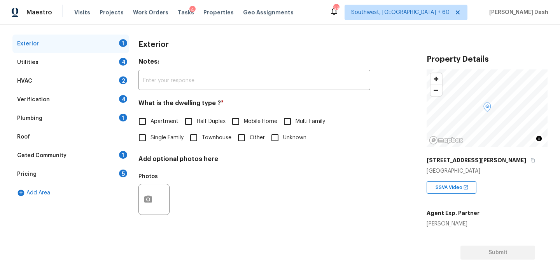
click at [151, 141] on span "Single Family" at bounding box center [166, 138] width 33 height 8
click at [150, 141] on input "Single Family" at bounding box center [142, 138] width 16 height 16
click at [112, 58] on div "Utilities 4" at bounding box center [70, 62] width 117 height 19
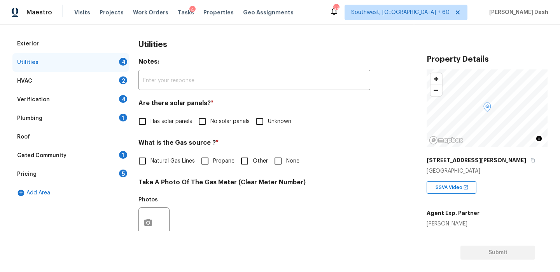
click at [154, 121] on span "Has solar panels" at bounding box center [171, 122] width 42 height 8
click at [150, 121] on input "Has solar panels" at bounding box center [142, 121] width 16 height 16
click at [216, 119] on span "No solar panels" at bounding box center [229, 122] width 39 height 8
click at [210, 119] on input "No solar panels" at bounding box center [202, 121] width 16 height 16
click at [249, 165] on input "Other" at bounding box center [244, 161] width 16 height 16
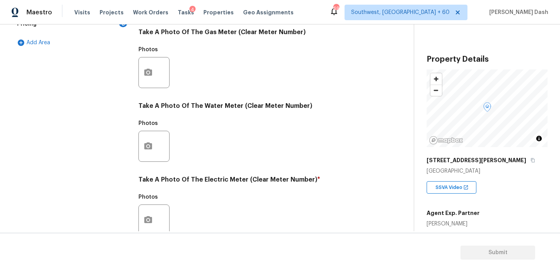
scroll to position [312, 0]
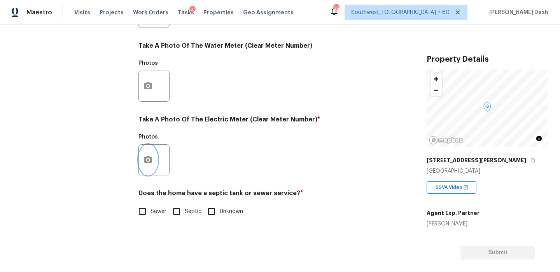
click at [146, 149] on button "button" at bounding box center [148, 160] width 19 height 30
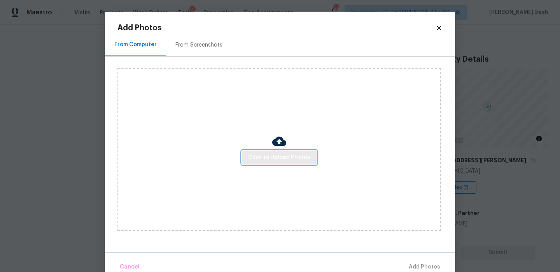
click at [281, 162] on span "Click to Upload Photos" at bounding box center [279, 158] width 62 height 10
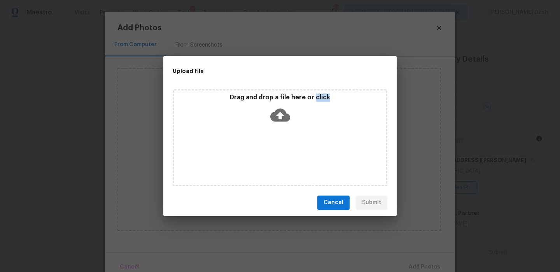
click at [281, 162] on div "Drag and drop a file here or click" at bounding box center [280, 137] width 215 height 97
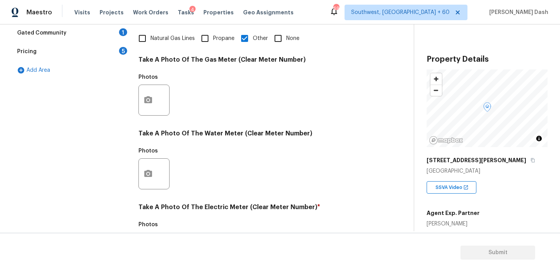
scroll to position [71, 0]
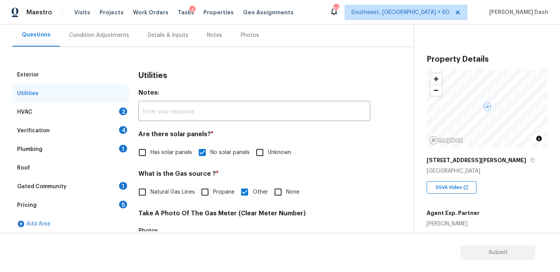
click at [105, 116] on div "HVAC 2" at bounding box center [70, 112] width 117 height 19
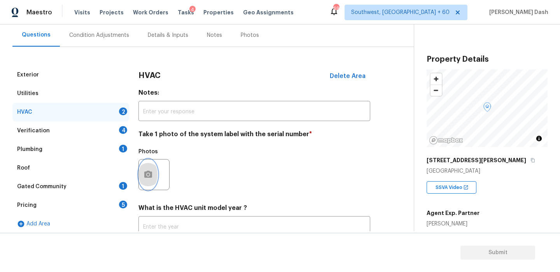
click at [146, 167] on button "button" at bounding box center [148, 175] width 19 height 30
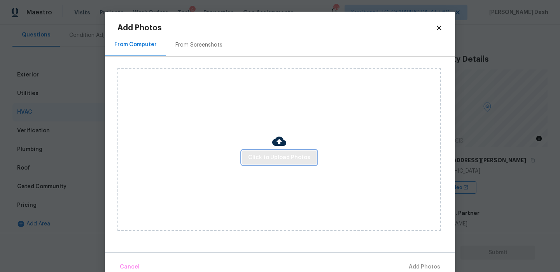
click at [258, 154] on span "Click to Upload Photos" at bounding box center [279, 158] width 62 height 10
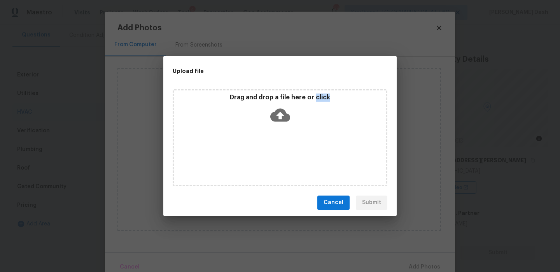
click at [258, 154] on div "Drag and drop a file here or click" at bounding box center [280, 137] width 215 height 97
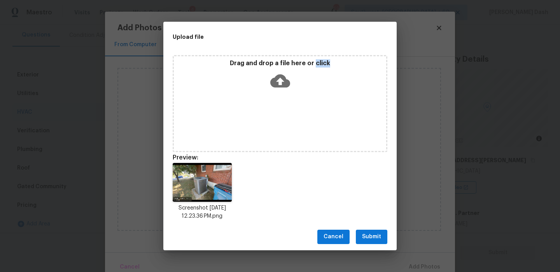
click at [367, 237] on span "Submit" at bounding box center [371, 237] width 19 height 10
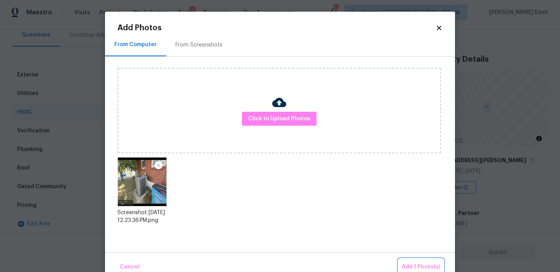
click at [407, 269] on span "Add 1 Photo(s)" at bounding box center [420, 268] width 38 height 10
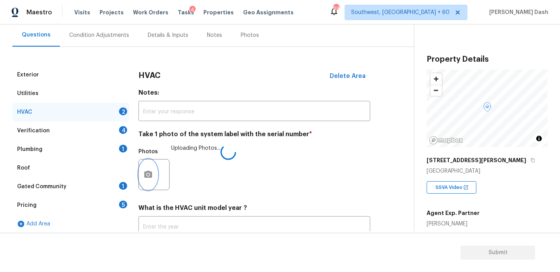
scroll to position [127, 0]
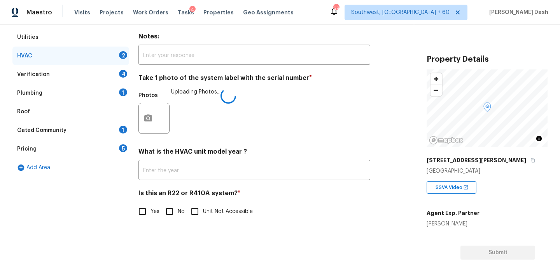
click at [143, 211] on input "Yes" at bounding box center [142, 212] width 16 height 16
checkbox input "true"
click at [115, 67] on div "Verification 4" at bounding box center [70, 74] width 117 height 19
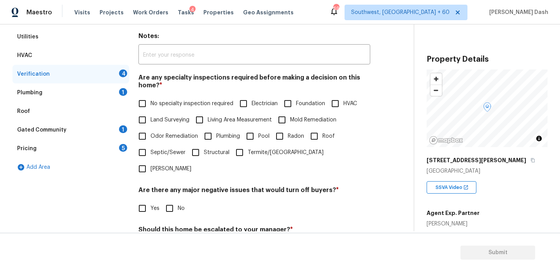
click at [157, 103] on span "No specialty inspection required" at bounding box center [191, 104] width 83 height 8
click at [150, 103] on input "No specialty inspection required" at bounding box center [142, 104] width 16 height 16
checkbox input "true"
click at [169, 202] on div "Verification Notes: ​ Are any specialty inspections required before making a de…" at bounding box center [254, 161] width 232 height 305
click at [169, 201] on input "No" at bounding box center [169, 209] width 16 height 16
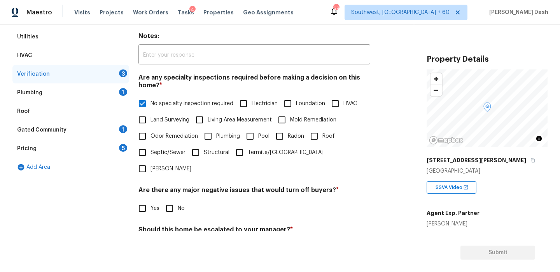
checkbox input "true"
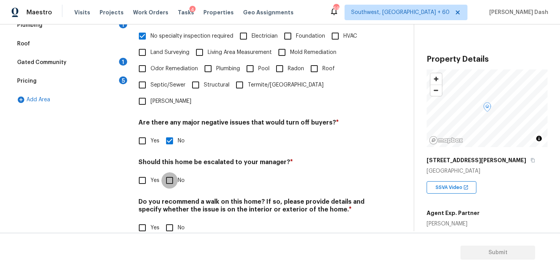
click at [168, 173] on input "No" at bounding box center [169, 181] width 16 height 16
checkbox input "true"
click at [140, 173] on input "Yes" at bounding box center [142, 181] width 16 height 16
checkbox input "true"
checkbox input "false"
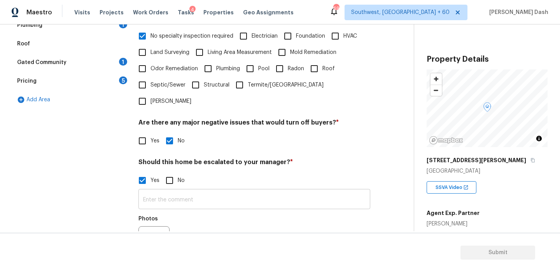
click at [179, 191] on input "text" at bounding box center [254, 200] width 232 height 18
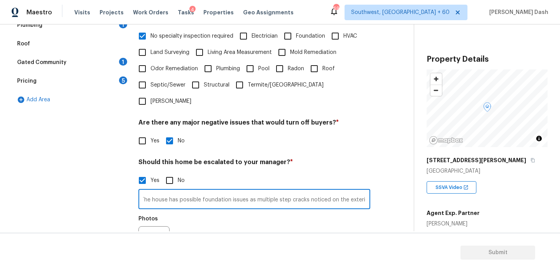
scroll to position [0, 4]
click at [160, 227] on div at bounding box center [153, 242] width 31 height 31
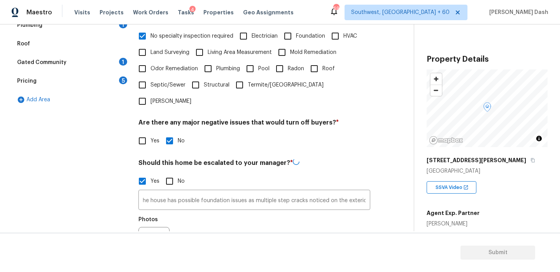
scroll to position [0, 0]
click at [148, 239] on icon "button" at bounding box center [148, 242] width 8 height 7
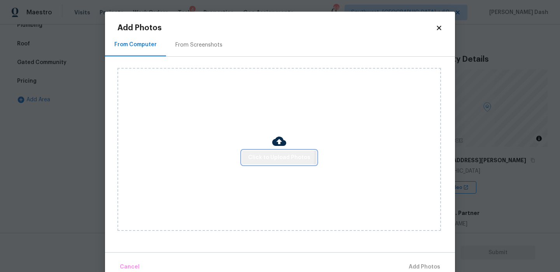
click at [248, 155] on button "Click to Upload Photos" at bounding box center [279, 158] width 75 height 14
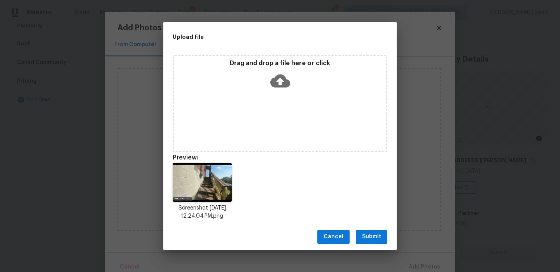
click at [274, 51] on div "Upload file" at bounding box center [262, 37] width 198 height 30
click at [278, 85] on icon at bounding box center [280, 80] width 20 height 13
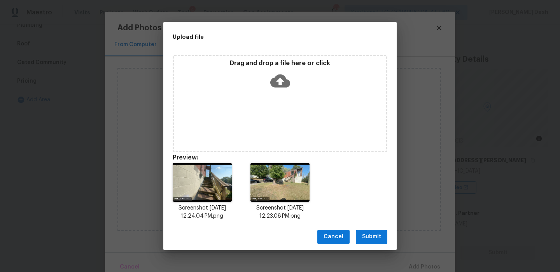
click at [372, 238] on span "Submit" at bounding box center [371, 237] width 19 height 10
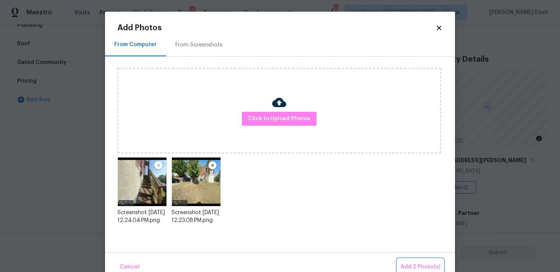
click at [414, 265] on span "Add 2 Photo(s)" at bounding box center [420, 268] width 40 height 10
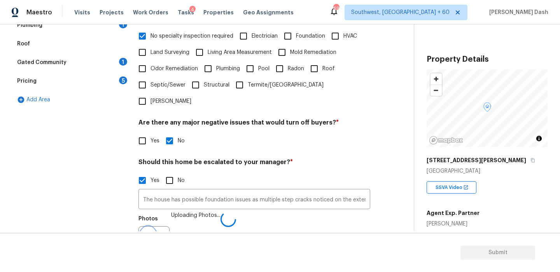
scroll to position [205, 0]
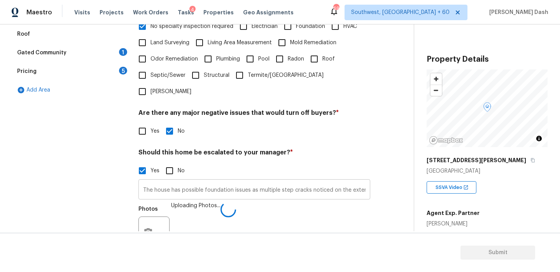
click at [353, 181] on input "The house has possible foundation issues as multiple step cracks noticed on the…" at bounding box center [254, 190] width 232 height 18
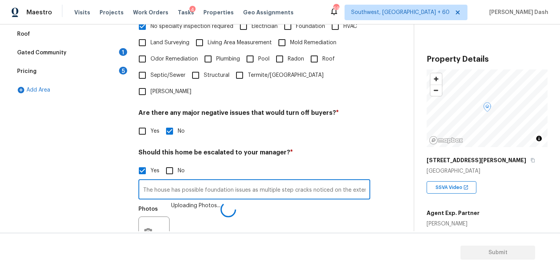
scroll to position [0, 4]
click at [368, 181] on input "The house has possible foundation issues as multiple step cracks noticed on the…" at bounding box center [254, 190] width 232 height 18
type input "The house has possible foundation issues as multiple step cracks noticed on the…"
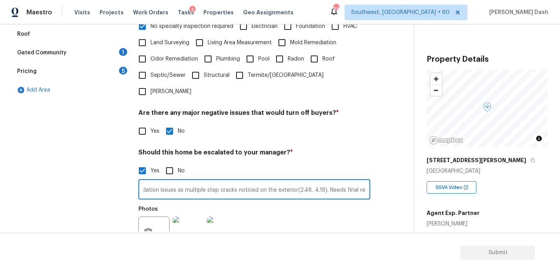
scroll to position [0, 82]
type input "The house has possible foundation issues as multiple step cracks noticed on the…"
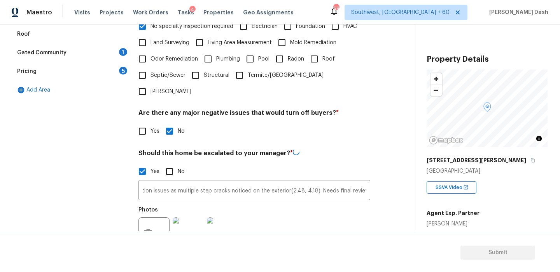
click at [324, 203] on div "Photos" at bounding box center [254, 228] width 232 height 51
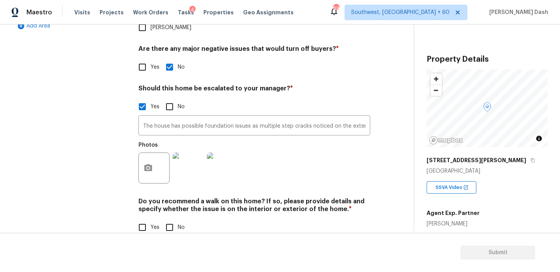
click at [161, 220] on input "No" at bounding box center [169, 228] width 16 height 16
checkbox input "true"
click at [105, 164] on div "Exterior Utilities HVAC Verification Plumbing 1 Roof Gated Community 1 Pricing …" at bounding box center [70, 56] width 117 height 379
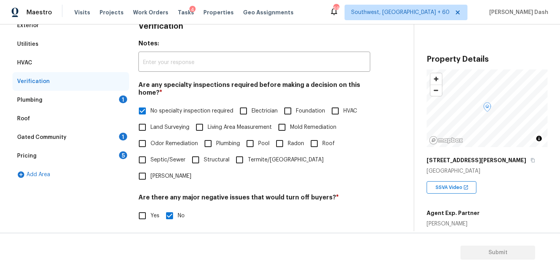
click at [121, 94] on div "Plumbing 1" at bounding box center [70, 100] width 117 height 19
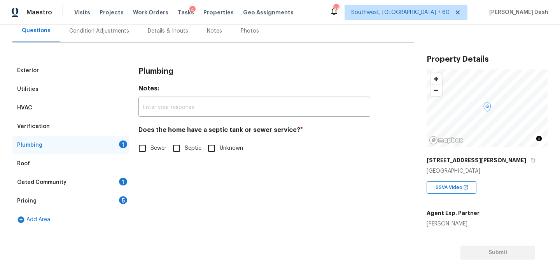
click at [148, 154] on input "Sewer" at bounding box center [142, 148] width 16 height 16
checkbox input "true"
click at [113, 184] on div "Gated Community 1" at bounding box center [70, 182] width 117 height 19
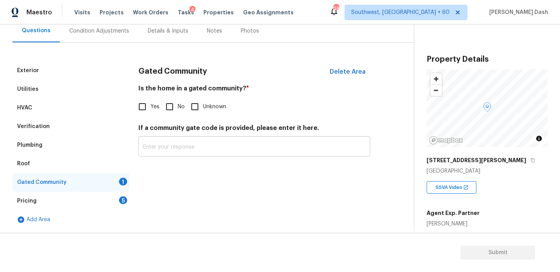
click at [171, 110] on input "No" at bounding box center [169, 107] width 16 height 16
checkbox input "true"
click at [120, 200] on div "5" at bounding box center [123, 201] width 8 height 8
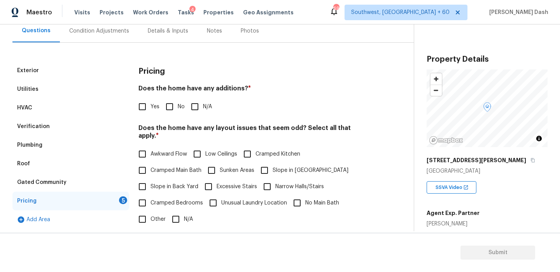
click at [44, 123] on div "Verification" at bounding box center [33, 127] width 33 height 8
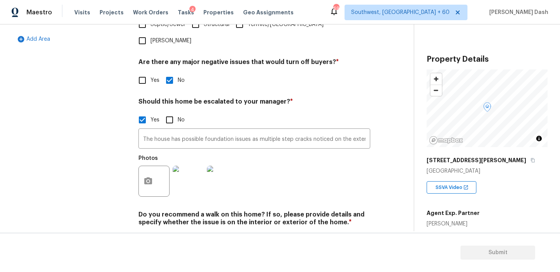
scroll to position [257, 0]
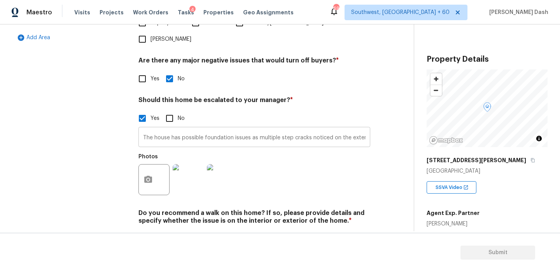
click at [258, 129] on input "The house has possible foundation issues as multiple step cracks noticed on the…" at bounding box center [254, 138] width 232 height 18
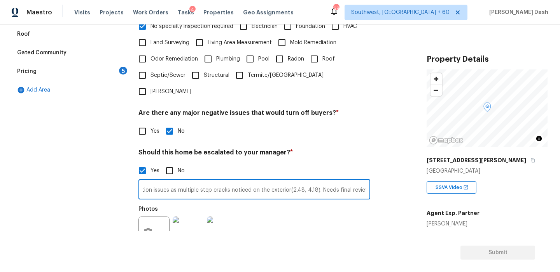
scroll to position [194, 0]
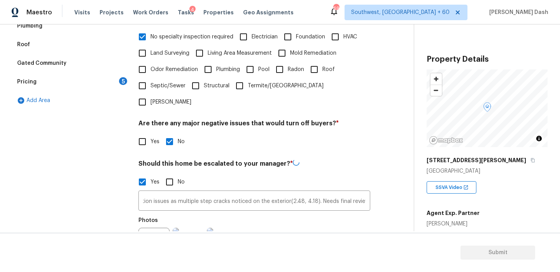
click at [176, 37] on span "No specialty inspection required" at bounding box center [191, 37] width 83 height 8
click at [150, 37] on input "No specialty inspection required" at bounding box center [142, 37] width 16 height 16
checkbox input "false"
click at [291, 36] on input "Foundation" at bounding box center [287, 37] width 16 height 16
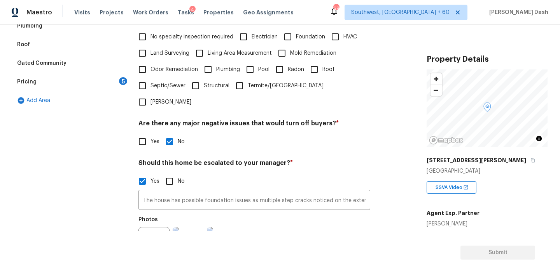
checkbox input "true"
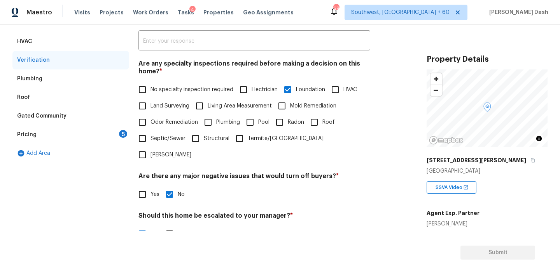
scroll to position [94, 0]
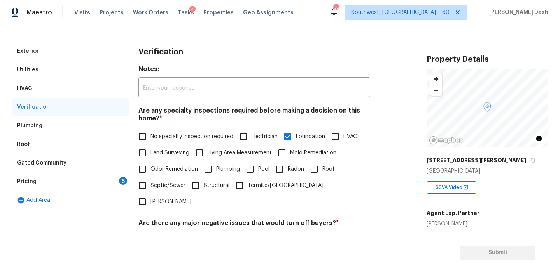
click at [82, 180] on div "Pricing 5" at bounding box center [70, 182] width 117 height 19
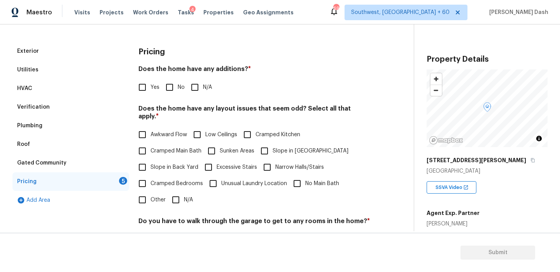
click at [168, 86] on input "No" at bounding box center [169, 87] width 16 height 16
checkbox input "true"
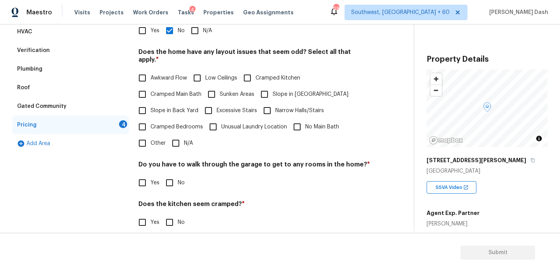
scroll to position [194, 0]
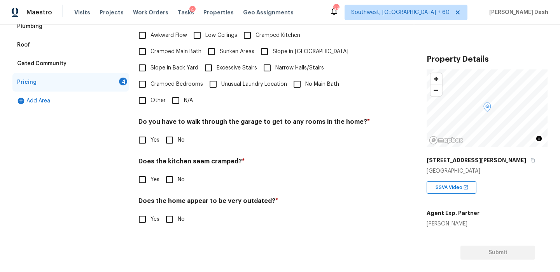
click at [171, 92] on input "N/A" at bounding box center [175, 100] width 16 height 16
checkbox input "true"
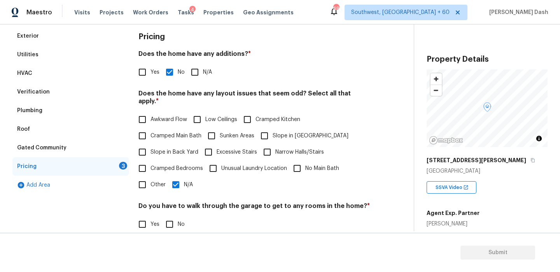
scroll to position [33, 0]
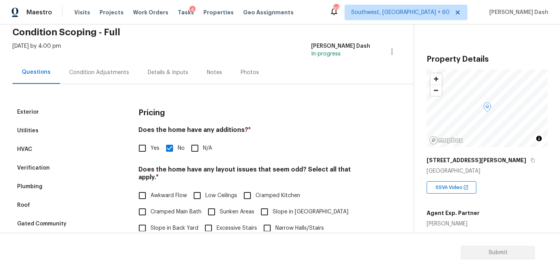
click at [151, 157] on div "Pricing Does the home have any additions? * Yes No N/A Does the home have any l…" at bounding box center [254, 250] width 232 height 295
click at [147, 153] on input "Yes" at bounding box center [142, 148] width 16 height 16
checkbox input "true"
checkbox input "false"
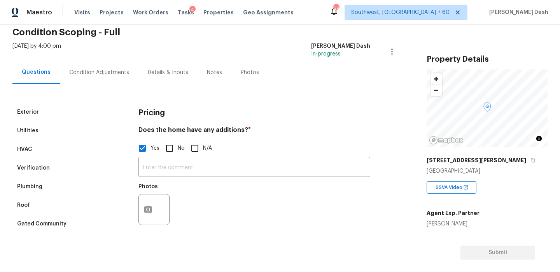
click at [146, 194] on div at bounding box center [153, 209] width 31 height 31
click at [148, 211] on icon "button" at bounding box center [147, 209] width 9 height 9
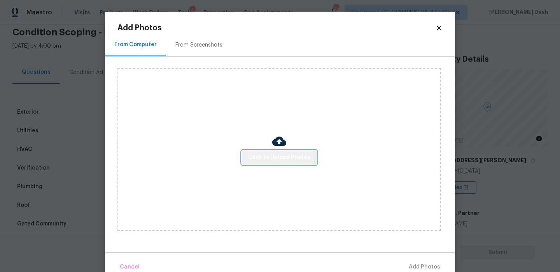
click at [273, 155] on span "Click to Upload Photos" at bounding box center [279, 158] width 62 height 10
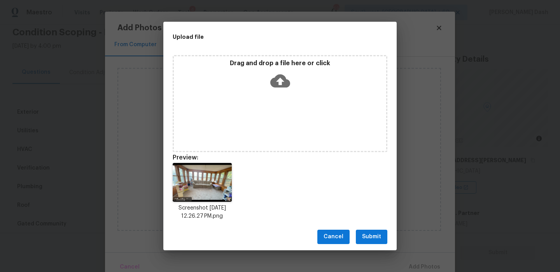
click at [366, 234] on span "Submit" at bounding box center [371, 237] width 19 height 10
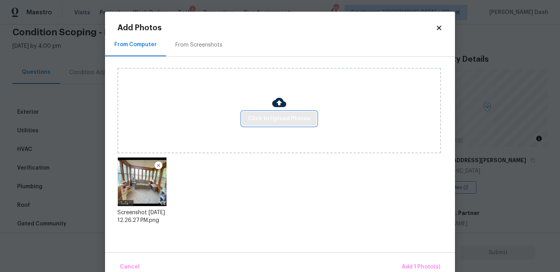
click at [292, 114] on span "Click to Upload Photos" at bounding box center [279, 119] width 62 height 10
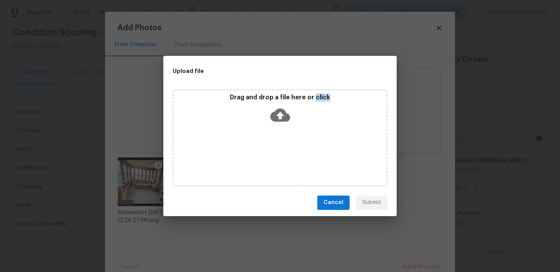
click at [292, 114] on div "Drag and drop a file here or click" at bounding box center [280, 110] width 212 height 33
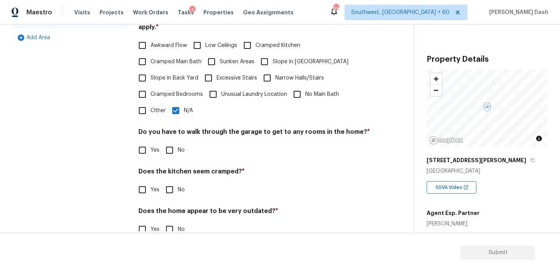
scroll to position [267, 0]
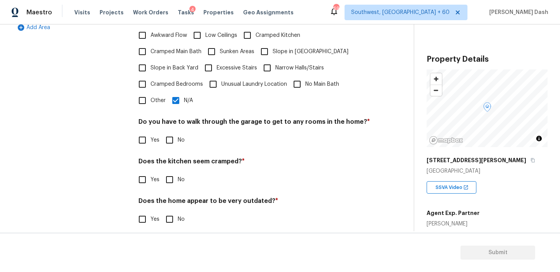
type input "The house has enclosed overhead deck as possible addition."
click at [168, 139] on input "No" at bounding box center [169, 140] width 16 height 16
checkbox input "true"
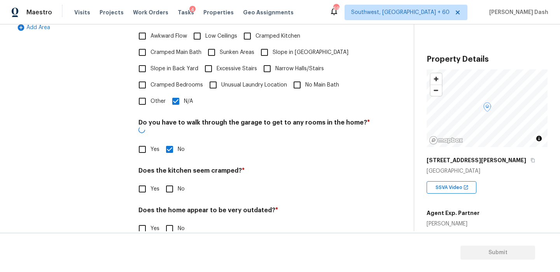
click at [168, 181] on input "No" at bounding box center [169, 189] width 16 height 16
checkbox input "true"
click at [168, 208] on h4 "Does the home appear to be very outdated? *" at bounding box center [254, 213] width 232 height 11
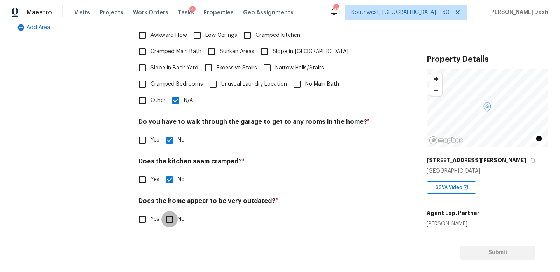
click at [169, 211] on input "No" at bounding box center [169, 219] width 16 height 16
checkbox input "true"
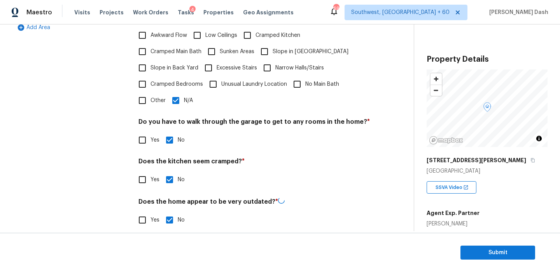
click at [110, 176] on div "Exterior Utilities HVAC Verification Plumbing Roof Gated Community Pricing Add …" at bounding box center [70, 53] width 117 height 369
click at [30, 145] on div "Exterior Utilities HVAC Verification Plumbing Roof Gated Community Pricing Add …" at bounding box center [70, 53] width 117 height 368
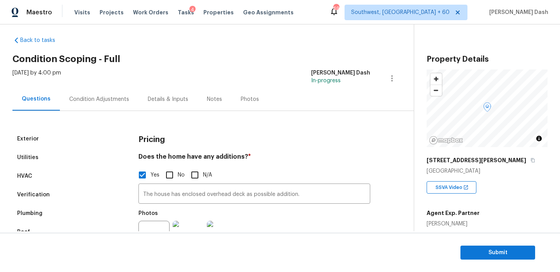
scroll to position [0, 0]
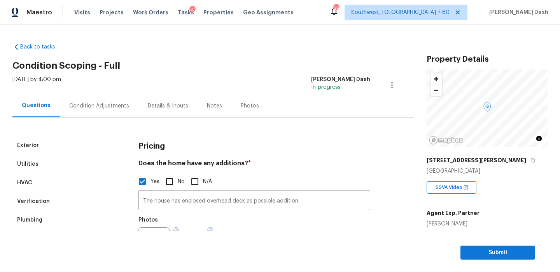
click at [94, 95] on div "Condition Adjustments" at bounding box center [99, 105] width 78 height 23
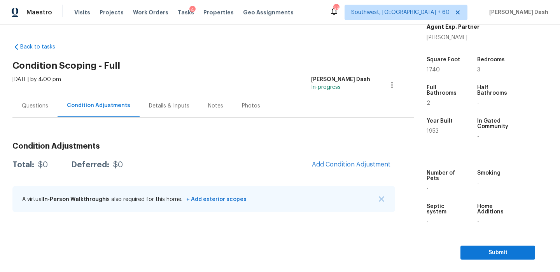
scroll to position [195, 0]
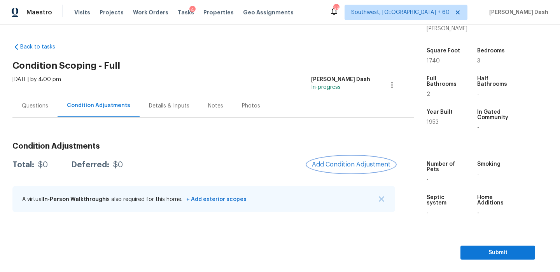
click at [345, 164] on span "Add Condition Adjustment" at bounding box center [351, 164] width 78 height 7
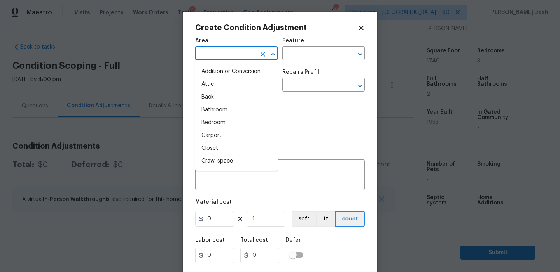
click at [237, 59] on input "text" at bounding box center [225, 54] width 61 height 12
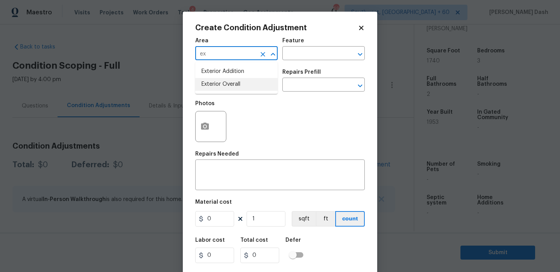
click at [227, 88] on li "Exterior Overall" at bounding box center [236, 84] width 82 height 13
type input "Exterior Overall"
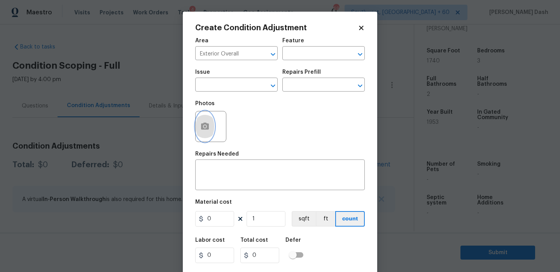
click at [202, 126] on icon "button" at bounding box center [205, 126] width 8 height 7
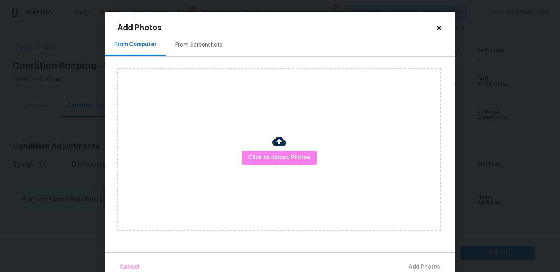
click at [320, 166] on div "Click to Upload Photos" at bounding box center [278, 149] width 323 height 163
click at [307, 158] on span "Click to Upload Photos" at bounding box center [279, 158] width 62 height 10
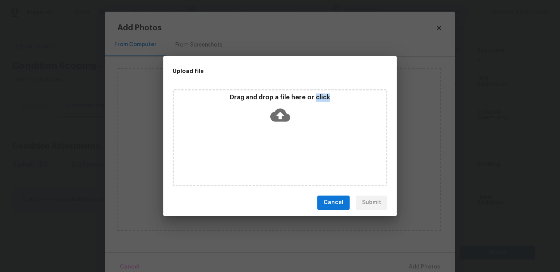
click at [307, 158] on div "Drag and drop a file here or click" at bounding box center [280, 137] width 215 height 97
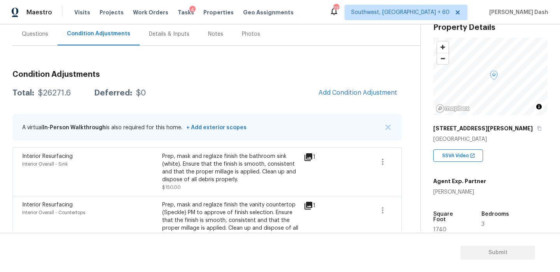
scroll to position [195, 0]
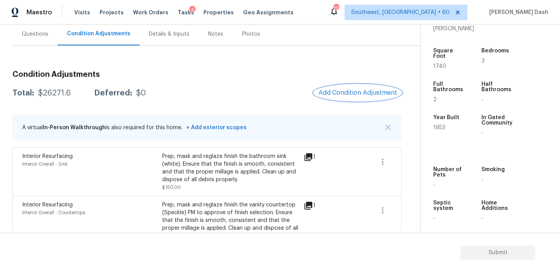
click at [373, 98] on button "Add Condition Adjustment" at bounding box center [358, 93] width 88 height 16
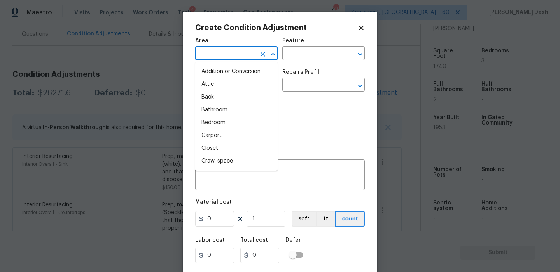
click at [245, 50] on input "text" at bounding box center [225, 54] width 61 height 12
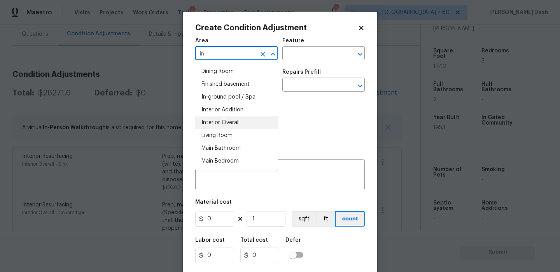
click at [236, 126] on li "Interior Overall" at bounding box center [236, 123] width 82 height 13
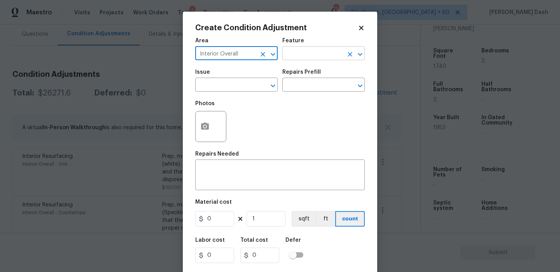
type input "Interior Overall"
click at [302, 57] on input "text" at bounding box center [312, 54] width 61 height 12
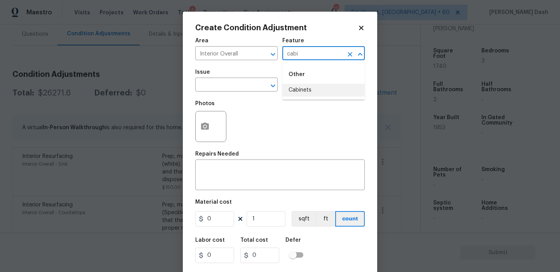
drag, startPoint x: 302, startPoint y: 94, endPoint x: 279, endPoint y: 85, distance: 25.0
click at [302, 94] on li "Cabinets" at bounding box center [323, 90] width 82 height 13
type input "Cabinets"
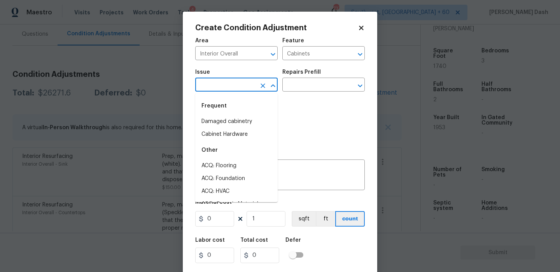
click at [232, 81] on input "text" at bounding box center [225, 86] width 61 height 12
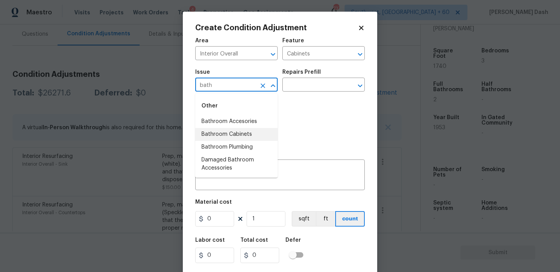
click at [235, 131] on li "Bathroom Cabinets" at bounding box center [236, 134] width 82 height 13
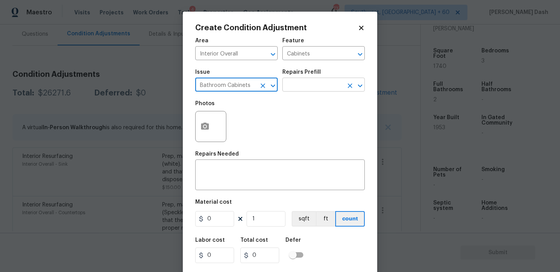
type input "Bathroom Cabinets"
click at [293, 87] on input "text" at bounding box center [312, 86] width 61 height 12
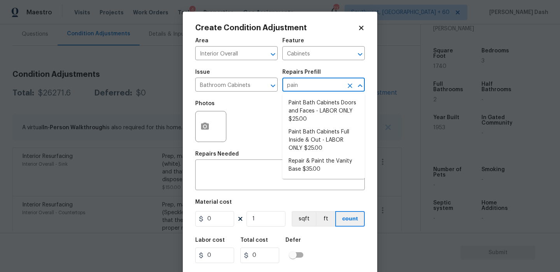
type input "paint"
click at [302, 134] on li "Paint Bath Cabinets Full Inside & Out - LABOR ONLY $25.00" at bounding box center [323, 140] width 82 height 29
type textarea "Prep, sand, mask and apply 2 coats of paint to the bathroom cabinet doors, inte…"
type input "25"
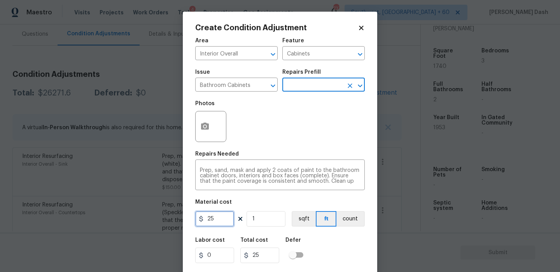
click at [217, 225] on input "25" at bounding box center [214, 219] width 39 height 16
type input "1000"
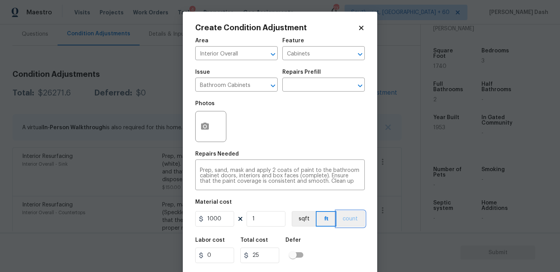
type input "1000"
click at [352, 222] on button "count" at bounding box center [350, 219] width 28 height 16
click at [352, 263] on div "Labor cost 0 Total cost 1000 Defer" at bounding box center [279, 250] width 169 height 35
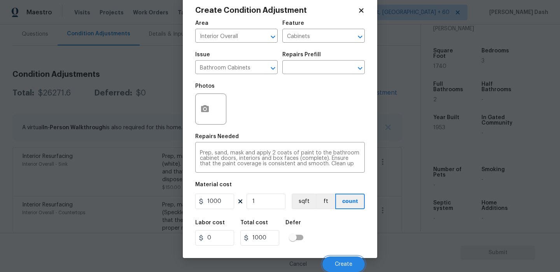
click at [352, 263] on button "Create" at bounding box center [343, 265] width 42 height 16
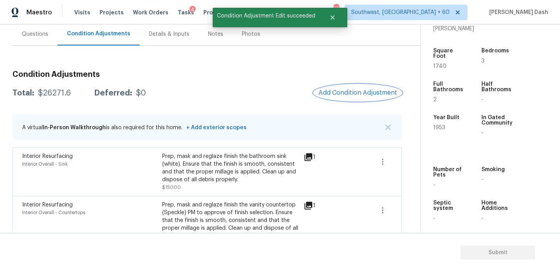
scroll to position [0, 0]
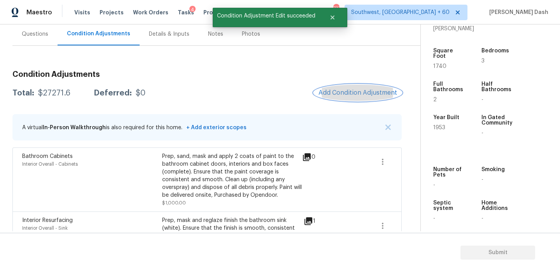
click at [336, 93] on span "Add Condition Adjustment" at bounding box center [357, 92] width 78 height 7
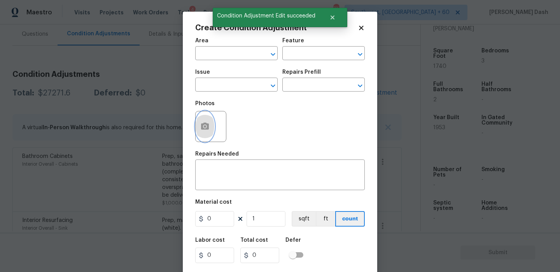
click at [204, 126] on circle "button" at bounding box center [205, 127] width 2 height 2
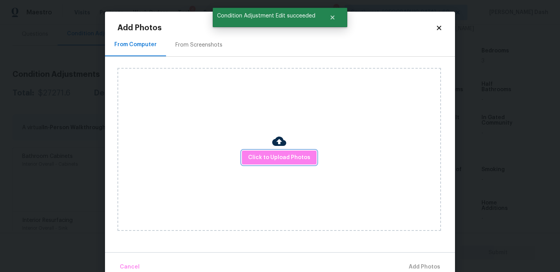
click at [263, 156] on span "Click to Upload Photos" at bounding box center [279, 158] width 62 height 10
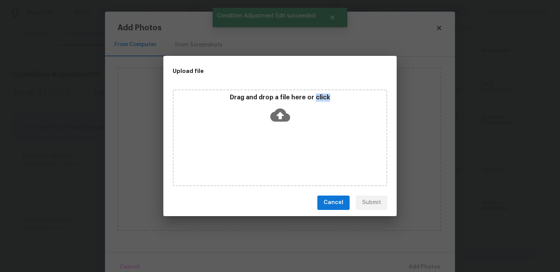
click at [263, 156] on div "Drag and drop a file here or click" at bounding box center [280, 137] width 215 height 97
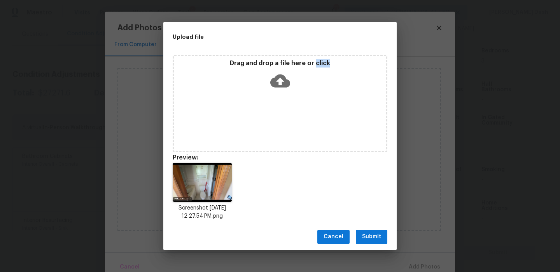
click at [365, 240] on span "Submit" at bounding box center [371, 237] width 19 height 10
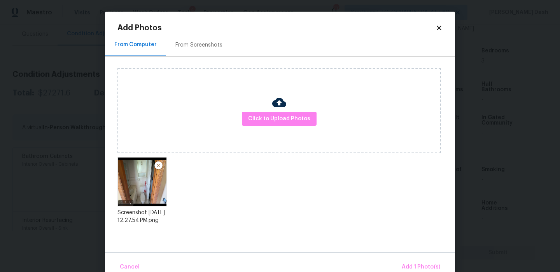
click at [403, 255] on div "Cancel Add 1 Photo(s)" at bounding box center [280, 264] width 350 height 23
click at [412, 266] on span "Add 1 Photo(s)" at bounding box center [420, 268] width 38 height 10
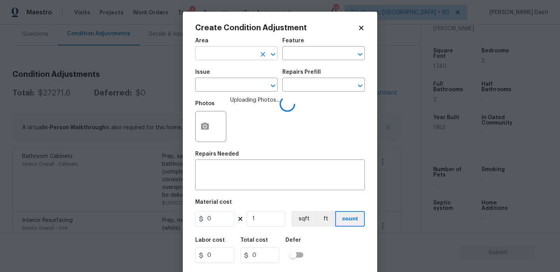
click at [234, 56] on input "text" at bounding box center [225, 54] width 61 height 12
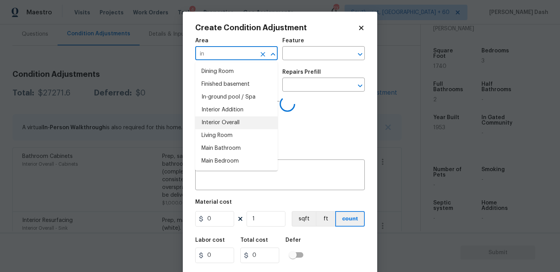
click at [218, 122] on li "Interior Overall" at bounding box center [236, 123] width 82 height 13
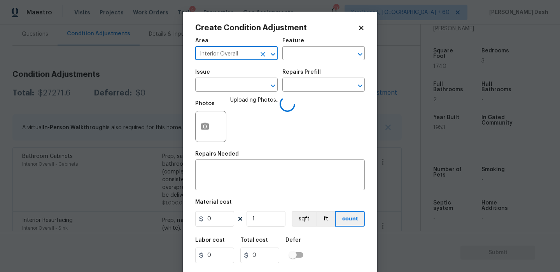
type input "Interior Overall"
click at [298, 47] on div "Feature" at bounding box center [323, 43] width 82 height 10
click at [297, 52] on input "text" at bounding box center [312, 54] width 61 height 12
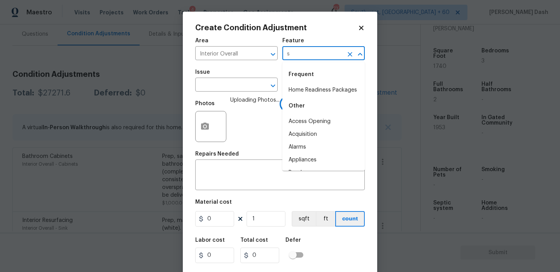
type input "sh"
type input "ou"
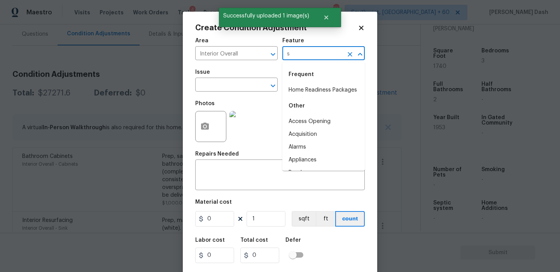
type input "sh"
type input "o"
click at [307, 92] on li "Shower" at bounding box center [323, 90] width 82 height 13
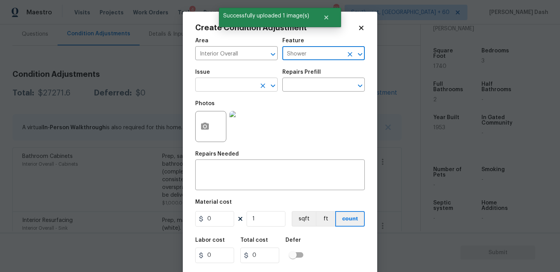
type input "Shower"
click at [228, 85] on input "text" at bounding box center [225, 86] width 61 height 12
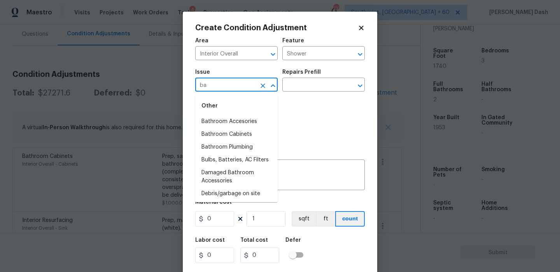
type input "b"
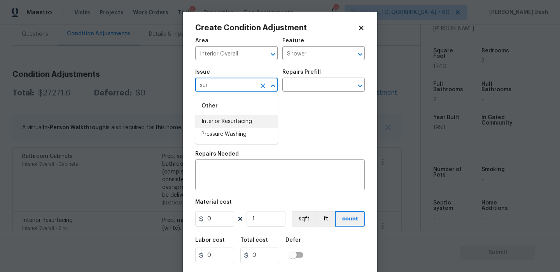
click at [229, 117] on li "Interior Resurfacing" at bounding box center [236, 121] width 82 height 13
type input "Interior Resurfacing"
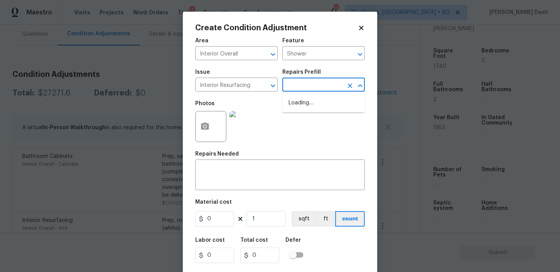
click at [313, 84] on input "text" at bounding box center [312, 86] width 61 height 12
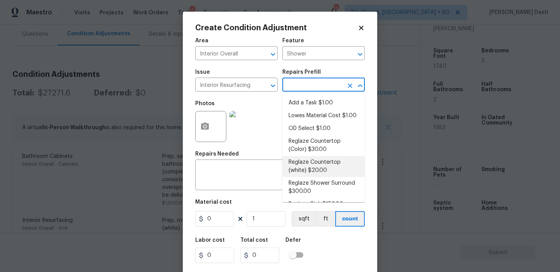
scroll to position [24, 0]
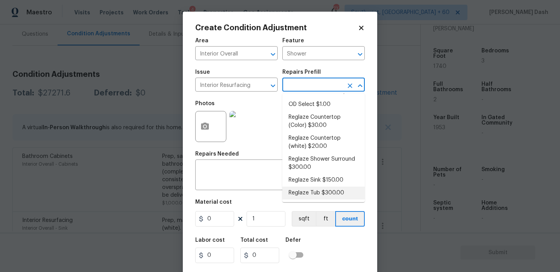
click at [327, 190] on li "Reglaze Tub $300.00" at bounding box center [323, 193] width 82 height 13
type textarea "Prep, mask, clean and reglaze the tub (white) both on the in and outer sides. H…"
type input "300"
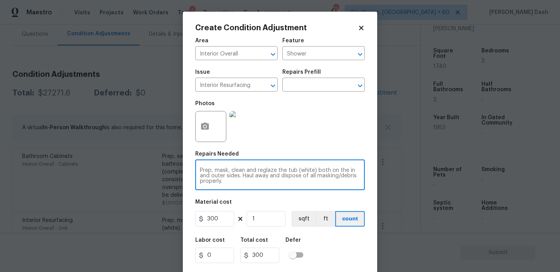
click at [294, 171] on textarea "Prep, mask, clean and reglaze the tub (white) both on the in and outer sides. H…" at bounding box center [280, 176] width 160 height 16
type textarea "Prep, mask, clean and reglaze the shower (white) both on the in and outer sides…"
click at [364, 247] on div "Labor cost 0 Total cost 300 Defer" at bounding box center [279, 250] width 169 height 35
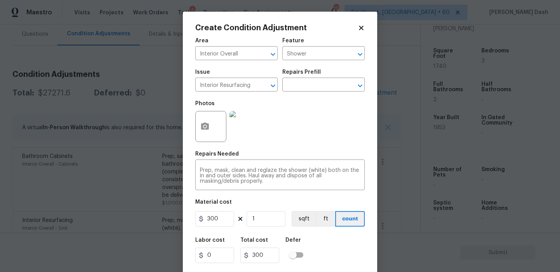
scroll to position [18, 0]
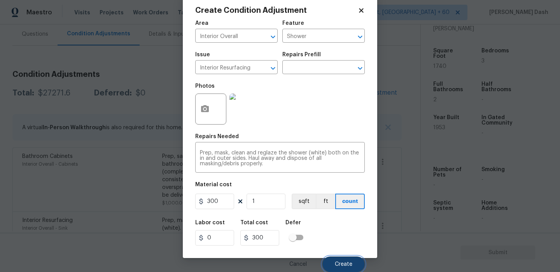
click at [341, 258] on button "Create" at bounding box center [343, 265] width 42 height 16
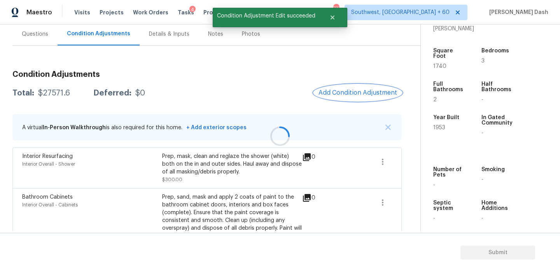
scroll to position [0, 0]
click at [349, 94] on span "Add Condition Adjustment" at bounding box center [357, 92] width 78 height 7
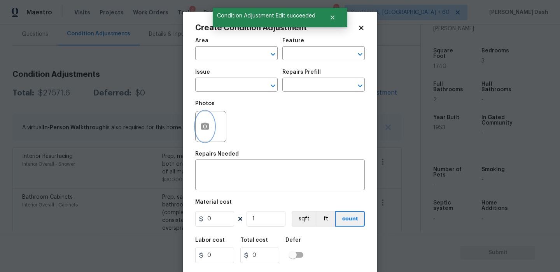
click at [208, 125] on icon "button" at bounding box center [205, 126] width 8 height 7
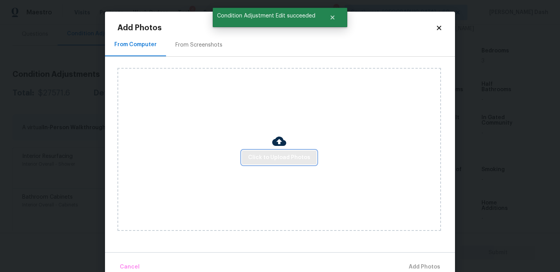
click at [273, 156] on span "Click to Upload Photos" at bounding box center [279, 158] width 62 height 10
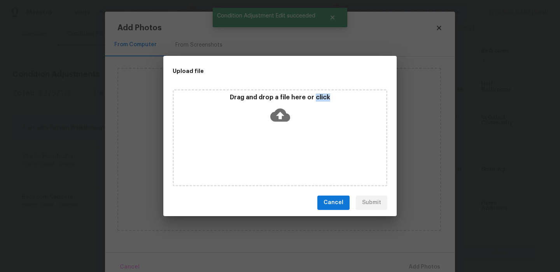
click at [273, 156] on div "Drag and drop a file here or click" at bounding box center [280, 137] width 215 height 97
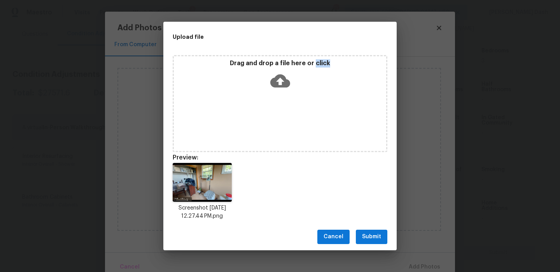
click at [367, 239] on span "Submit" at bounding box center [371, 237] width 19 height 10
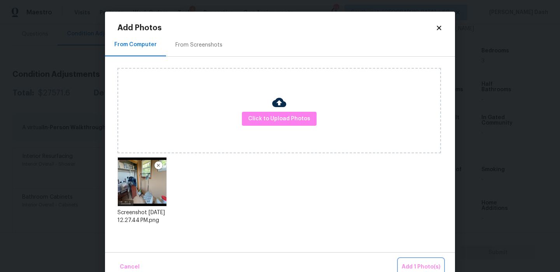
click at [420, 265] on span "Add 1 Photo(s)" at bounding box center [420, 268] width 38 height 10
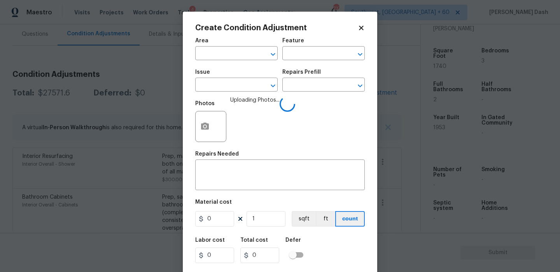
click at [239, 46] on div "Area" at bounding box center [236, 43] width 82 height 10
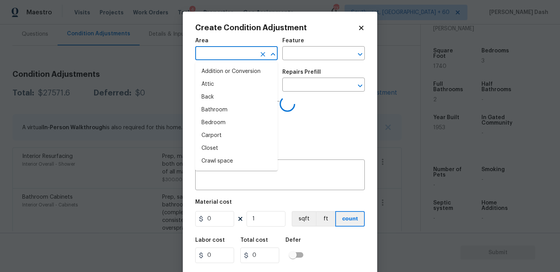
click at [240, 58] on input "text" at bounding box center [225, 54] width 61 height 12
type input "in"
click at [224, 123] on li "Interior Overall" at bounding box center [236, 123] width 82 height 13
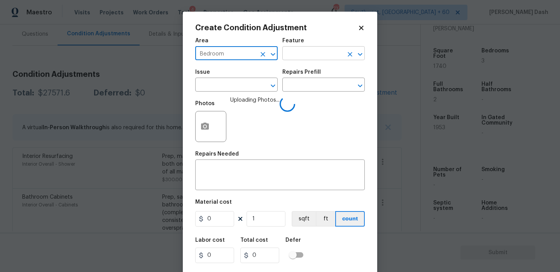
type input "Bedroom"
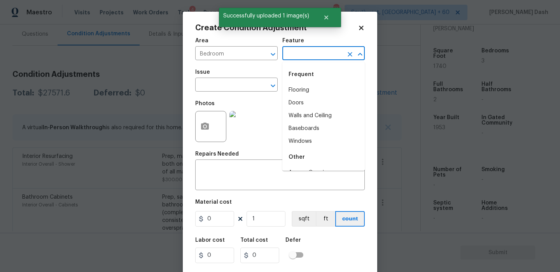
click at [304, 56] on input "text" at bounding box center [312, 54] width 61 height 12
type input "clo"
click at [309, 87] on li "Flooring" at bounding box center [323, 90] width 82 height 13
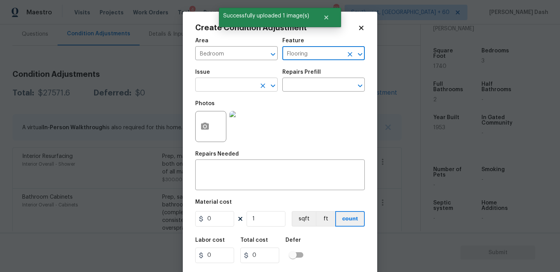
click at [225, 88] on input "text" at bounding box center [225, 86] width 61 height 12
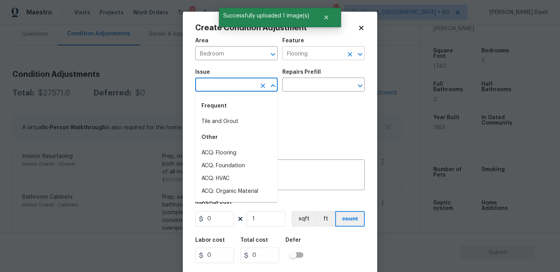
click at [329, 52] on input "Flooring" at bounding box center [312, 54] width 61 height 12
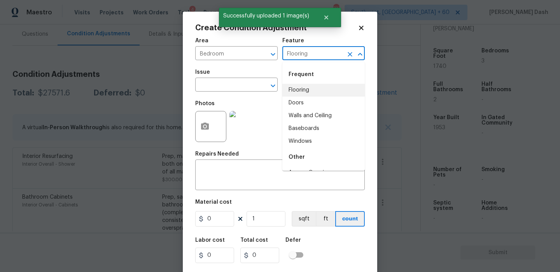
click at [329, 52] on input "Flooring" at bounding box center [312, 54] width 61 height 12
drag, startPoint x: 312, startPoint y: 92, endPoint x: 281, endPoint y: 92, distance: 31.5
click at [312, 92] on li "Closets" at bounding box center [323, 90] width 82 height 13
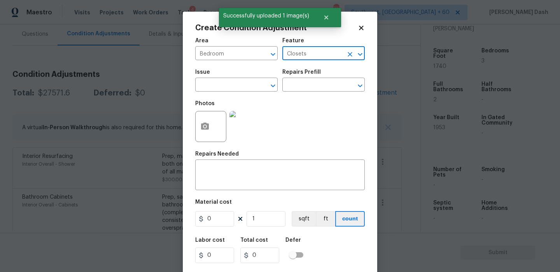
type input "Closets"
click at [238, 92] on span "Issue ​" at bounding box center [236, 80] width 82 height 31
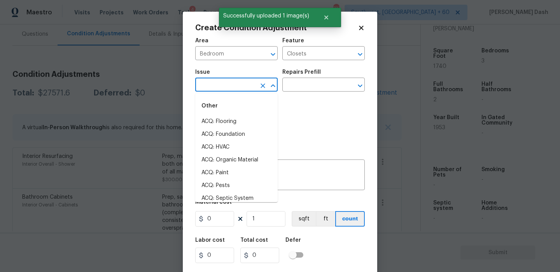
click at [239, 92] on input "text" at bounding box center [225, 86] width 61 height 12
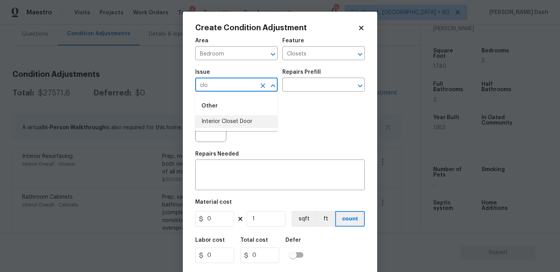
click at [234, 117] on li "Interior Closet Door" at bounding box center [236, 121] width 82 height 13
type input "Interior Closet Door"
click at [291, 84] on input "text" at bounding box center [312, 86] width 61 height 12
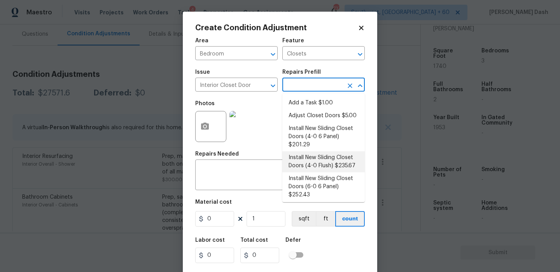
scroll to position [36, 0]
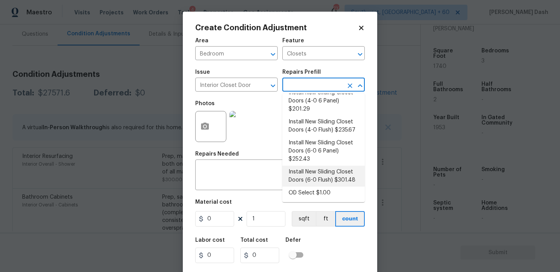
click at [315, 178] on li "Install New Sliding Closet Doors (6-0 Flush) $301.48" at bounding box center [323, 176] width 82 height 21
type input "Interior Door"
type textarea "Remove the existing door (if present). Install a new 6-0 bi-fold flush panel in…"
type input "301.48"
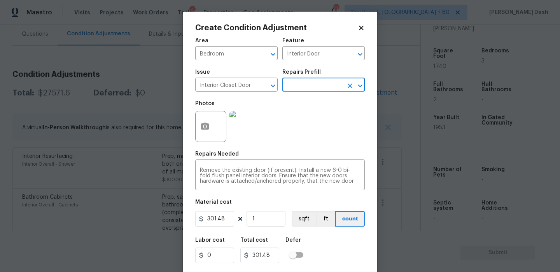
scroll to position [18, 0]
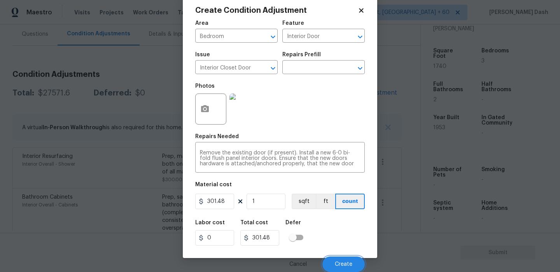
click at [335, 262] on span "Create" at bounding box center [343, 265] width 17 height 6
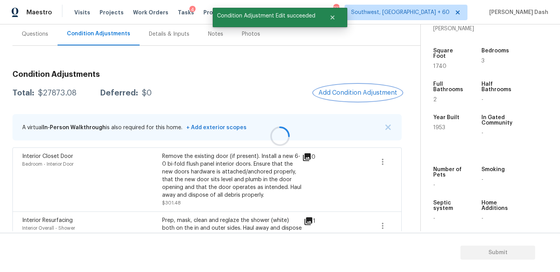
scroll to position [0, 0]
click at [345, 101] on span "Add Condition Adjustment" at bounding box center [358, 93] width 88 height 17
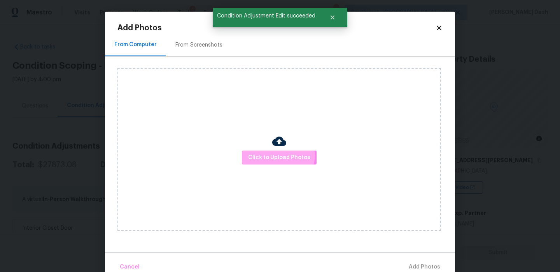
click at [278, 155] on span "Click to Upload Photos" at bounding box center [279, 158] width 62 height 10
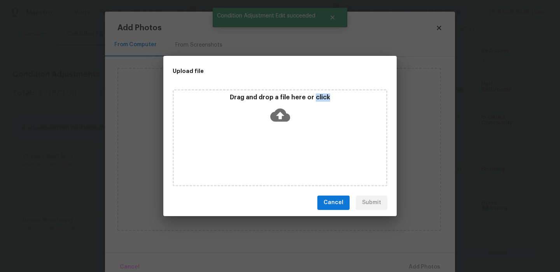
click at [278, 155] on div "Drag and drop a file here or click" at bounding box center [280, 137] width 215 height 97
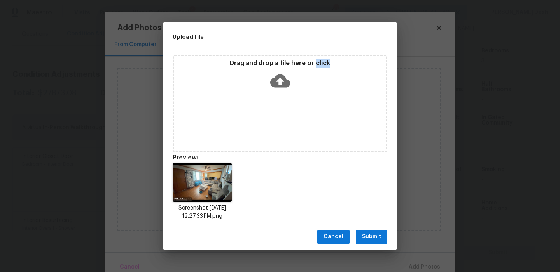
click at [374, 237] on span "Submit" at bounding box center [371, 237] width 19 height 10
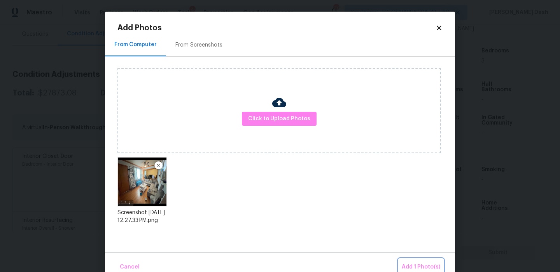
click at [419, 267] on span "Add 1 Photo(s)" at bounding box center [420, 268] width 38 height 10
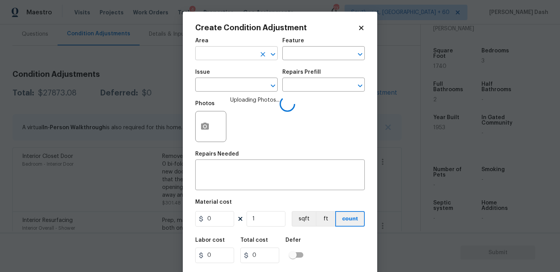
click at [248, 54] on input "text" at bounding box center [225, 54] width 61 height 12
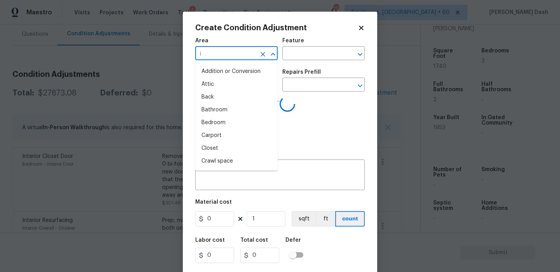
type input "in"
click at [234, 117] on li "Bedroom" at bounding box center [236, 123] width 82 height 13
type input "Bedroom"
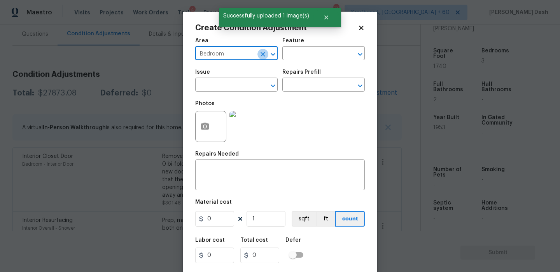
click at [260, 52] on icon "Clear" at bounding box center [263, 55] width 8 height 8
type input "i"
type input "n"
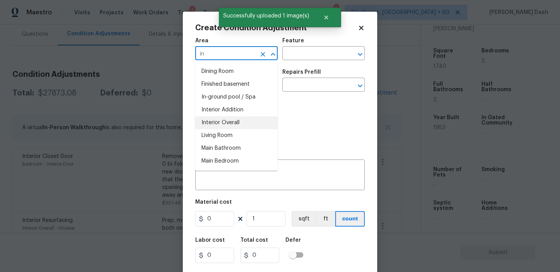
click at [229, 124] on li "Interior Overall" at bounding box center [236, 123] width 82 height 13
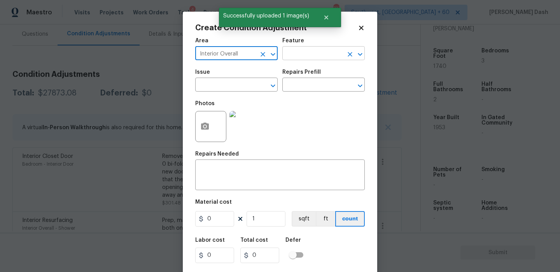
type input "Interior Overall"
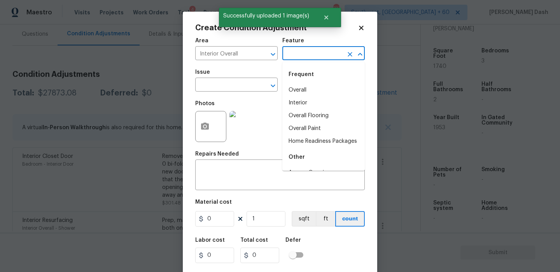
click at [300, 60] on input "text" at bounding box center [312, 54] width 61 height 12
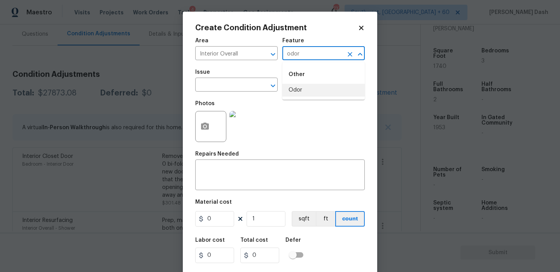
click at [298, 90] on li "Odor" at bounding box center [323, 90] width 82 height 13
type input "Odor"
click at [251, 84] on input "text" at bounding box center [225, 86] width 61 height 12
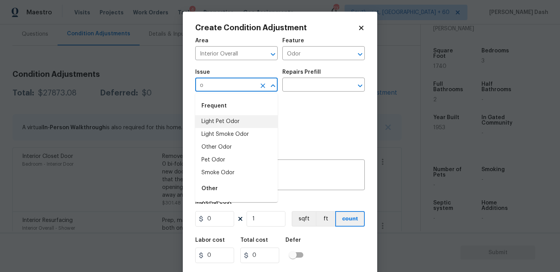
click at [229, 119] on li "Light Pet Odor" at bounding box center [236, 121] width 82 height 13
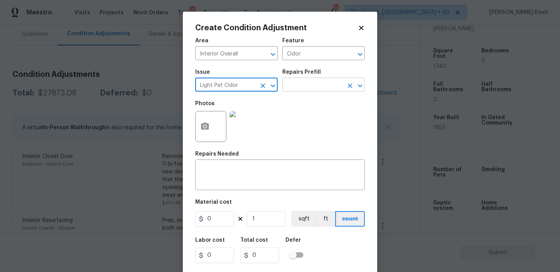
type input "Light Pet Odor"
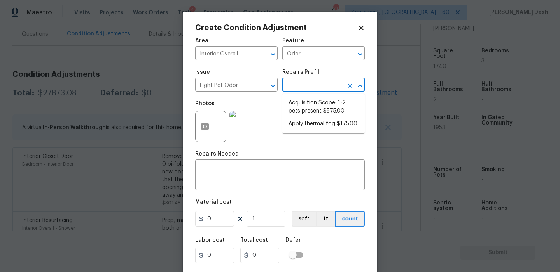
click at [299, 81] on input "text" at bounding box center [312, 86] width 61 height 12
click at [299, 105] on li "Acquisition Scope: 1-2 pets present $575.00" at bounding box center [323, 107] width 82 height 21
type input "575"
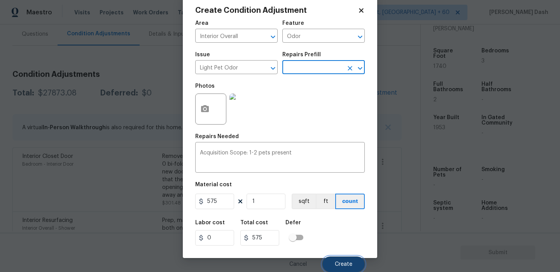
click at [349, 258] on button "Create" at bounding box center [343, 265] width 42 height 16
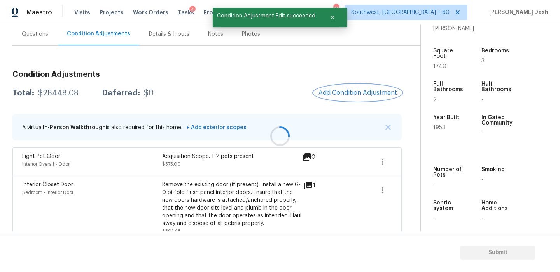
scroll to position [0, 0]
click at [347, 90] on span "Add Condition Adjustment" at bounding box center [357, 92] width 78 height 7
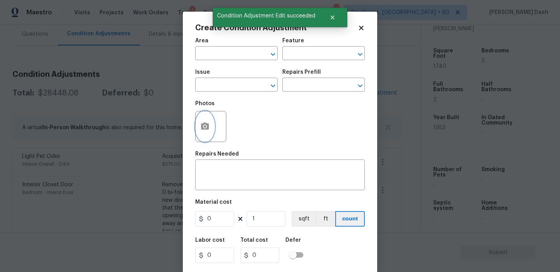
click at [210, 127] on button "button" at bounding box center [204, 127] width 19 height 30
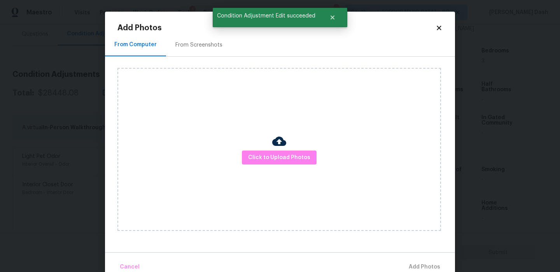
click at [258, 145] on div "Click to Upload Photos" at bounding box center [278, 149] width 323 height 163
click at [266, 157] on span "Click to Upload Photos" at bounding box center [279, 158] width 62 height 10
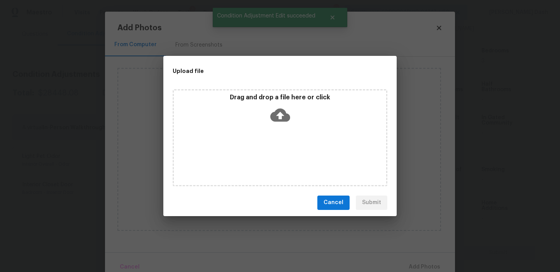
click at [266, 157] on div "Drag and drop a file here or click" at bounding box center [280, 137] width 215 height 97
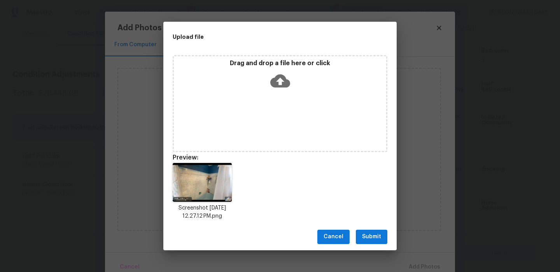
click at [367, 234] on span "Submit" at bounding box center [371, 237] width 19 height 10
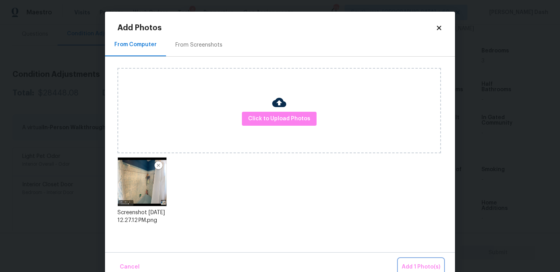
click at [433, 269] on span "Add 1 Photo(s)" at bounding box center [420, 268] width 38 height 10
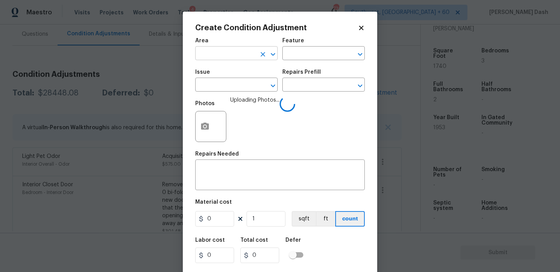
click at [248, 56] on input "text" at bounding box center [225, 54] width 61 height 12
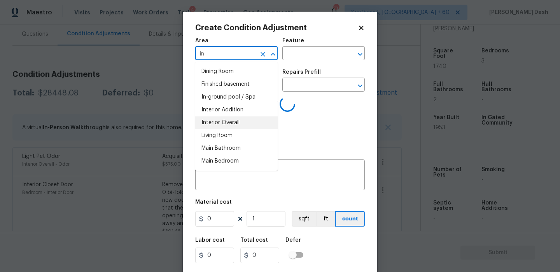
click at [235, 122] on li "Interior Overall" at bounding box center [236, 123] width 82 height 13
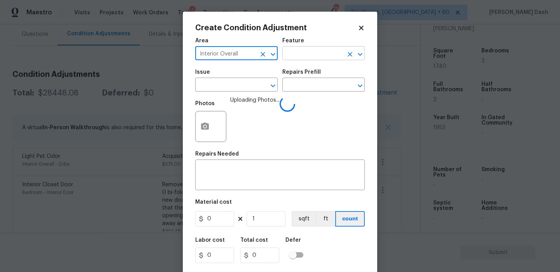
type input "Interior Overall"
click at [305, 54] on input "text" at bounding box center [312, 54] width 61 height 12
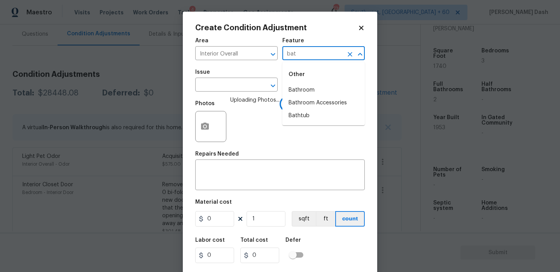
type input "bath"
click at [293, 113] on li "Bathtub" at bounding box center [323, 116] width 82 height 13
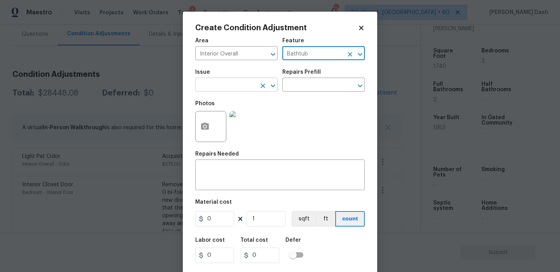
type input "Bathtub"
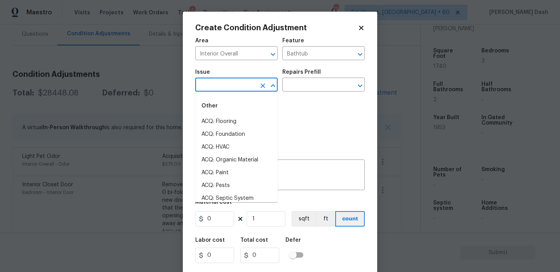
click at [247, 83] on input "text" at bounding box center [225, 86] width 61 height 12
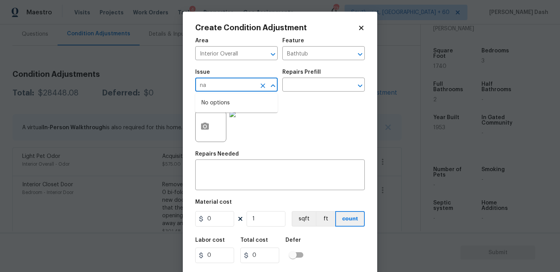
type input "n"
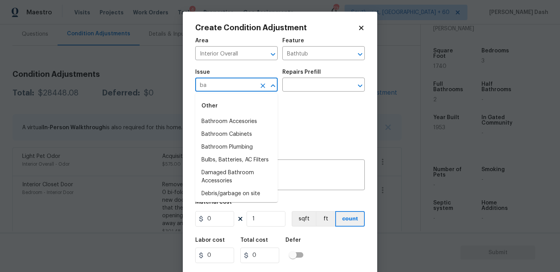
type input "b"
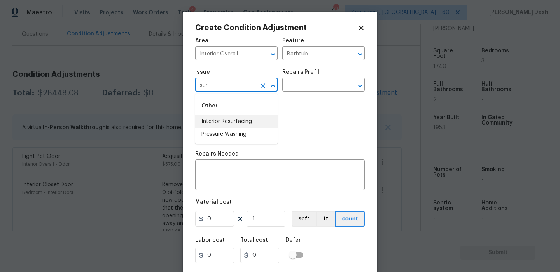
click at [242, 122] on li "Interior Resurfacing" at bounding box center [236, 121] width 82 height 13
type input "Interior Resurfacing"
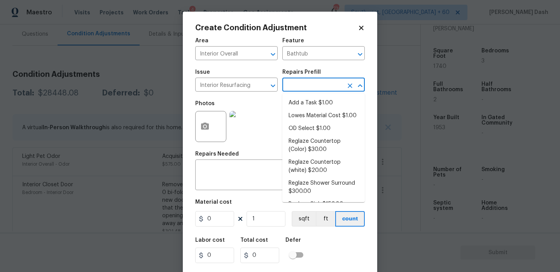
click at [292, 89] on input "text" at bounding box center [312, 86] width 61 height 12
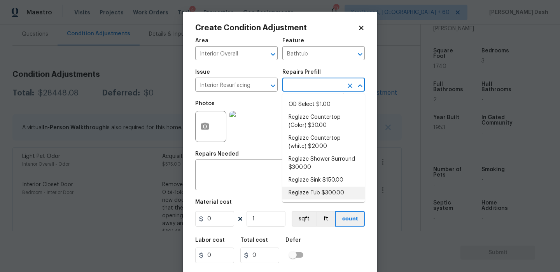
click at [310, 190] on li "Reglaze Tub $300.00" at bounding box center [323, 193] width 82 height 13
type textarea "Prep, mask, clean and reglaze the tub (white) both on the in and outer sides. H…"
type input "300"
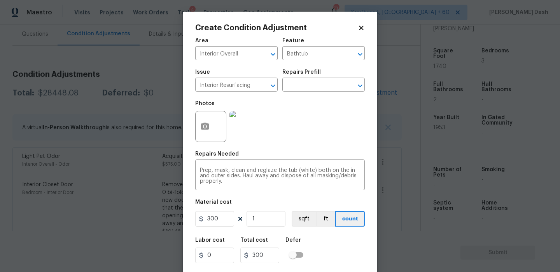
click at [313, 242] on div "Labor cost 0 Total cost 300 Defer" at bounding box center [279, 250] width 169 height 35
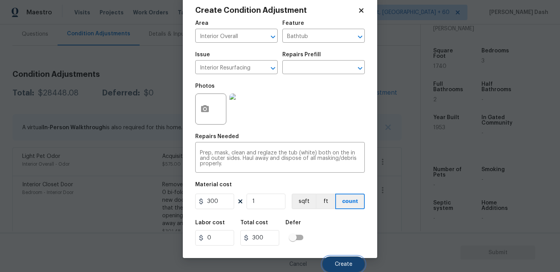
click at [338, 264] on span "Create" at bounding box center [343, 265] width 17 height 6
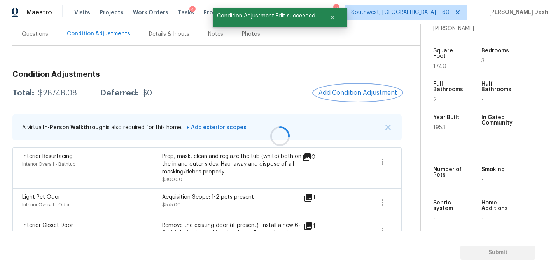
scroll to position [0, 0]
click at [352, 92] on span "Add Condition Adjustment" at bounding box center [357, 92] width 78 height 7
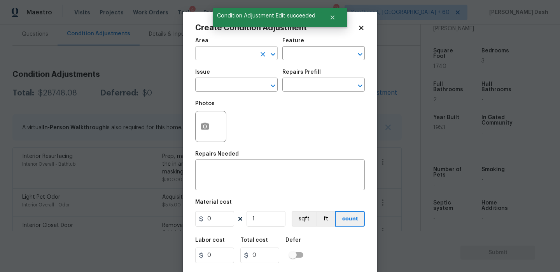
click at [229, 52] on input "text" at bounding box center [225, 54] width 61 height 12
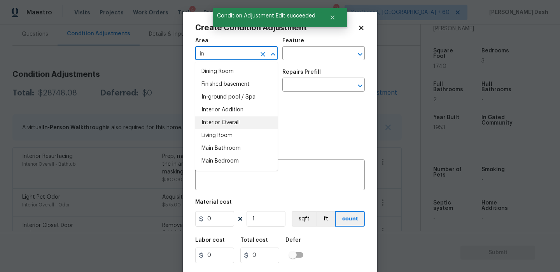
click at [215, 121] on li "Interior Overall" at bounding box center [236, 123] width 82 height 13
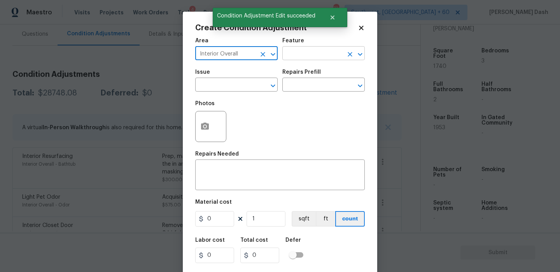
type input "Interior Overall"
click at [307, 52] on input "text" at bounding box center [312, 54] width 61 height 12
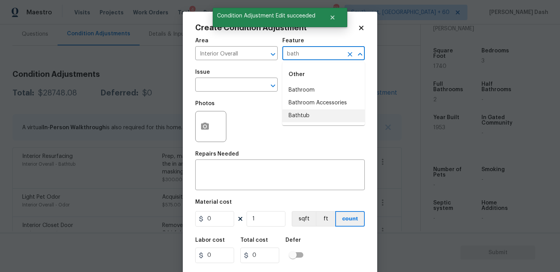
click at [309, 119] on li "Bathtub" at bounding box center [323, 116] width 82 height 13
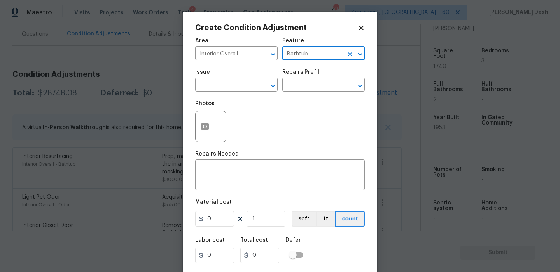
click at [333, 58] on input "Bathtub" at bounding box center [312, 54] width 61 height 12
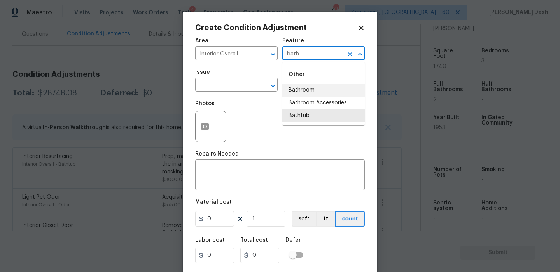
click at [326, 85] on li "Bathroom" at bounding box center [323, 90] width 82 height 13
type input "Bathroom"
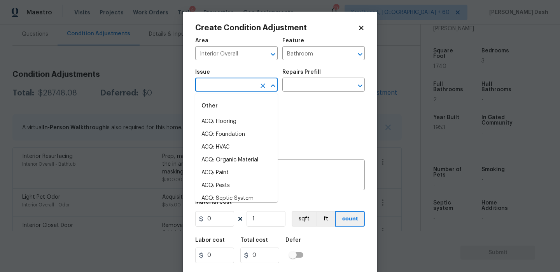
click at [246, 85] on input "text" at bounding box center [225, 86] width 61 height 12
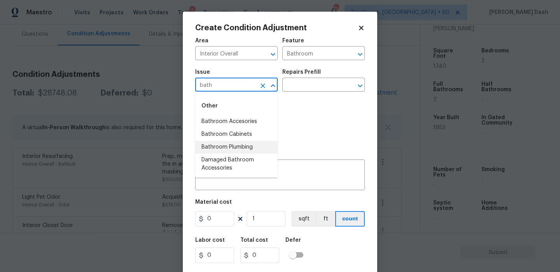
click at [235, 146] on li "Bathroom Plumbing" at bounding box center [236, 147] width 82 height 13
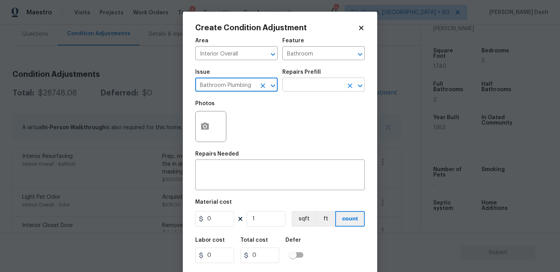
type input "Bathroom Plumbing"
click at [295, 87] on input "text" at bounding box center [312, 86] width 61 height 12
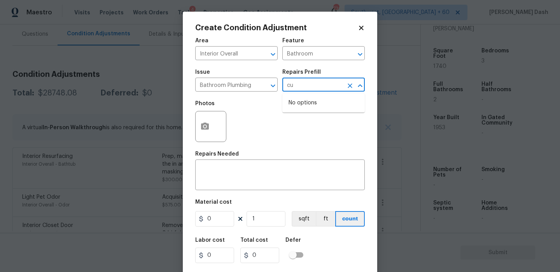
type input "c"
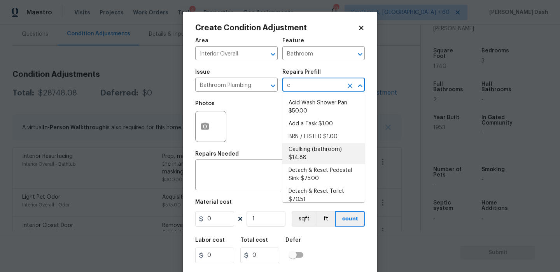
click at [305, 148] on li "Caulking (bathroom) $14.88" at bounding box center [323, 153] width 82 height 21
type input "Plumbing"
type textarea "Overall Interior Caulking Package (Wet Areas) to include sinks, bathtubs, showe…"
type input "14.88"
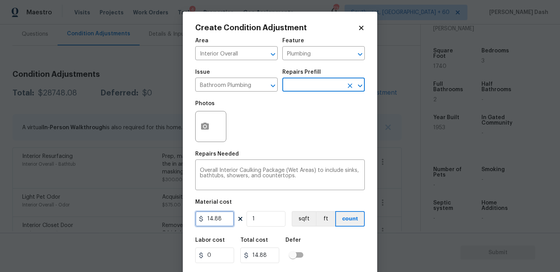
click at [217, 220] on input "14.88" at bounding box center [214, 219] width 39 height 16
type input "50"
click at [313, 229] on div "Area Interior Overall ​ Feature Plumbing ​ Issue Bathroom Plumbing ​ Repairs Pr…" at bounding box center [279, 161] width 169 height 256
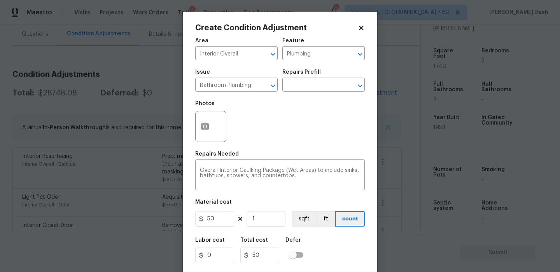
scroll to position [18, 0]
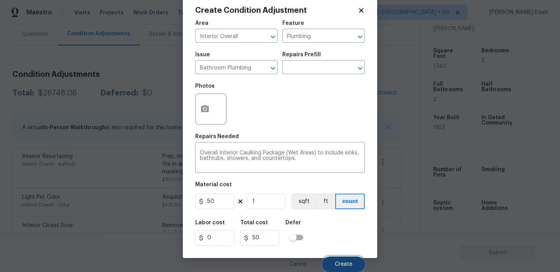
click at [337, 262] on span "Create" at bounding box center [343, 265] width 17 height 6
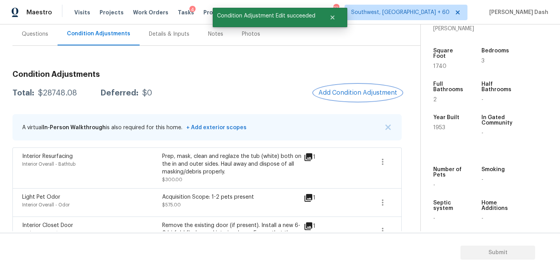
scroll to position [0, 0]
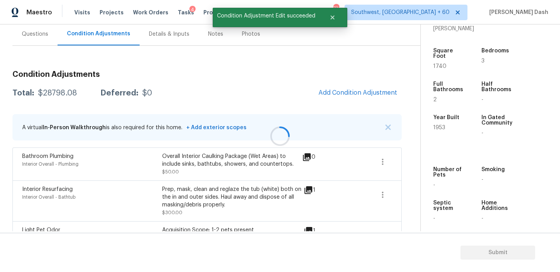
click at [382, 162] on div at bounding box center [280, 136] width 560 height 272
click at [382, 162] on icon "button" at bounding box center [383, 162] width 2 height 6
click at [402, 160] on div "Edit" at bounding box center [426, 161] width 61 height 8
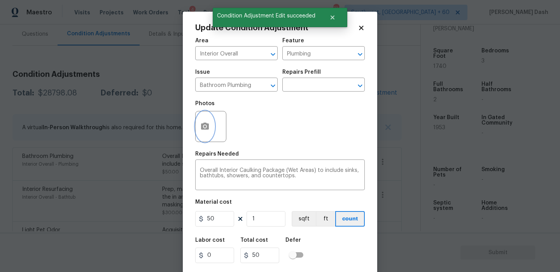
click at [209, 133] on button "button" at bounding box center [204, 127] width 19 height 30
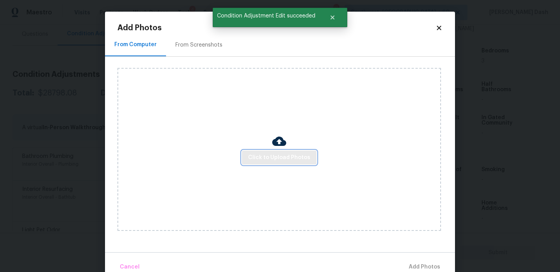
click at [273, 152] on button "Click to Upload Photos" at bounding box center [279, 158] width 75 height 14
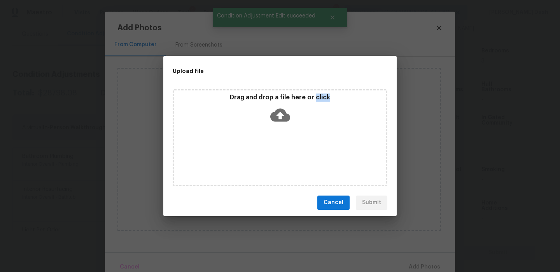
click at [273, 152] on div "Drag and drop a file here or click" at bounding box center [280, 137] width 215 height 97
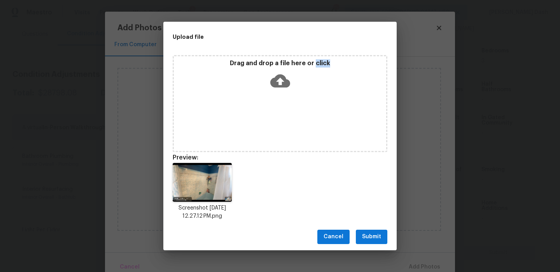
click at [369, 237] on span "Submit" at bounding box center [371, 237] width 19 height 10
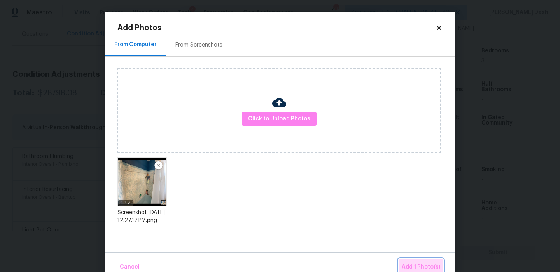
click at [412, 263] on span "Add 1 Photo(s)" at bounding box center [420, 268] width 38 height 10
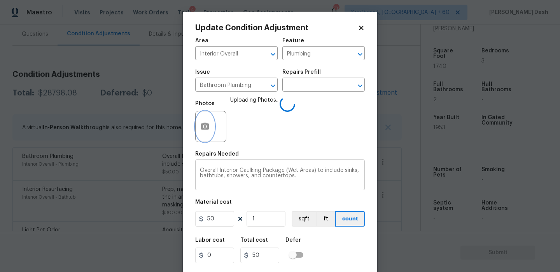
scroll to position [18, 0]
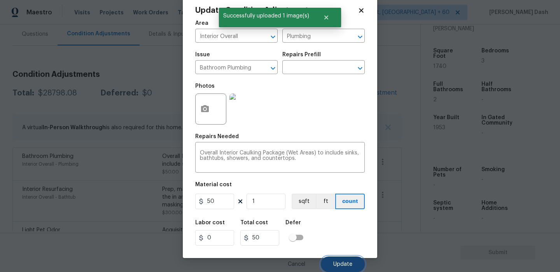
click at [350, 260] on button "Update" at bounding box center [343, 265] width 44 height 16
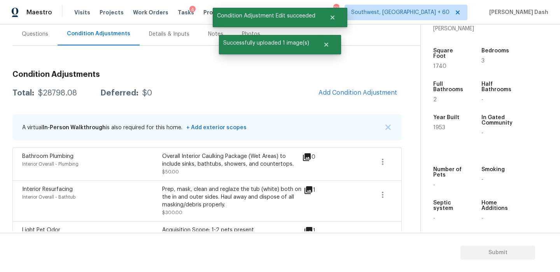
scroll to position [0, 0]
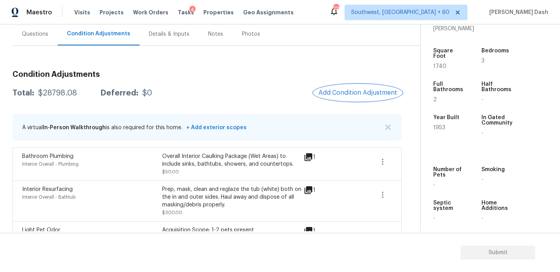
click at [366, 93] on span "Add Condition Adjustment" at bounding box center [357, 92] width 78 height 7
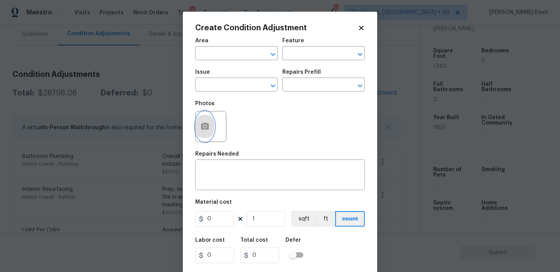
click at [208, 120] on button "button" at bounding box center [204, 127] width 19 height 30
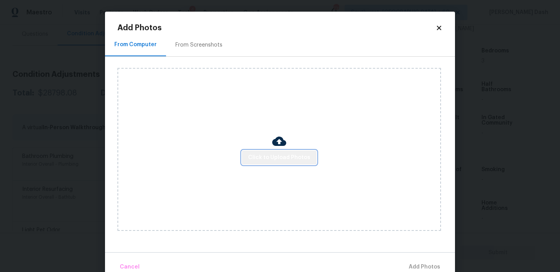
click at [290, 153] on span "Click to Upload Photos" at bounding box center [279, 158] width 62 height 10
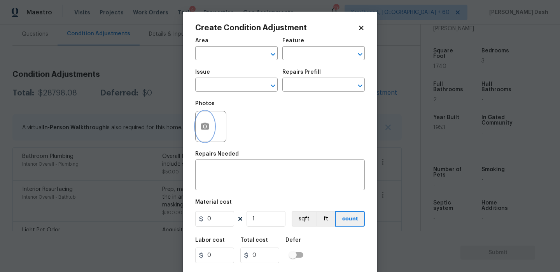
click at [210, 126] on button "button" at bounding box center [204, 127] width 19 height 30
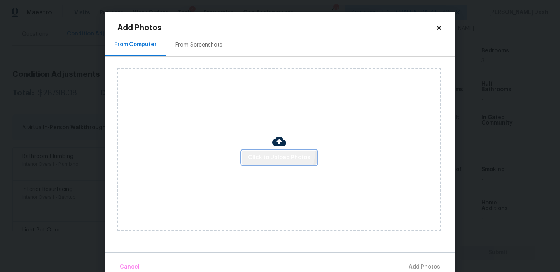
click at [265, 152] on button "Click to Upload Photos" at bounding box center [279, 158] width 75 height 14
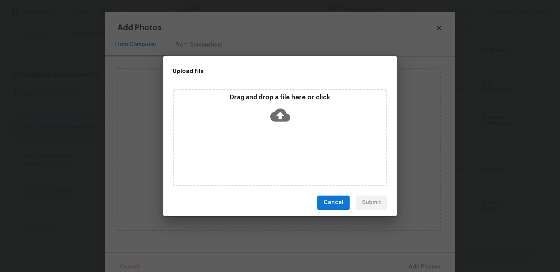
click at [265, 152] on div "Drag and drop a file here or click" at bounding box center [280, 137] width 215 height 97
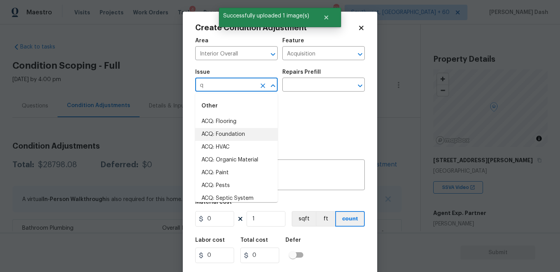
scroll to position [195, 0]
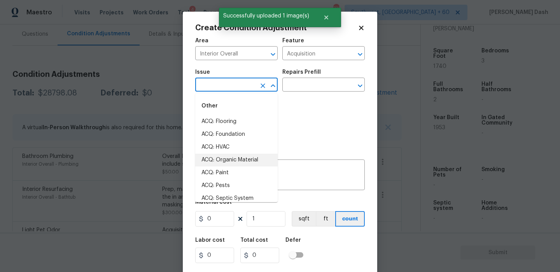
click at [234, 158] on li "ACQ: Organic Material" at bounding box center [236, 160] width 82 height 13
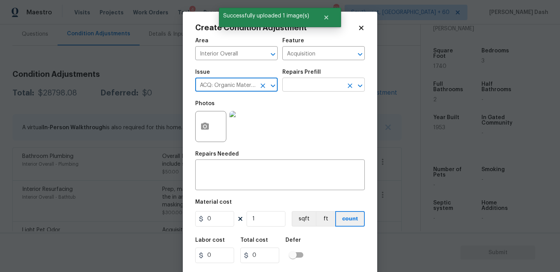
type input "ACQ: Organic Material"
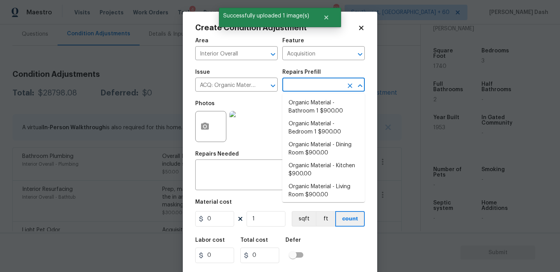
click at [303, 85] on input "text" at bounding box center [312, 86] width 61 height 12
drag, startPoint x: 298, startPoint y: 107, endPoint x: 291, endPoint y: 120, distance: 14.5
click at [298, 107] on li "Organic Material - Bathroom 1 $900.00" at bounding box center [323, 107] width 82 height 21
type input "900"
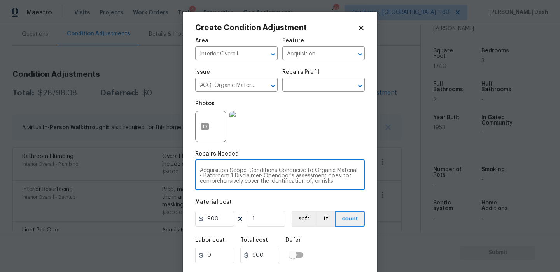
drag, startPoint x: 229, startPoint y: 176, endPoint x: 180, endPoint y: 176, distance: 49.7
click at [180, 176] on div "Create Condition Adjustment Area Interior Overall ​ Feature Acquisition ​ Issue…" at bounding box center [280, 136] width 560 height 272
type textarea "Acquisition Scope: Conditions Conducive to Organic Material - Disclaimer: Opend…"
click at [219, 220] on input "900" at bounding box center [214, 219] width 39 height 16
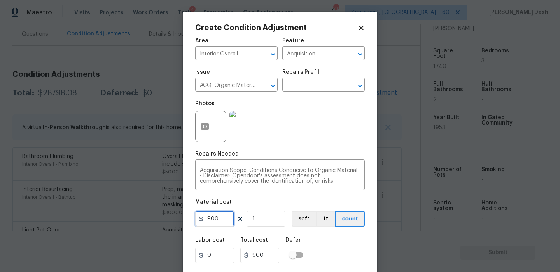
click at [219, 220] on input "900" at bounding box center [214, 219] width 39 height 16
type input "2500"
click at [307, 233] on div "Labor cost 0 Total cost 2500 Defer" at bounding box center [279, 250] width 169 height 35
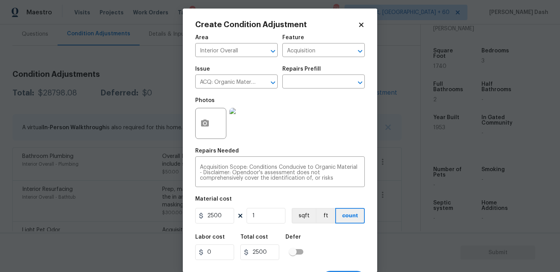
click at [341, 265] on div "Cancel Create" at bounding box center [279, 276] width 169 height 22
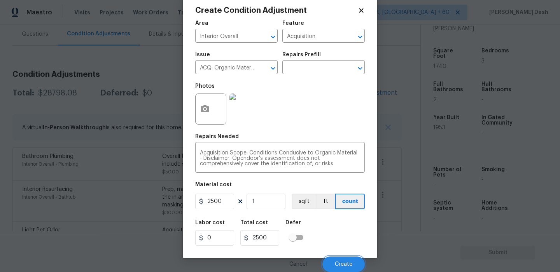
click at [341, 265] on span "Create" at bounding box center [343, 265] width 17 height 6
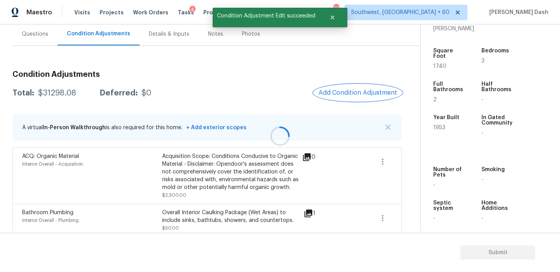
scroll to position [0, 0]
click at [332, 96] on span "Add Condition Adjustment" at bounding box center [357, 92] width 78 height 7
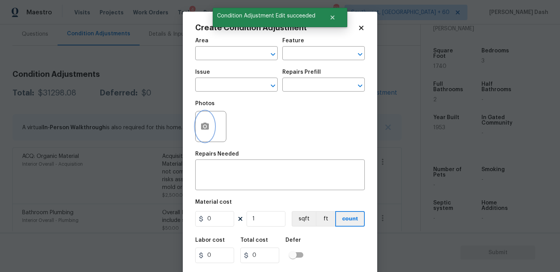
click at [201, 126] on icon "button" at bounding box center [205, 126] width 8 height 7
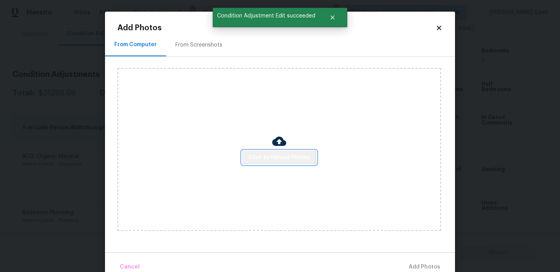
click at [274, 155] on span "Click to Upload Photos" at bounding box center [279, 158] width 62 height 10
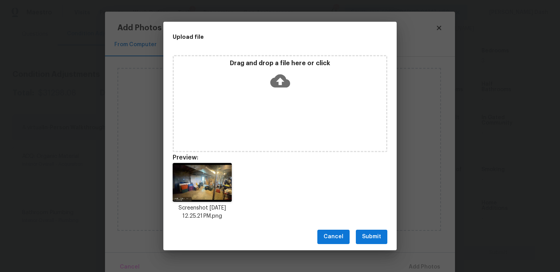
click at [372, 238] on span "Submit" at bounding box center [371, 237] width 19 height 10
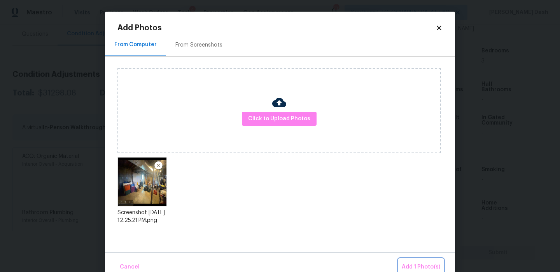
click at [412, 263] on span "Add 1 Photo(s)" at bounding box center [420, 268] width 38 height 10
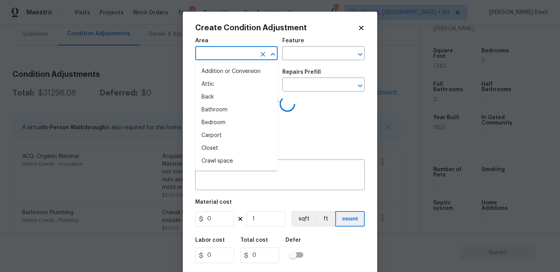
click at [249, 58] on input "text" at bounding box center [225, 54] width 61 height 12
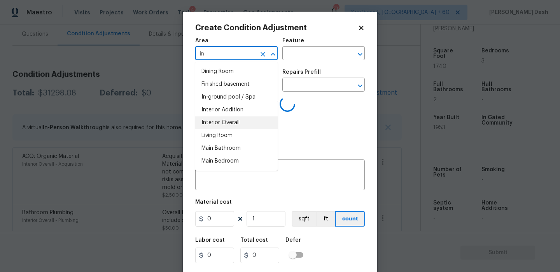
click at [237, 123] on li "Interior Overall" at bounding box center [236, 123] width 82 height 13
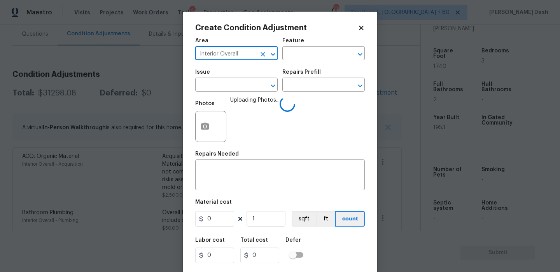
type input "Interior Overall"
click at [294, 61] on div "Area Interior Overall ​ Feature ​" at bounding box center [279, 48] width 169 height 31
click at [295, 55] on input "text" at bounding box center [312, 54] width 61 height 12
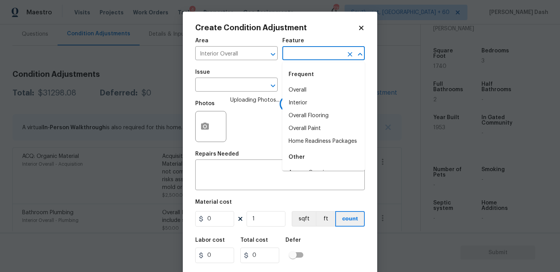
type input "g"
type input "a"
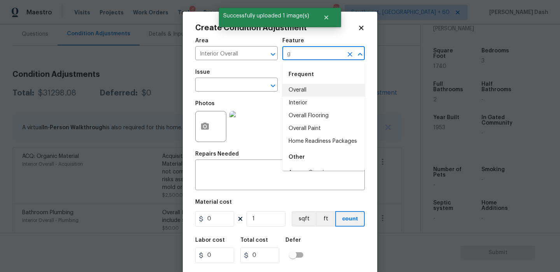
type input "ga"
type input "r"
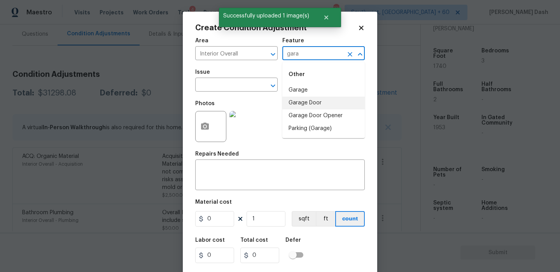
click at [307, 113] on li "Garage Door Opener" at bounding box center [323, 116] width 82 height 13
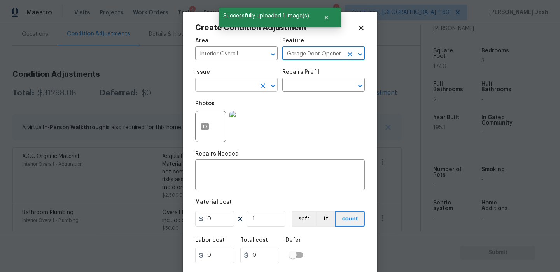
type input "Garage Door Opener"
click at [253, 84] on input "text" at bounding box center [225, 86] width 61 height 12
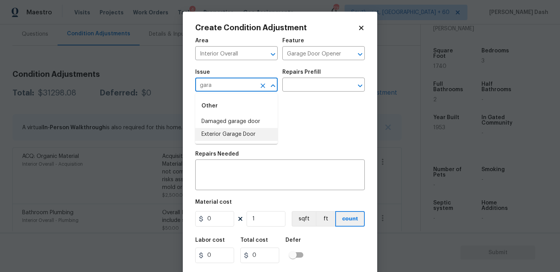
click at [244, 132] on li "Exterior Garage Door" at bounding box center [236, 134] width 82 height 13
type input "Exterior Garage Door"
click at [317, 87] on input "text" at bounding box center [312, 86] width 61 height 12
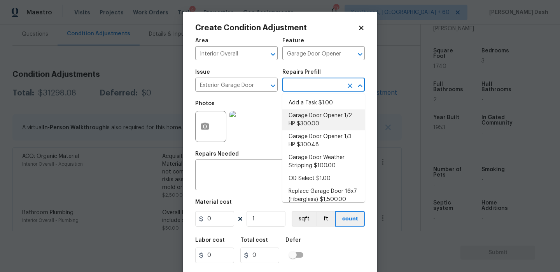
click at [316, 116] on li "Garage Door Opener 1/2 HP $300.00" at bounding box center [323, 120] width 82 height 21
type input "Interior Door"
type textarea "Remove the existing garage door opener and hardware/anchoring system. Install a…"
type input "300"
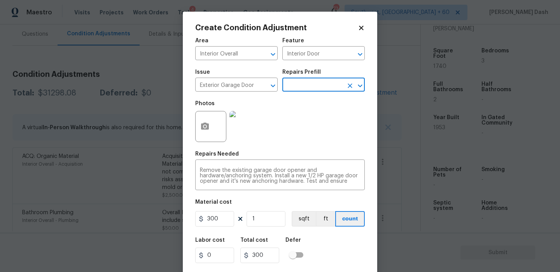
scroll to position [18, 0]
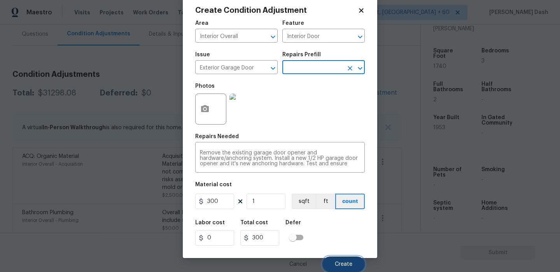
click at [347, 261] on button "Create" at bounding box center [343, 265] width 42 height 16
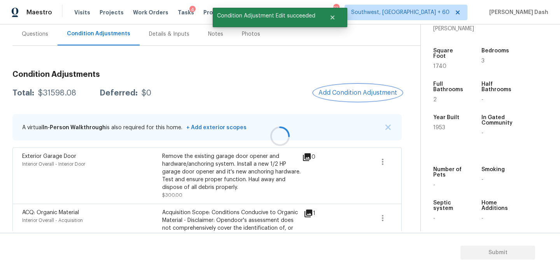
scroll to position [0, 0]
click at [346, 93] on span "Add Condition Adjustment" at bounding box center [357, 92] width 78 height 7
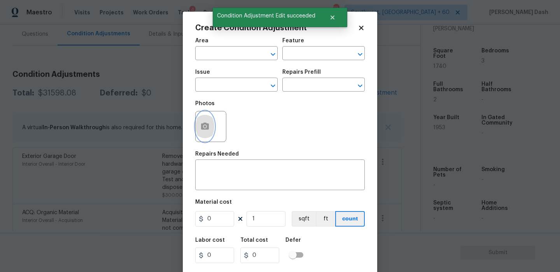
click at [211, 127] on button "button" at bounding box center [204, 127] width 19 height 30
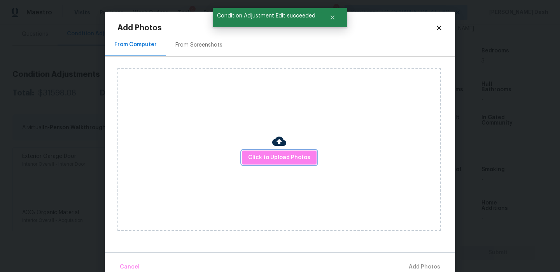
click at [266, 155] on span "Click to Upload Photos" at bounding box center [279, 158] width 62 height 10
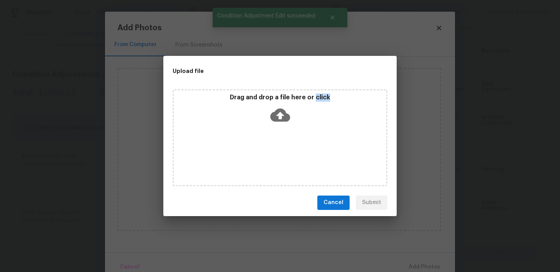
click at [266, 155] on div "Drag and drop a file here or click" at bounding box center [280, 137] width 215 height 97
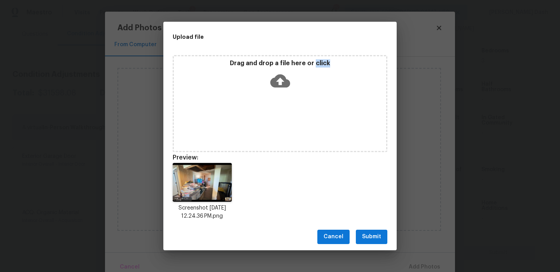
click at [377, 235] on span "Submit" at bounding box center [371, 237] width 19 height 10
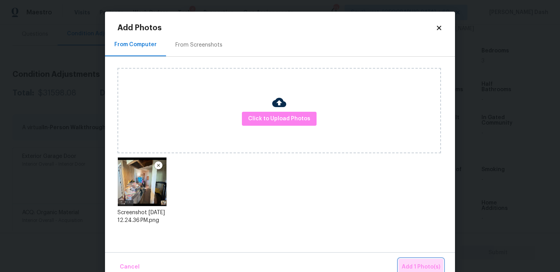
click at [409, 266] on span "Add 1 Photo(s)" at bounding box center [420, 268] width 38 height 10
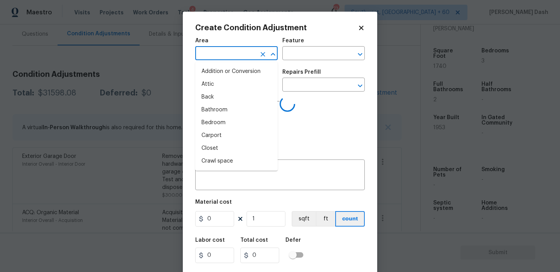
click at [222, 55] on input "text" at bounding box center [225, 54] width 61 height 12
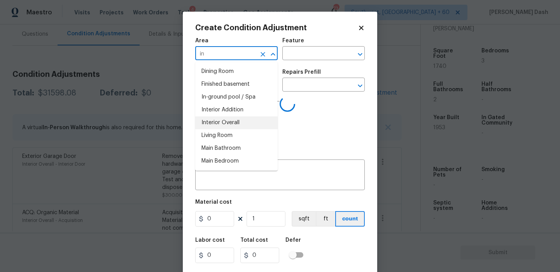
click at [213, 128] on li "Interior Overall" at bounding box center [236, 123] width 82 height 13
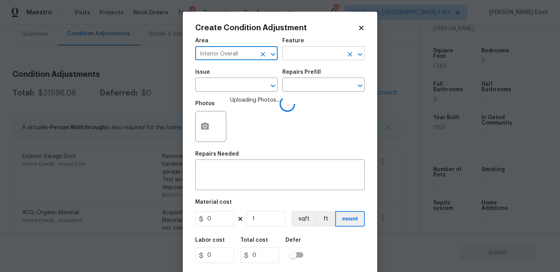
type input "Interior Overall"
click at [306, 60] on input "text" at bounding box center [312, 54] width 61 height 12
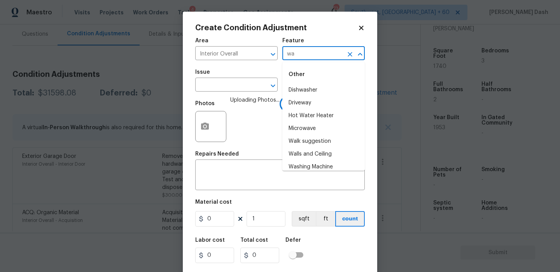
type input "wal"
type input "l"
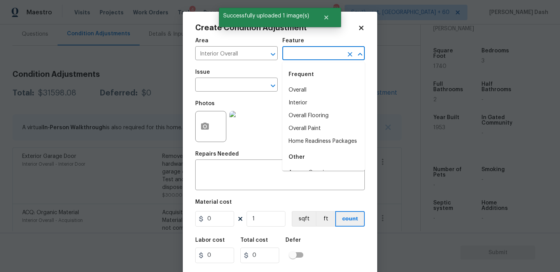
click at [297, 88] on li "Overall" at bounding box center [323, 90] width 82 height 13
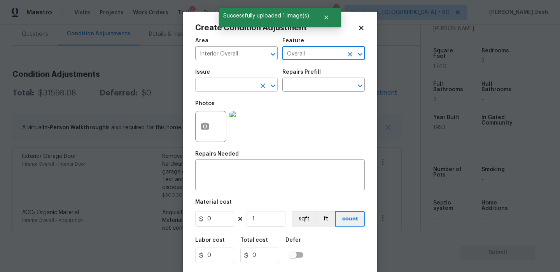
type input "Overall"
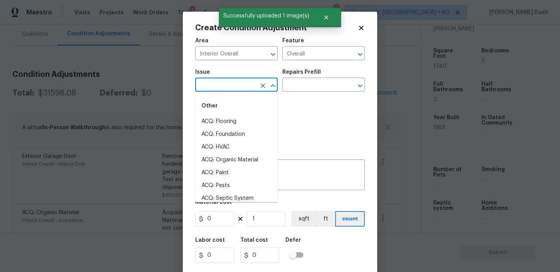
click at [246, 86] on input "text" at bounding box center [225, 86] width 61 height 12
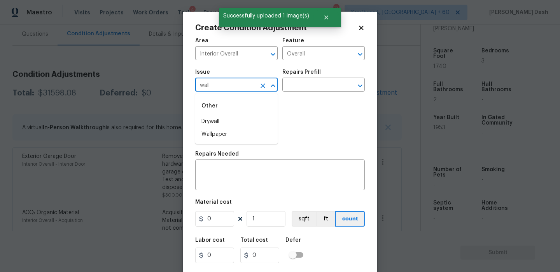
click at [234, 114] on div "Other" at bounding box center [236, 106] width 82 height 19
click at [234, 119] on li "Drywall" at bounding box center [236, 121] width 82 height 13
type input "Drywall"
click at [303, 74] on h5 "Repairs Prefill" at bounding box center [301, 72] width 38 height 5
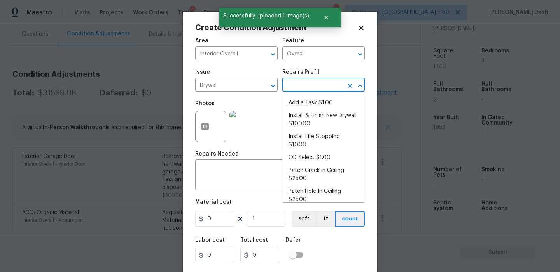
click at [303, 87] on input "text" at bounding box center [312, 86] width 61 height 12
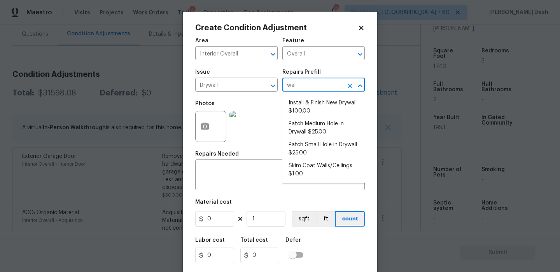
type input "wall"
click at [312, 104] on li "Install & Finish New Drywall $100.00" at bounding box center [323, 107] width 82 height 21
type input "Walls and Ceiling"
type textarea "Remove the existing damaged drywall and replace with new. Ensure that the new d…"
type input "100"
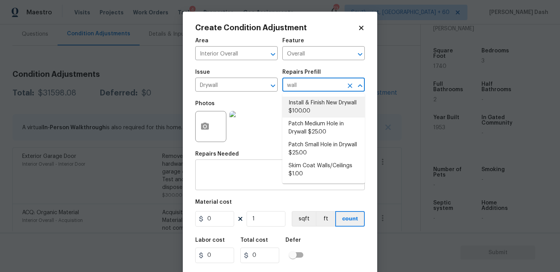
type input "100"
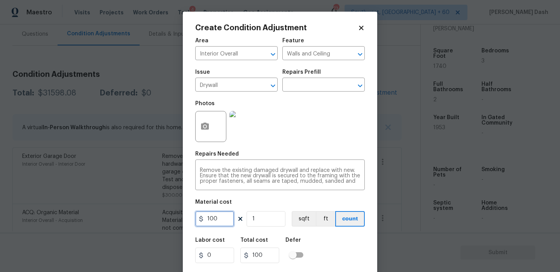
click at [224, 217] on input "100" at bounding box center [214, 219] width 39 height 16
type input "1000"
click at [311, 245] on div "Labor cost 0 Total cost 1000 Defer" at bounding box center [279, 250] width 169 height 35
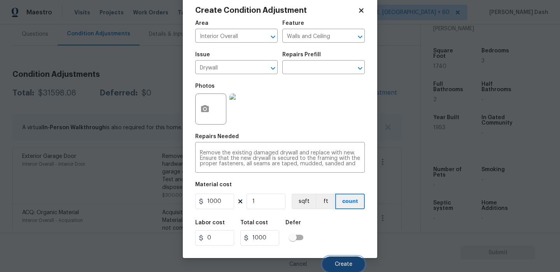
click at [340, 262] on span "Create" at bounding box center [343, 265] width 17 height 6
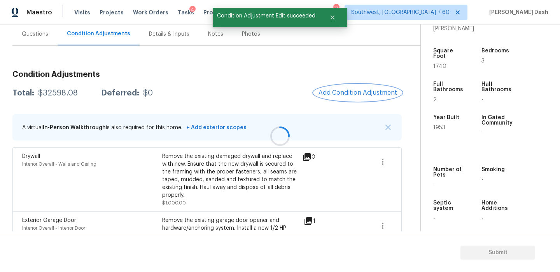
scroll to position [0, 0]
click at [334, 92] on span "Add Condition Adjustment" at bounding box center [357, 92] width 78 height 7
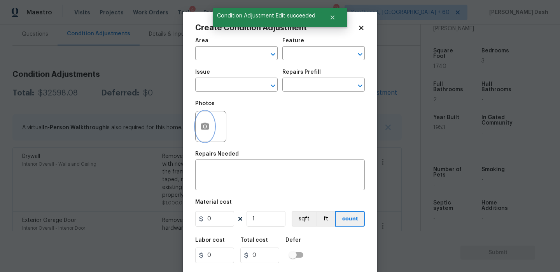
click at [206, 127] on circle "button" at bounding box center [205, 127] width 2 height 2
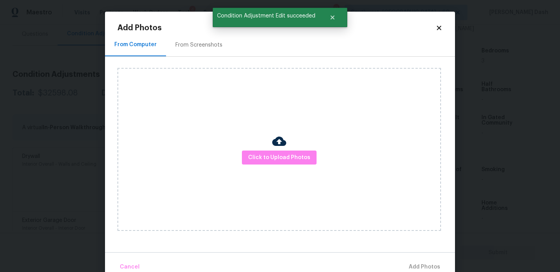
click at [267, 147] on div "Click to Upload Photos" at bounding box center [278, 149] width 323 height 163
click at [270, 155] on span "Click to Upload Photos" at bounding box center [279, 158] width 62 height 10
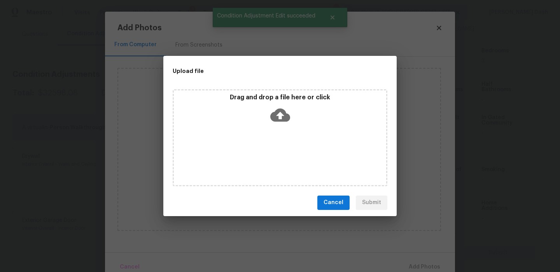
click at [270, 155] on div "Drag and drop a file here or click" at bounding box center [280, 137] width 215 height 97
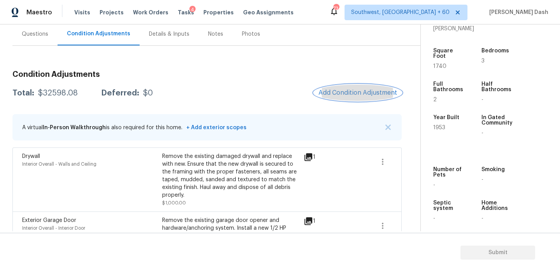
click at [347, 88] on button "Add Condition Adjustment" at bounding box center [358, 93] width 88 height 16
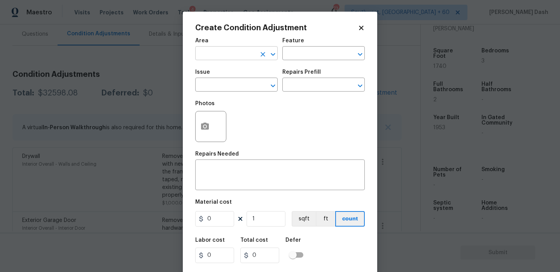
click at [223, 59] on input "text" at bounding box center [225, 54] width 61 height 12
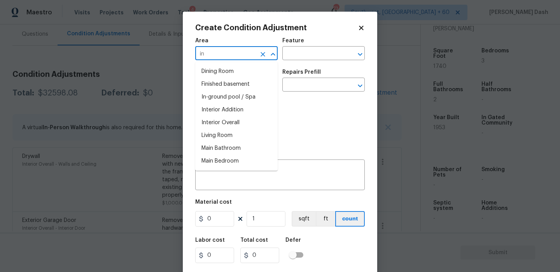
type input "i"
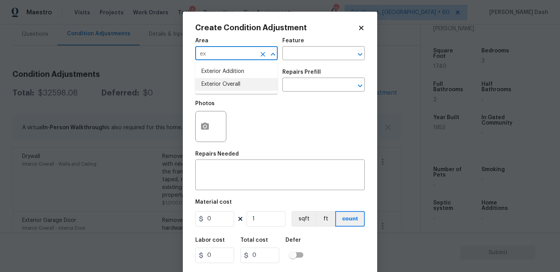
click at [231, 79] on li "Exterior Overall" at bounding box center [236, 84] width 82 height 13
type input "Exterior Overall"
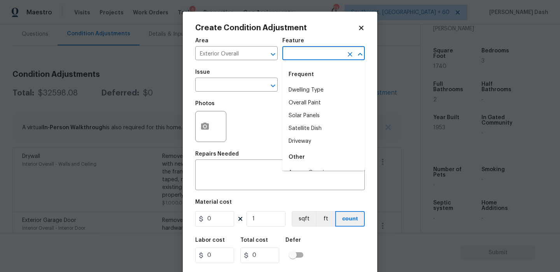
click at [298, 55] on input "text" at bounding box center [312, 54] width 61 height 12
type input "o"
click at [300, 120] on li "Exterior Paint" at bounding box center [323, 121] width 82 height 13
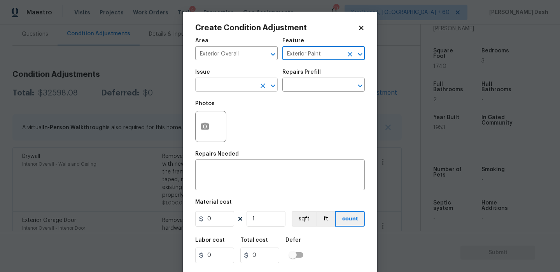
type input "Exterior Paint"
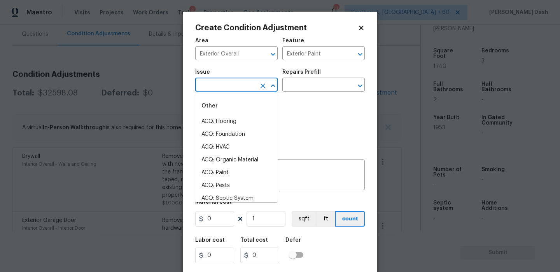
click at [250, 81] on input "text" at bounding box center [225, 86] width 61 height 12
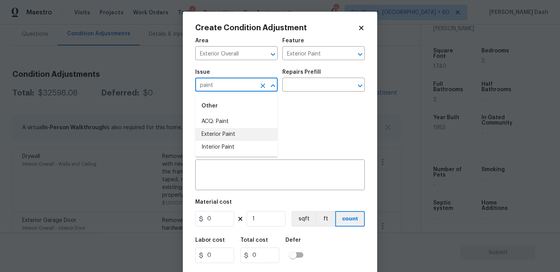
click at [240, 136] on li "Exterior Paint" at bounding box center [236, 134] width 82 height 13
type input "Exterior Paint"
click at [313, 82] on input "text" at bounding box center [312, 86] width 61 height 12
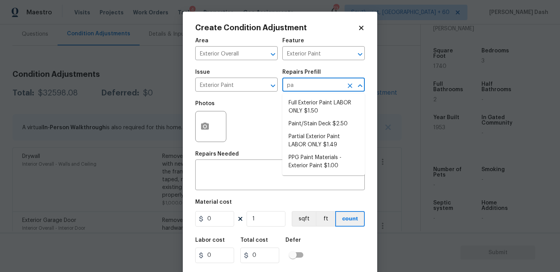
type input "par"
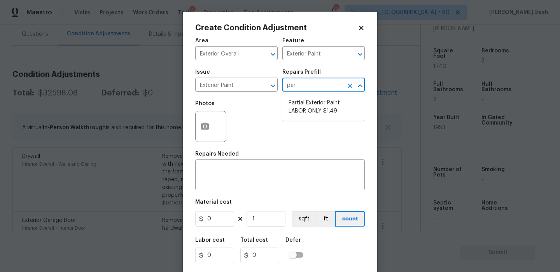
click at [317, 105] on li "Partial Exterior Paint LABOR ONLY $1.49" at bounding box center [323, 107] width 82 height 21
type input "Overall Paint"
type textarea "Partial Exterior Paint - Prep, mask and paint the exterior of the home in the a…"
type input "1.49"
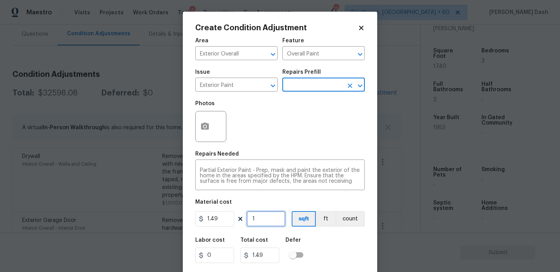
click at [267, 215] on input "1" at bounding box center [265, 219] width 39 height 16
type input "0"
type input "1"
type input "1.49"
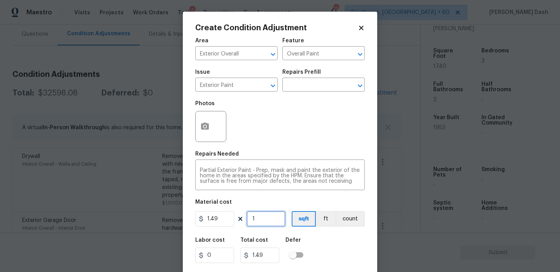
type input "17"
type input "25.33"
type input "174"
type input "259.26"
type input "1749"
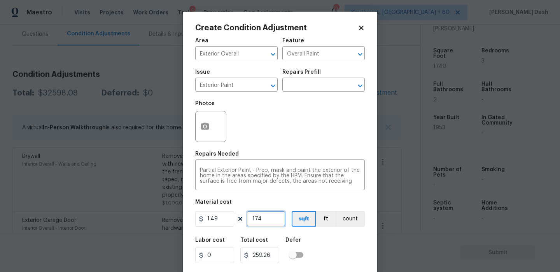
type input "2606.01"
type input "174"
type input "259.26"
type input "17"
type input "25.33"
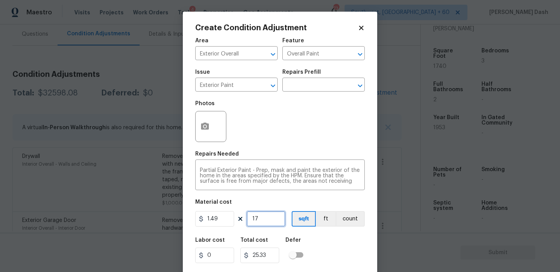
type input "174"
type input "259.26"
type input "1740"
type input "2592.6"
type input "1740"
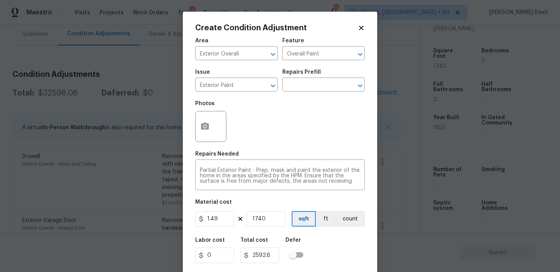
click at [332, 239] on div "Labor cost 0 Total cost 2592.6 Defer" at bounding box center [279, 250] width 169 height 35
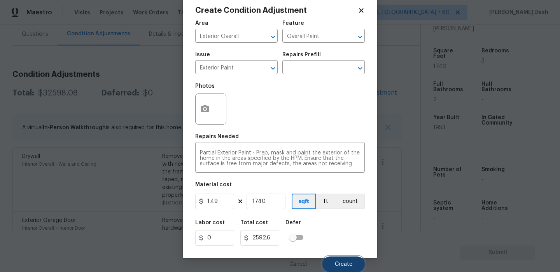
click at [341, 261] on button "Create" at bounding box center [343, 265] width 42 height 16
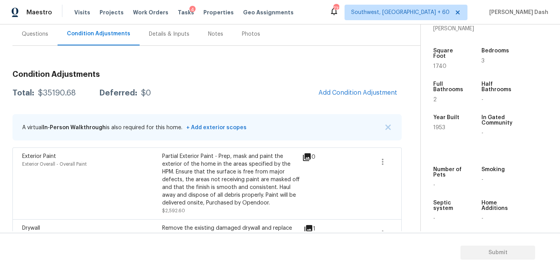
click at [58, 92] on div "$35190.68" at bounding box center [57, 93] width 38 height 8
copy div "$35190.68"
click at [42, 40] on div "Questions" at bounding box center [34, 34] width 45 height 23
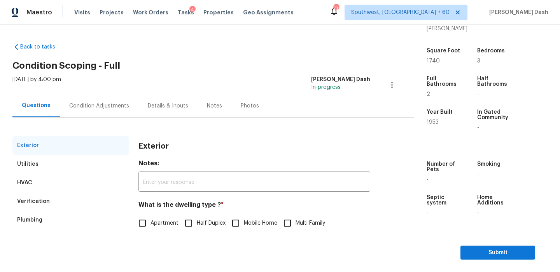
scroll to position [102, 0]
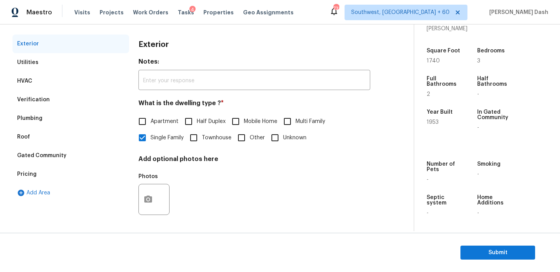
click at [54, 167] on div "Pricing" at bounding box center [70, 174] width 117 height 19
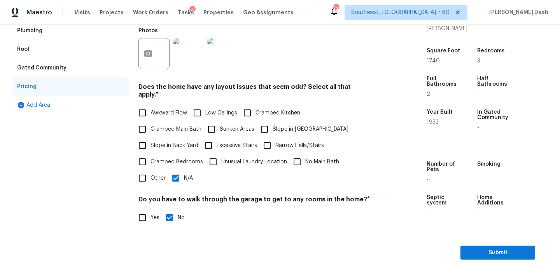
scroll to position [213, 0]
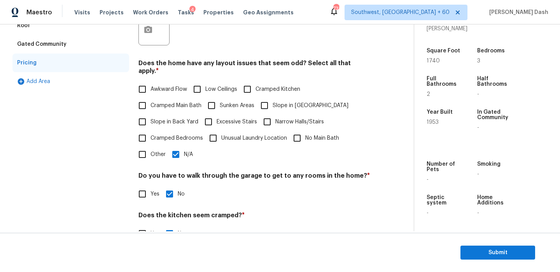
click at [164, 118] on span "Slope in Back Yard" at bounding box center [174, 122] width 48 height 8
click at [150, 115] on input "Slope in Back Yard" at bounding box center [142, 122] width 16 height 16
checkbox input "true"
click at [278, 102] on span "Slope in [GEOGRAPHIC_DATA]" at bounding box center [310, 106] width 76 height 8
click at [272, 99] on input "Slope in [GEOGRAPHIC_DATA]" at bounding box center [264, 106] width 16 height 16
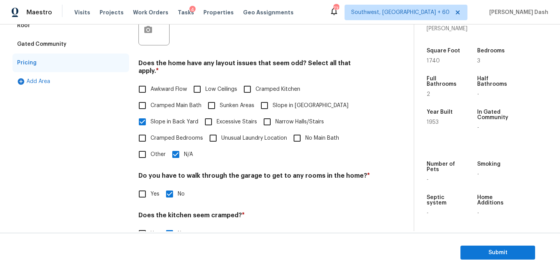
checkbox input "true"
click at [178, 150] on input "N/A" at bounding box center [175, 155] width 16 height 16
checkbox input "false"
click at [143, 152] on input "Other" at bounding box center [142, 155] width 16 height 16
checkbox input "true"
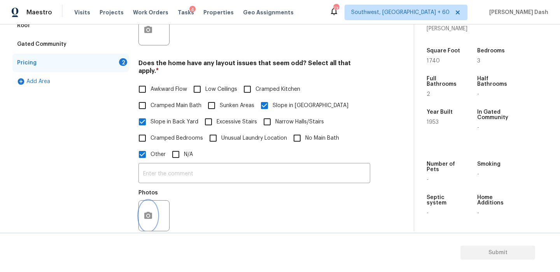
click at [148, 213] on icon "button" at bounding box center [147, 215] width 9 height 9
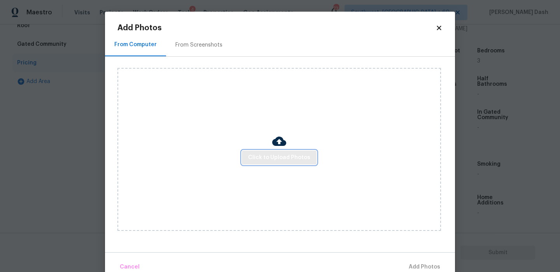
click at [273, 152] on button "Click to Upload Photos" at bounding box center [279, 158] width 75 height 14
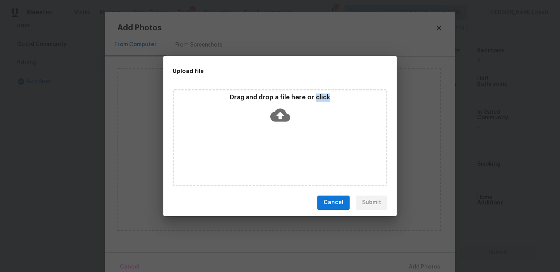
click at [273, 152] on div "Drag and drop a file here or click" at bounding box center [280, 137] width 215 height 97
